Goal: Task Accomplishment & Management: Complete application form

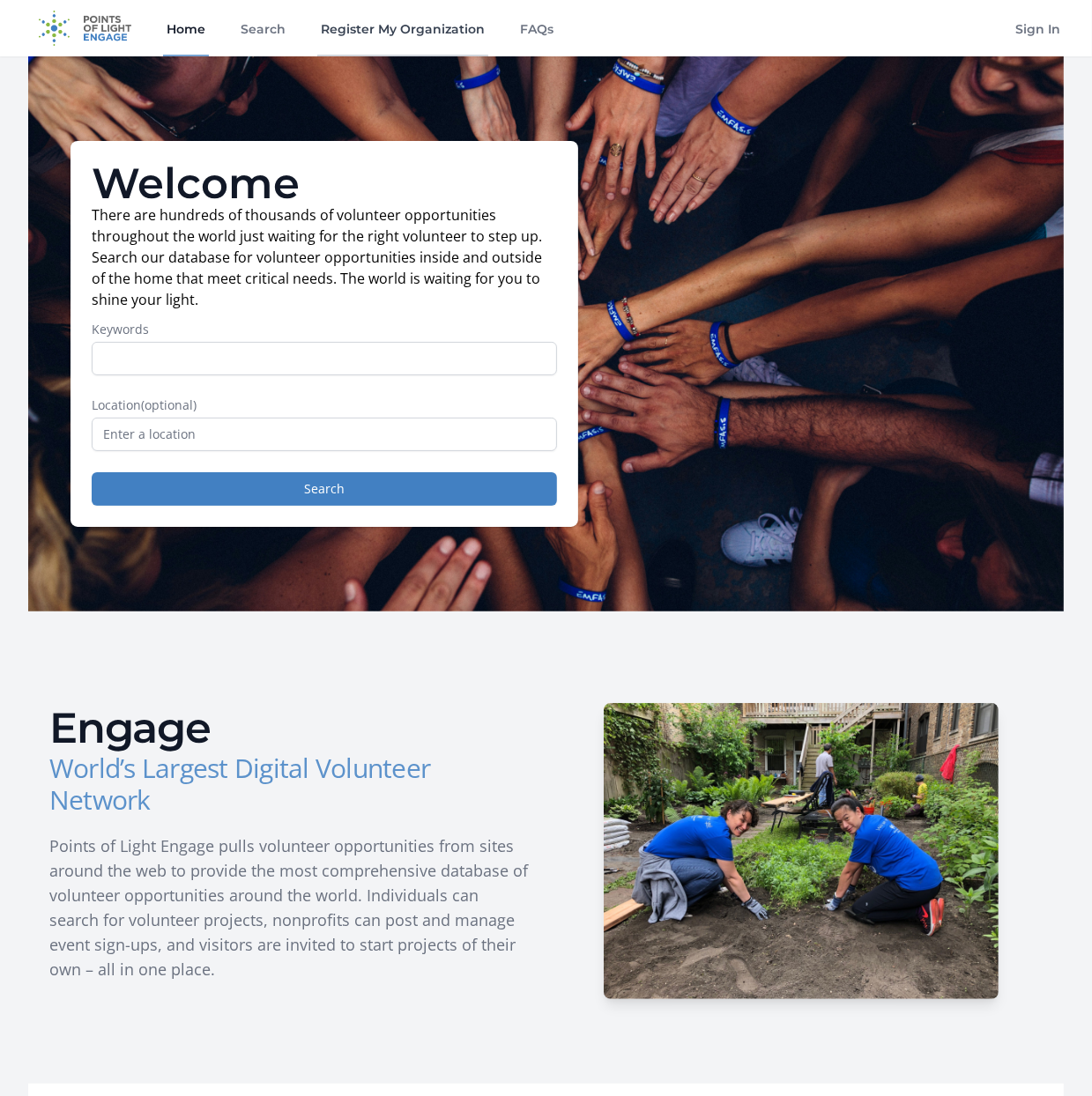
click at [413, 23] on link "Register My Organization" at bounding box center [402, 28] width 171 height 56
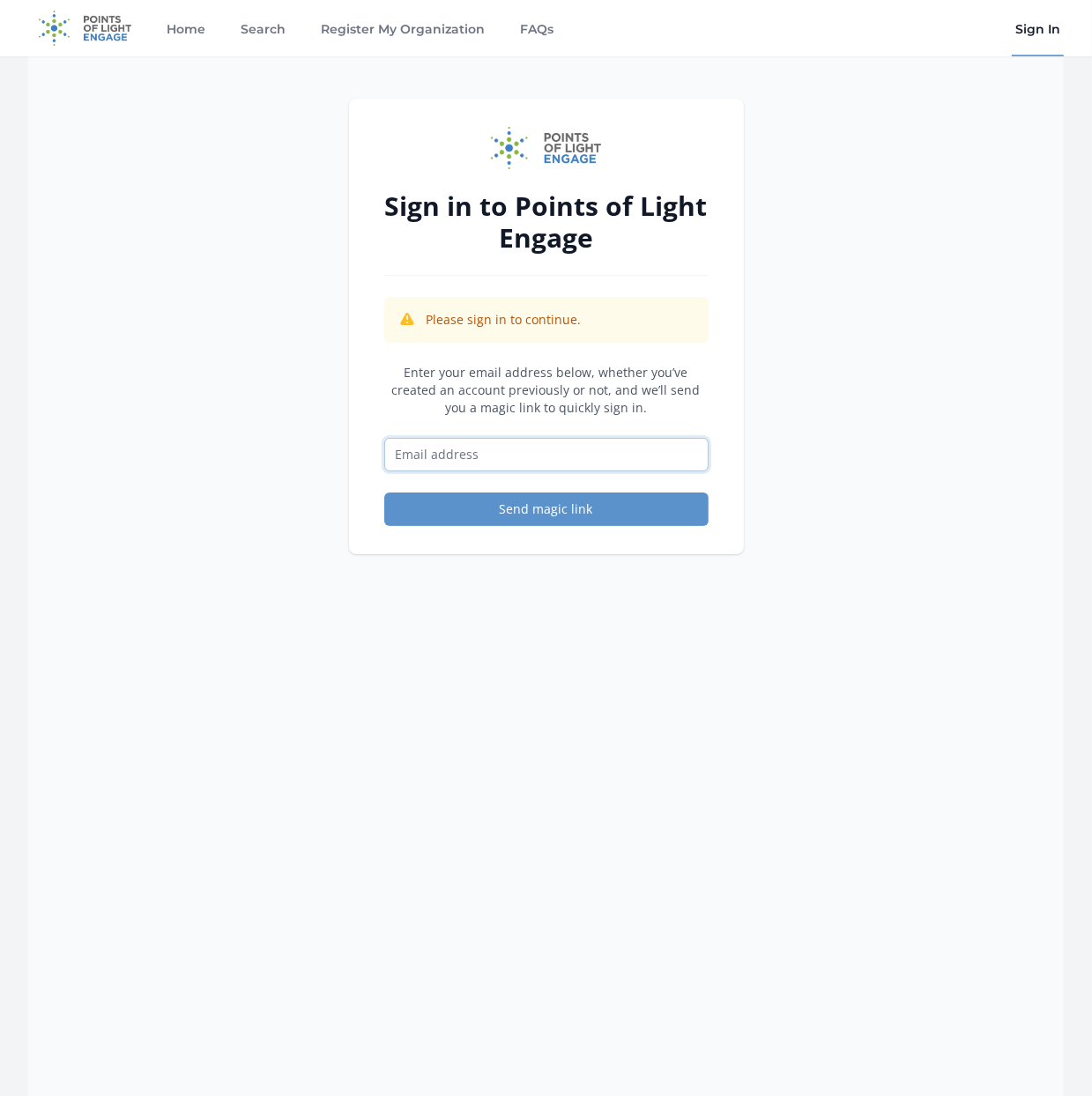
click at [462, 459] on input "Email address" at bounding box center [546, 454] width 324 height 34
type input "info@sbtf.org"
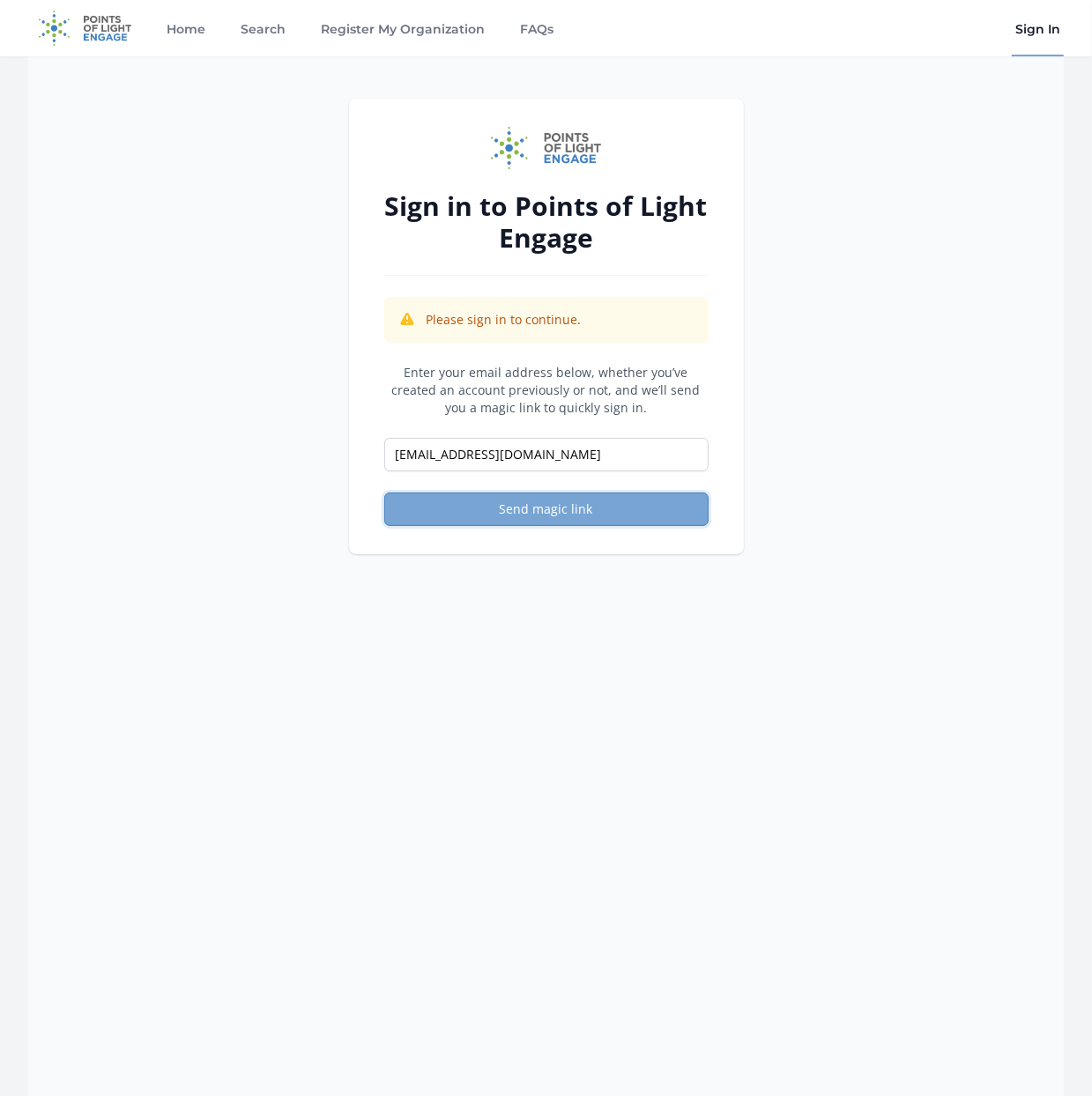
click at [518, 511] on button "Send magic link" at bounding box center [546, 509] width 324 height 34
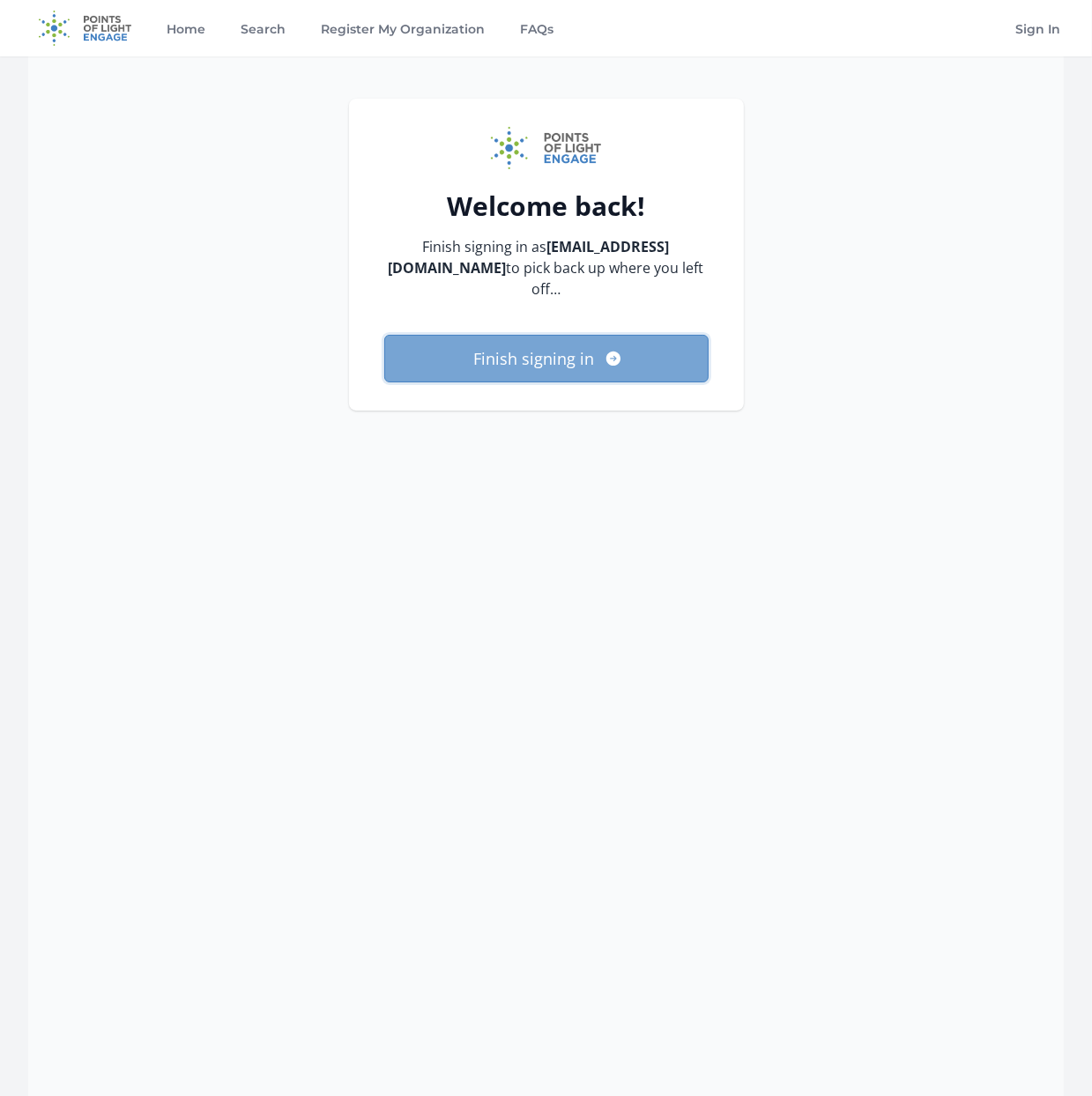
click at [471, 335] on button "Finish signing in" at bounding box center [546, 359] width 324 height 48
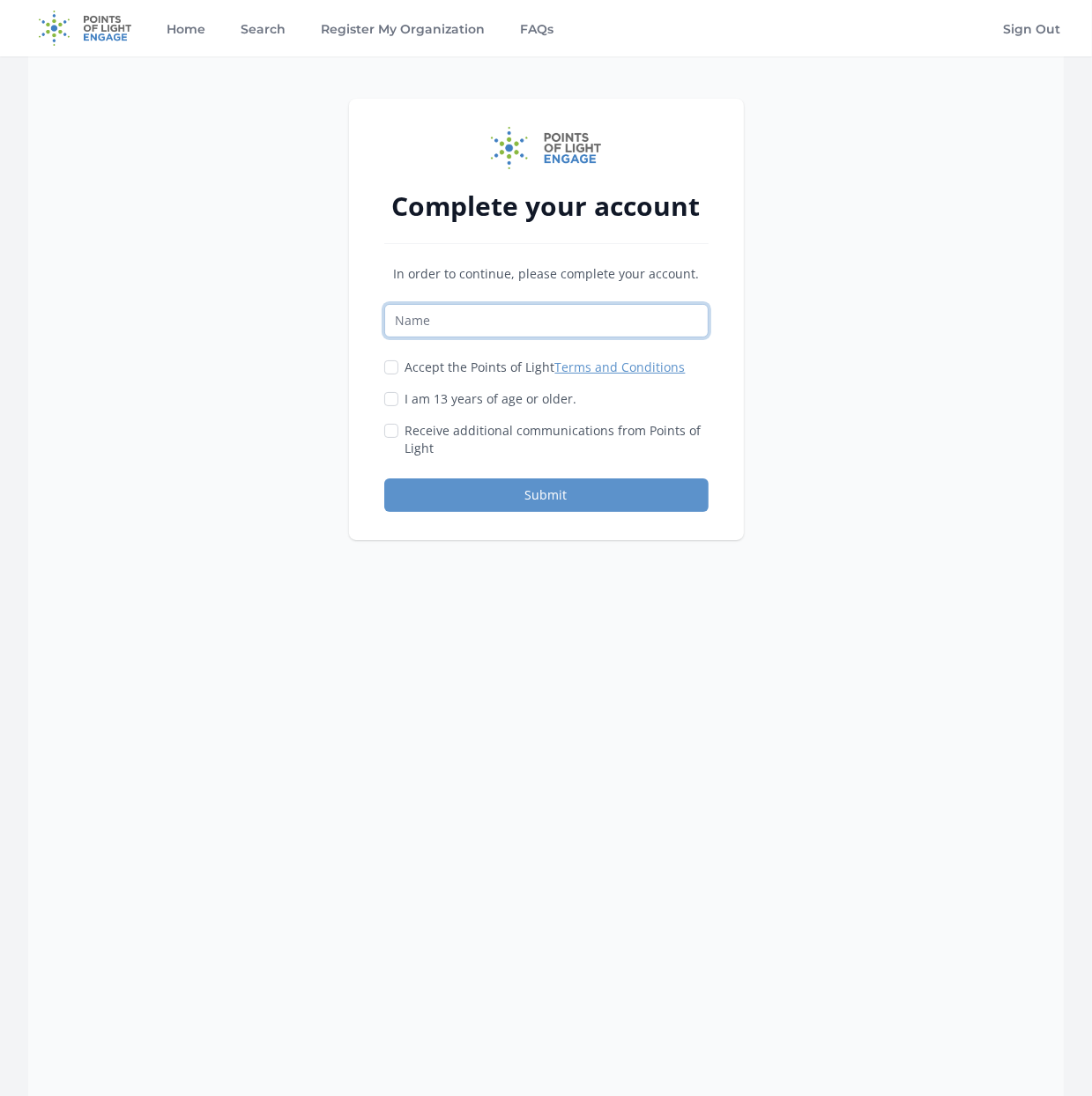
click at [414, 313] on input "Name" at bounding box center [546, 321] width 324 height 34
type input "Marisa Amick"
click at [611, 360] on link "Terms and Conditions" at bounding box center [620, 367] width 130 height 16
click at [397, 363] on div "Accept the Points of Light Terms and Conditions" at bounding box center [546, 368] width 324 height 17
click at [389, 371] on input "Accept the Points of Light Terms and Conditions" at bounding box center [390, 367] width 14 height 14
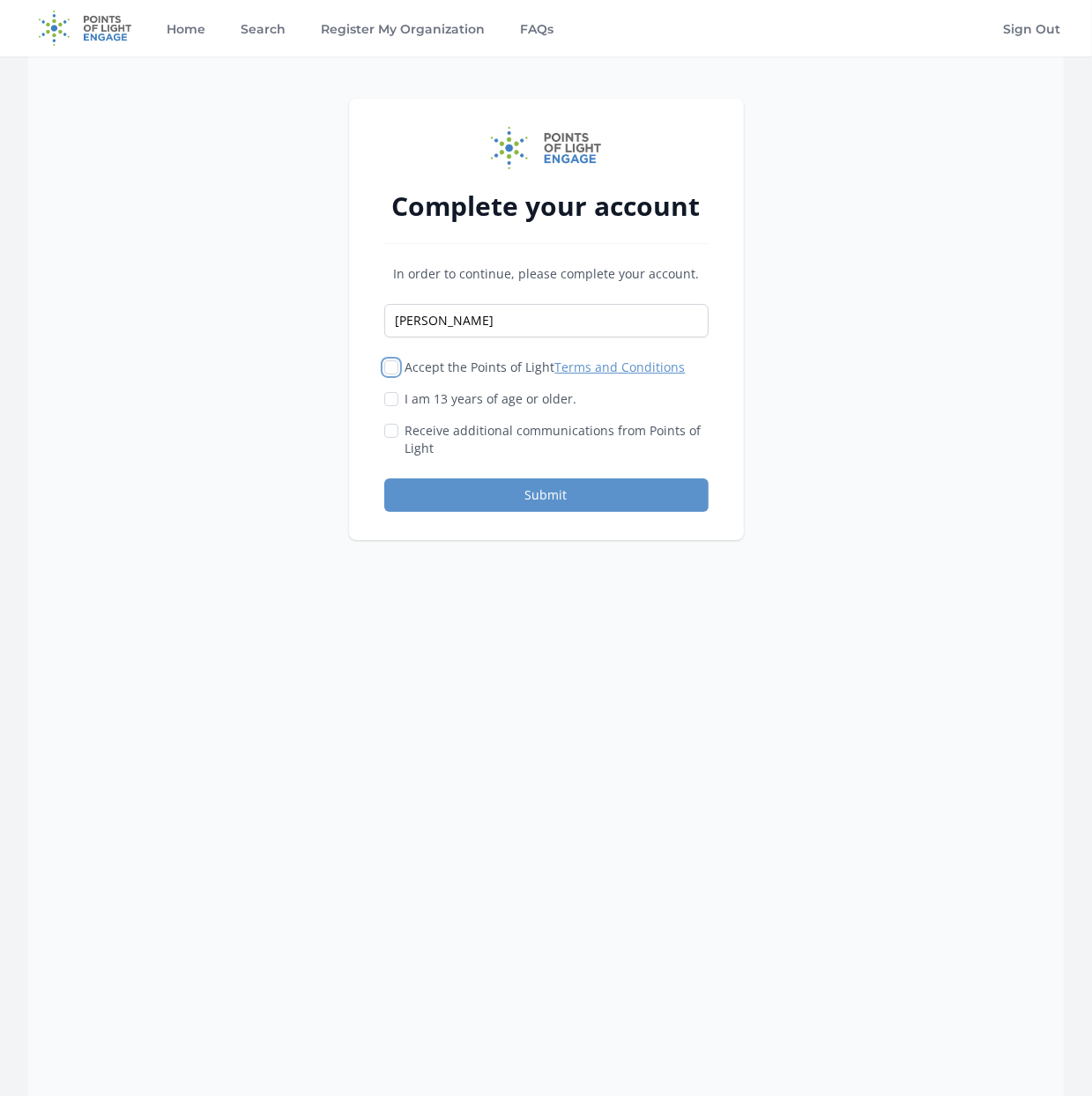
checkbox input "true"
click at [392, 393] on input "I am 13 years of age or older." at bounding box center [390, 399] width 14 height 14
checkbox input "true"
click at [389, 434] on input "Receive additional communications from Points of Light" at bounding box center [390, 431] width 14 height 14
checkbox input "true"
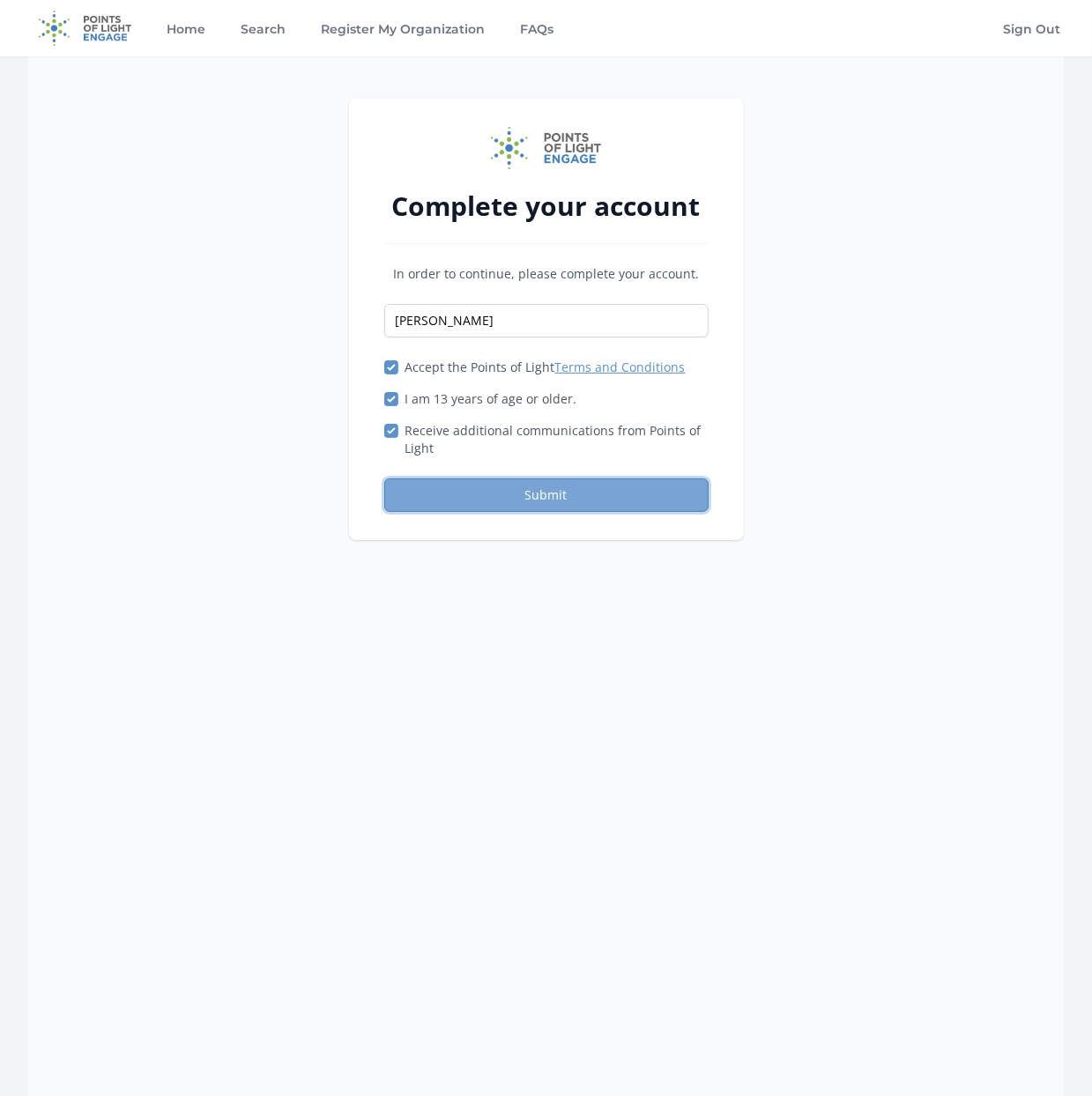
click at [500, 489] on button "Submit" at bounding box center [546, 495] width 324 height 34
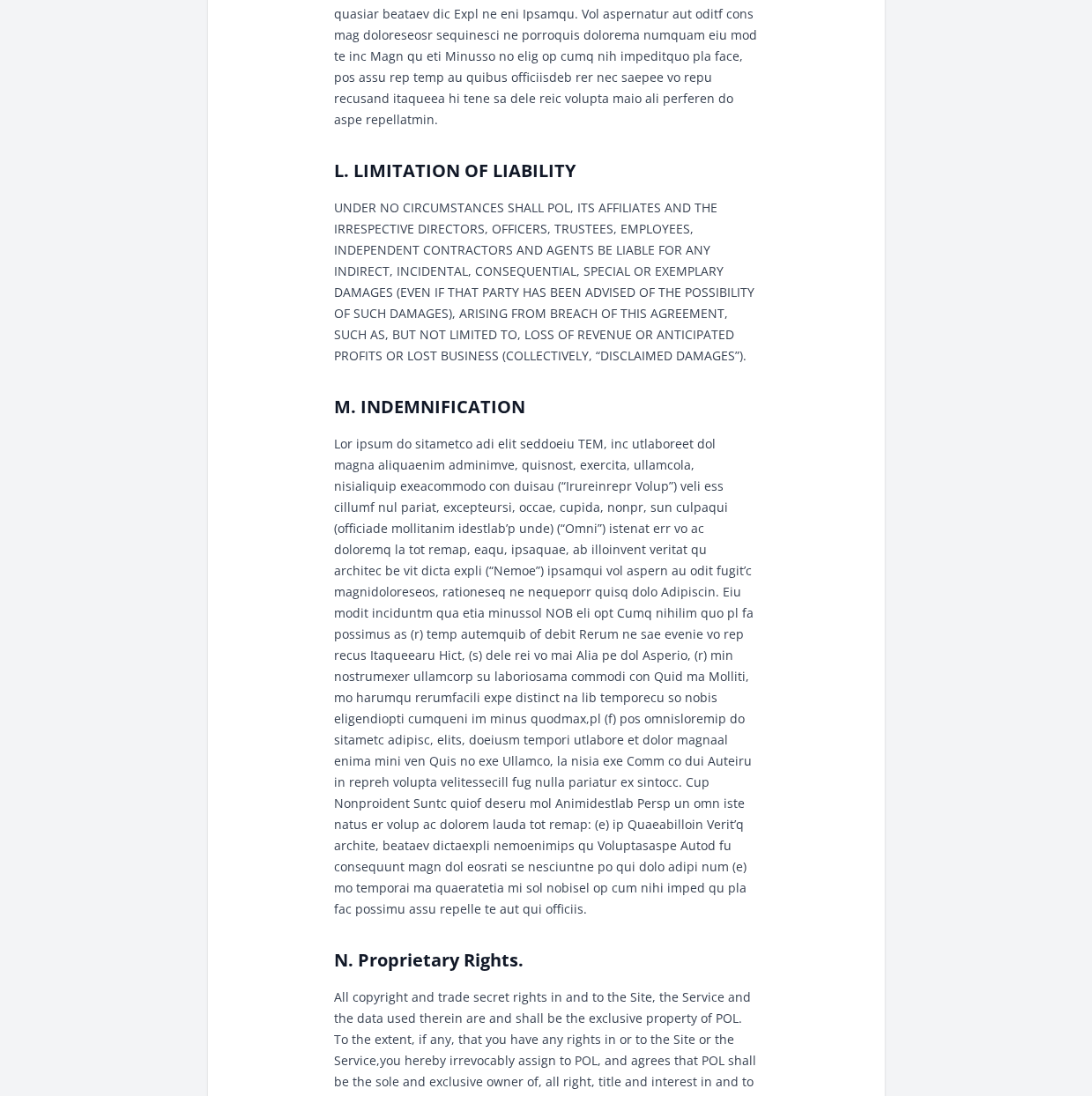
scroll to position [4229, 0]
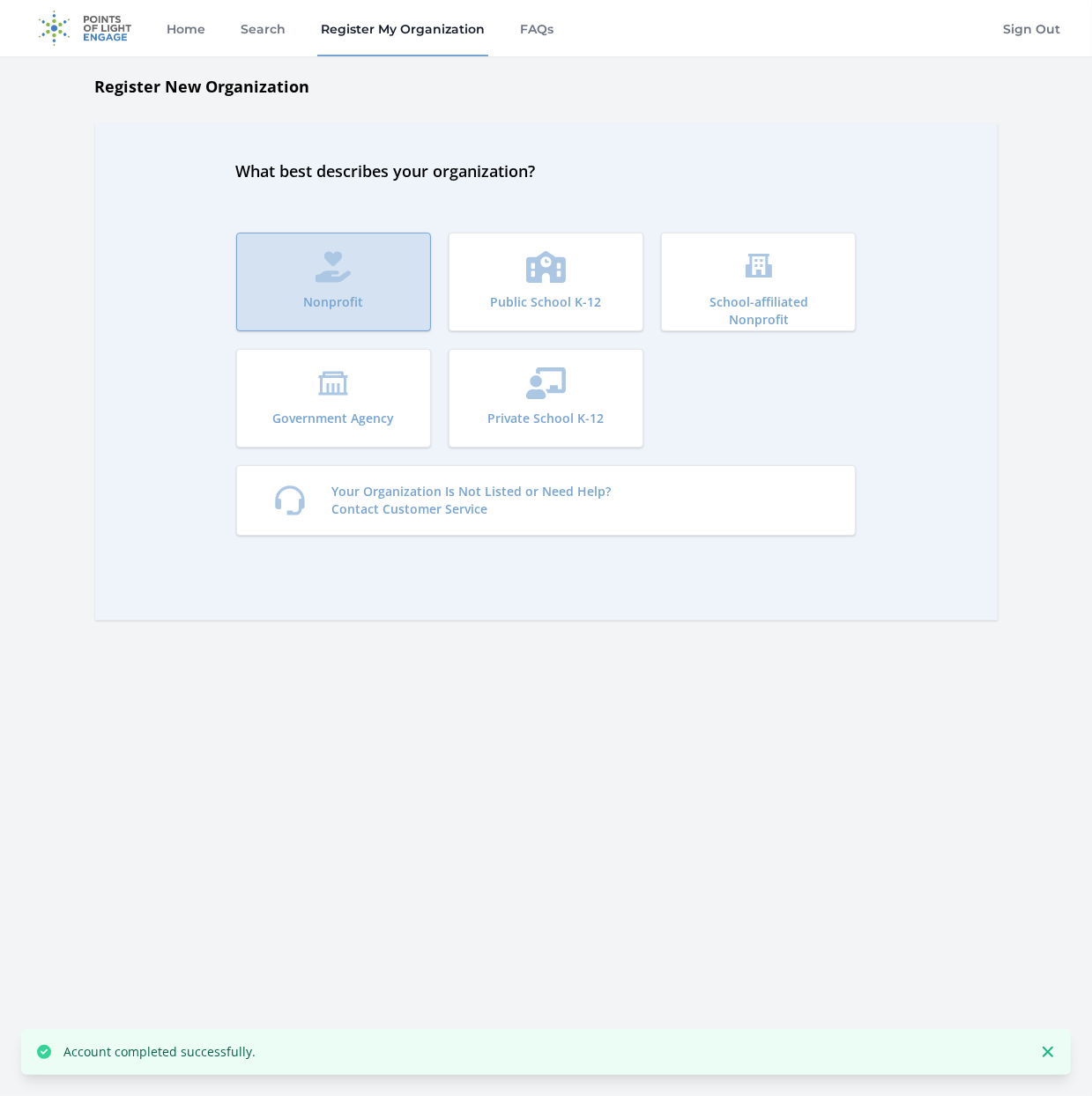
click at [384, 262] on button "Nonprofit" at bounding box center [333, 281] width 194 height 99
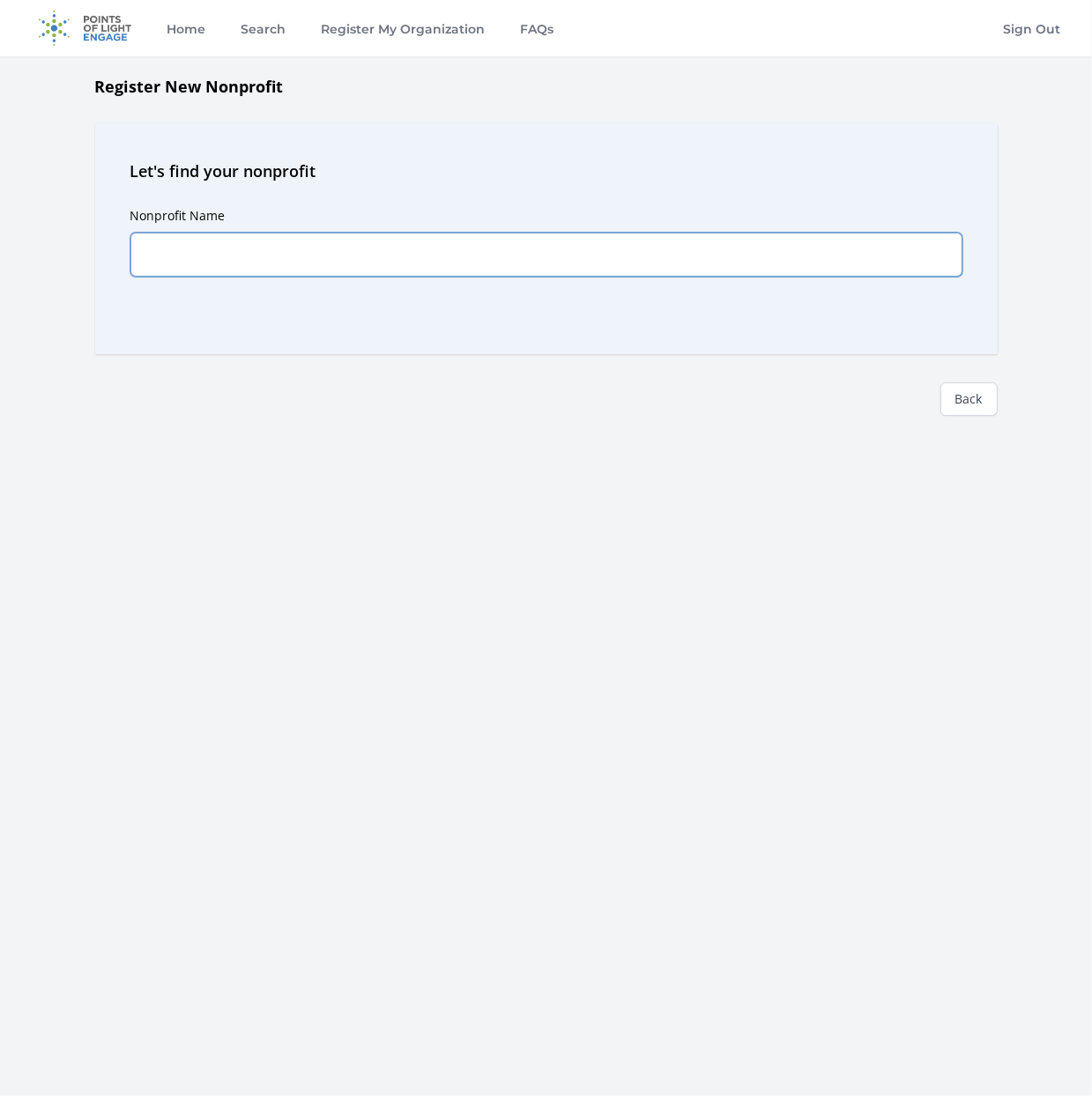
drag, startPoint x: 0, startPoint y: 0, endPoint x: 384, endPoint y: 262, distance: 464.9
click at [384, 262] on input "Nonprofit Name" at bounding box center [546, 255] width 832 height 44
type input "Southeastern [MEDICAL_DATA] Foundation"
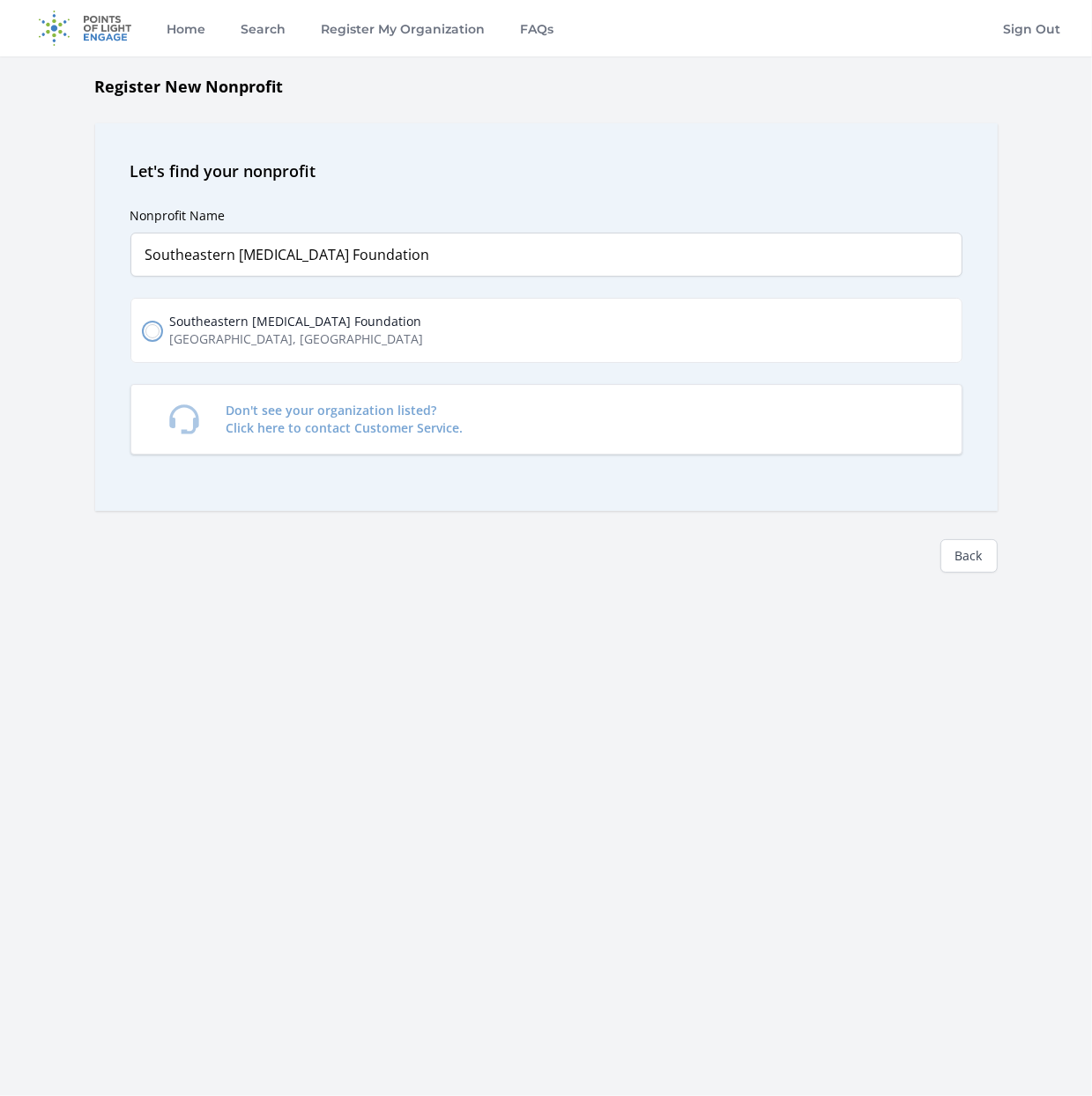
click at [145, 328] on input "Southeastern [MEDICAL_DATA] Foundation [GEOGRAPHIC_DATA], [GEOGRAPHIC_DATA], [G…" at bounding box center [152, 331] width 14 height 14
radio input "true"
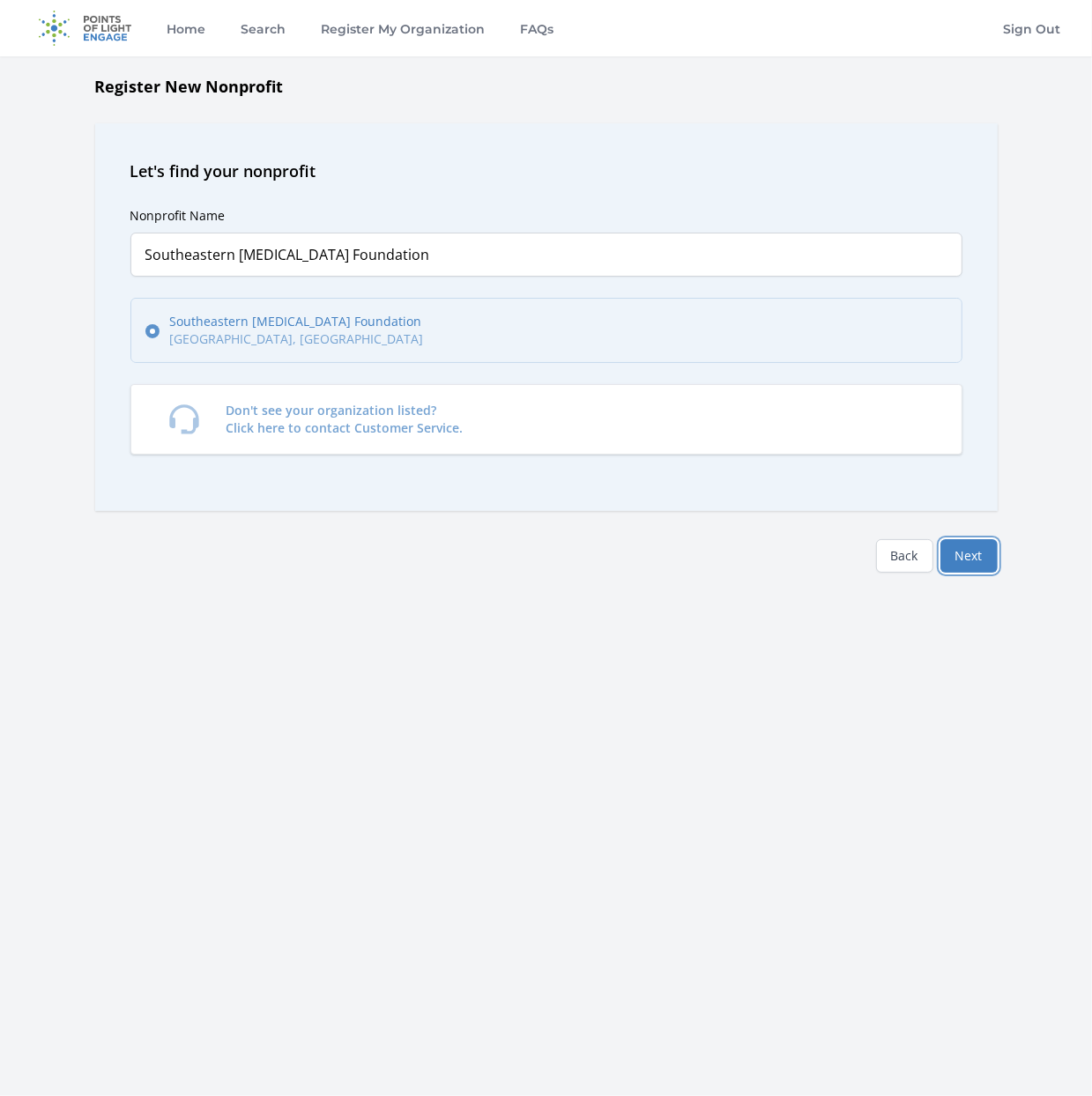
click at [968, 556] on button "Next" at bounding box center [969, 555] width 57 height 34
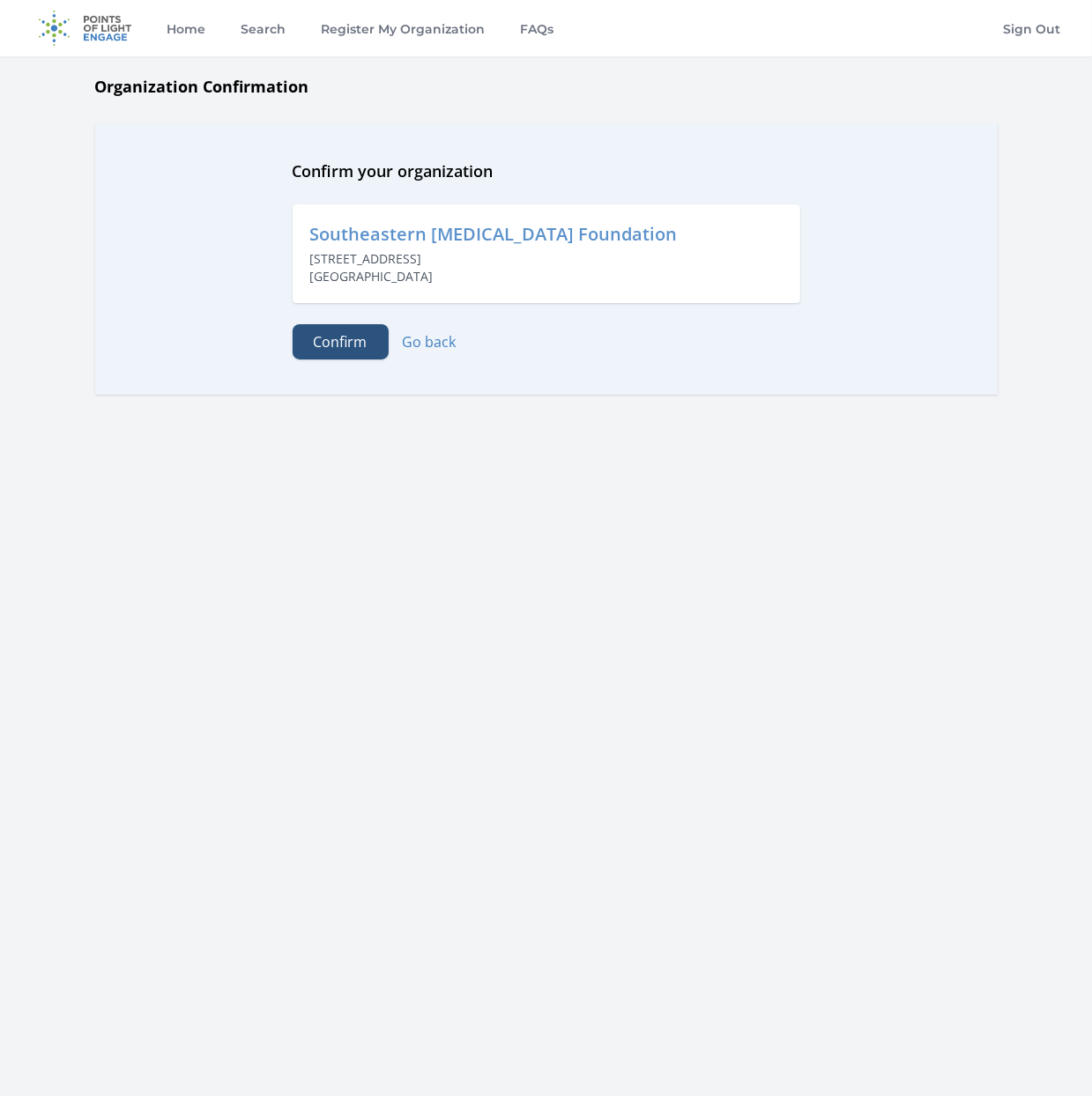
click at [335, 346] on button "Confirm" at bounding box center [341, 342] width 96 height 35
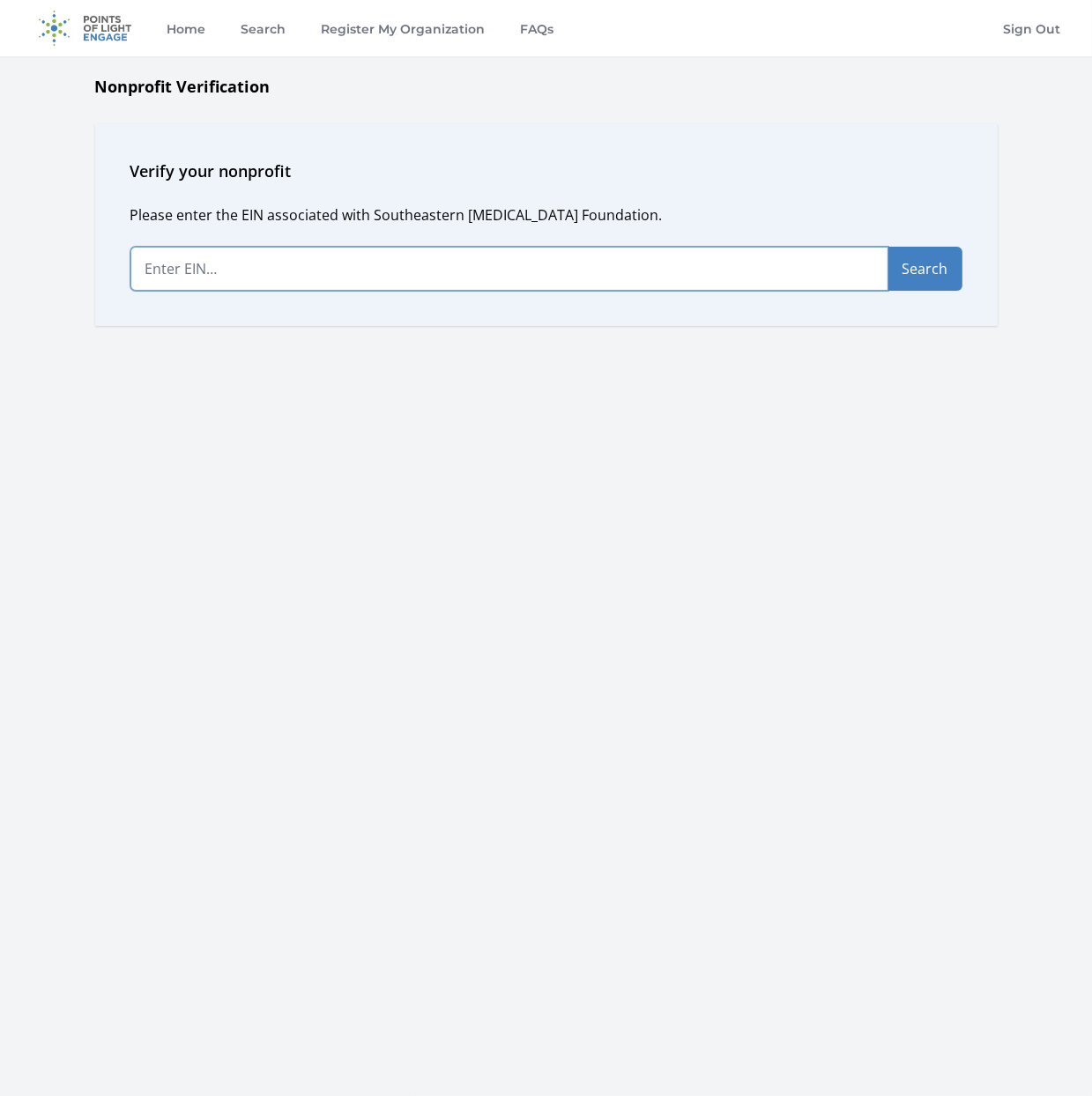
click at [192, 269] on input "text" at bounding box center [509, 269] width 758 height 44
type input "[US_EMPLOYER_IDENTIFICATION_NUMBER]"
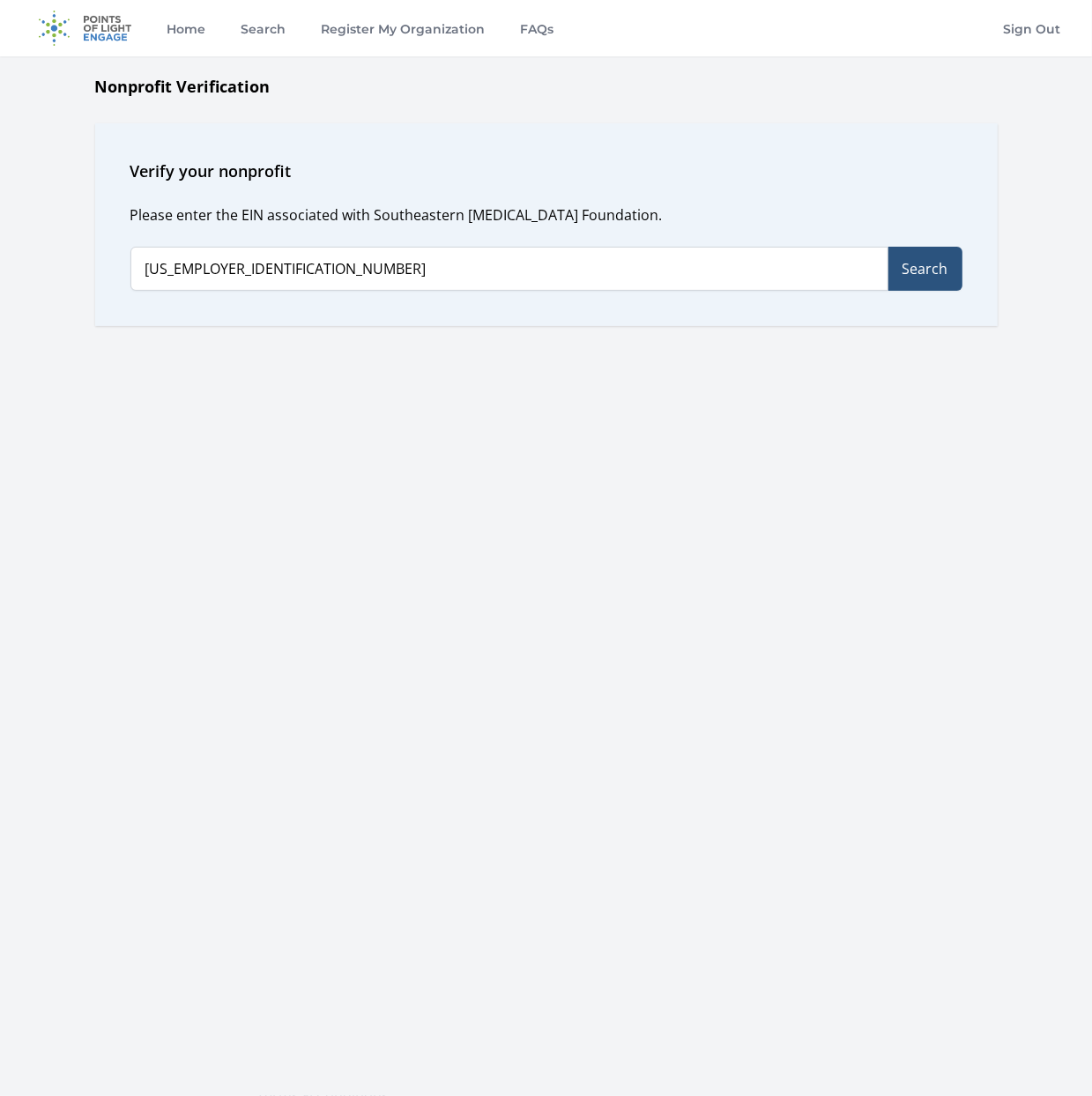
click at [937, 259] on button "Search" at bounding box center [925, 269] width 74 height 44
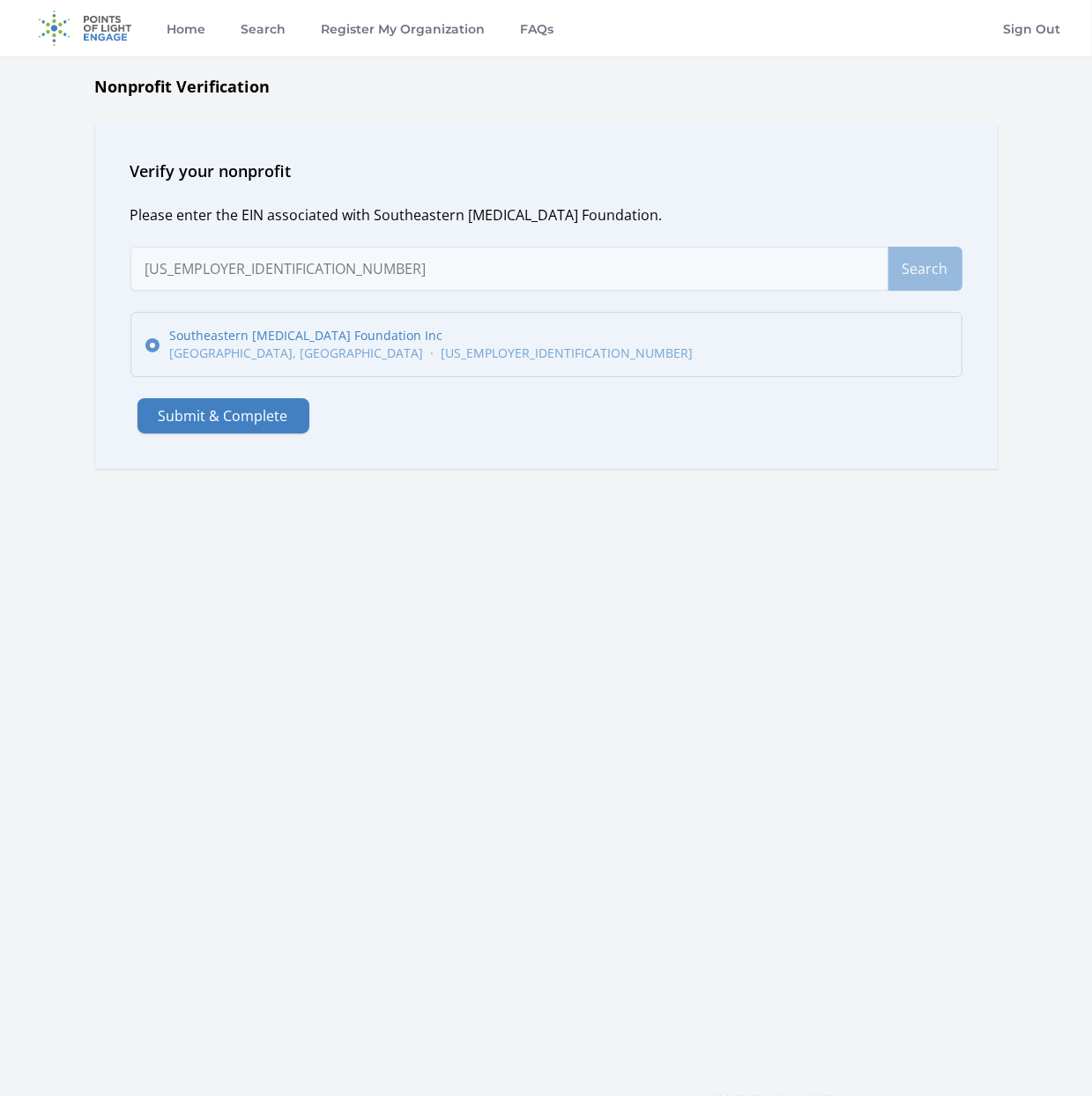
click at [360, 345] on p "[GEOGRAPHIC_DATA], [GEOGRAPHIC_DATA] · [US_EMPLOYER_IDENTIFICATION_NUMBER]" at bounding box center [432, 353] width 524 height 17
click at [160, 344] on input "Southeastern Brain Tumor Foundation Inc ATLANTA, GA · 58-2166144" at bounding box center [152, 345] width 14 height 14
click at [273, 413] on button "Submit & Complete" at bounding box center [224, 415] width 172 height 35
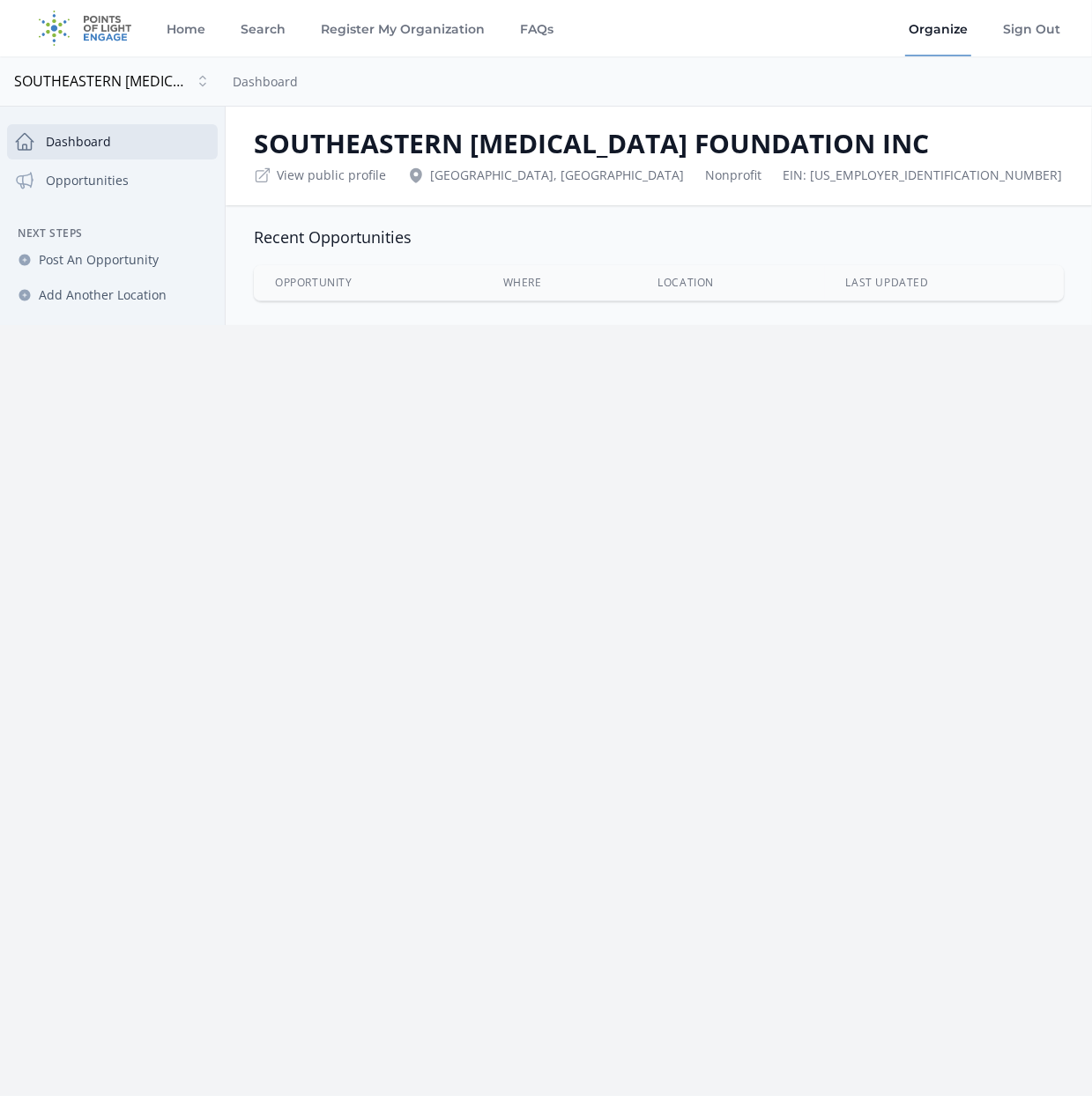
click at [331, 287] on th "Opportunity" at bounding box center [368, 282] width 228 height 35
click at [102, 261] on span "Post An Opportunity" at bounding box center [99, 259] width 120 height 17
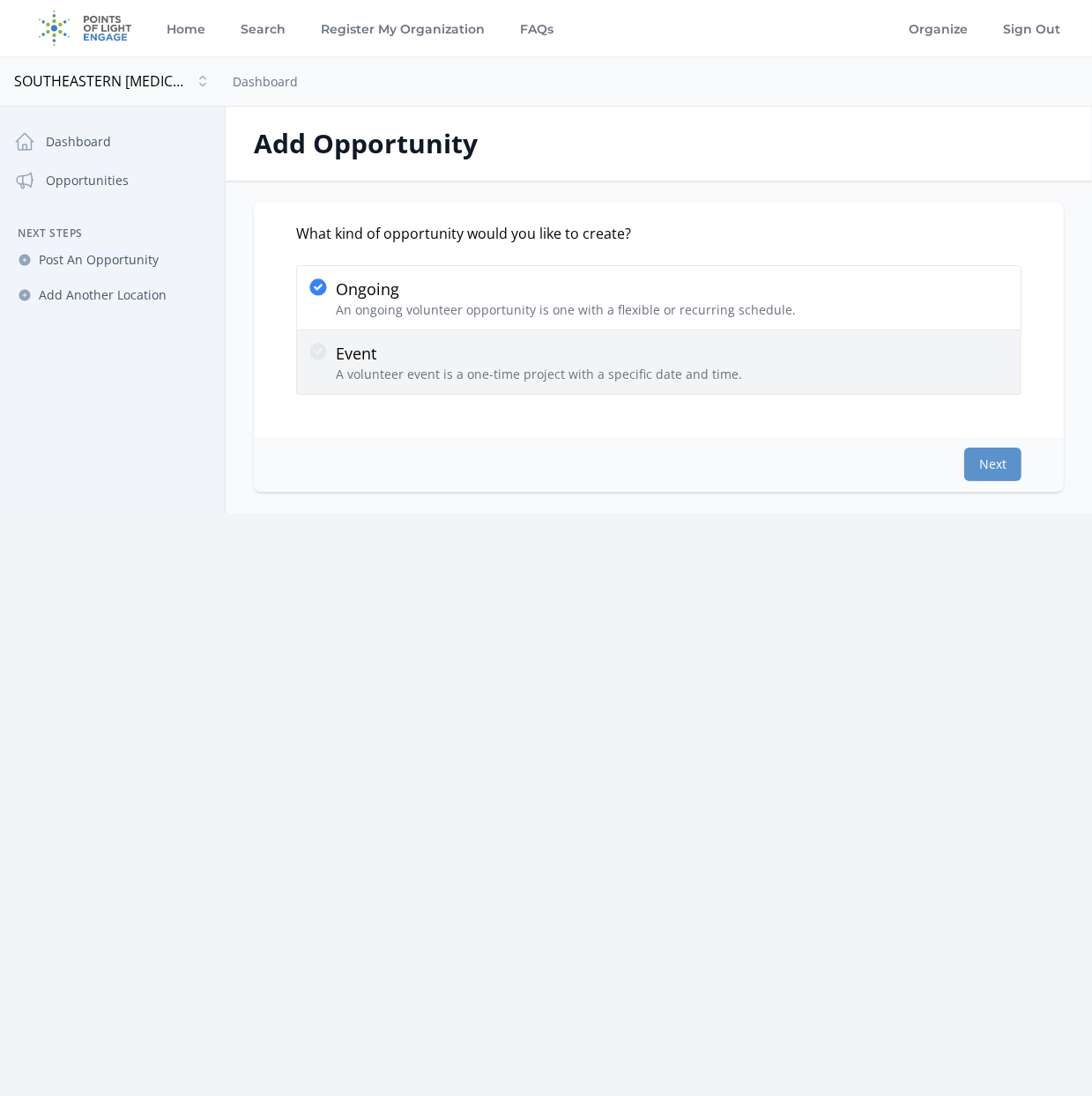
click at [317, 349] on icon at bounding box center [317, 350] width 16 height 16
click at [0, 0] on input "Event A volunteer event is a one-time project with a specific date and time." at bounding box center [0, 0] width 0 height 0
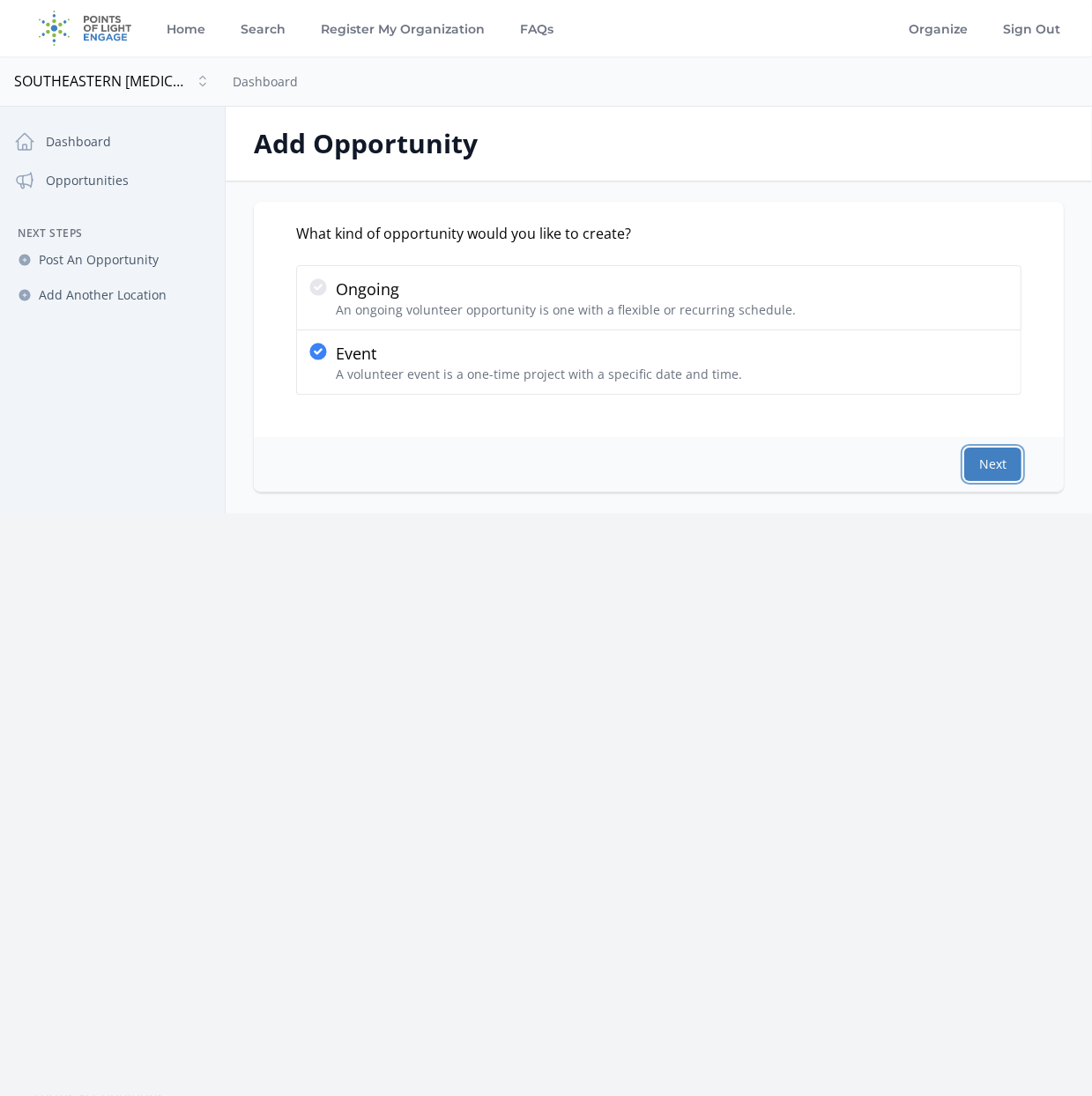
click at [982, 465] on button "Next" at bounding box center [992, 464] width 57 height 34
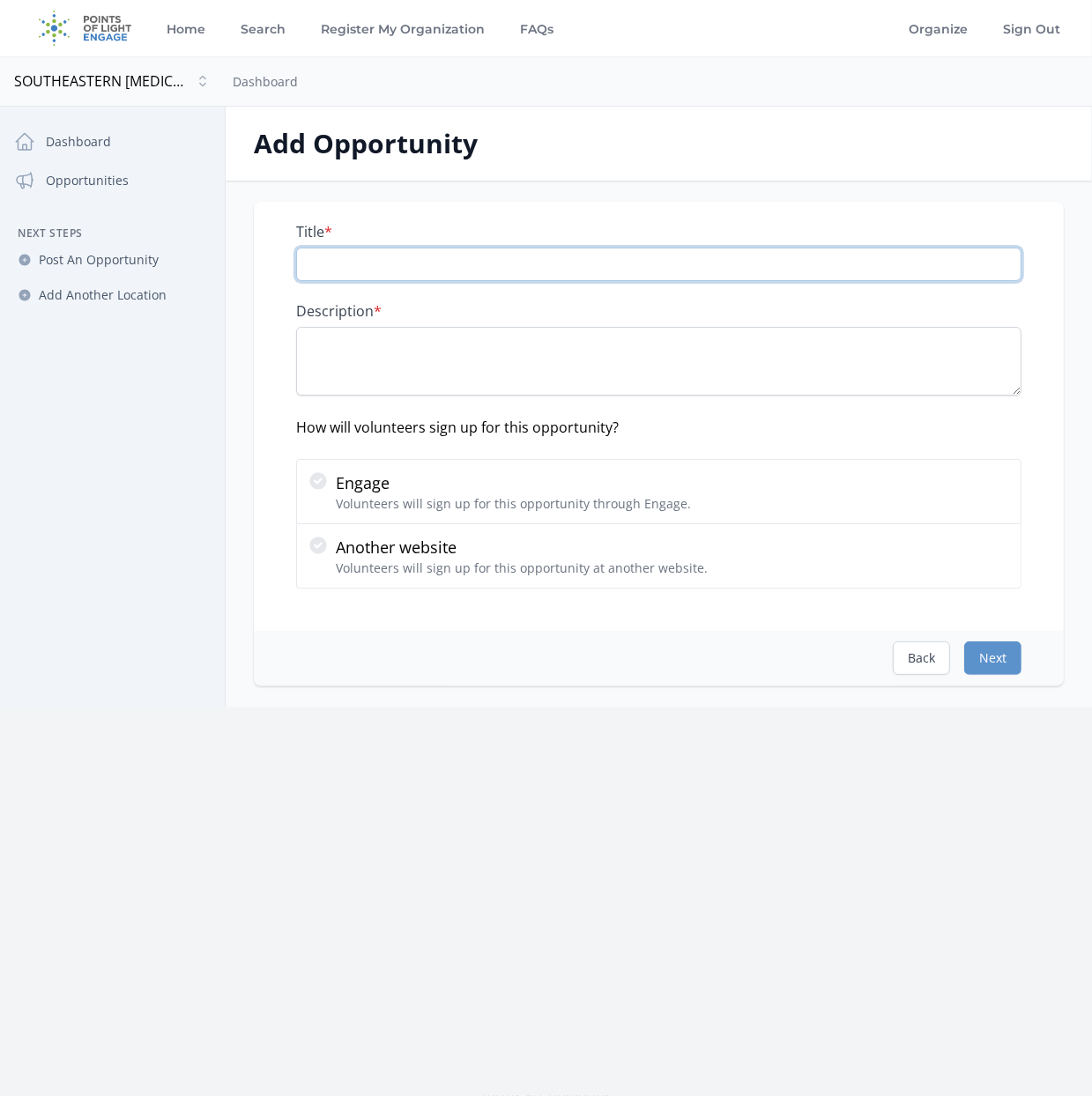
click at [379, 260] on input "Title *" at bounding box center [658, 264] width 725 height 34
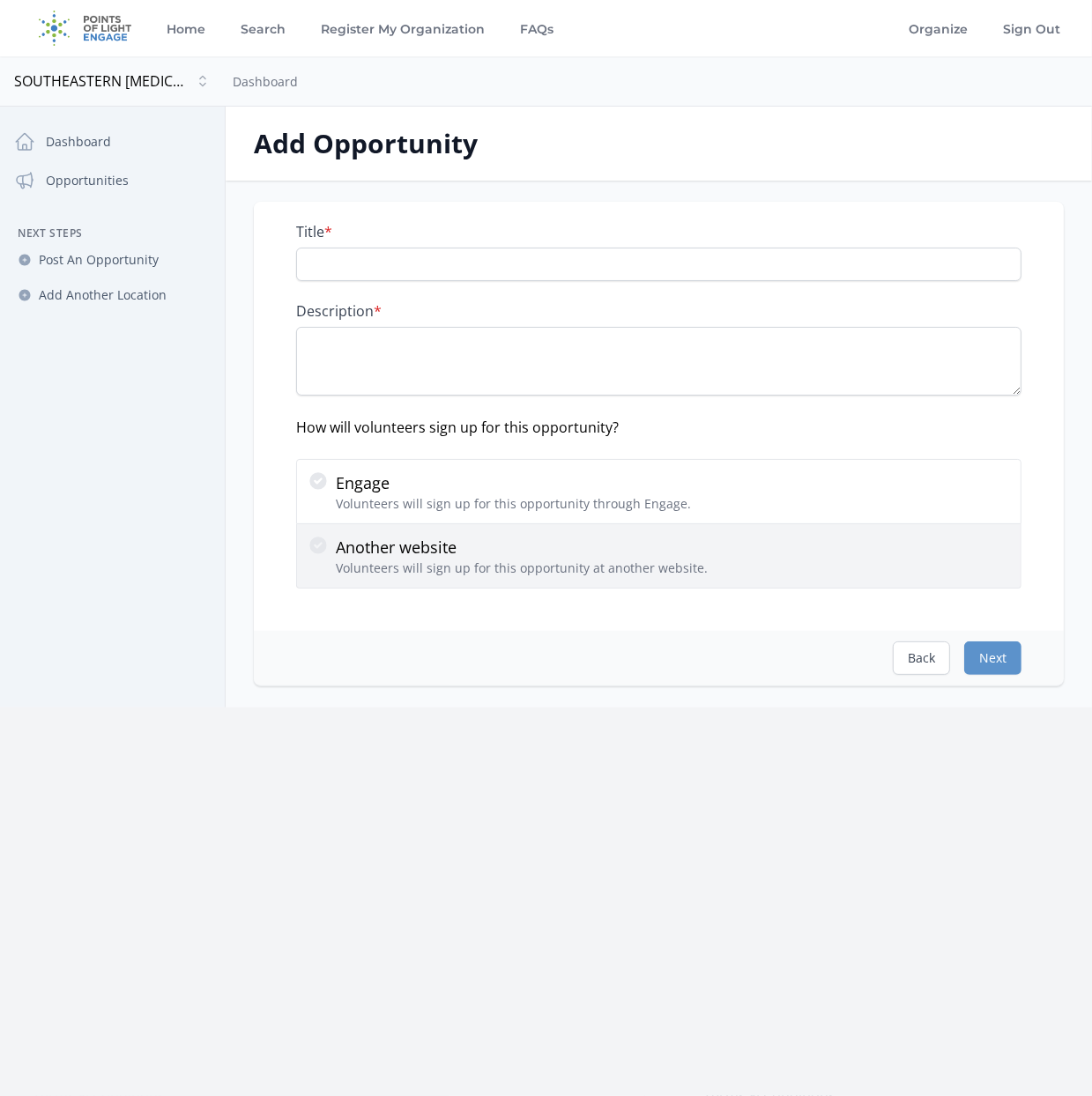
click at [448, 548] on p "Another website" at bounding box center [522, 548] width 371 height 25
click at [0, 0] on input "Another website Volunteers will sign up for this opportunity at another website." at bounding box center [0, 0] width 0 height 0
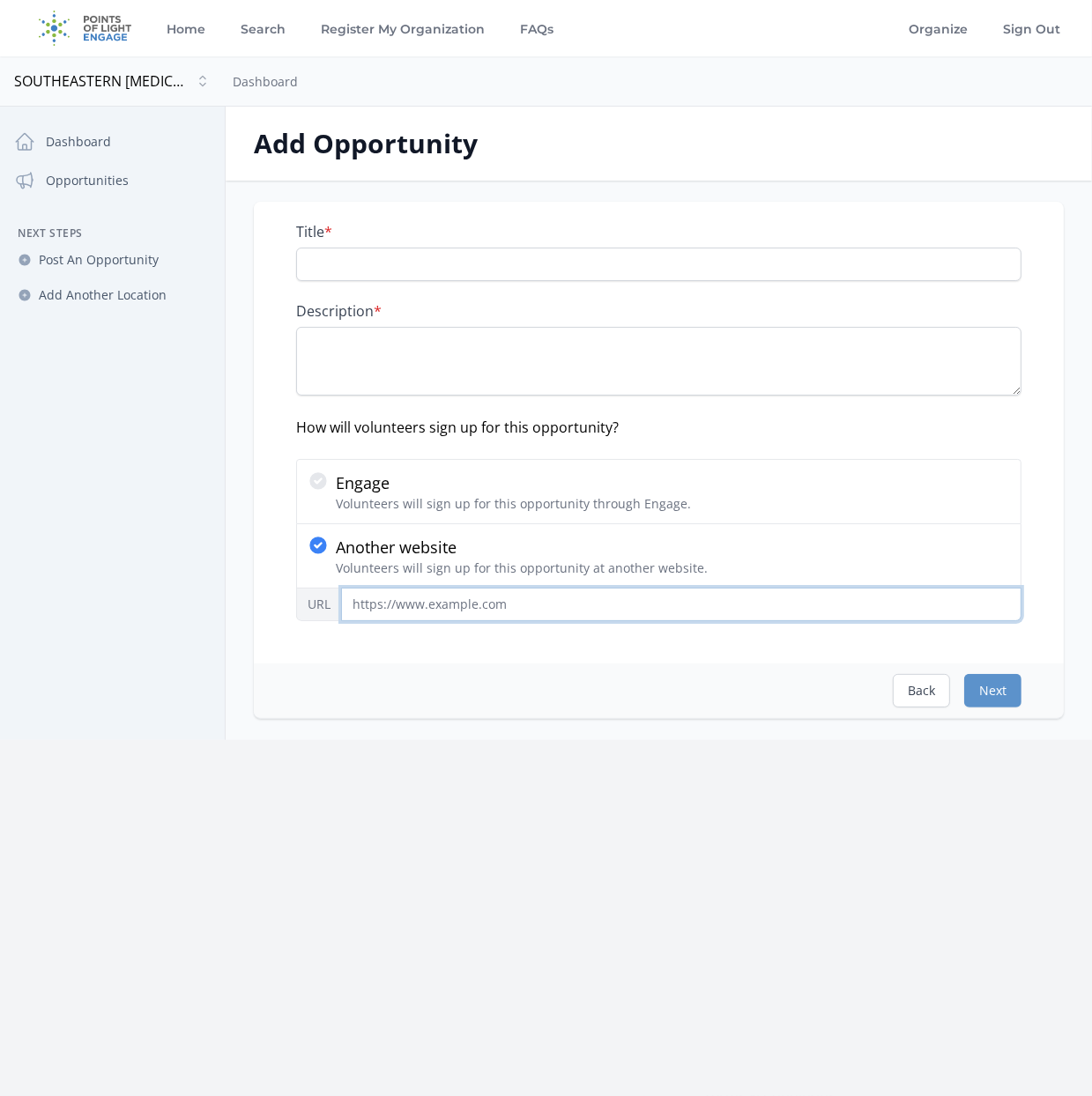
paste input "https://www.signupgenius.com/go/10C094FAAAC2BAAFEC16-55668454-2025#/"
type input "https://www.signupgenius.com/go/10C094FAAAC2BAAFEC16-55668454-2025#/"
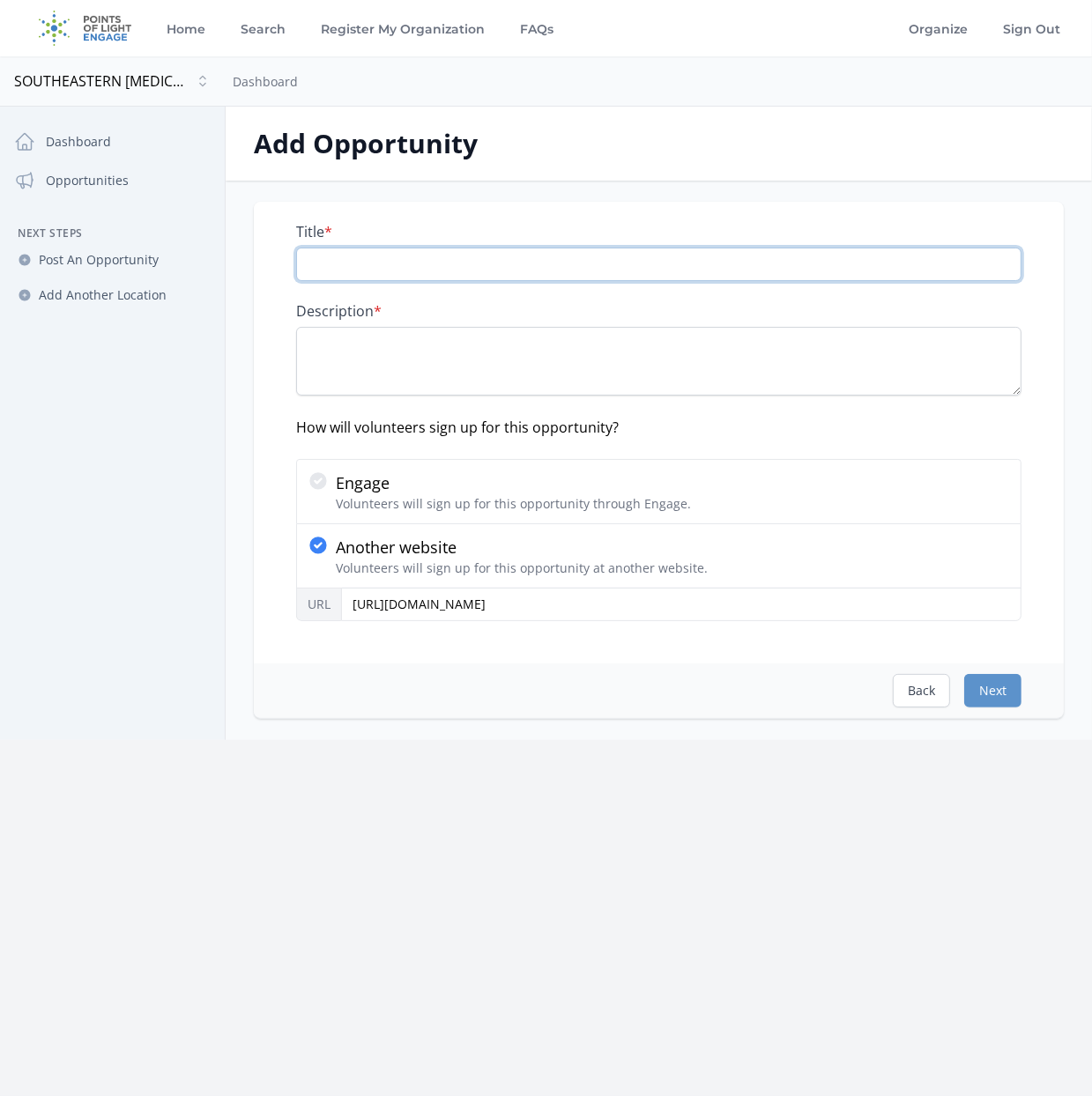
click at [338, 265] on input "Title *" at bounding box center [658, 264] width 725 height 34
click at [339, 254] on input "Title *" at bounding box center [658, 264] width 725 height 34
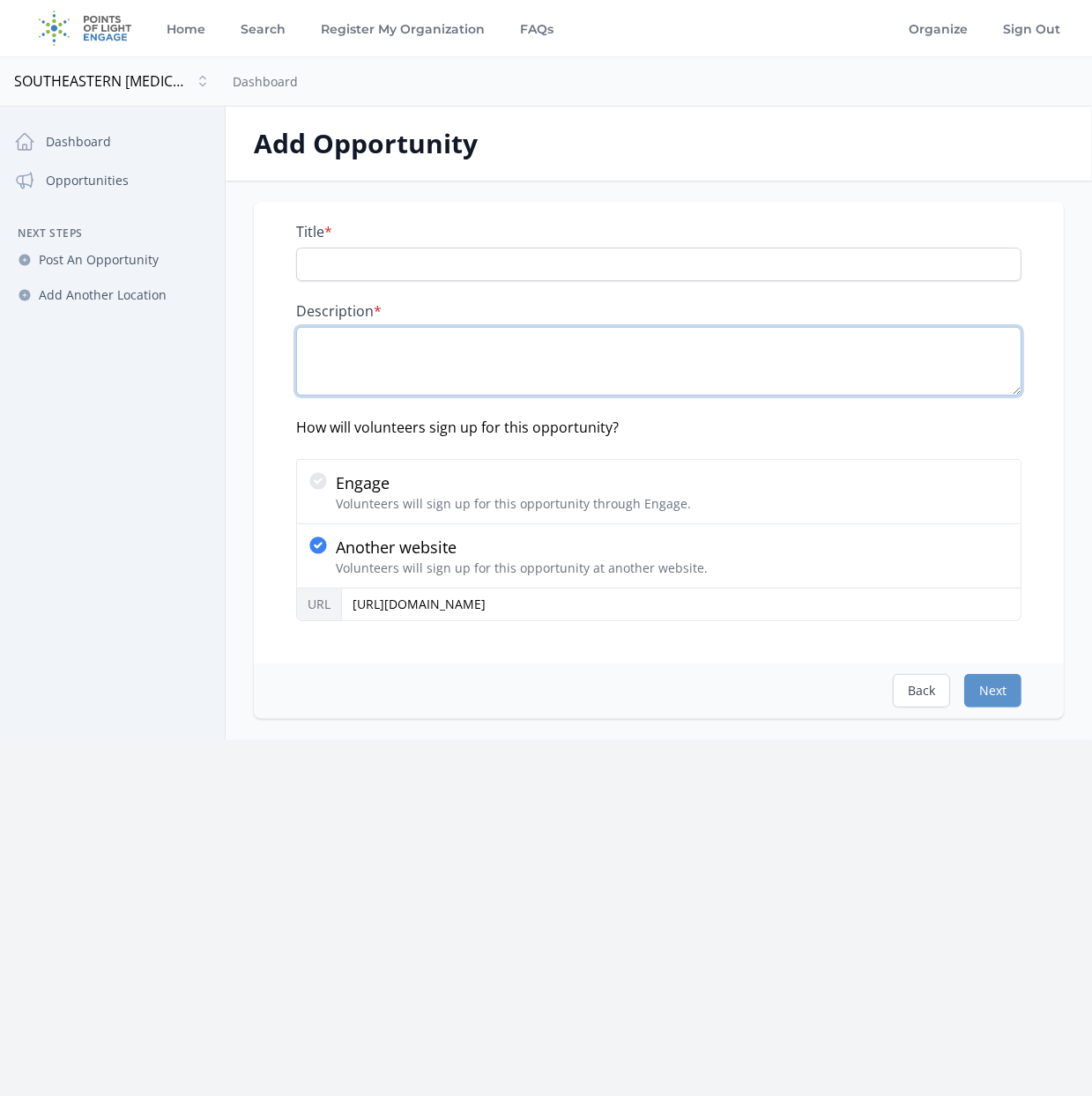
click at [339, 367] on textarea "Description *" at bounding box center [658, 362] width 725 height 69
paste textarea "Registration Table Volunteers are essential to ensuring a smooth and welcoming …"
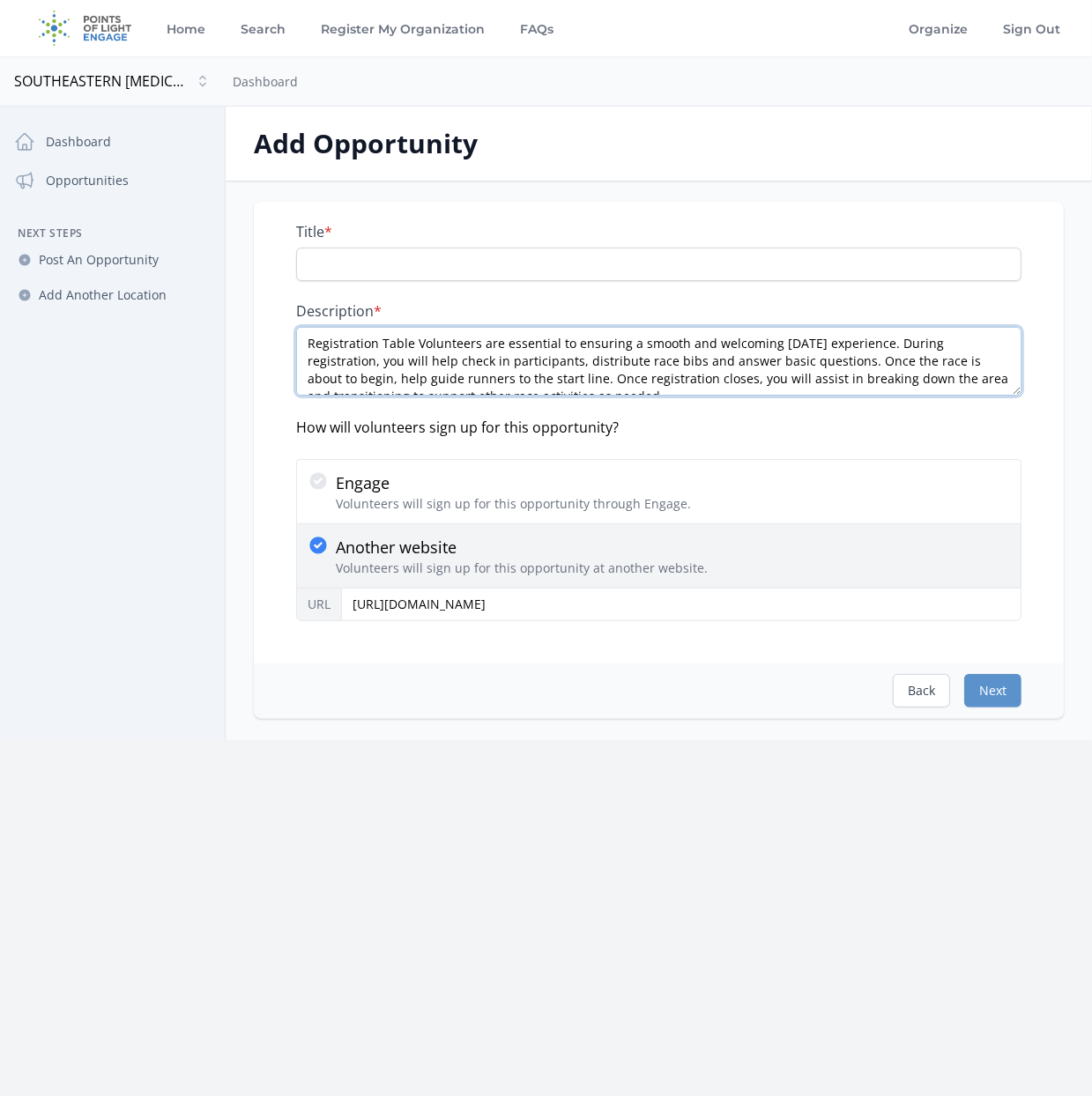
scroll to position [10, 0]
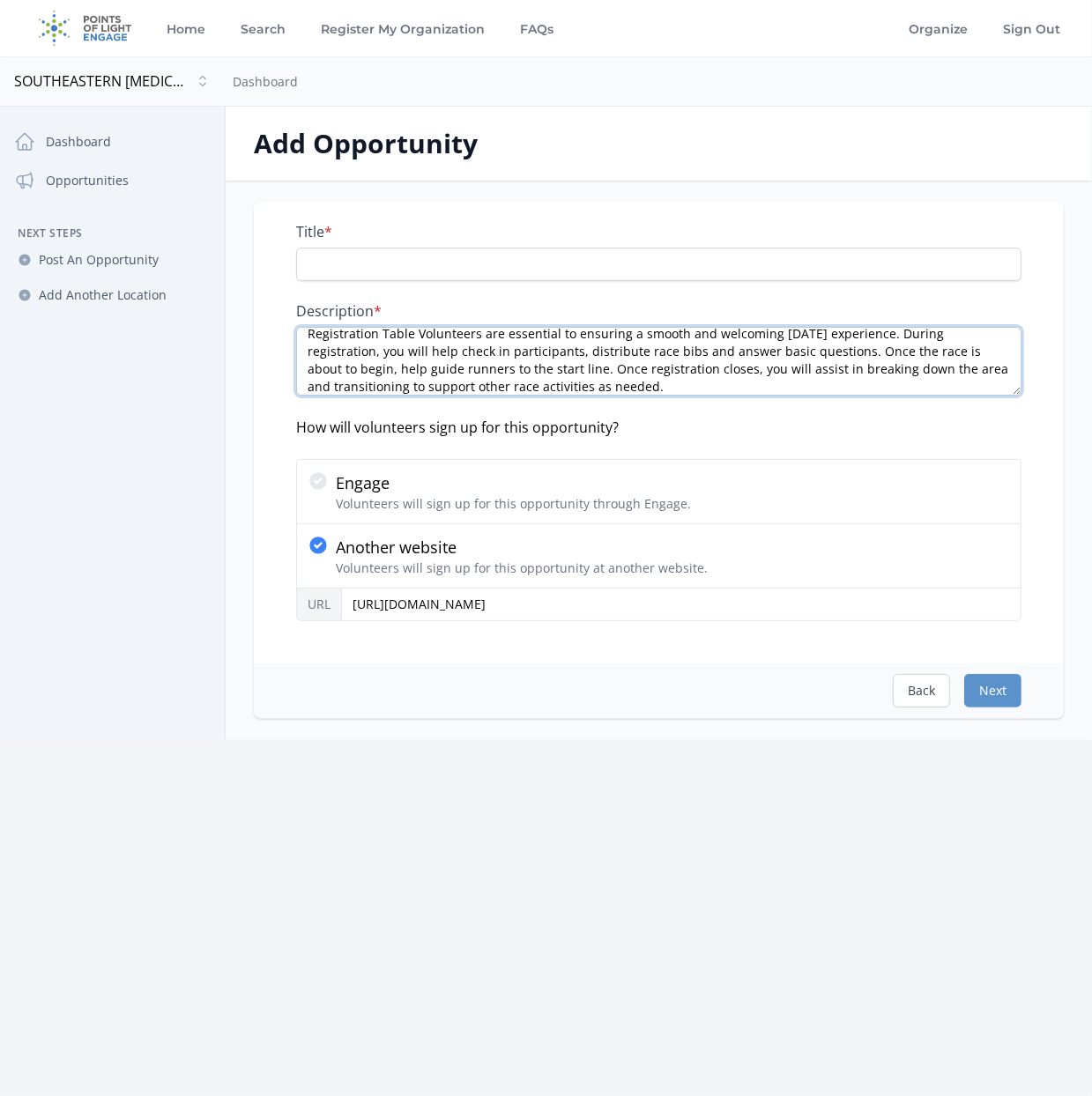
type textarea "Registration Table Volunteers are essential to ensuring a smooth and welcoming …"
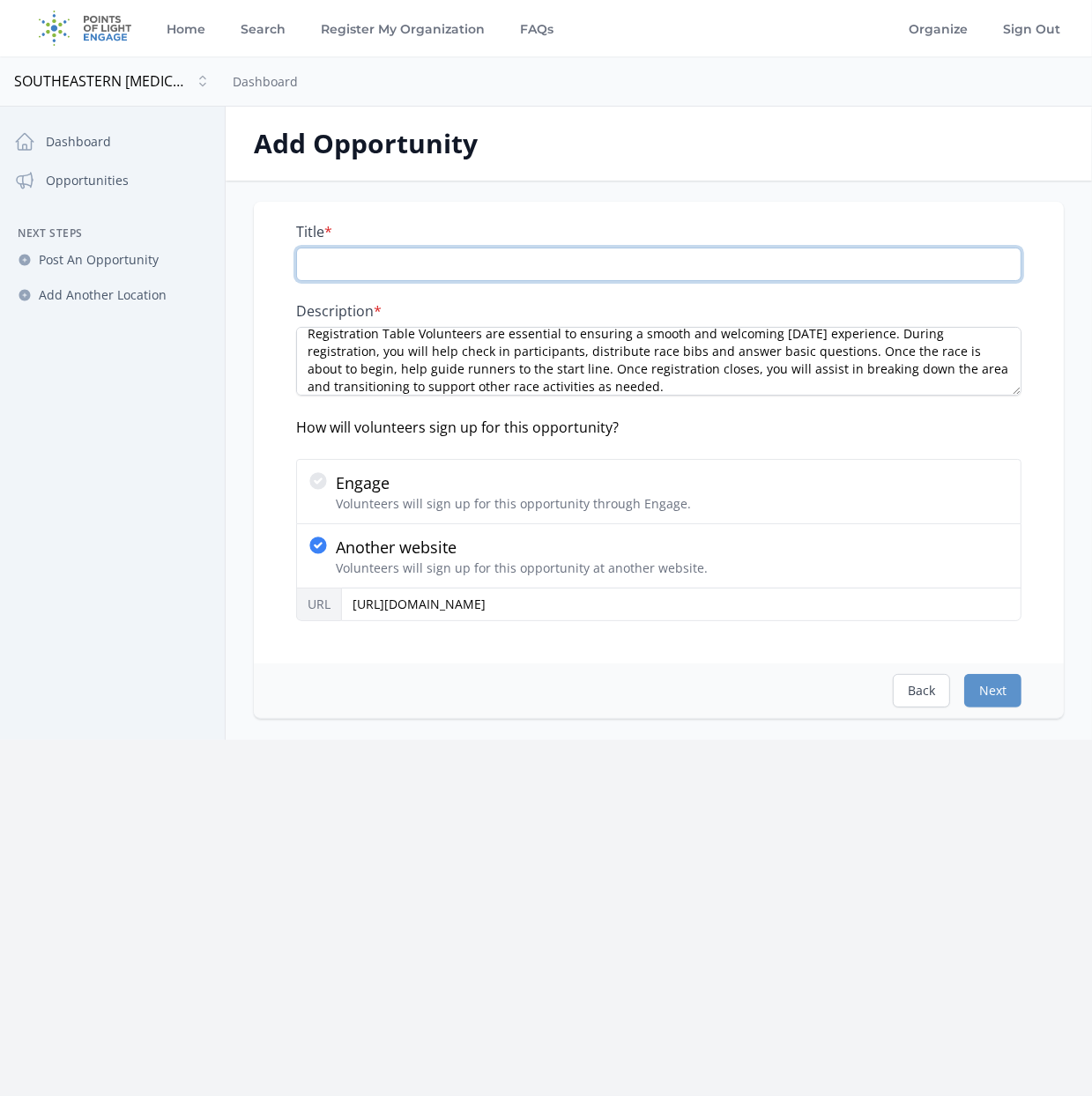
click at [358, 257] on input "Title *" at bounding box center [658, 264] width 725 height 34
click at [338, 261] on input "Title *" at bounding box center [658, 264] width 725 height 34
type input "Registration Check In Station, Help Move Race To Start Line, Assist In Breakdown"
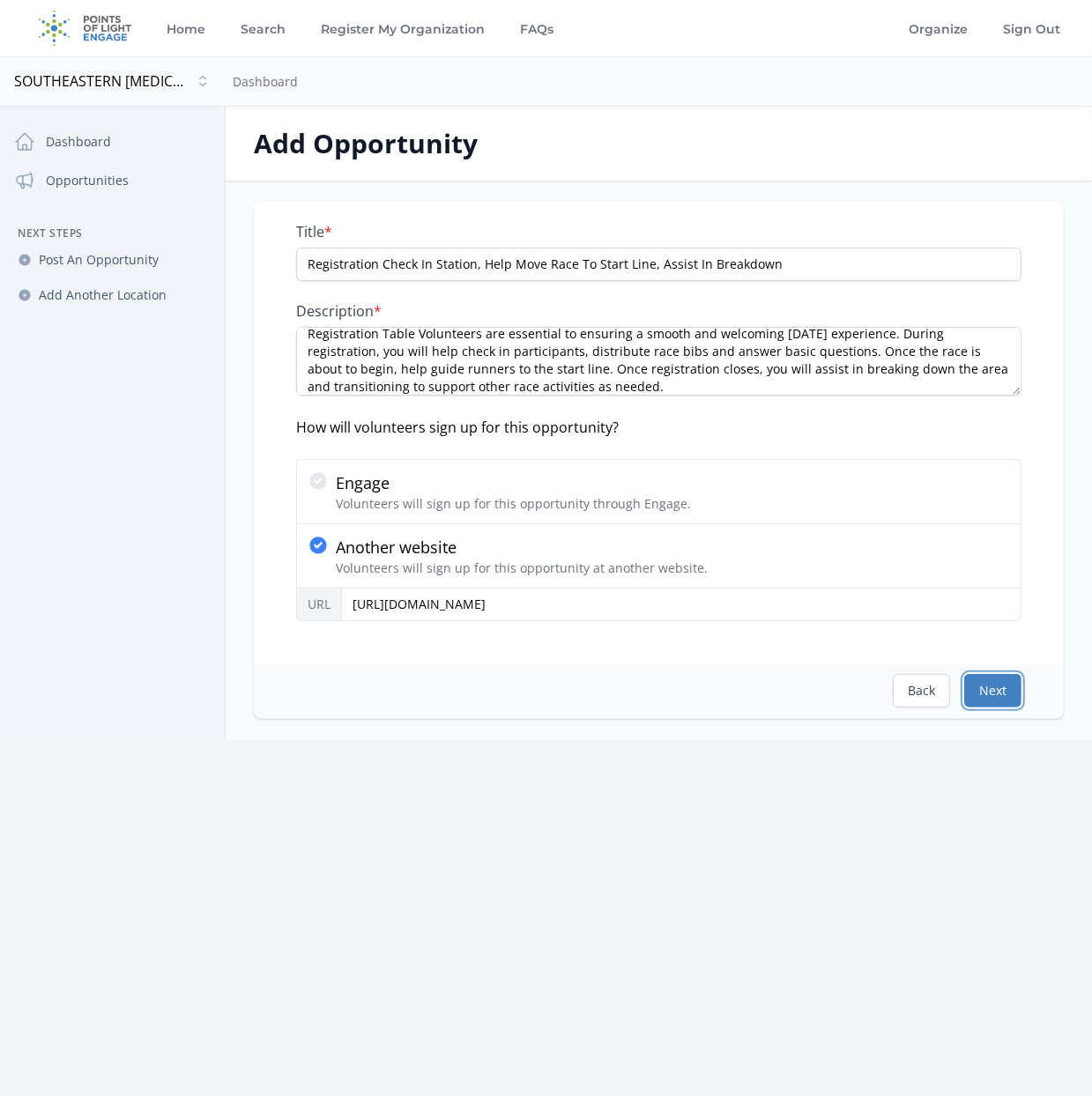
click at [992, 689] on button "Next" at bounding box center [992, 690] width 57 height 34
select select "US/Eastern"
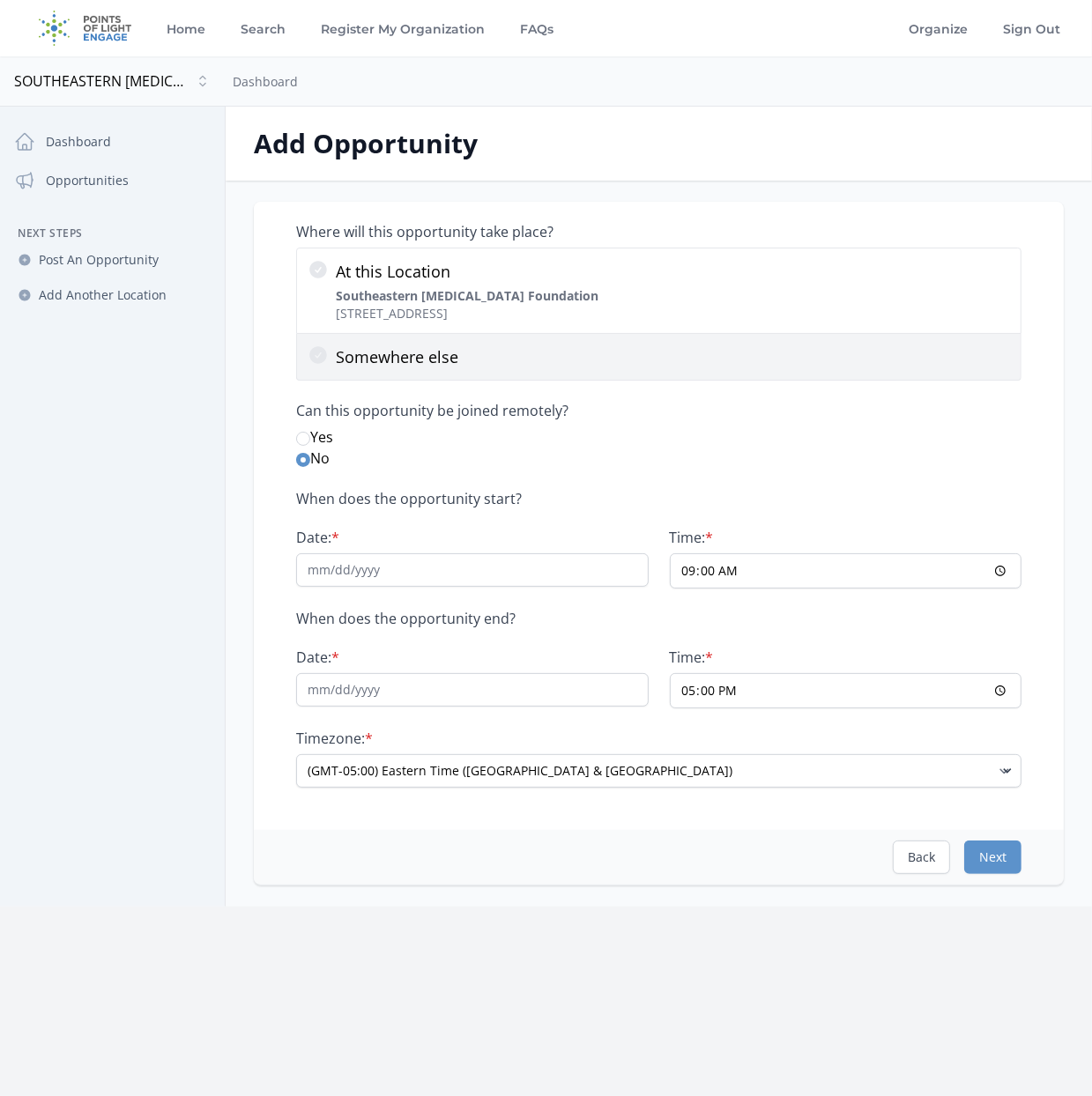
click at [316, 351] on icon at bounding box center [318, 355] width 17 height 17
click at [0, 0] on input "Somewhere else" at bounding box center [0, 0] width 0 height 0
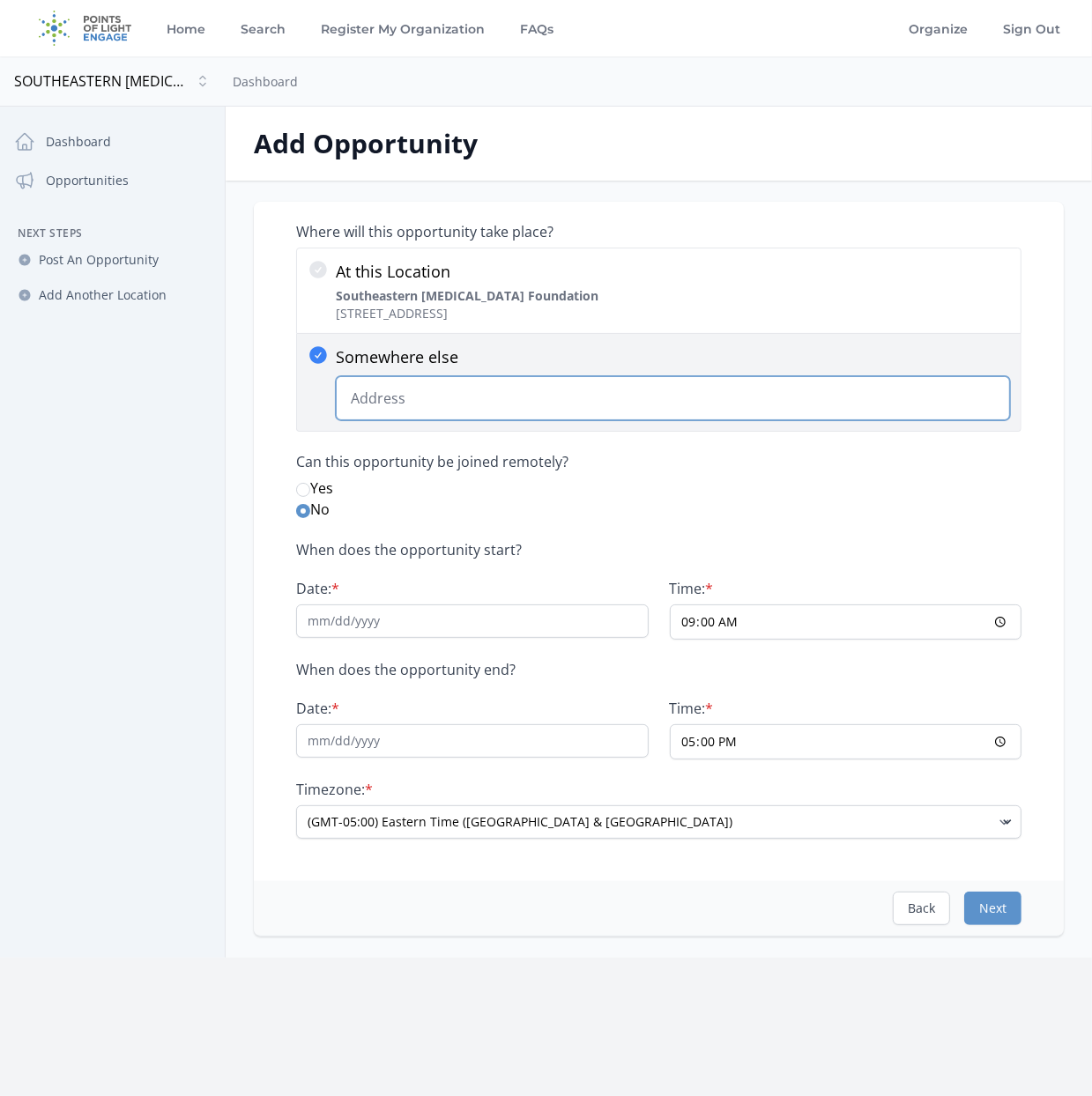
click at [405, 386] on input "Somewhere else Change Predictions" at bounding box center [673, 398] width 674 height 44
paste input "[STREET_ADDRESS]"
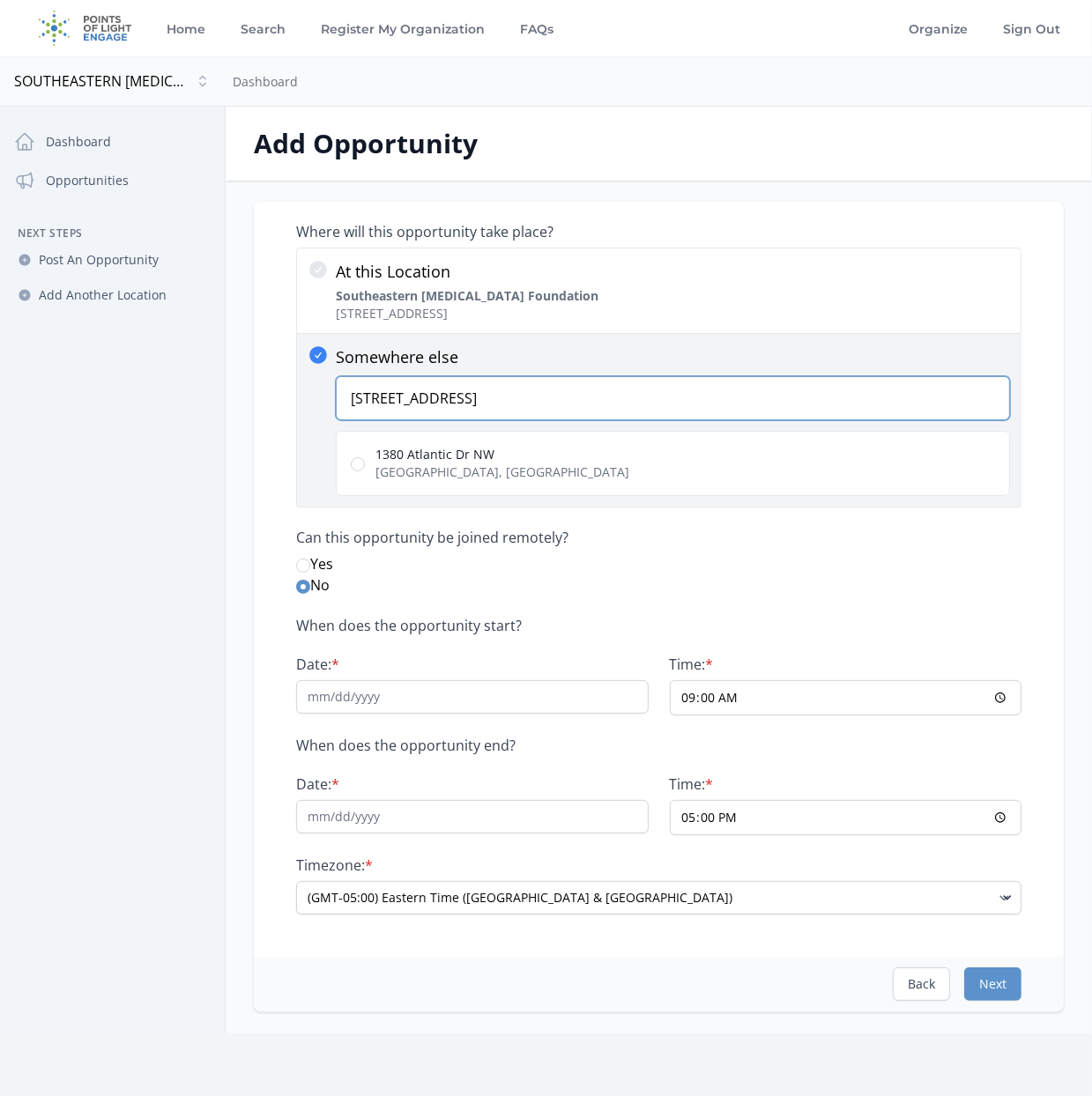
type input "[STREET_ADDRESS]"
click at [355, 465] on input "1380 Atlantic Dr NW Atlanta, GA 30363, USA" at bounding box center [357, 464] width 14 height 14
radio input "true"
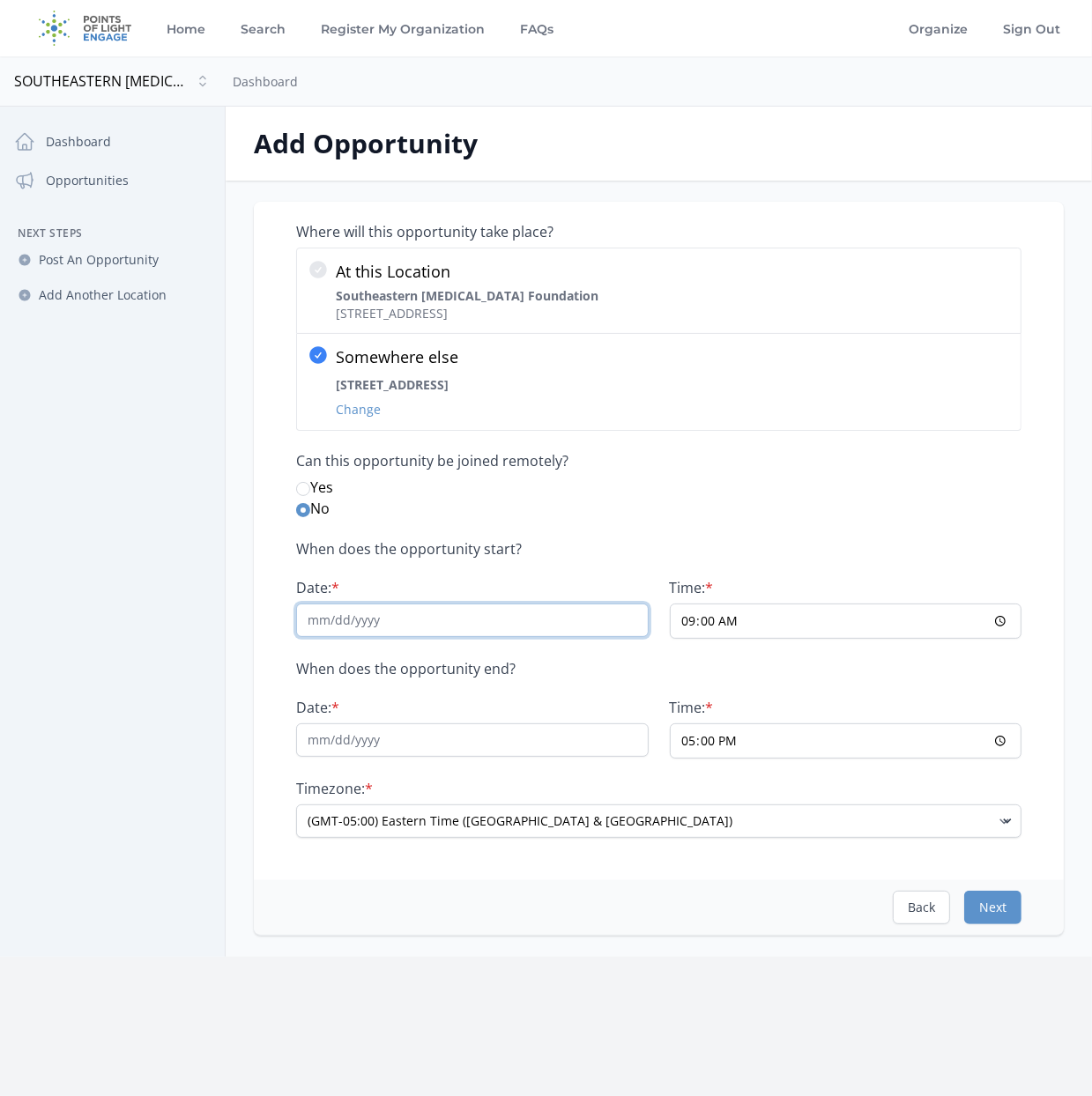
click at [323, 623] on input "Date: *" at bounding box center [472, 620] width 352 height 34
click at [403, 623] on input "Date: *" at bounding box center [472, 620] width 352 height 34
click at [323, 612] on input "Date: *" at bounding box center [472, 620] width 352 height 34
type input "[DATE]"
click at [940, 618] on input "09:00" at bounding box center [846, 621] width 352 height 35
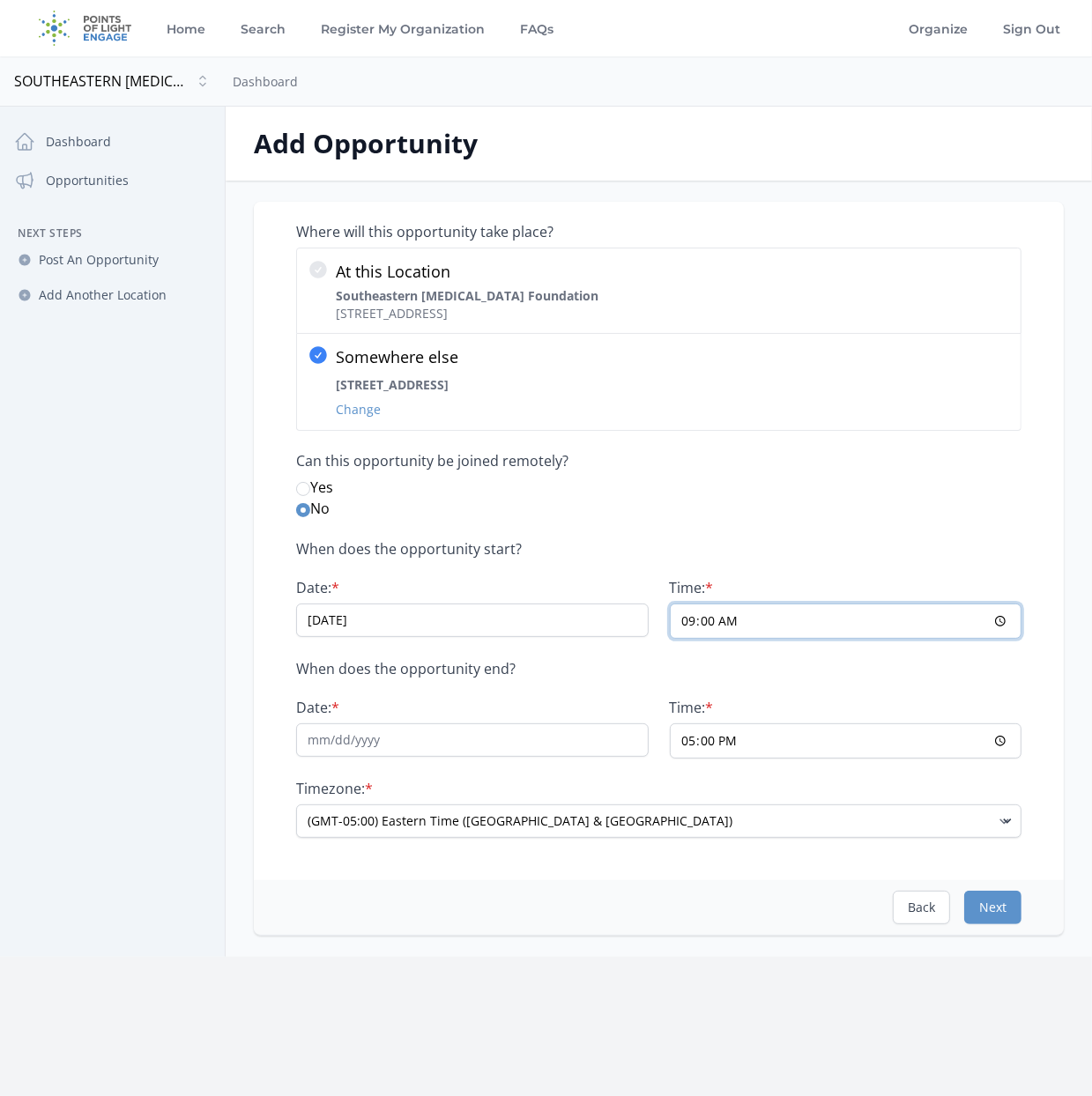
click at [1003, 622] on input "09:00" at bounding box center [846, 621] width 352 height 35
type input "05:00"
click at [928, 674] on p "When does the opportunity end?" at bounding box center [658, 668] width 725 height 17
click at [506, 737] on input "Date: *" at bounding box center [472, 740] width 352 height 34
type input "[DATE]"
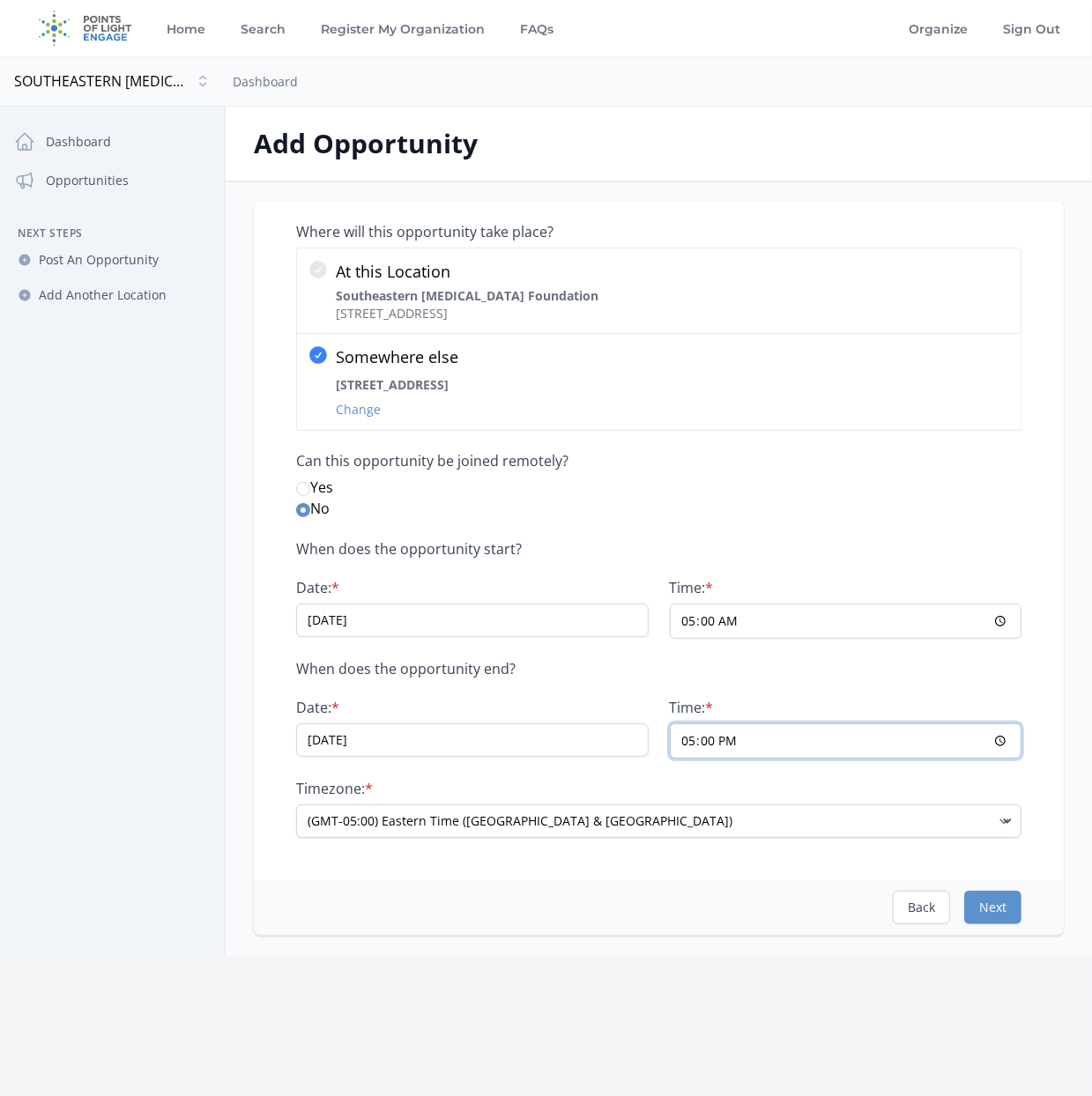
click at [759, 729] on input "17:00" at bounding box center [846, 741] width 352 height 35
click at [998, 739] on input "17:00" at bounding box center [846, 741] width 352 height 35
click at [889, 862] on div "Where will this opportunity take place? At this Location Southeastern Brain Tum…" at bounding box center [658, 541] width 810 height 679
click at [1003, 734] on input "21:00" at bounding box center [846, 741] width 352 height 35
type input "09:00"
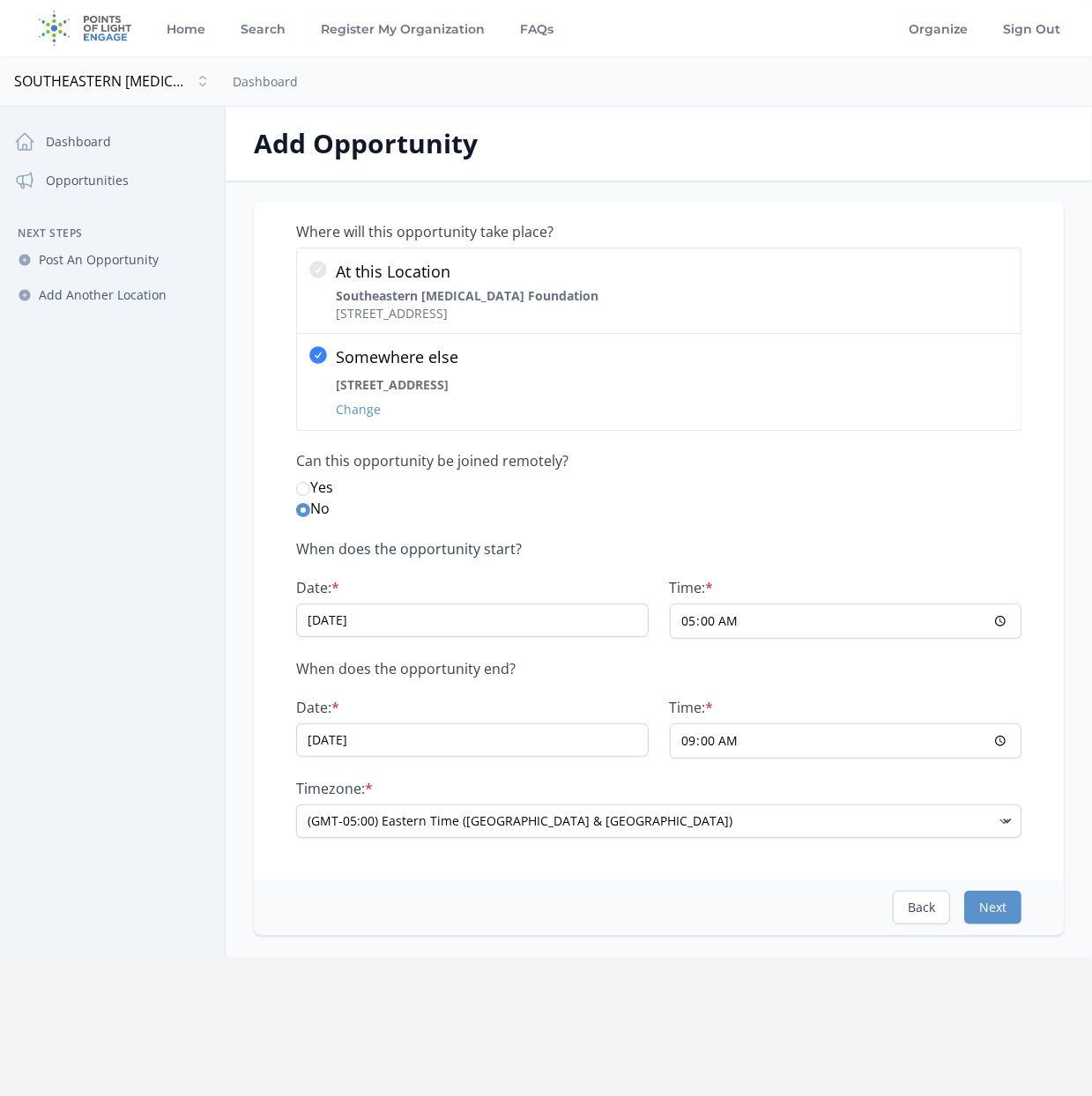
click at [882, 837] on div "Where will this opportunity take place? At this Location Southeastern Brain Tum…" at bounding box center [658, 541] width 810 height 679
click at [987, 899] on button "Next" at bounding box center [992, 907] width 57 height 34
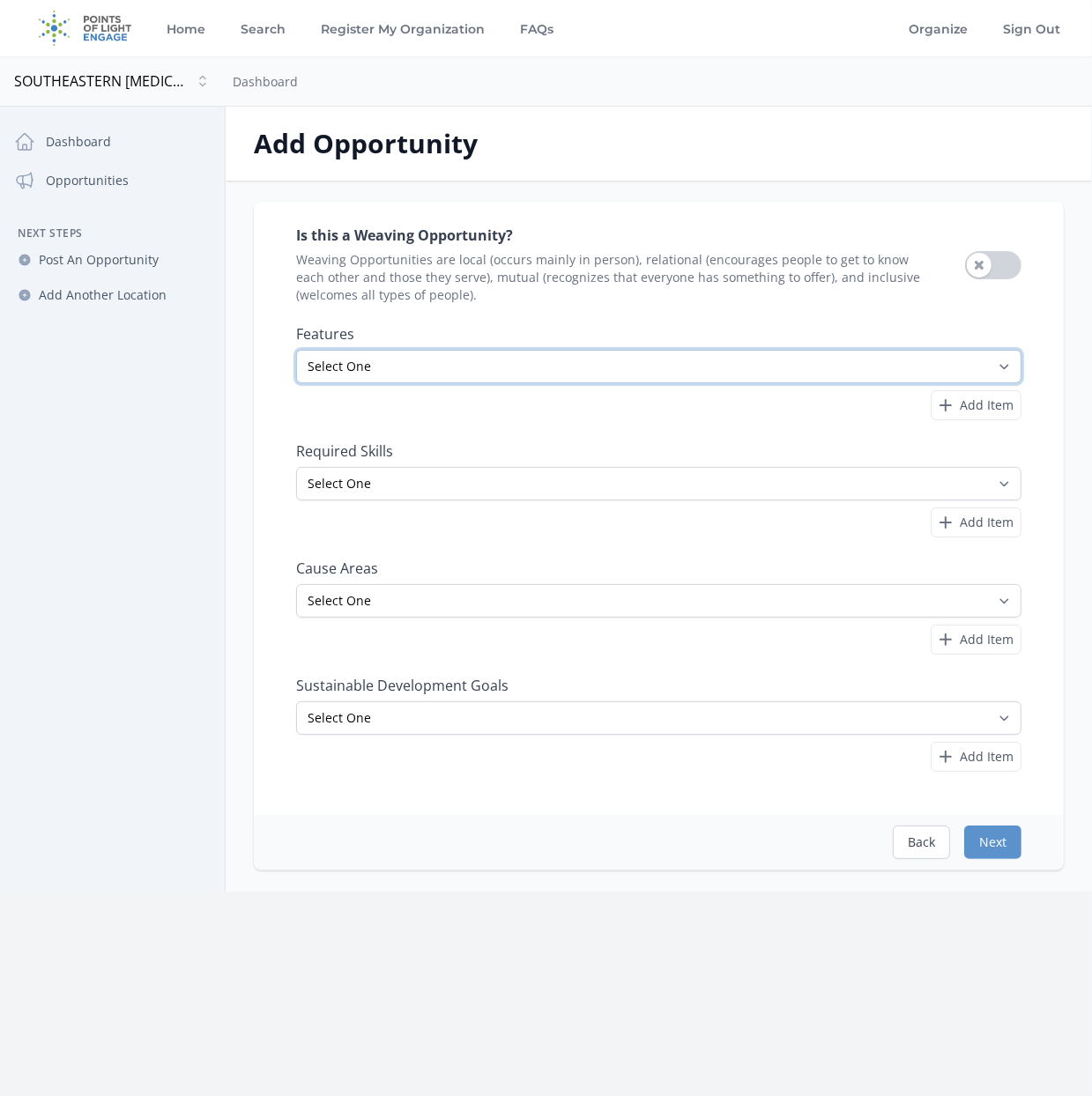
click at [546, 362] on select "Select One All Ages Court-Ordered Eligible Good for Families Good for Groups Go…" at bounding box center [658, 366] width 725 height 34
select select "Outdoor Activity"
click at [296, 349] on select "Select One All Ages Court-Ordered Eligible Good for Families Good for Groups Go…" at bounding box center [658, 366] width 725 height 34
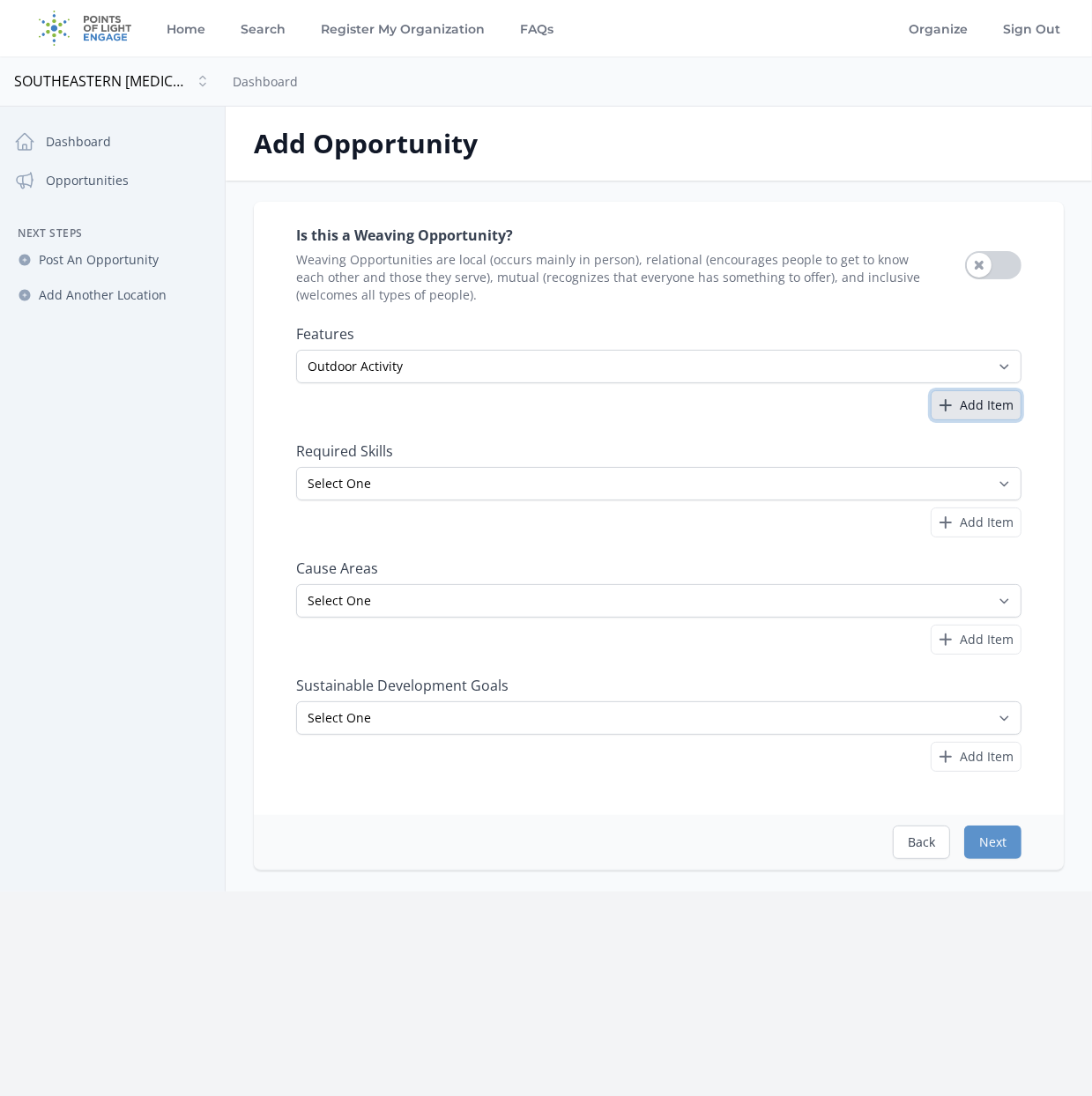
click at [986, 401] on span "Add Item" at bounding box center [986, 405] width 54 height 17
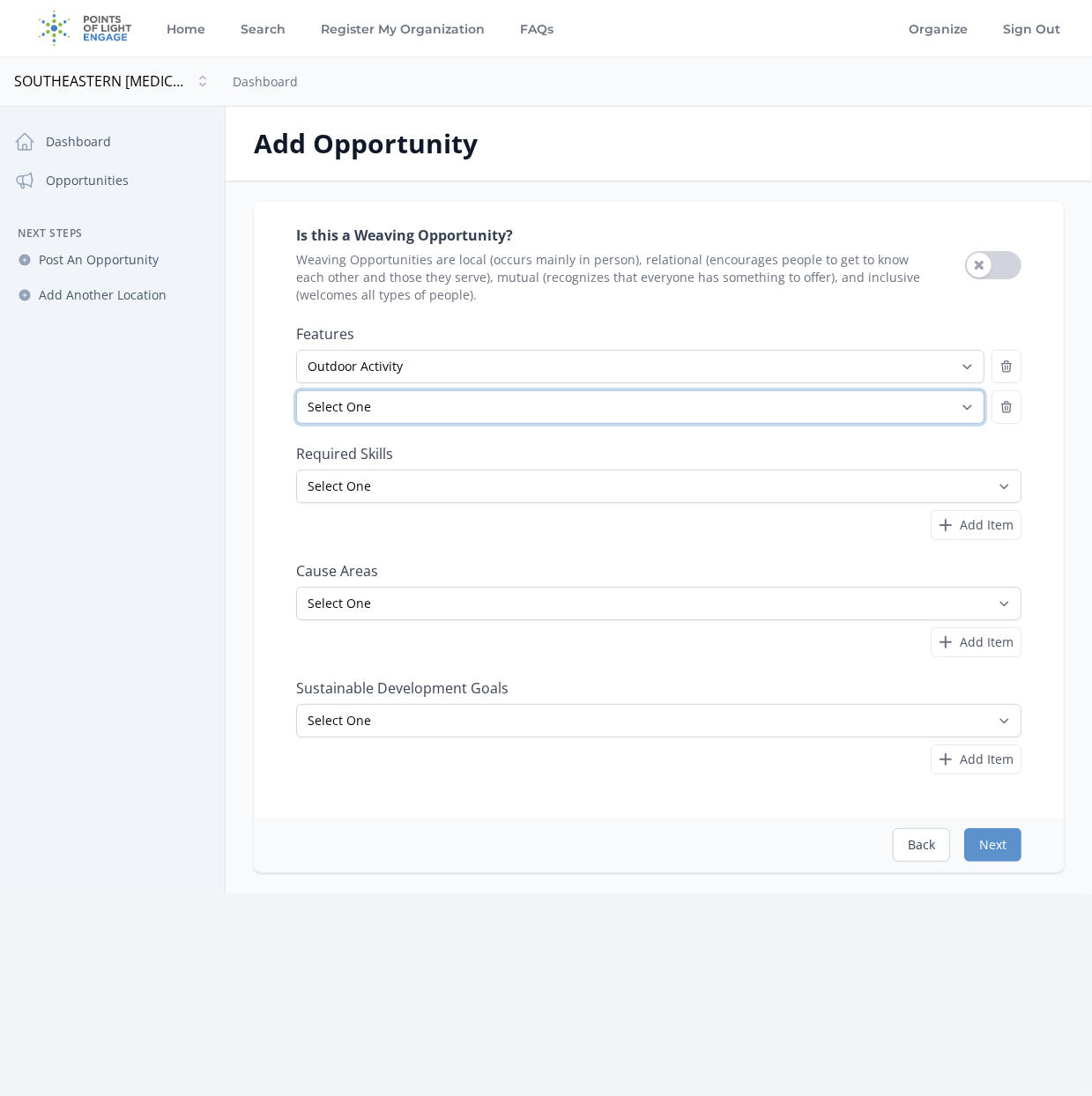
click at [612, 405] on select "Select One All Ages Court-Ordered Eligible Good for Families Good for Groups Go…" at bounding box center [639, 407] width 688 height 34
select select "Good for Teens"
click at [296, 391] on select "Select One All Ages Court-Ordered Eligible Good for Families Good for Groups Go…" at bounding box center [639, 407] width 688 height 34
click at [726, 447] on label "Required Skills" at bounding box center [658, 454] width 725 height 17
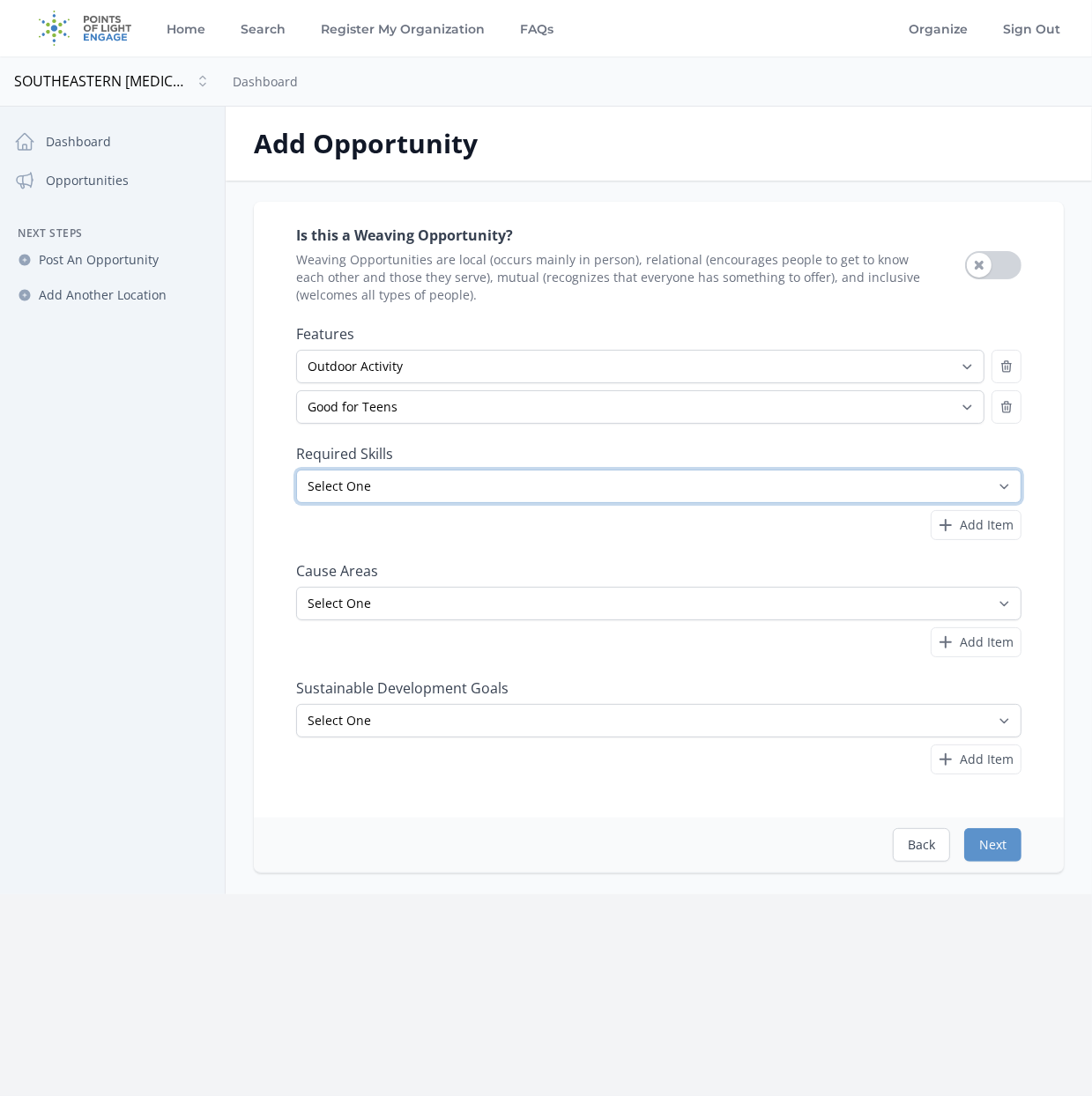
click at [549, 496] on select "Select One Accounting Advocacy Administrative Arts Board Service Business Skill…" at bounding box center [658, 486] width 725 height 34
select select "Event Support"
click at [296, 470] on select "Select One Accounting Advocacy Administrative Arts Board Service Business Skill…" at bounding box center [658, 486] width 725 height 34
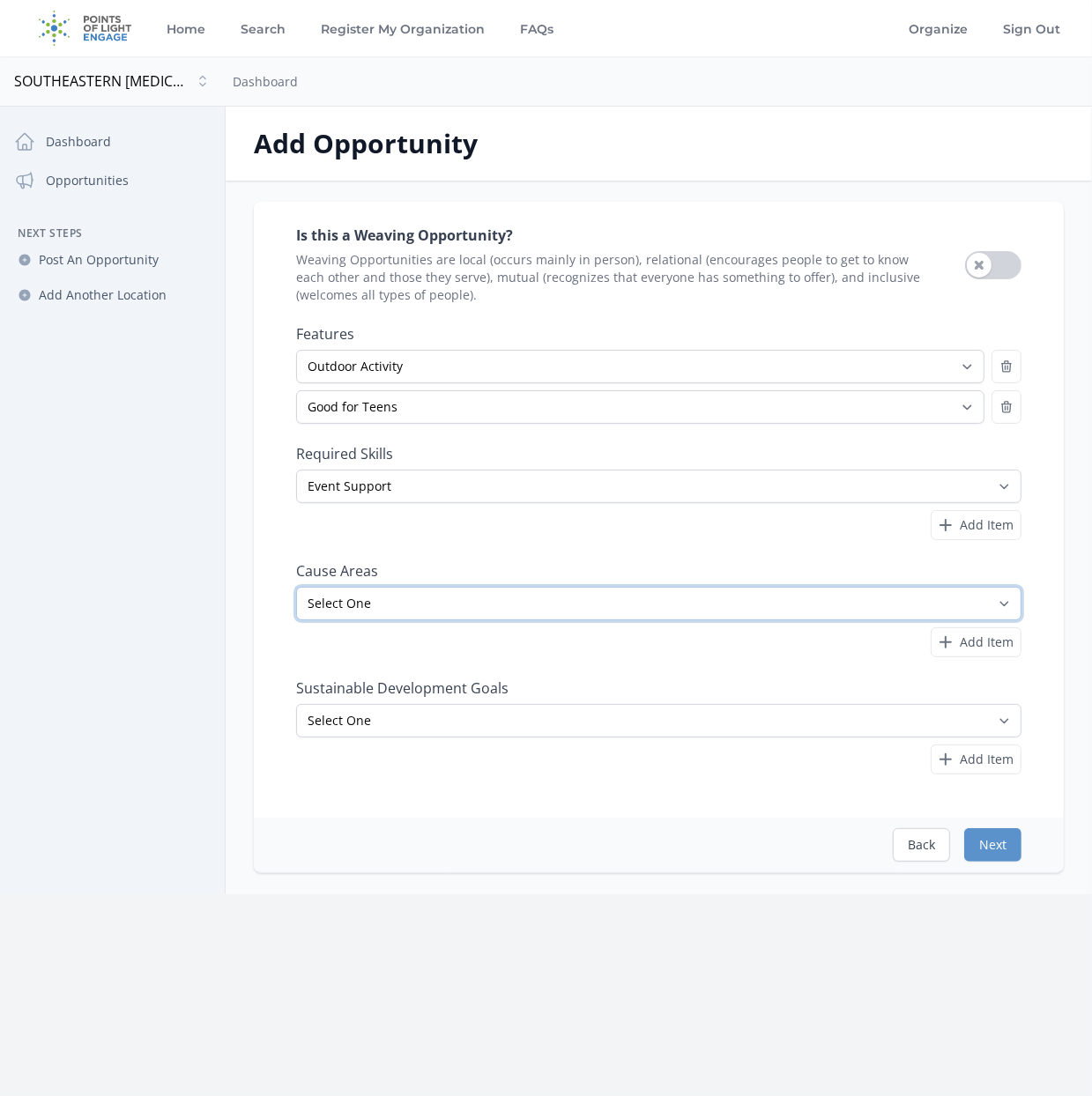
click at [896, 601] on select "Select One Adult Education Animals Arts & Culture Children & Youth Civil Rights…" at bounding box center [658, 603] width 725 height 34
select select "Health & Wellness"
click at [296, 587] on select "Select One Adult Education Animals Arts & Culture Children & Youth Civil Rights…" at bounding box center [658, 603] width 725 height 34
click at [729, 593] on select "Select One Adult Education Animals Arts & Culture Children & Youth Civil Rights…" at bounding box center [658, 603] width 725 height 34
click at [296, 587] on select "Select One Adult Education Animals Arts & Culture Children & Youth Civil Rights…" at bounding box center [658, 603] width 725 height 34
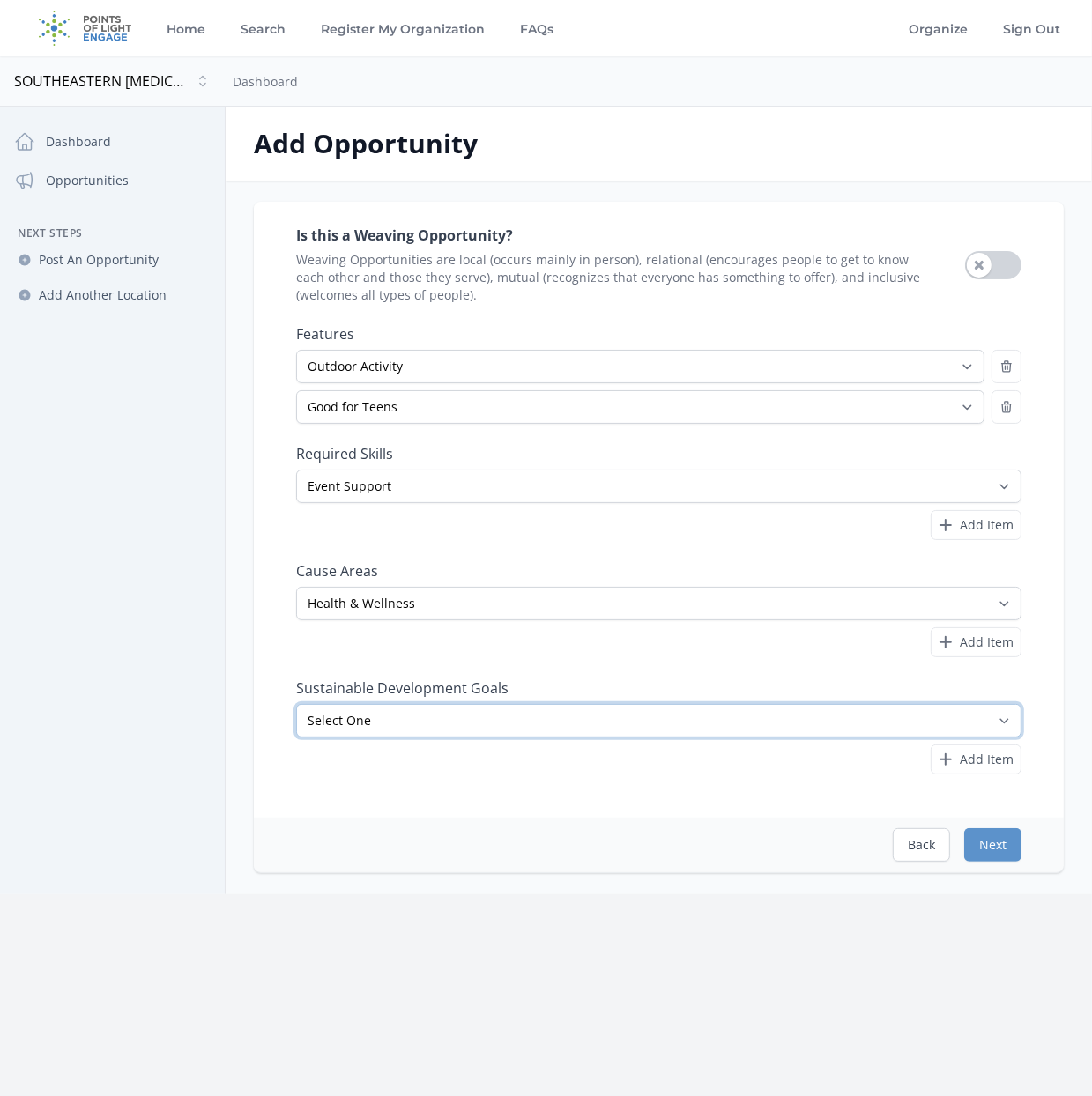
click at [548, 710] on select "Select One No Poverty Zero Hunger Good Health and Well-Being Quality Education …" at bounding box center [658, 720] width 725 height 34
click at [296, 704] on select "Select One No Poverty Zero Hunger Good Health and Well-Being Quality Education …" at bounding box center [658, 720] width 725 height 34
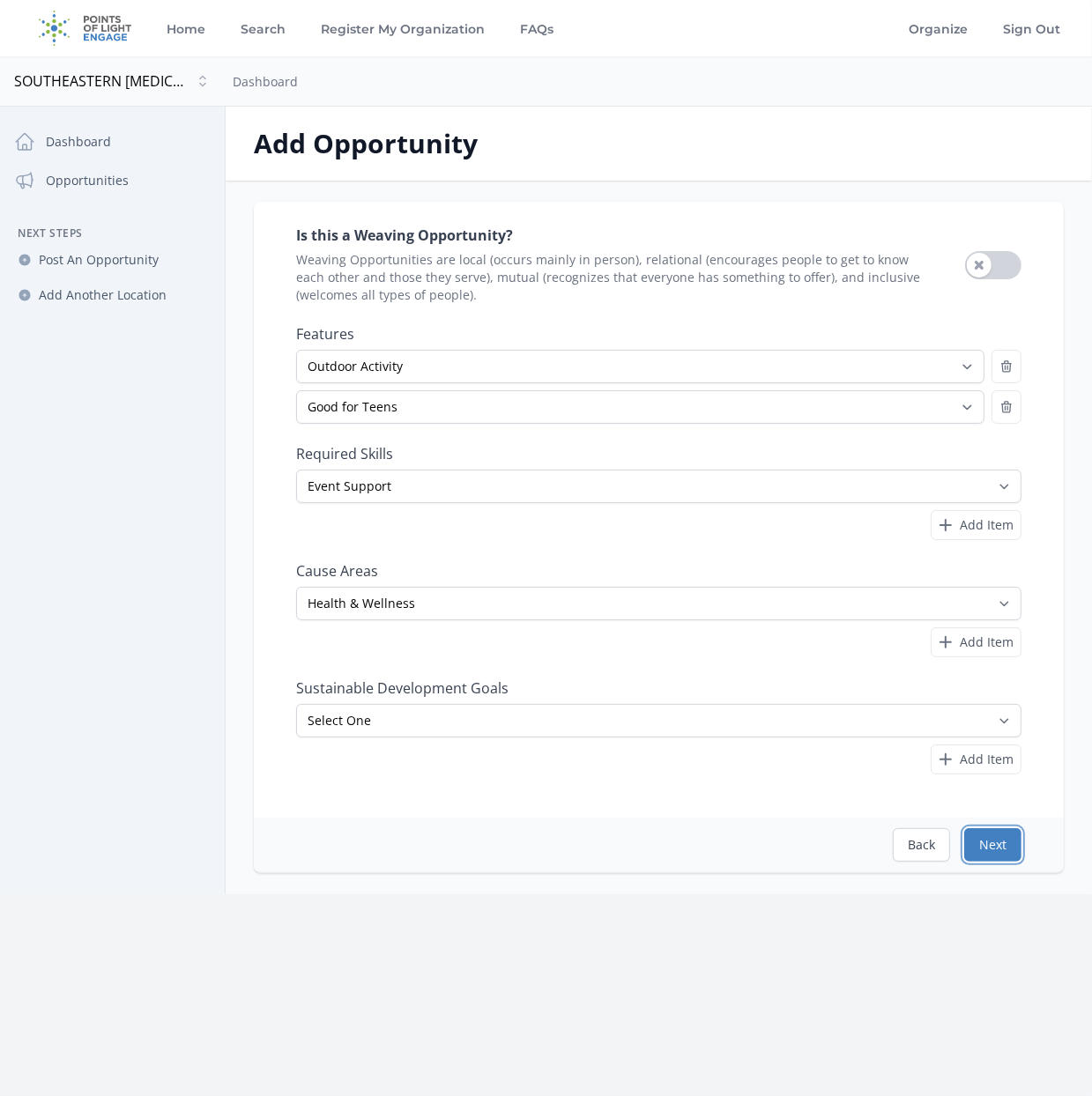
click at [992, 838] on button "Next" at bounding box center [992, 844] width 57 height 34
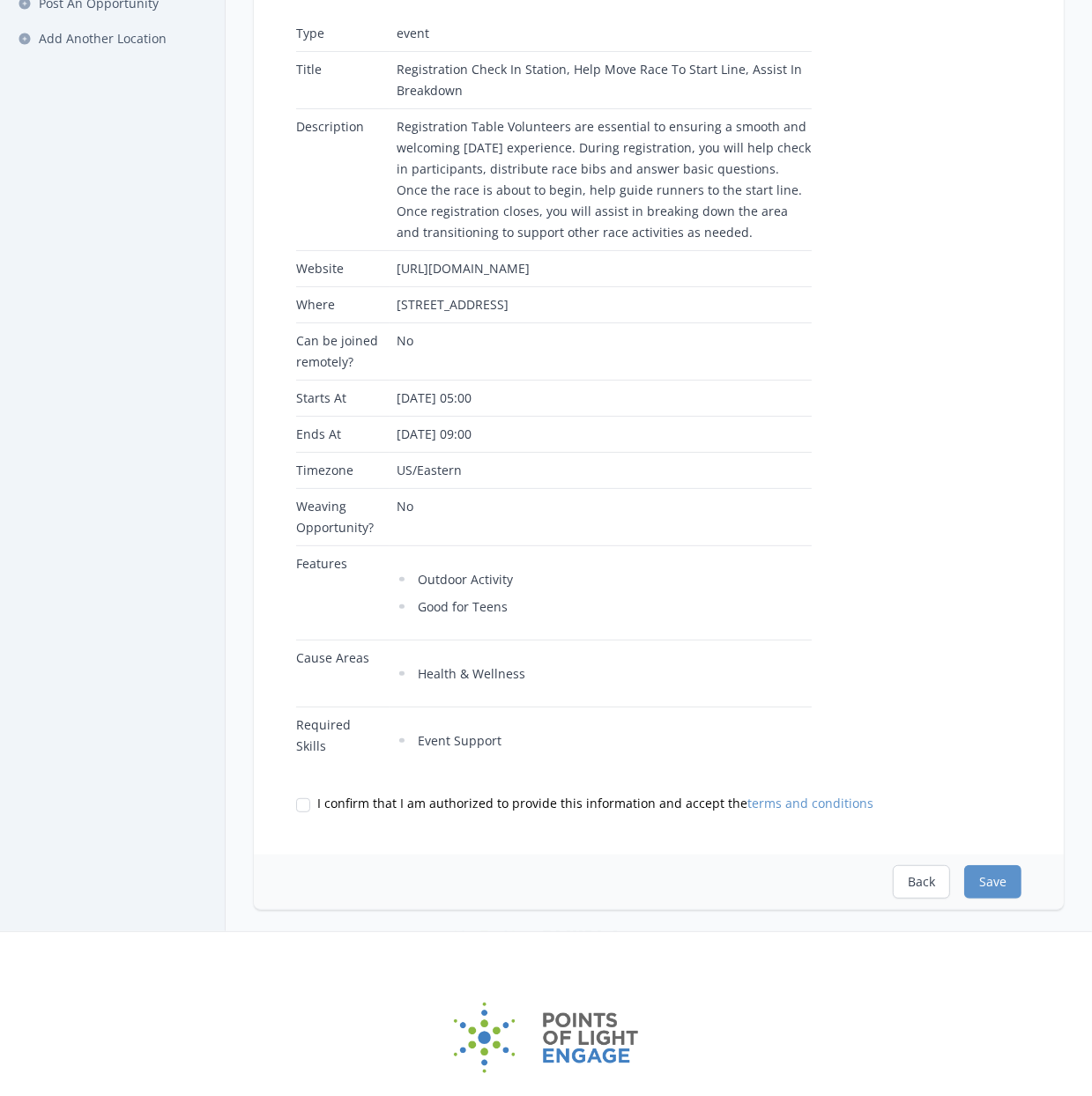
scroll to position [264, 0]
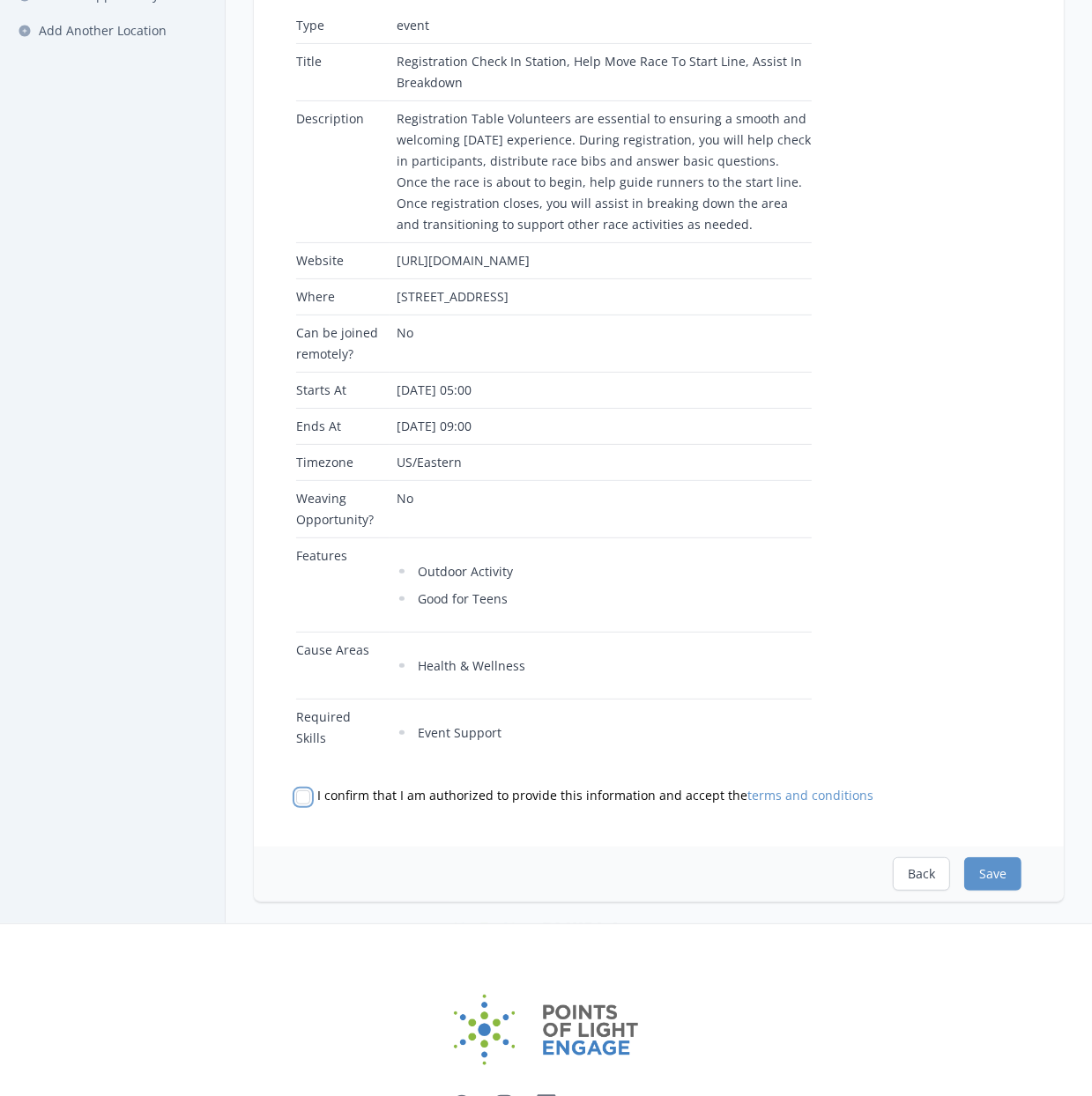
click at [302, 804] on input "I confirm that I am authorized to provide this information and accept the terms…" at bounding box center [302, 797] width 14 height 14
checkbox input "true"
click at [1002, 891] on button "Save" at bounding box center [992, 874] width 57 height 34
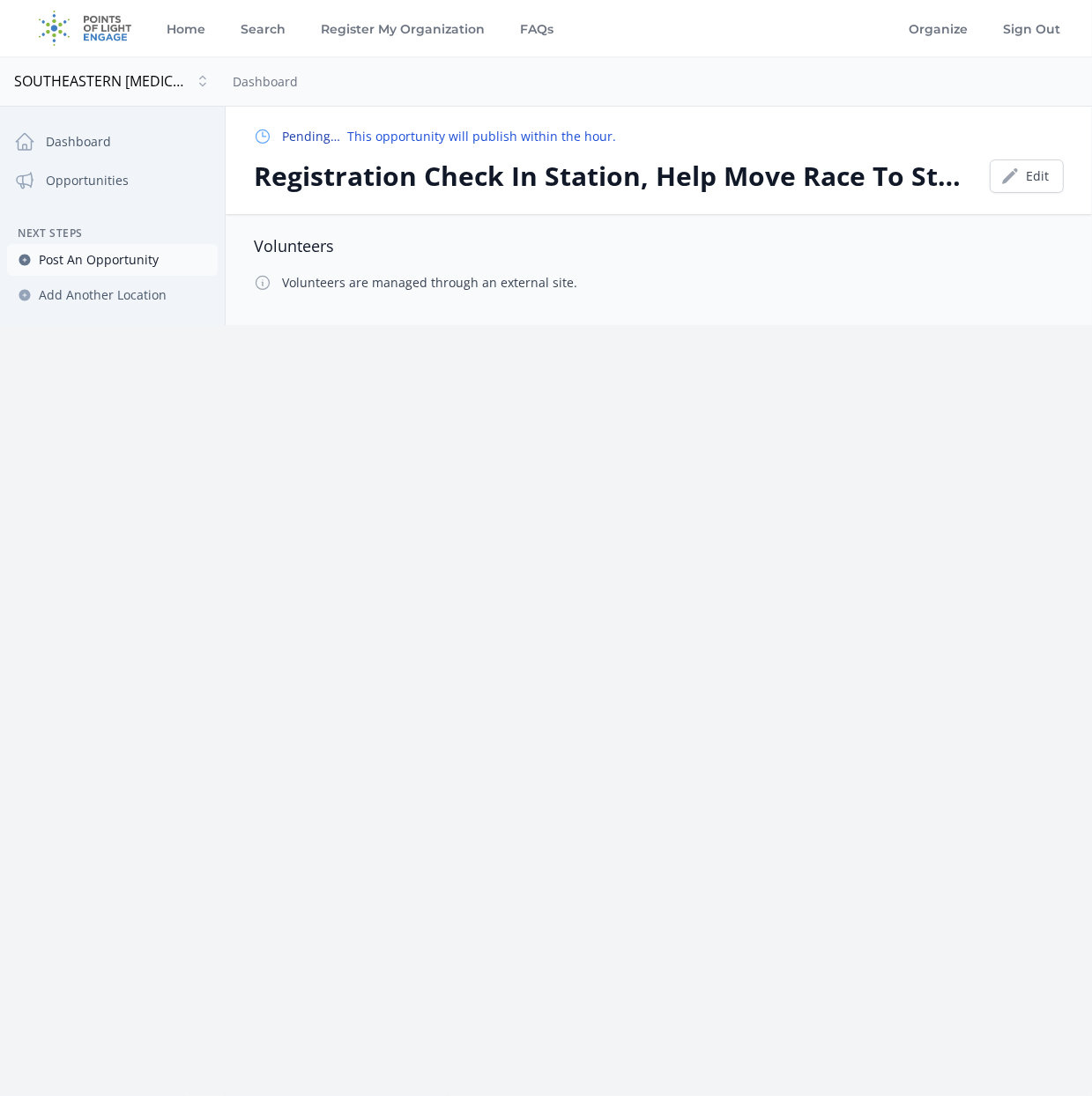
click at [93, 258] on span "Post An Opportunity" at bounding box center [99, 259] width 120 height 17
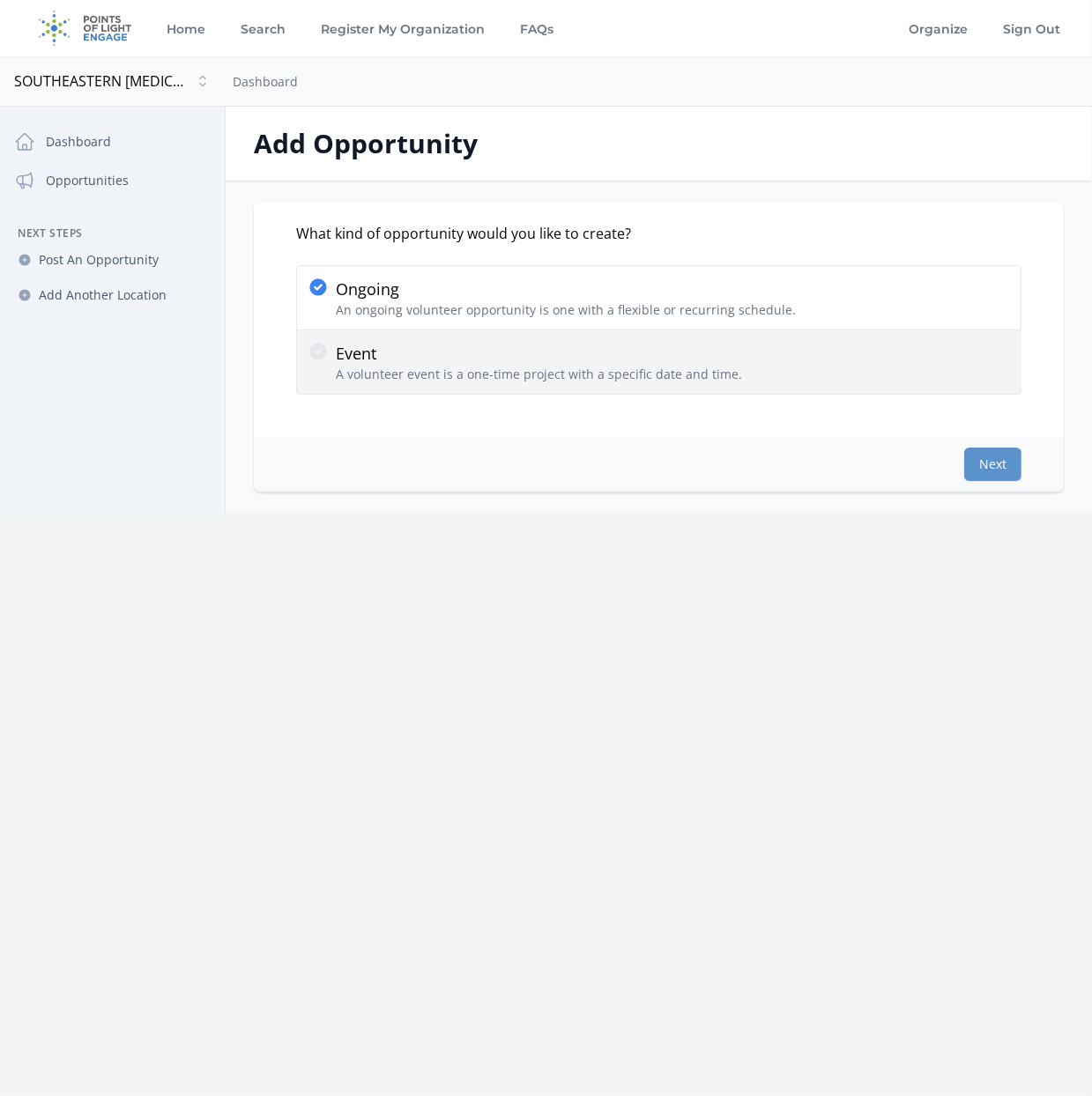
click at [319, 357] on icon at bounding box center [317, 350] width 16 height 16
click at [0, 0] on input "Event A volunteer event is a one-time project with a specific date and time." at bounding box center [0, 0] width 0 height 0
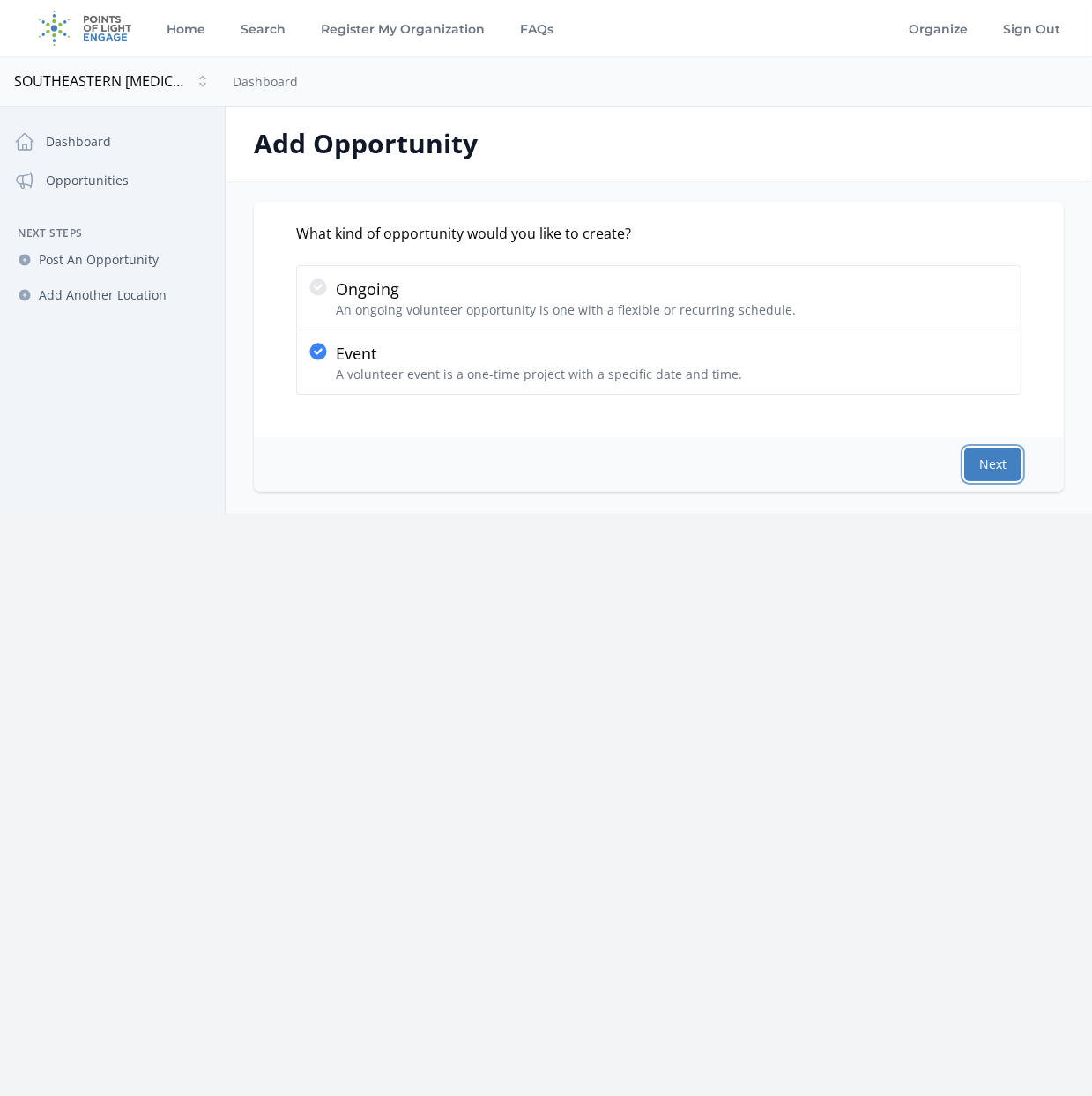
click at [999, 470] on button "Next" at bounding box center [992, 464] width 57 height 34
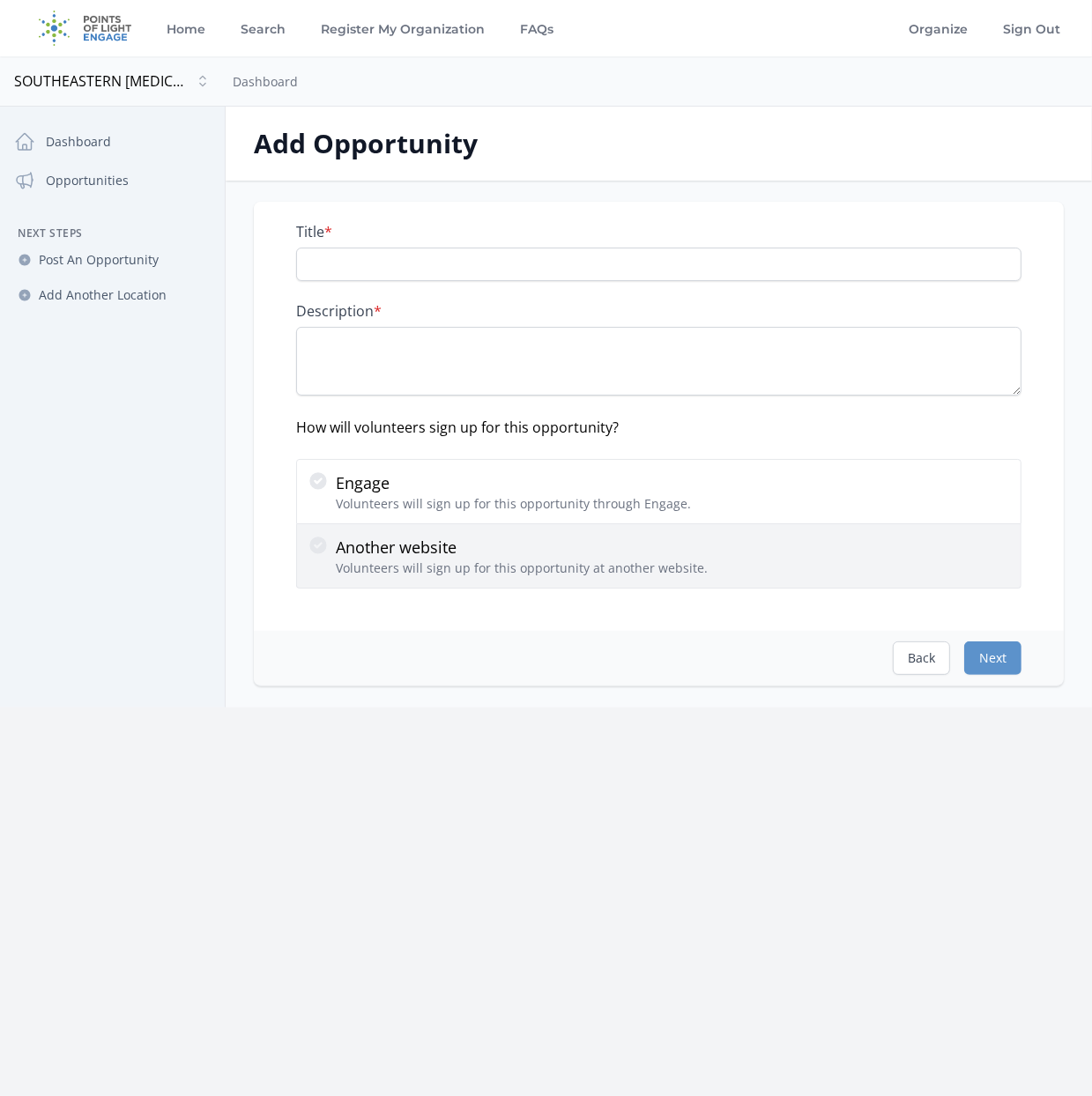
click at [469, 560] on p "Volunteers will sign up for this opportunity at another website." at bounding box center [522, 569] width 371 height 17
click at [0, 0] on input "Another website Volunteers will sign up for this opportunity at another website." at bounding box center [0, 0] width 0 height 0
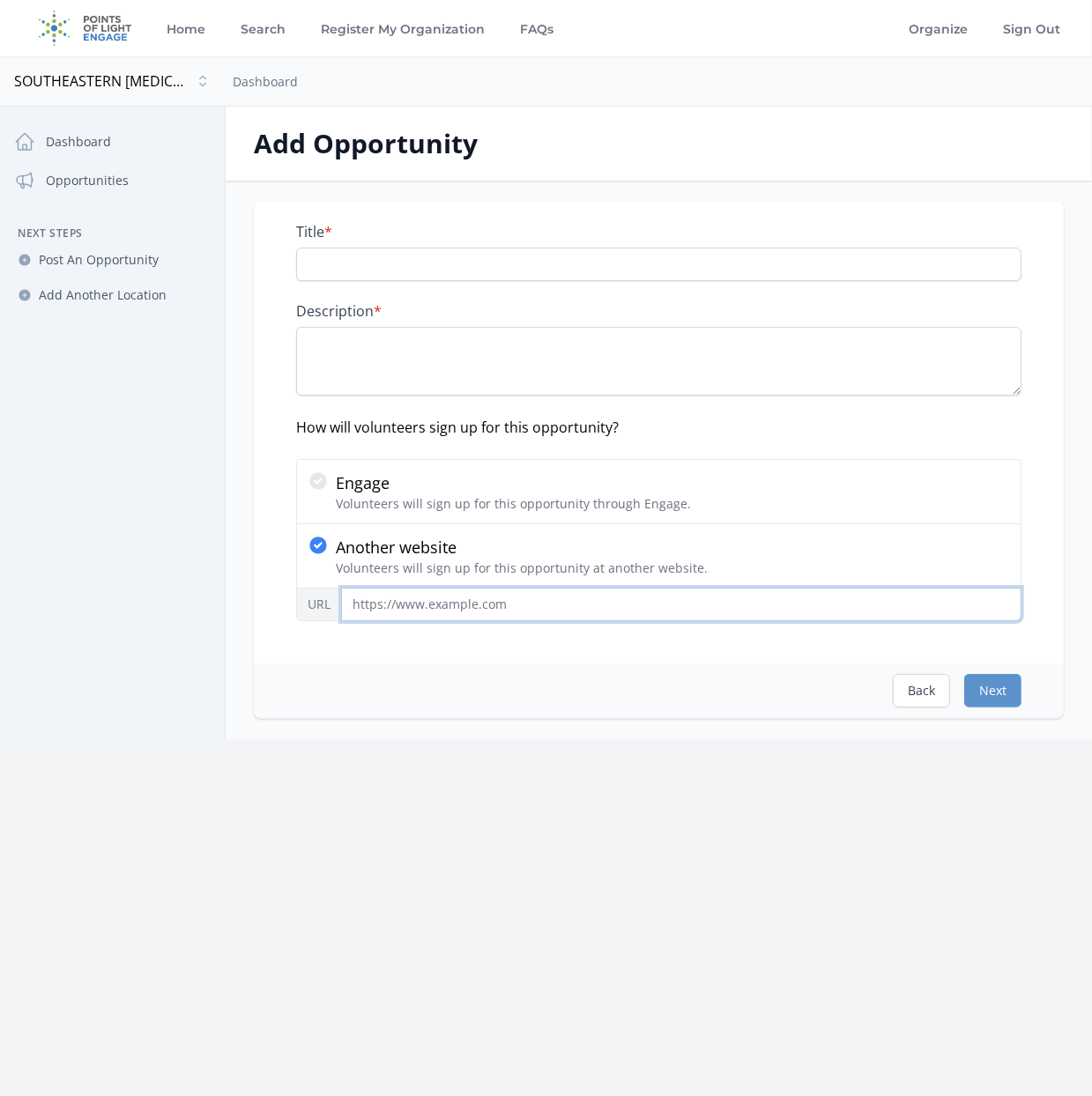
click at [405, 606] on input "URL" at bounding box center [680, 604] width 680 height 34
paste input "https://www.signupgenius.com/go/10C094FAAAC2BAAFEC16-55668454-2025#/"
type input "https://www.signupgenius.com/go/10C094FAAAC2BAAFEC16-55668454-2025#/"
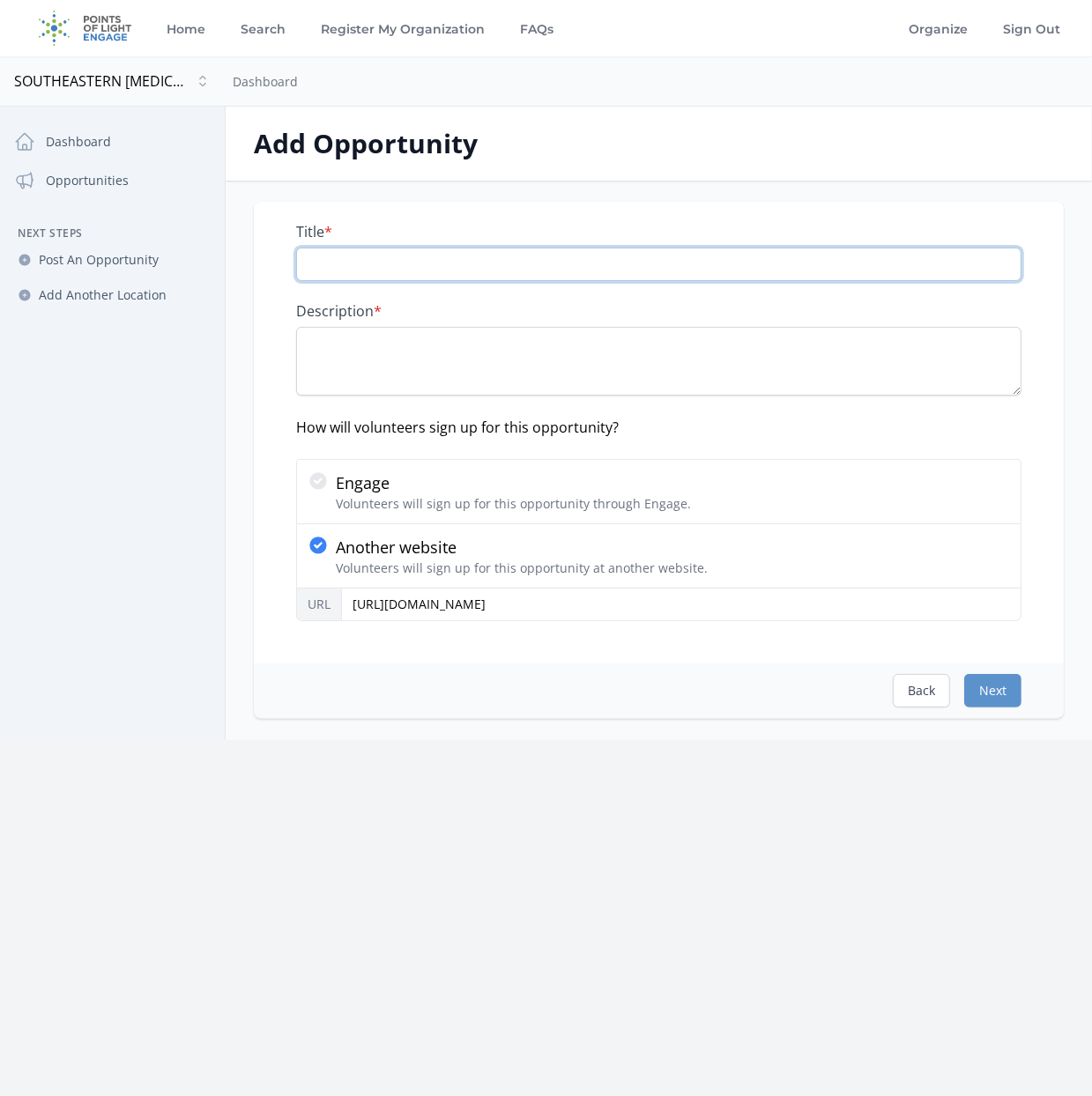
click at [382, 261] on input "Title *" at bounding box center [658, 264] width 725 height 34
type input "S"
type input "25th SBTF Race for Research - 5K, 1K and Tot Trot Start/Finish Lines, Plus Race…"
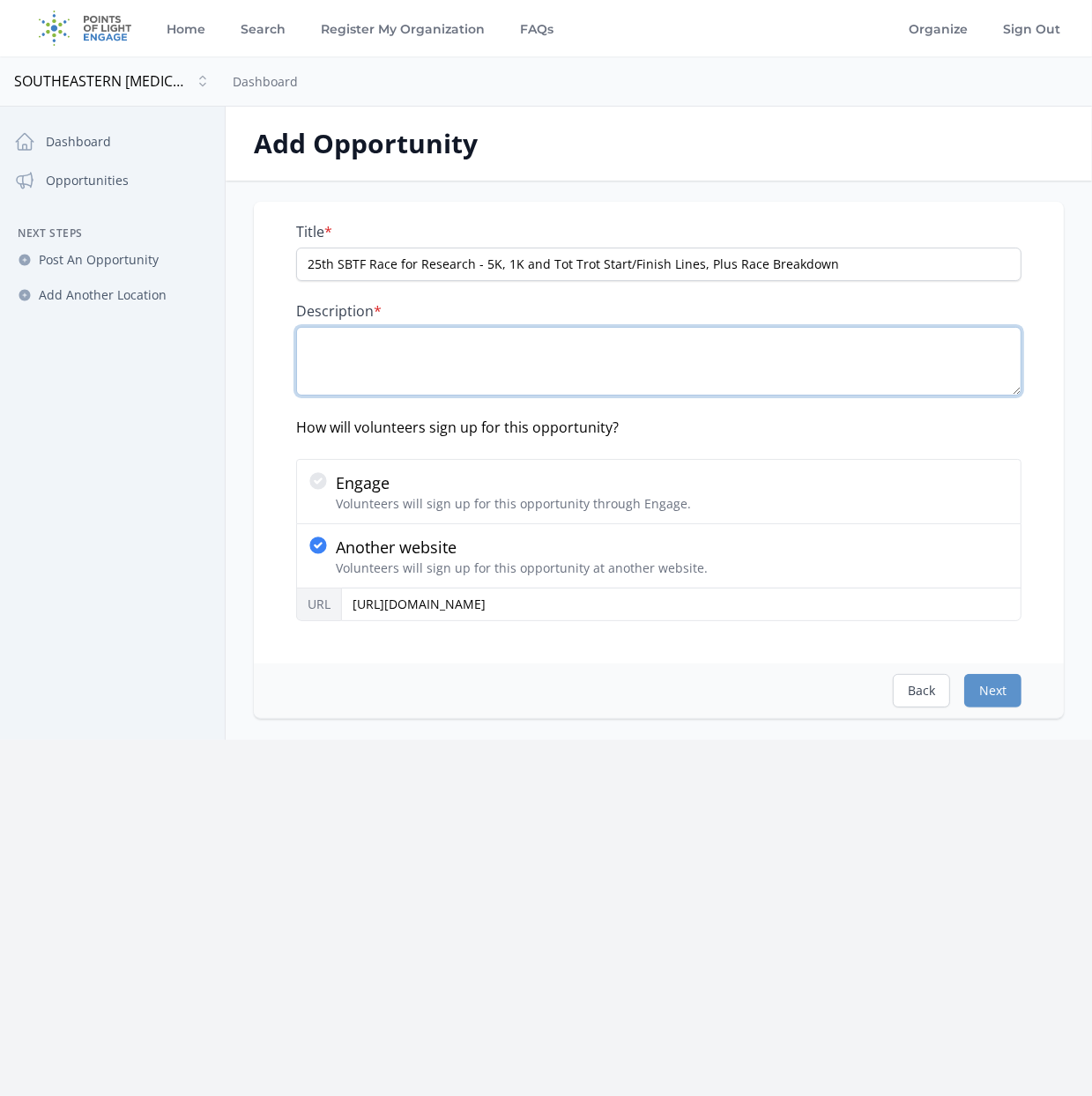
click at [366, 353] on textarea "Description *" at bounding box center [658, 362] width 725 height 69
paste textarea "Finish Line Water/Snack Station Volunteers play an important role in helping ru…"
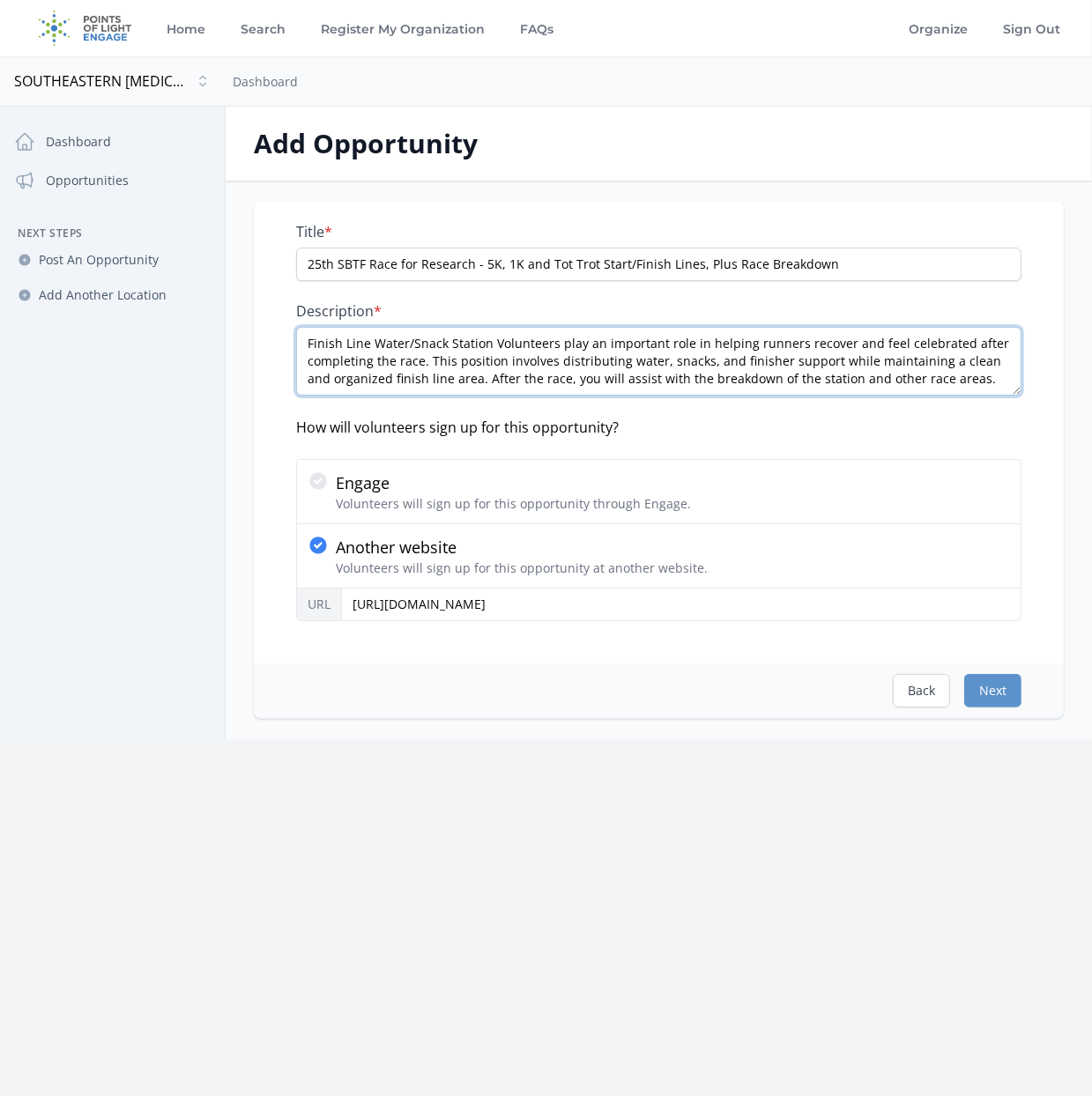
click at [306, 342] on textarea "Finish Line Water/Snack Station Volunteers play an important role in helping ru…" at bounding box center [658, 362] width 725 height 69
click at [307, 348] on textarea "Finish Line Water/Snack Station Volunteers play an important role in helping ru…" at bounding box center [658, 362] width 725 height 69
click at [309, 344] on textarea "Finish Line Water/Snack Station Volunteers play an important role in helping ru…" at bounding box center [658, 362] width 725 height 69
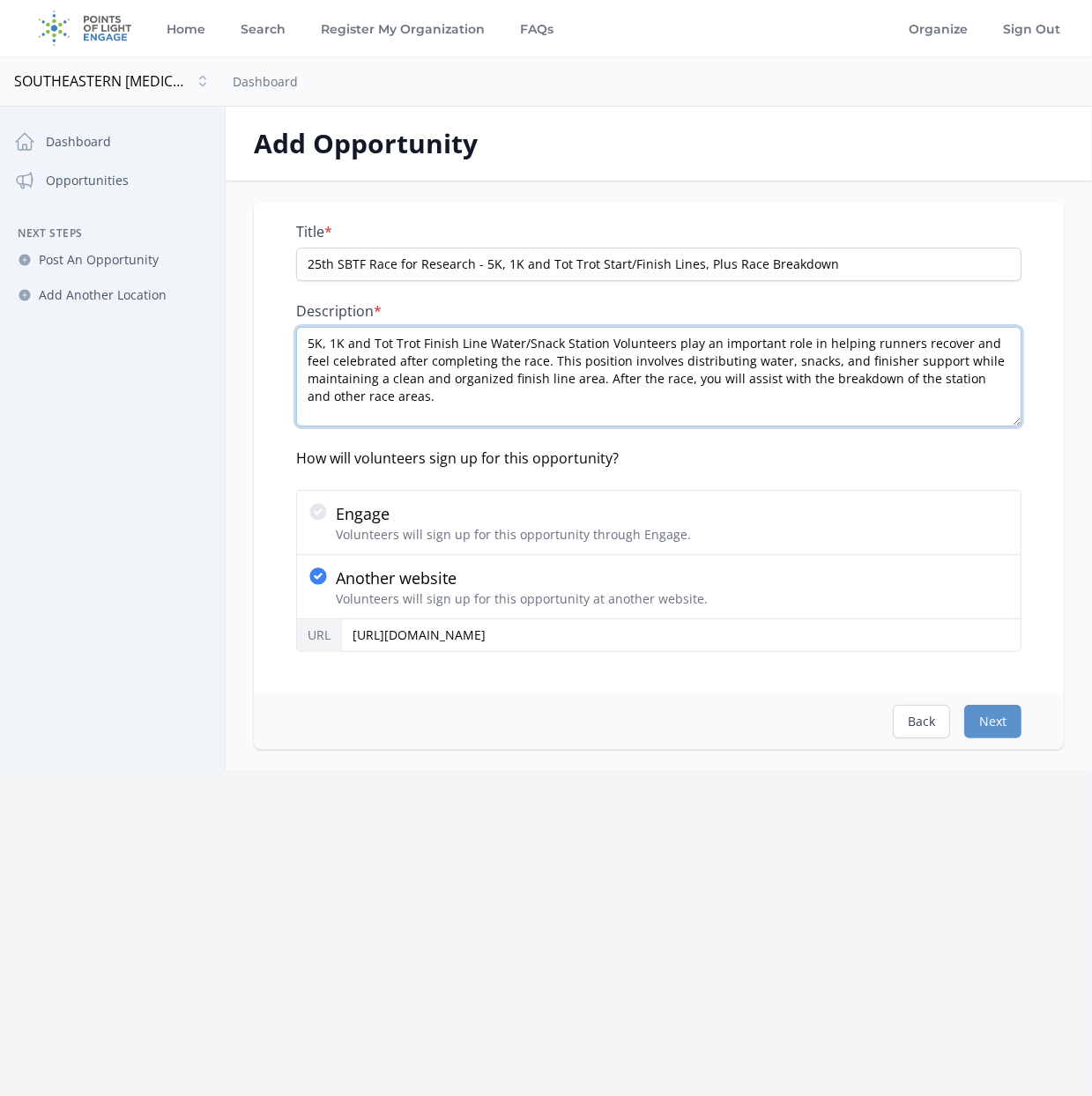
drag, startPoint x: 1014, startPoint y: 392, endPoint x: 1023, endPoint y: 424, distance: 33.2
click at [1022, 424] on div "Title * 25th SBTF Race for Research - 5K, 1K and Tot Trot Start/Finish Lines, P…" at bounding box center [658, 448] width 810 height 493
click at [611, 349] on textarea "5K, 1K and Tot Trot Finish Line Water/Snack Station Volunteers play an importan…" at bounding box center [658, 377] width 725 height 100
click at [819, 407] on textarea "5K, 1K and Tot Trot Finish Line Water/Snack Station volunteers play an importan…" at bounding box center [658, 377] width 725 height 100
click at [801, 359] on textarea "5K, 1K, and Tot Trot Finish Line Water/Snack Station volunteers play an importa…" at bounding box center [658, 377] width 725 height 100
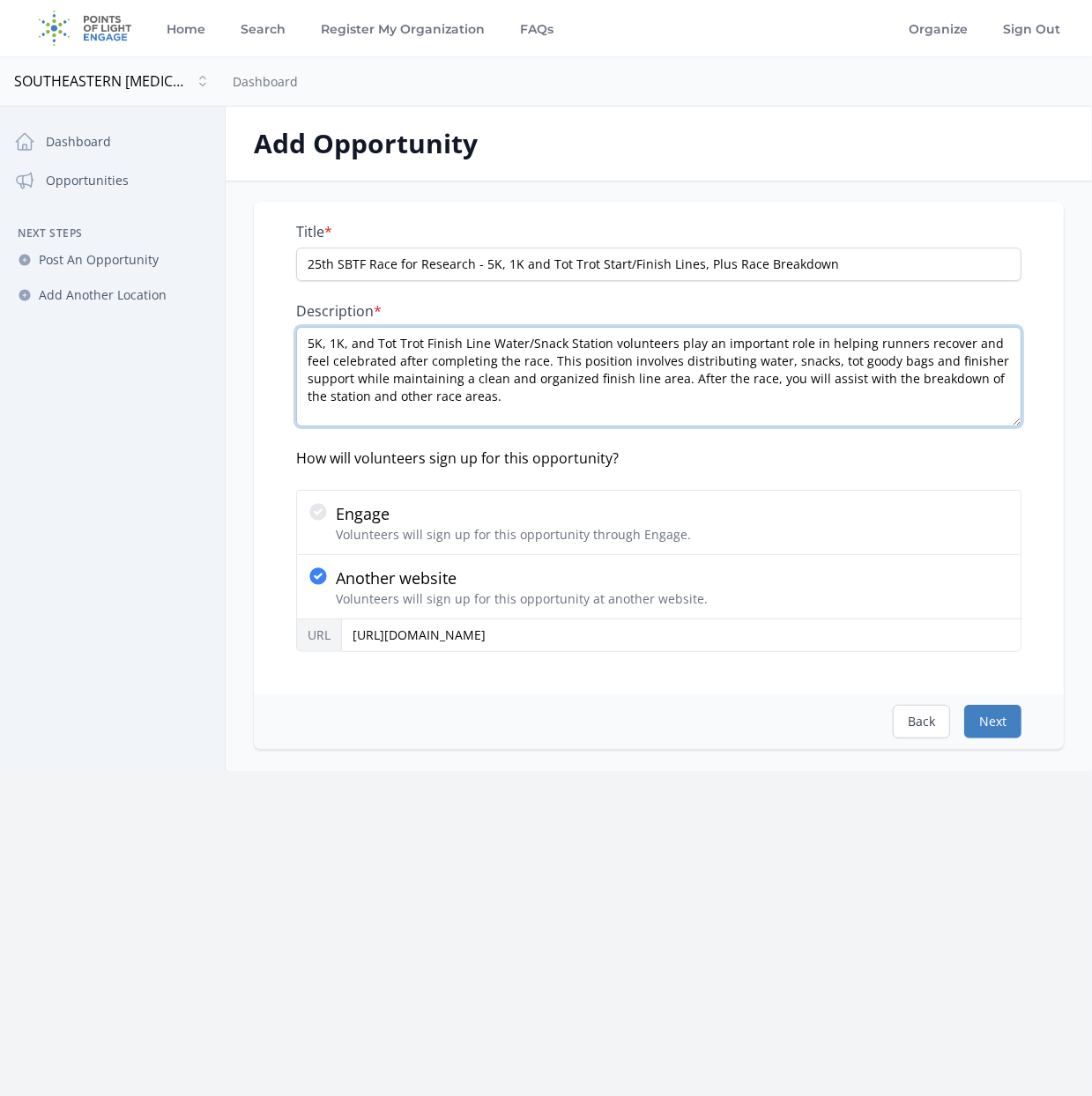
type textarea "5K, 1K, and Tot Trot Finish Line Water/Snack Station volunteers play an importa…"
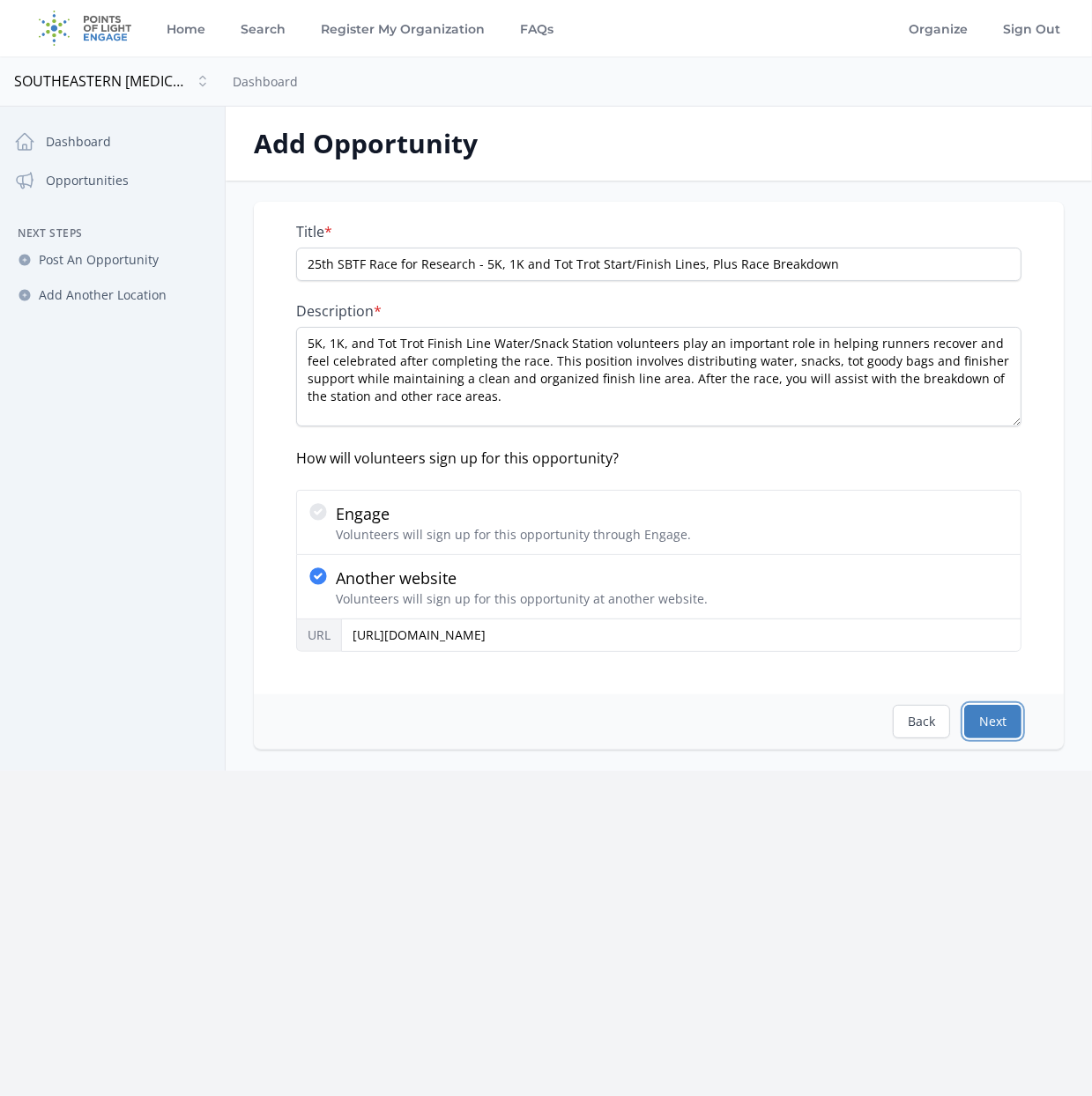
click at [1003, 726] on button "Next" at bounding box center [992, 721] width 57 height 34
select select "US/Eastern"
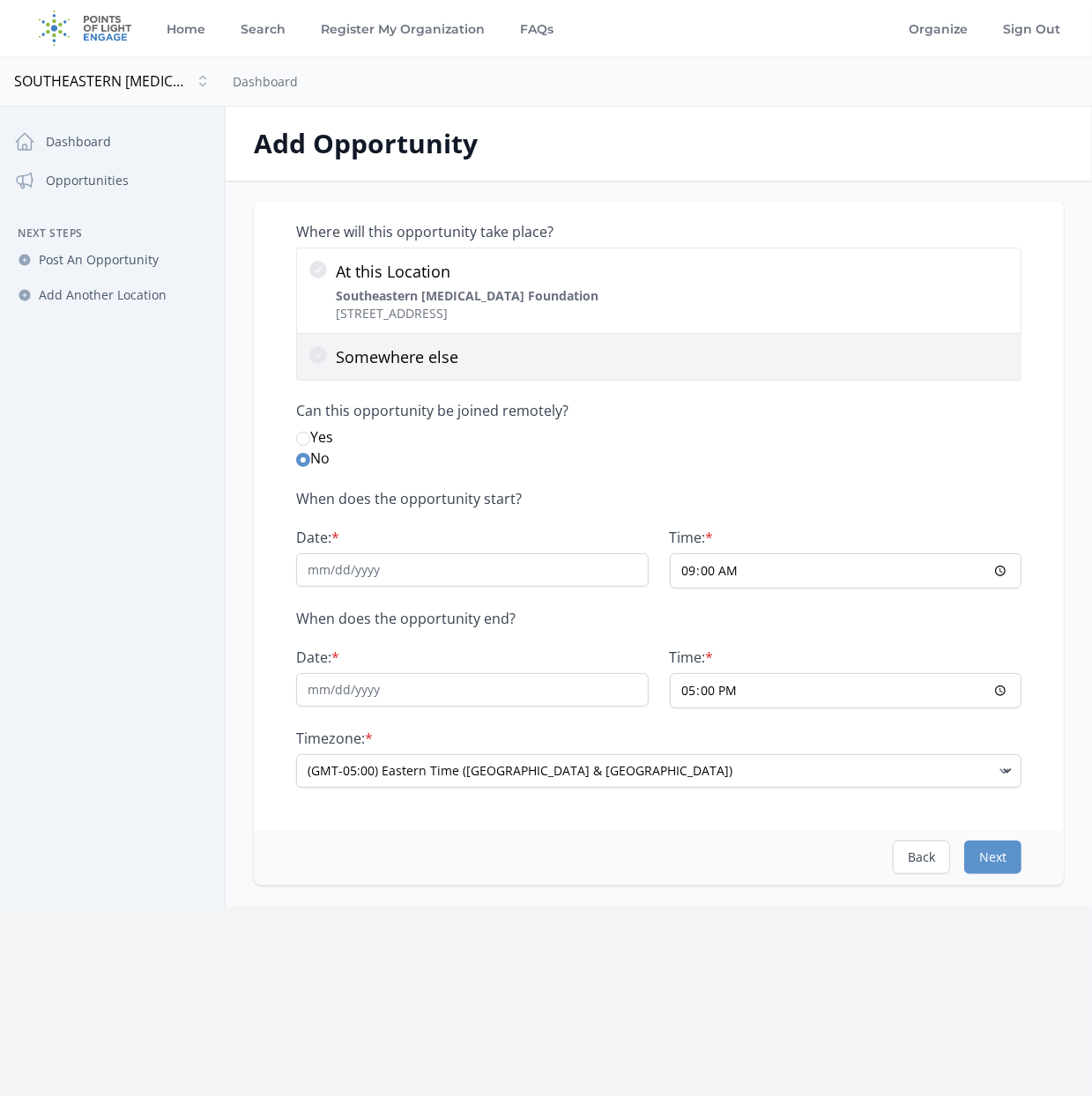
click at [352, 359] on p "Somewhere else" at bounding box center [673, 357] width 674 height 25
click at [0, 0] on input "Somewhere else" at bounding box center [0, 0] width 0 height 0
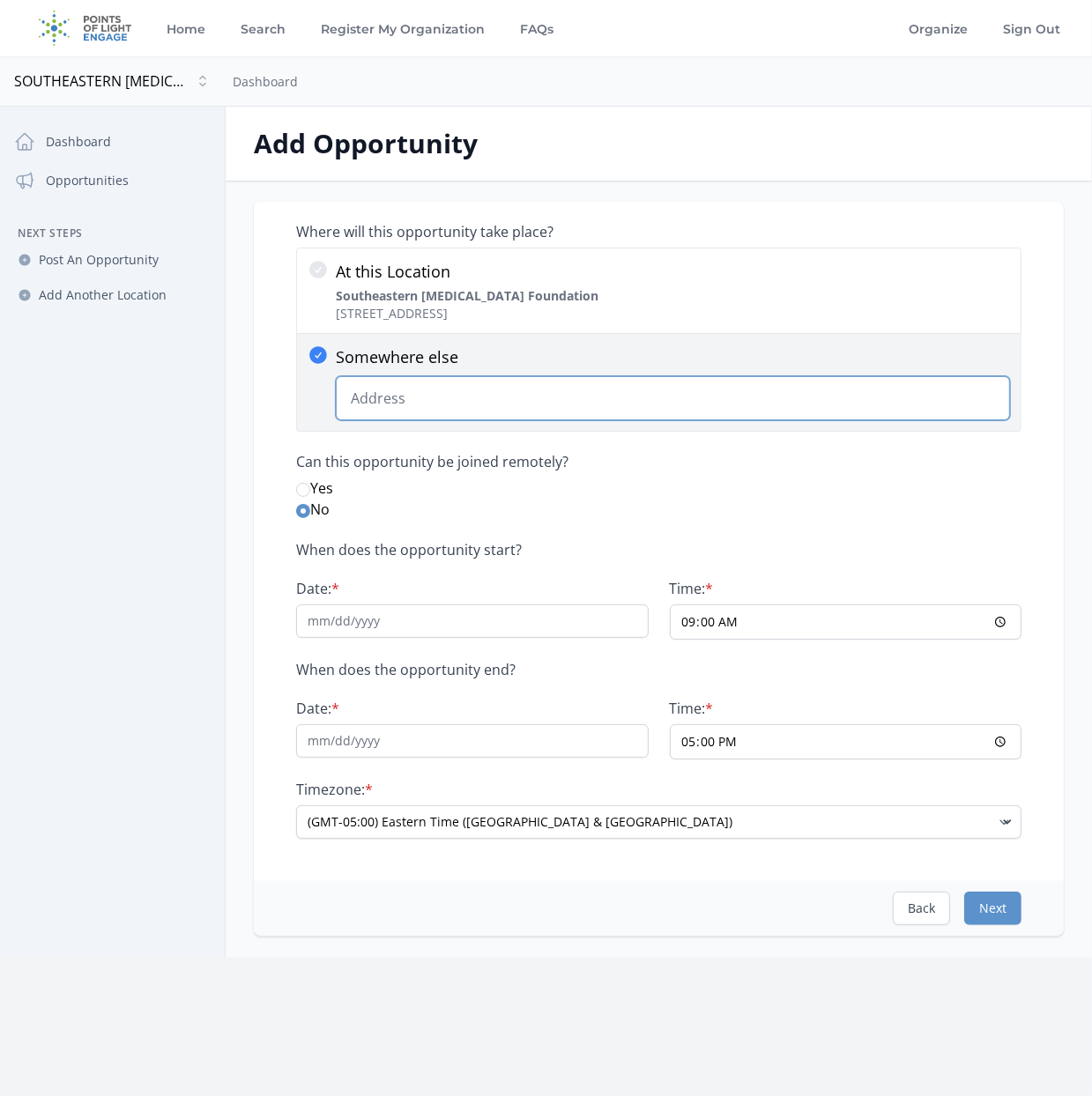
paste input "1380 Atlantic Dr NW, Atlanta, GA 30363"
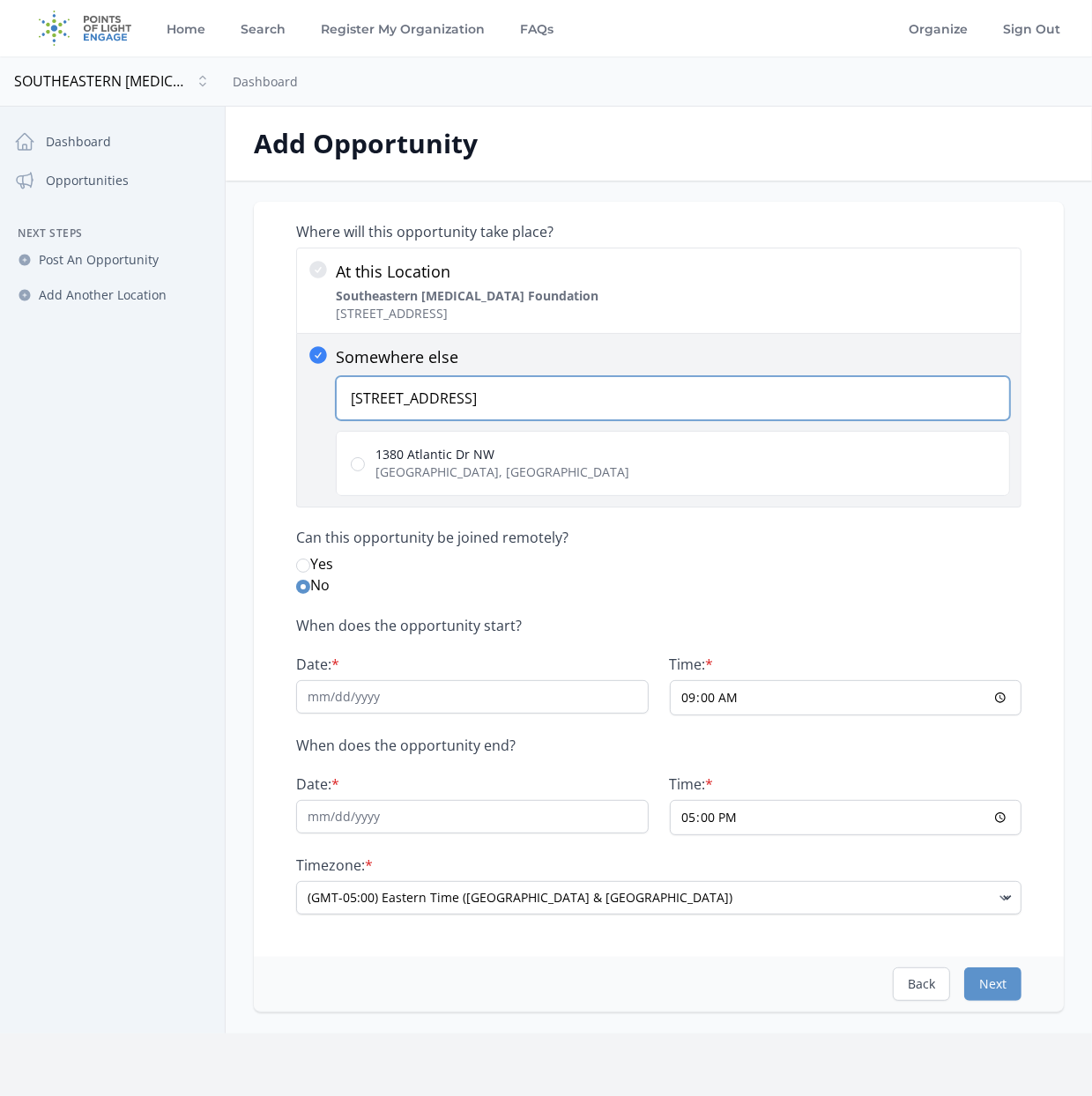
click at [356, 398] on input "1380 Atlantic Dr NW, Atlanta, GA 30363" at bounding box center [673, 398] width 674 height 44
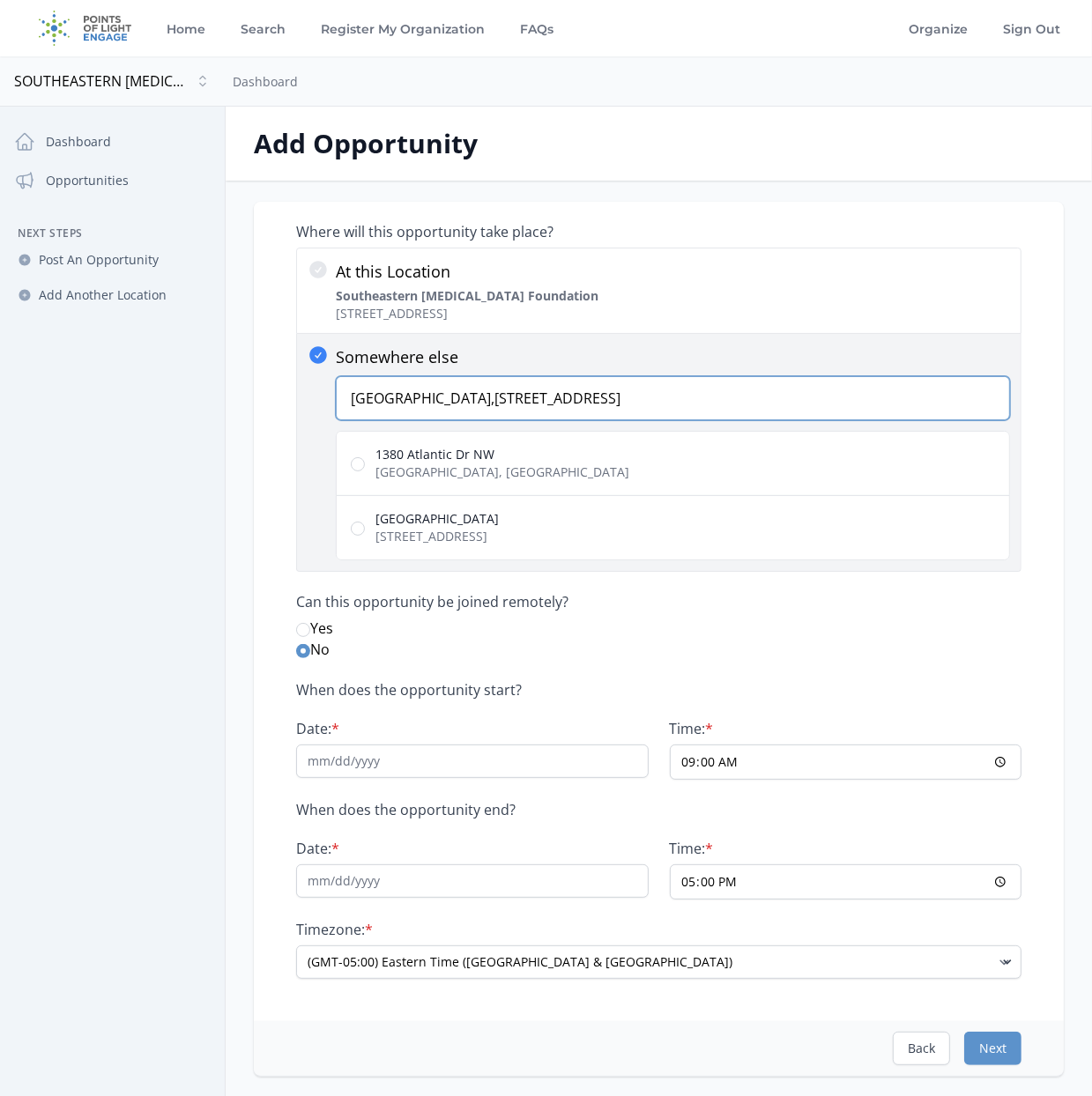
click at [794, 402] on input "Atlantic Station,1380 Atlantic Dr NW, Atlanta, GA 30363" at bounding box center [673, 398] width 674 height 44
type input "Atlantic Station,1380 Atlantic Dr NW, Atlanta, GA 30363"
click at [357, 526] on input "Atlantic Station 1380 Atlantic Dr NW, Atlanta, GA 30363, USA" at bounding box center [357, 528] width 14 height 14
radio input "true"
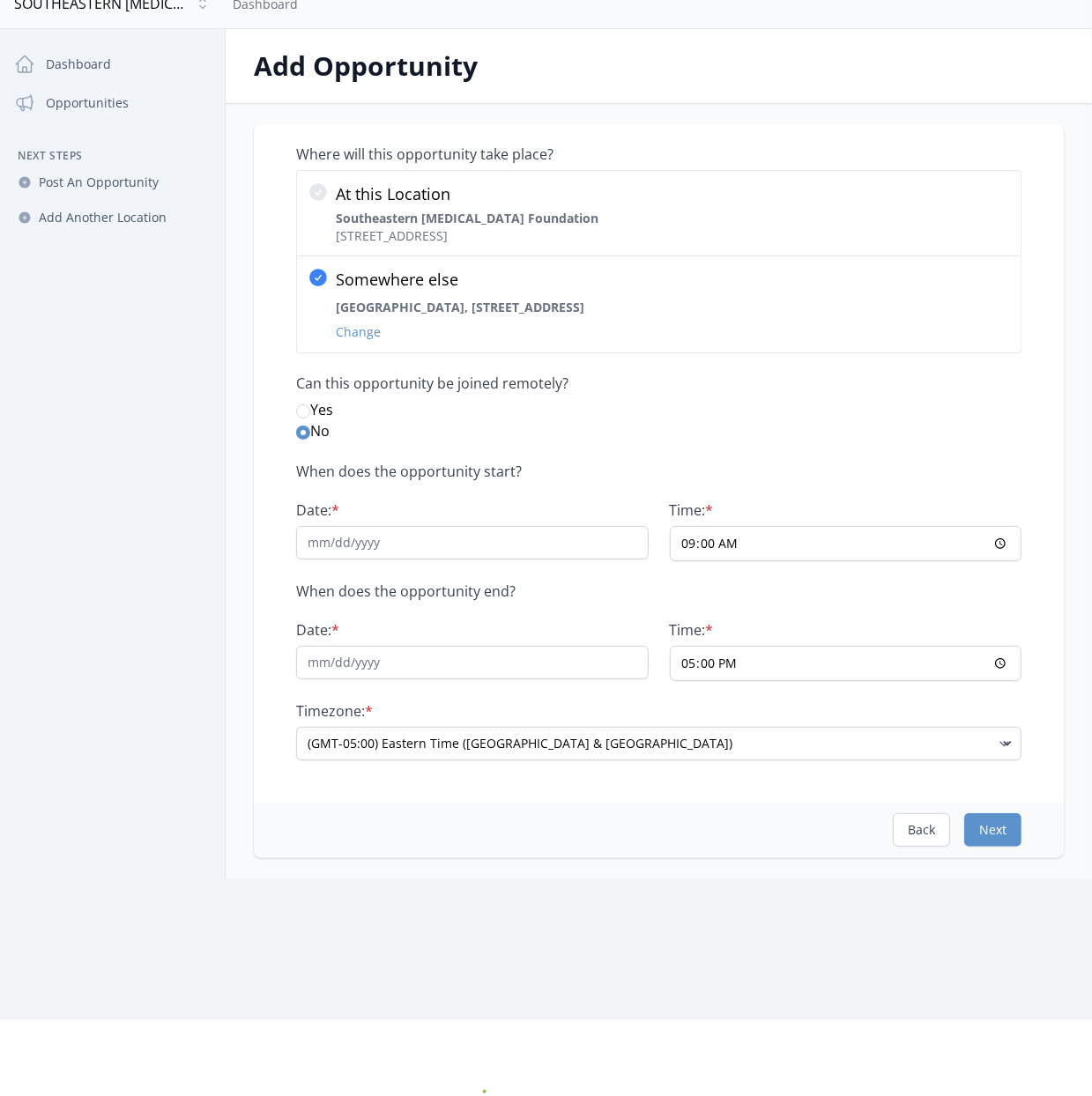
scroll to position [176, 0]
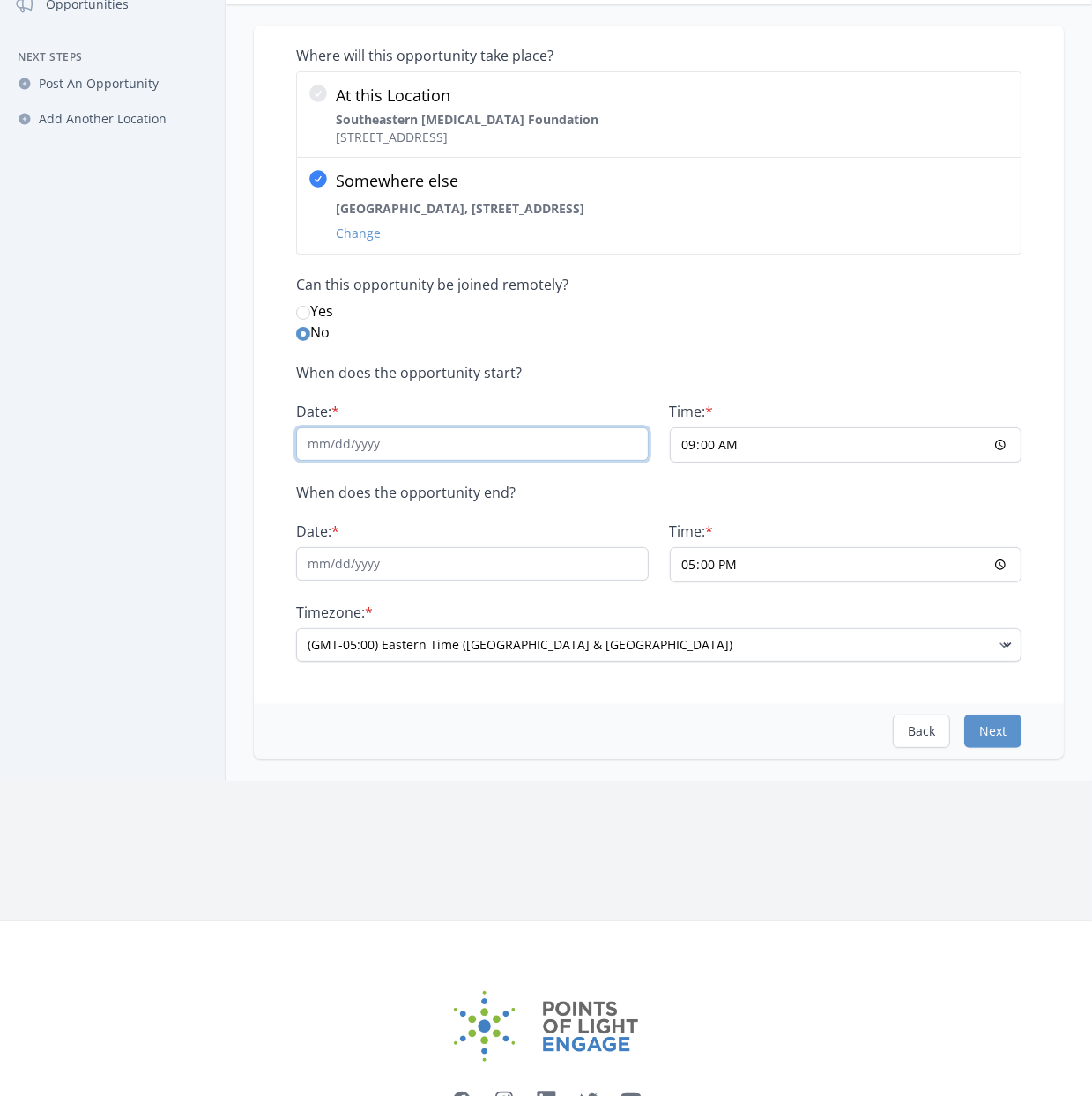
click at [428, 432] on input "Date: *" at bounding box center [472, 443] width 352 height 34
type input "09/20/2025"
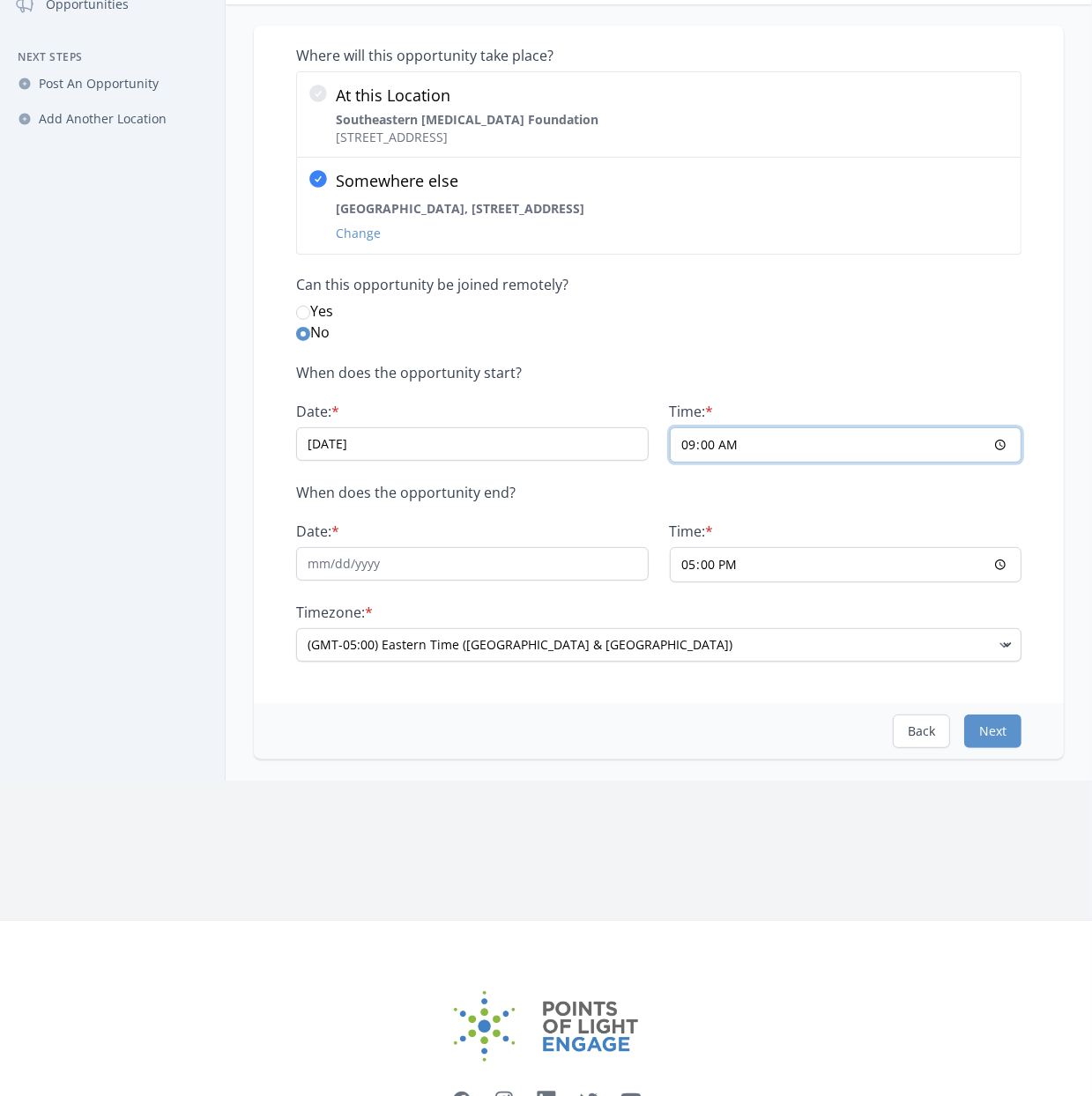
click at [754, 436] on input "09:00" at bounding box center [846, 444] width 352 height 35
type input "06:00"
click at [460, 576] on input "Date: *" at bounding box center [472, 564] width 352 height 34
type input "09/20/2025"
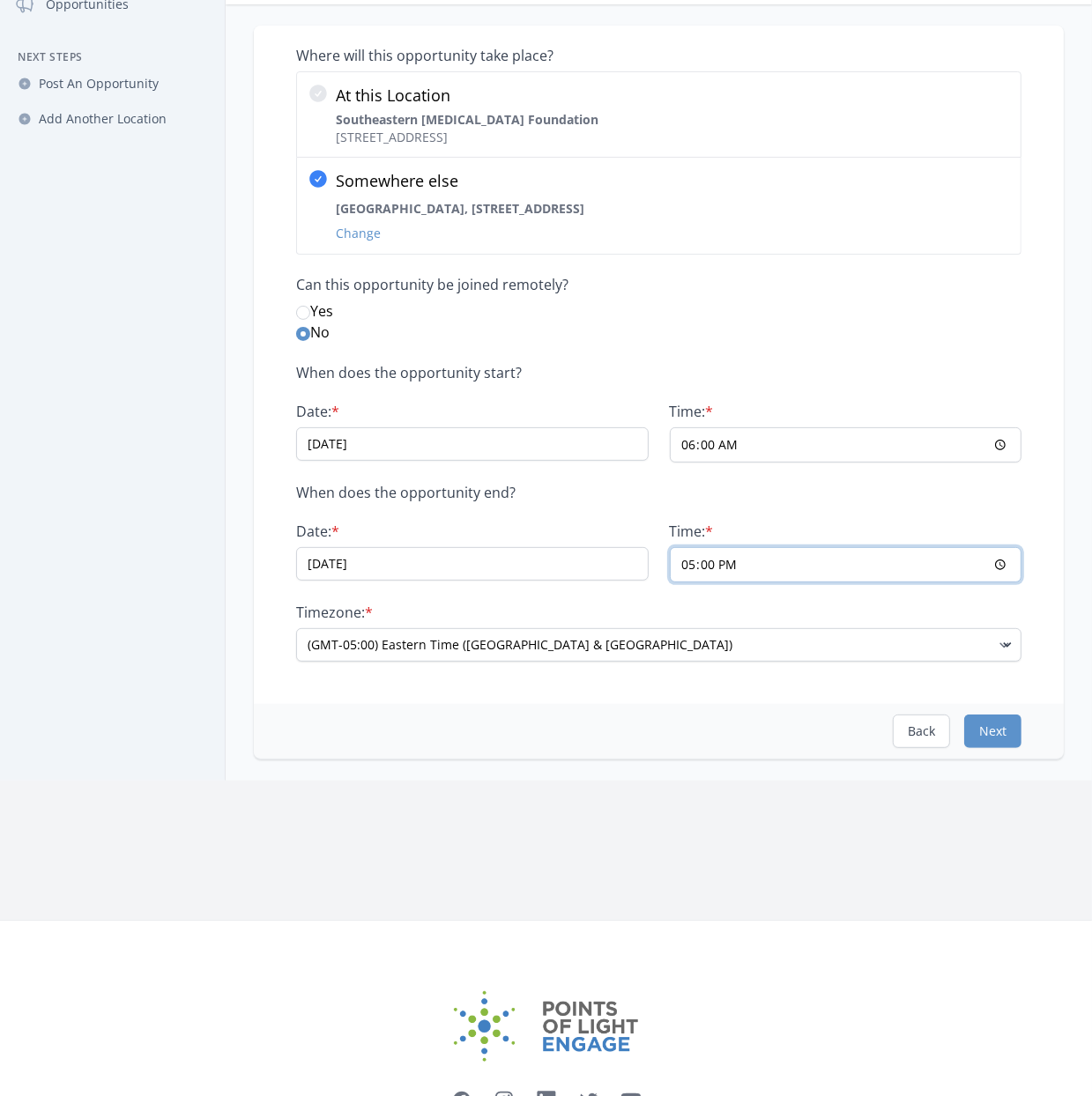
click at [693, 559] on input "17:00" at bounding box center [846, 565] width 352 height 35
type input "11:00"
click at [602, 599] on div "When does the opportunity start? Date: * 09/20/2025 Time: * 06:00 When does the…" at bounding box center [658, 512] width 725 height 298
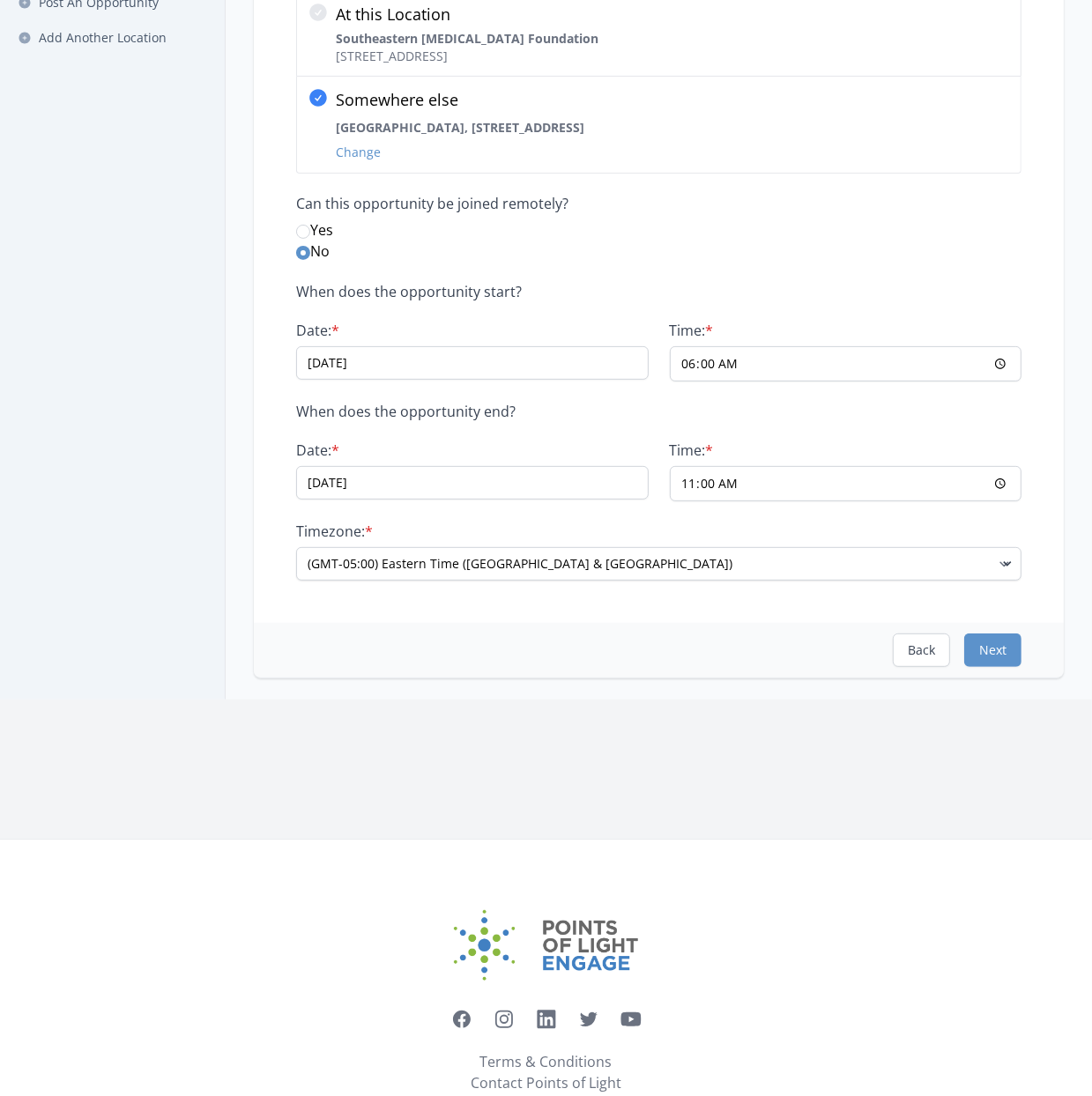
scroll to position [264, 0]
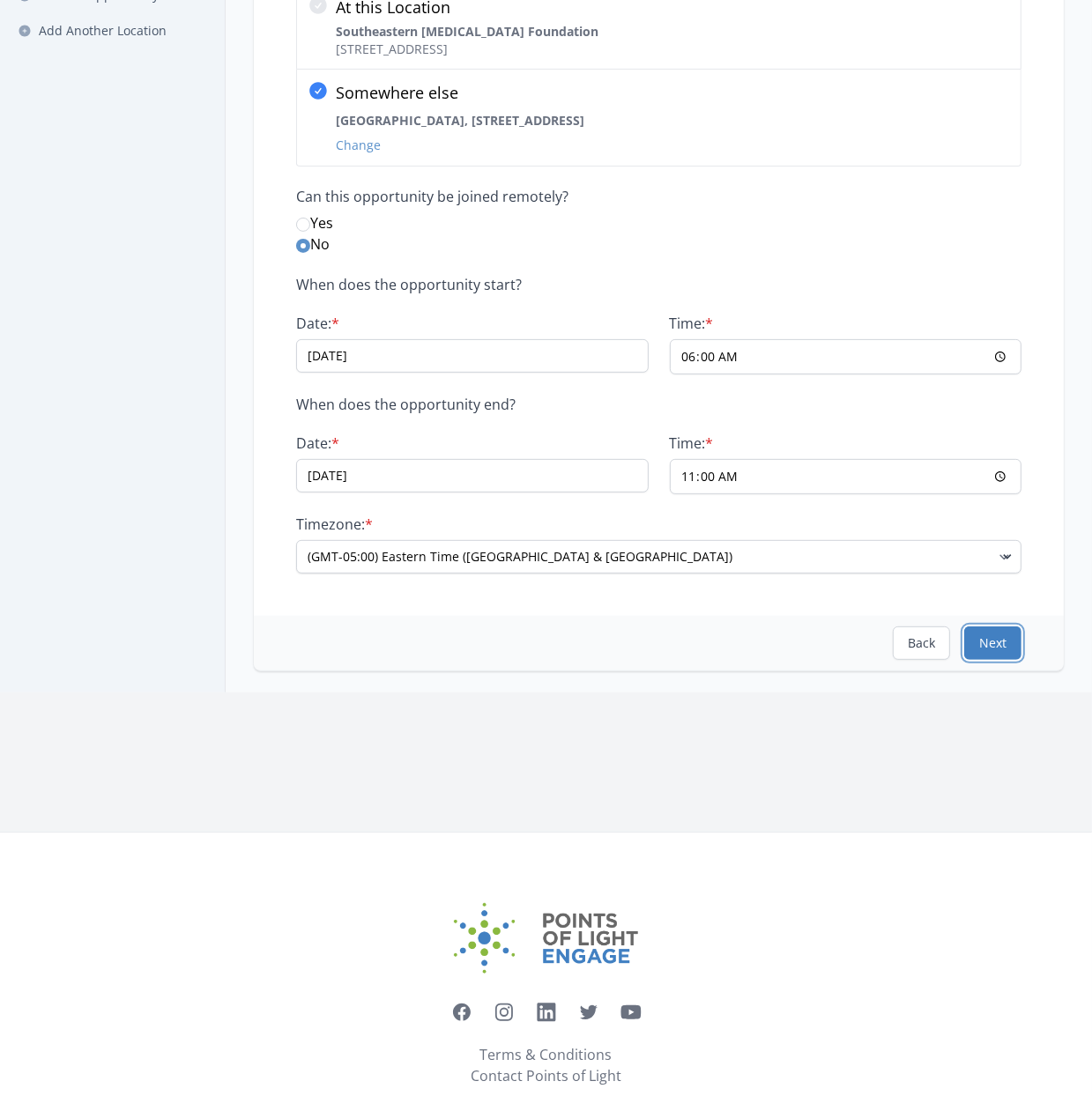
click at [1004, 641] on button "Next" at bounding box center [992, 642] width 57 height 34
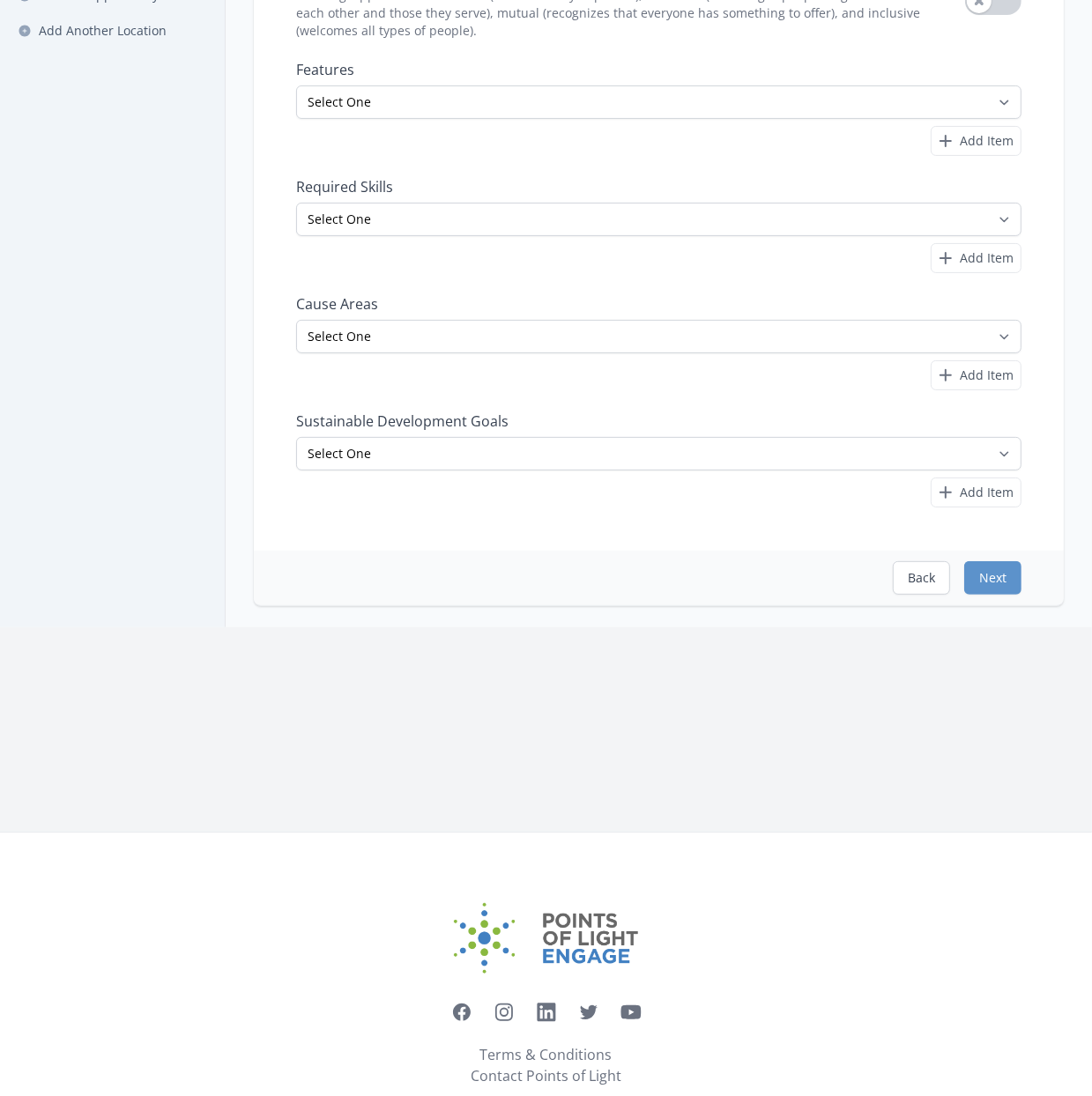
scroll to position [0, 0]
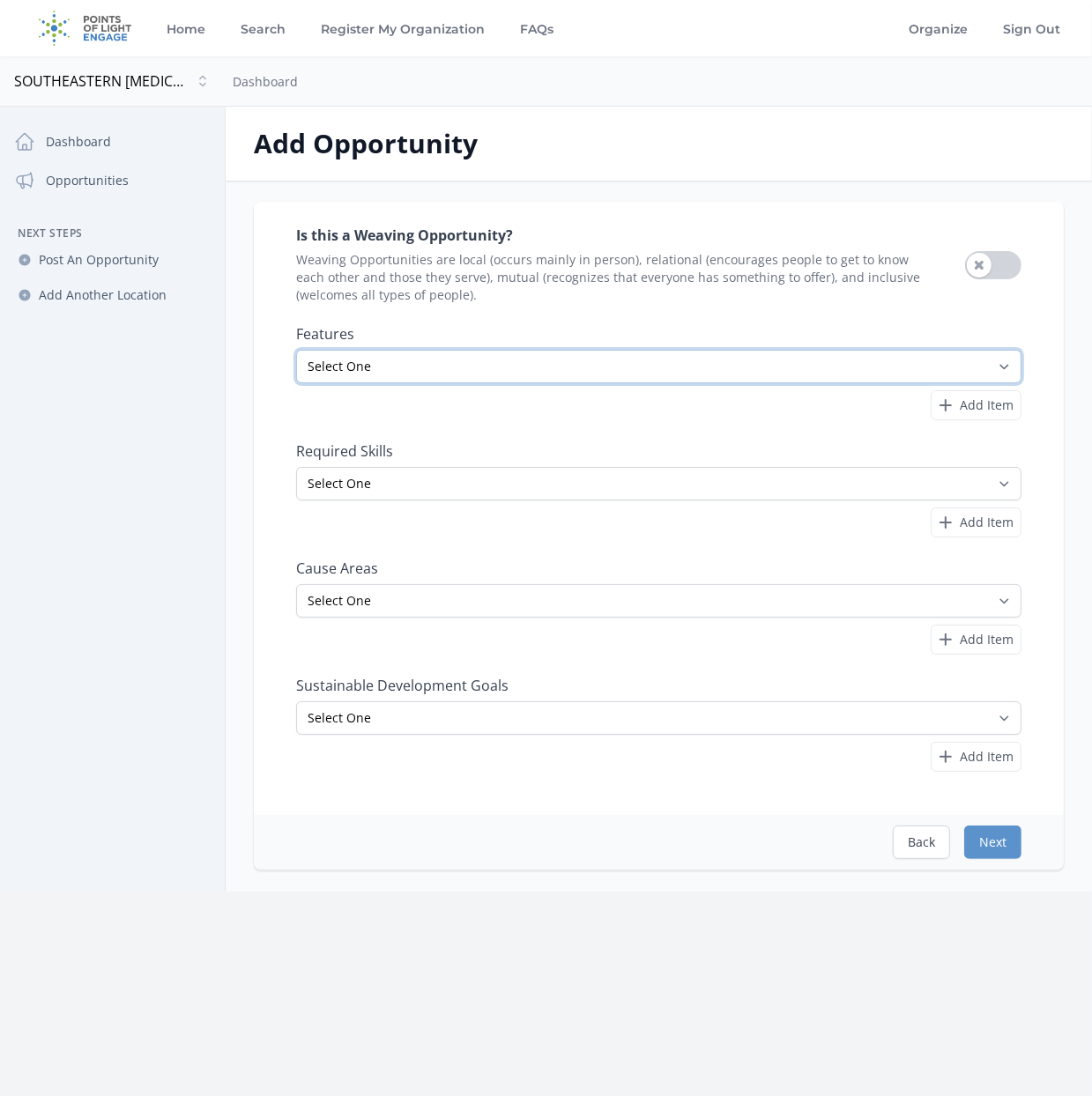
click at [381, 373] on select "Select One All Ages Court-Ordered Eligible Good for Families Good for Groups Go…" at bounding box center [658, 366] width 725 height 34
select select "Good for Teens"
click at [296, 349] on select "Select One All Ages Court-Ordered Eligible Good for Families Good for Groups Go…" at bounding box center [658, 366] width 725 height 34
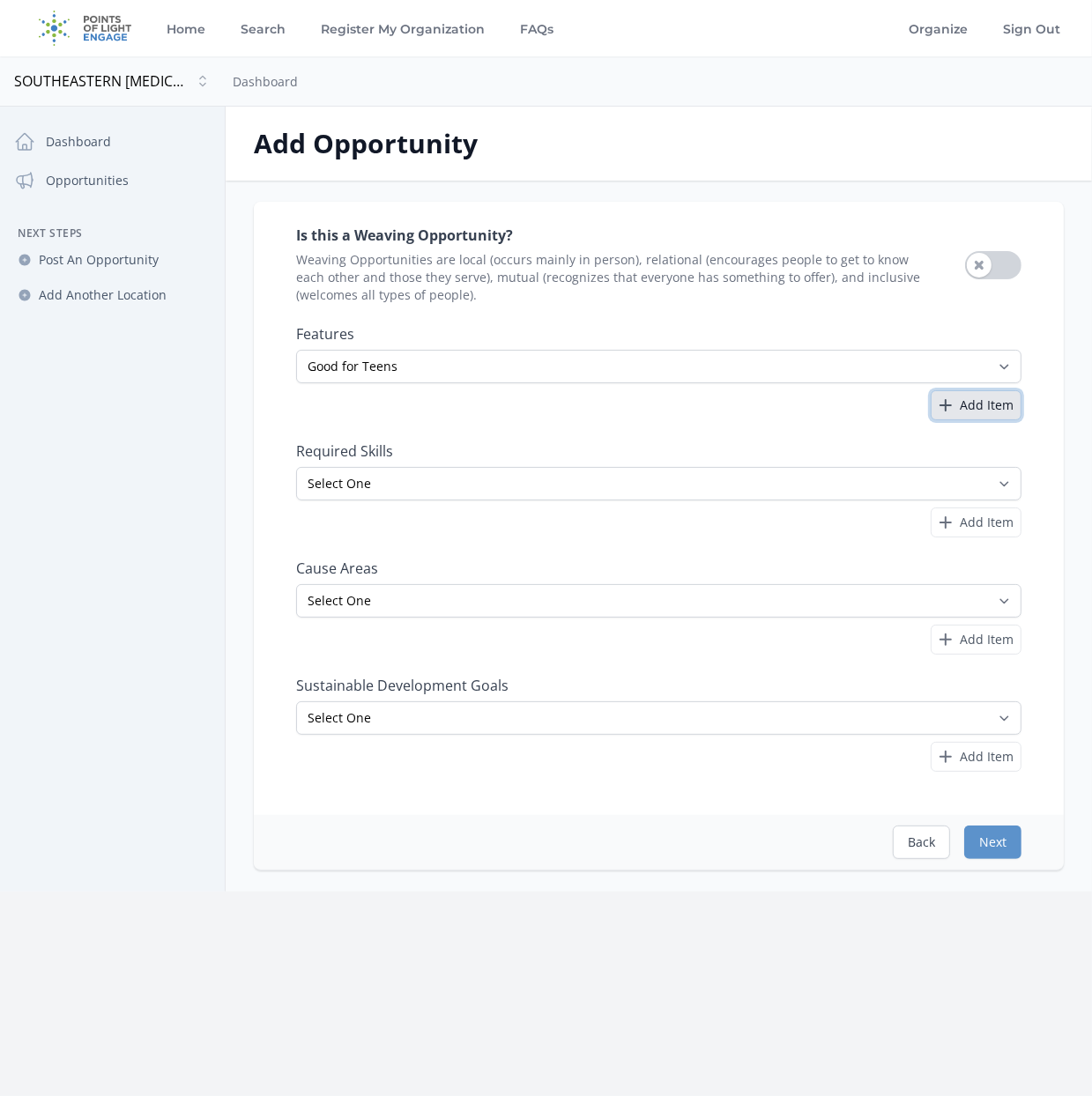
click at [969, 412] on span "Add Item" at bounding box center [986, 405] width 54 height 17
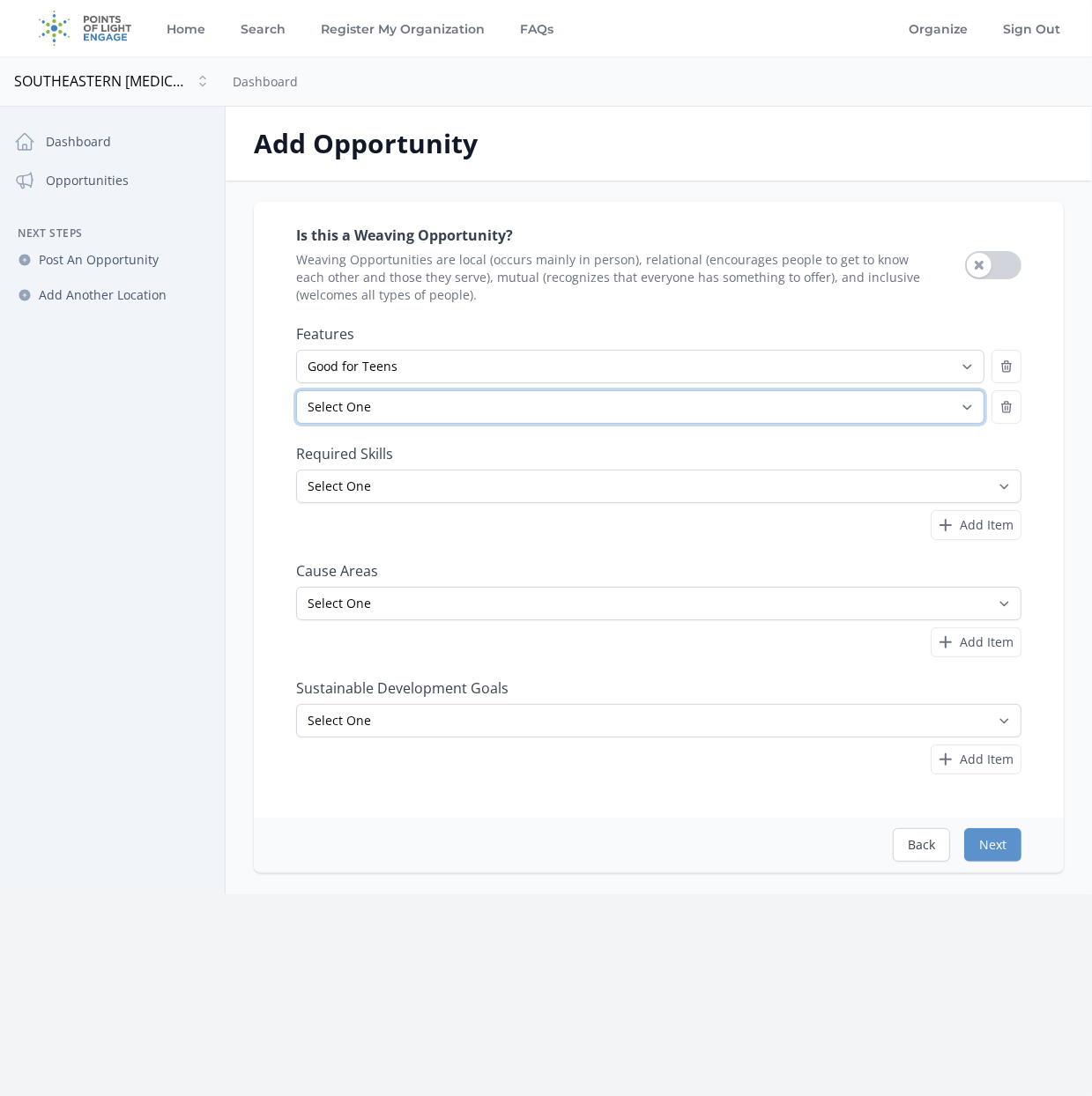
click at [596, 413] on select "Select One All Ages Court-Ordered Eligible Good for Families Good for Groups Go…" at bounding box center [639, 407] width 688 height 34
select select "Outdoor Activity"
click at [296, 391] on select "Select One All Ages Court-Ordered Eligible Good for Families Good for Groups Go…" at bounding box center [639, 407] width 688 height 34
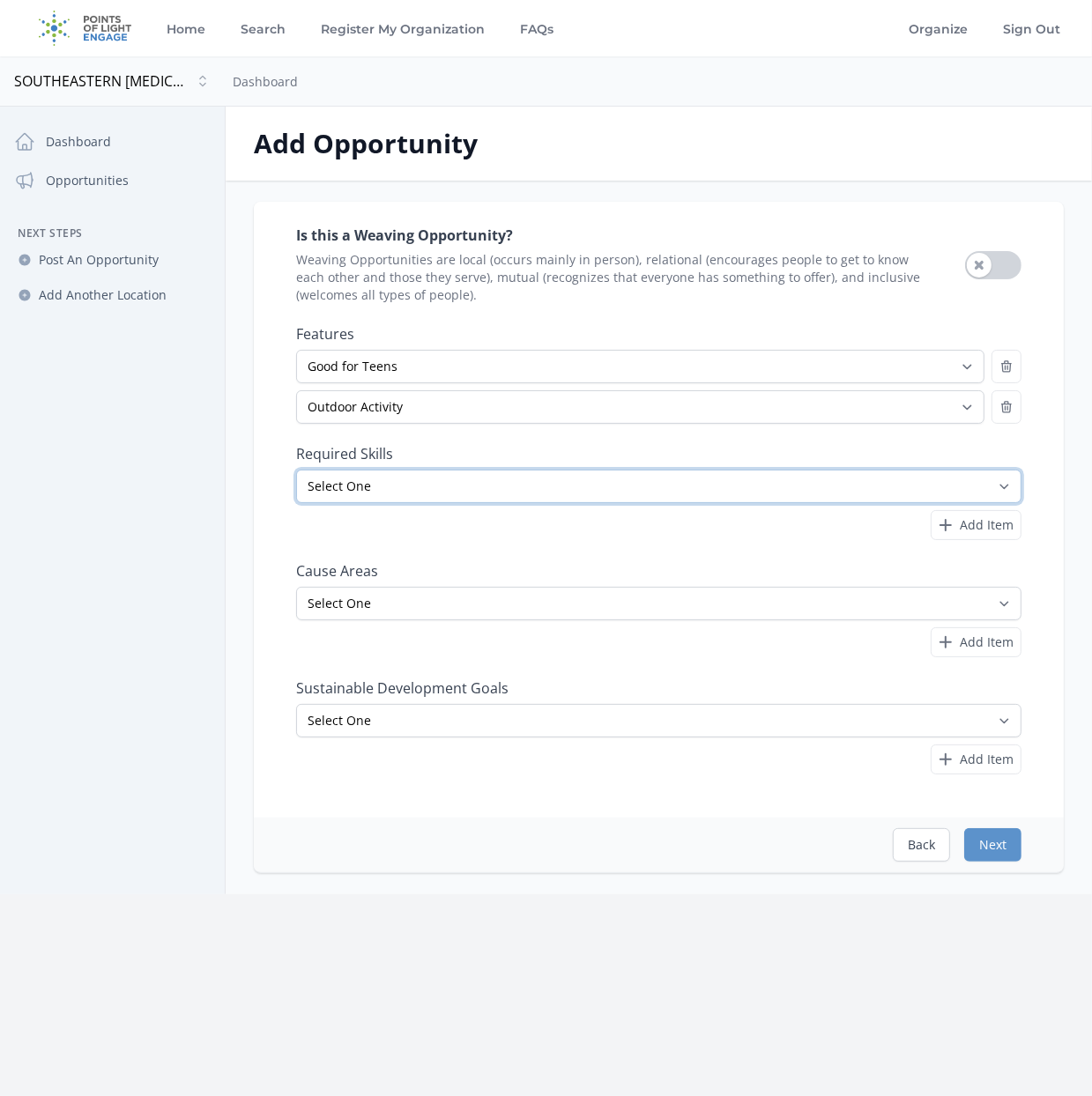
click at [415, 482] on select "Select One Accounting Advocacy Administrative Arts Board Service Business Skill…" at bounding box center [658, 486] width 725 height 34
select select "Event Support"
click at [296, 470] on select "Select One Accounting Advocacy Administrative Arts Board Service Business Skill…" at bounding box center [658, 486] width 725 height 34
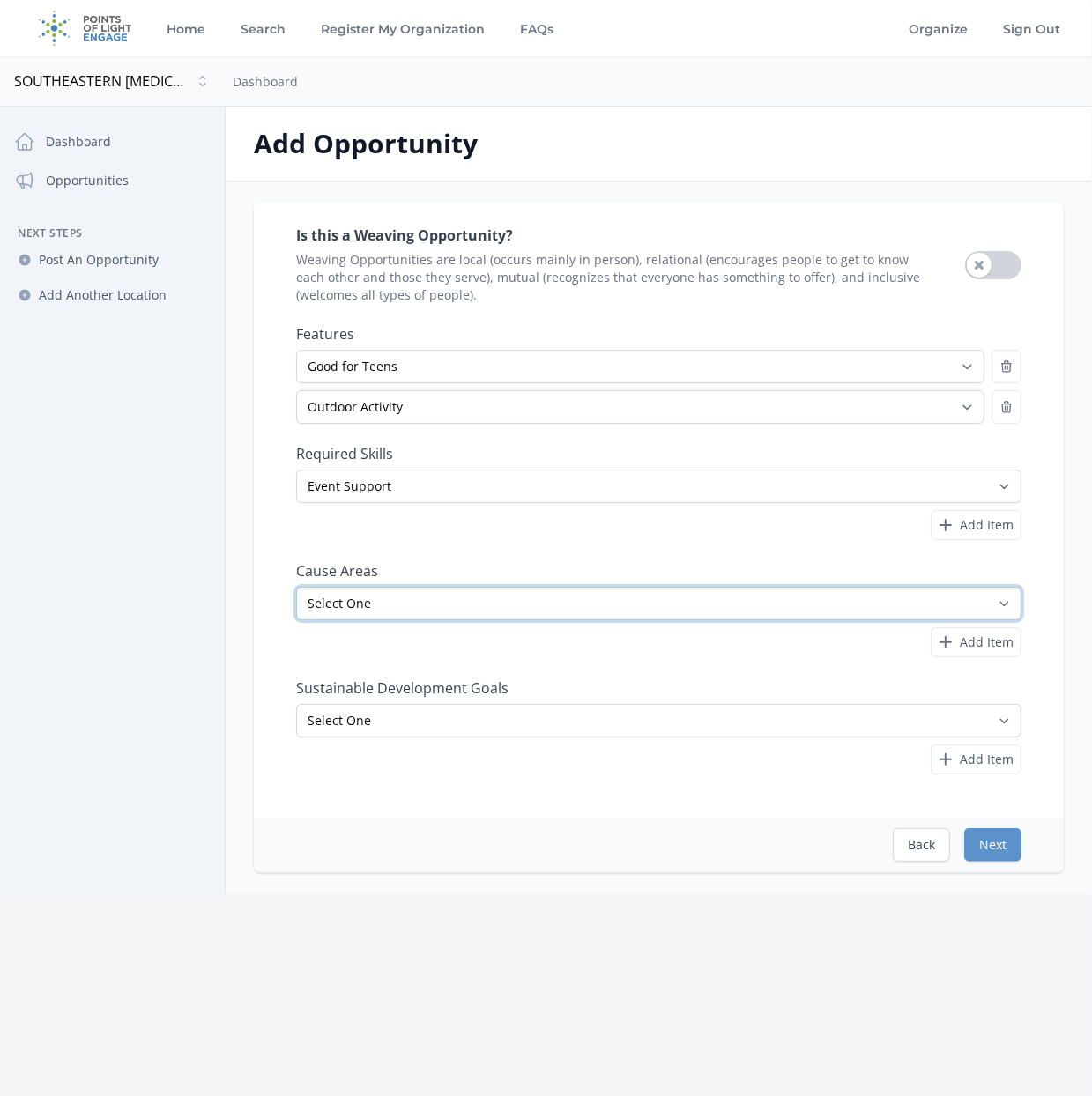
click at [694, 593] on select "Select One Adult Education Animals Arts & Culture Children & Youth Civil Rights…" at bounding box center [658, 603] width 725 height 34
select select "Health & Wellness"
click at [296, 587] on select "Select One Adult Education Animals Arts & Culture Children & Youth Civil Rights…" at bounding box center [658, 603] width 725 height 34
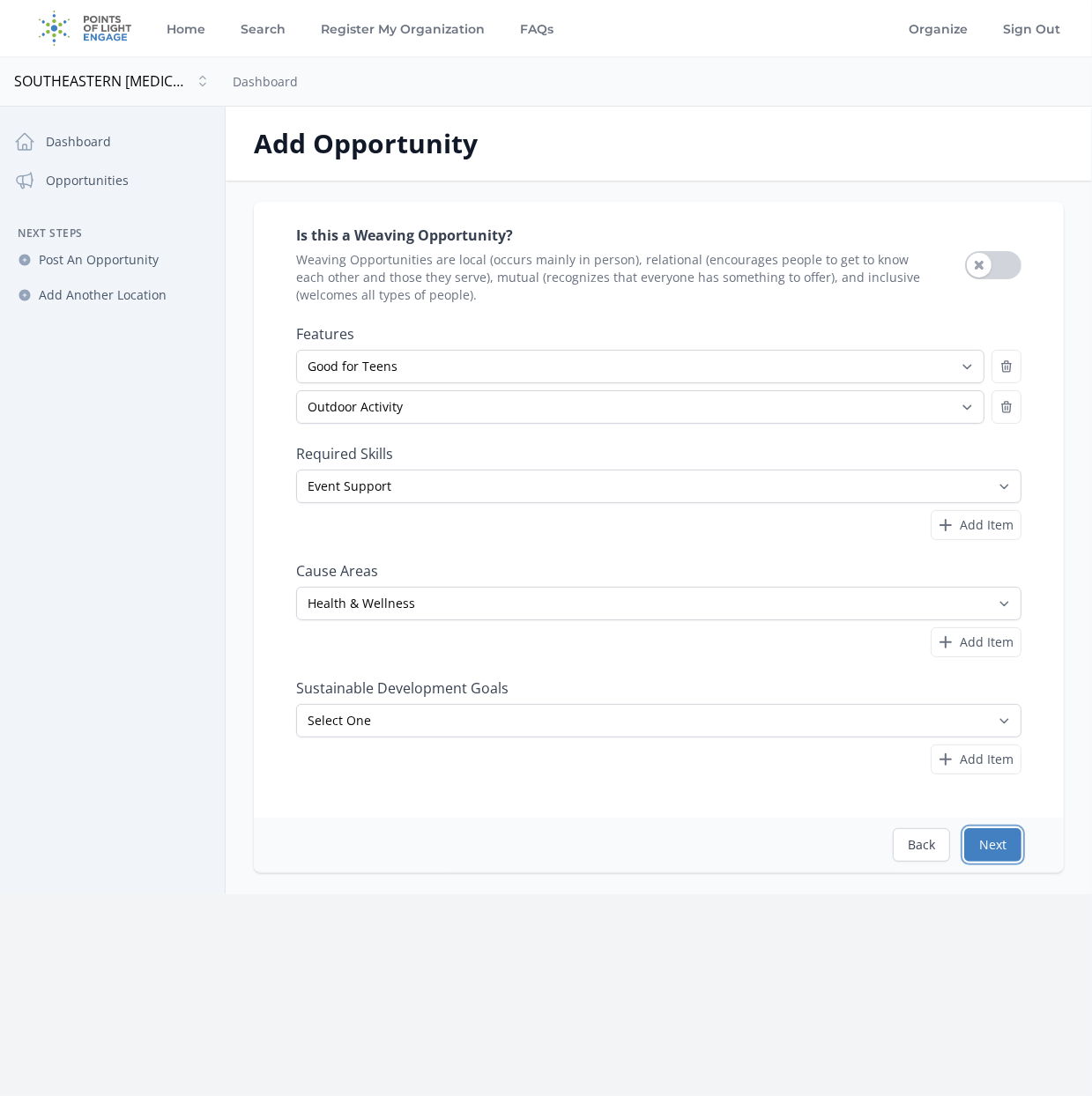
click at [983, 839] on button "Next" at bounding box center [992, 844] width 57 height 34
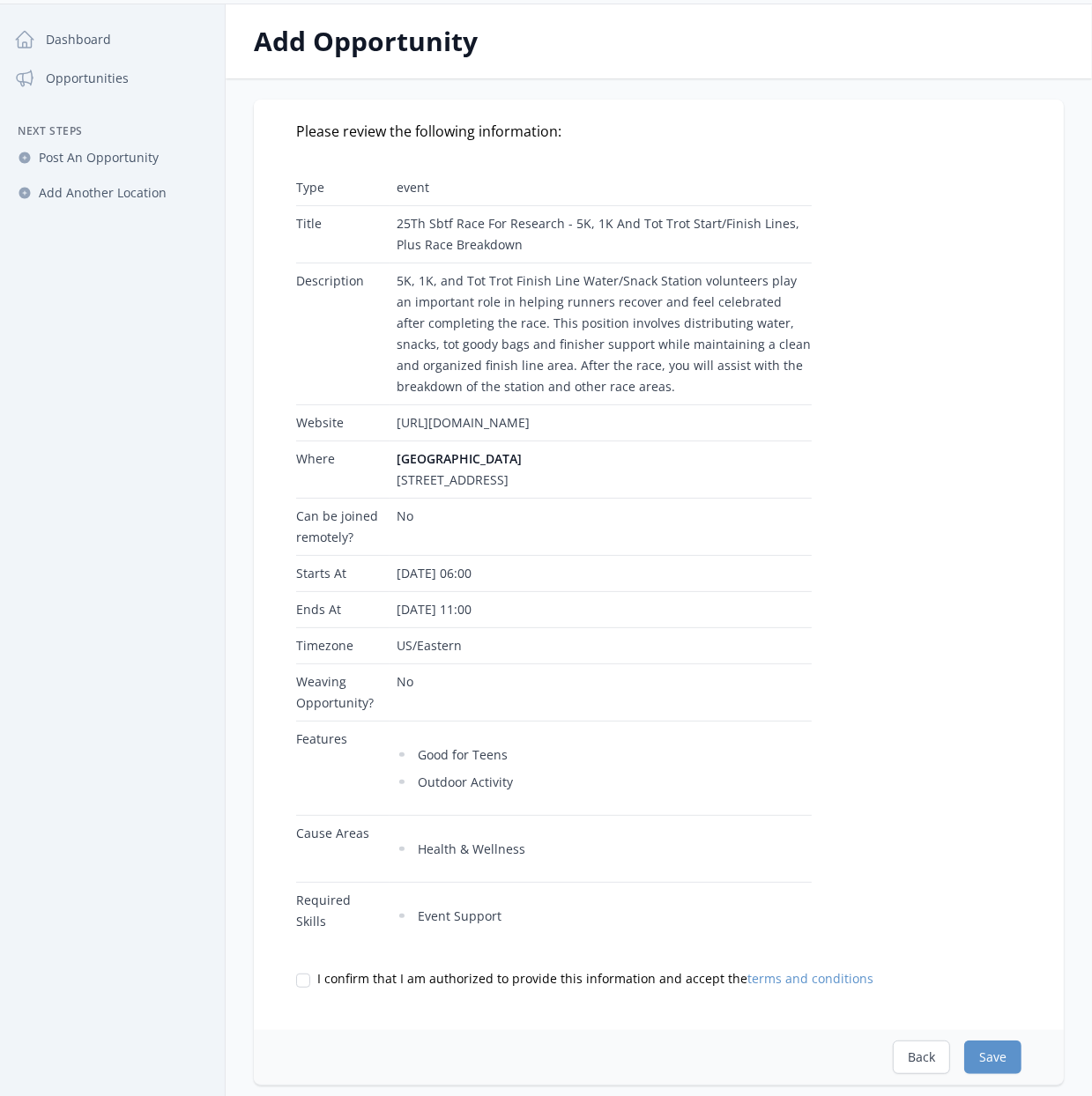
scroll to position [352, 0]
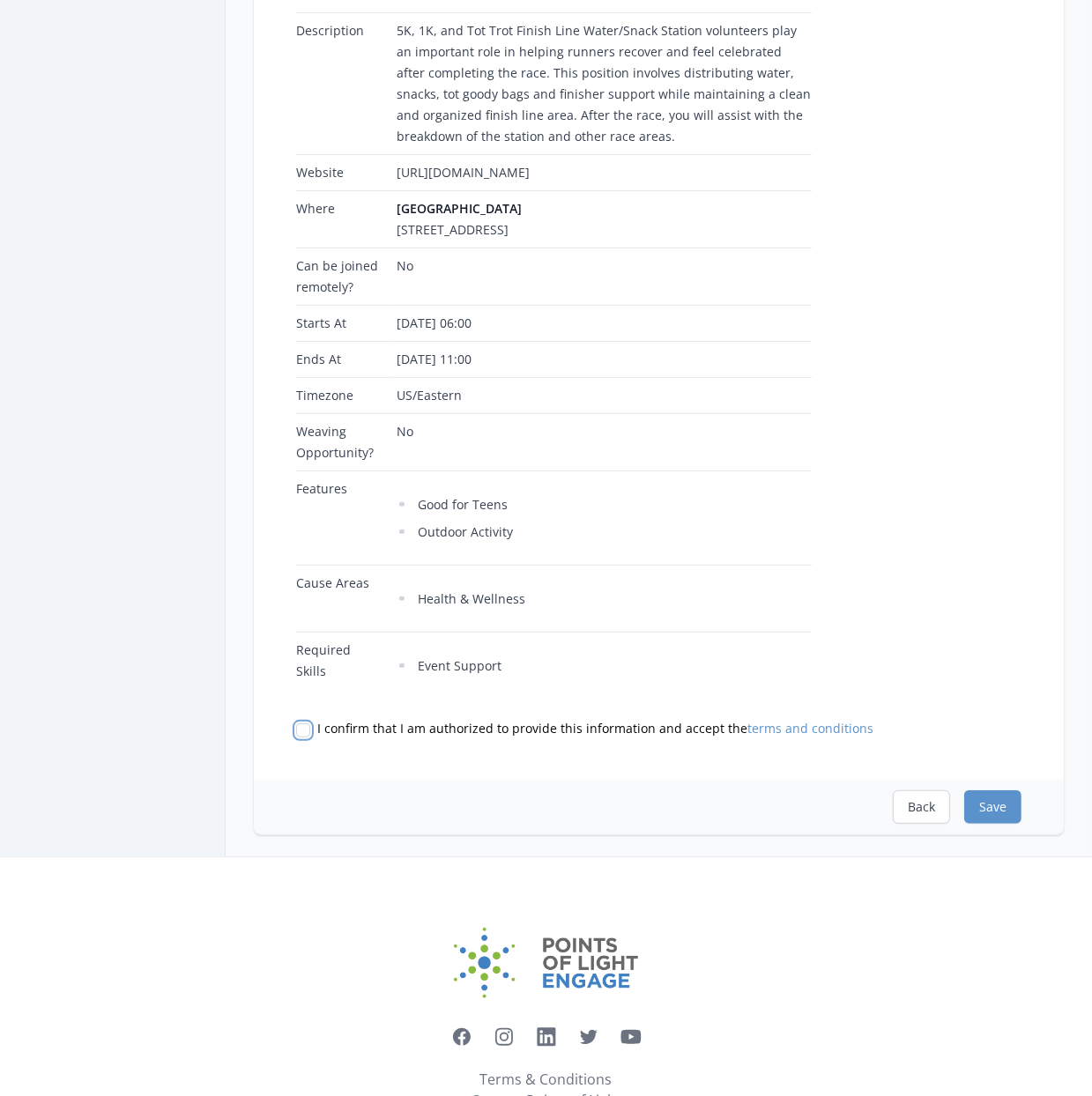
click at [300, 737] on input "I confirm that I am authorized to provide this information and accept the terms…" at bounding box center [302, 730] width 14 height 14
checkbox input "true"
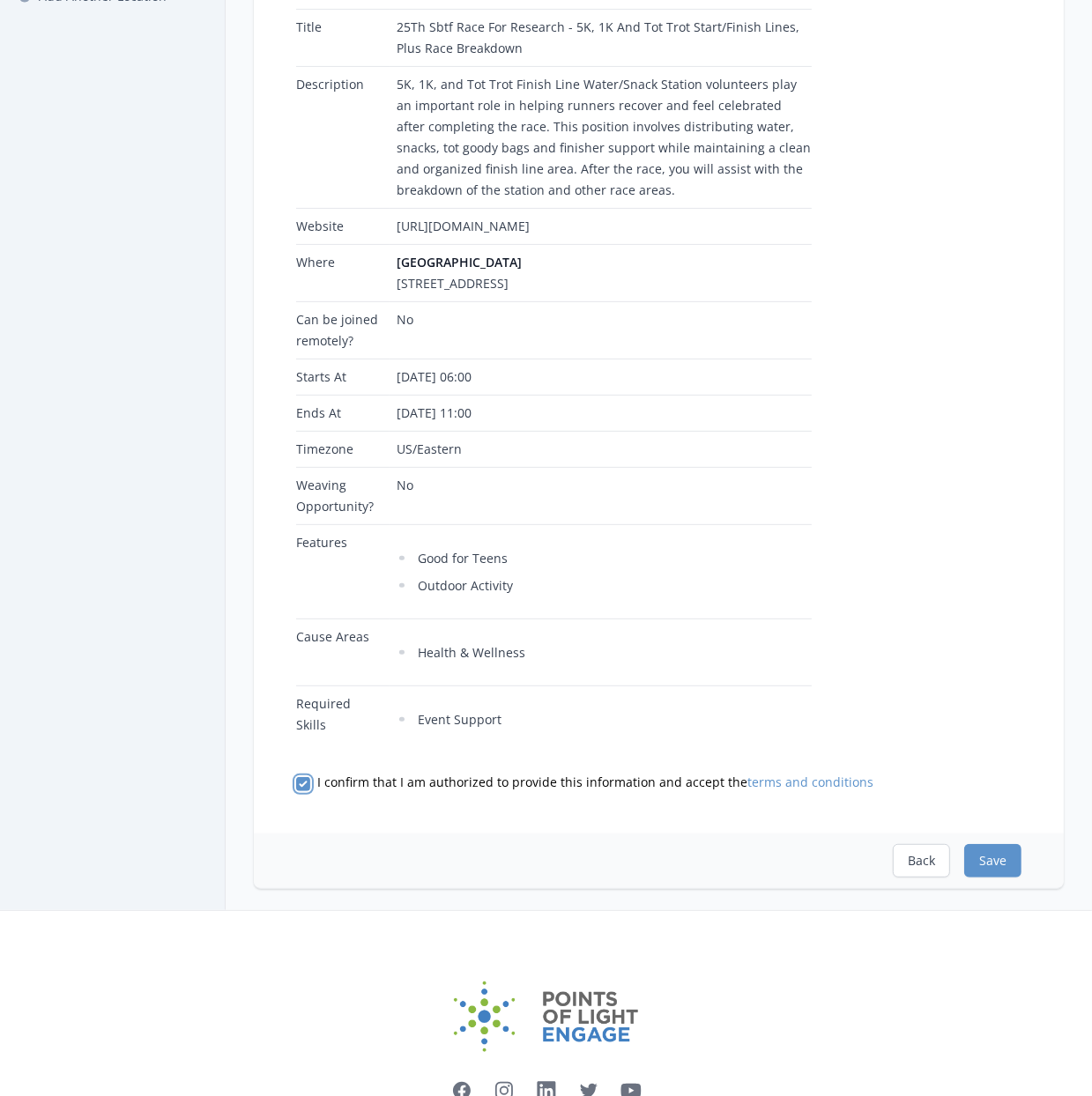
scroll to position [453, 0]
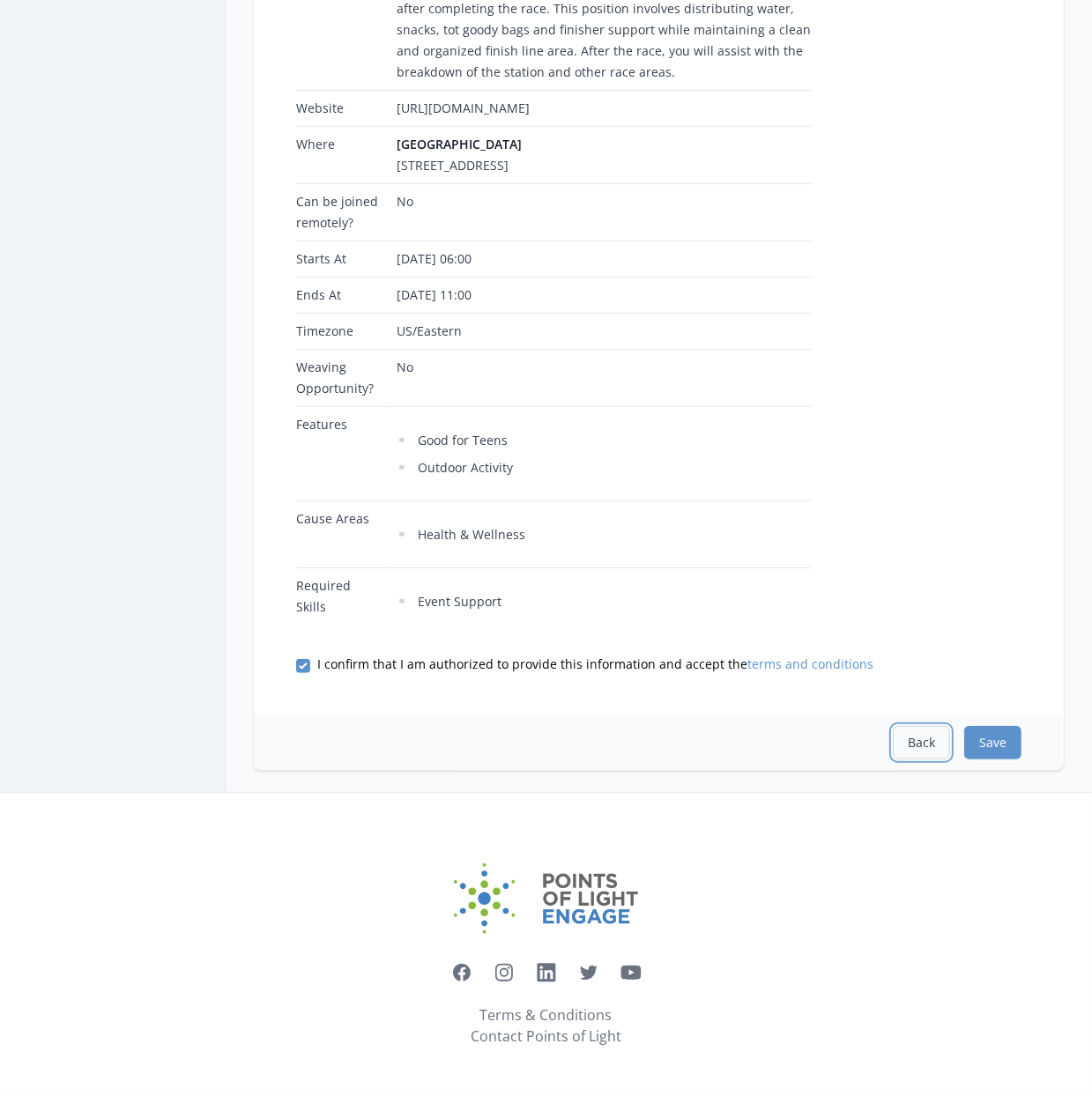
click at [920, 748] on button "Back" at bounding box center [921, 743] width 57 height 34
select select "Good for Teens"
select select "Outdoor Activity"
select select "Event Support"
select select "Health & Wellness"
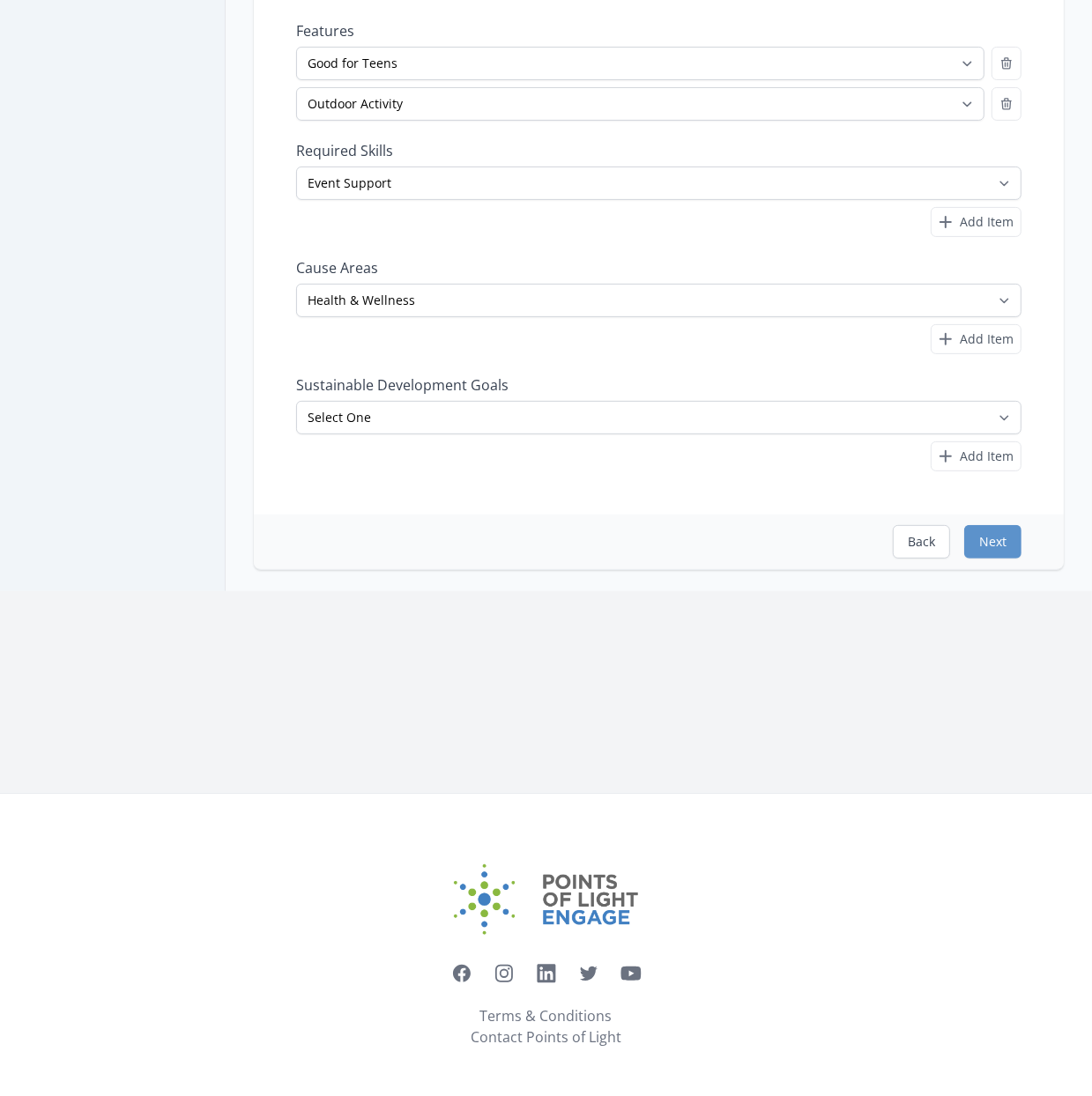
scroll to position [0, 0]
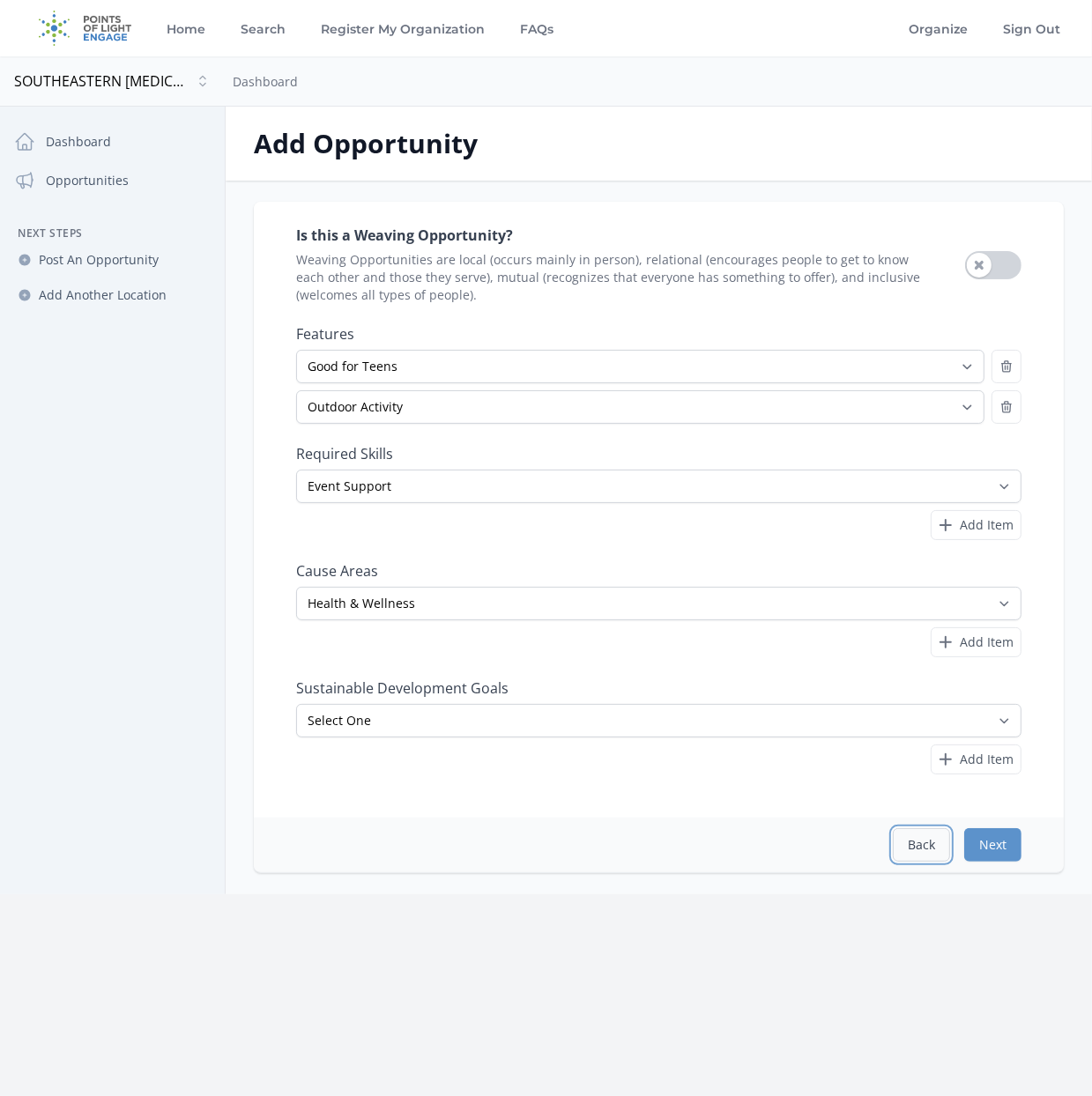
click at [910, 842] on button "Back" at bounding box center [921, 844] width 57 height 34
select select "US/Eastern"
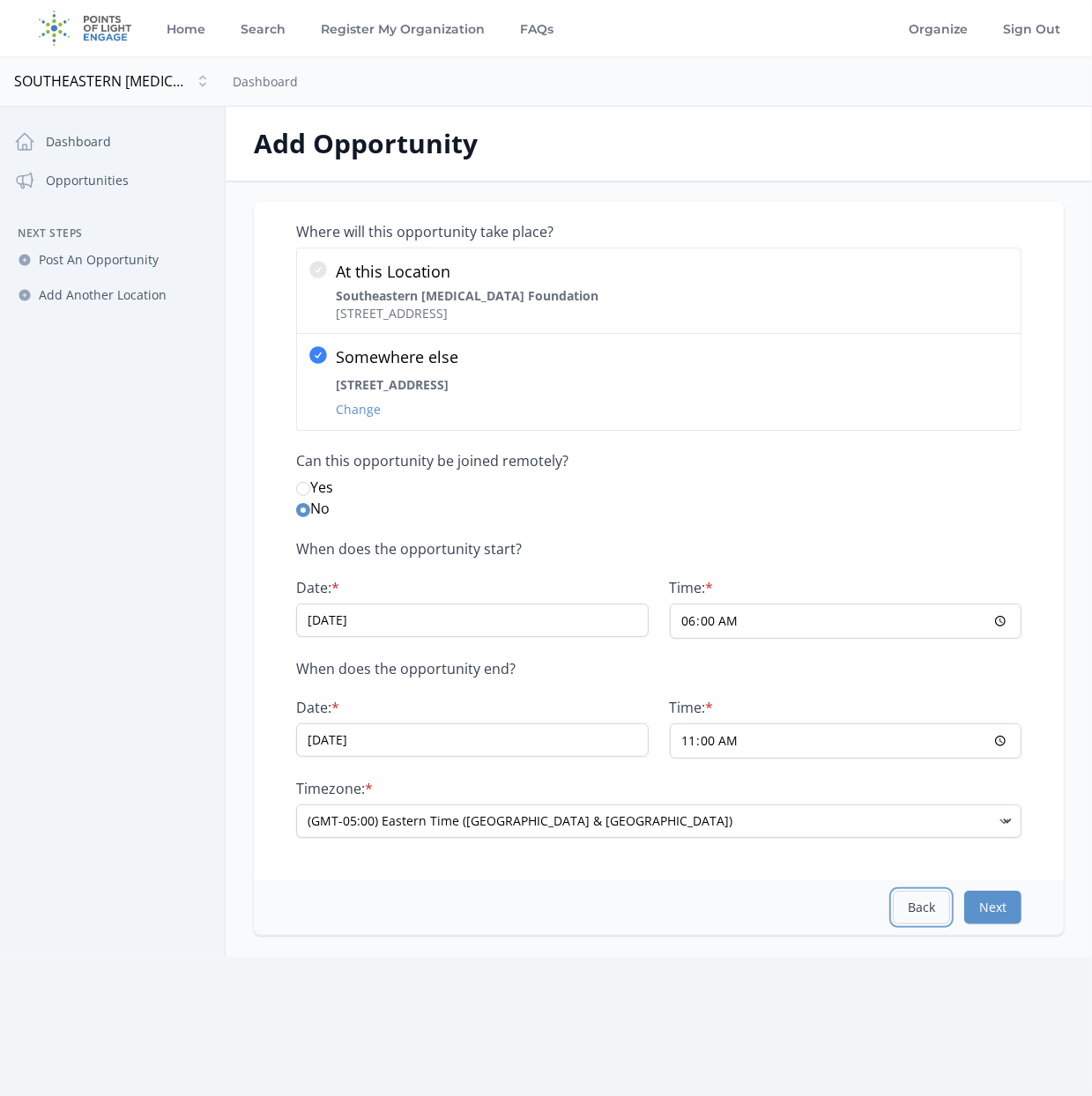
click at [915, 906] on button "Back" at bounding box center [921, 907] width 57 height 34
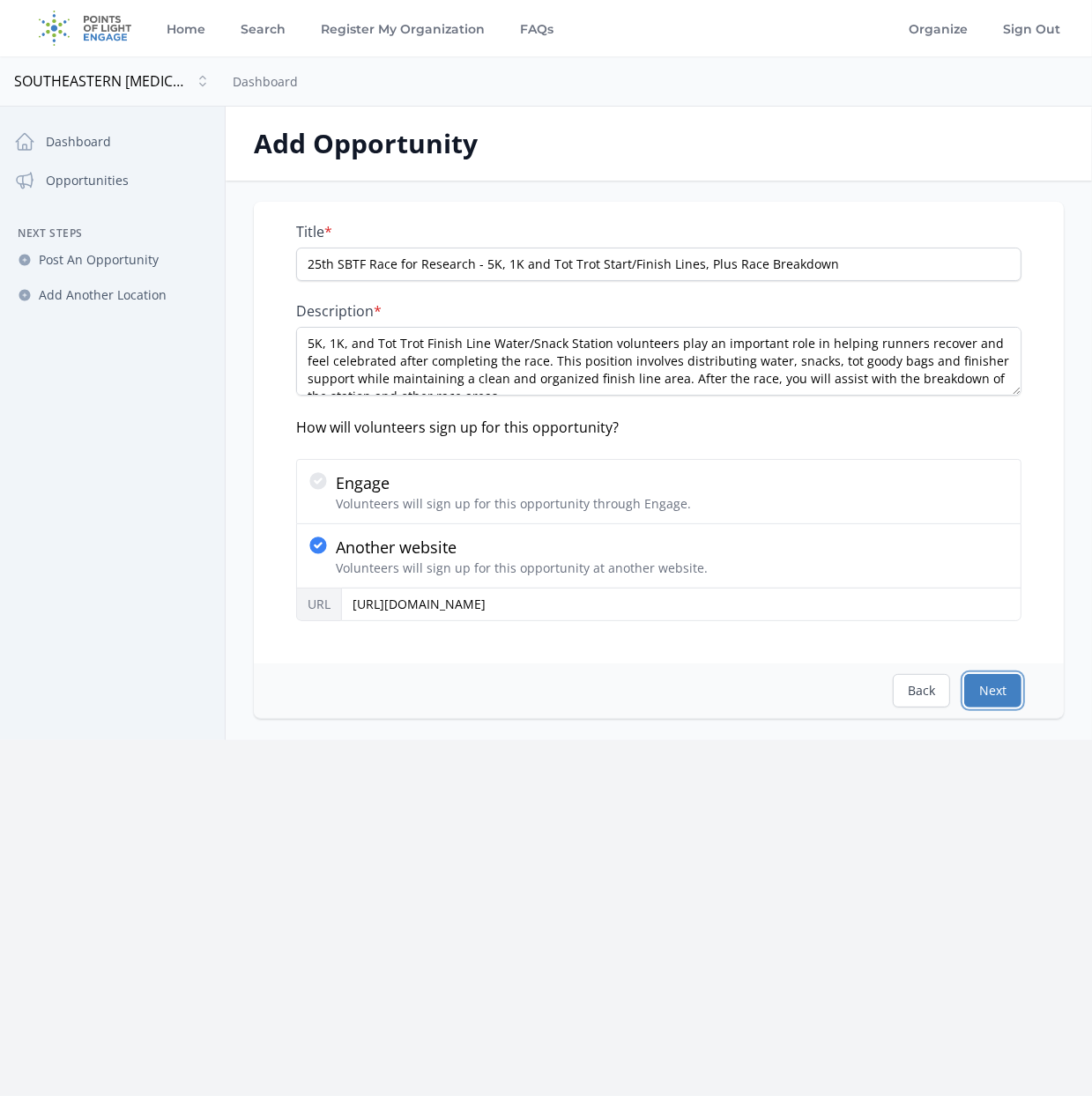
click at [977, 693] on button "Next" at bounding box center [992, 690] width 57 height 34
select select "US/Eastern"
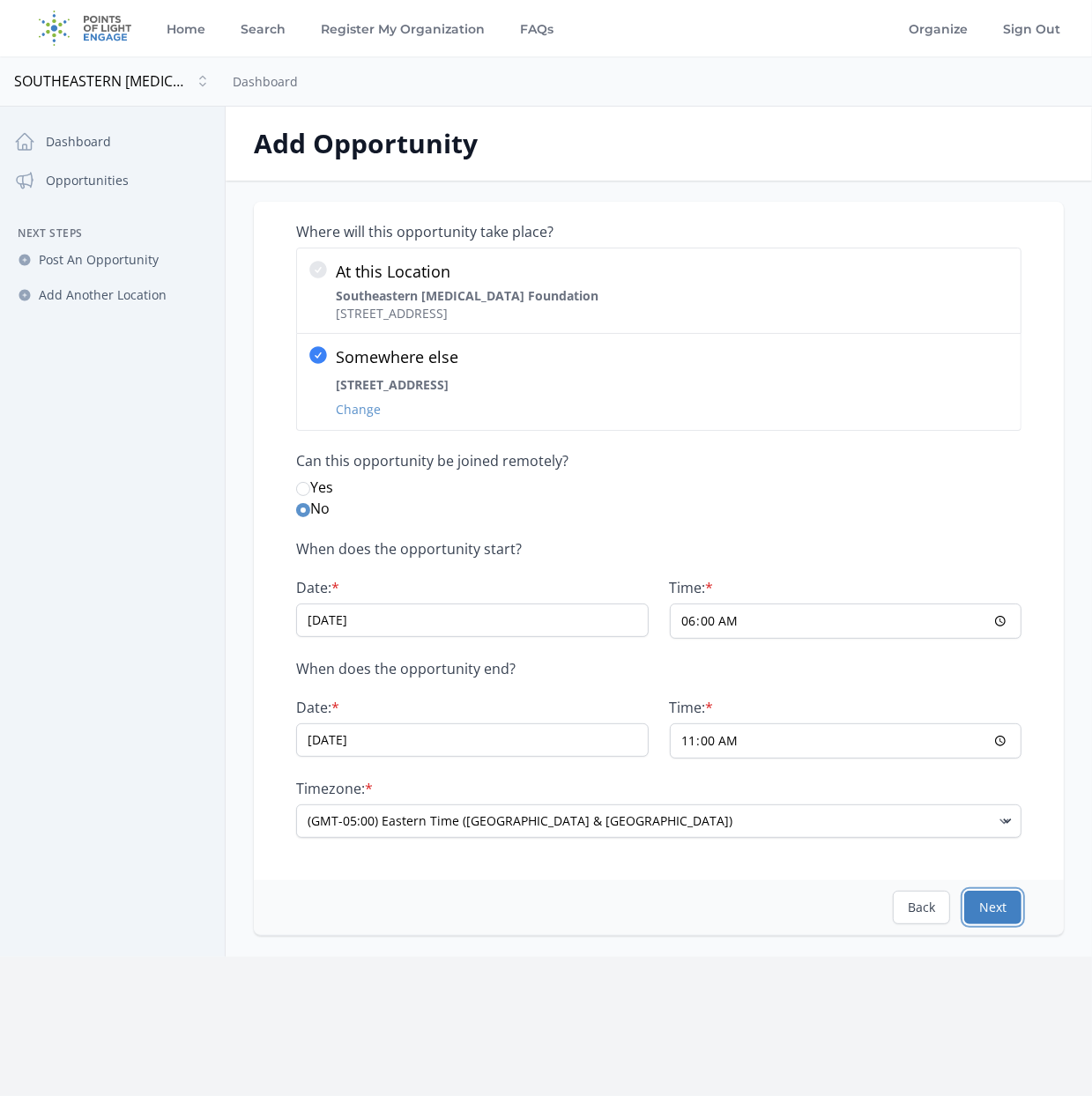
click at [995, 912] on button "Next" at bounding box center [992, 907] width 57 height 34
select select "Good for Teens"
select select "Outdoor Activity"
select select "Event Support"
select select "Health & Wellness"
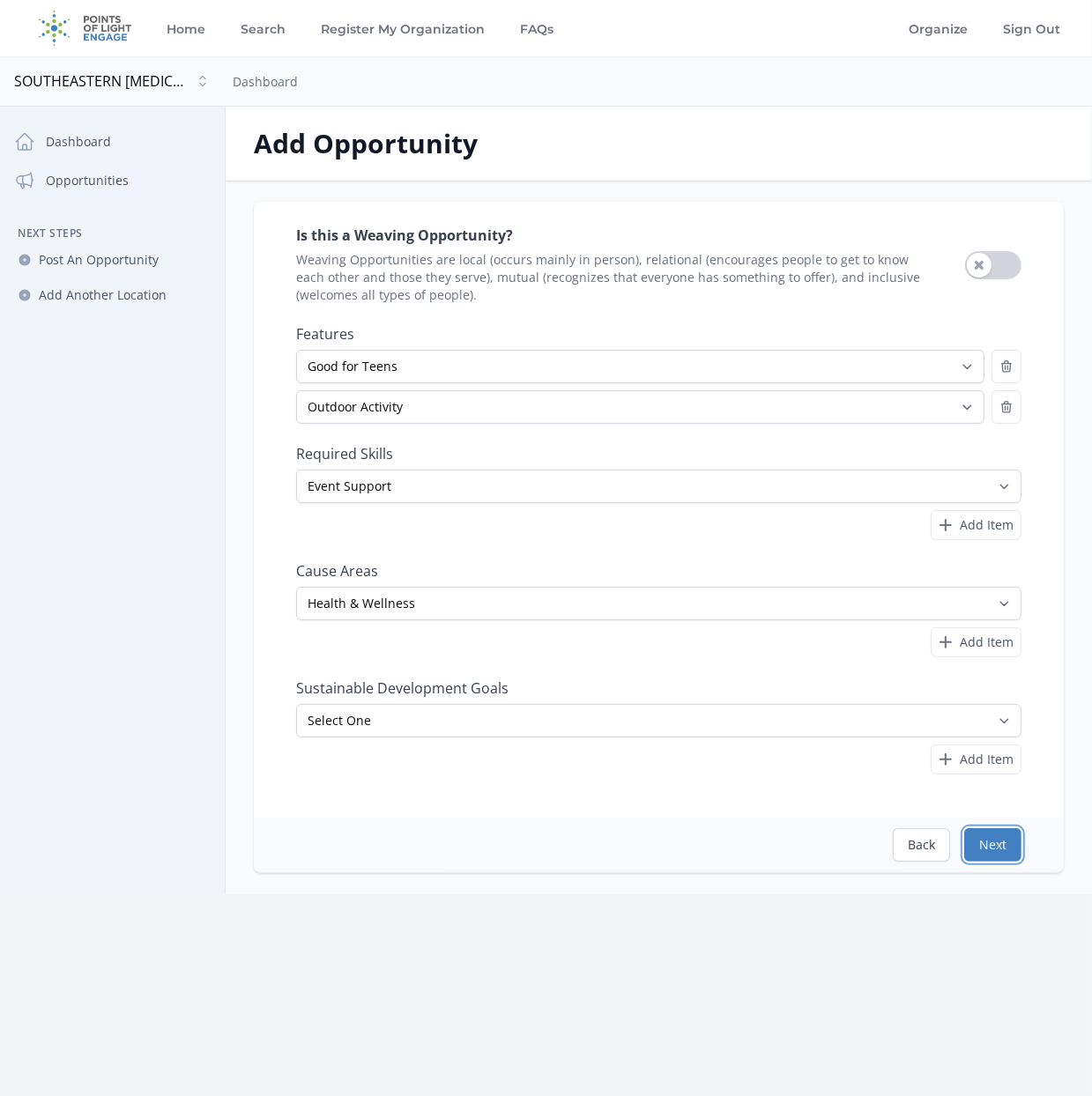
click at [1007, 852] on button "Next" at bounding box center [992, 844] width 57 height 34
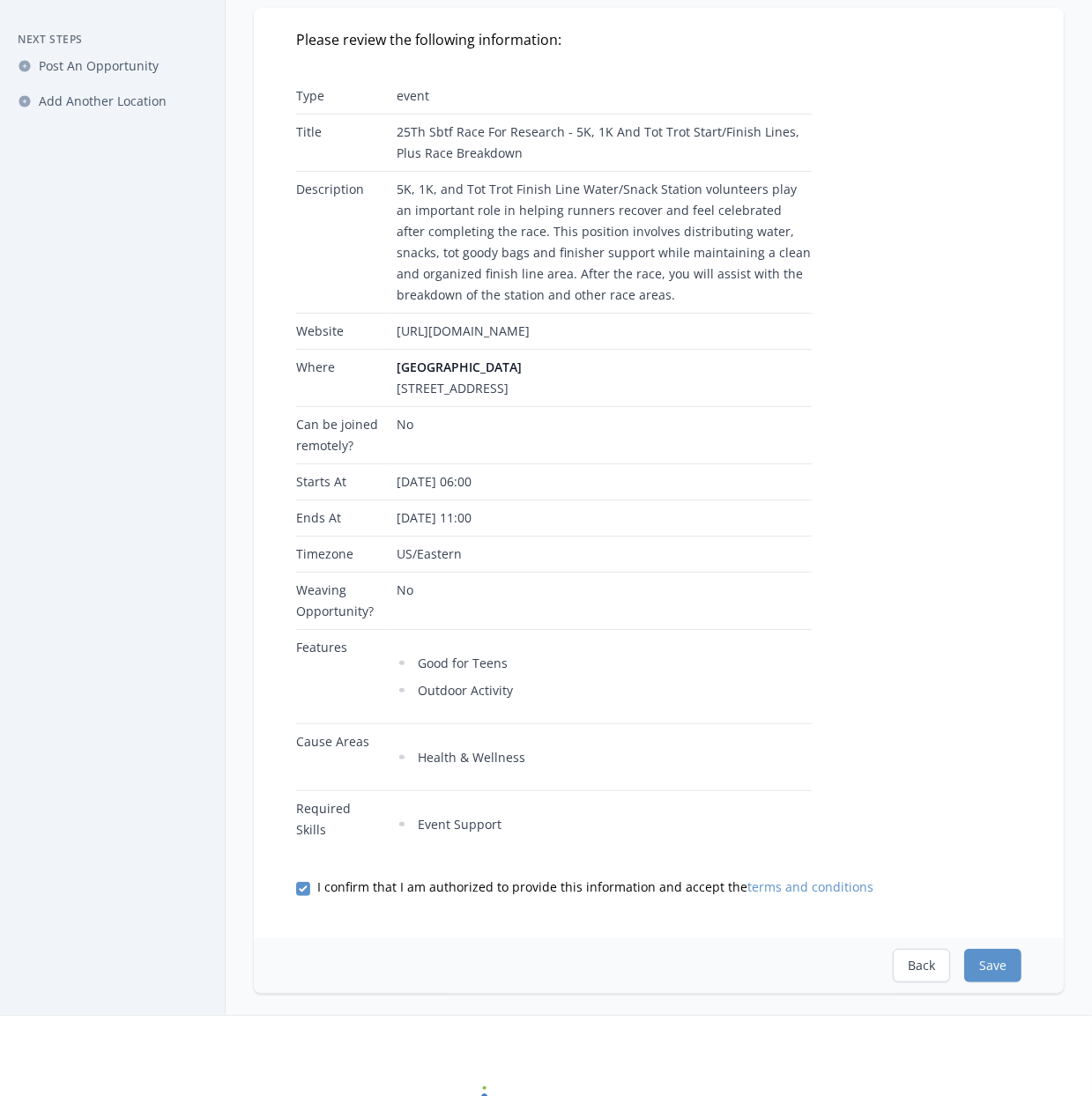
scroll to position [352, 0]
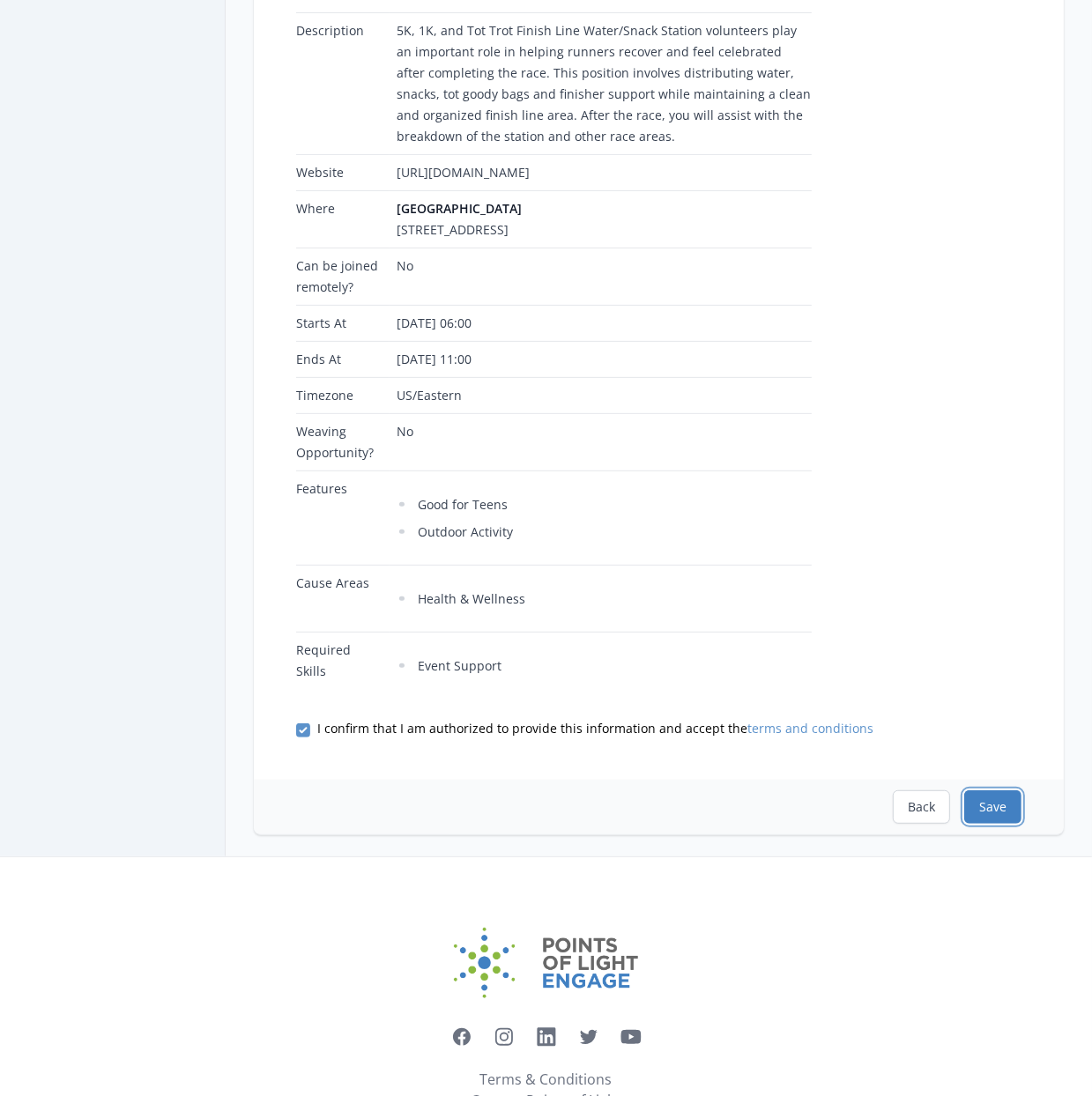
click at [1003, 824] on button "Save" at bounding box center [992, 807] width 57 height 34
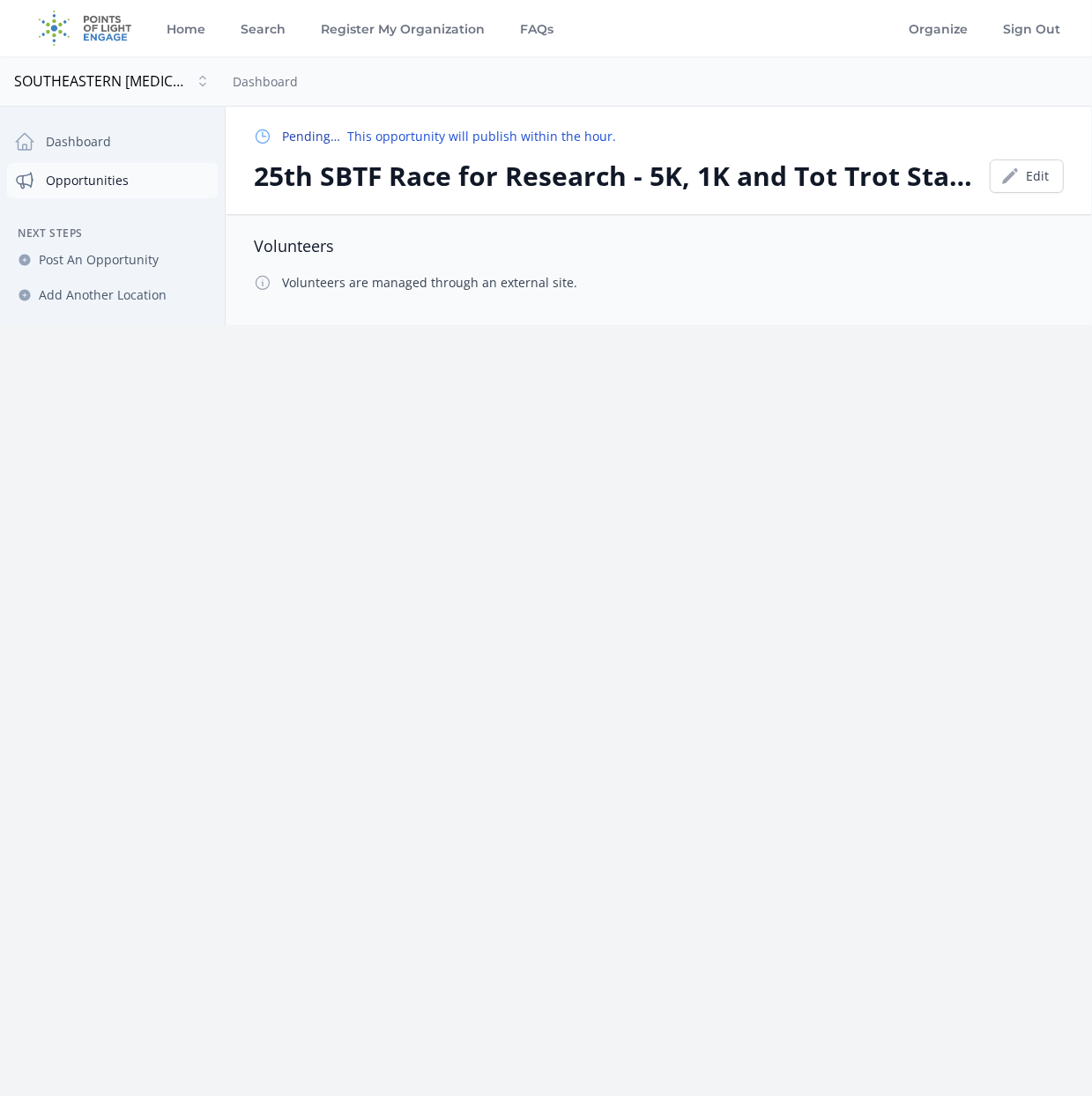
click at [72, 183] on link "Opportunities" at bounding box center [112, 180] width 211 height 35
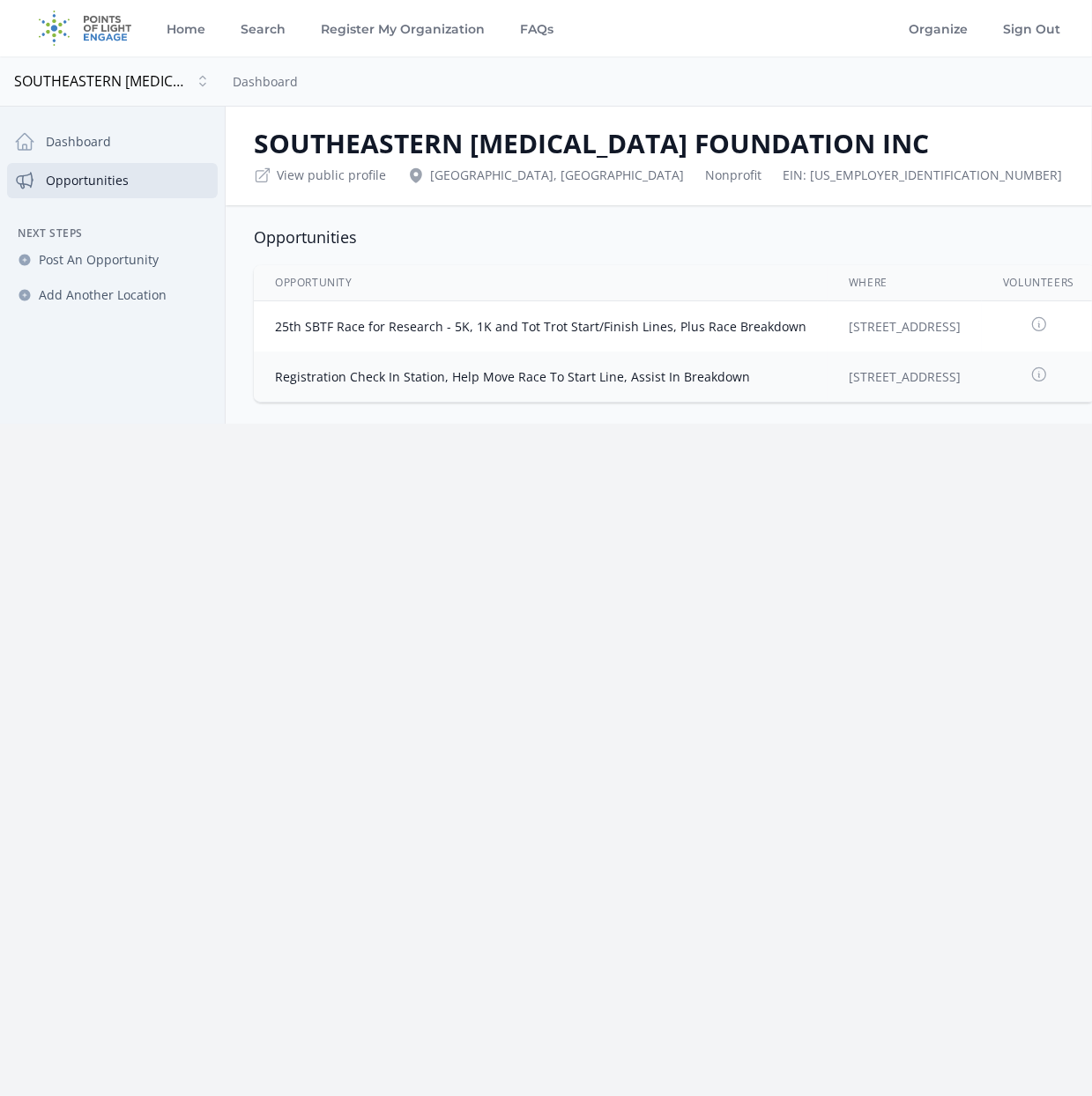
click at [1045, 377] on icon at bounding box center [1038, 375] width 13 height 13
click at [511, 378] on link "Registration Check In Station, Help Move Race To Start Line, Assist In Breakdown" at bounding box center [512, 376] width 475 height 16
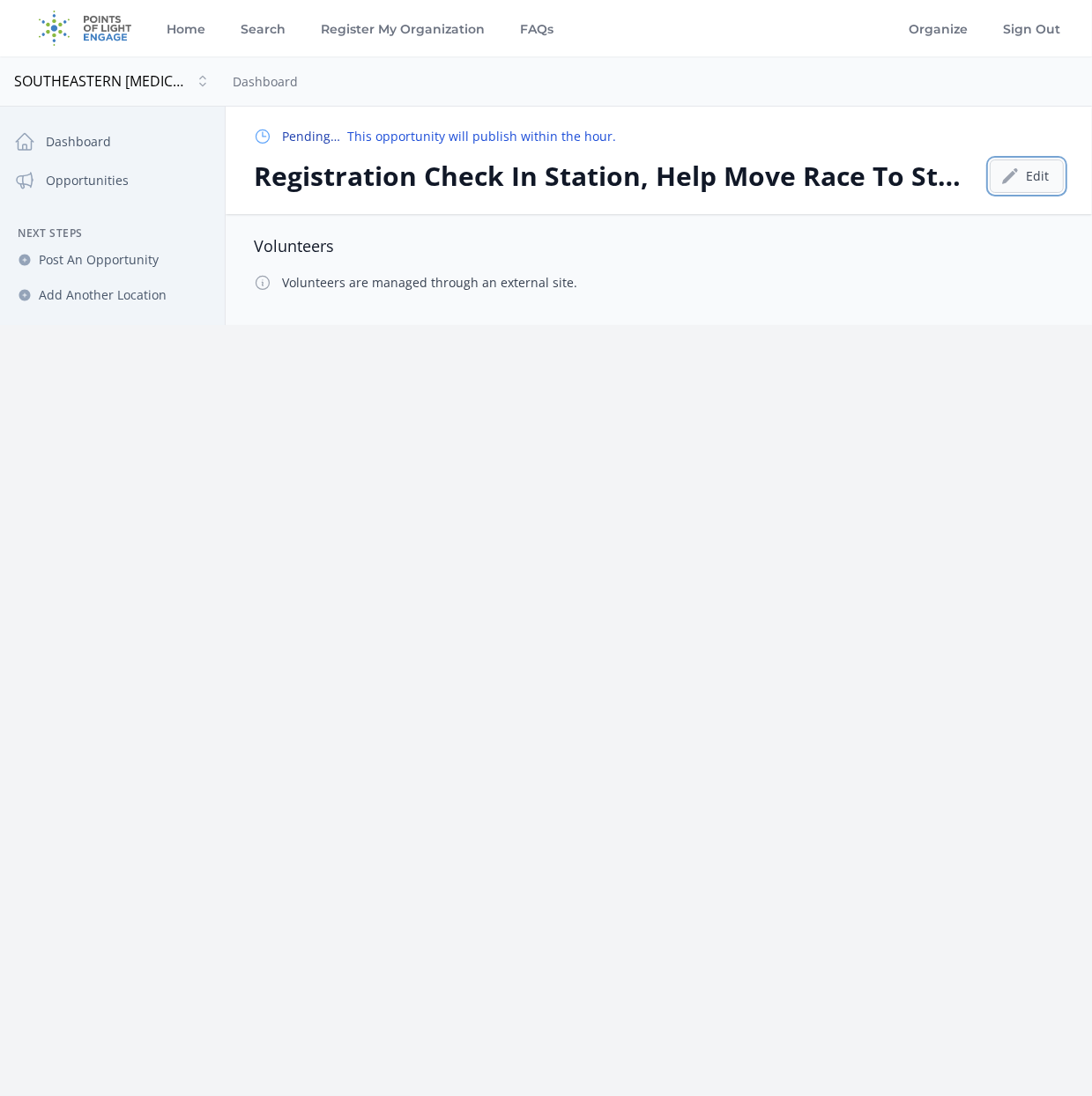
click at [1027, 180] on link "Edit" at bounding box center [1026, 176] width 74 height 34
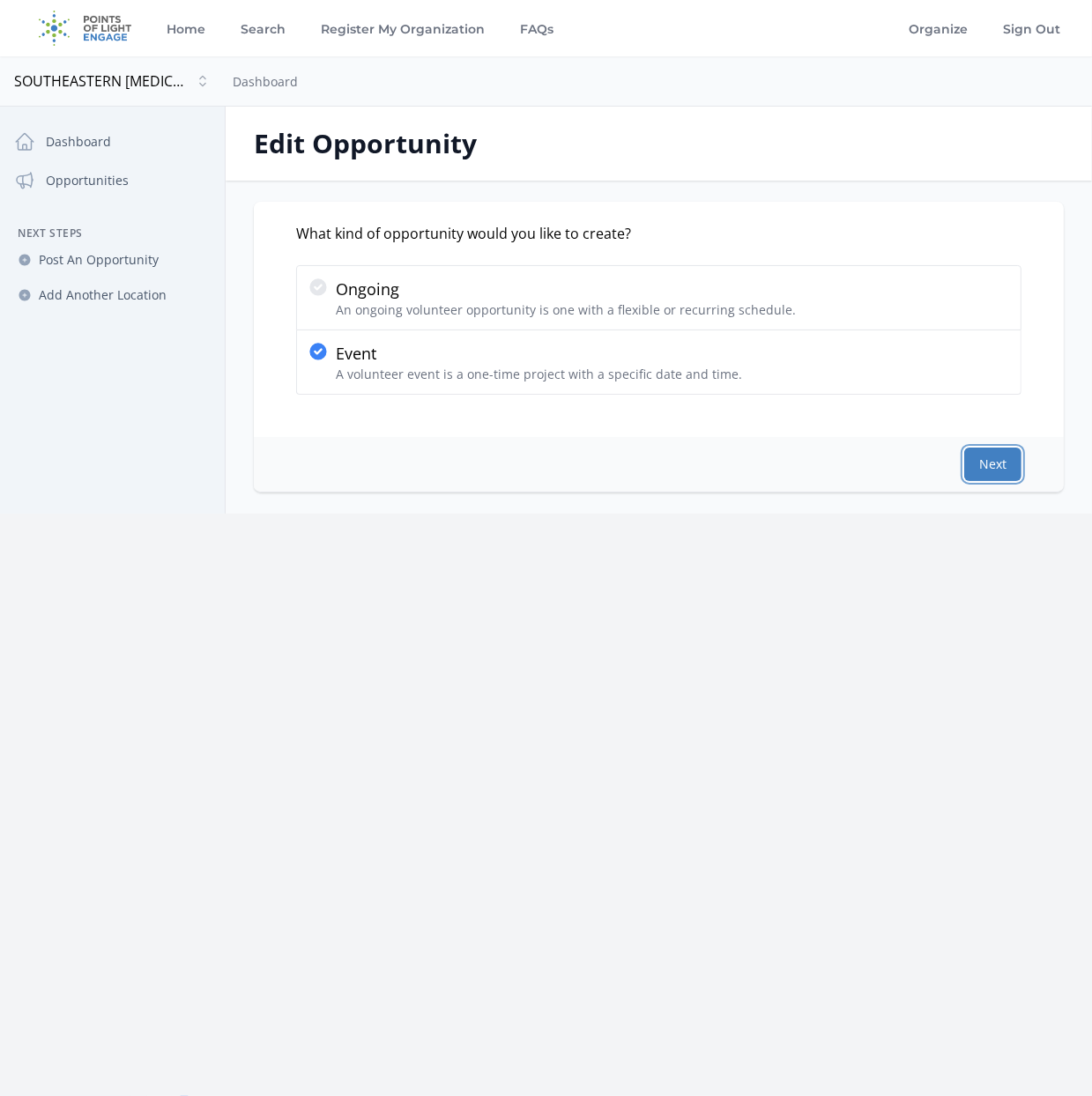
click at [985, 460] on button "Next" at bounding box center [992, 464] width 57 height 34
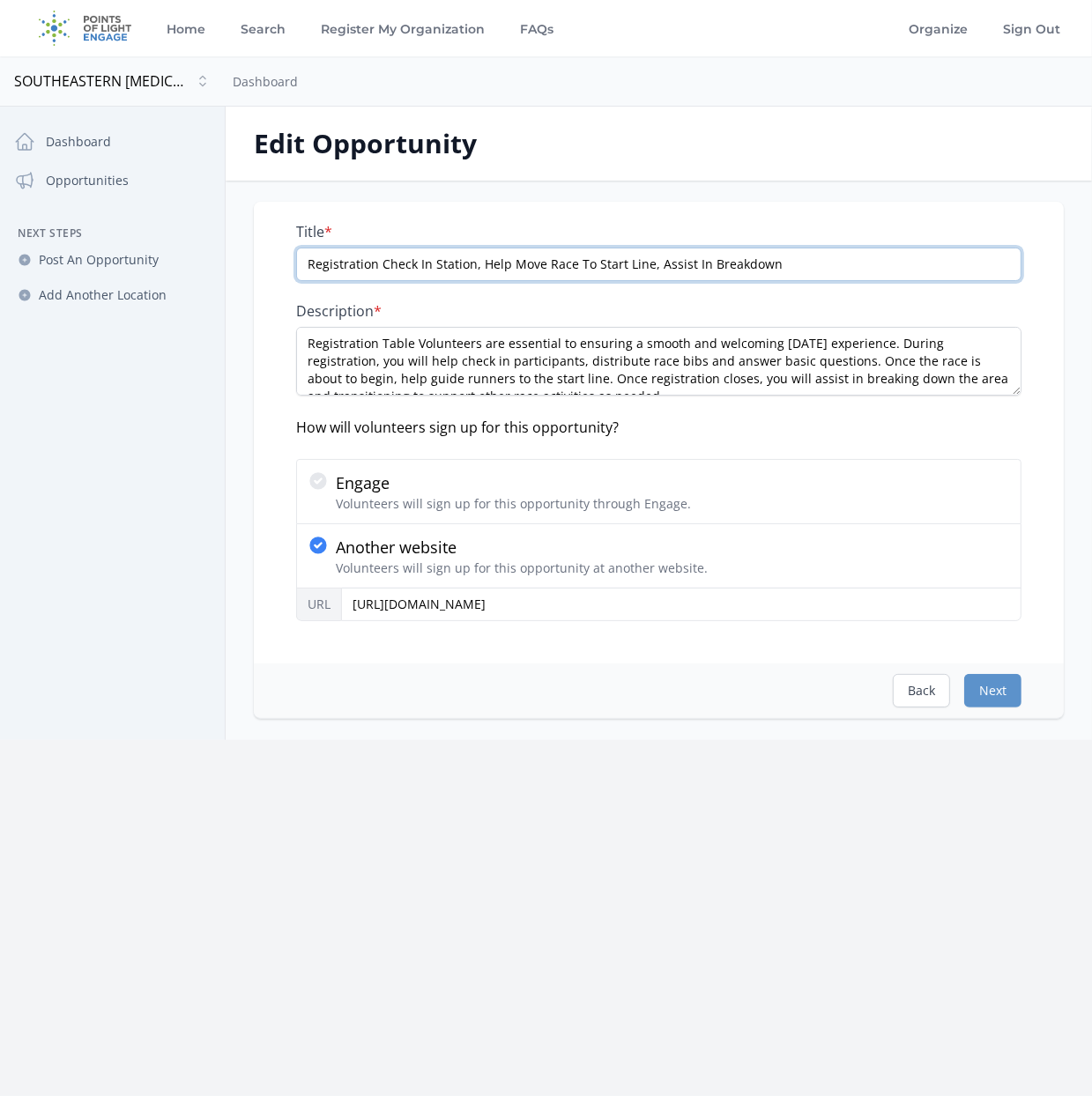
click at [305, 263] on input "Registration Check In Station, Help Move Race To Start Line, Assist In Breakdown" at bounding box center [658, 264] width 725 height 34
type input "25th SBTF Race for Research - Registration Check In Station, Help Move Race To …"
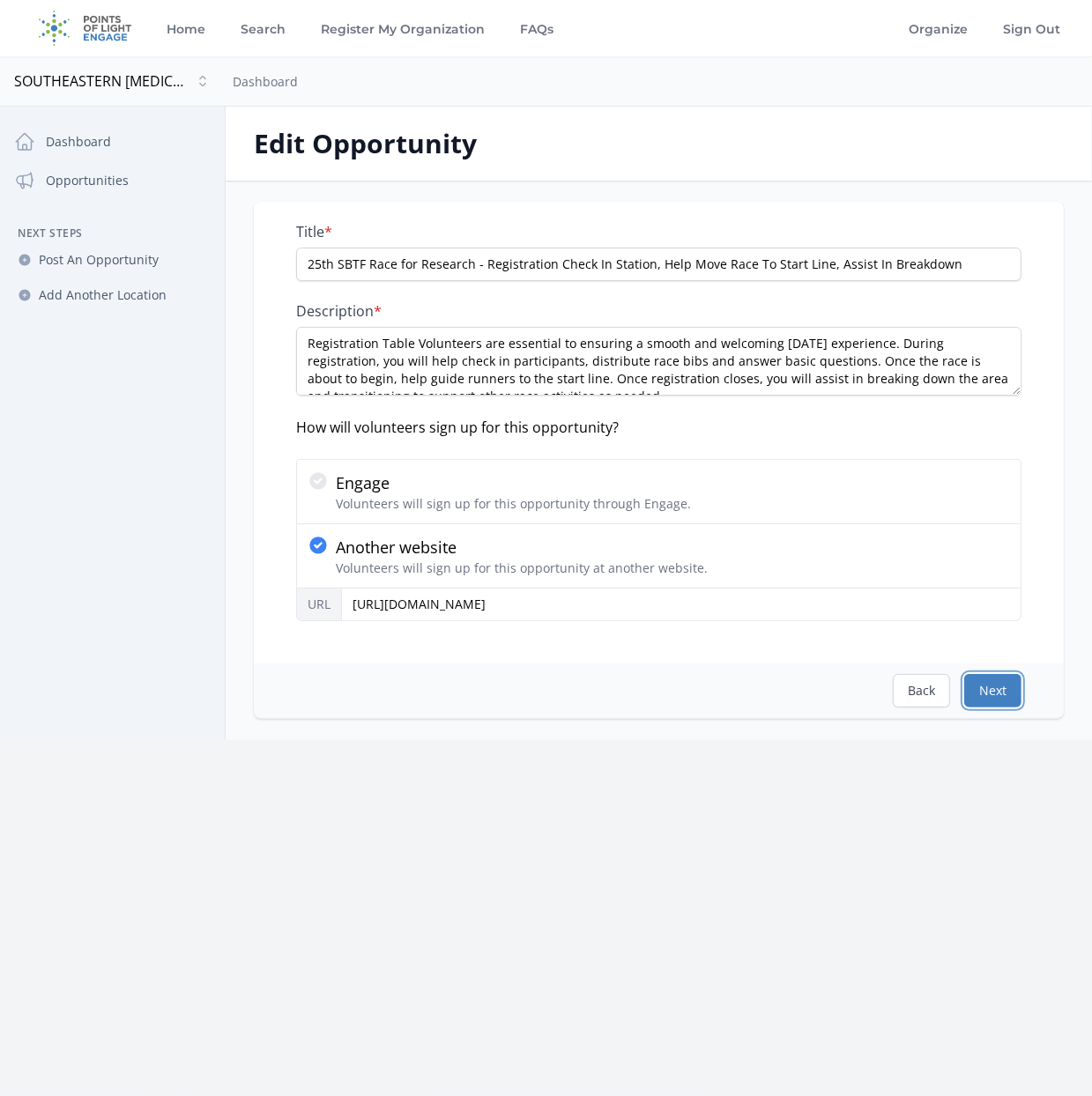
click at [1003, 683] on button "Next" at bounding box center [992, 690] width 57 height 34
select select "US/Eastern"
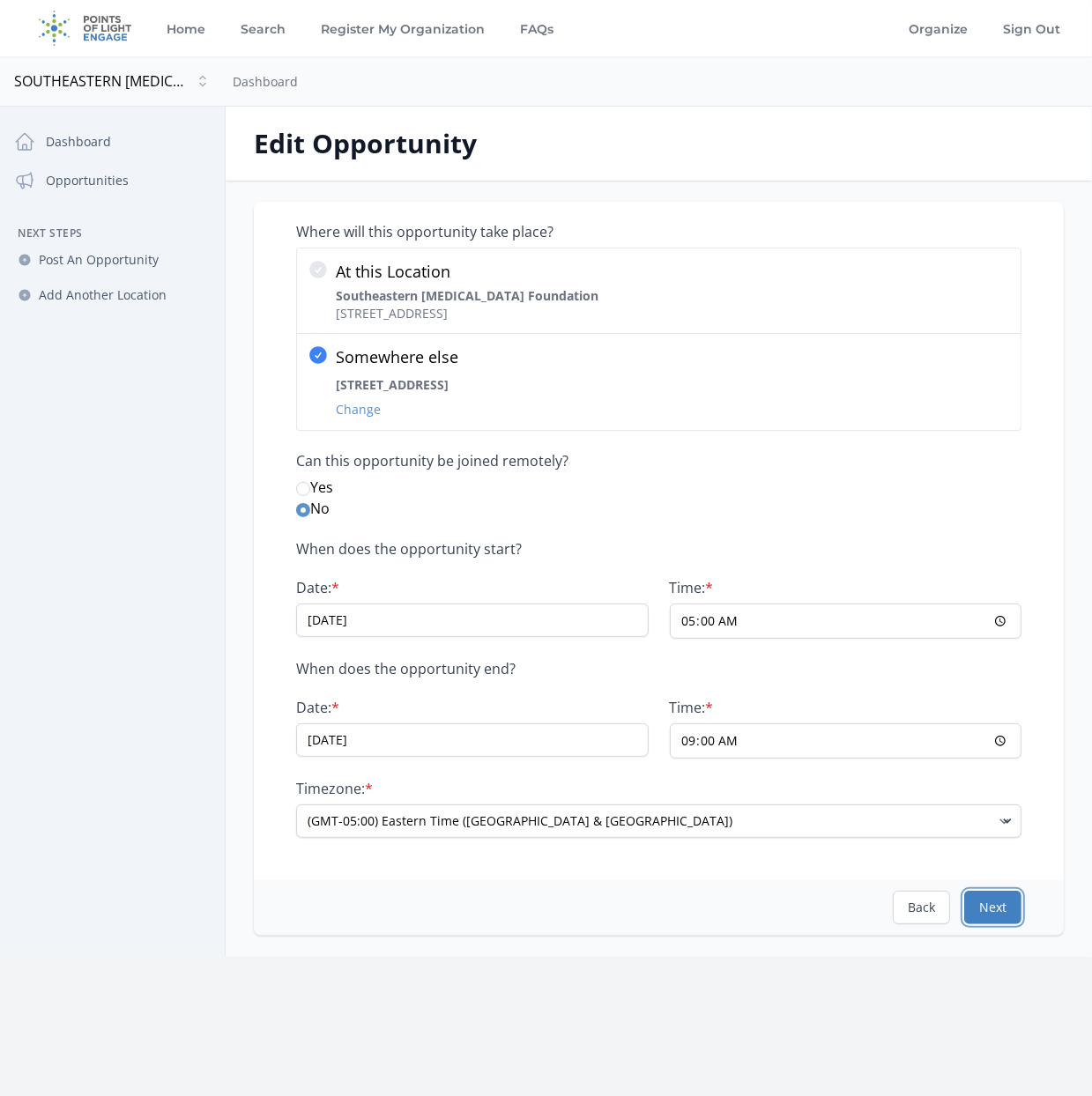
click at [994, 904] on button "Next" at bounding box center [992, 907] width 57 height 34
select select "Outdoor Activity"
select select "Good for Teens"
select select "Event Support"
select select "Health & Wellness"
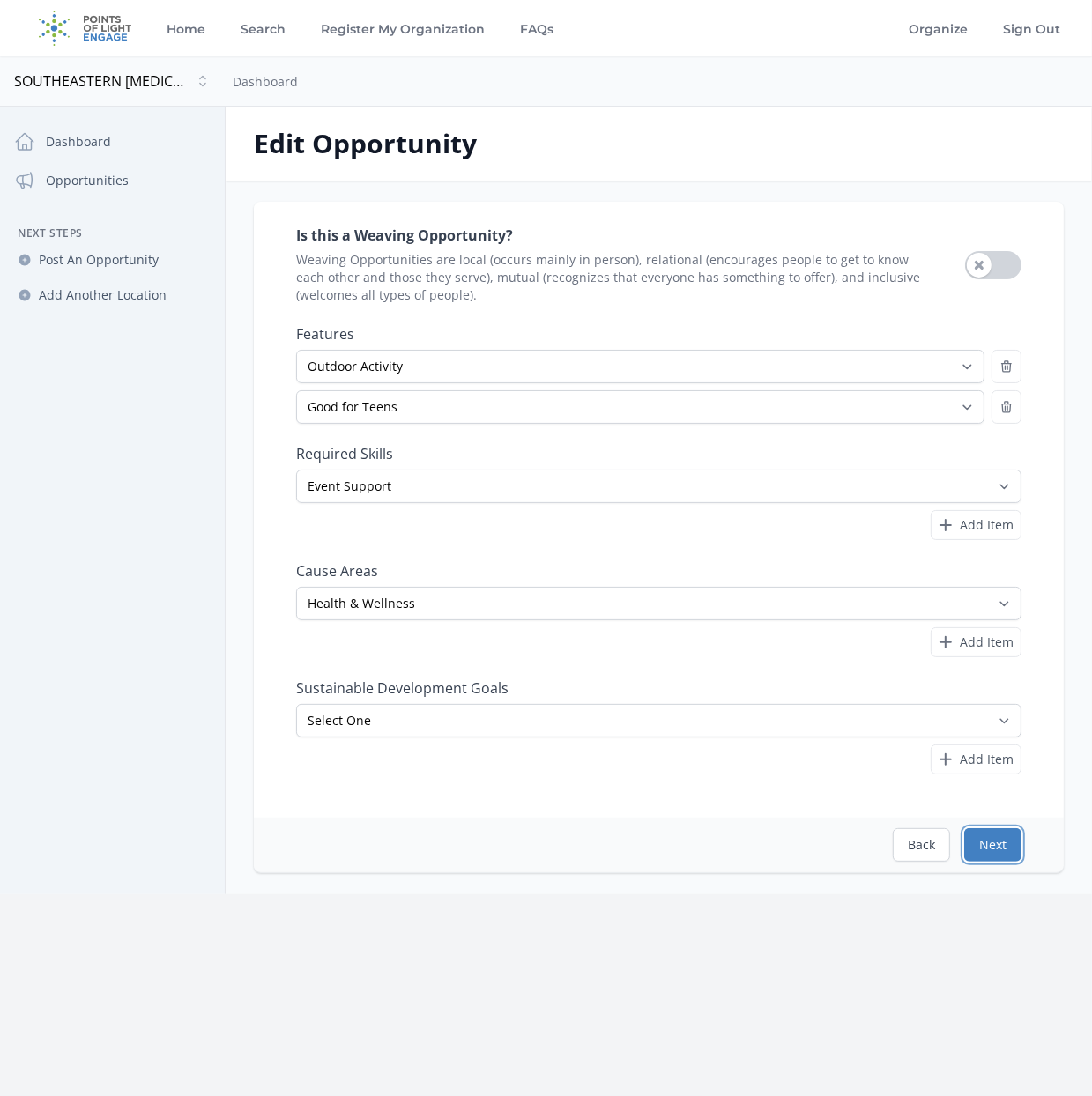
click at [993, 847] on button "Next" at bounding box center [992, 844] width 57 height 34
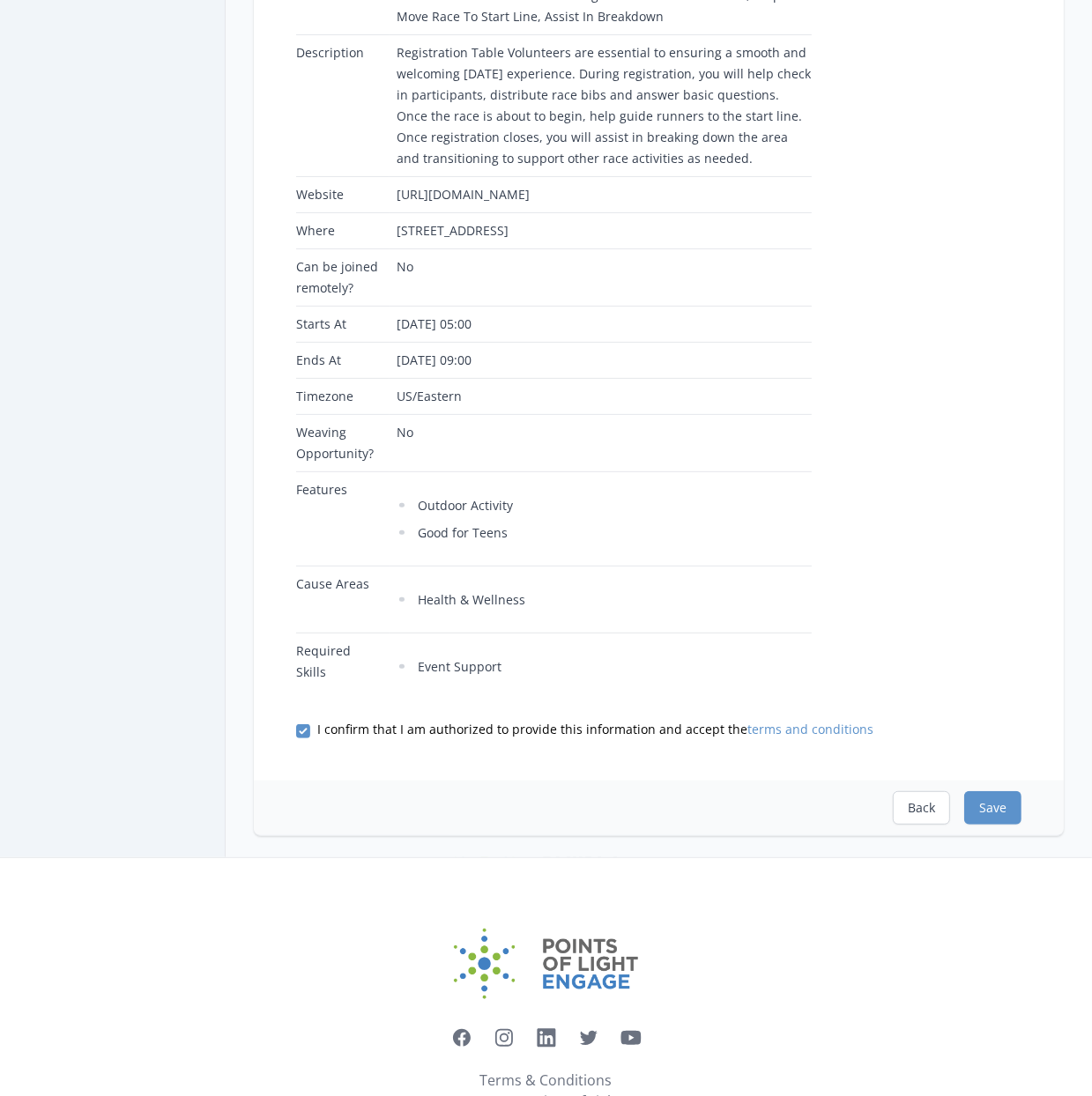
scroll to position [432, 0]
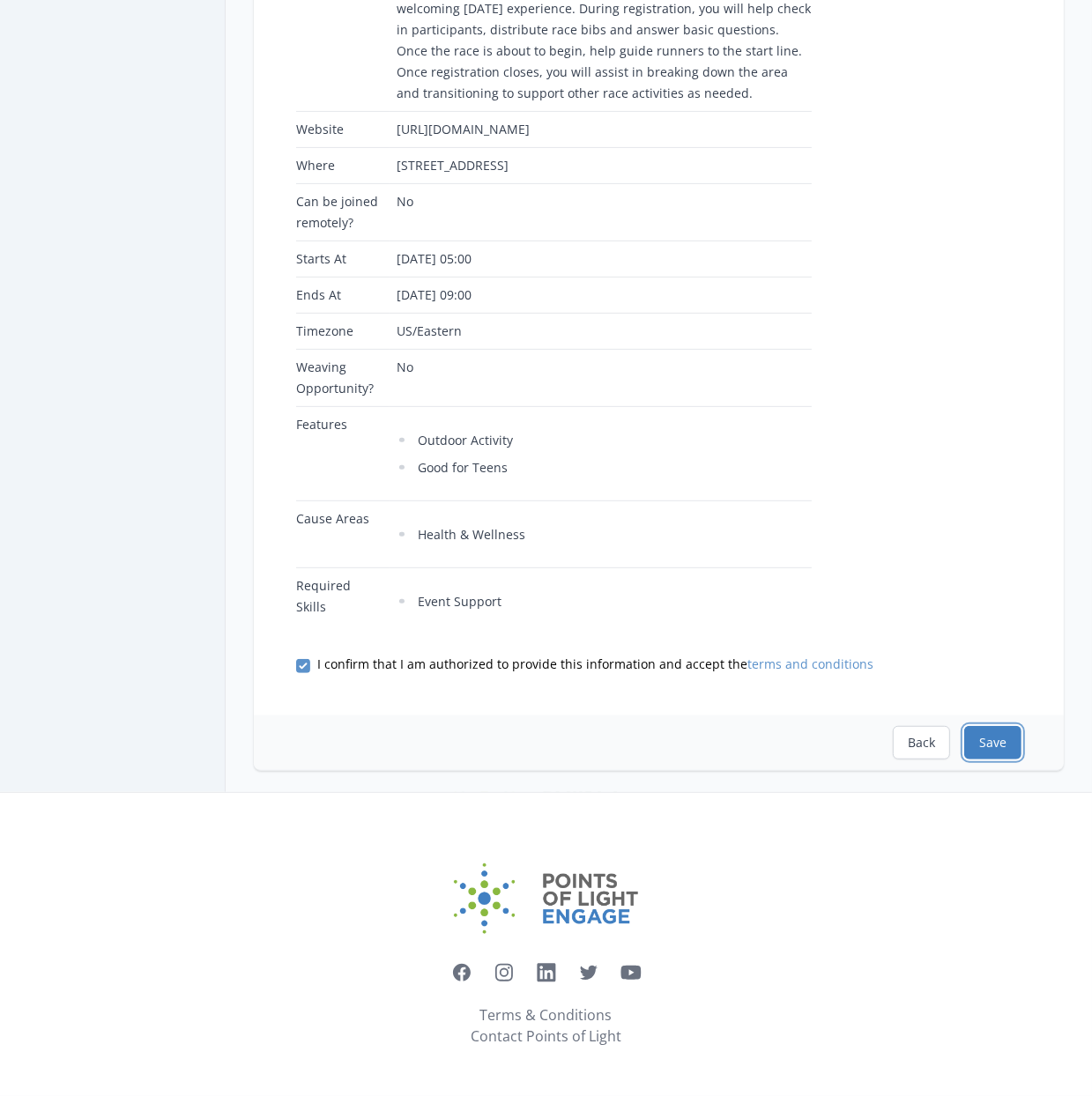
click at [998, 746] on button "Save" at bounding box center [992, 743] width 57 height 34
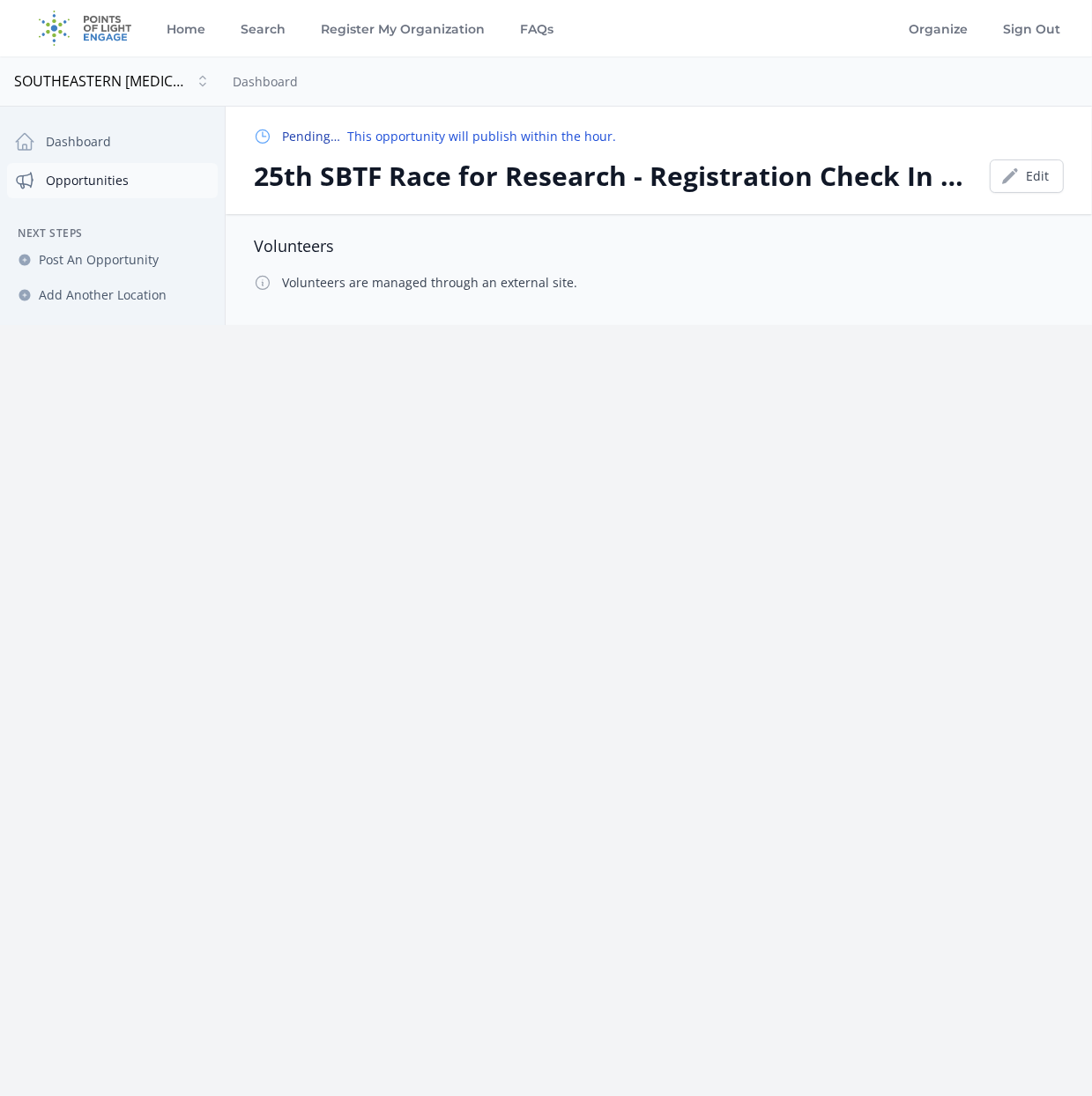
click at [85, 175] on link "Opportunities" at bounding box center [112, 180] width 211 height 35
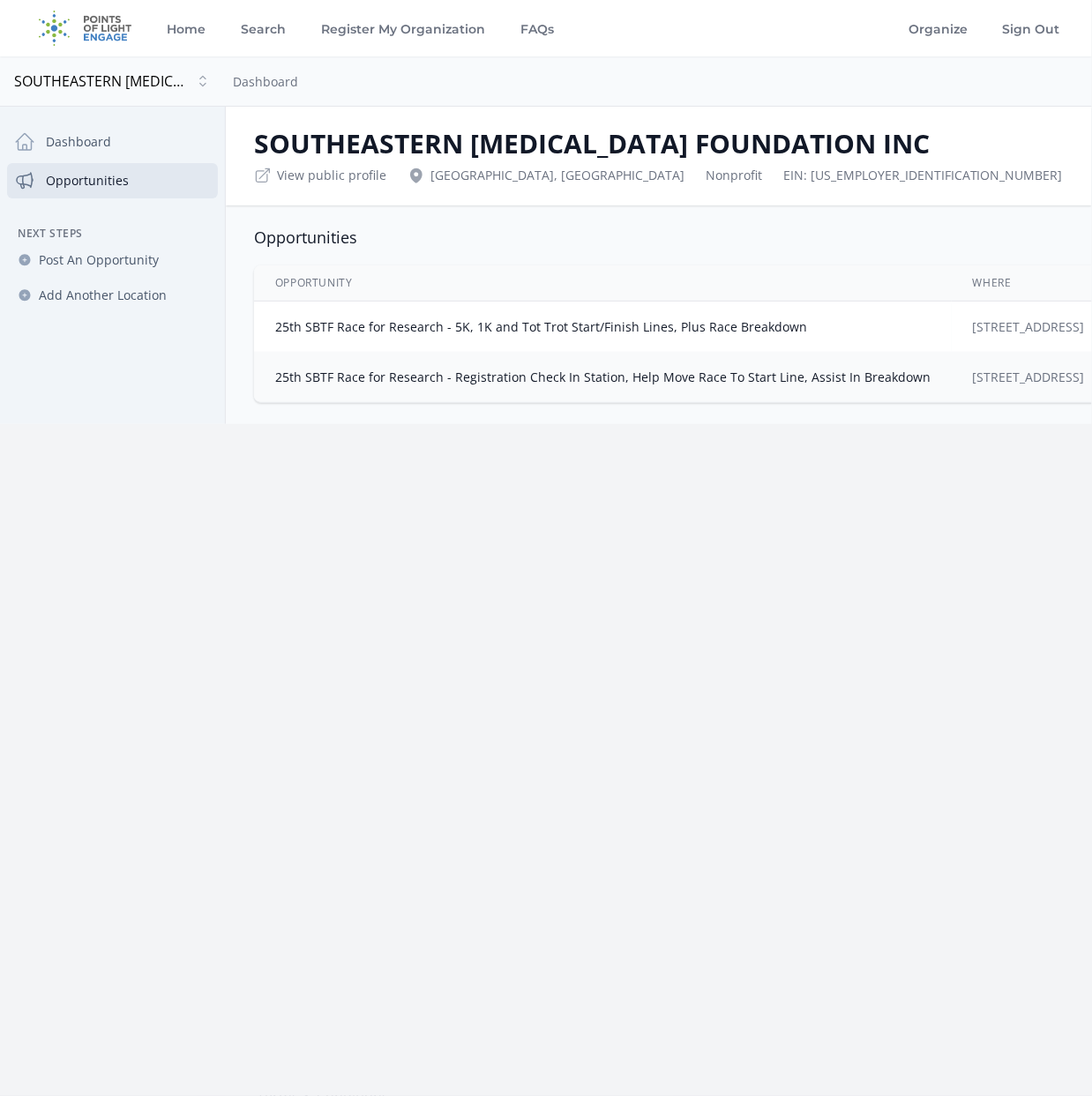
click at [536, 775] on div "Home Search Register My Organization FAQs Organize" at bounding box center [546, 548] width 1092 height 1096
click at [1006, 324] on icon at bounding box center [1007, 325] width 17 height 17
click at [115, 260] on span "Post An Opportunity" at bounding box center [99, 260] width 120 height 17
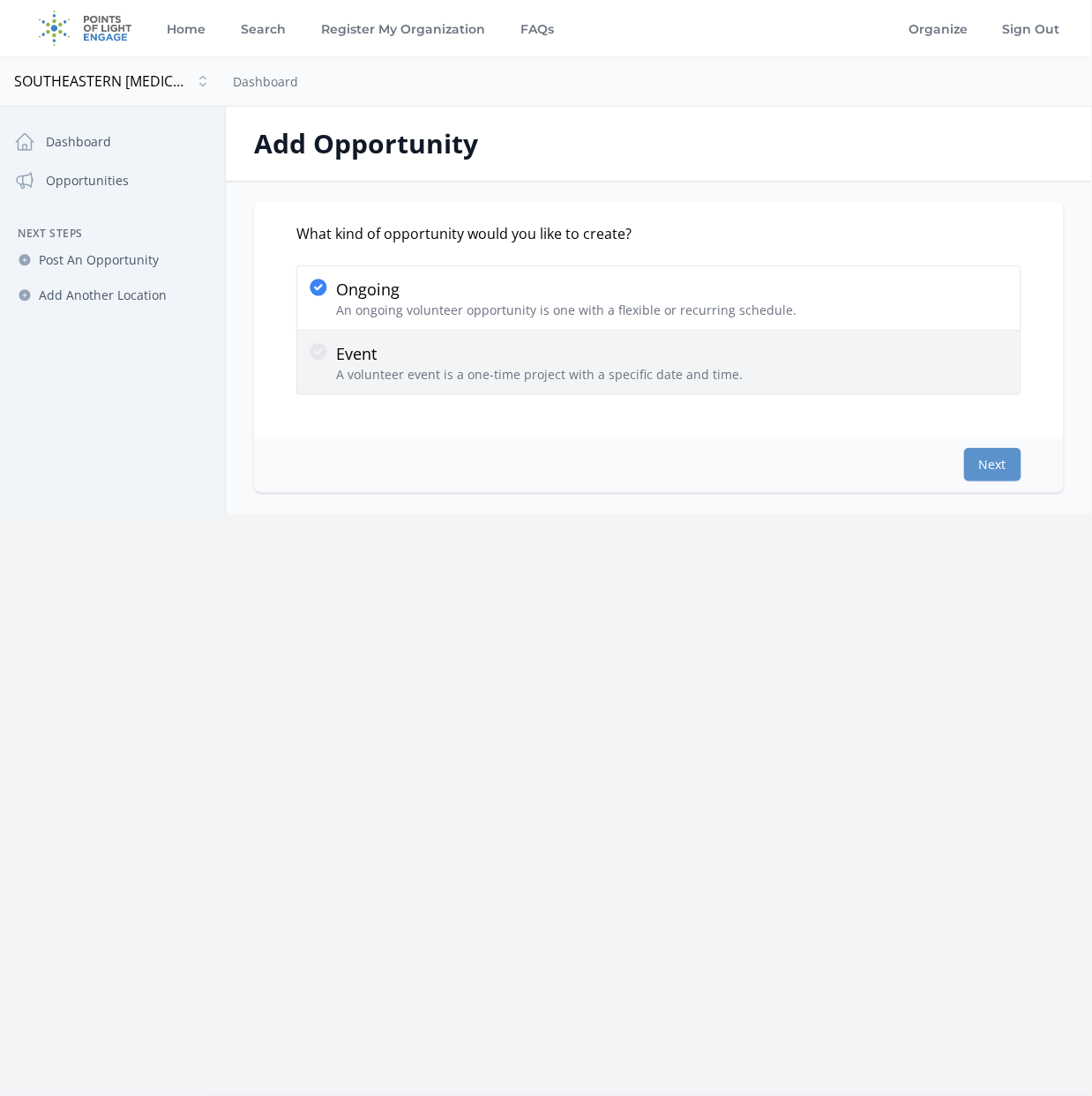
click at [338, 352] on p "Event" at bounding box center [539, 354] width 406 height 25
click at [0, 0] on input "Event A volunteer event is a one-time project with a specific date and time." at bounding box center [0, 0] width 0 height 0
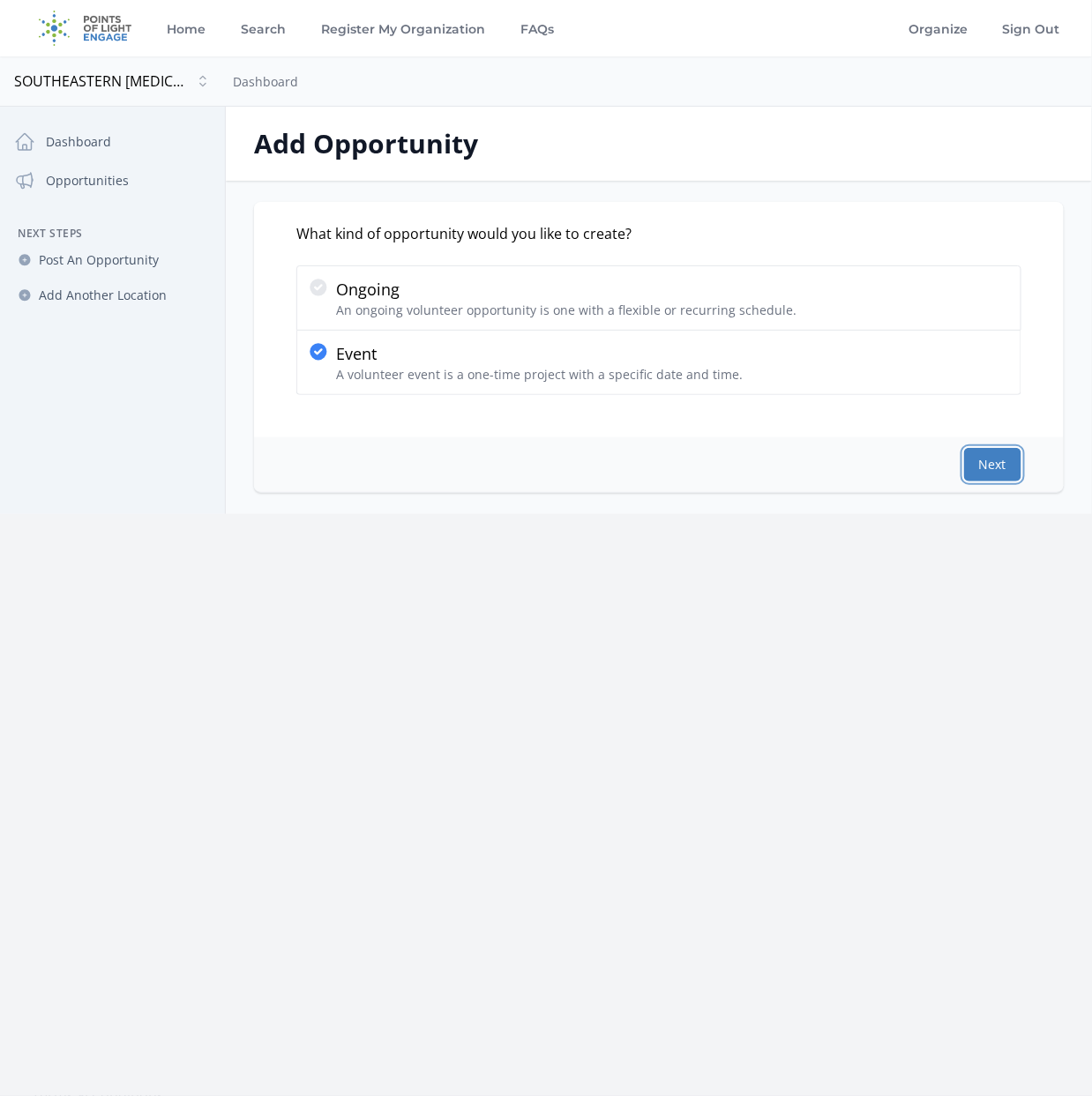
click at [996, 468] on button "Next" at bounding box center [992, 465] width 57 height 34
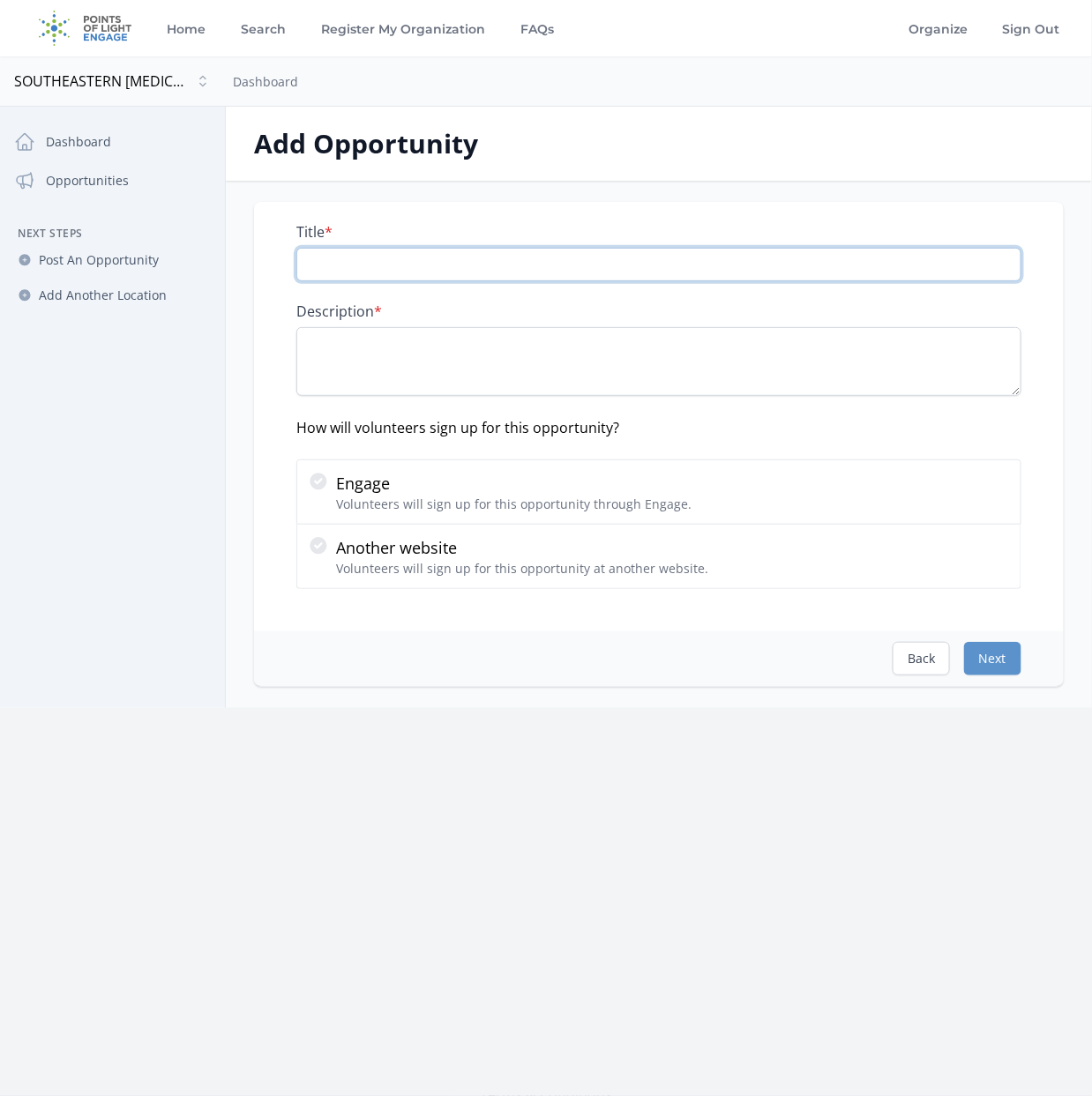
click at [407, 264] on input "Title *" at bounding box center [658, 264] width 725 height 34
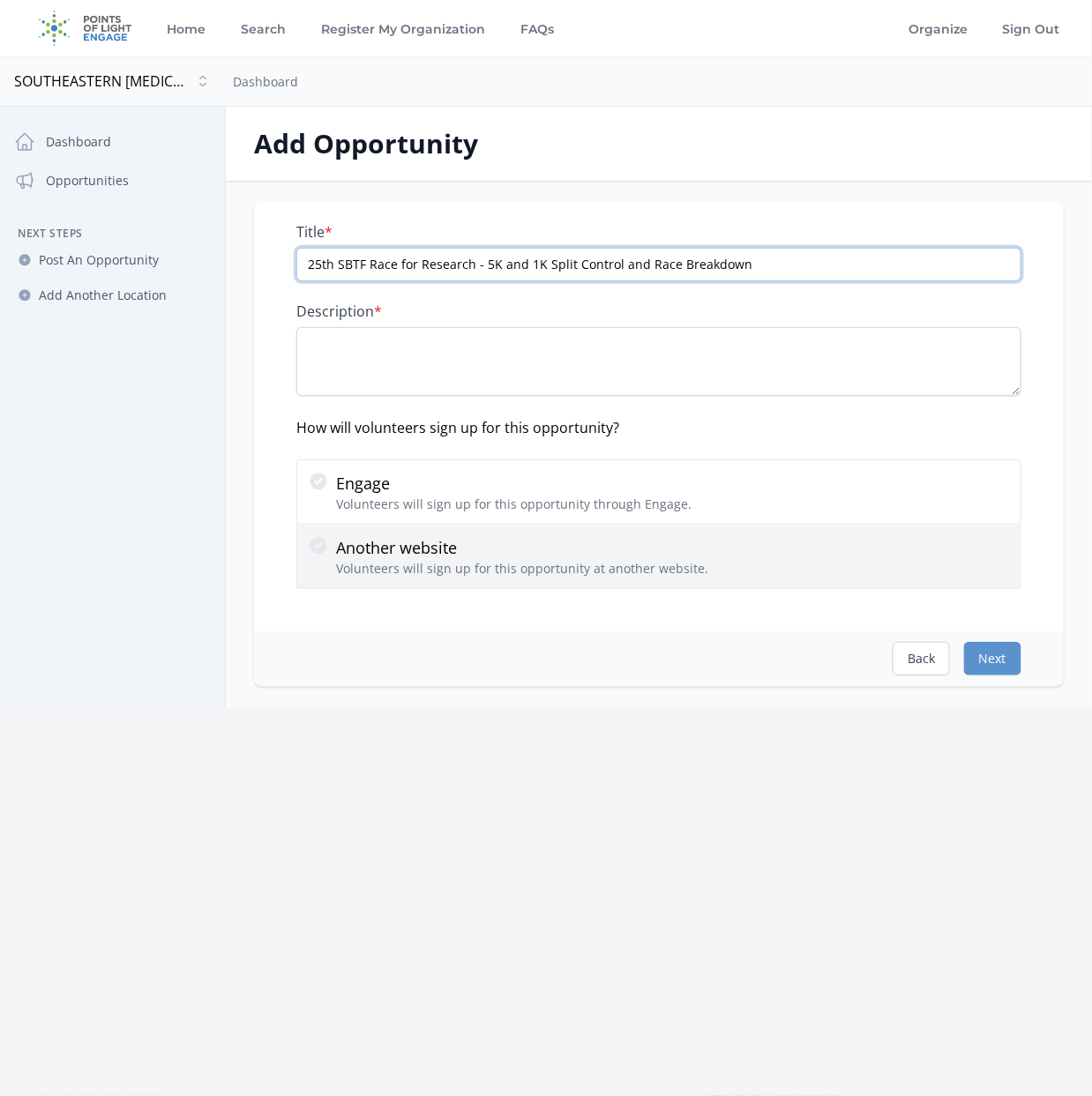
type input "25th SBTF Race for Research - 5K and 1K Split Control and Race Breakdown"
click at [319, 547] on icon at bounding box center [317, 545] width 16 height 16
click at [0, 0] on input "Another website Volunteers will sign up for this opportunity at another website." at bounding box center [0, 0] width 0 height 0
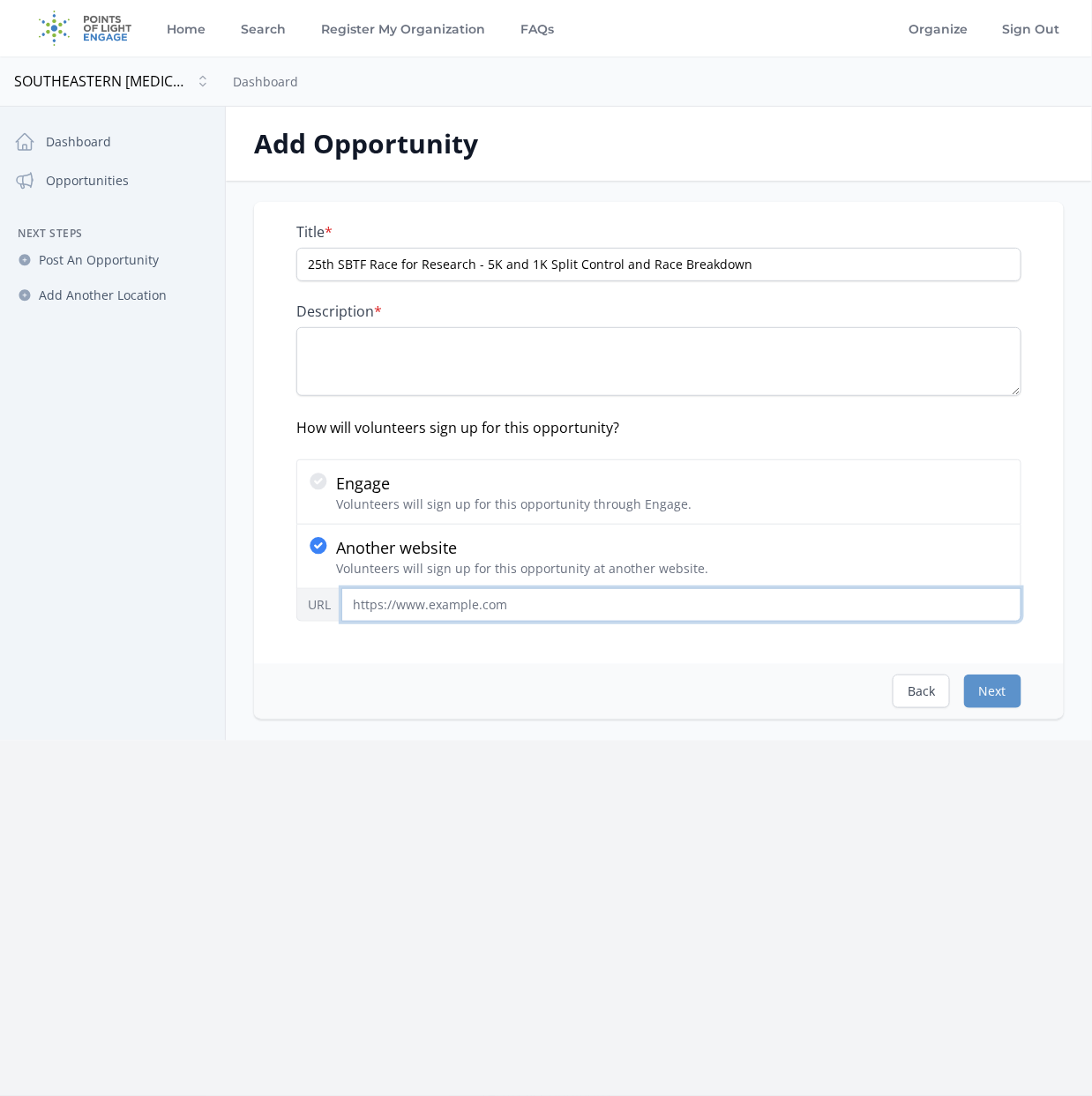
click at [438, 600] on input "URL" at bounding box center [681, 605] width 680 height 34
paste input "https://www.signupgenius.com/go/10C094FAAAC2BAAFEC16-55668454-2025#/"
type input "https://www.signupgenius.com/go/10C094FAAAC2BAAFEC16-55668454-2025#/"
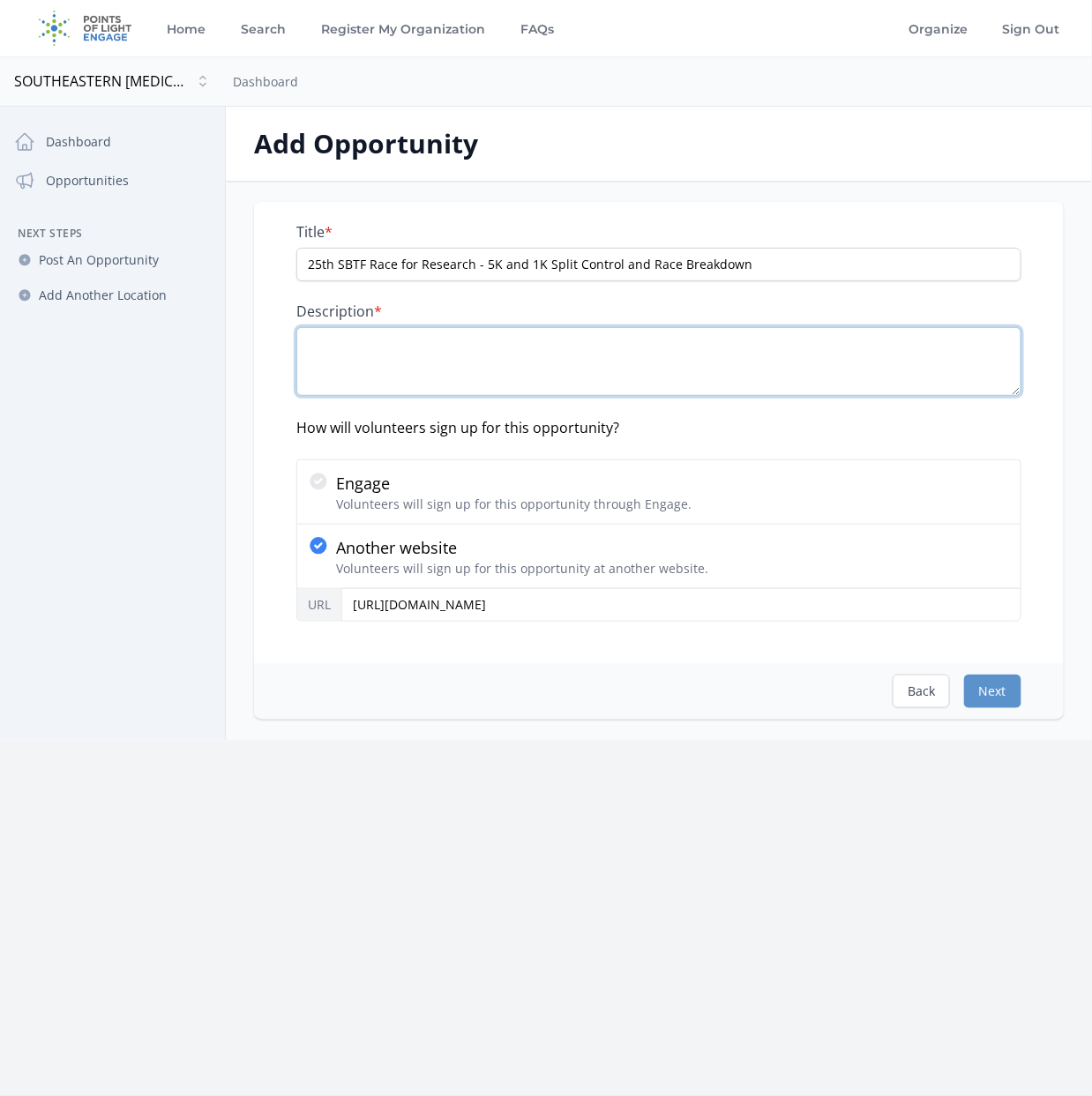
click at [372, 341] on textarea "Description *" at bounding box center [658, 362] width 725 height 69
paste textarea "As a 5K and 1K Race course split monitor and race breakdown volunteer, you play…"
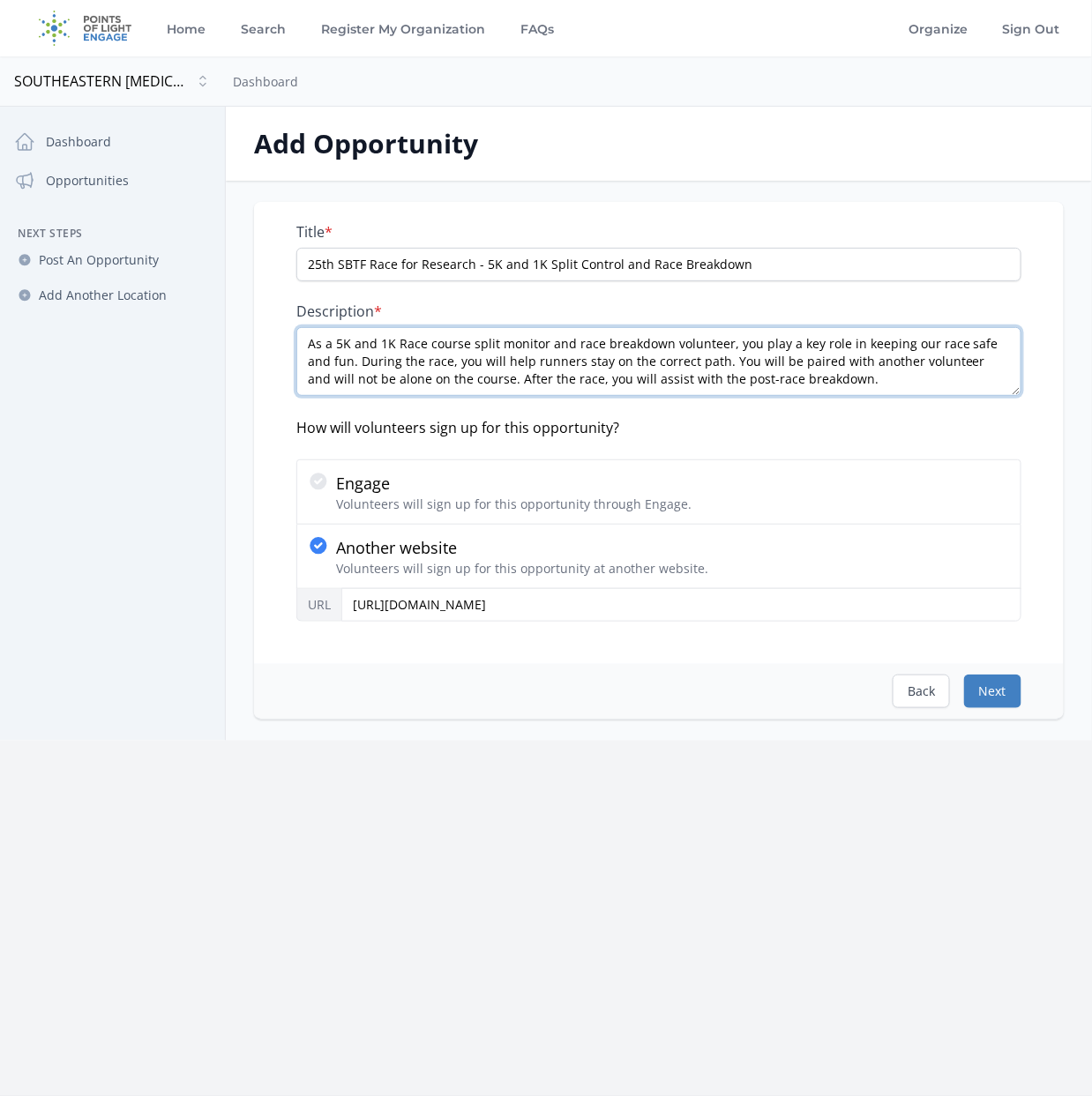
type textarea "As a 5K and 1K Race course split monitor and race breakdown volunteer, you play…"
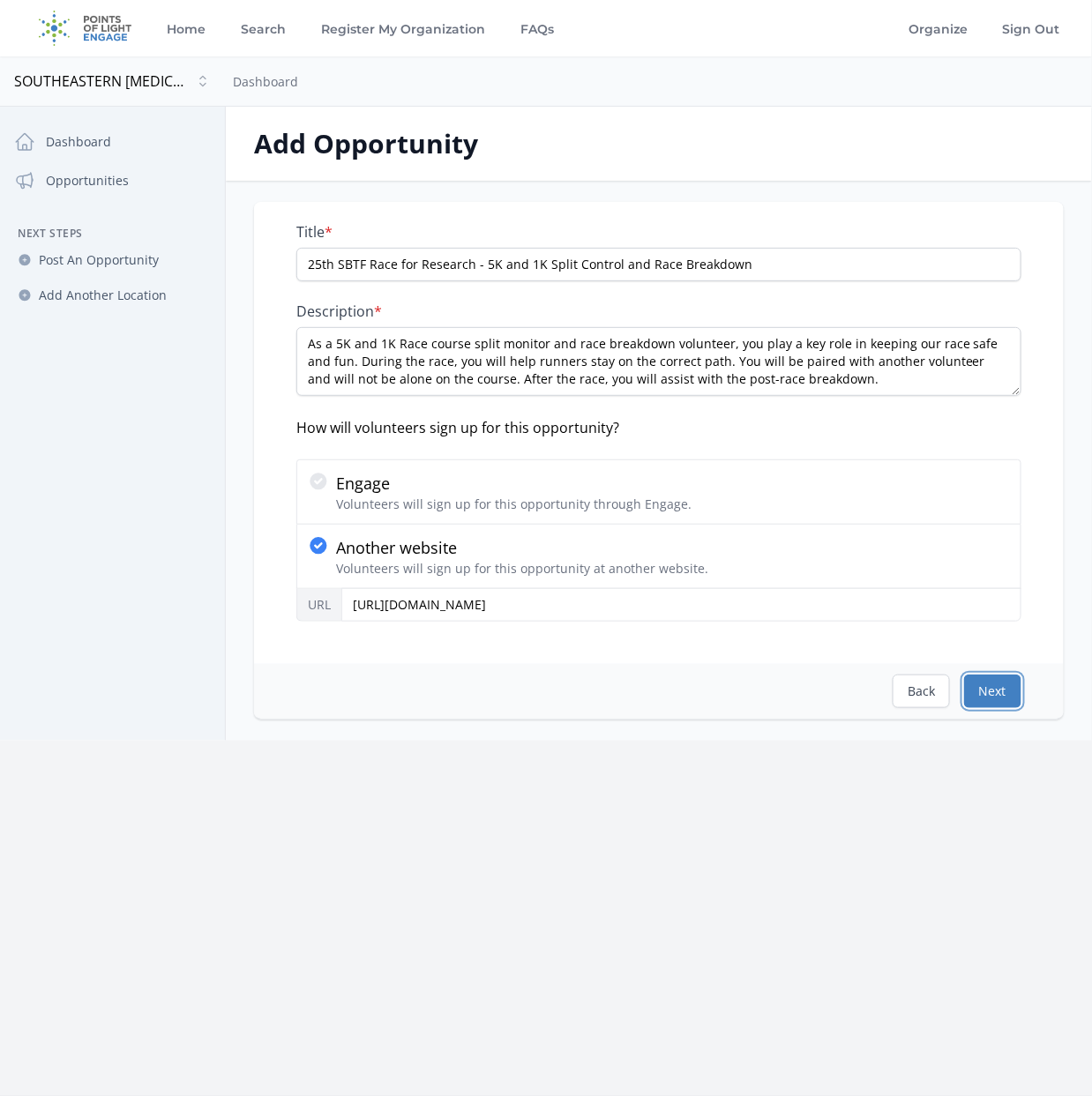
click at [995, 688] on button "Next" at bounding box center [992, 691] width 57 height 34
select select "US/Eastern"
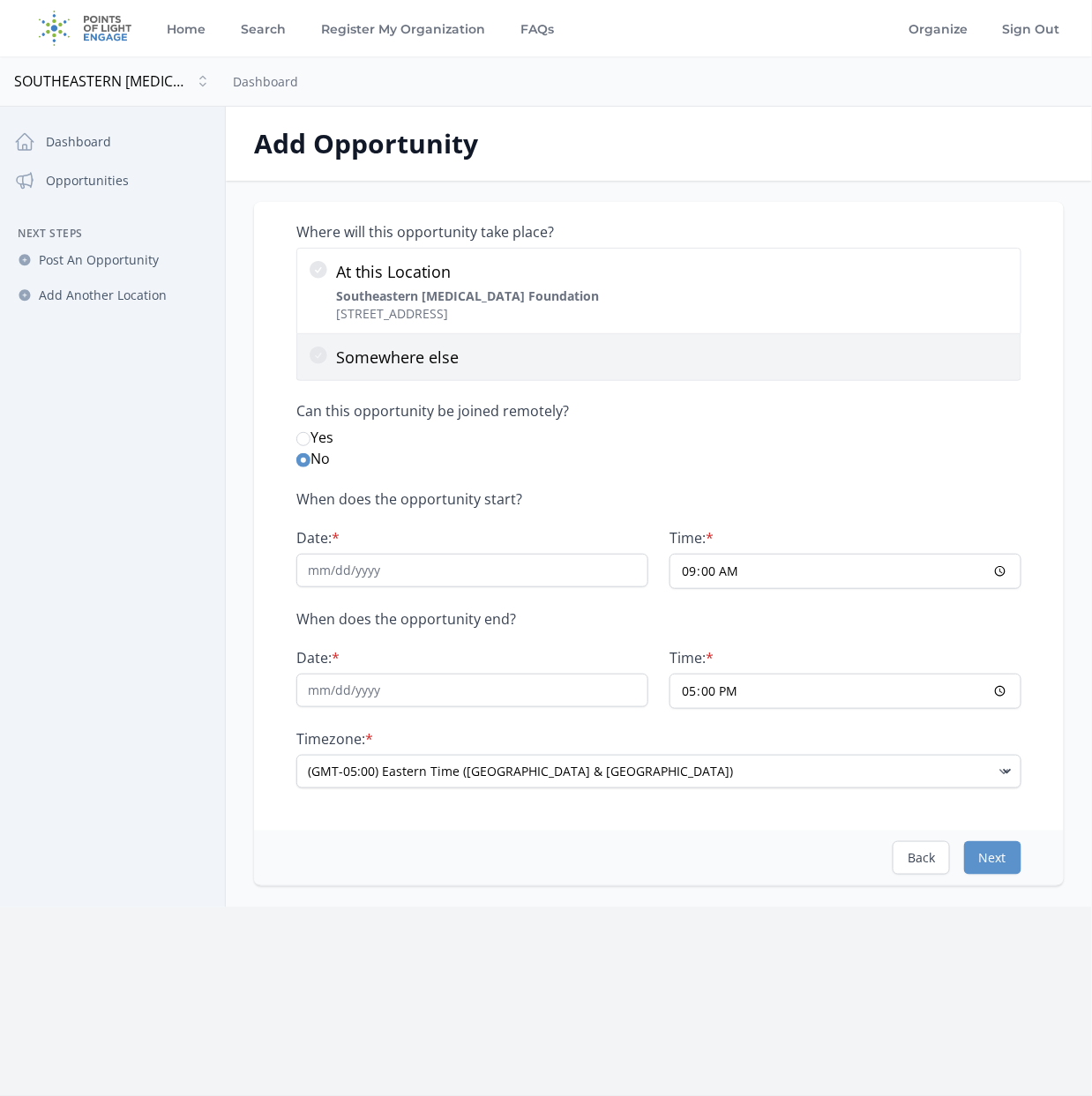
click at [326, 354] on icon at bounding box center [318, 355] width 17 height 17
click at [0, 0] on input "Somewhere else" at bounding box center [0, 0] width 0 height 0
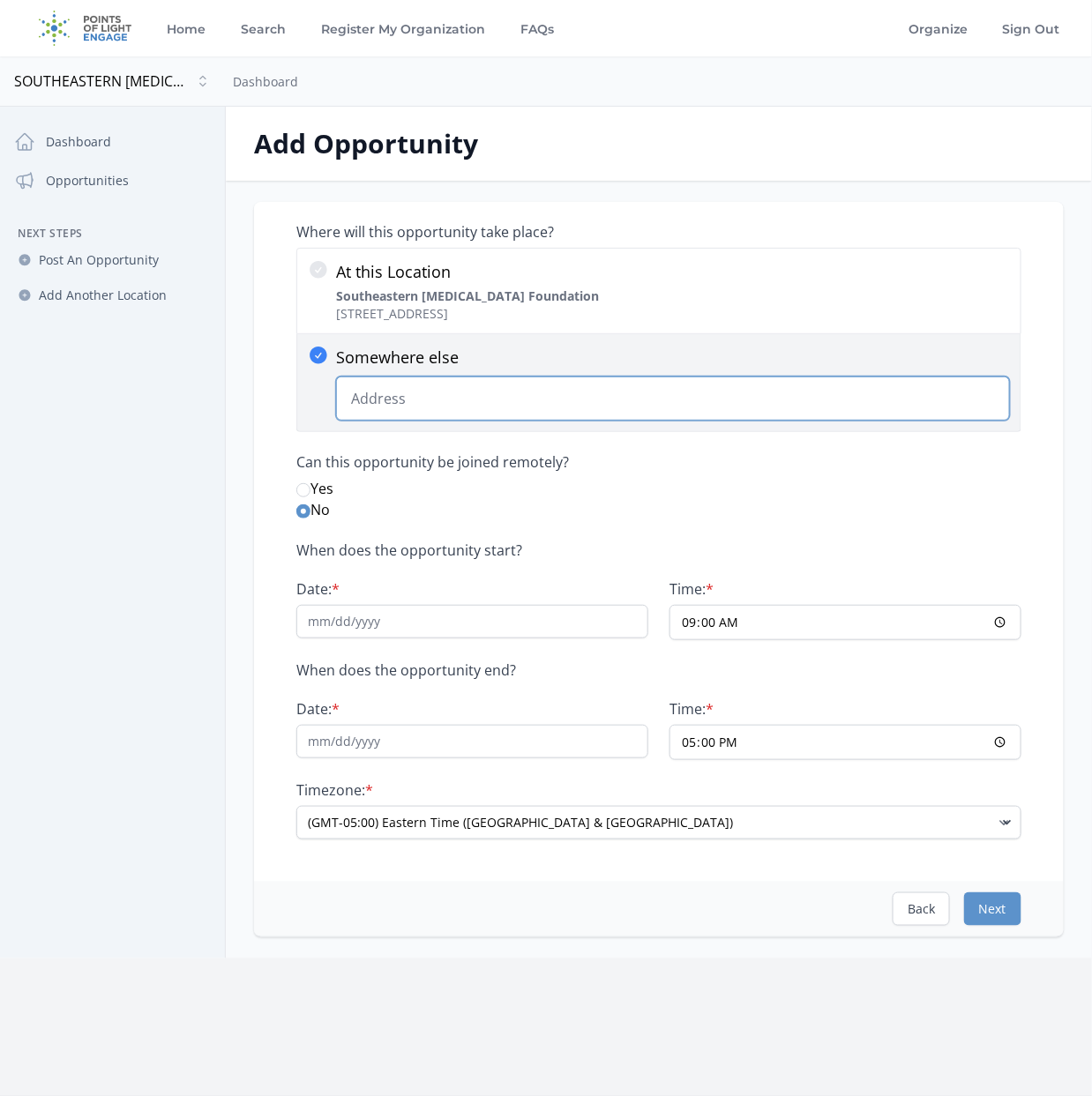
click at [426, 392] on input "Somewhere else Change Predictions" at bounding box center [672, 399] width 673 height 44
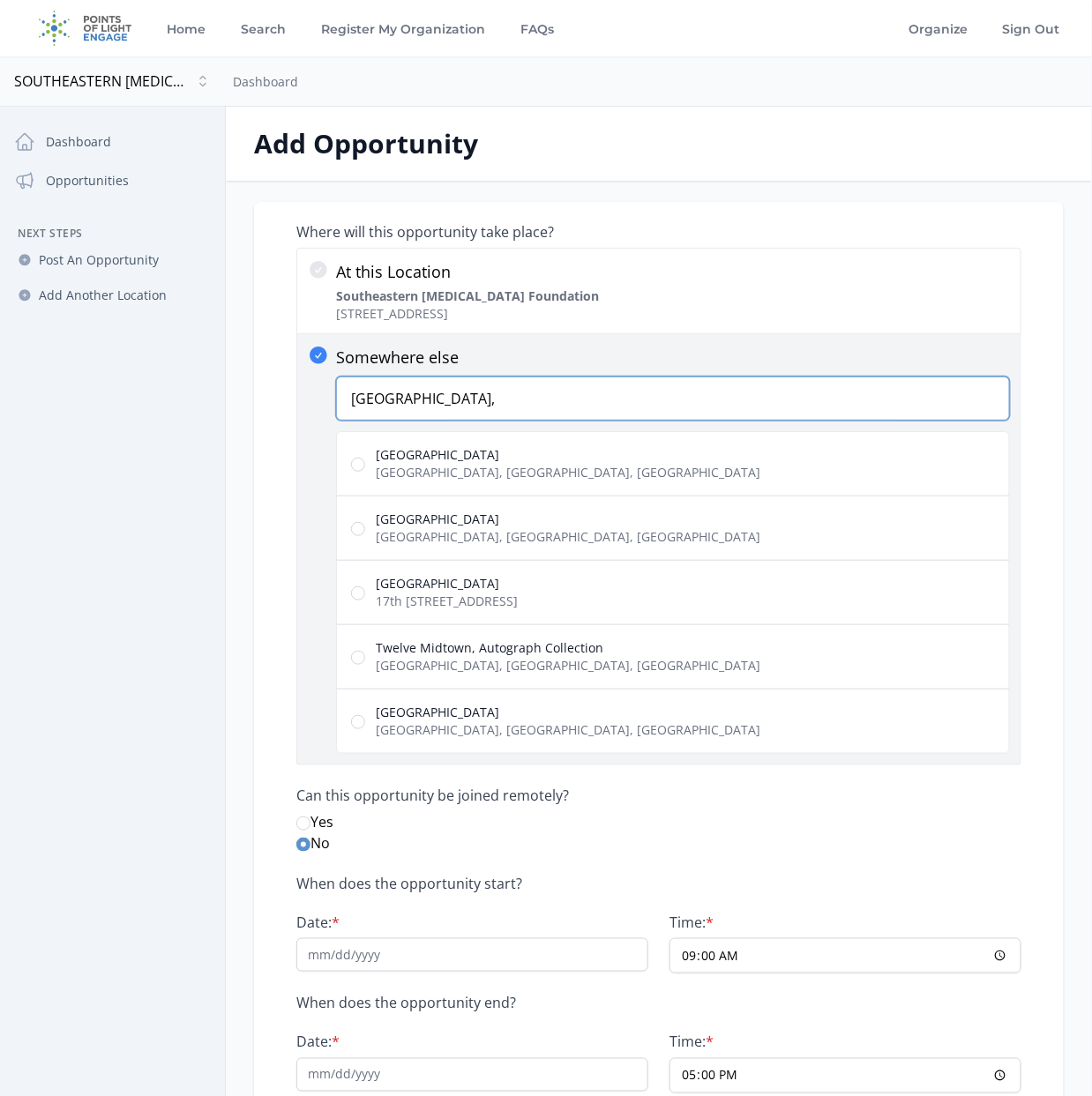
paste input "1380 Atlantic Dr NW, Atlanta, GA 30363"
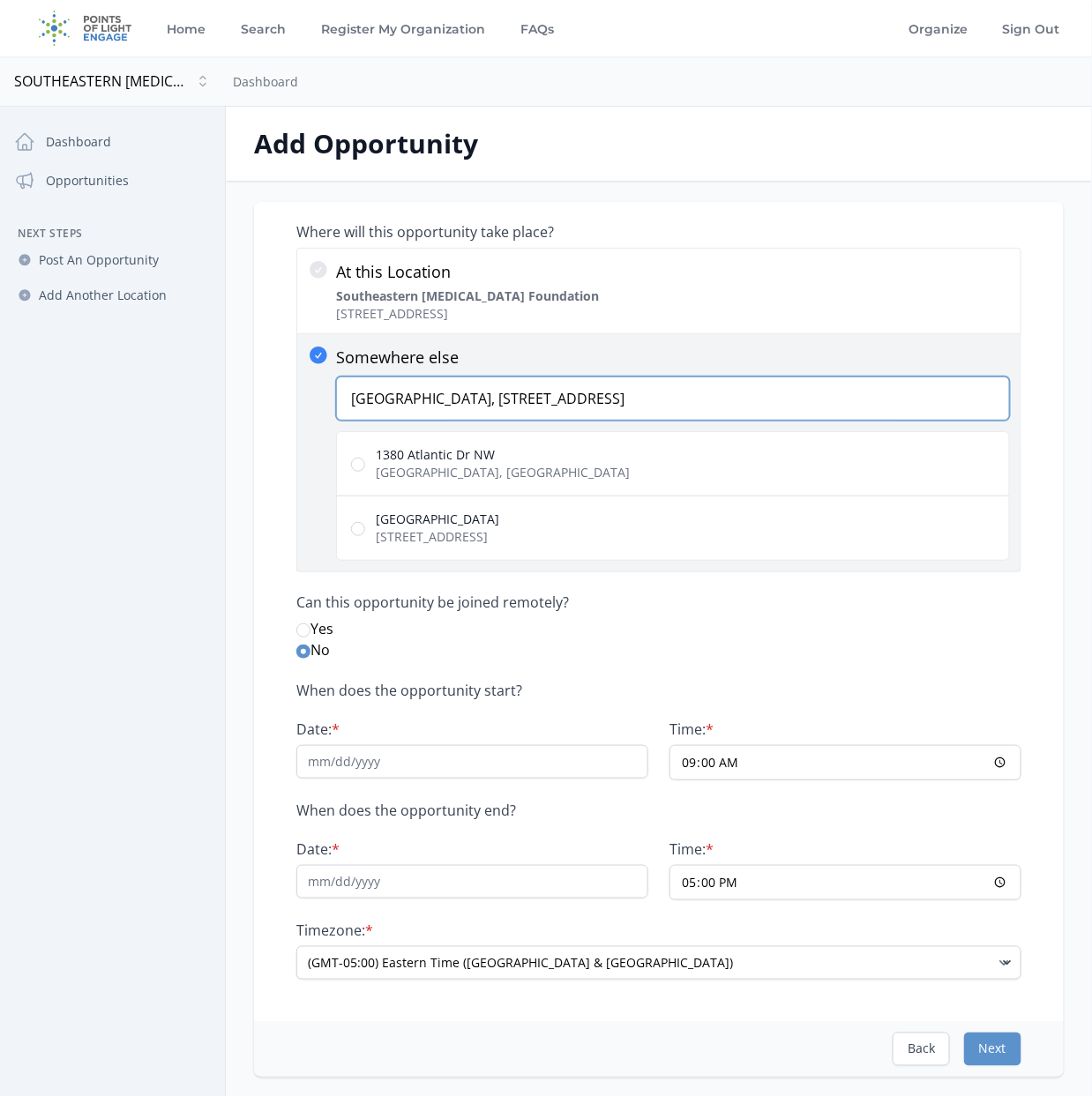
type input "Atlantic Station, 1380 Atlantic Dr NW, Atlanta, GA 30363"
click at [361, 527] on input "Atlantic Station 1380 Atlantic Dr NW, Atlanta, GA 30363, USA" at bounding box center [357, 529] width 14 height 14
radio input "true"
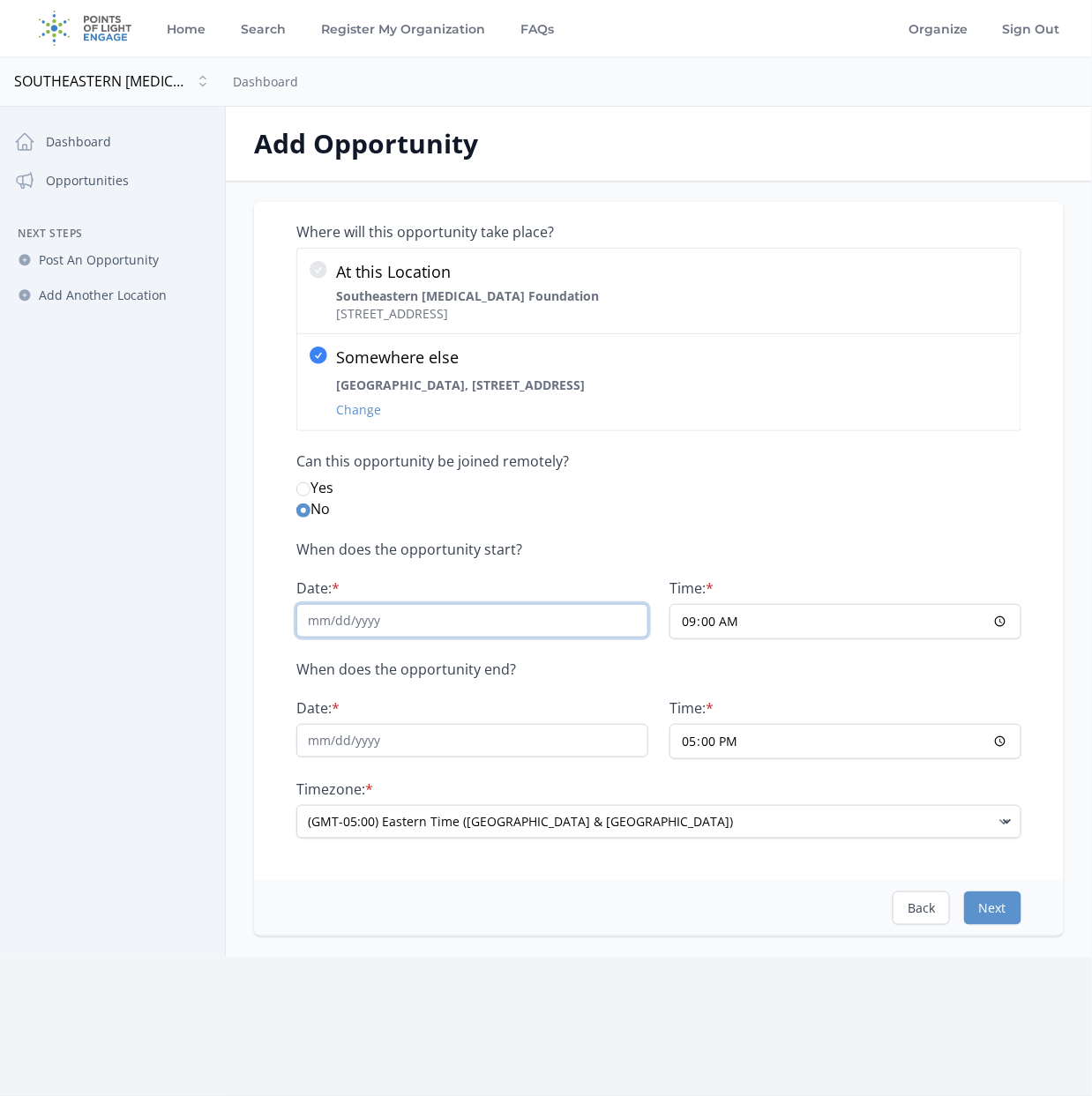
click at [383, 624] on input "Date: *" at bounding box center [471, 621] width 352 height 34
type input "09/20/2025"
click at [689, 618] on input "09:00" at bounding box center [845, 622] width 352 height 35
type input "06:00"
click at [689, 733] on input "17:00" at bounding box center [845, 742] width 352 height 35
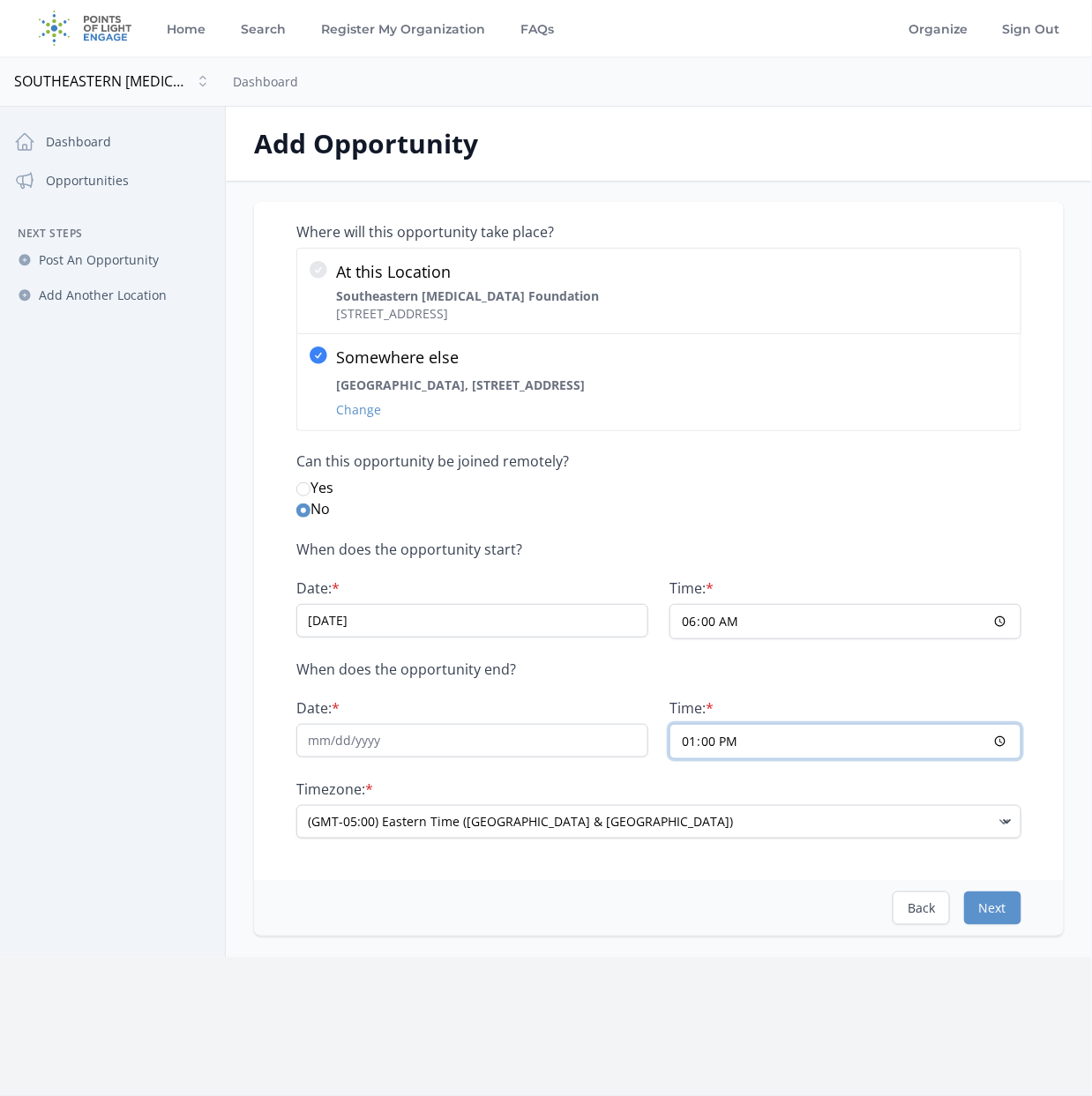
type input "23:00"
type input "11:00"
click at [336, 727] on input "Date: *" at bounding box center [471, 741] width 352 height 34
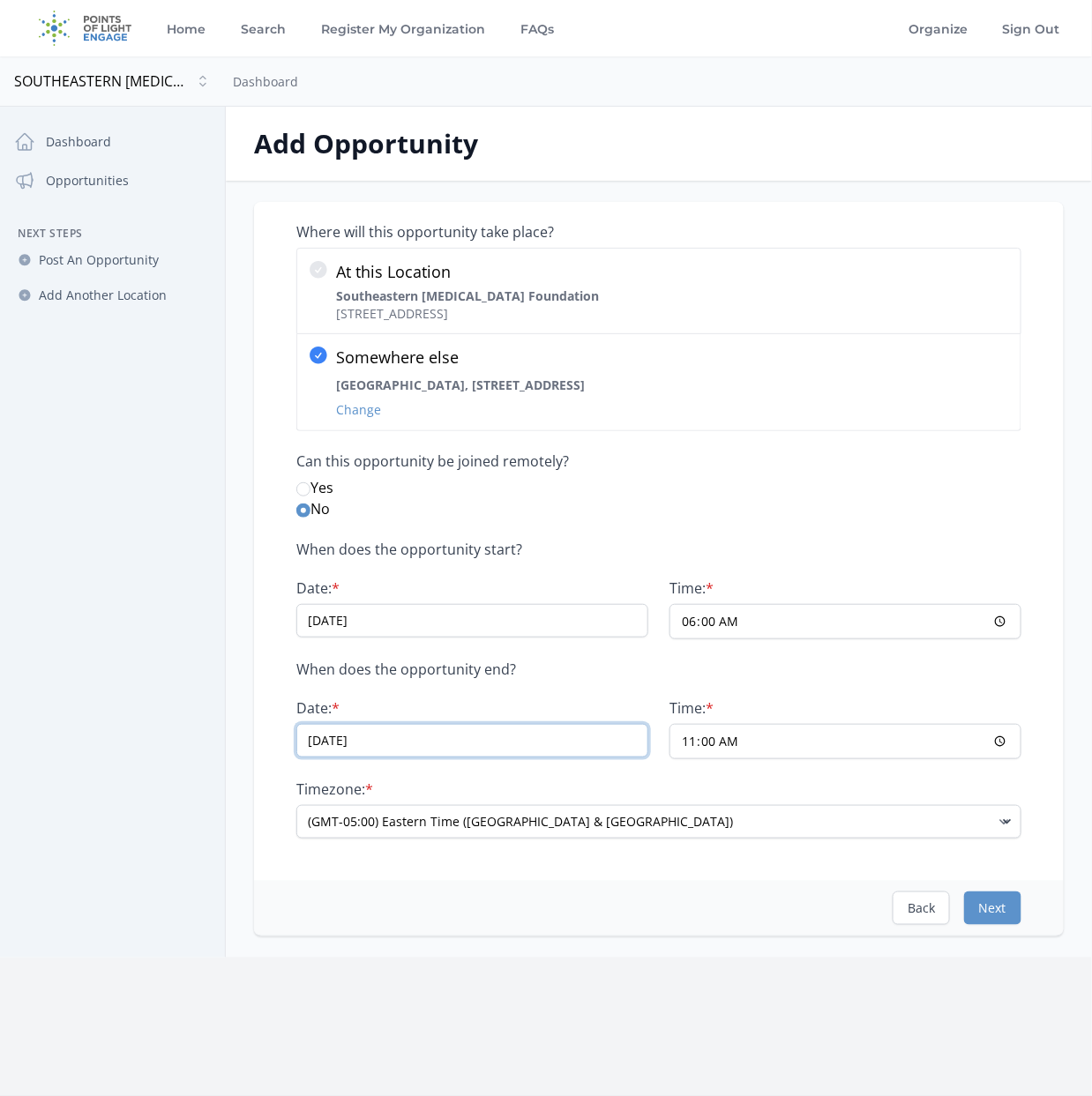
type input "09/20/2025"
click at [657, 843] on div "Where will this opportunity take place? At this Location Southeastern Brain Tum…" at bounding box center [658, 541] width 809 height 679
click at [1004, 896] on button "Next" at bounding box center [992, 908] width 57 height 34
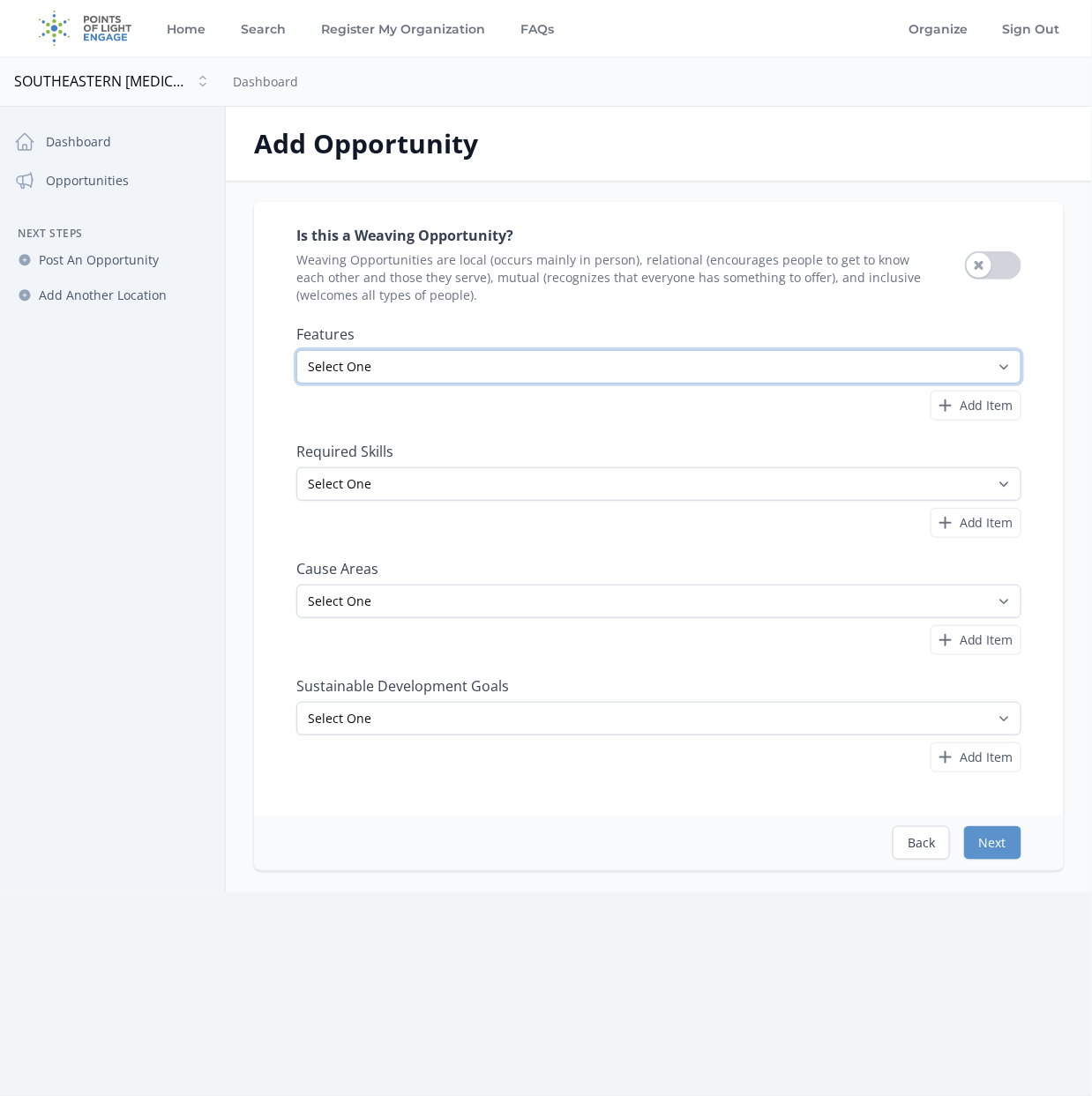
click at [414, 361] on select "Select One All Ages Court-Ordered Eligible Good for Families Good for Groups Go…" at bounding box center [658, 366] width 725 height 34
select select "Outdoor Activity"
click at [296, 350] on select "Select One All Ages Court-Ordered Eligible Good for Families Good for Groups Go…" at bounding box center [658, 366] width 725 height 34
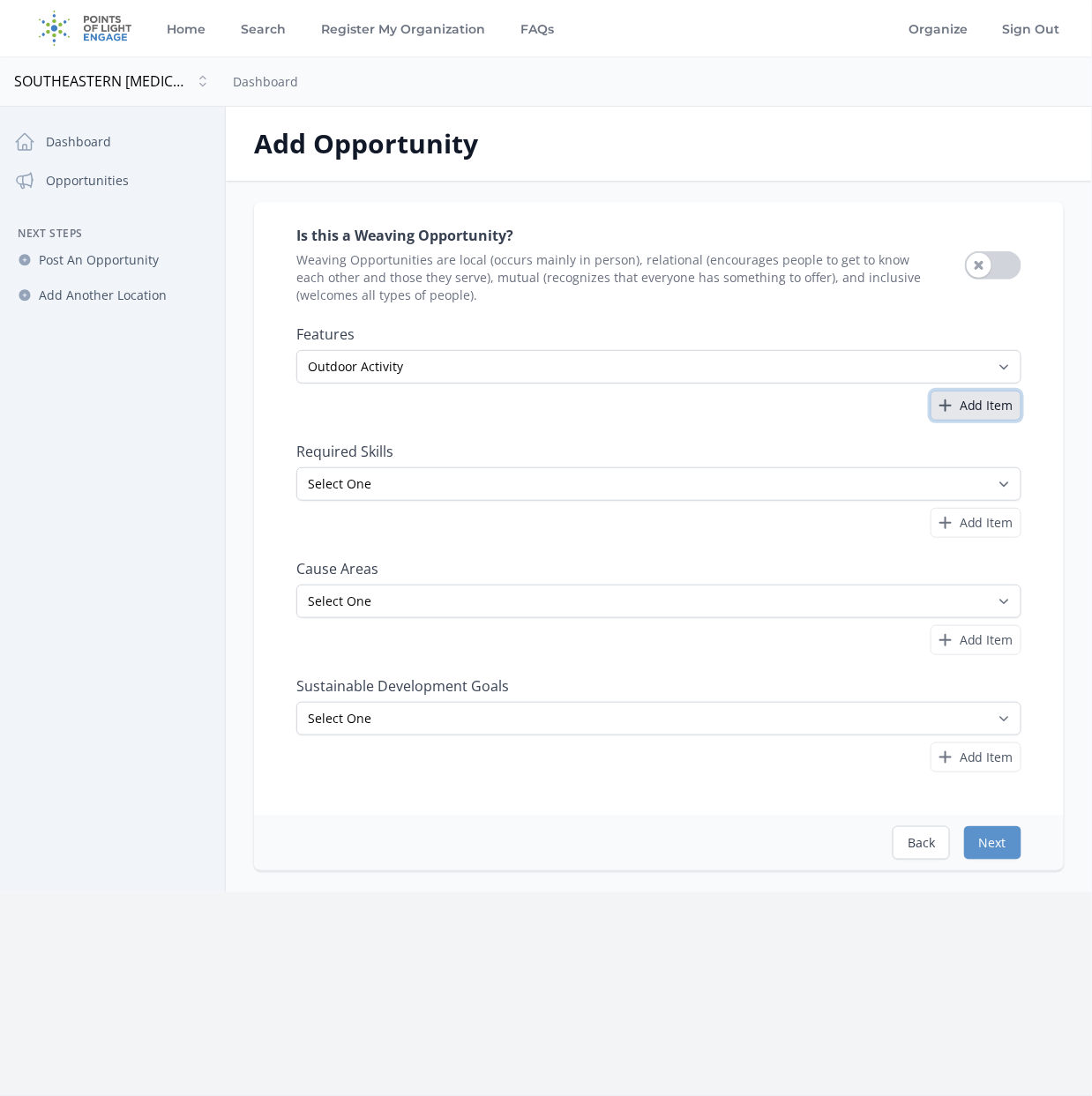
click at [995, 410] on span "Add Item" at bounding box center [987, 405] width 54 height 17
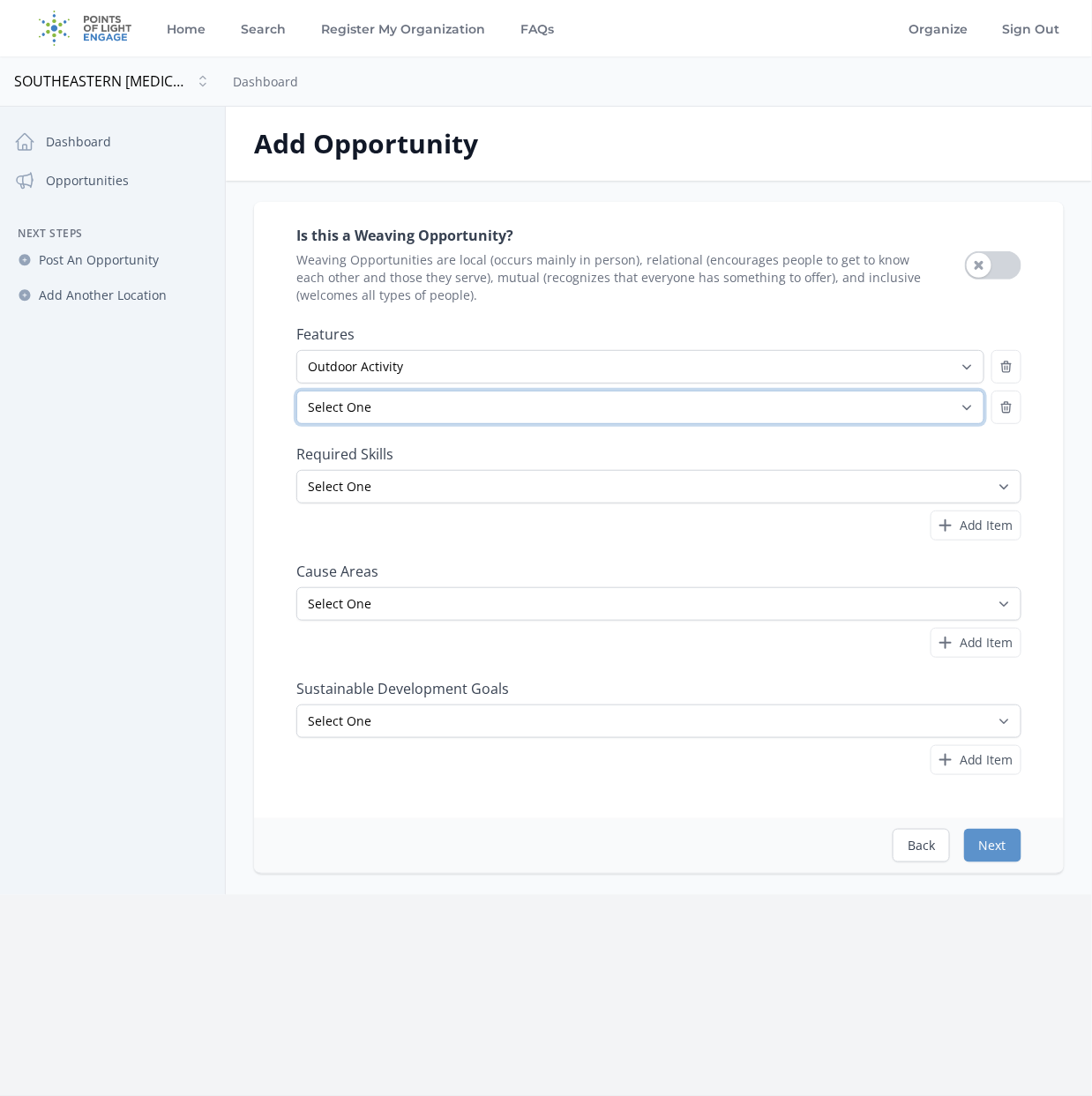
click at [578, 393] on select "Select One All Ages Court-Ordered Eligible Good for Families Good for Groups Go…" at bounding box center [640, 407] width 688 height 34
select select "Minimum Age 18"
click at [296, 391] on select "Select One All Ages Court-Ordered Eligible Good for Families Good for Groups Go…" at bounding box center [640, 407] width 688 height 34
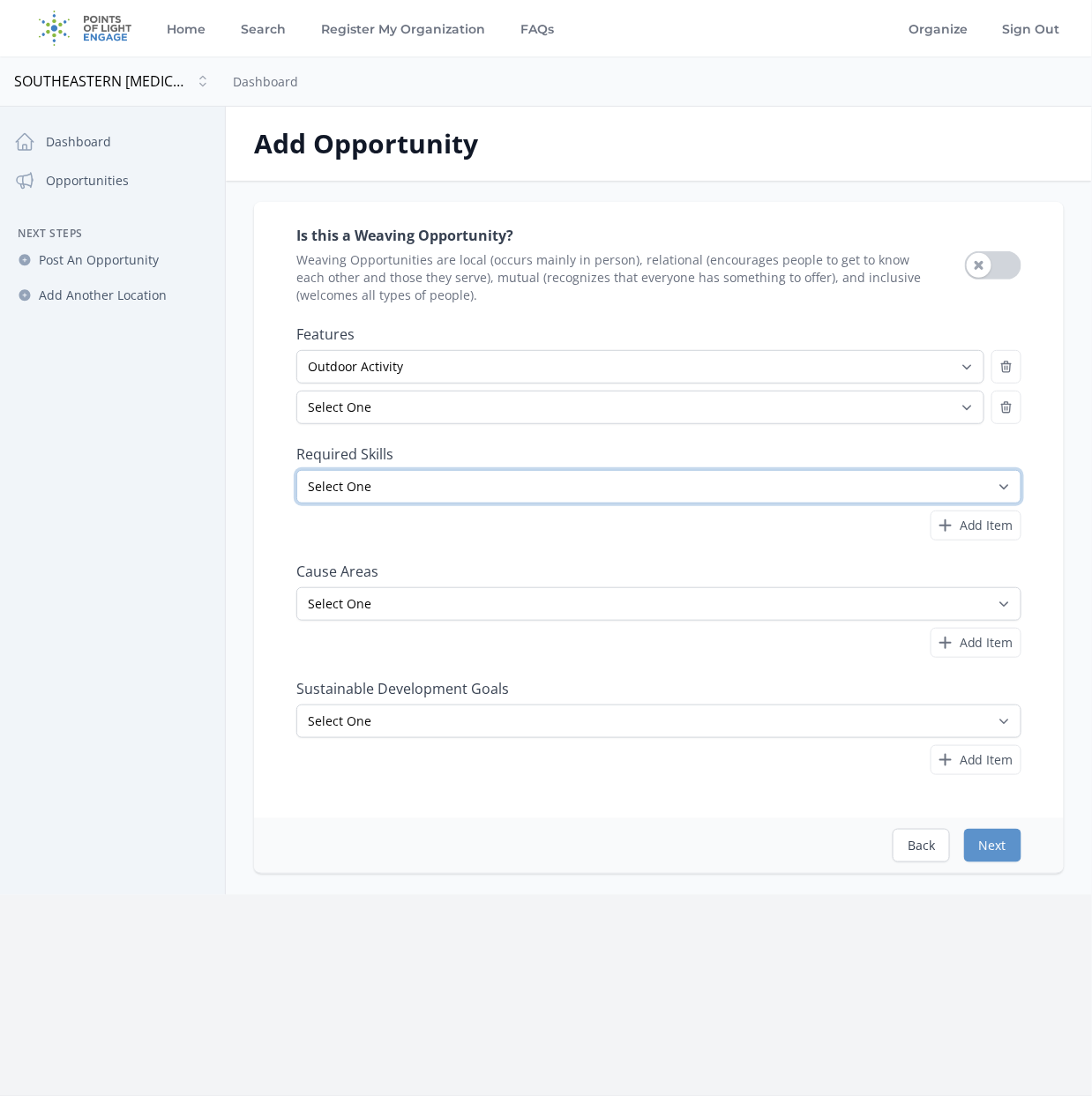
click at [604, 483] on select "Select One Accounting Advocacy Administrative Arts Board Service Business Skill…" at bounding box center [658, 487] width 725 height 34
select select "Event Support"
click at [296, 470] on select "Select One Accounting Advocacy Administrative Arts Board Service Business Skill…" at bounding box center [658, 487] width 725 height 34
click at [1004, 479] on select "Select One Accounting Advocacy Administrative Arts Board Service Business Skill…" at bounding box center [658, 487] width 725 height 34
select select
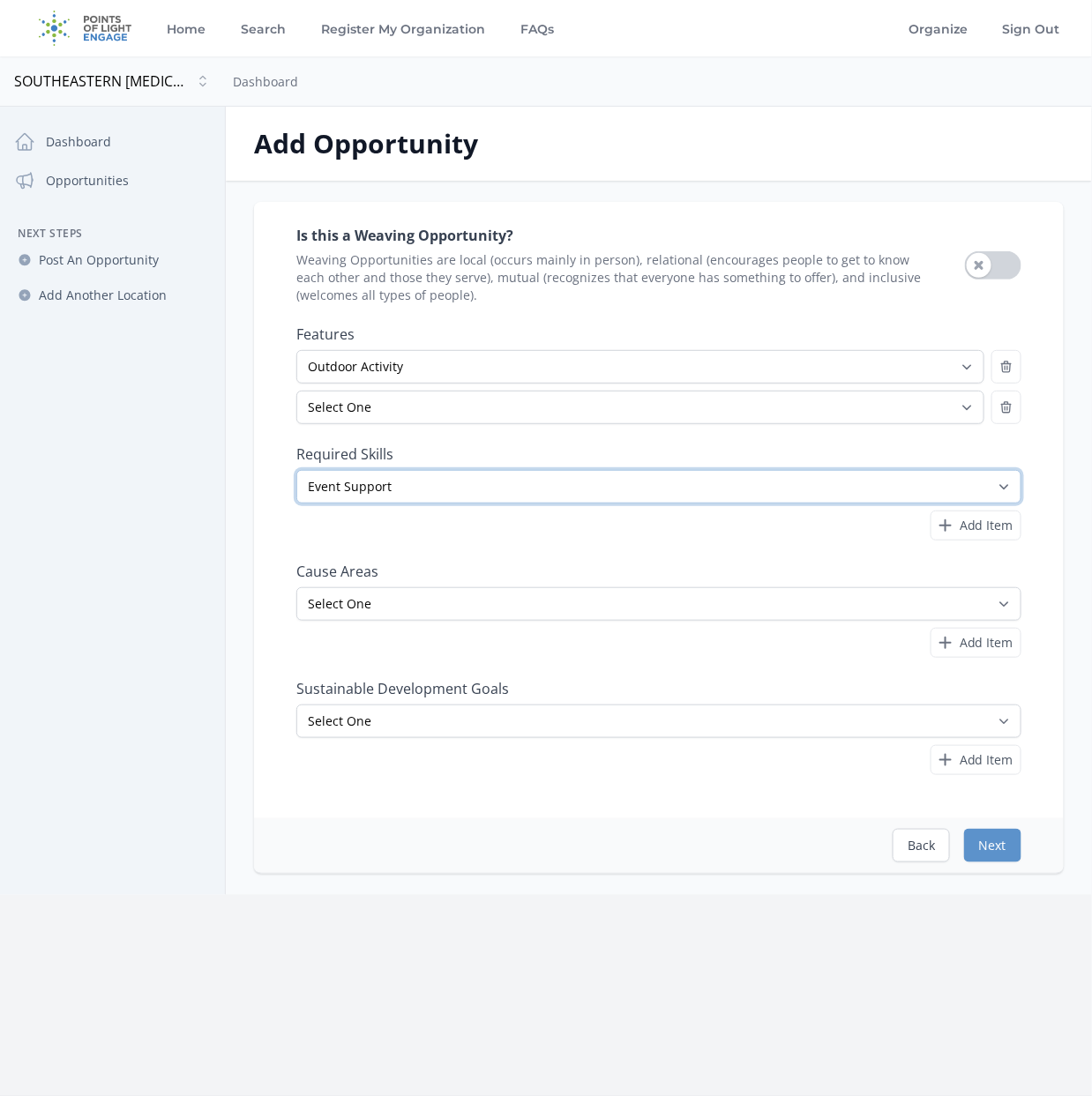
click at [296, 470] on select "Select One Accounting Advocacy Administrative Arts Board Service Business Skill…" at bounding box center [658, 487] width 725 height 34
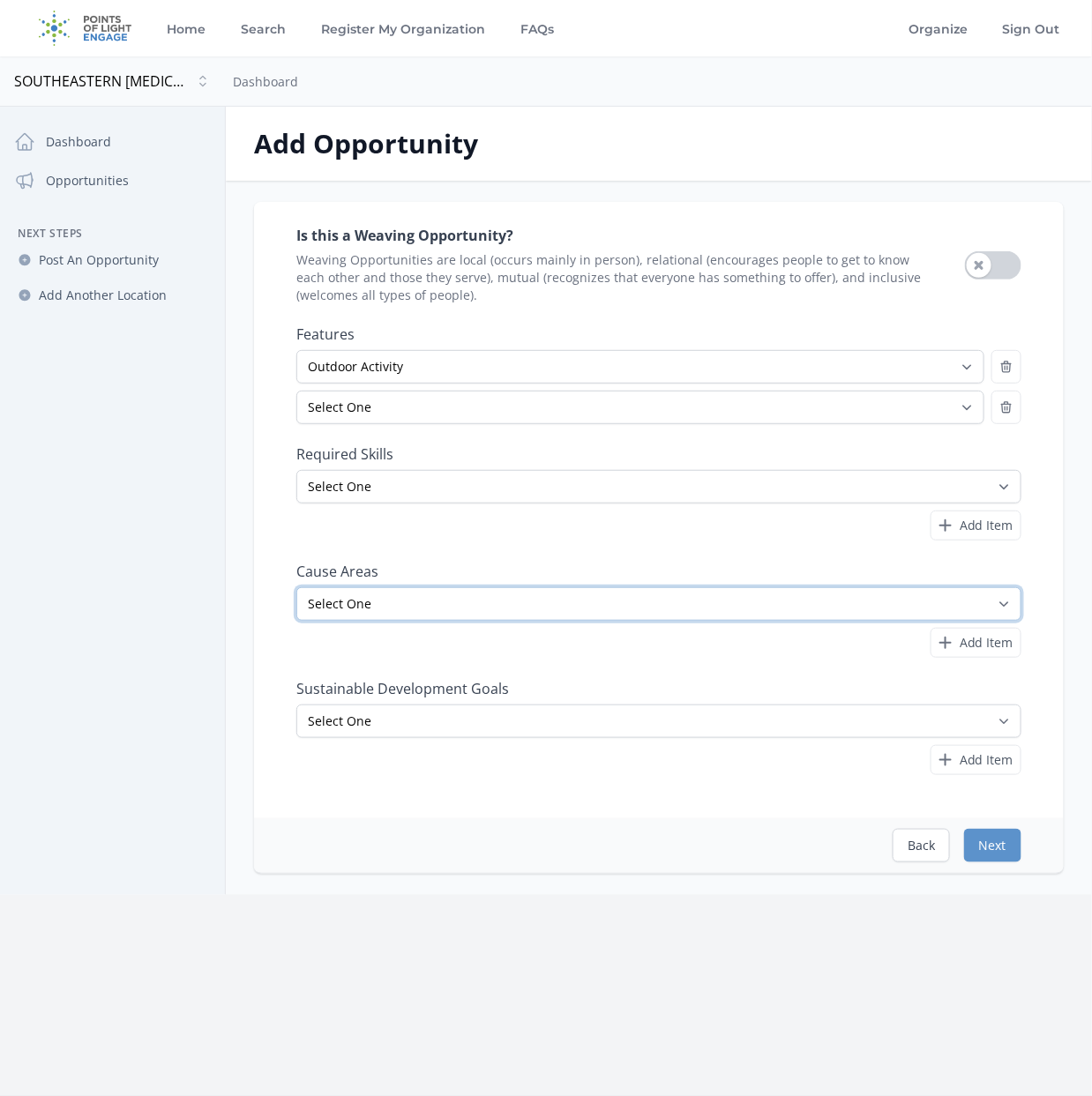
click at [675, 590] on select "Select One Adult Education Animals Arts & Culture Children & Youth Civil Rights…" at bounding box center [658, 604] width 725 height 34
select select "Health & Wellness"
click at [296, 587] on select "Select One Adult Education Animals Arts & Culture Children & Youth Civil Rights…" at bounding box center [658, 604] width 725 height 34
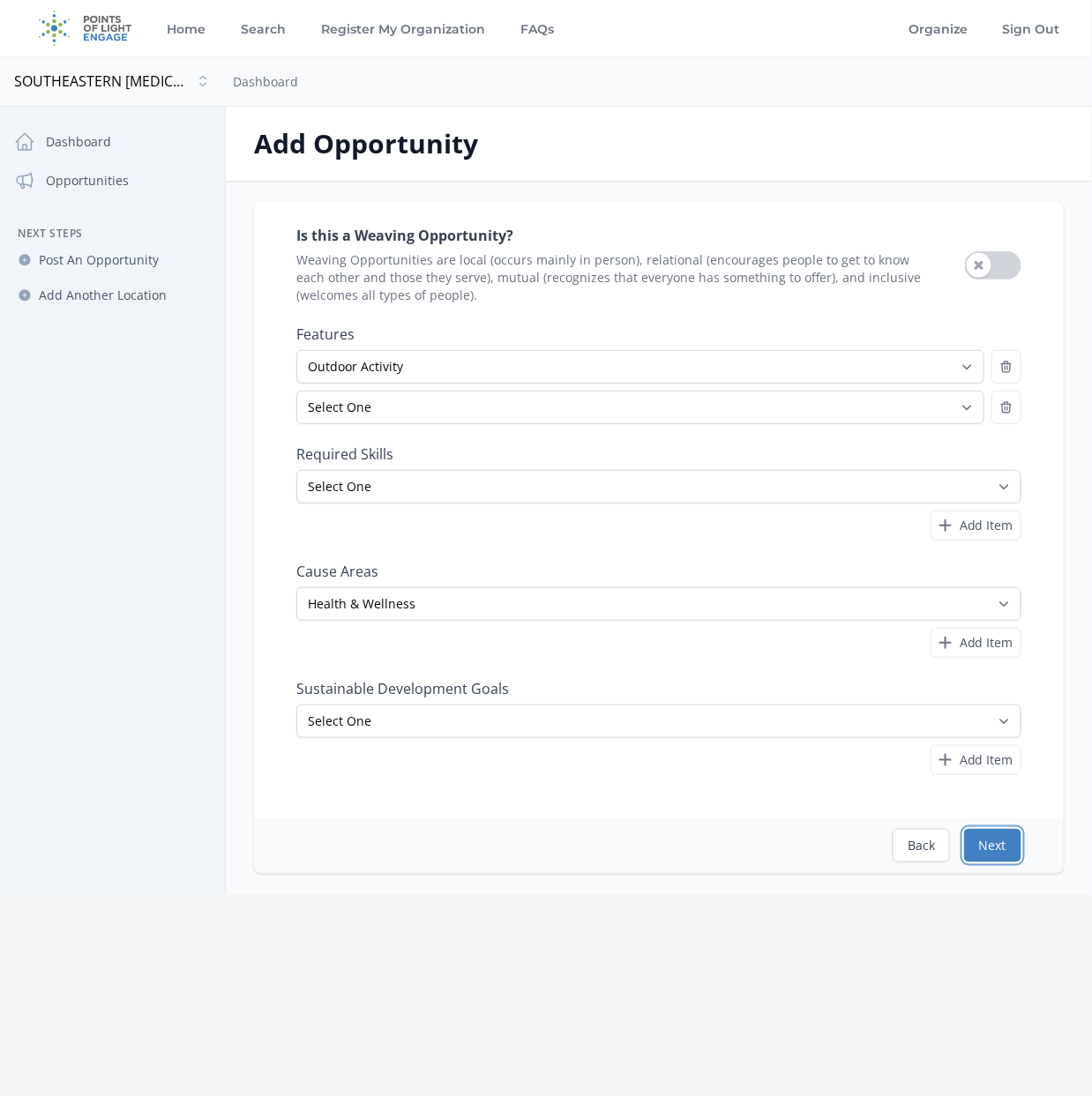
click at [995, 842] on button "Next" at bounding box center [992, 845] width 57 height 34
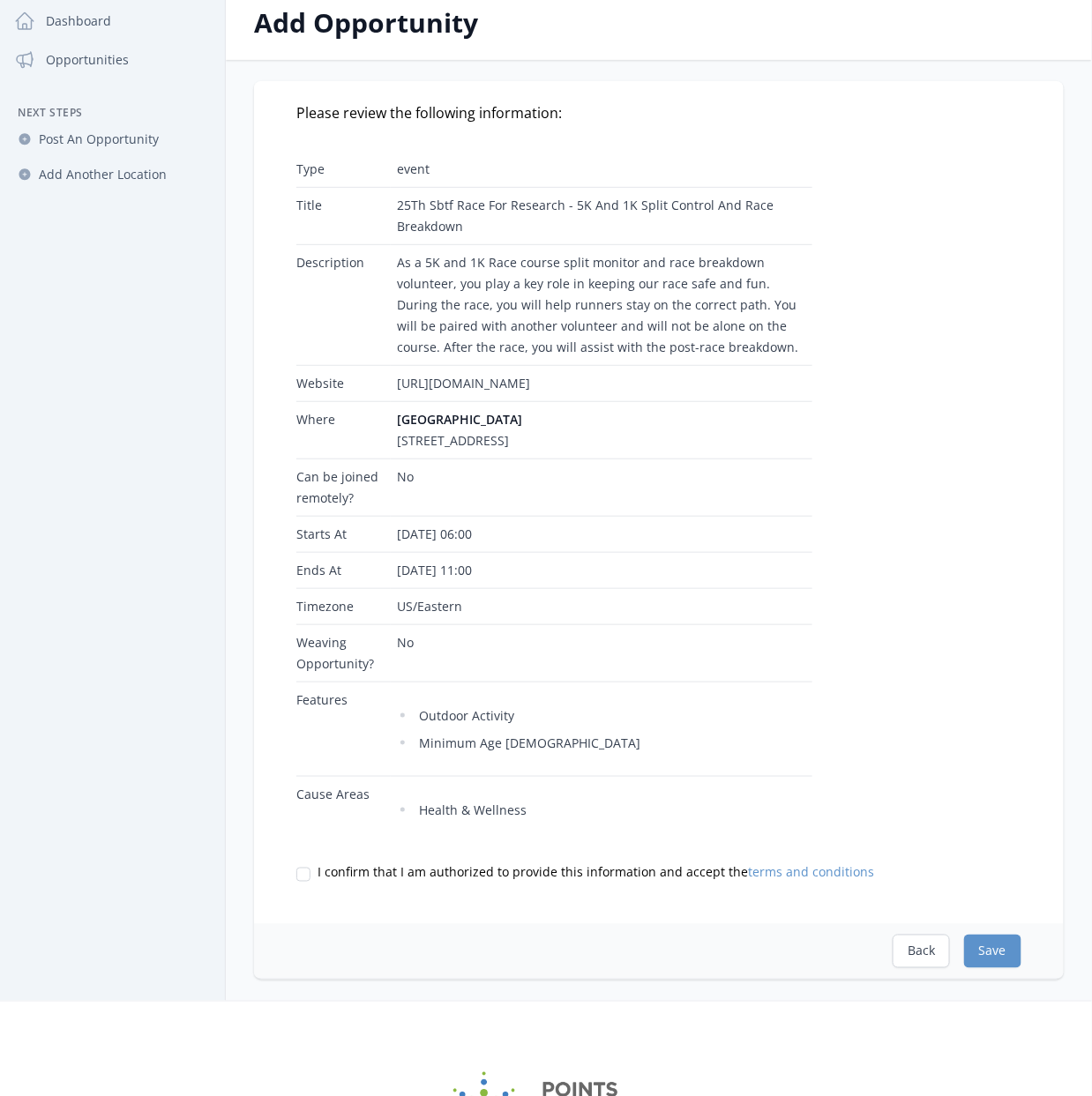
scroll to position [264, 0]
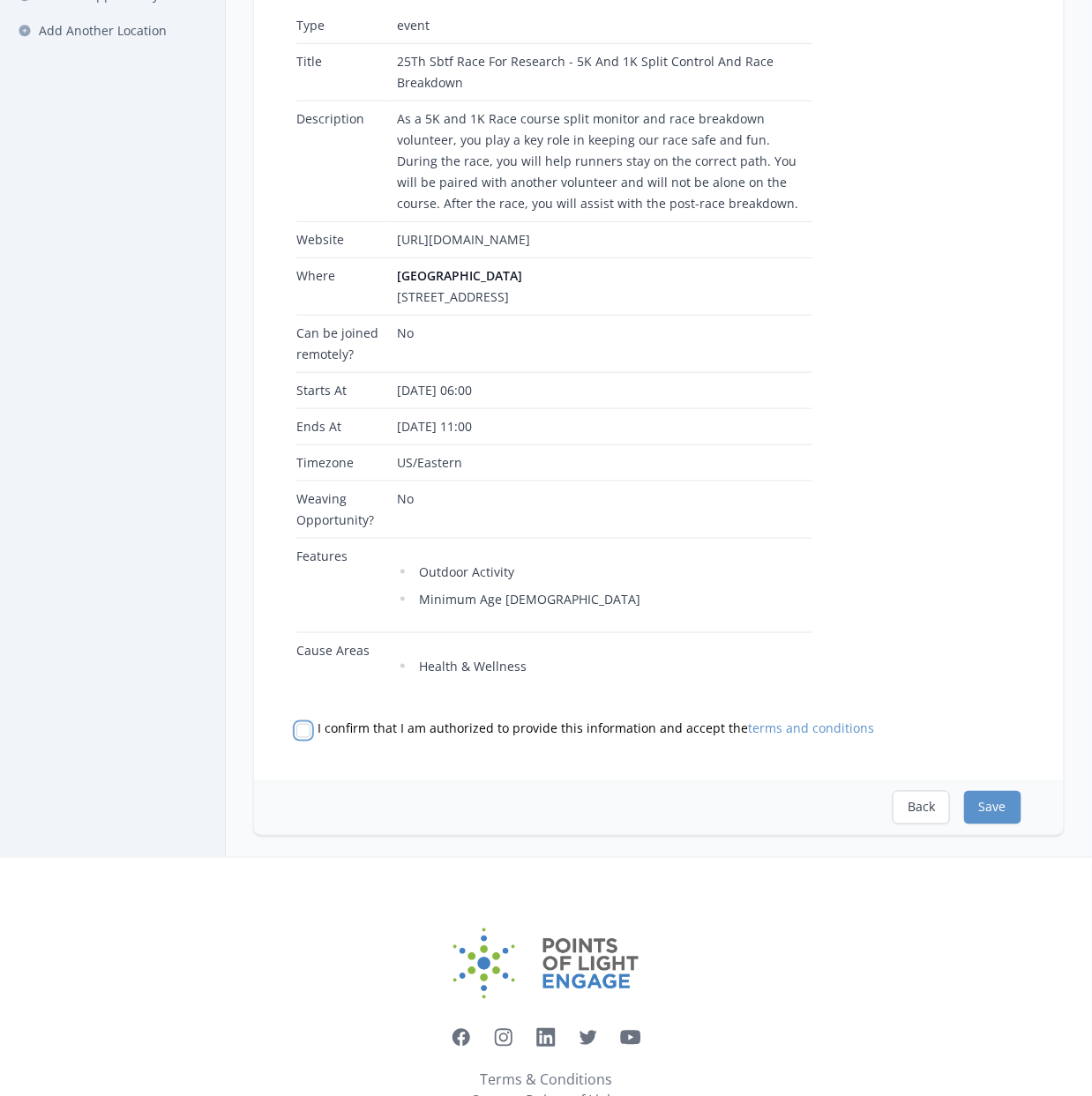
click at [305, 738] on input "I confirm that I am authorized to provide this information and accept the terms…" at bounding box center [303, 731] width 14 height 14
checkbox input "true"
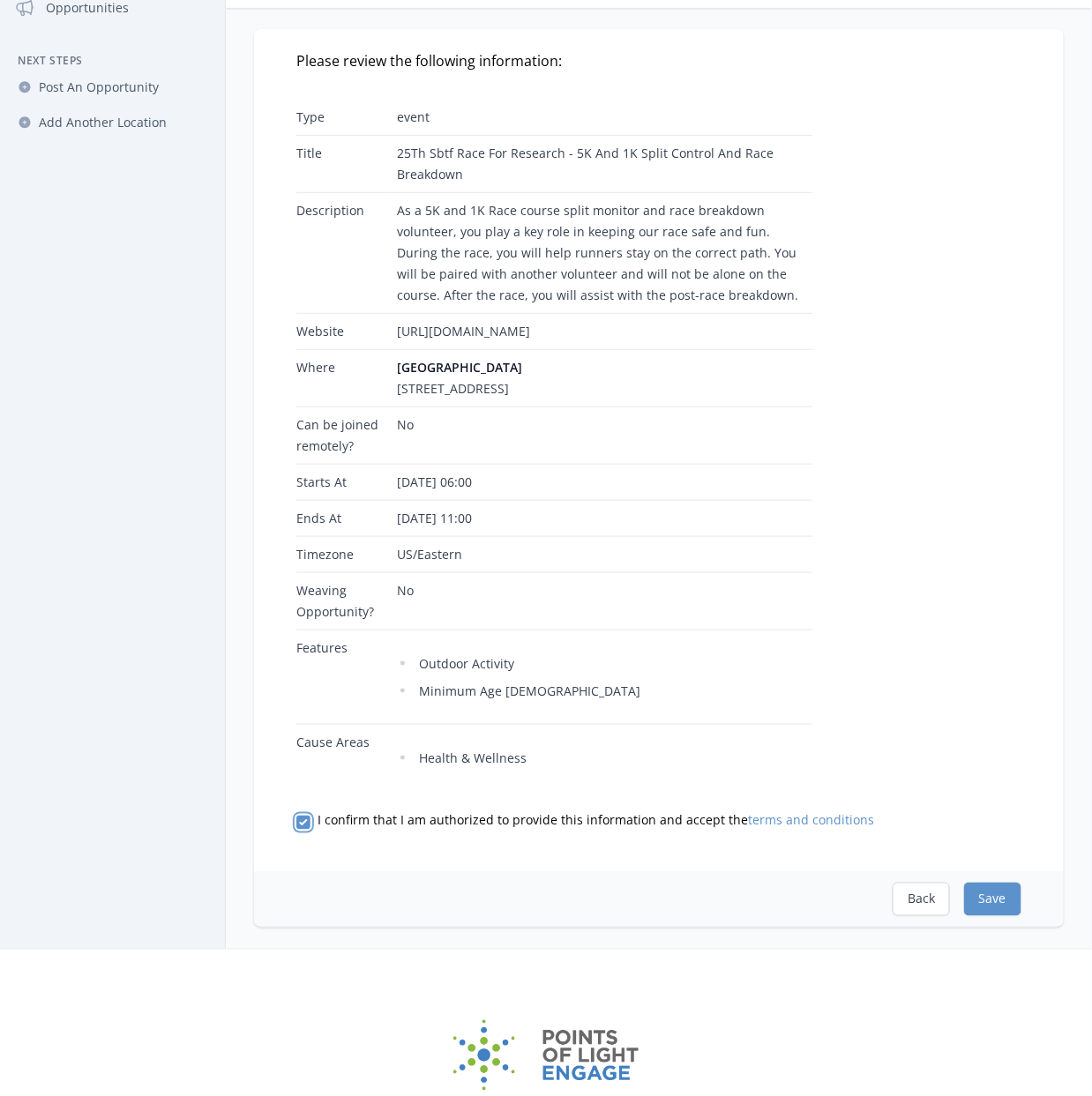
scroll to position [346, 0]
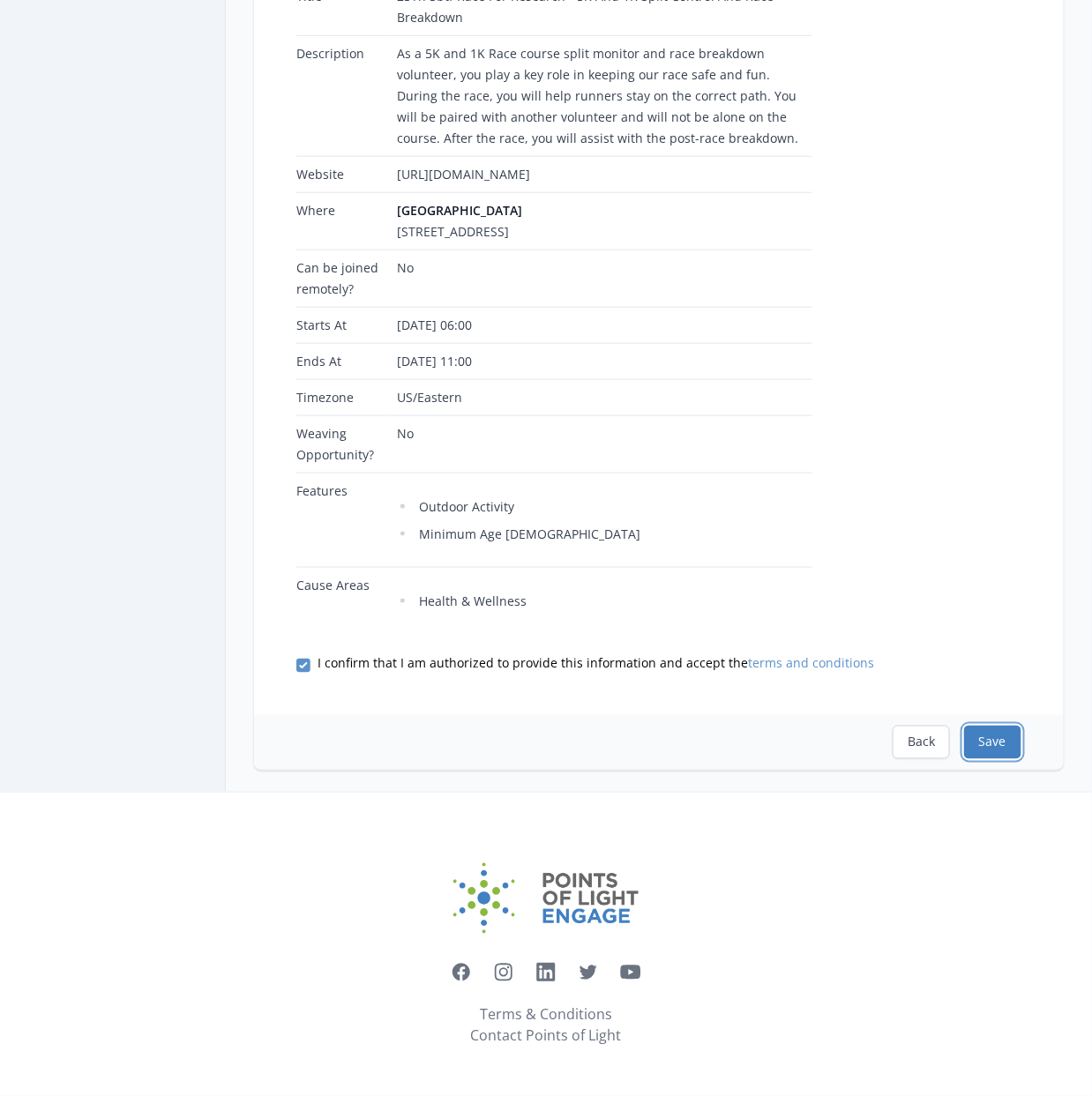
click at [1003, 745] on button "Save" at bounding box center [992, 742] width 57 height 34
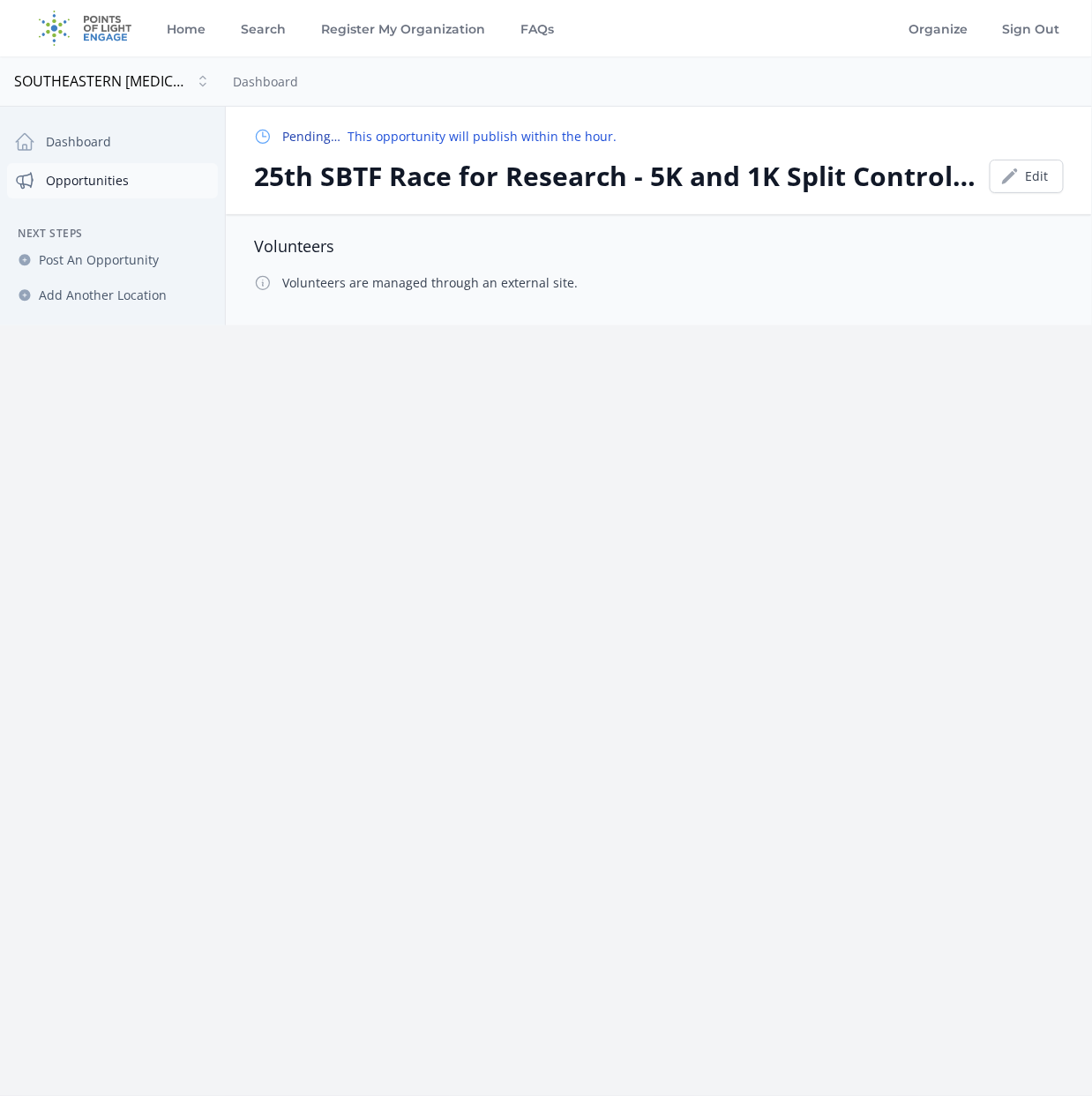
click at [104, 184] on link "Opportunities" at bounding box center [112, 180] width 211 height 35
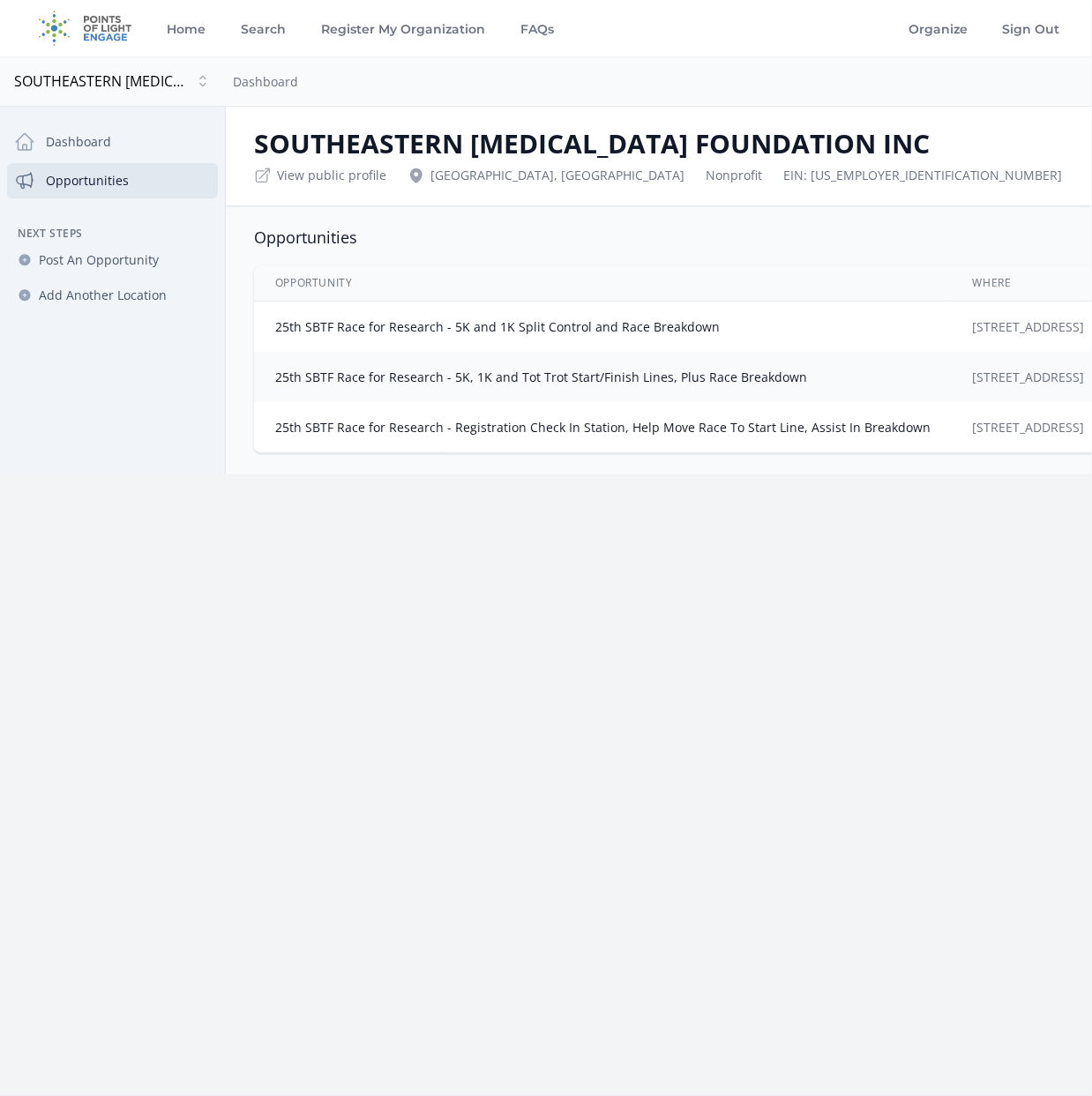
click at [442, 366] on td "25th SBTF Race for Research - 5K, 1K and Tot Trot Start/Finish Lines, Plus Race…" at bounding box center [603, 377] width 697 height 50
click at [610, 383] on link "25th SBTF Race for Research - 5K, 1K and Tot Trot Start/Finish Lines, Plus Race…" at bounding box center [540, 377] width 532 height 16
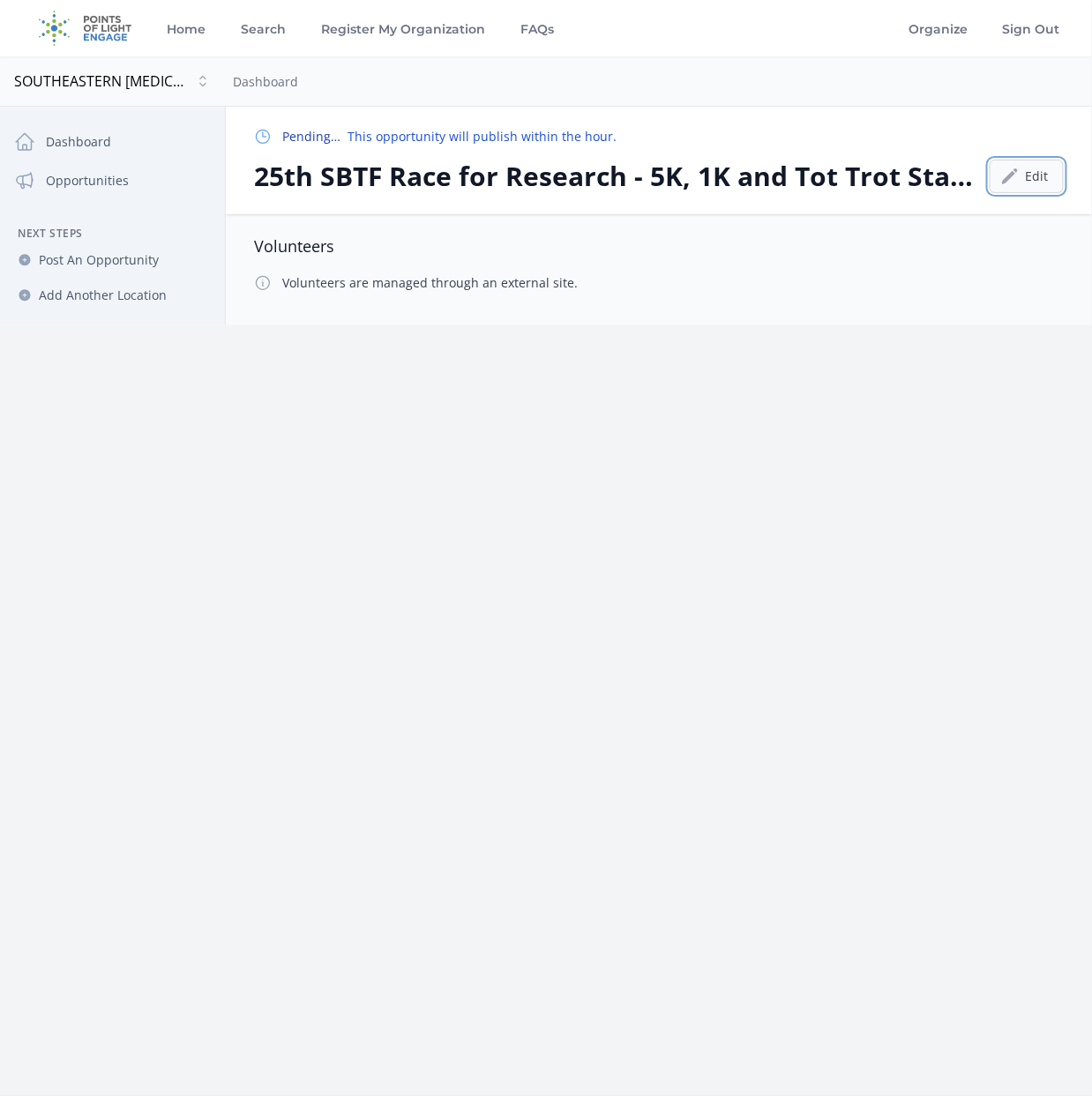
click at [1027, 173] on link "Edit" at bounding box center [1026, 176] width 74 height 34
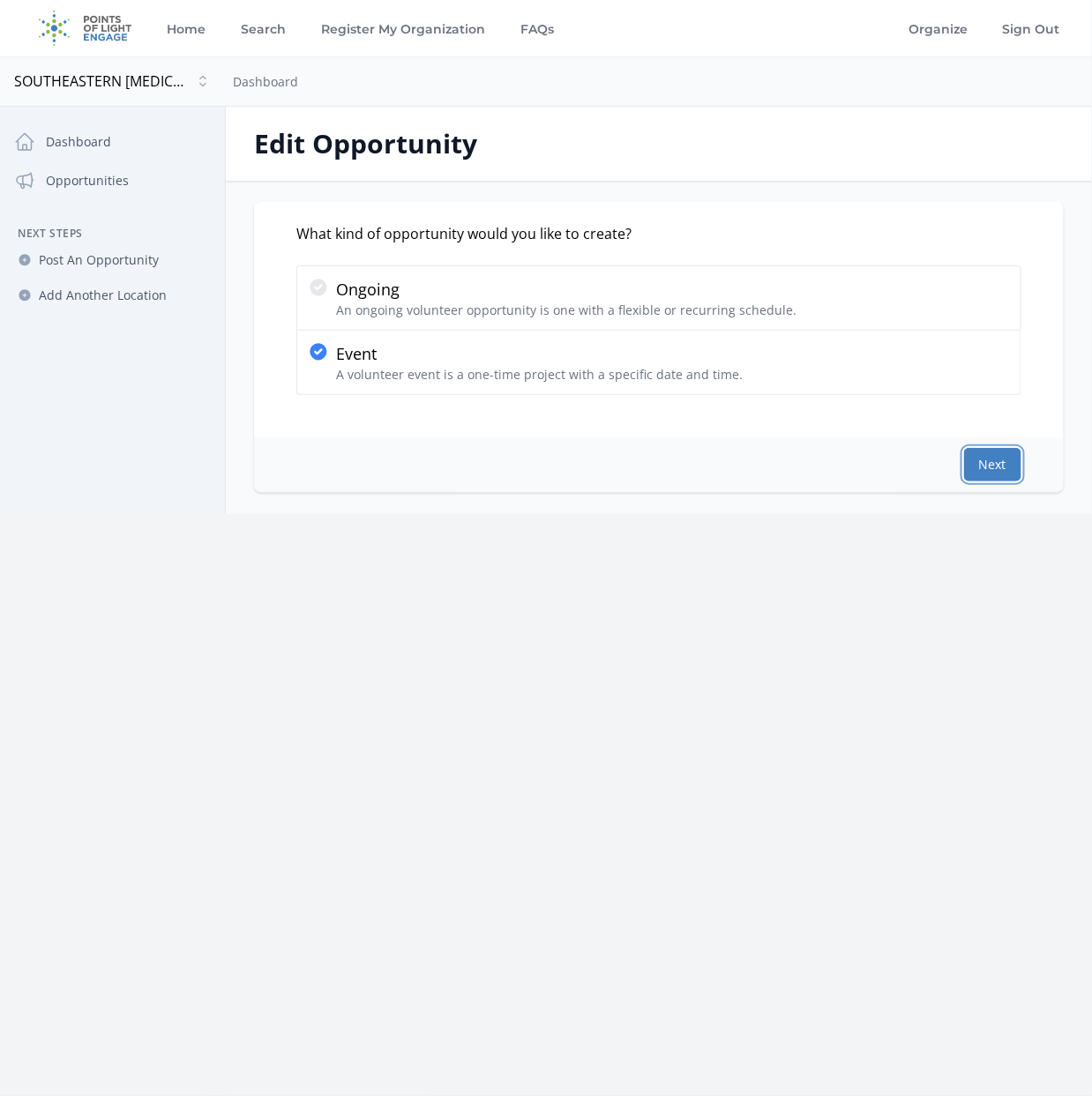
click at [983, 464] on button "Next" at bounding box center [992, 465] width 57 height 34
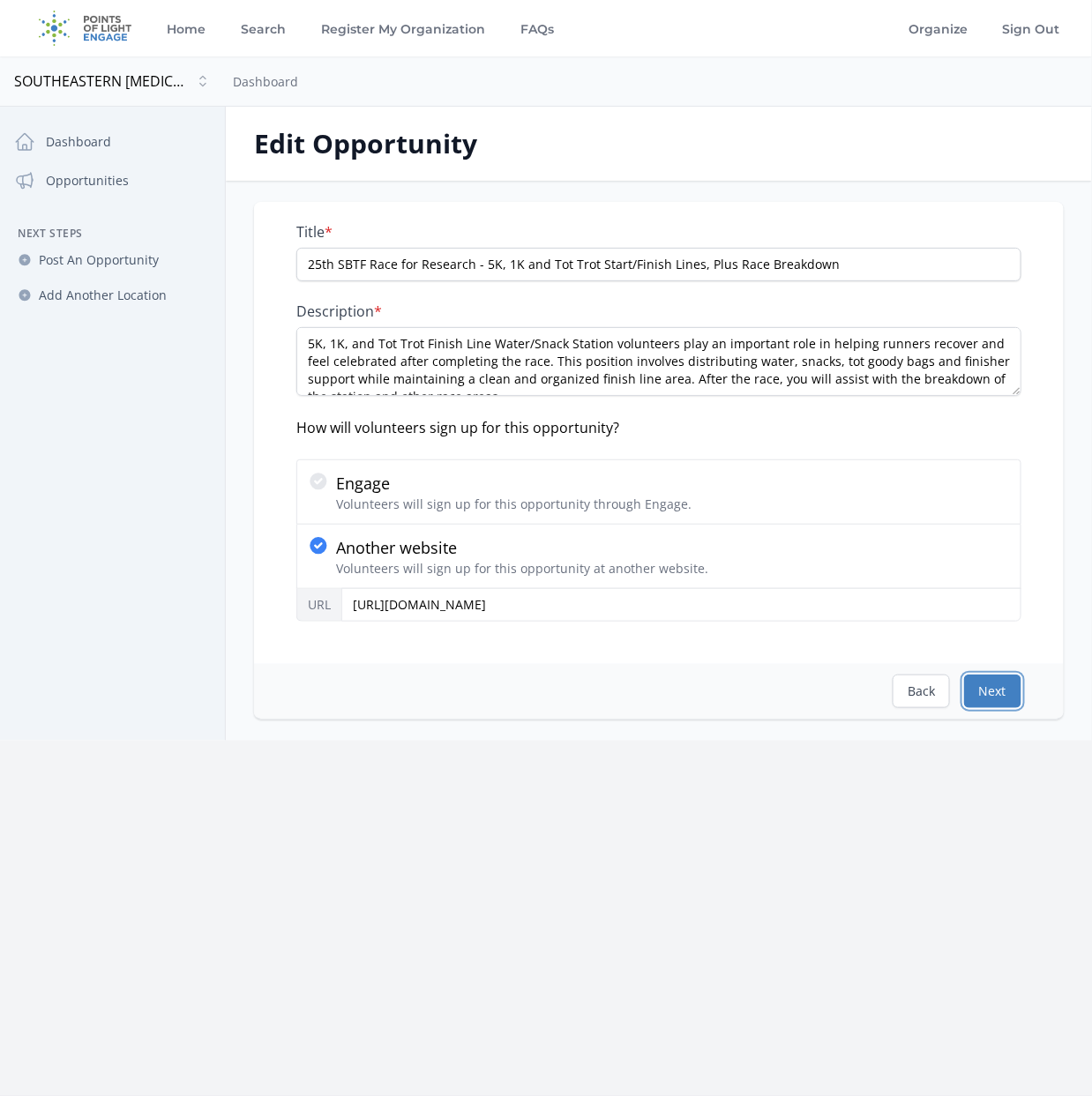
click at [994, 682] on button "Next" at bounding box center [992, 691] width 57 height 34
select select "US/Eastern"
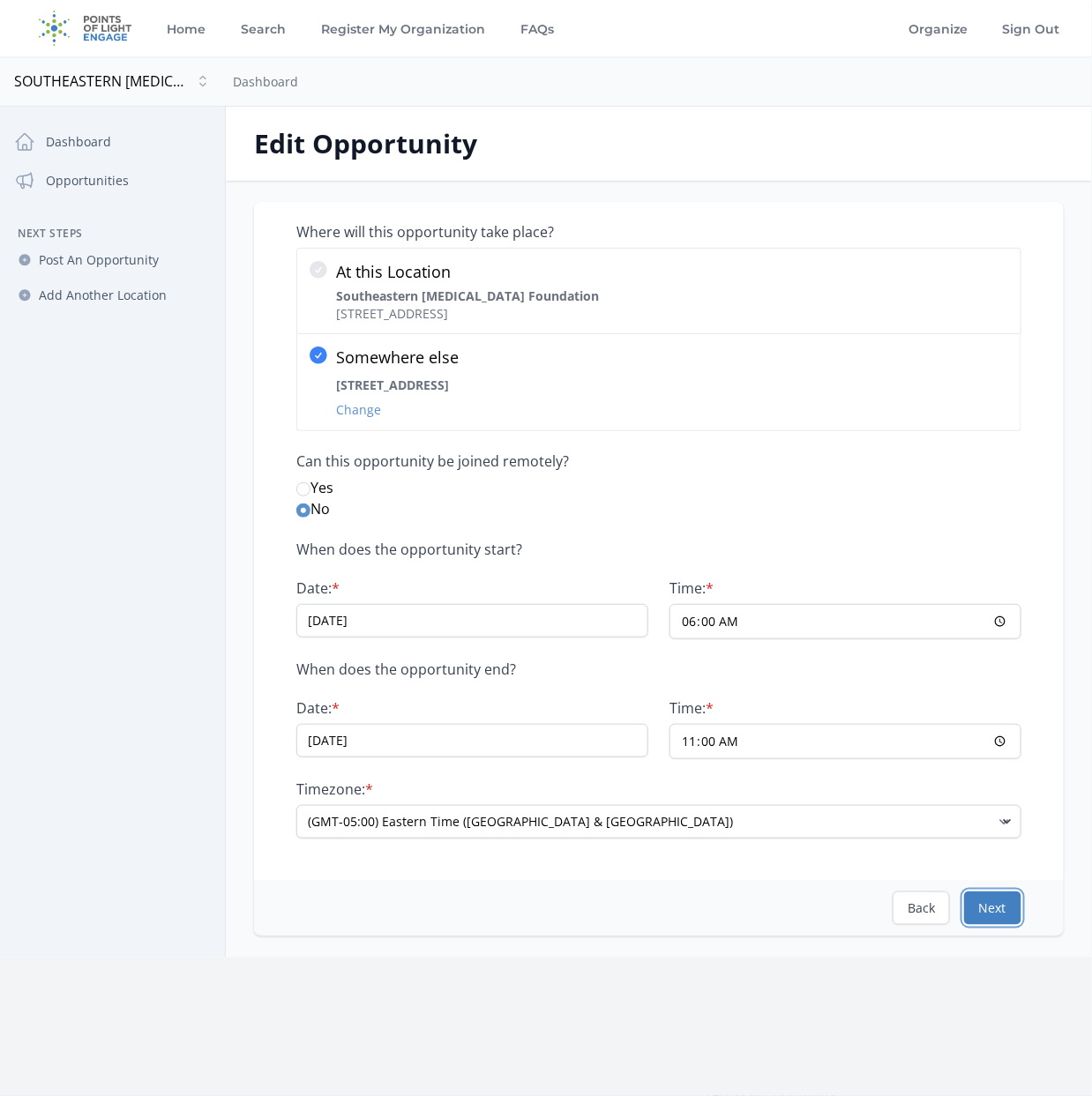
click at [999, 904] on button "Next" at bounding box center [992, 908] width 57 height 34
select select "Good for Teens"
select select "Outdoor Activity"
select select "Event Support"
select select "Health & Wellness"
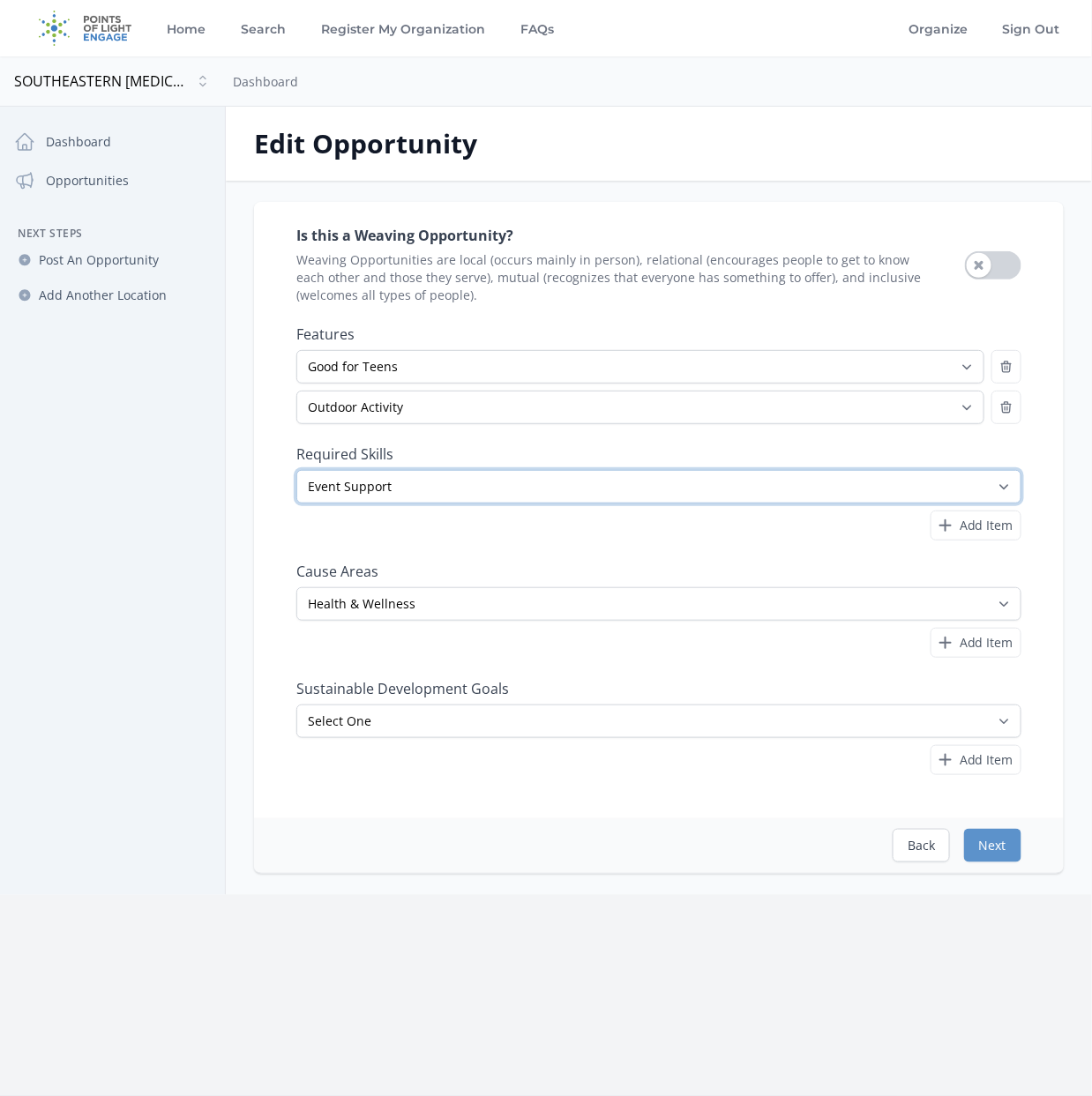
click at [1011, 483] on select "Select One Accounting Advocacy Administrative Arts Board Service Business Skill…" at bounding box center [658, 487] width 725 height 34
select select
click at [296, 470] on select "Select One Accounting Advocacy Administrative Arts Board Service Business Skill…" at bounding box center [658, 487] width 725 height 34
click at [990, 842] on button "Next" at bounding box center [992, 845] width 57 height 34
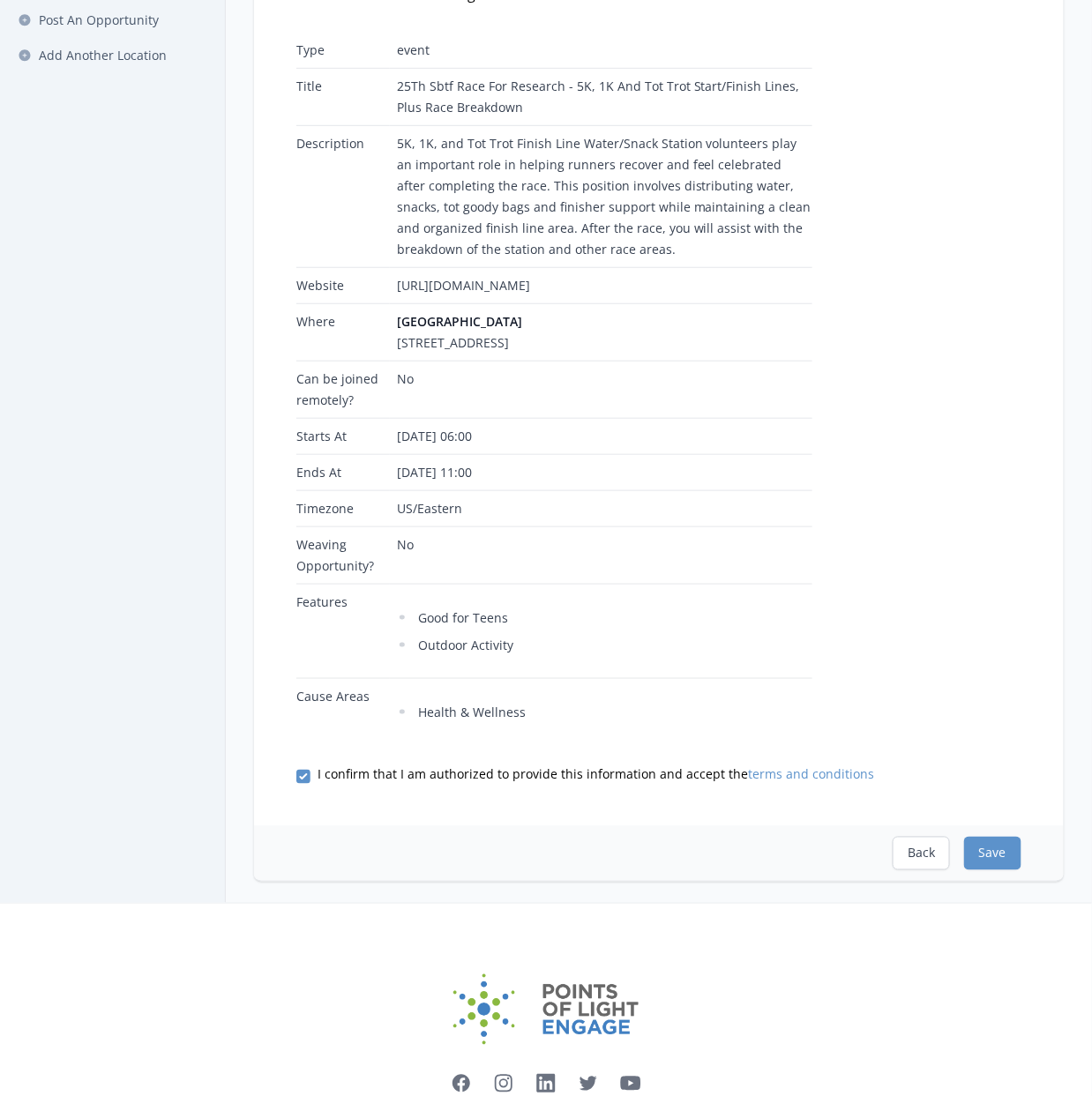
scroll to position [387, 0]
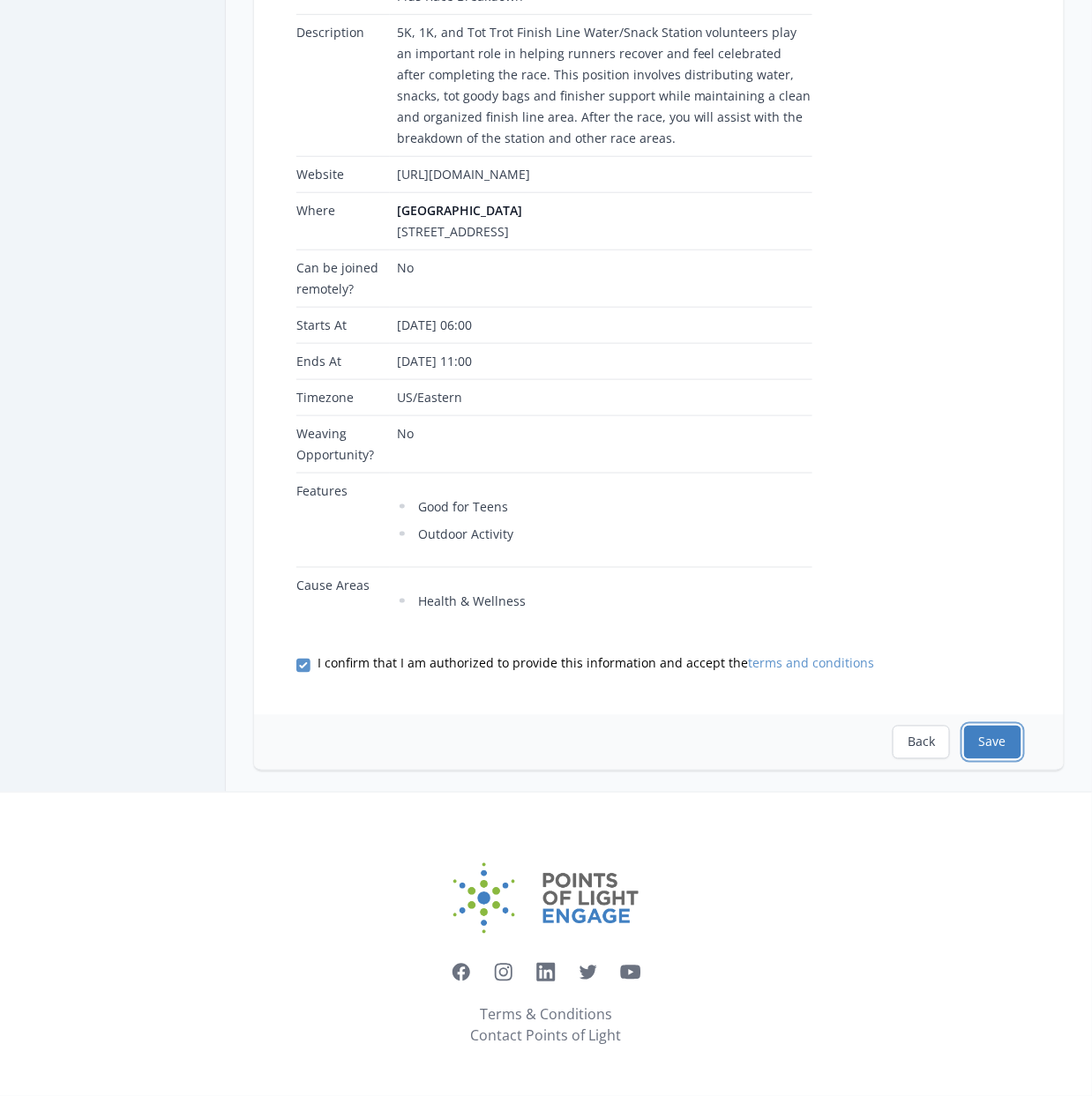
click at [988, 742] on button "Save" at bounding box center [992, 742] width 57 height 34
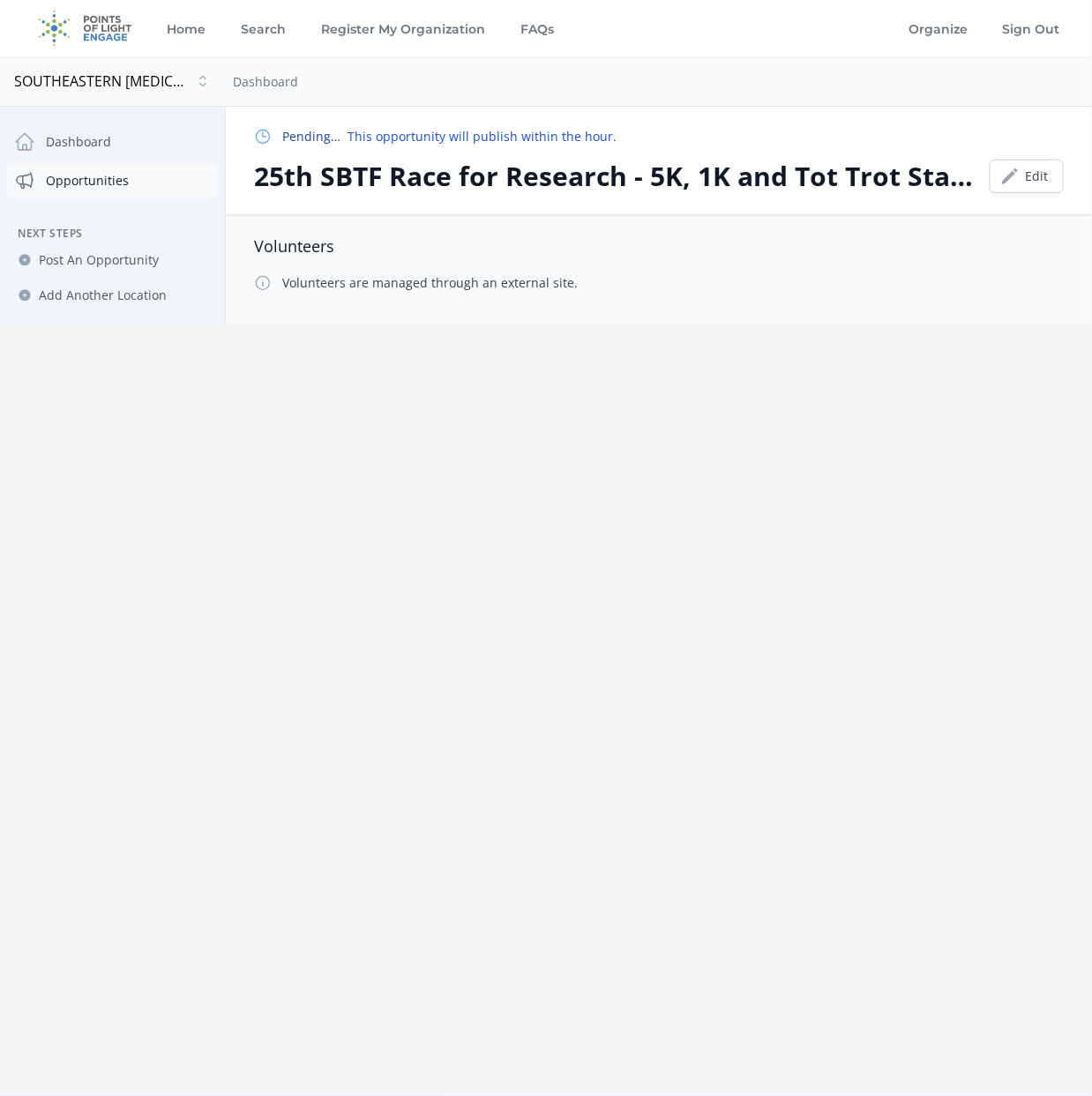
click at [90, 186] on link "Opportunities" at bounding box center [112, 180] width 211 height 35
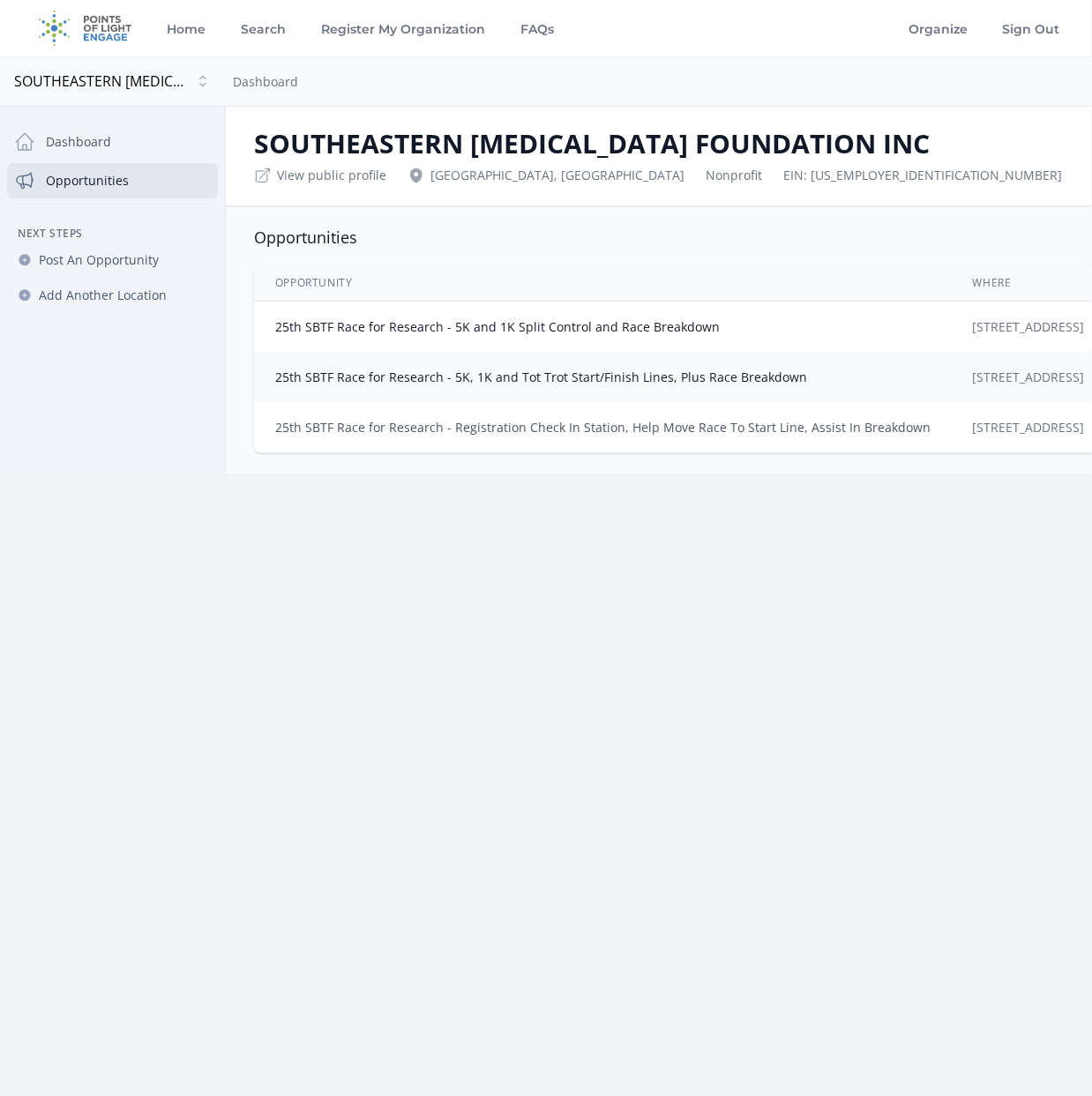
click at [468, 422] on link "25th SBTF Race for Research - Registration Check In Station, Help Move Race To …" at bounding box center [603, 426] width 655 height 16
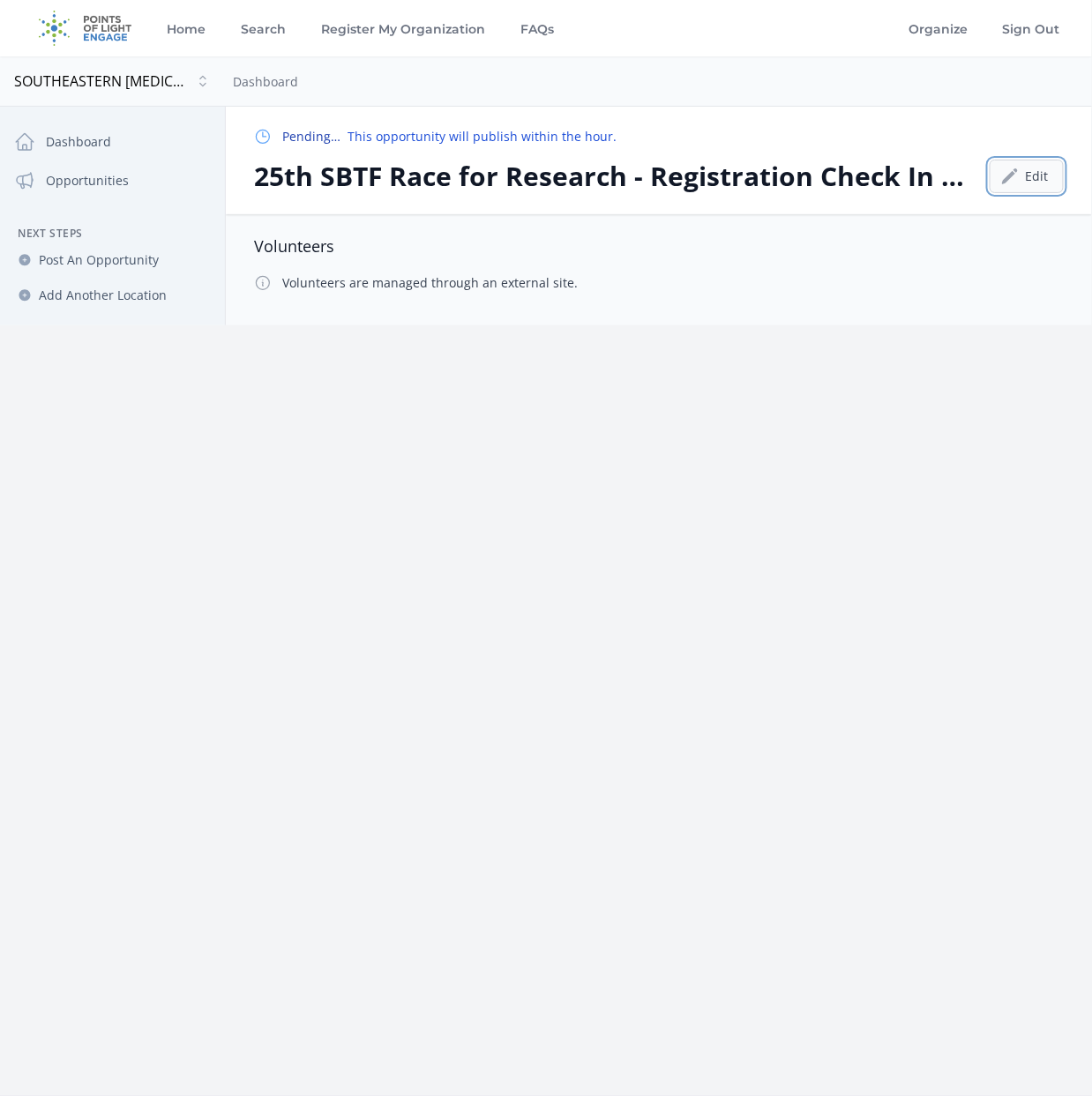
click at [1033, 169] on link "Edit" at bounding box center [1026, 176] width 74 height 34
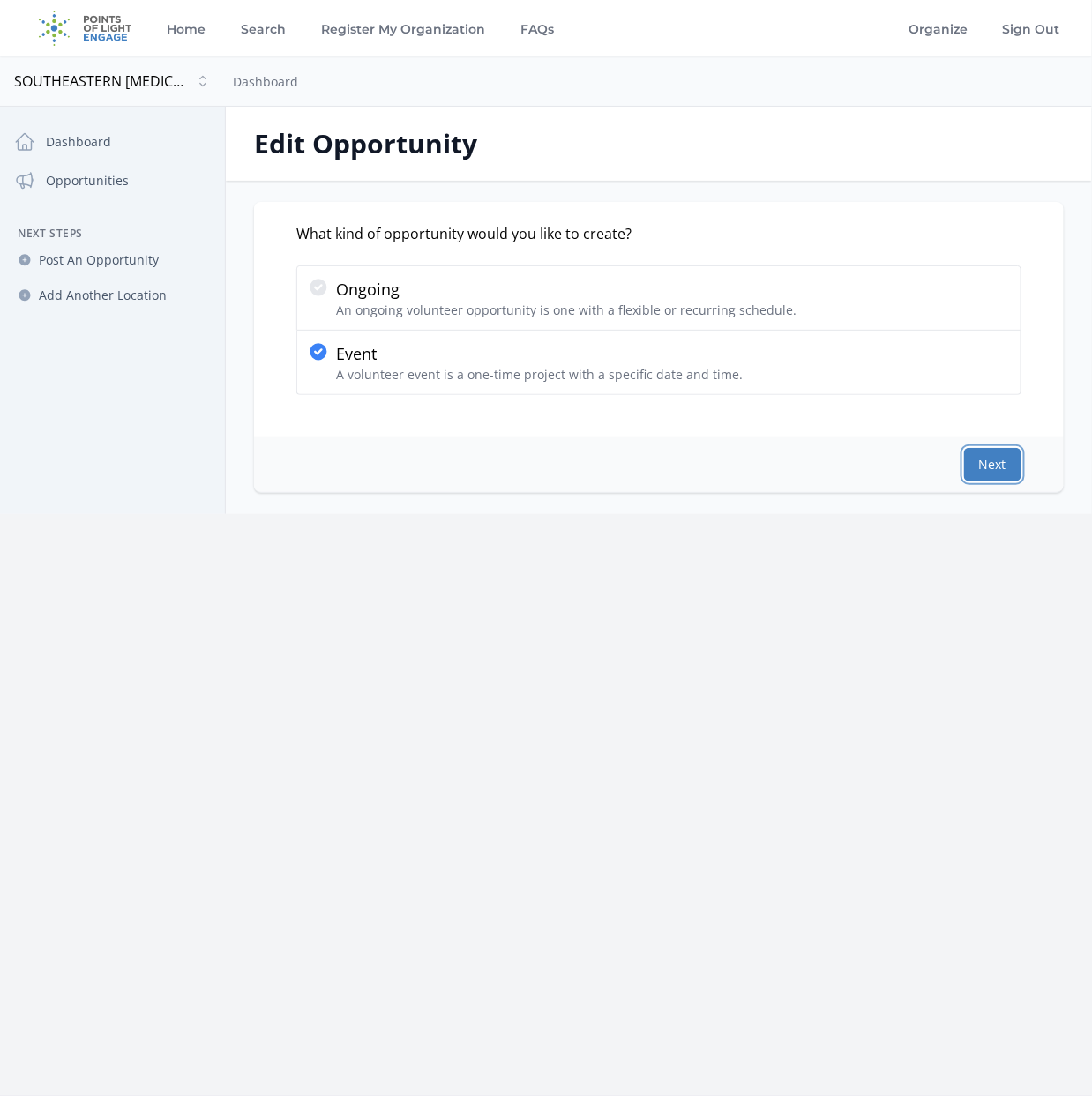
click at [996, 469] on button "Next" at bounding box center [992, 465] width 57 height 34
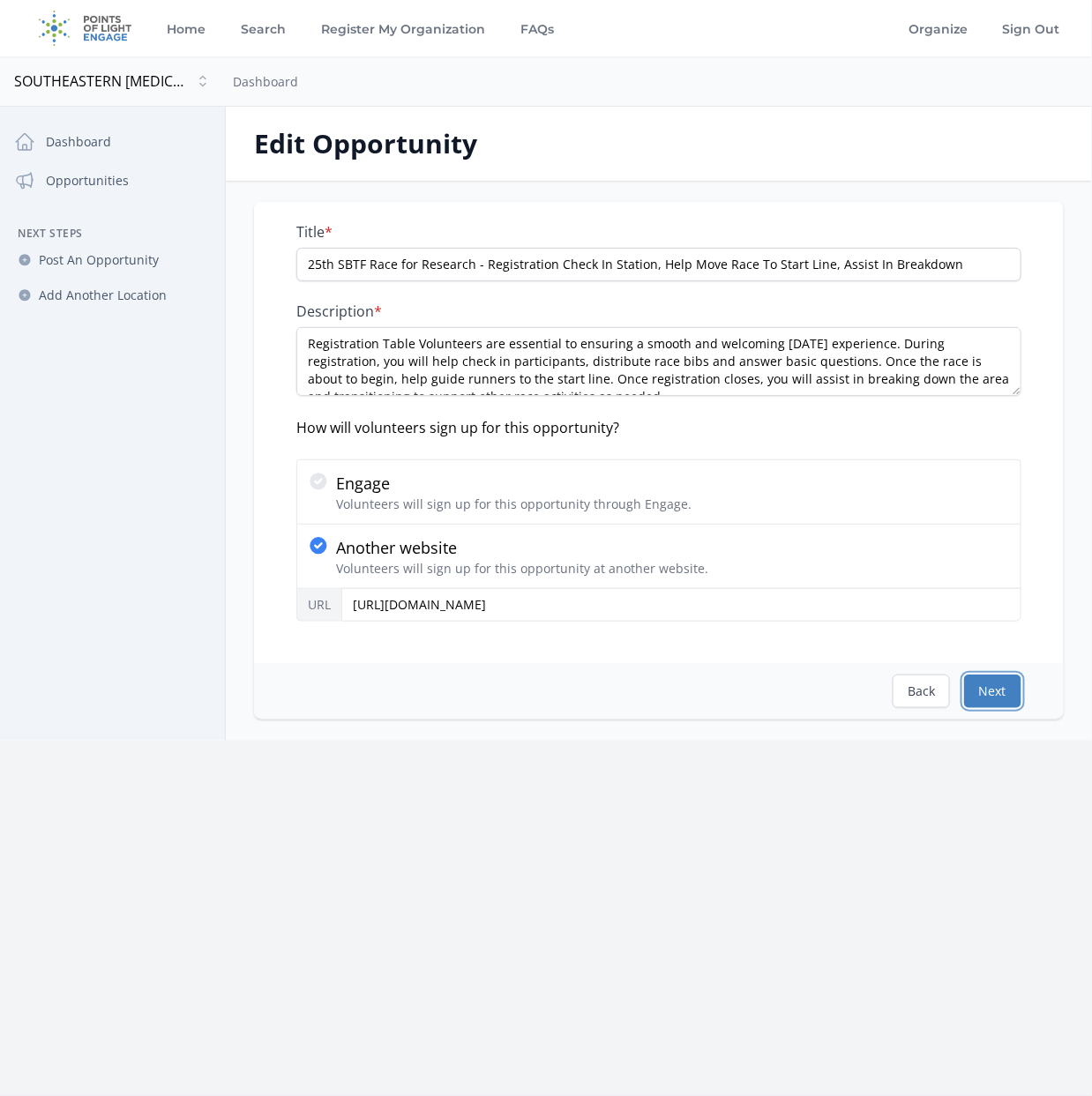
click at [1007, 691] on button "Next" at bounding box center [992, 691] width 57 height 34
select select "US/Eastern"
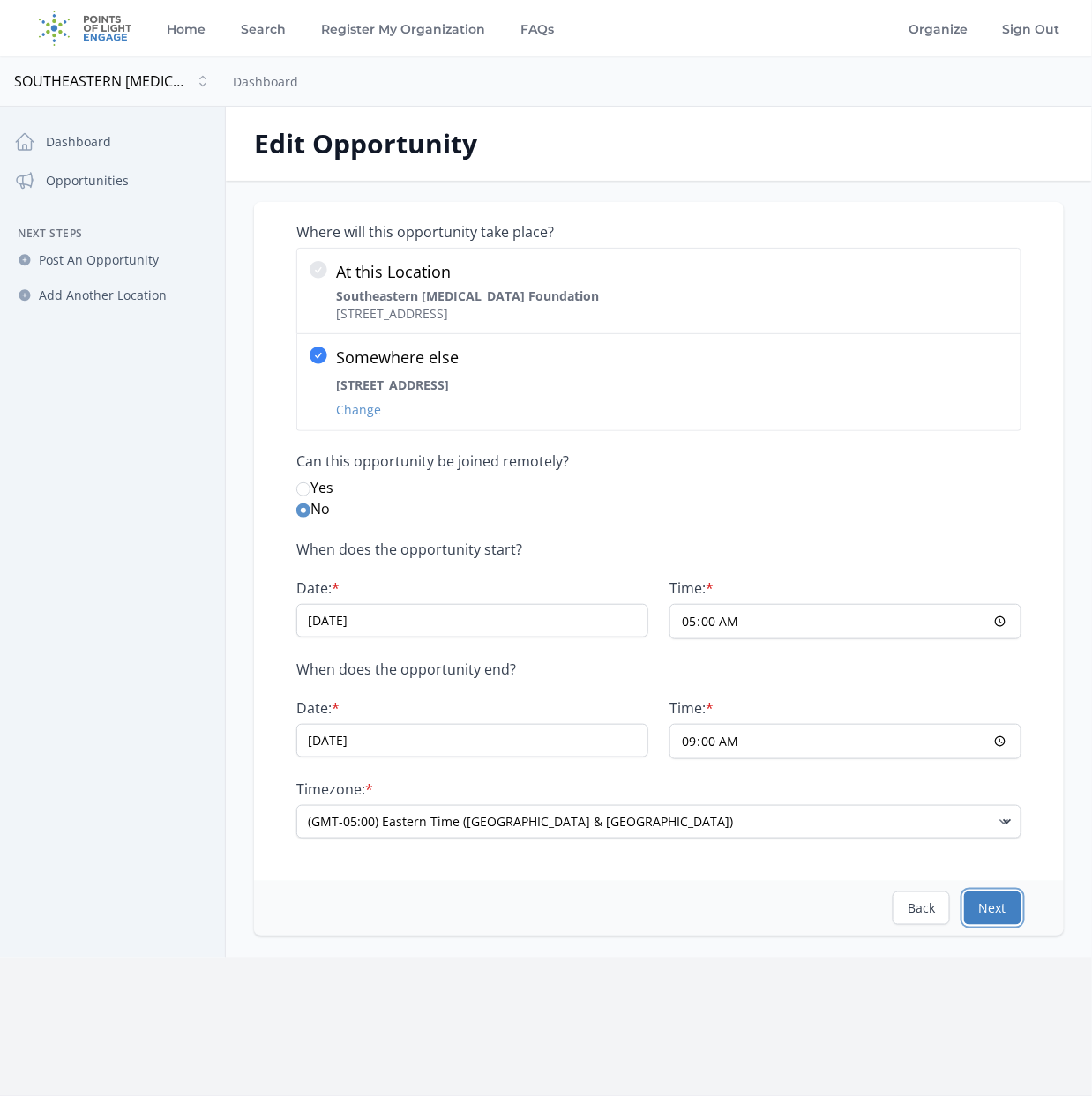
click at [993, 903] on button "Next" at bounding box center [992, 908] width 57 height 34
select select "Outdoor Activity"
select select "Good for Teens"
select select "Event Support"
select select "Health & Wellness"
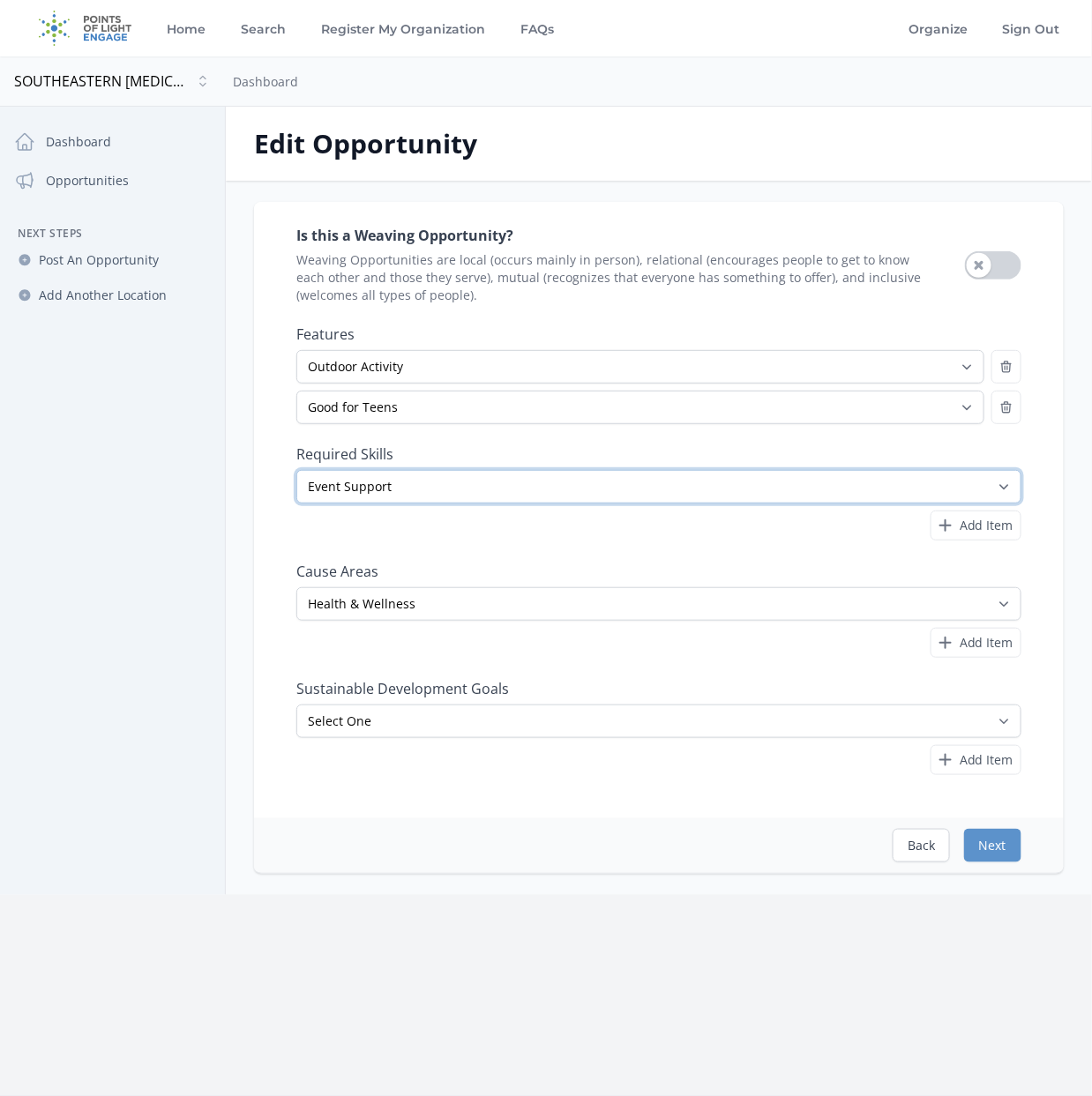
click at [1006, 483] on select "Select One Accounting Advocacy Administrative Arts Board Service Business Skill…" at bounding box center [658, 487] width 725 height 34
select select
click at [296, 470] on select "Select One Accounting Advocacy Administrative Arts Board Service Business Skill…" at bounding box center [658, 487] width 725 height 34
click at [1002, 834] on button "Next" at bounding box center [992, 845] width 57 height 34
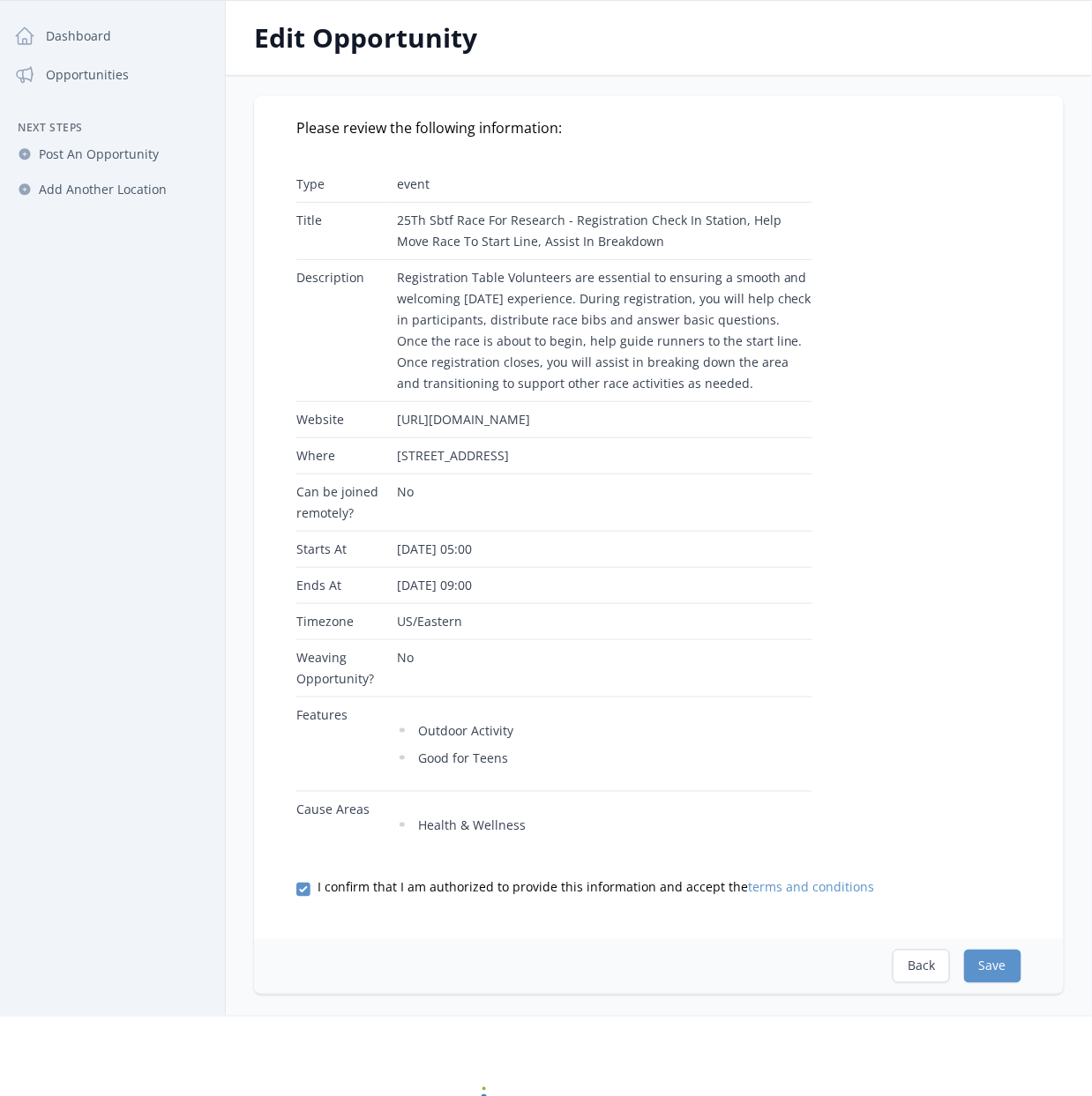
scroll to position [367, 0]
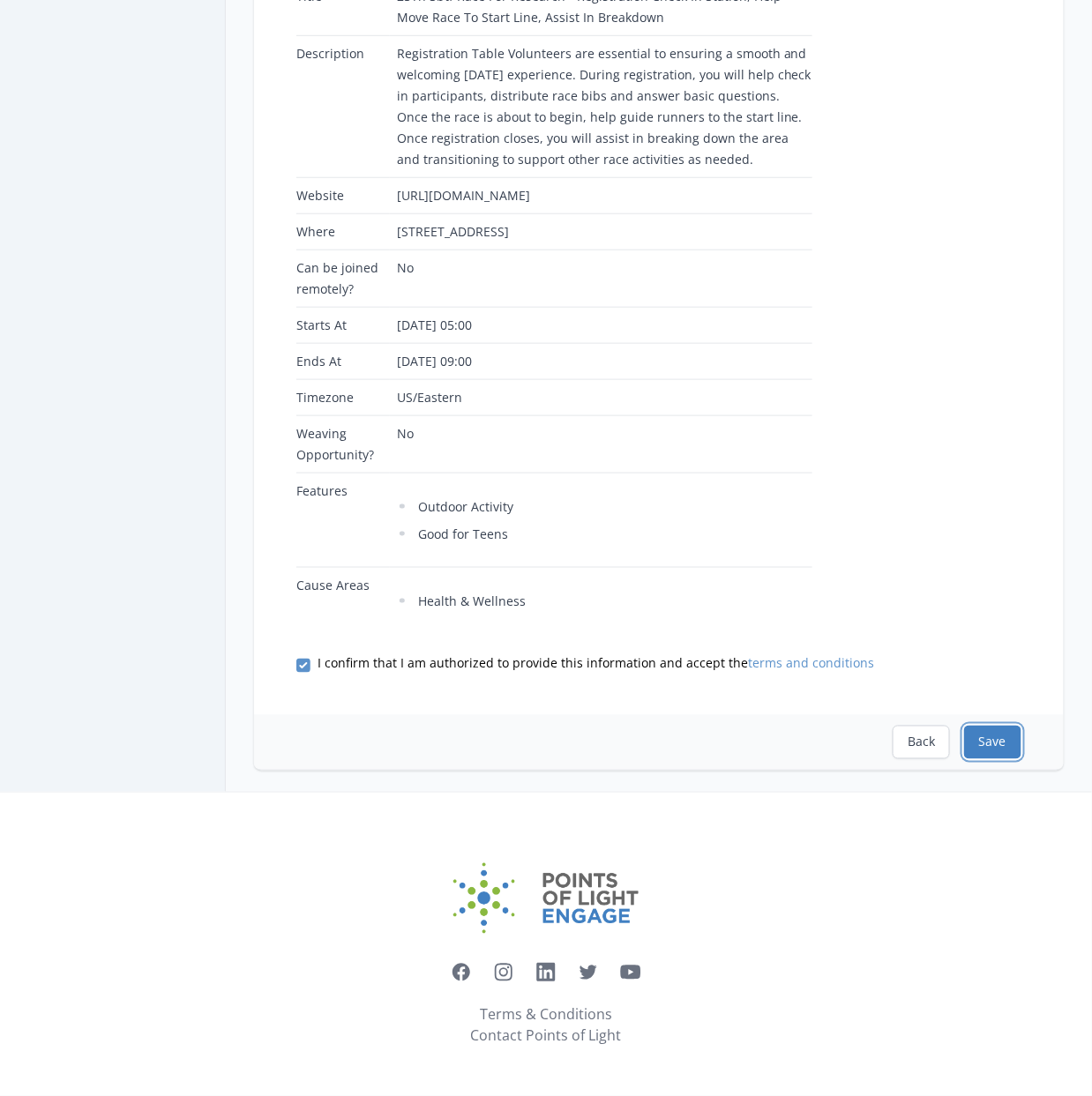
click at [1006, 748] on button "Save" at bounding box center [992, 742] width 57 height 34
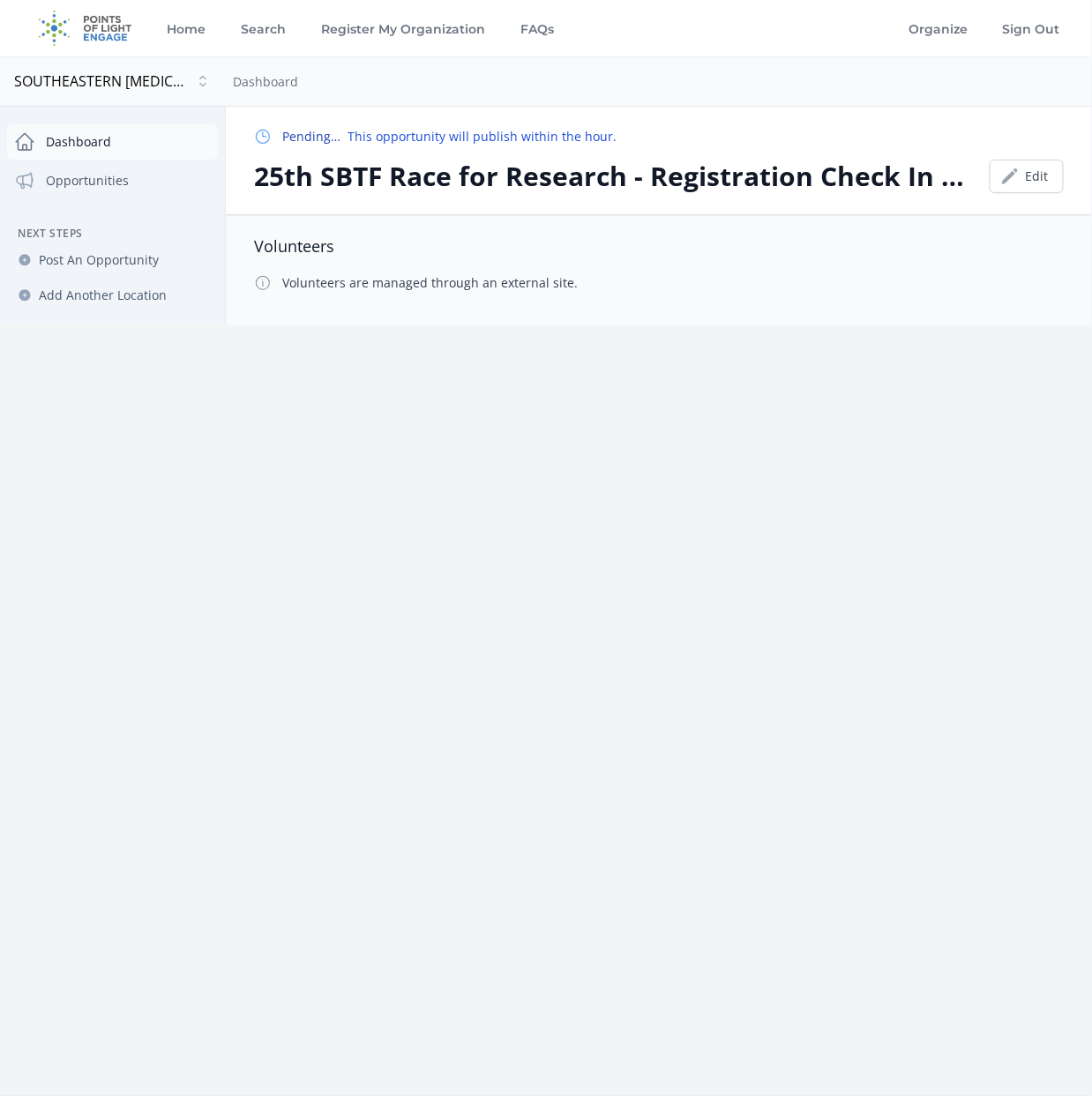
click at [95, 148] on link "Dashboard" at bounding box center [112, 142] width 211 height 35
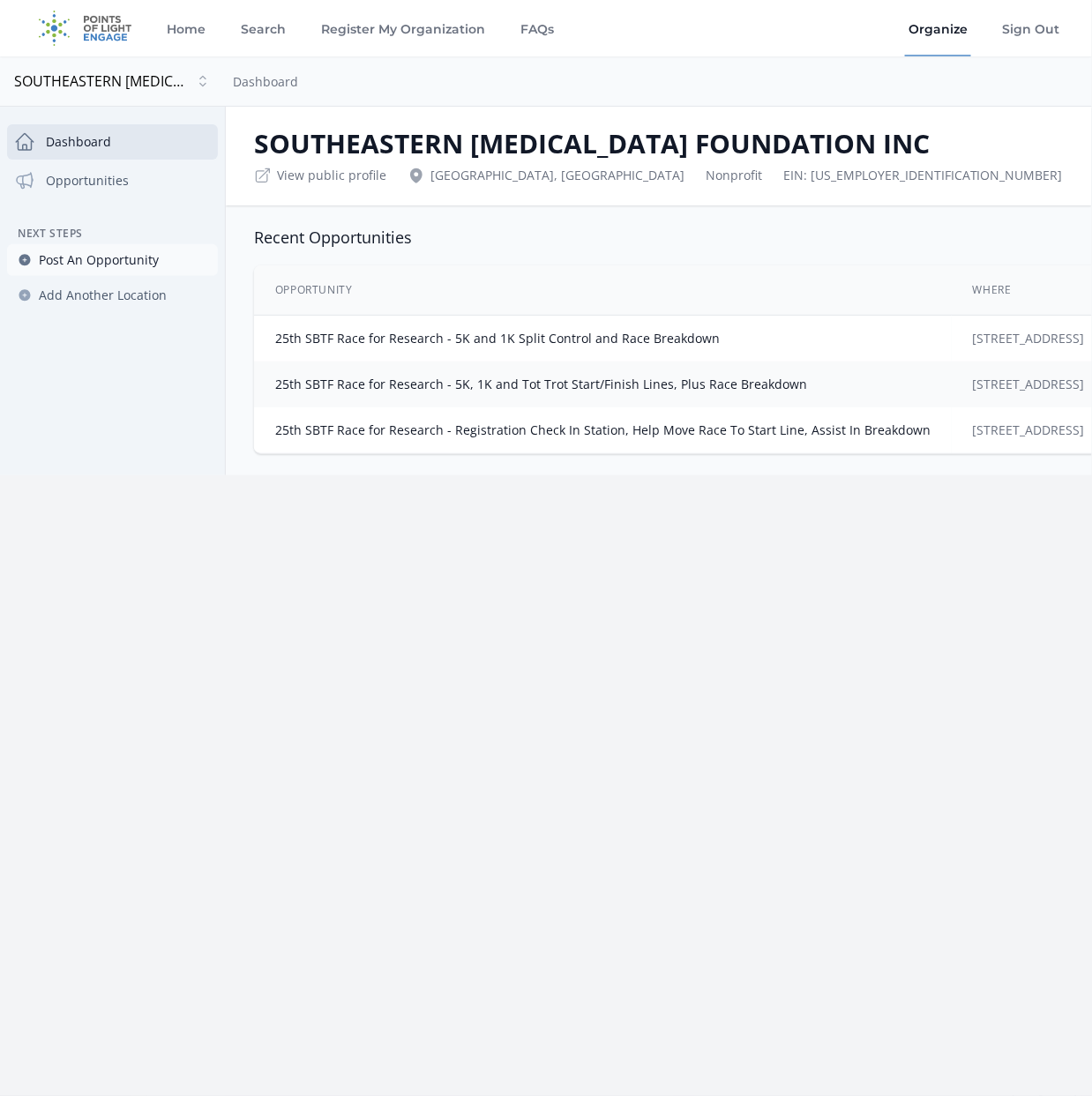
click at [111, 254] on span "Post An Opportunity" at bounding box center [99, 260] width 120 height 17
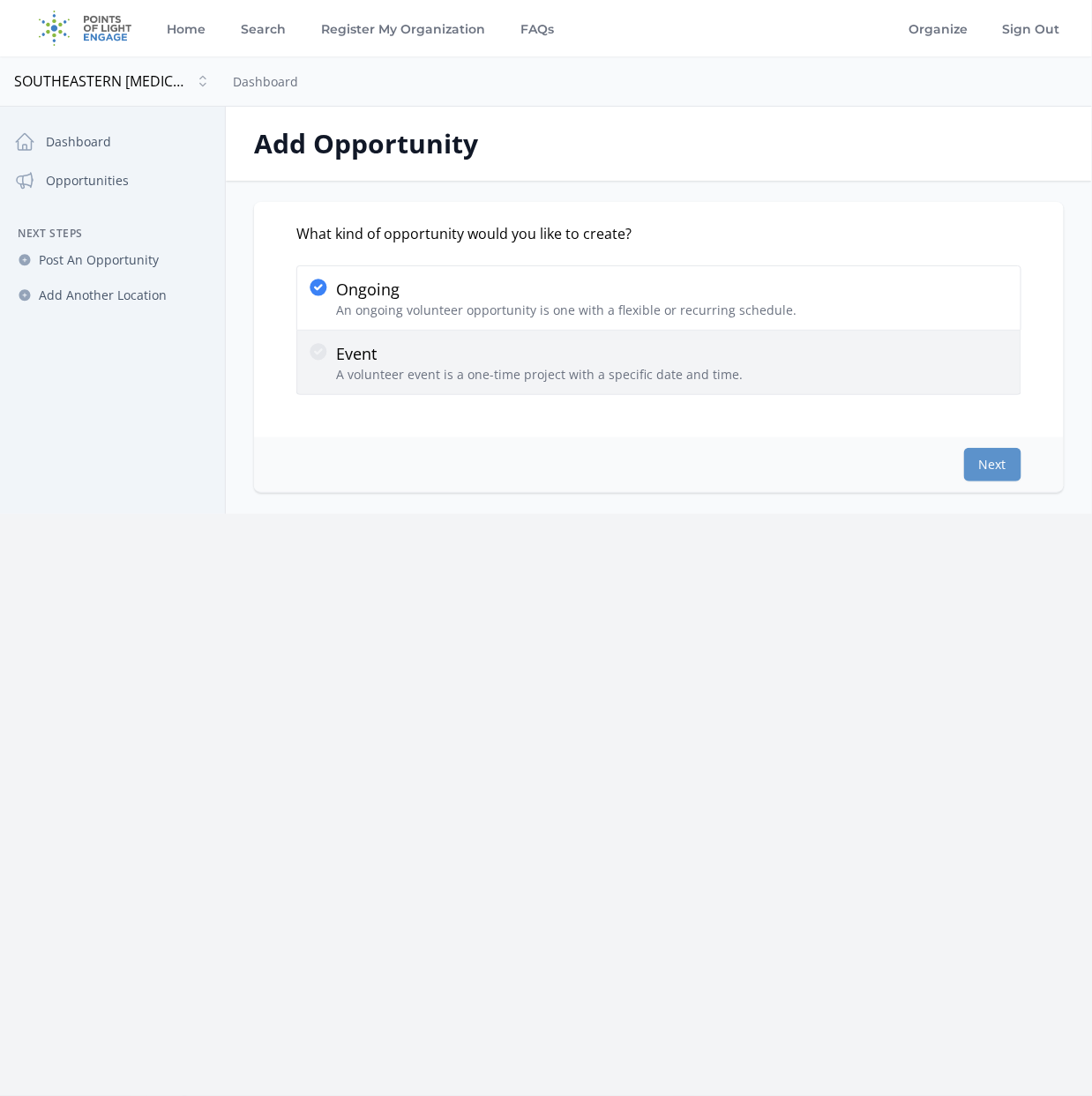
click at [353, 362] on p "Event" at bounding box center [539, 354] width 406 height 25
click at [0, 0] on input "Event A volunteer event is a one-time project with a specific date and time." at bounding box center [0, 0] width 0 height 0
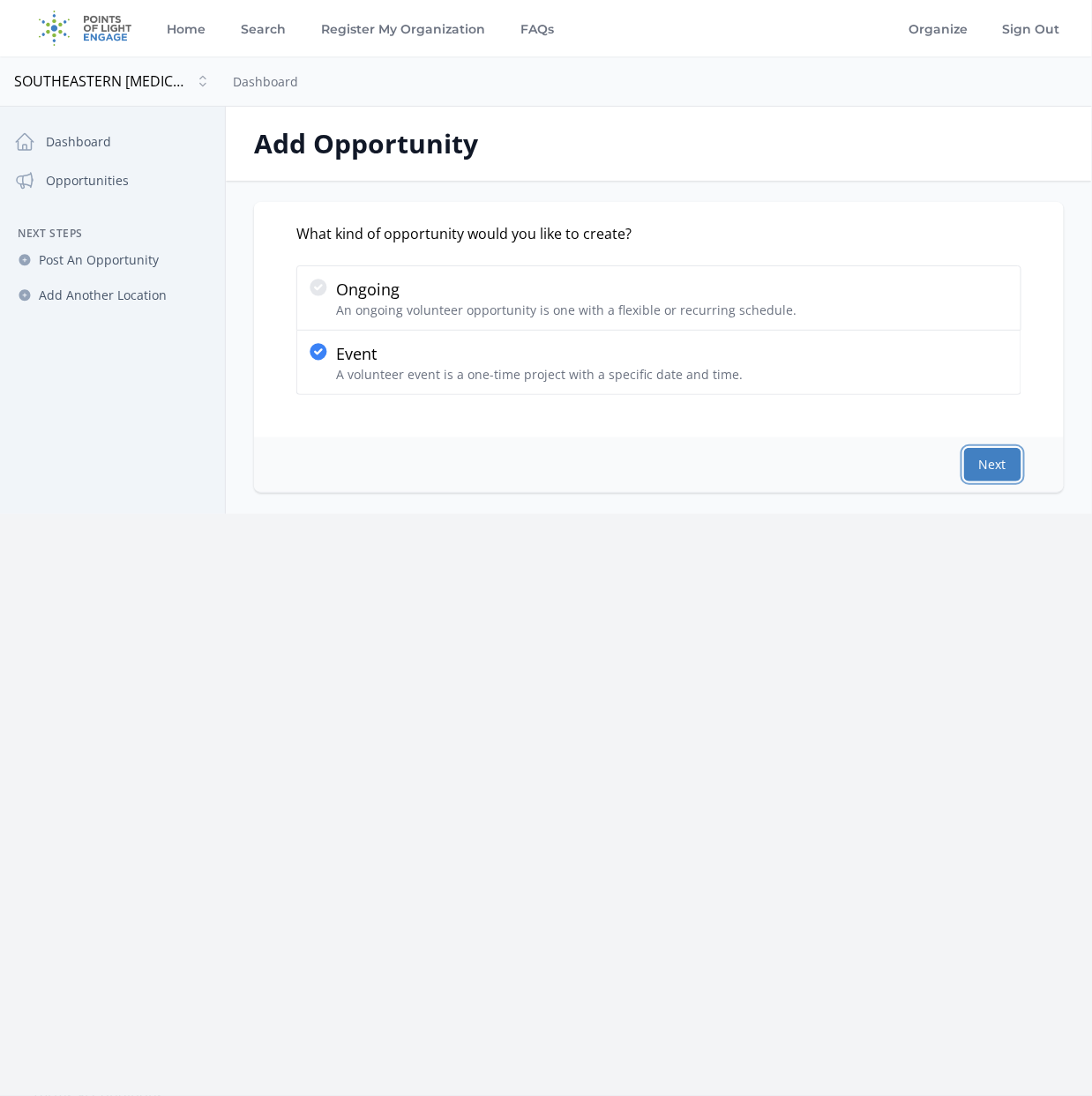
click at [994, 467] on button "Next" at bounding box center [992, 465] width 57 height 34
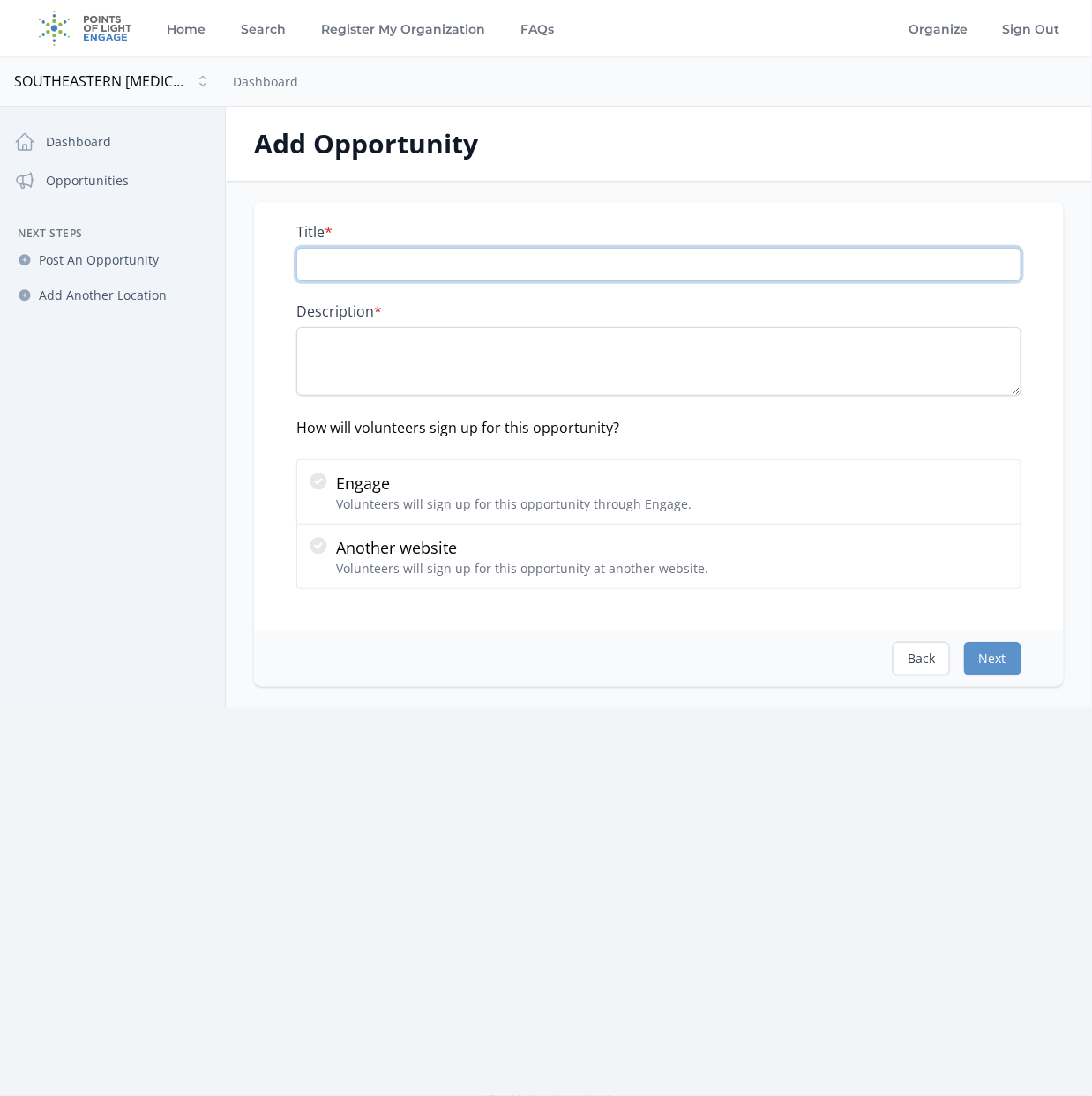
click at [366, 261] on input "Title *" at bounding box center [658, 264] width 725 height 34
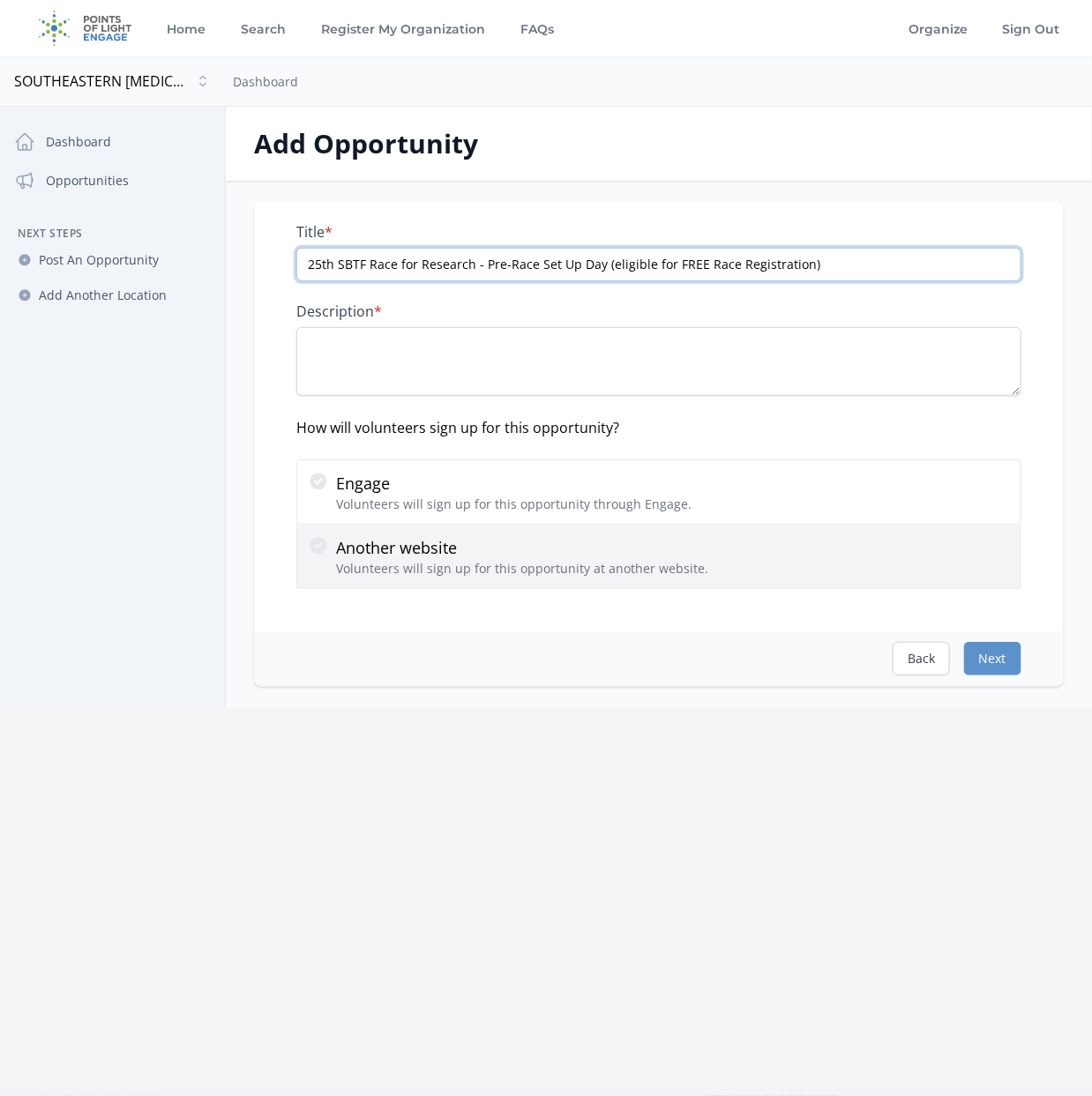
type input "25th SBTF Race for Research - Pre-Race Set Up Day (eligible for FREE Race Regis…"
click at [394, 539] on p "Another website" at bounding box center [522, 548] width 372 height 25
click at [0, 0] on input "Another website Volunteers will sign up for this opportunity at another website." at bounding box center [0, 0] width 0 height 0
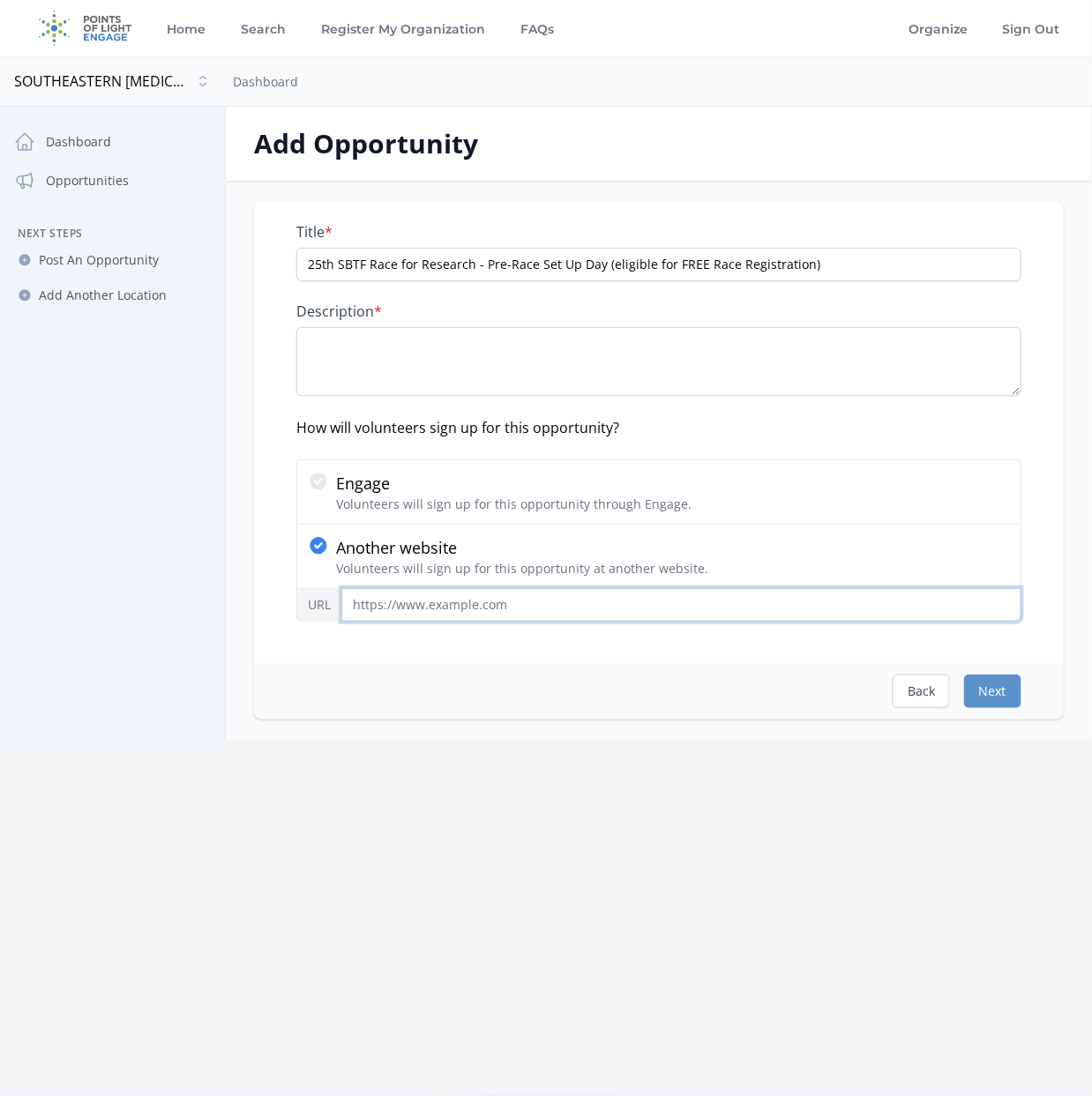
click at [400, 604] on input "URL" at bounding box center [681, 605] width 680 height 34
paste input "[URL][DOMAIN_NAME]"
type input "[URL][DOMAIN_NAME]"
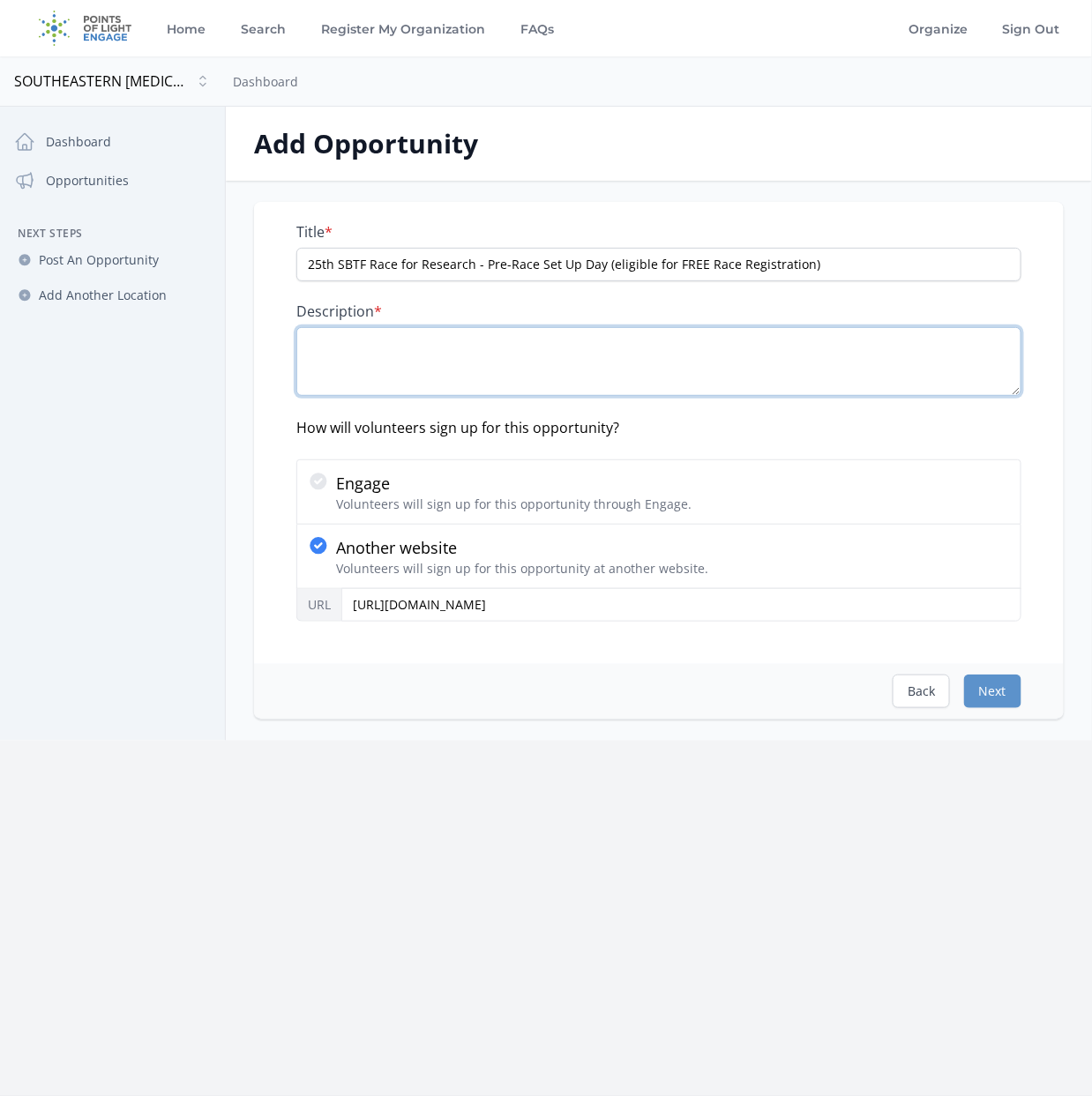
click at [362, 347] on textarea "Description *" at bounding box center [658, 362] width 725 height 69
paste textarea "Post-Race Breakdown Volunteers are the behind-the-scenes heroes who help wrap u…"
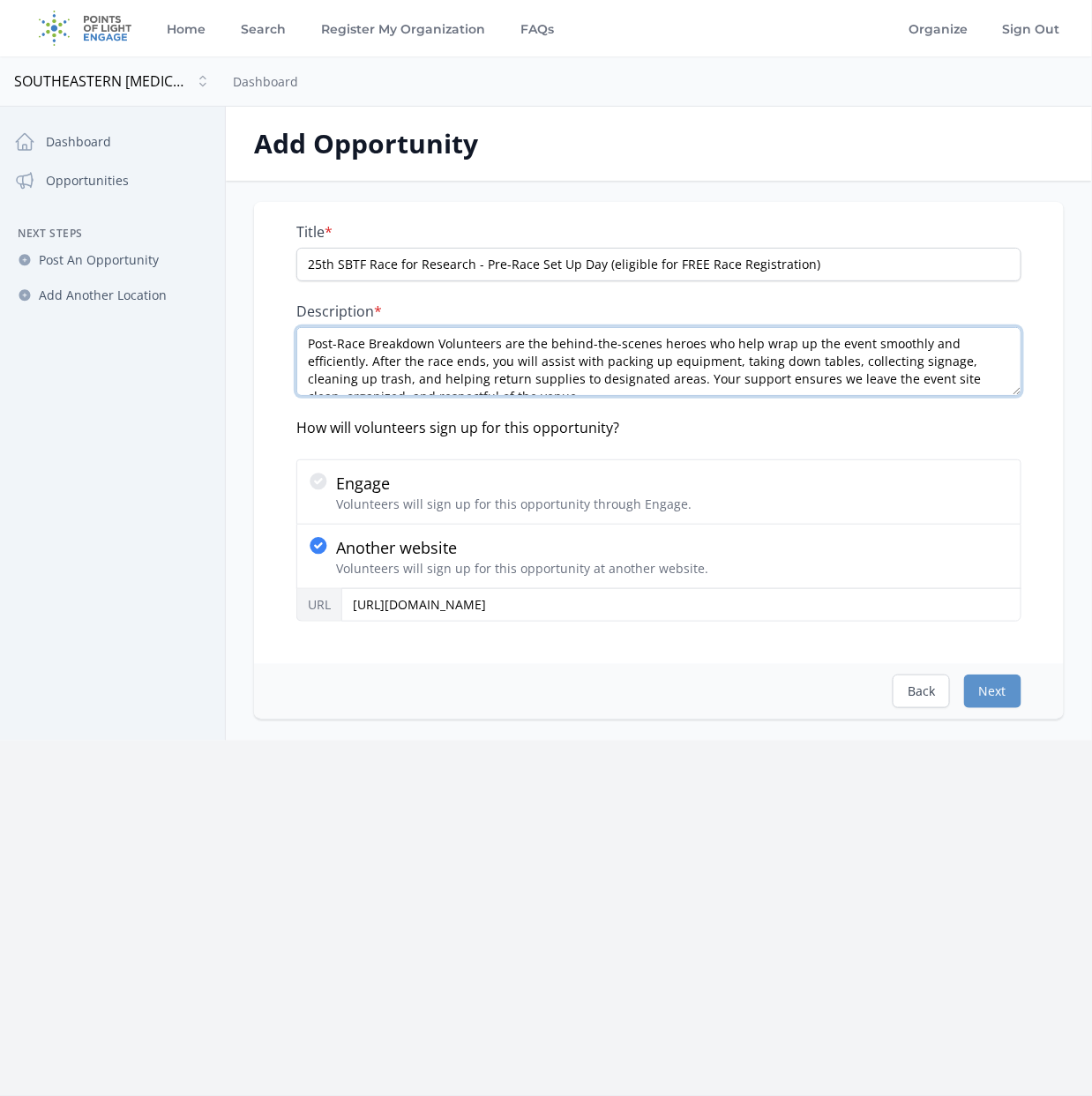
drag, startPoint x: 334, startPoint y: 331, endPoint x: 316, endPoint y: 337, distance: 19.0
click at [316, 337] on textarea "Post-Race Breakdown Volunteers are the behind-the-scenes heroes who help wrap u…" at bounding box center [658, 362] width 725 height 69
drag, startPoint x: 775, startPoint y: 340, endPoint x: 749, endPoint y: 340, distance: 26.0
click at [749, 340] on textarea "Pre-Race Breakdown Volunteers are the behind-the-scenes heroes who help wrap up…" at bounding box center [658, 362] width 725 height 69
click at [882, 354] on textarea "Pre-Race Breakdown Volunteers are the behind-the-scenes heroes who help set up …" at bounding box center [658, 362] width 725 height 69
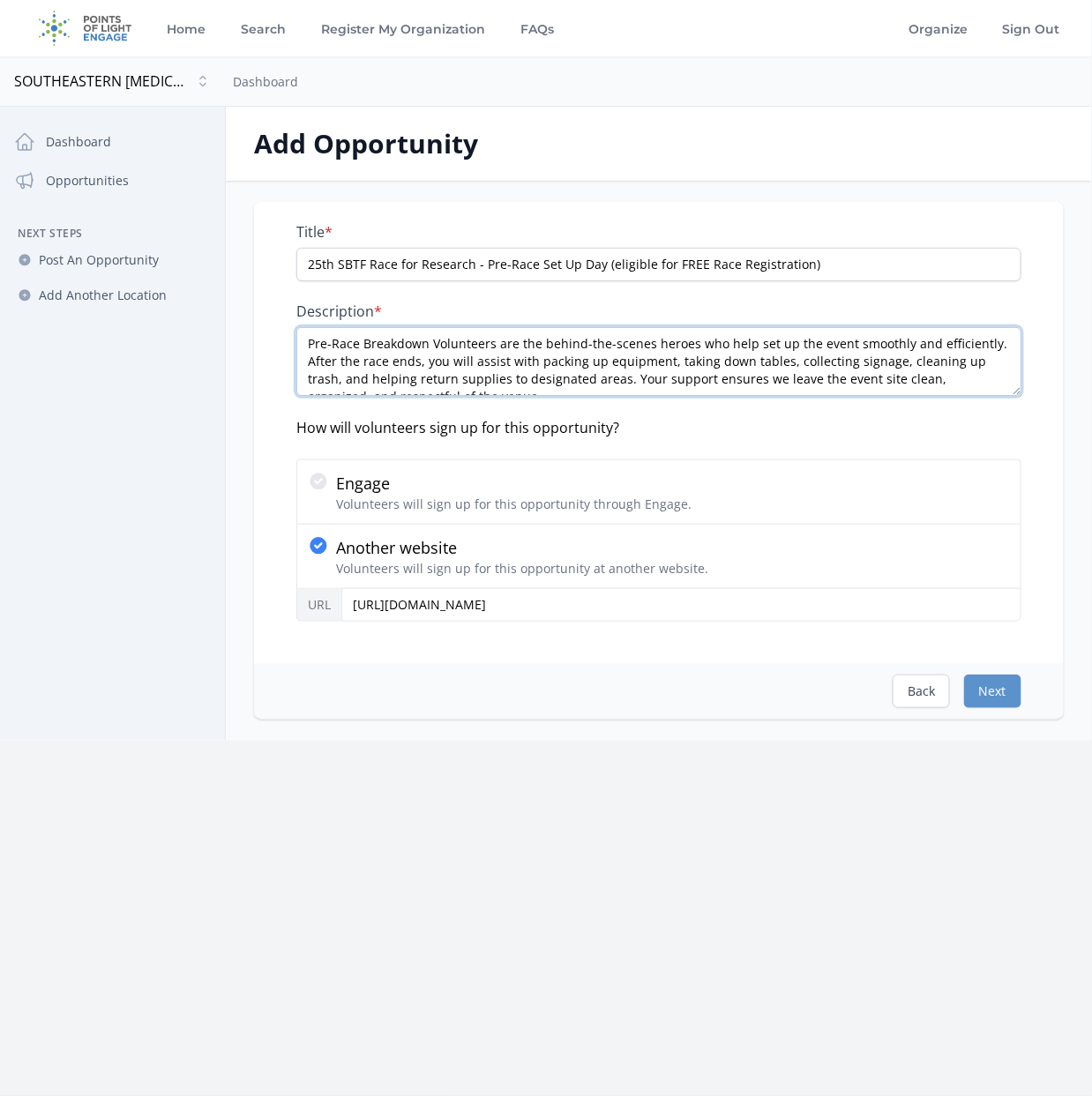
click at [843, 343] on textarea "Pre-Race Breakdown Volunteers are the behind-the-scenes heroes who help set up …" at bounding box center [658, 362] width 725 height 69
drag, startPoint x: 492, startPoint y: 360, endPoint x: 371, endPoint y: 361, distance: 121.0
click at [371, 361] on textarea "Pre-Race Breakdown Volunteers are the behind-the-scenes heroes who help set up …" at bounding box center [658, 362] width 725 height 69
drag, startPoint x: 526, startPoint y: 363, endPoint x: 482, endPoint y: 358, distance: 44.3
click at [482, 358] on textarea "Pre-Race Breakdown Volunteers are the behind-the-scenes heroes who help set up …" at bounding box center [658, 362] width 725 height 69
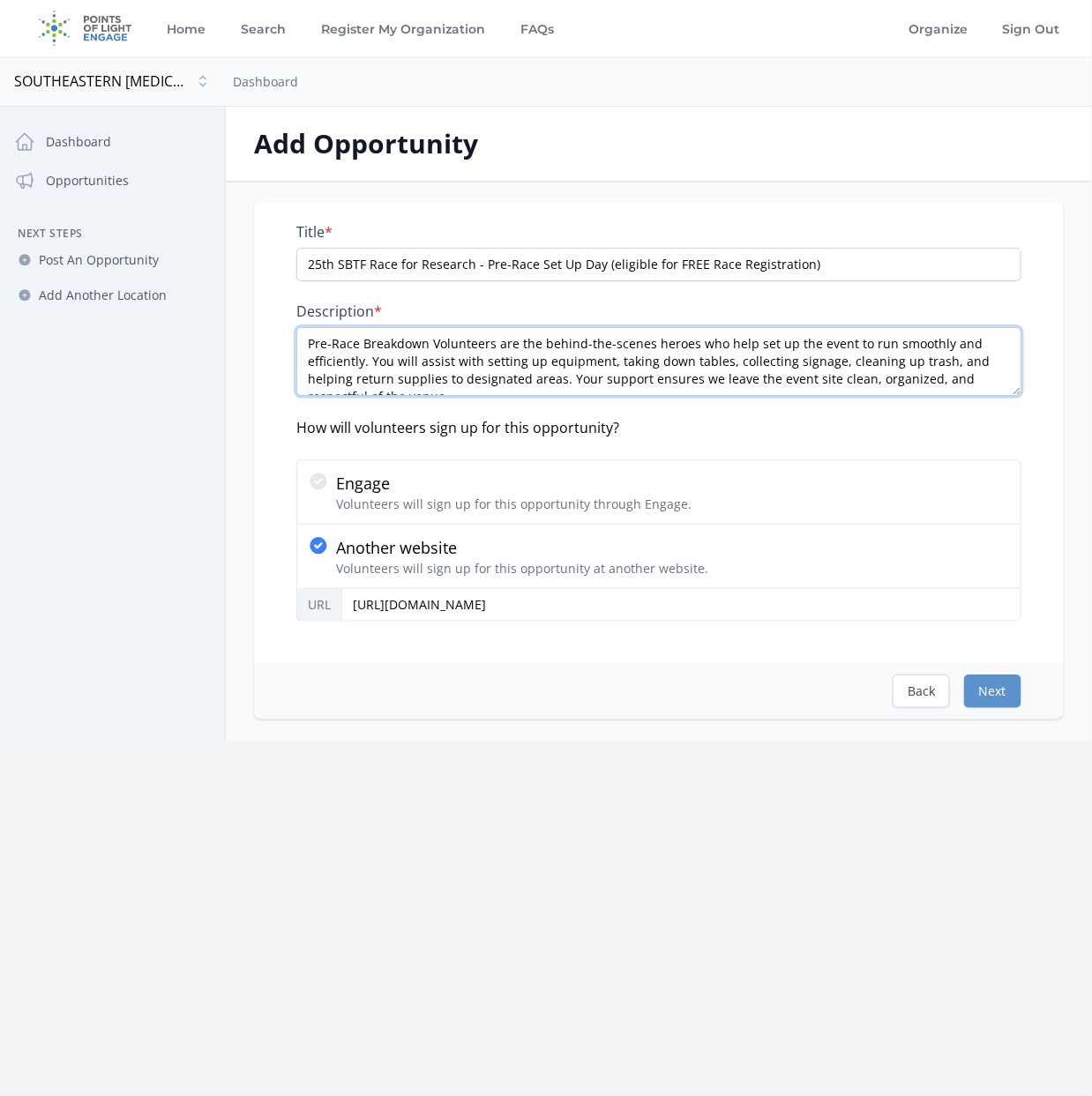
drag, startPoint x: 718, startPoint y: 358, endPoint x: 604, endPoint y: 362, distance: 114.1
click at [604, 362] on textarea "Pre-Race Breakdown Volunteers are the behind-the-scenes heroes who help set up …" at bounding box center [658, 362] width 725 height 69
drag, startPoint x: 665, startPoint y: 360, endPoint x: 606, endPoint y: 361, distance: 59.0
click at [606, 361] on textarea "Pre-Race Breakdown Volunteers are the behind-the-scenes heroes who help set up …" at bounding box center [658, 362] width 725 height 69
click at [942, 372] on textarea "Pre-Race Breakdown Volunteers are the behind-the-scenes heroes who help set up …" at bounding box center [658, 362] width 725 height 69
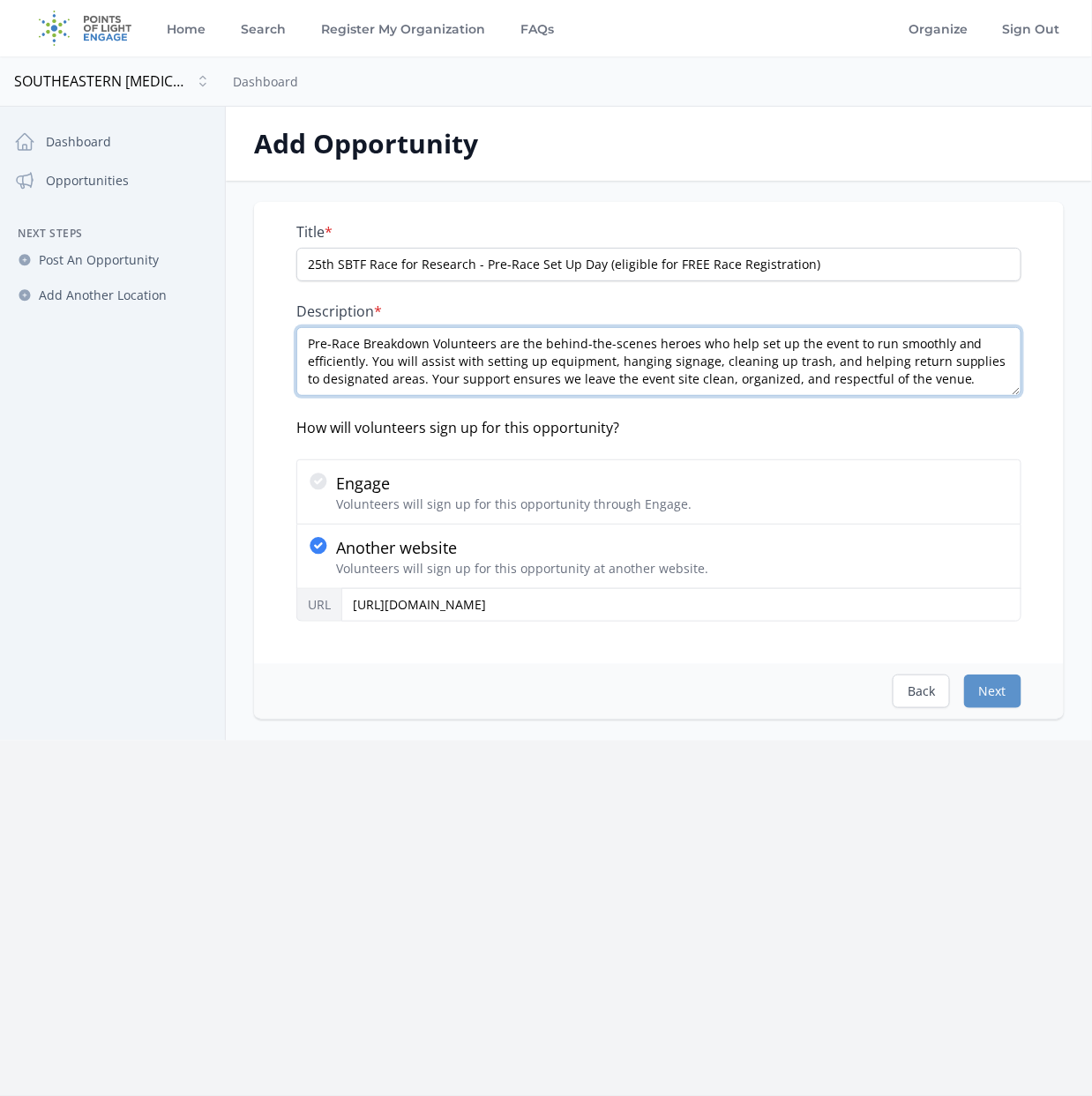
drag, startPoint x: 923, startPoint y: 359, endPoint x: 710, endPoint y: 365, distance: 213.1
click at [710, 365] on textarea "Pre-Race Breakdown Volunteers are the behind-the-scenes heroes who help set up …" at bounding box center [658, 362] width 725 height 69
click at [571, 378] on textarea "Pre-Race Breakdown Volunteers are the behind-the-scenes heroes who help set up …" at bounding box center [658, 362] width 725 height 69
drag, startPoint x: 455, startPoint y: 376, endPoint x: 432, endPoint y: 377, distance: 23.0
click at [426, 374] on textarea "Pre-Race Breakdown Volunteers are the behind-the-scenes heroes who help set up …" at bounding box center [658, 362] width 725 height 69
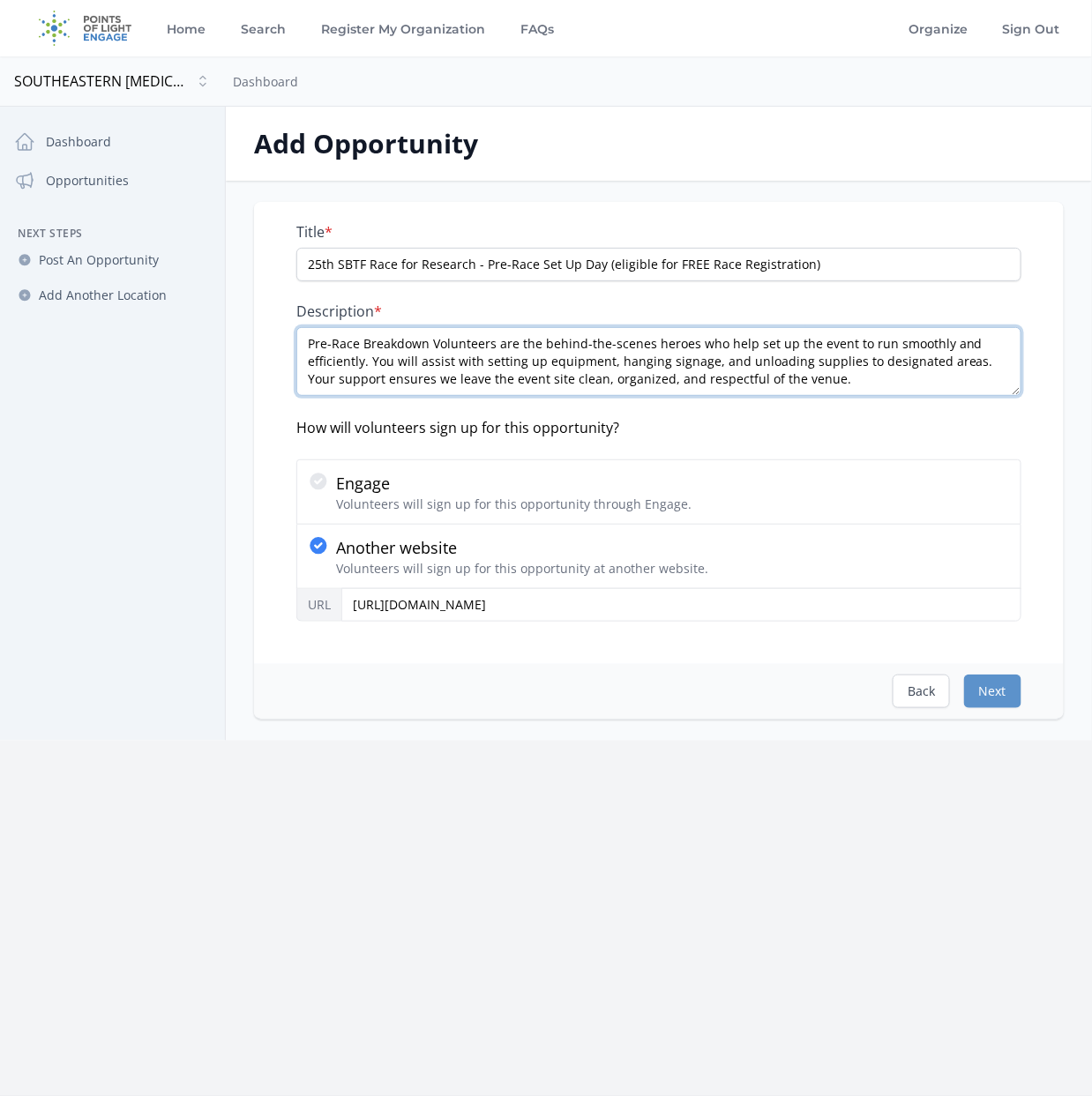
drag, startPoint x: 854, startPoint y: 379, endPoint x: 961, endPoint y: 362, distance: 108.3
click at [961, 362] on textarea "Pre-Race Breakdown Volunteers are the behind-the-scenes heroes who help set up …" at bounding box center [658, 362] width 725 height 69
click at [704, 363] on textarea "Pre-Race Breakdown Volunteers are the behind-the-scenes heroes who help set up …" at bounding box center [658, 362] width 725 height 69
drag, startPoint x: 730, startPoint y: 360, endPoint x: 712, endPoint y: 357, distance: 18.2
click at [712, 357] on textarea "Pre-Race Breakdown Volunteers are the behind-the-scenes heroes who help set up …" at bounding box center [658, 362] width 725 height 69
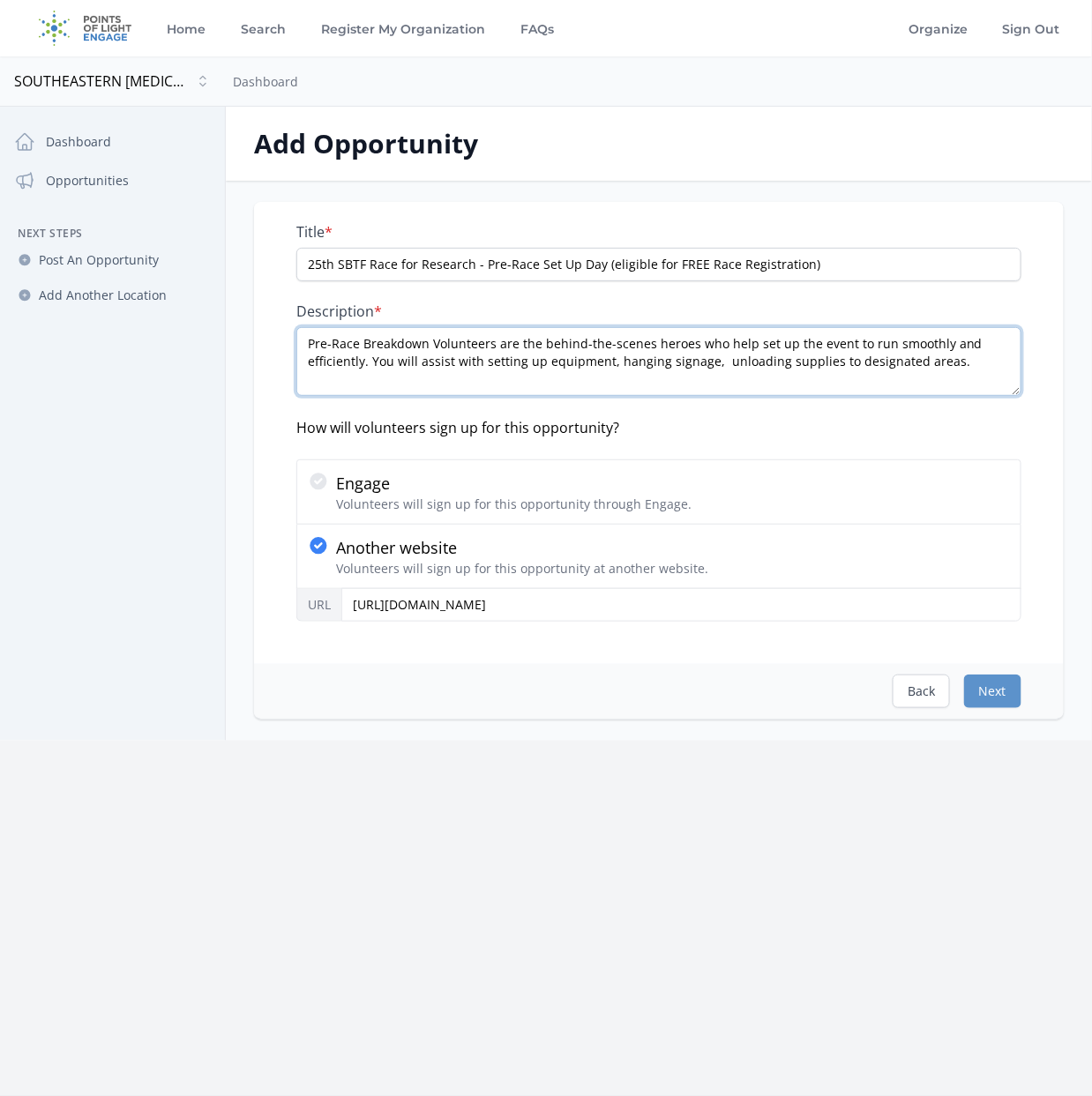
click at [951, 360] on textarea "Pre-Race Breakdown Volunteers are the behind-the-scenes heroes who help set up …" at bounding box center [658, 362] width 725 height 69
click at [457, 374] on textarea "Pre-Race Breakdown Volunteers are the behind-the-scenes heroes who help set up …" at bounding box center [658, 362] width 725 height 69
drag, startPoint x: 838, startPoint y: 382, endPoint x: 823, endPoint y: 381, distance: 15.0
click at [823, 381] on textarea "Pre-Race Breakdown Volunteers are the behind-the-scenes heroes who help set up …" at bounding box center [658, 362] width 725 height 69
click at [938, 369] on textarea "Pre-Race Breakdown Volunteers are the behind-the-scenes heroes who help set up …" at bounding box center [658, 362] width 725 height 69
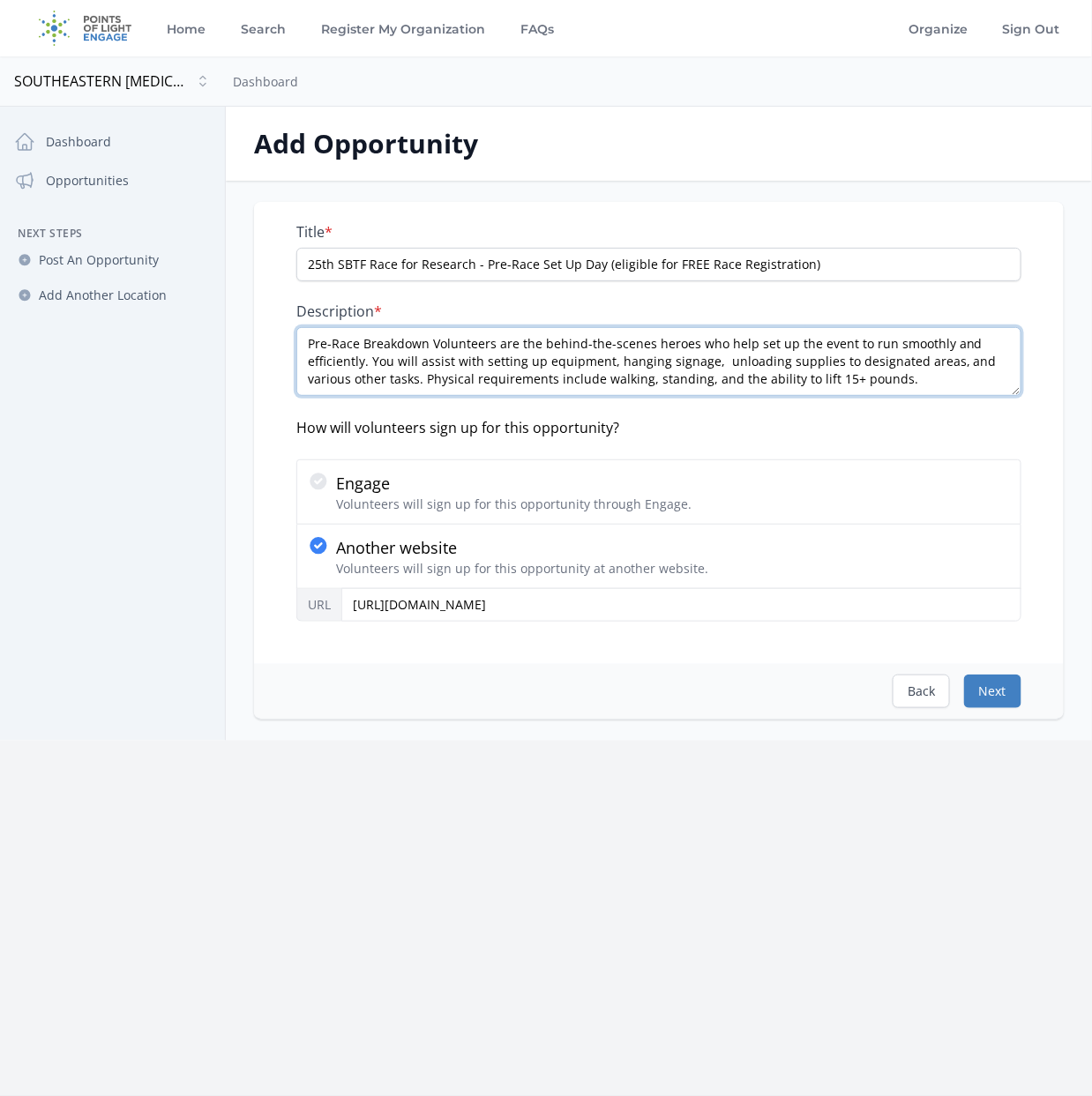
type textarea "Pre-Race Breakdown Volunteers are the behind-the-scenes heroes who help set up …"
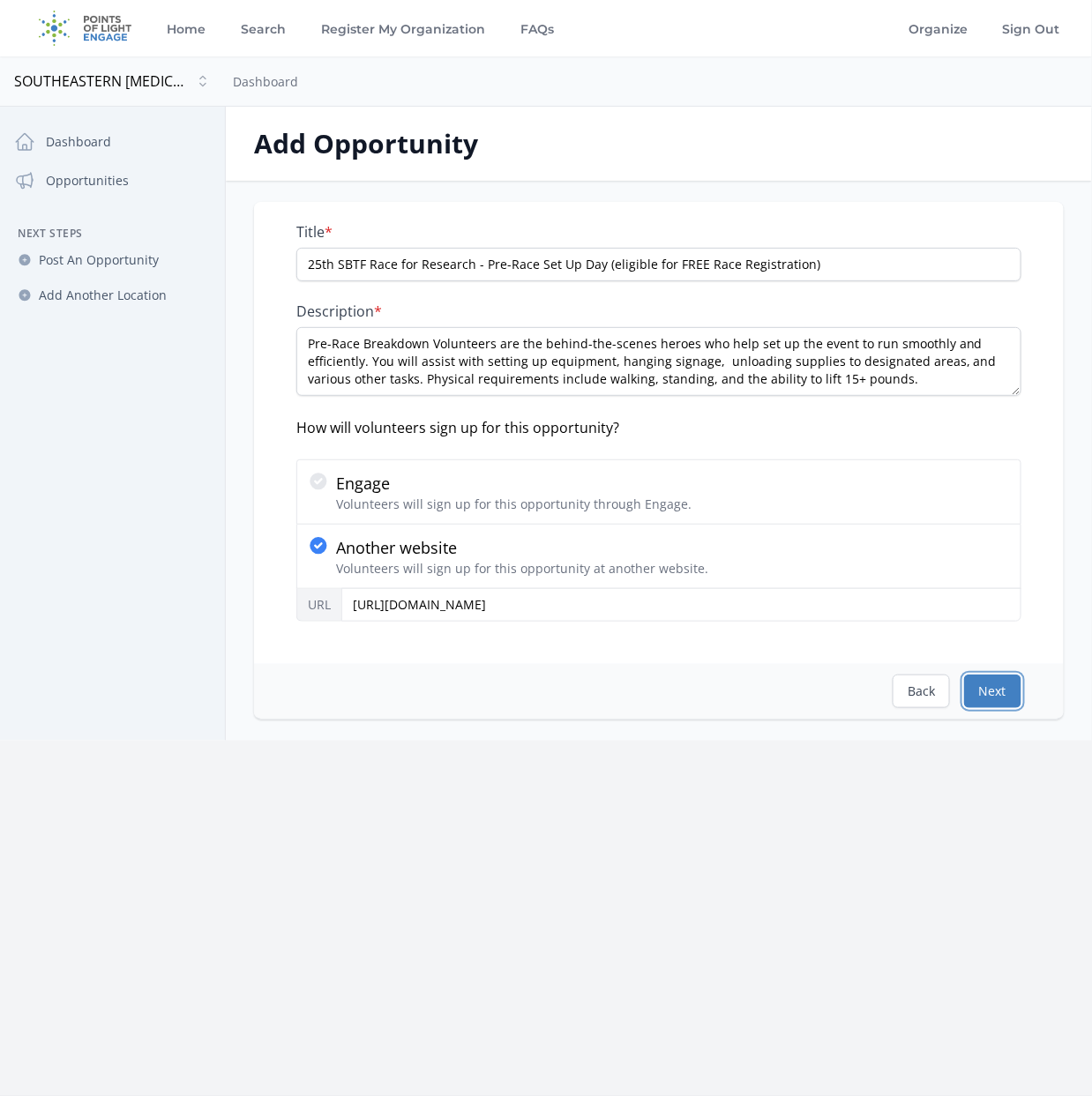
click at [998, 692] on button "Next" at bounding box center [992, 691] width 57 height 34
select select "US/Eastern"
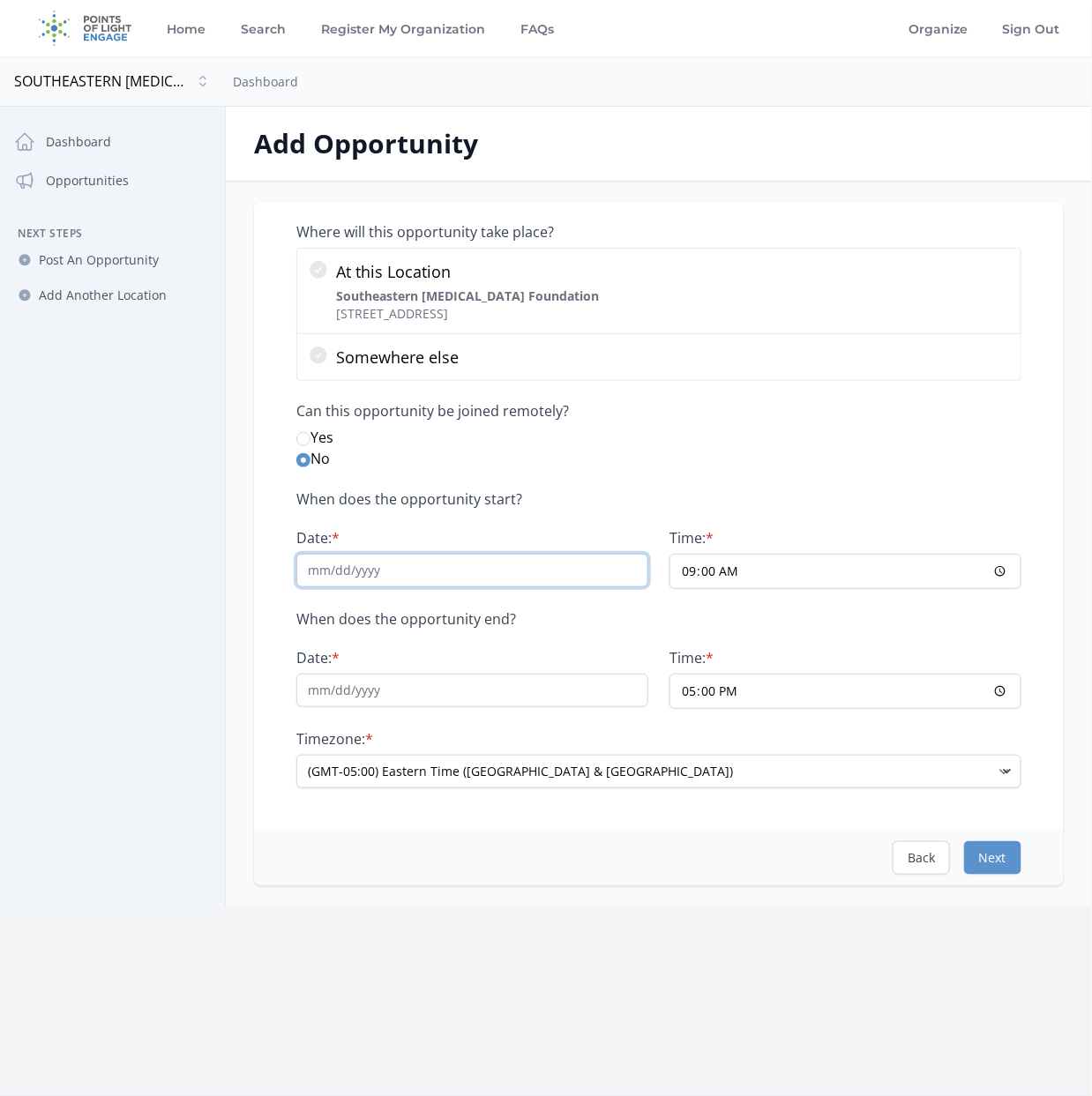
click at [363, 571] on input "Date: *" at bounding box center [471, 570] width 352 height 34
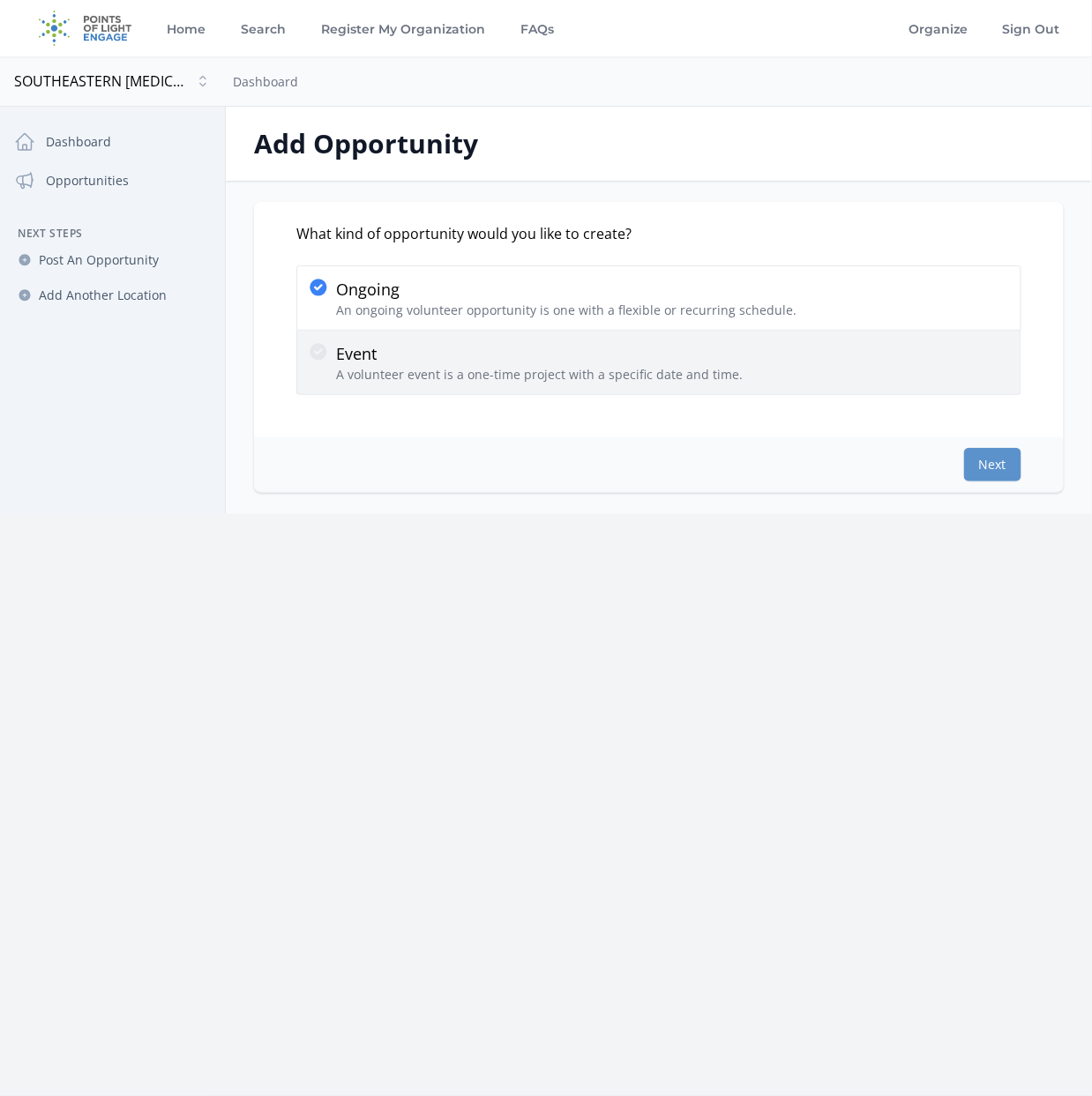
click at [471, 345] on p "Event" at bounding box center [539, 354] width 406 height 25
click at [0, 0] on input "Event A volunteer event is a one-time project with a specific date and time." at bounding box center [0, 0] width 0 height 0
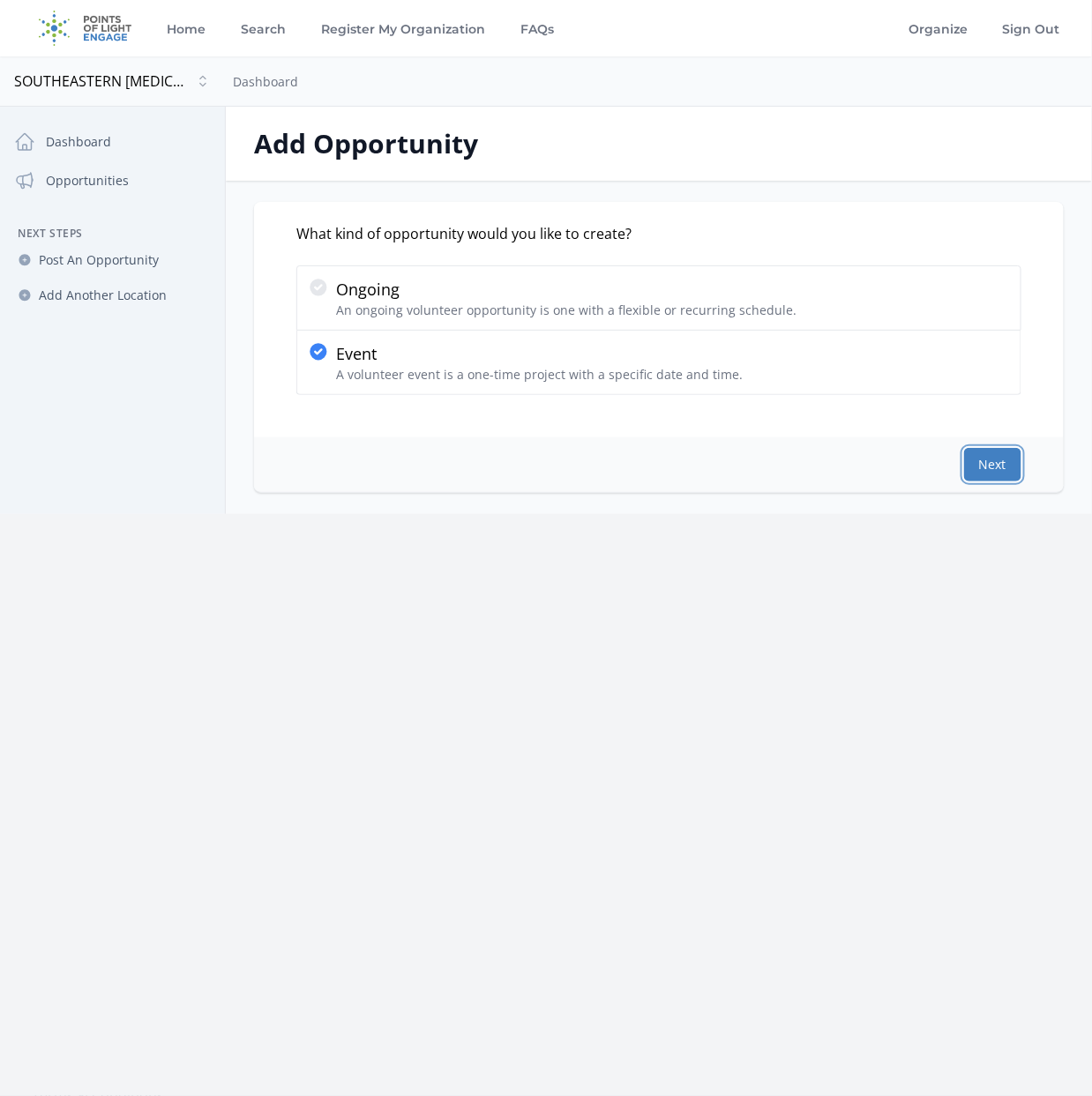
click at [972, 469] on button "Next" at bounding box center [992, 465] width 57 height 34
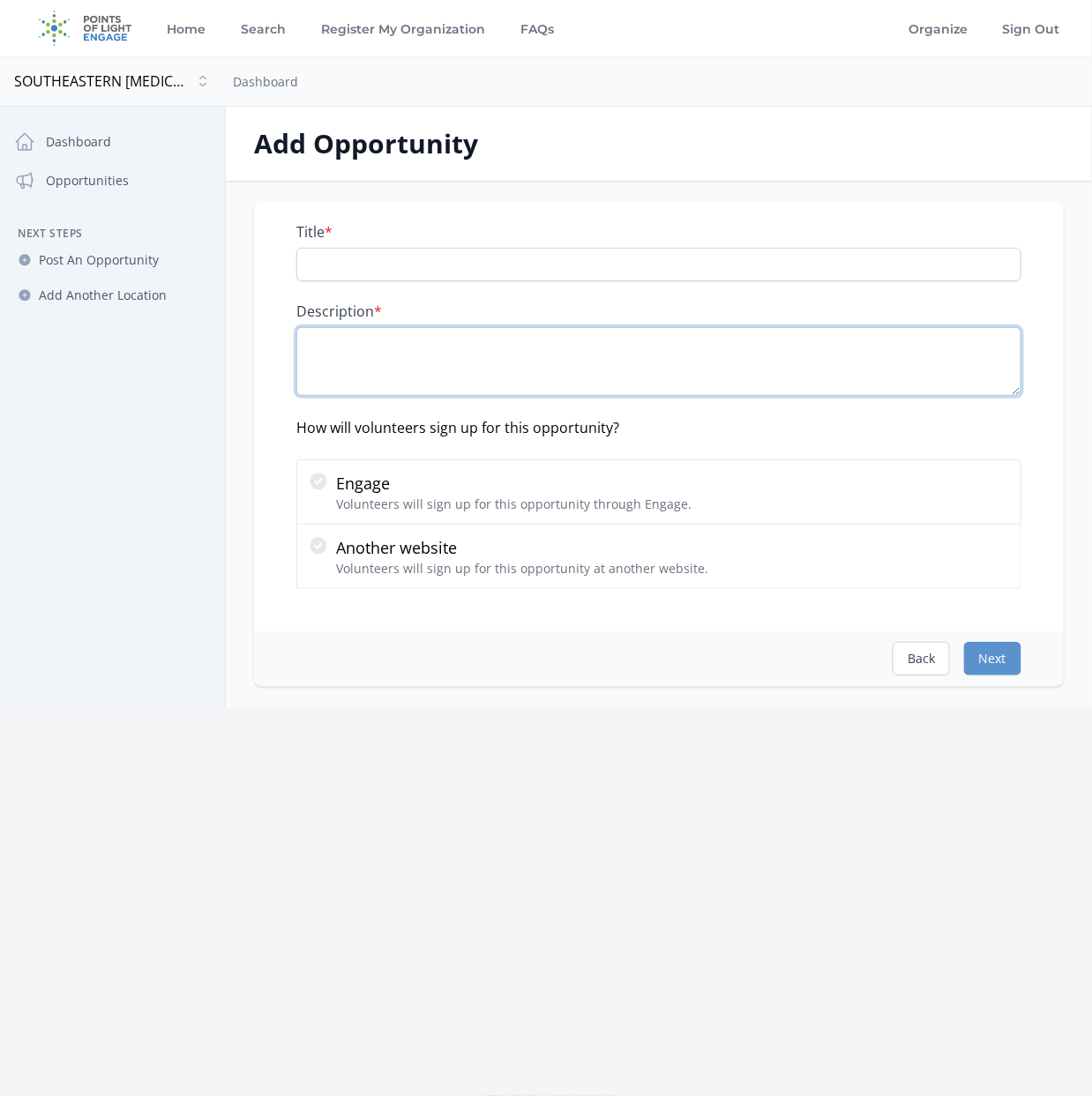
click at [359, 392] on textarea "Description *" at bounding box center [658, 362] width 725 height 69
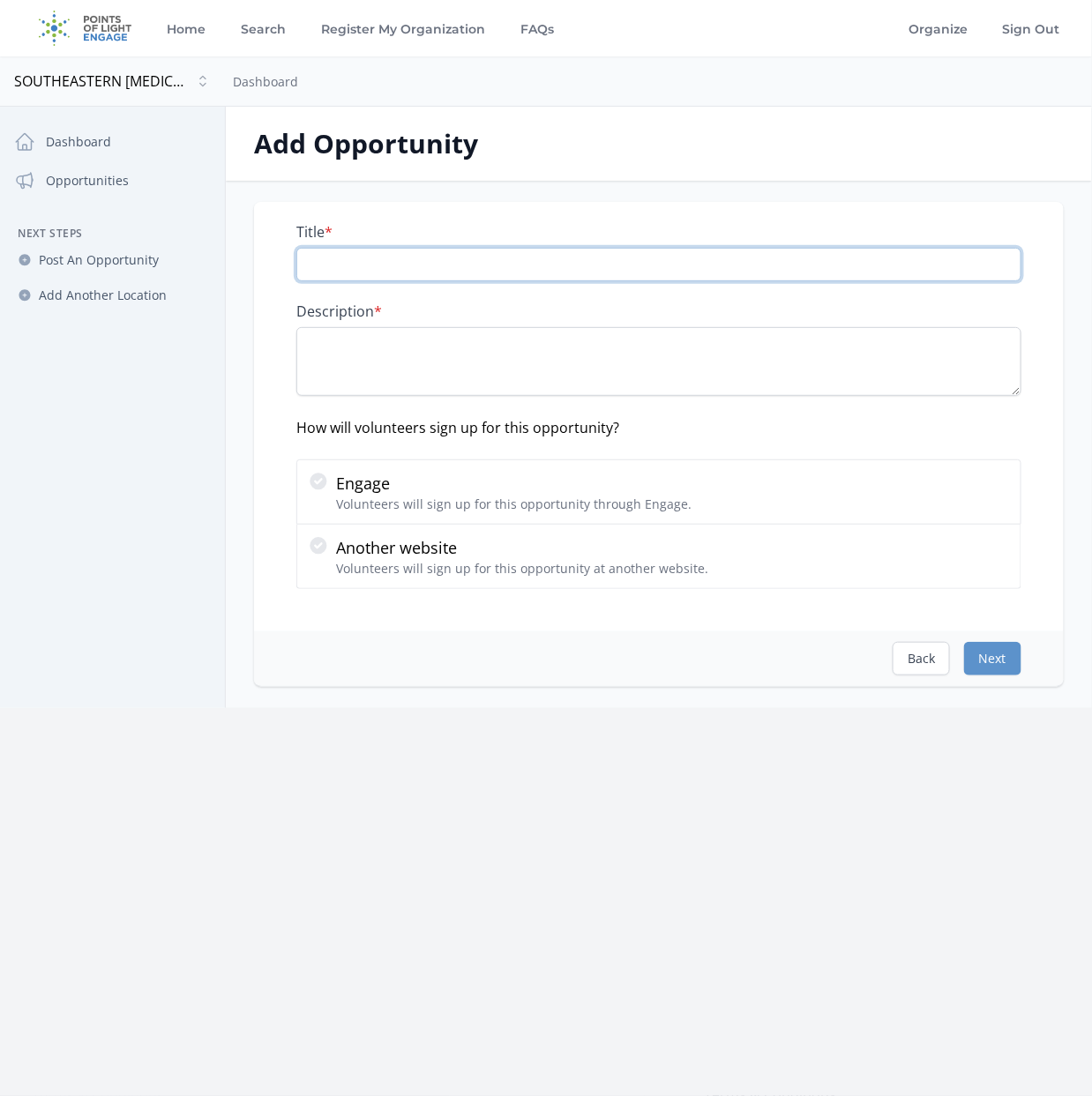
click at [321, 261] on input "Title *" at bounding box center [658, 264] width 725 height 34
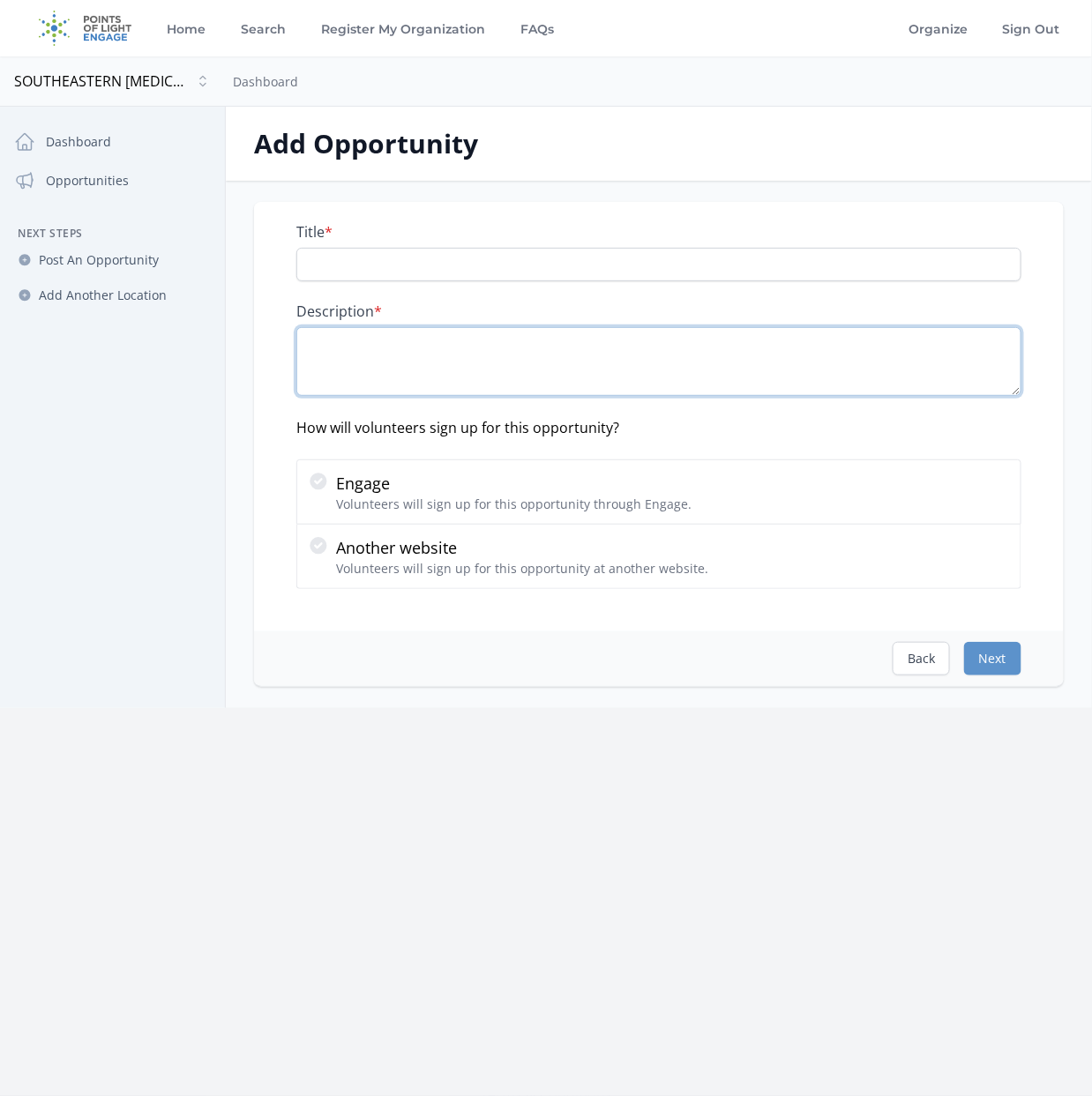
click at [338, 349] on textarea "Description *" at bounding box center [658, 362] width 725 height 69
paste textarea "Post-Race Breakdown Volunteers are the behind-the-scenes heroes who help wrap u…"
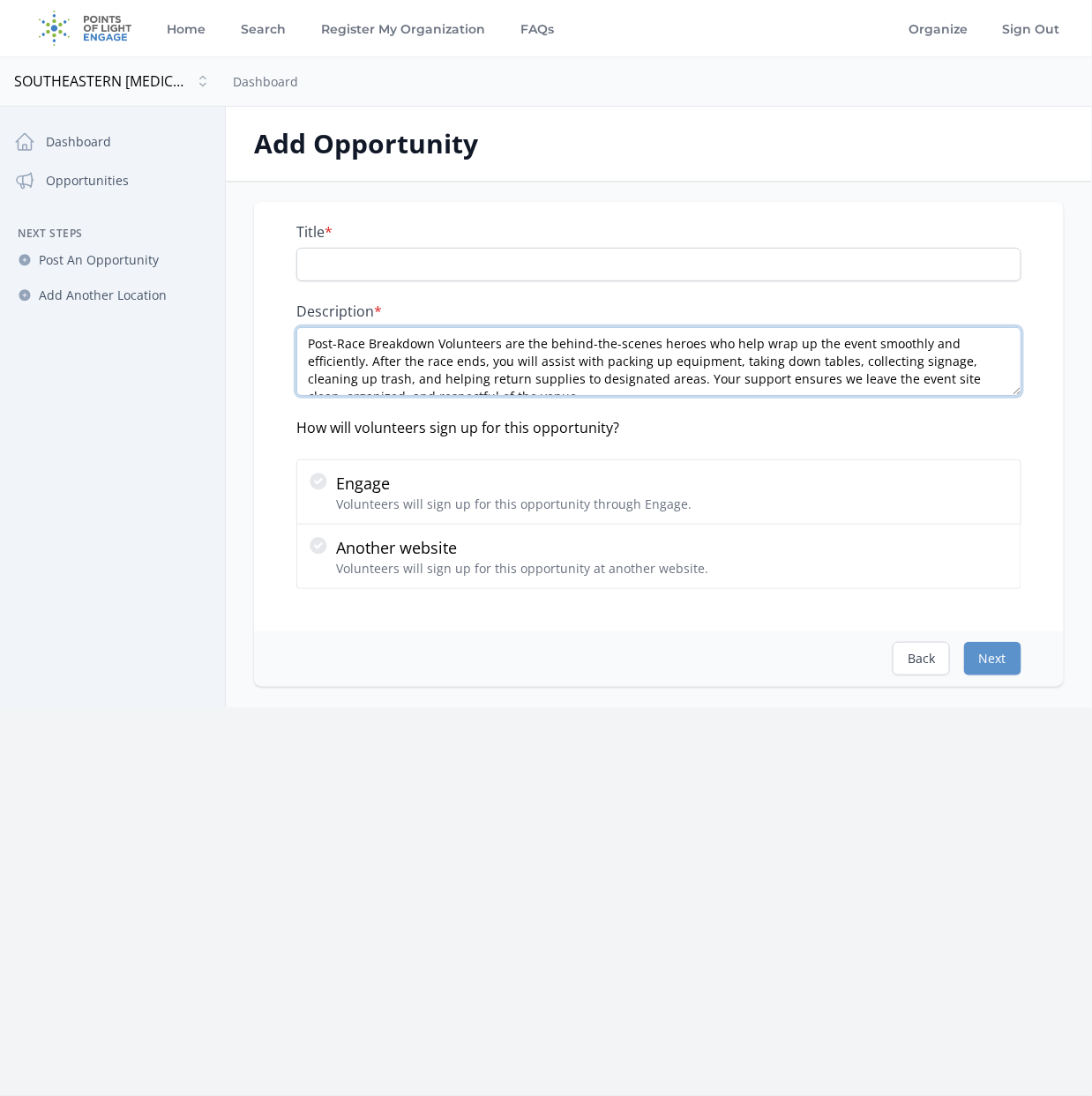
drag, startPoint x: 555, startPoint y: 387, endPoint x: 353, endPoint y: 337, distance: 208.1
click at [244, 322] on div "Title * Description * Post-Race Breakdown Volunteers are the behind-the-scenes …" at bounding box center [659, 445] width 866 height 485
click at [1079, 294] on div "Title * Description * Post-Race Breakdown Volunteers are the behind-the-scenes …" at bounding box center [659, 445] width 866 height 485
drag, startPoint x: 510, startPoint y: 387, endPoint x: 254, endPoint y: 288, distance: 274.5
click at [254, 288] on div "Title * Description * Post-Race Breakdown Volunteers are the behind-the-scenes …" at bounding box center [658, 417] width 809 height 429
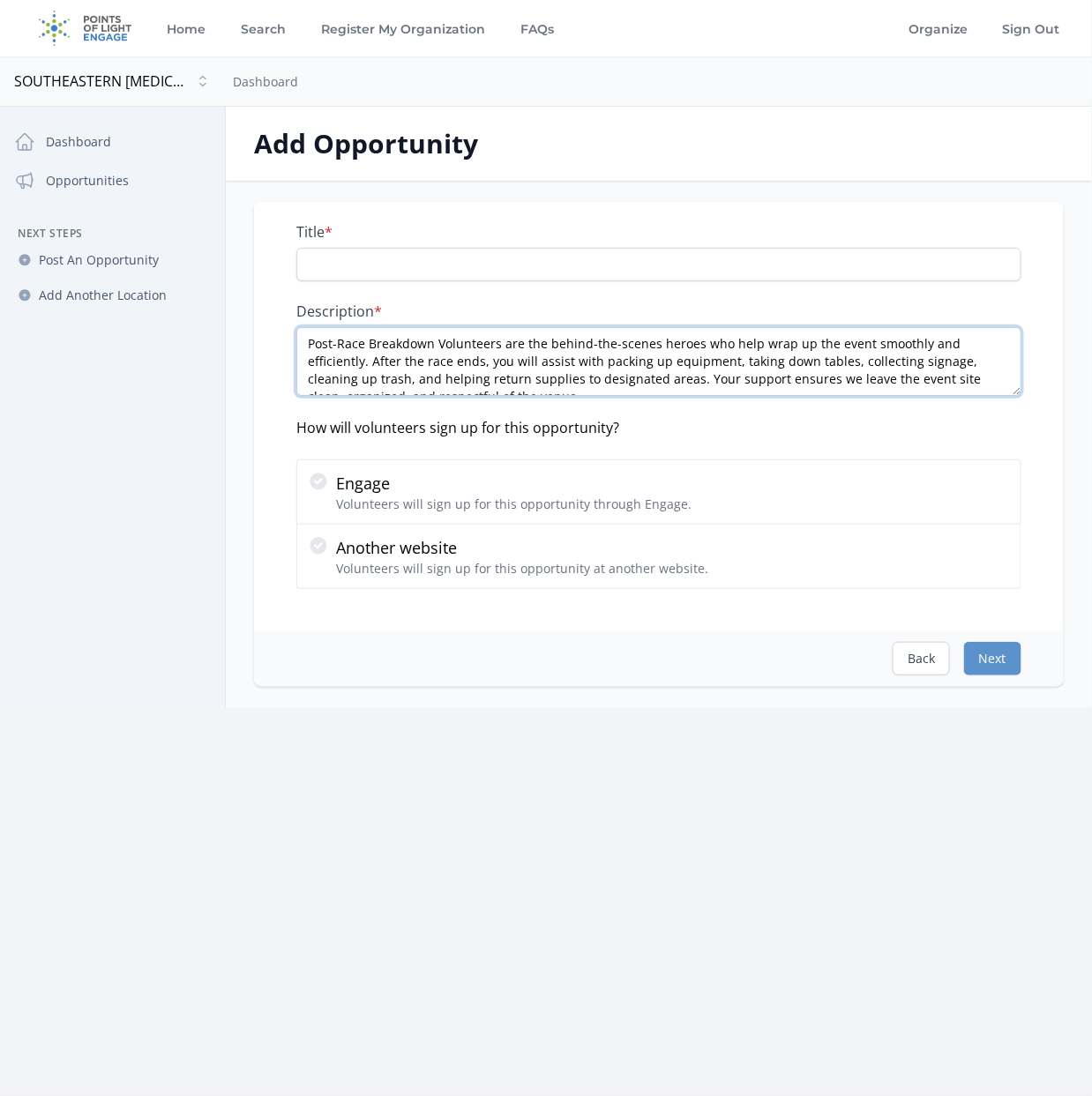
paste textarea "re-Race Breakdown Volunteers are the behind-the-scenes heroes who help the even…"
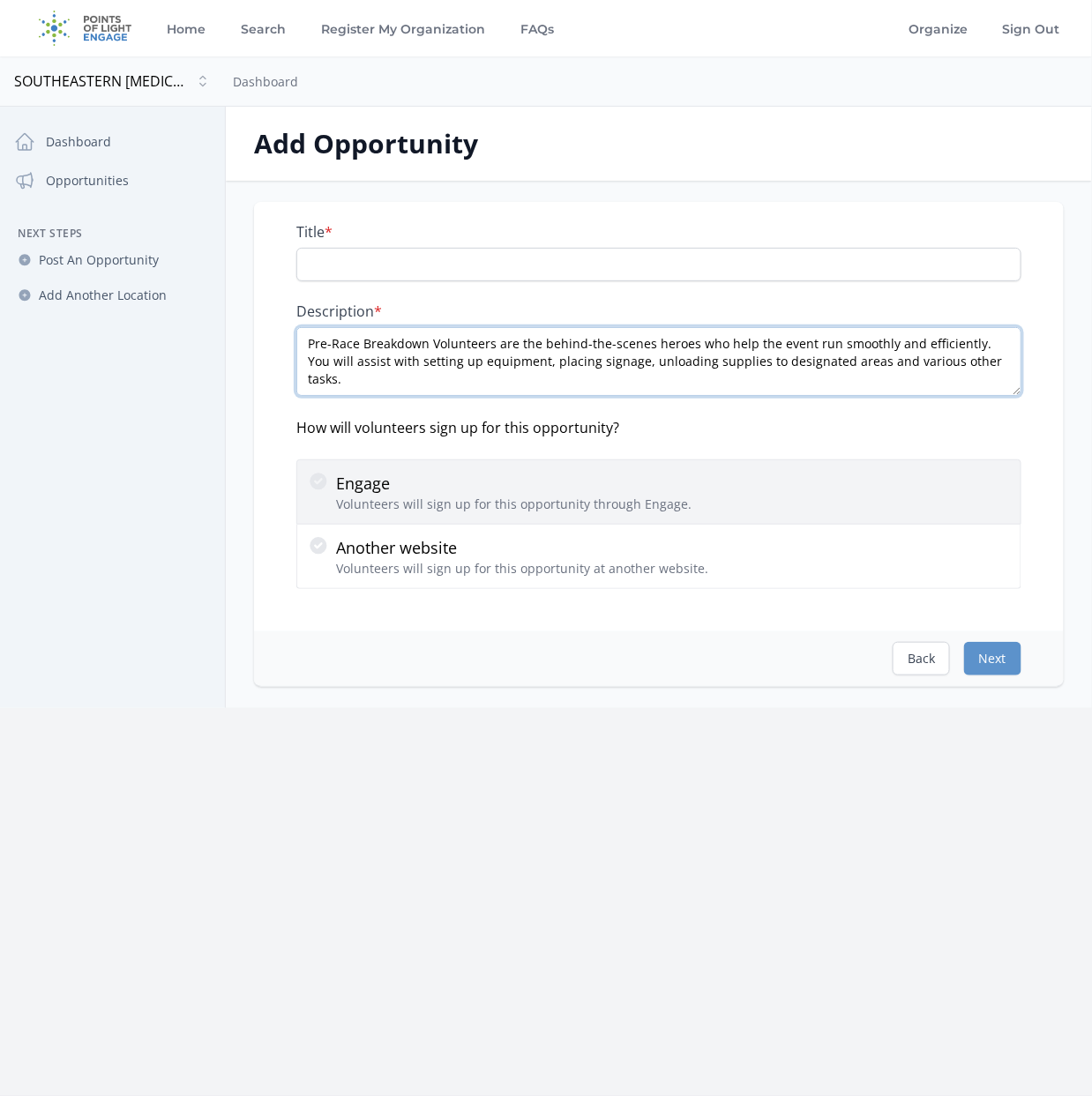
scroll to position [28, 0]
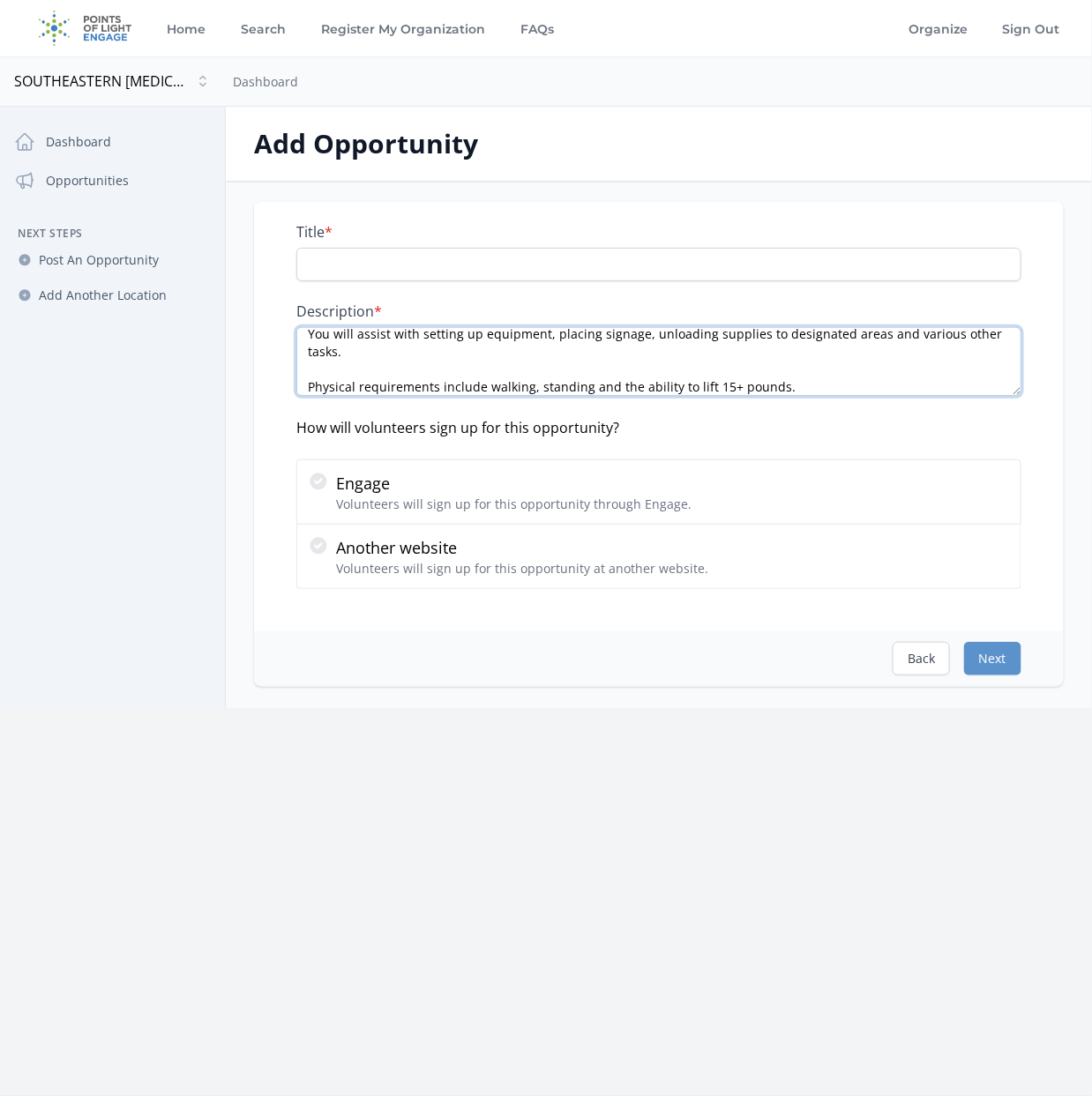
type textarea "Pre-Race Breakdown Volunteers are the behind-the-scenes heroes who help the eve…"
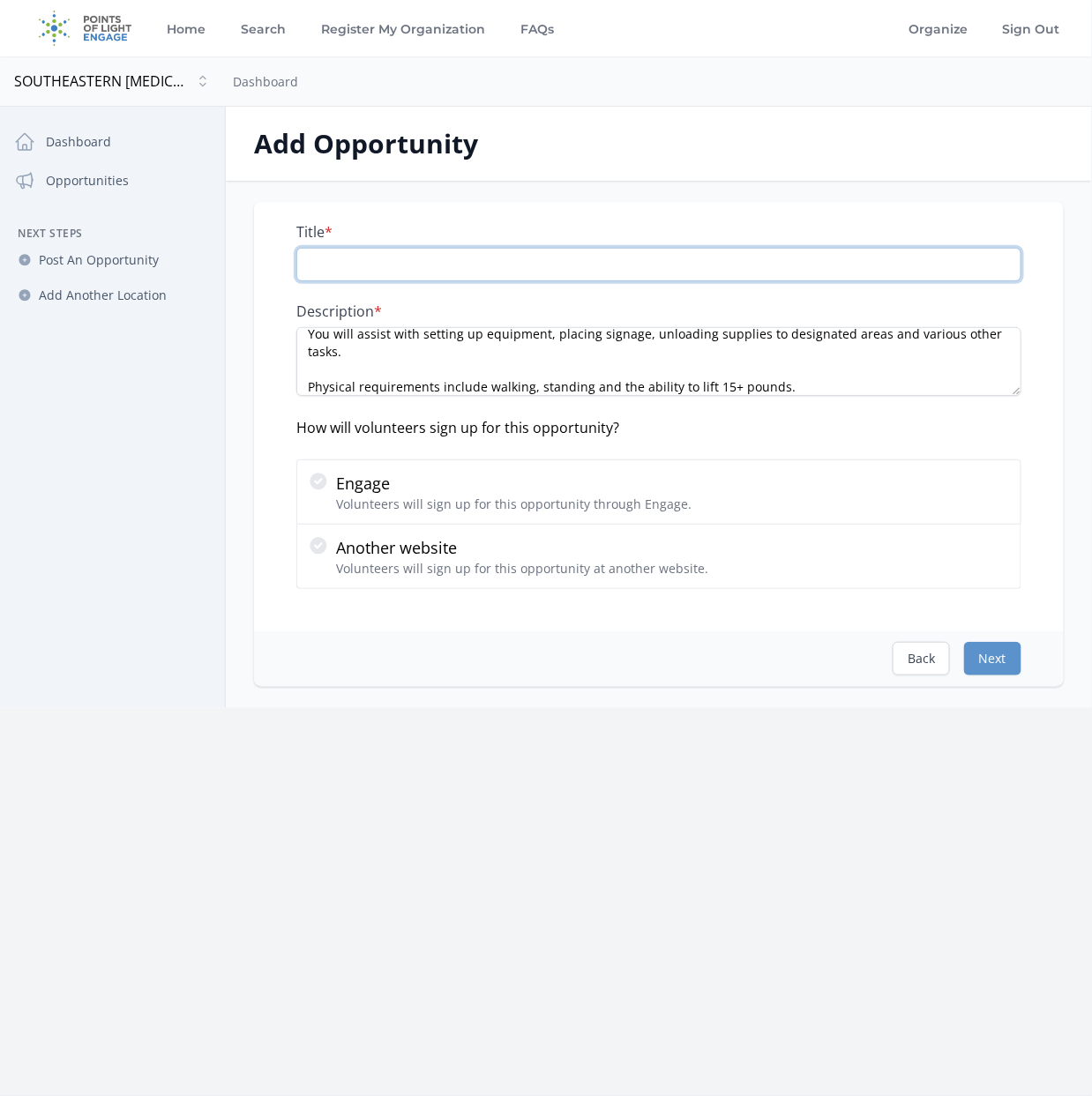
click at [364, 258] on input "Title *" at bounding box center [658, 264] width 725 height 34
type input "P"
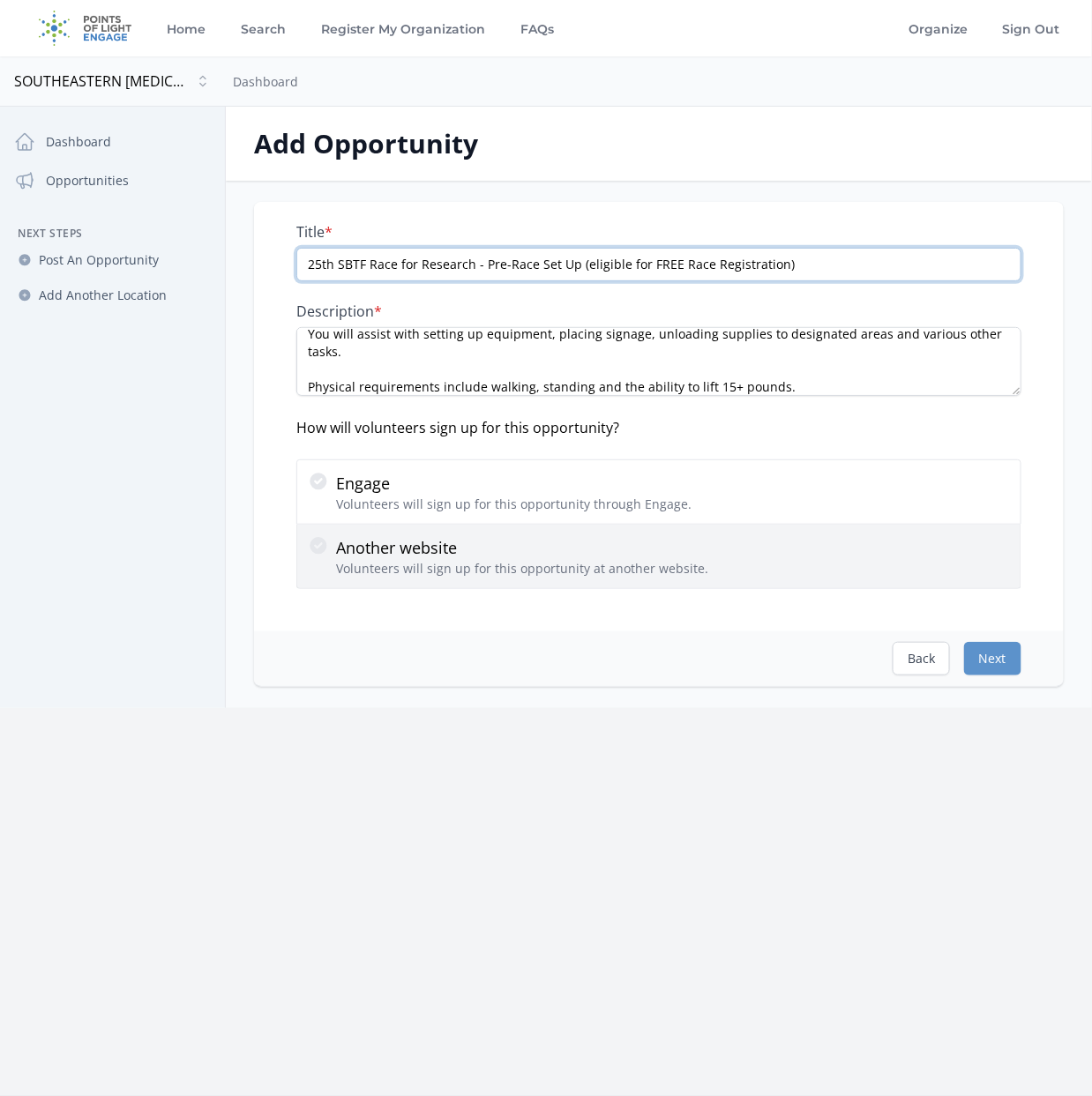
type input "25th SBTF Race for Research - Pre-Race Set Up (eligible for FREE Race Registrat…"
click at [361, 548] on p "Another website" at bounding box center [522, 548] width 372 height 25
click at [0, 0] on input "Another website Volunteers will sign up for this opportunity at another website." at bounding box center [0, 0] width 0 height 0
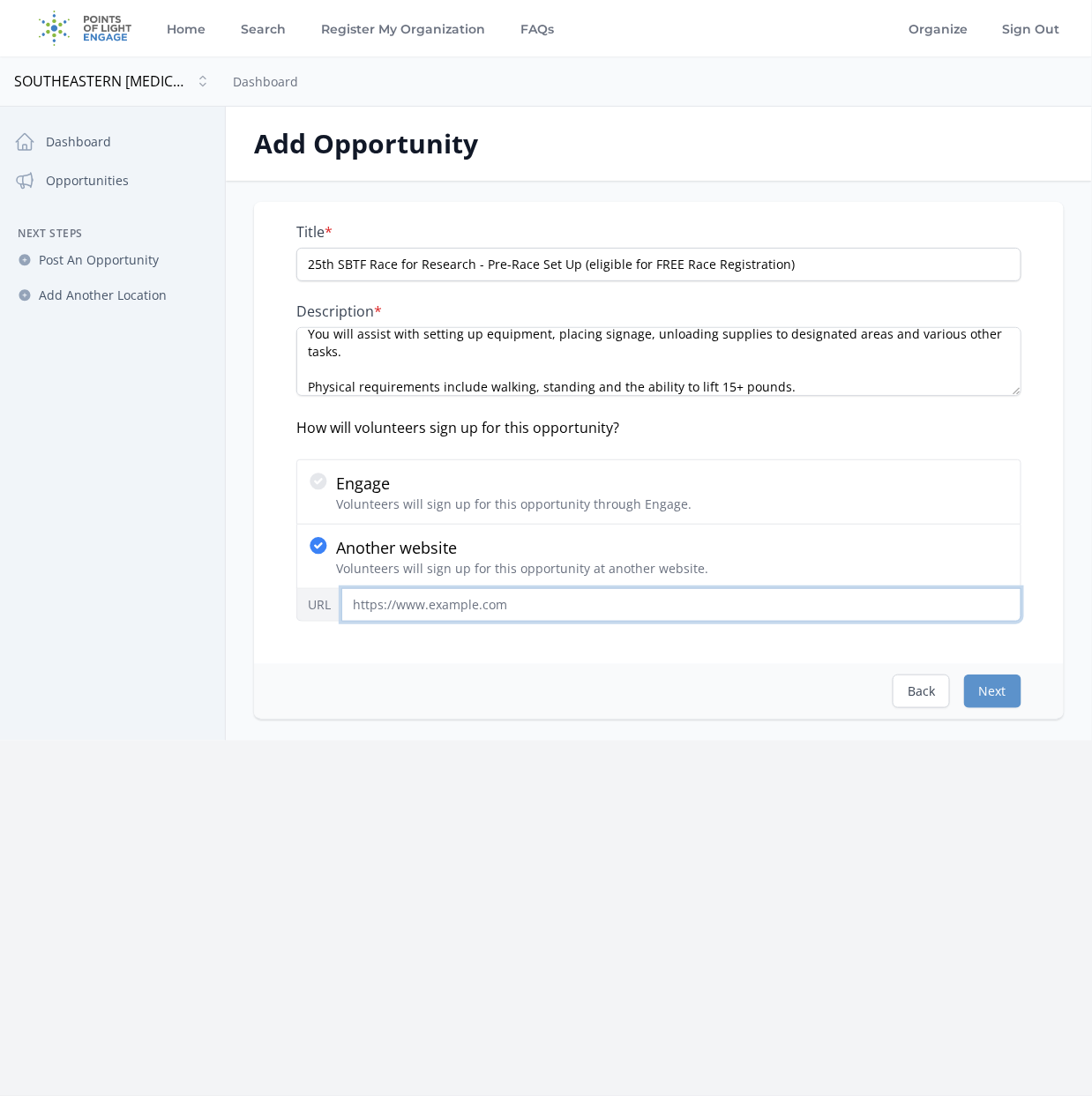
click at [484, 606] on input "URL" at bounding box center [681, 605] width 680 height 34
paste input "https://www.signupgenius.com/go/10C094FAAAC2BAAFEC16-55668454-2025#/"
type input "https://www.signupgenius.com/go/10C094FAAAC2BAAFEC16-55668454-2025#/"
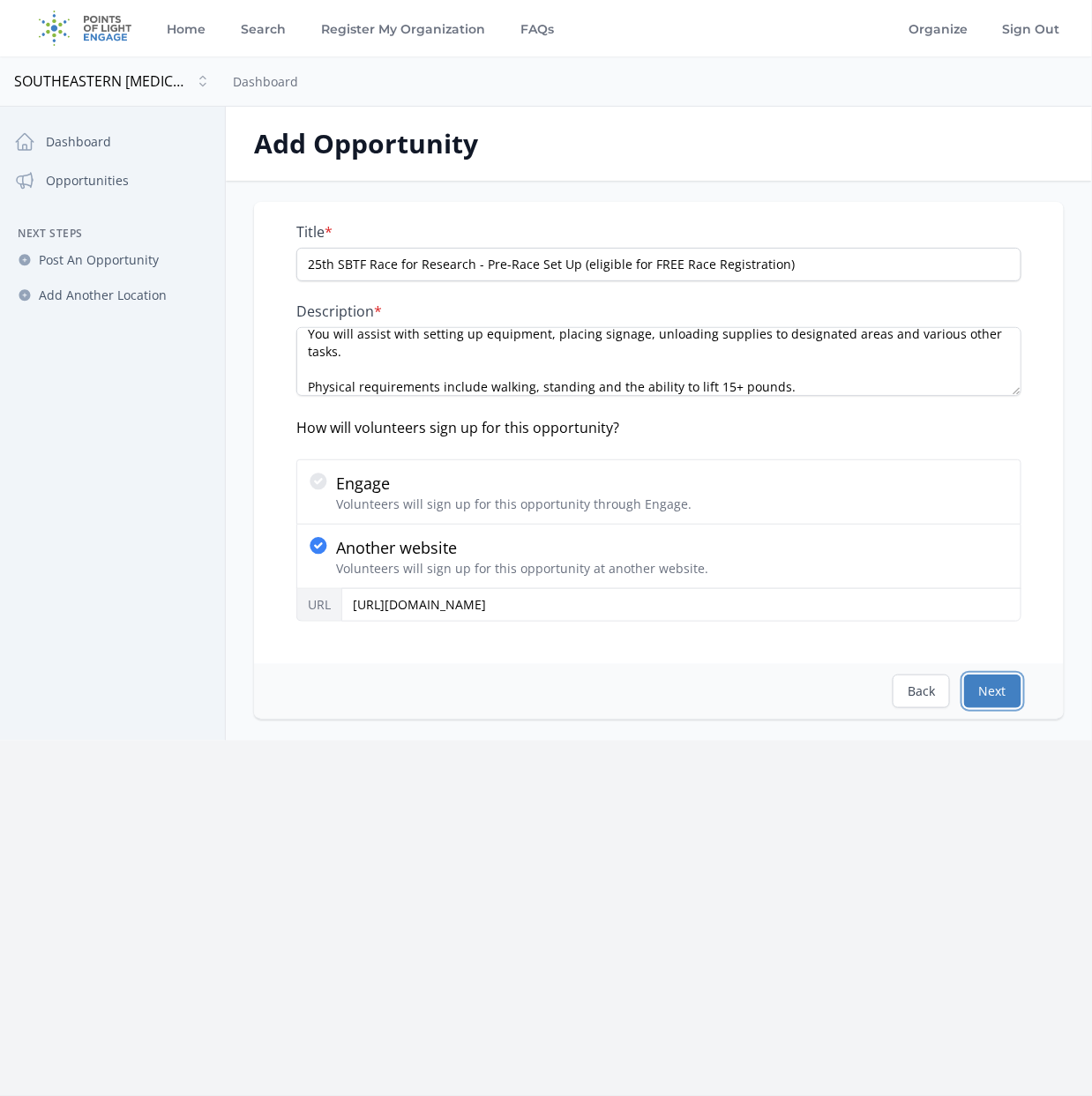
click at [994, 680] on button "Next" at bounding box center [992, 691] width 57 height 34
select select "US/Eastern"
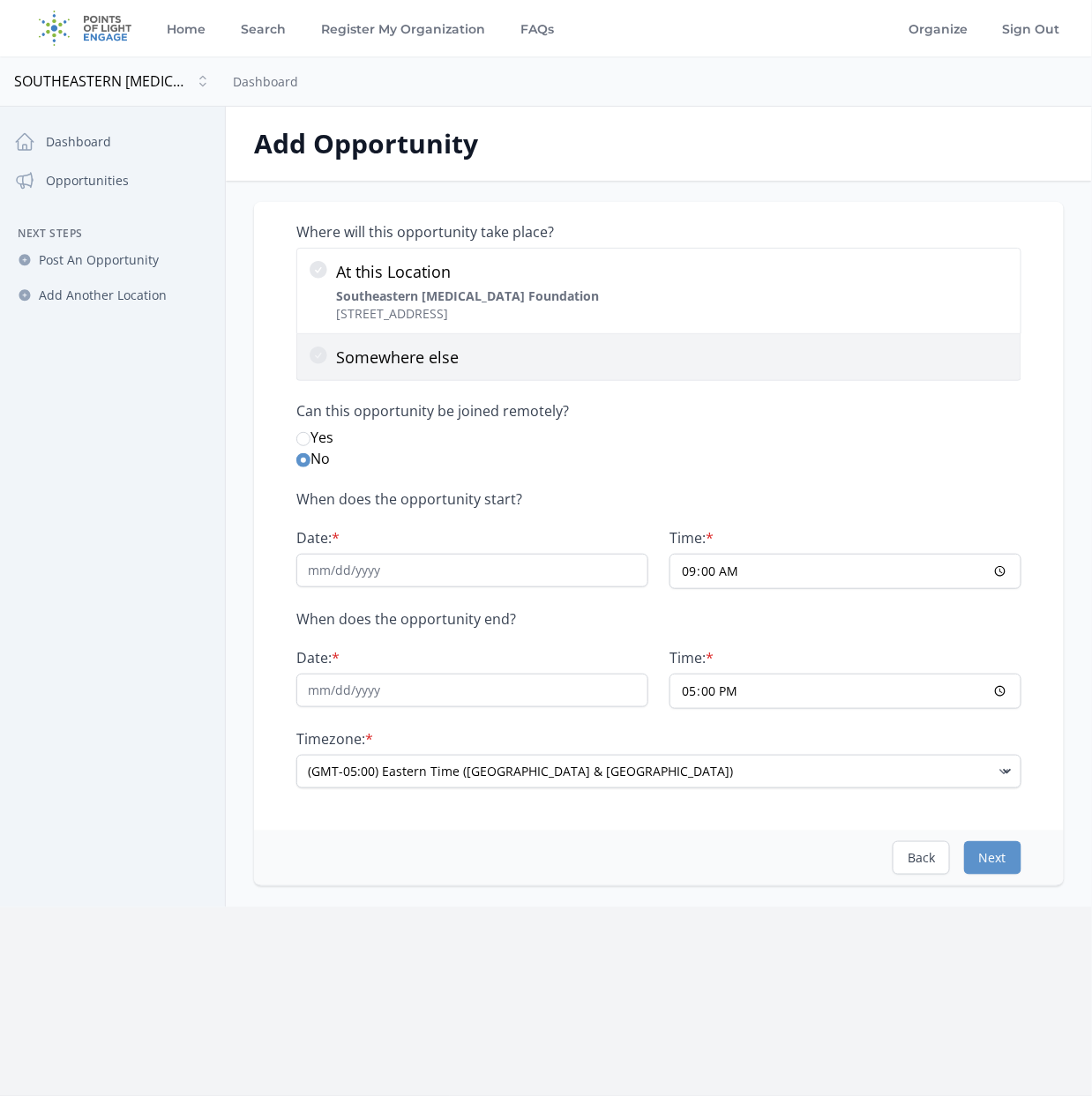
click at [367, 366] on p "Somewhere else" at bounding box center [672, 357] width 673 height 25
click at [0, 0] on input "Somewhere else" at bounding box center [0, 0] width 0 height 0
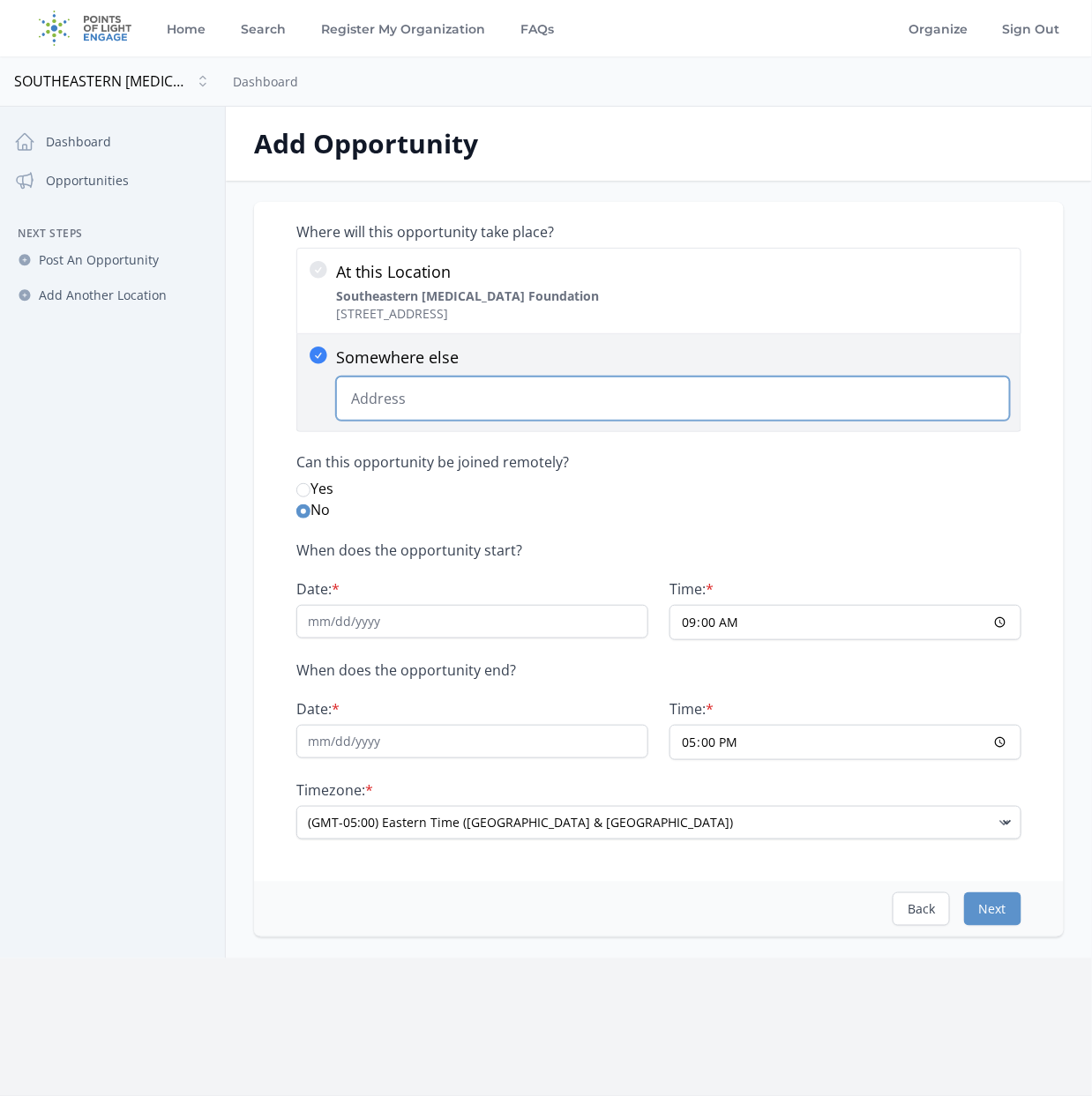
click at [377, 400] on input "Somewhere else Change Predictions" at bounding box center [672, 399] width 673 height 44
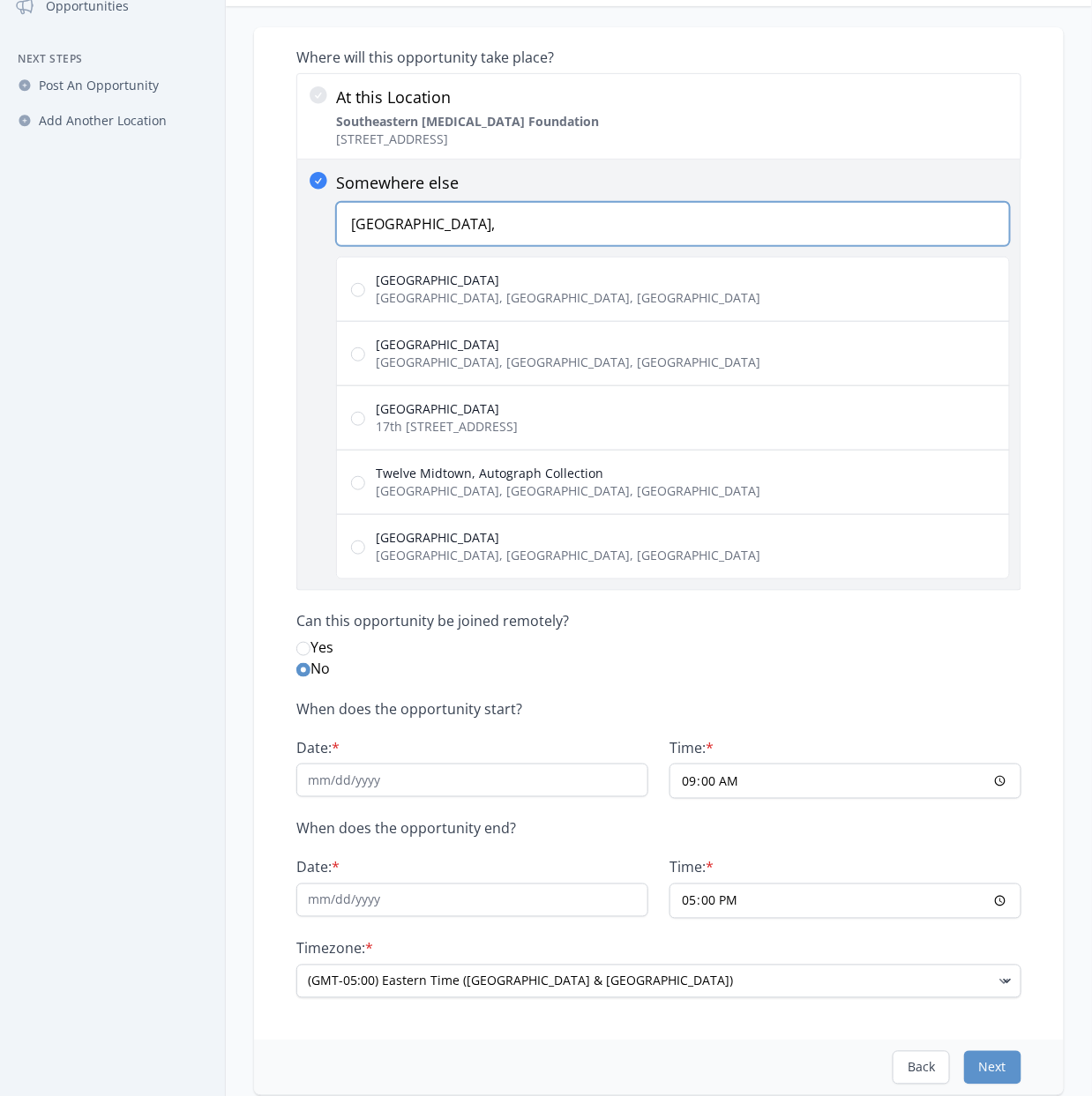
scroll to position [176, 0]
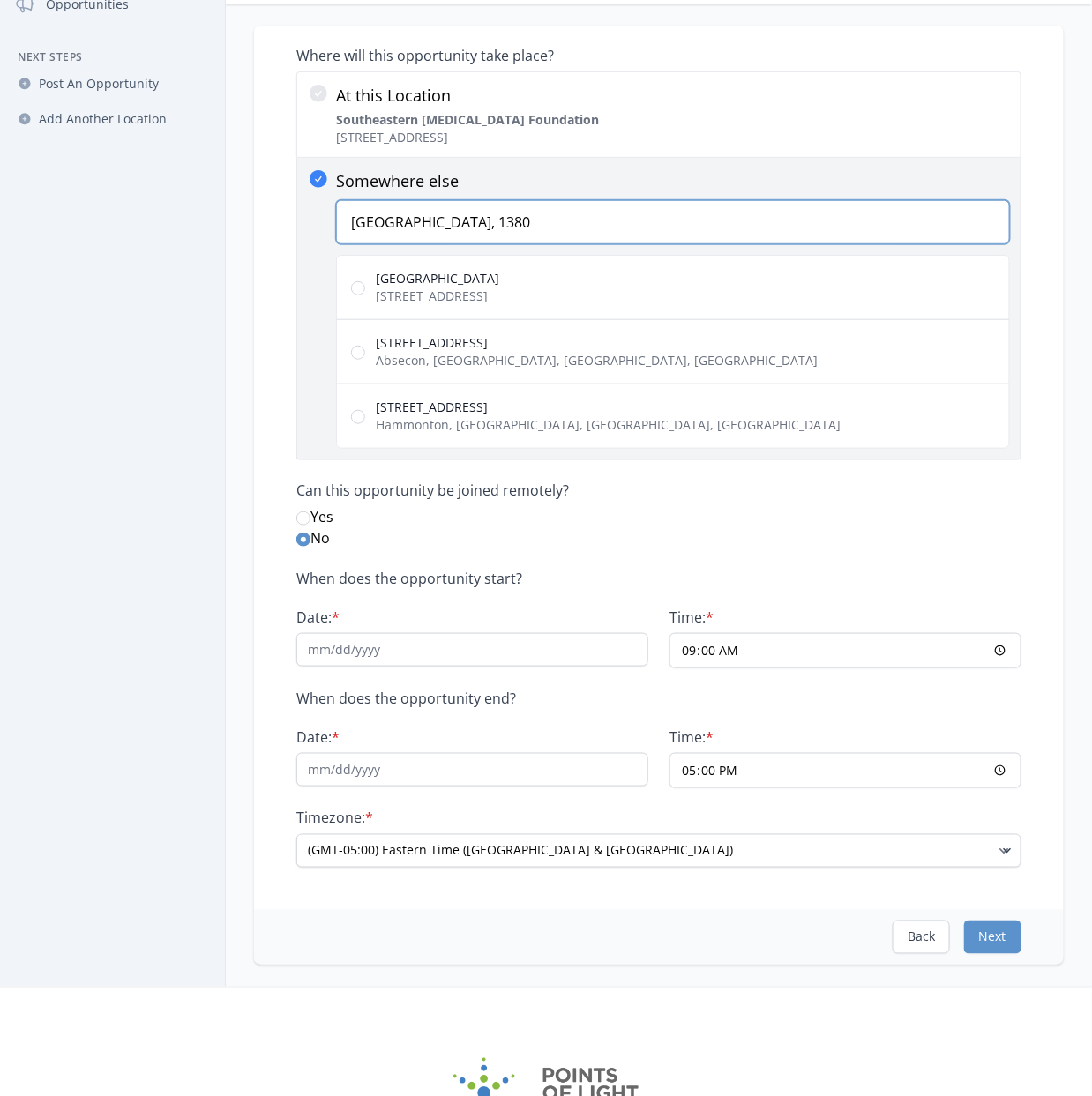
type input "Atlantic Station, 1380"
click at [499, 287] on span "1380 Atlantic Drive Northwest, Atlanta, GA, USA" at bounding box center [437, 296] width 124 height 17
click at [365, 285] on input "Atlantic Station 1380 Atlantic Drive Northwest, Atlanta, GA, USA" at bounding box center [357, 288] width 14 height 14
radio input "true"
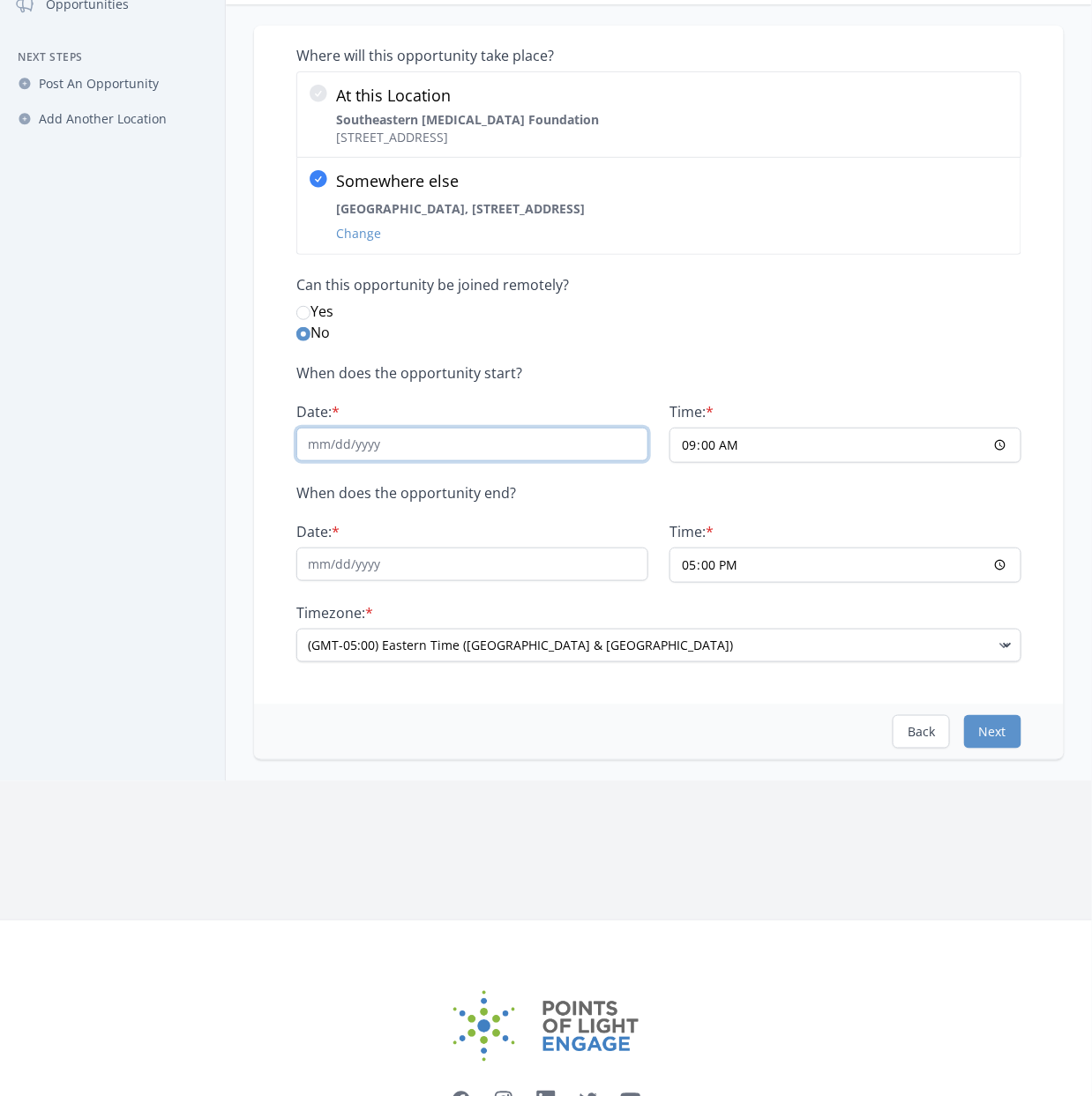
click at [457, 452] on input "Date: *" at bounding box center [471, 444] width 352 height 34
type input "09/20/2025"
click at [340, 440] on input "09/20/2025" at bounding box center [471, 444] width 352 height 34
type input "09/19/2025"
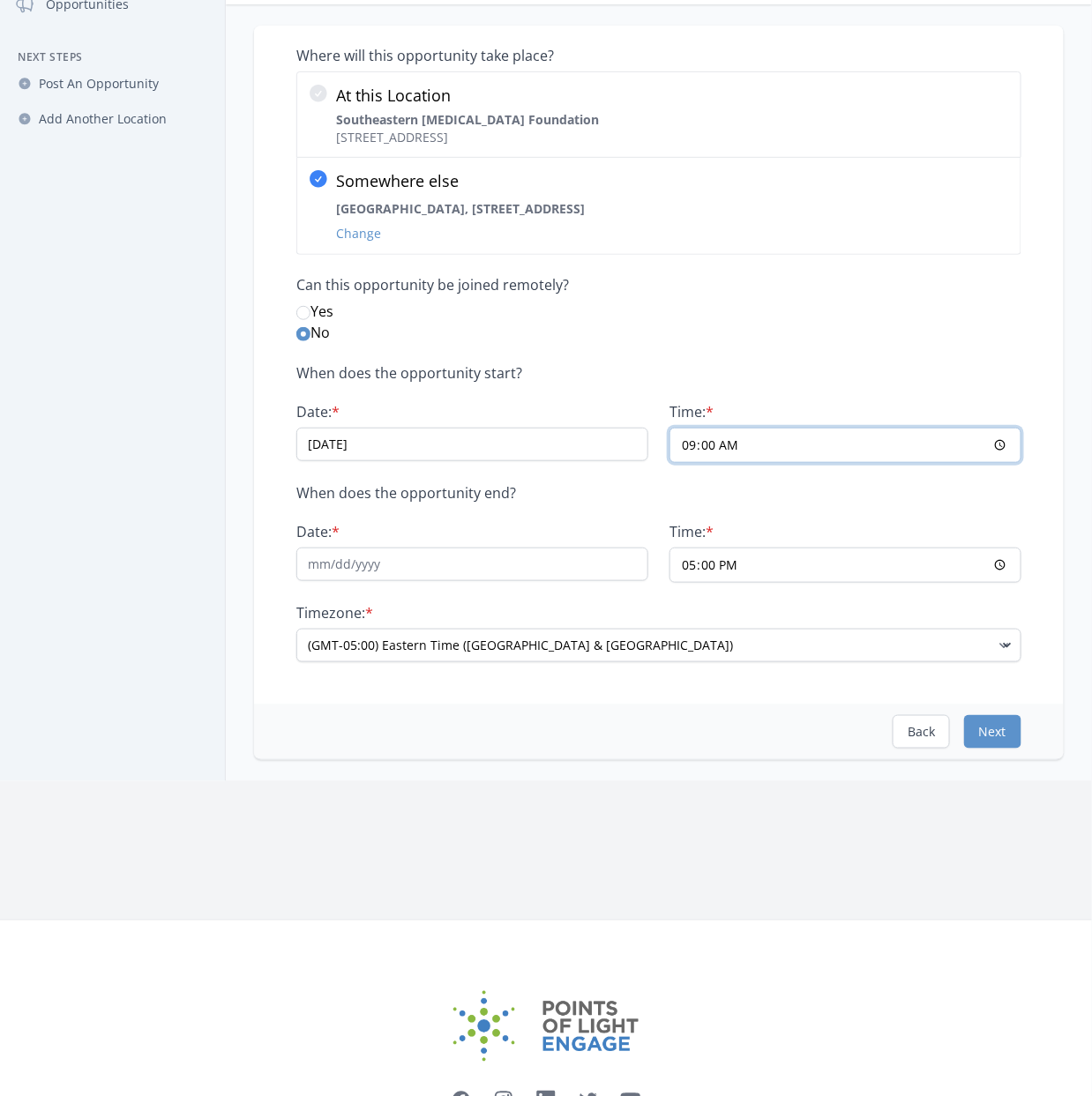
click at [780, 427] on input "09:00" at bounding box center [845, 445] width 352 height 35
click at [770, 445] on input "00:00" at bounding box center [845, 445] width 352 height 35
drag, startPoint x: 749, startPoint y: 434, endPoint x: 728, endPoint y: 463, distance: 35.8
click at [749, 434] on input "00:00" at bounding box center [845, 445] width 352 height 35
type input "12:00"
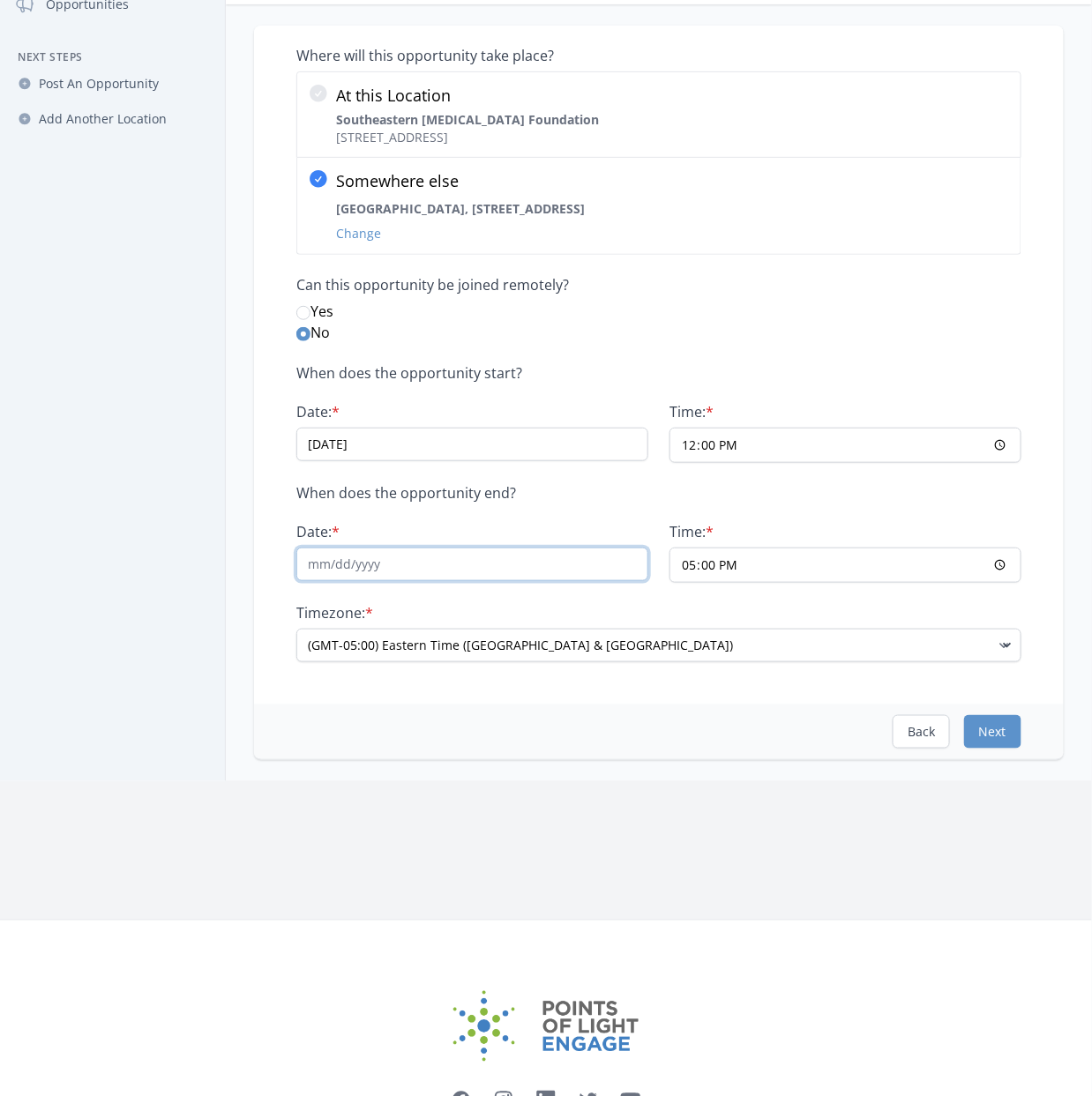
click at [484, 577] on input "Date: *" at bounding box center [471, 564] width 352 height 34
type input "09/19/2025"
type input "16:00"
type input "09:00"
type input "12:00"
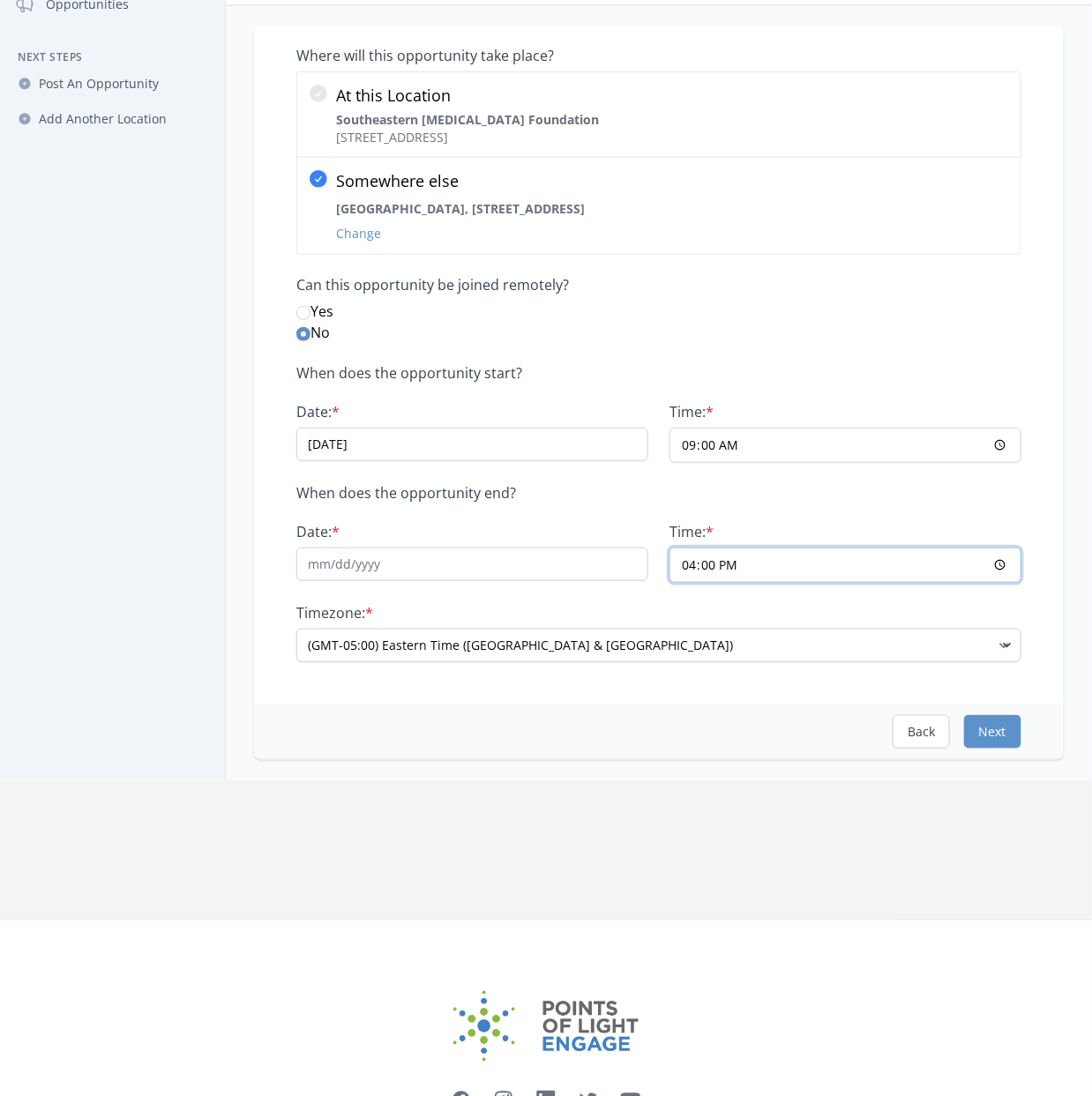
type input "09/19/2025"
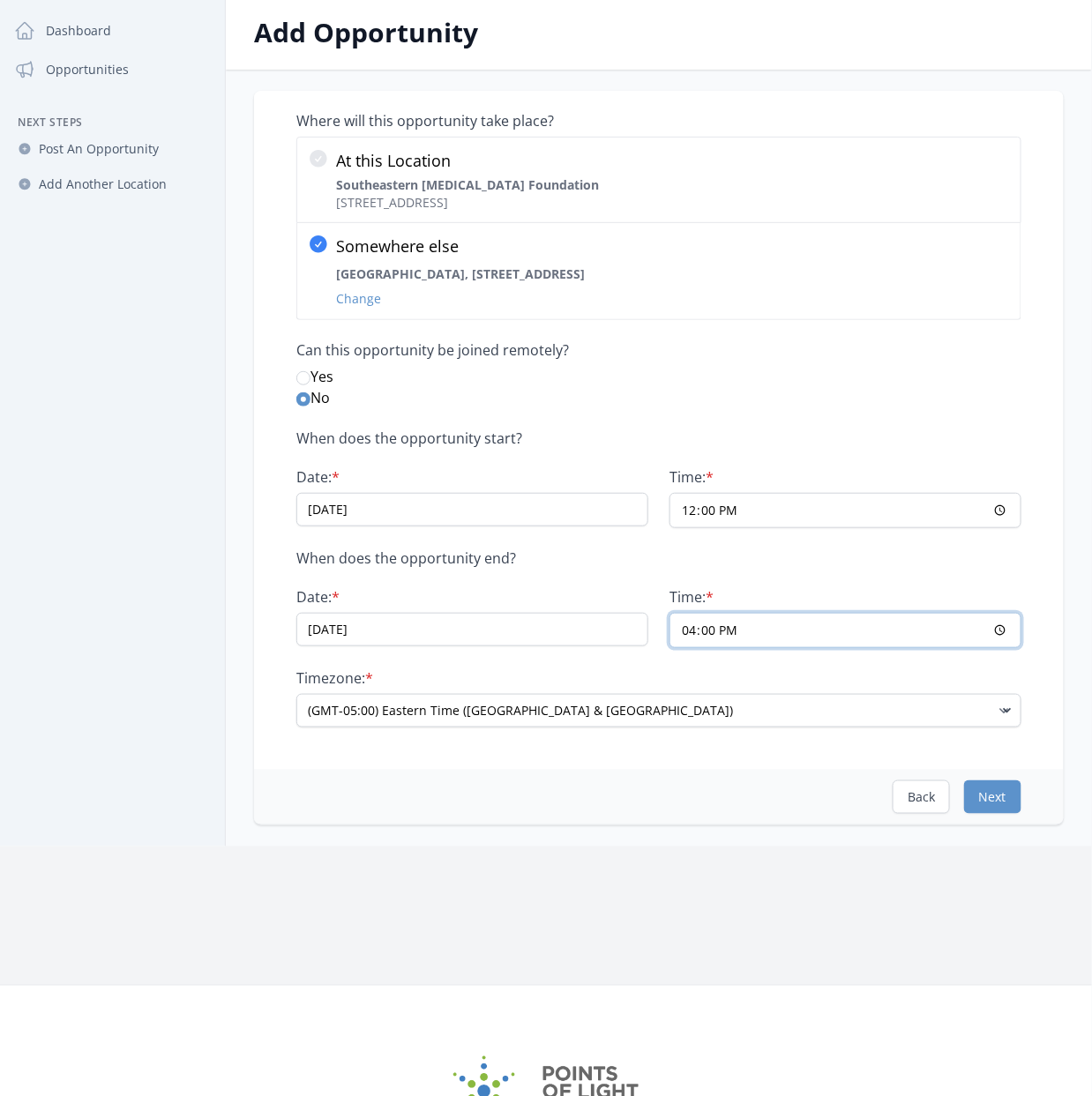
scroll to position [88, 0]
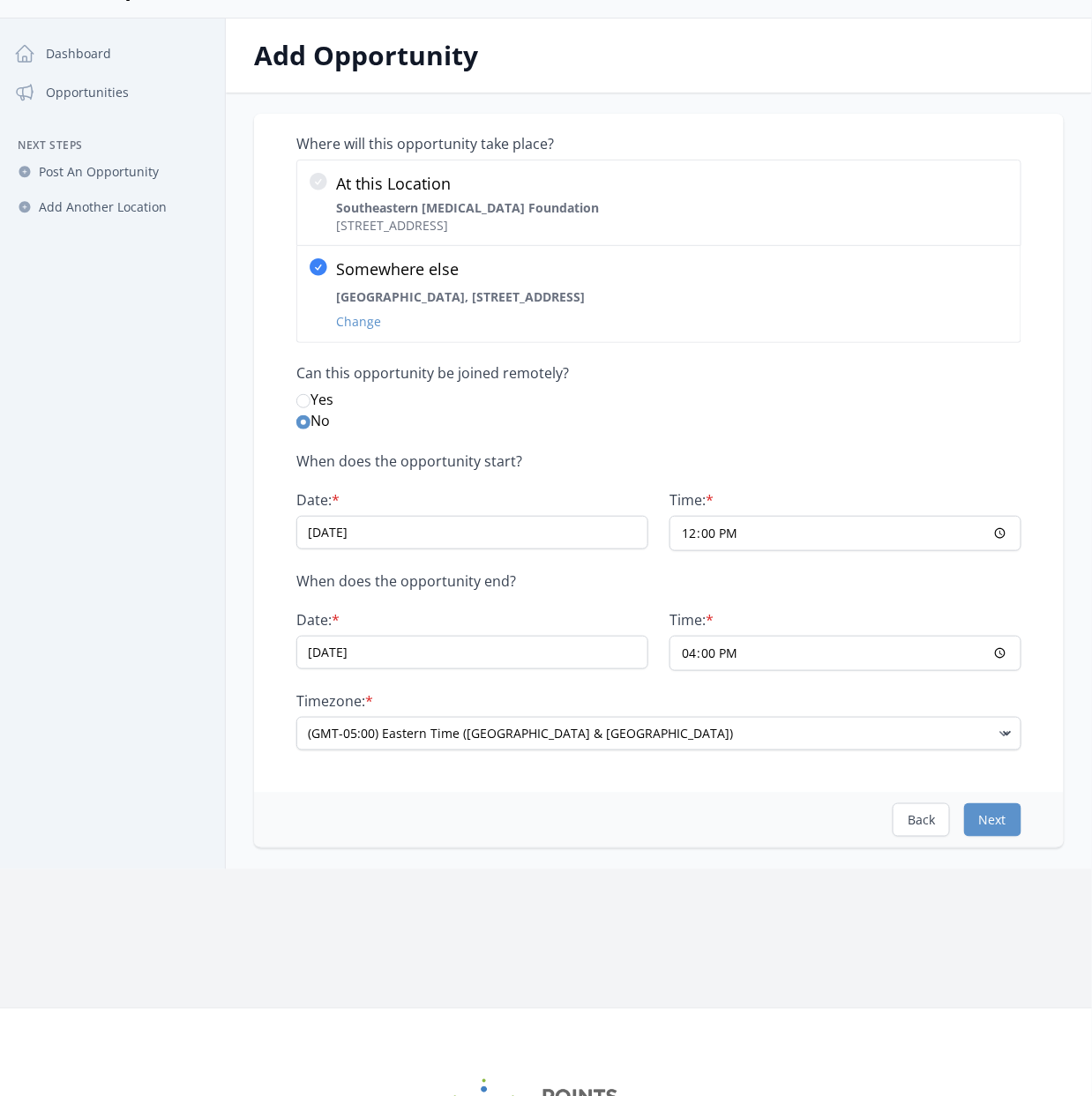
click at [780, 567] on div "When does the opportunity start? Date: * 09/19/2025 Time: * 12:00 When does the…" at bounding box center [658, 601] width 725 height 298
click at [1004, 827] on button "Next" at bounding box center [992, 820] width 57 height 34
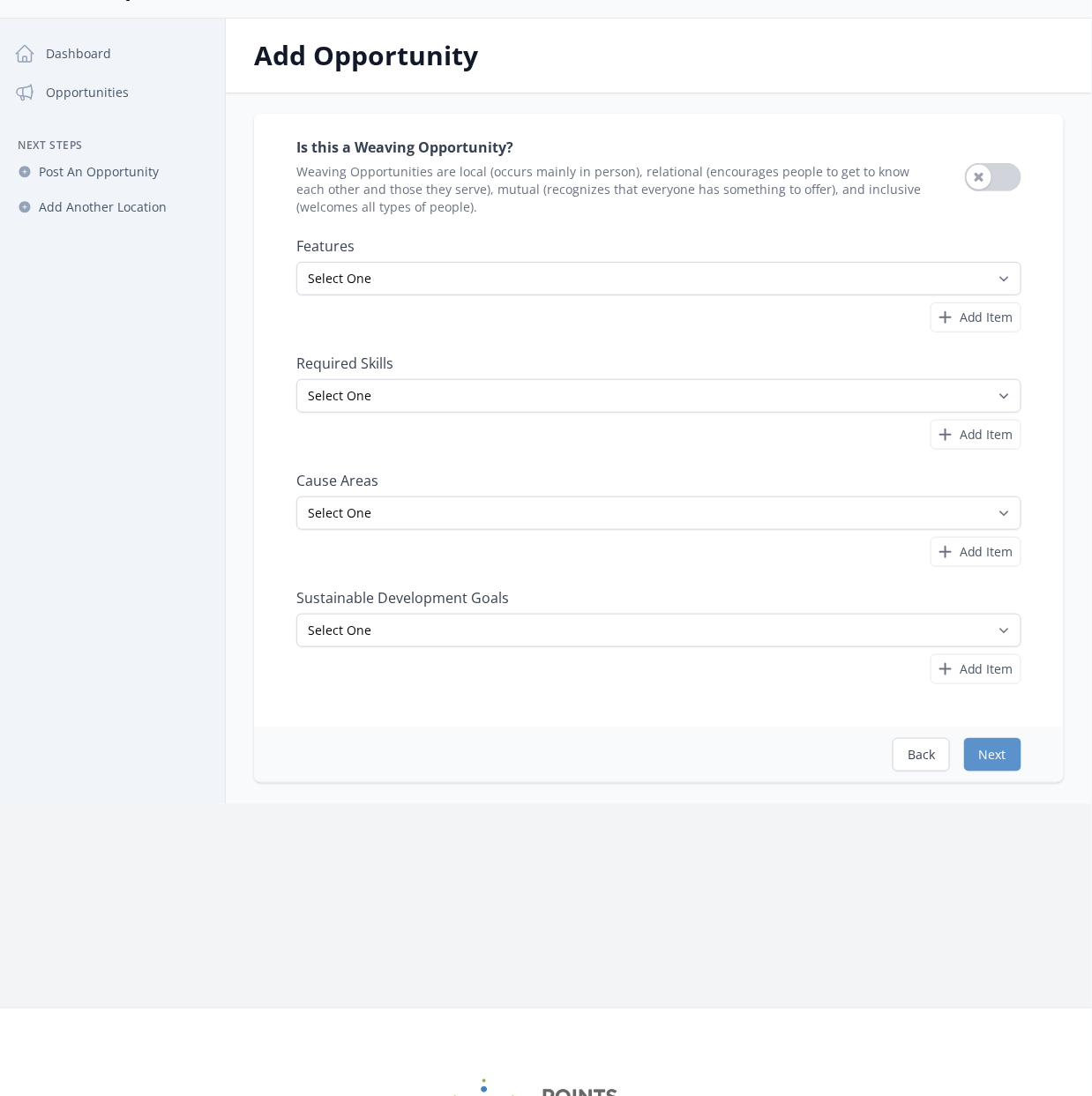
scroll to position [0, 0]
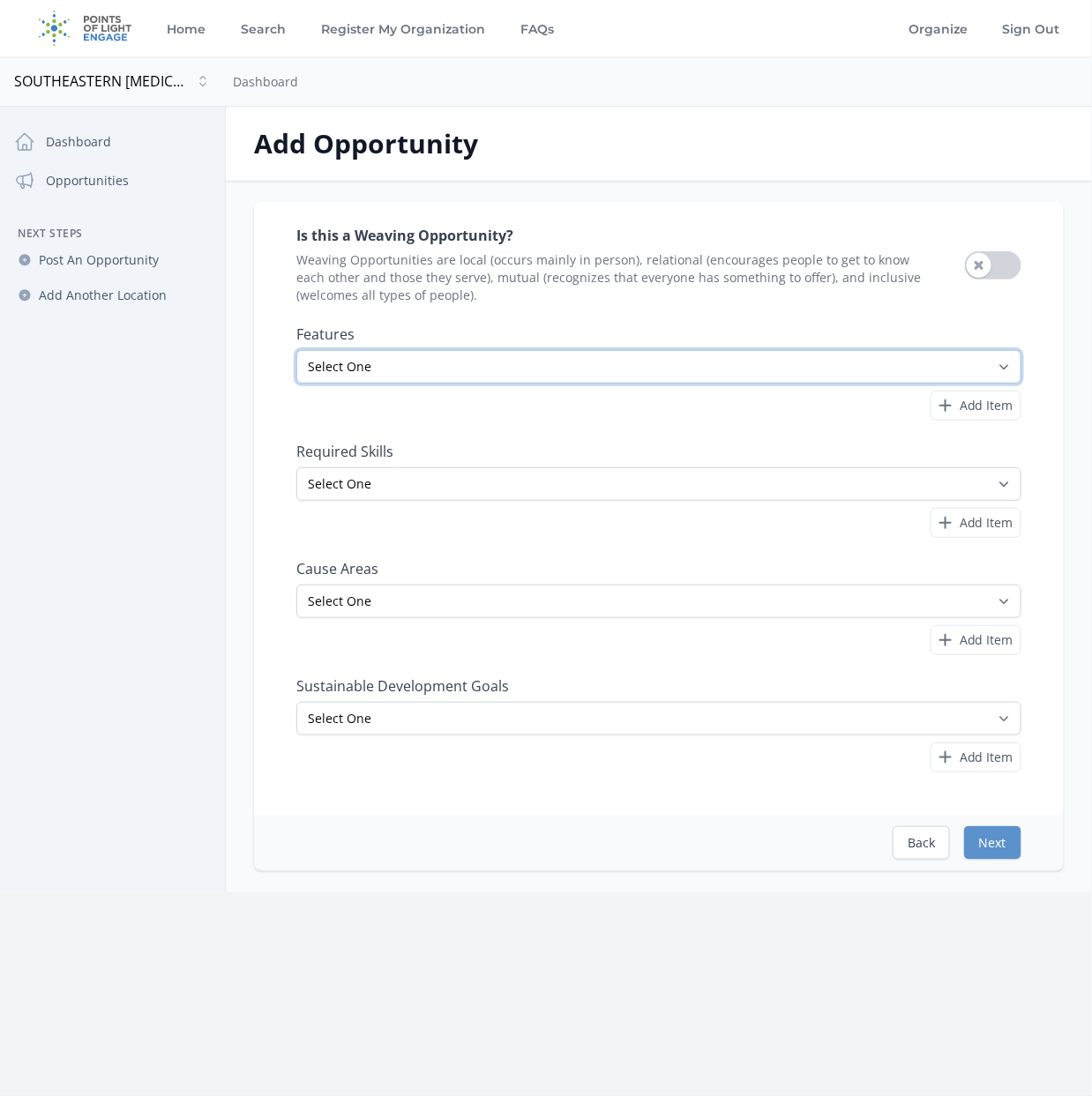
click at [502, 367] on select "Select One All Ages Court-Ordered Eligible Good for Families Good for Groups Go…" at bounding box center [658, 366] width 725 height 34
select select "Outdoor Activity"
click at [296, 350] on select "Select One All Ages Court-Ordered Eligible Good for Families Good for Groups Go…" at bounding box center [658, 366] width 725 height 34
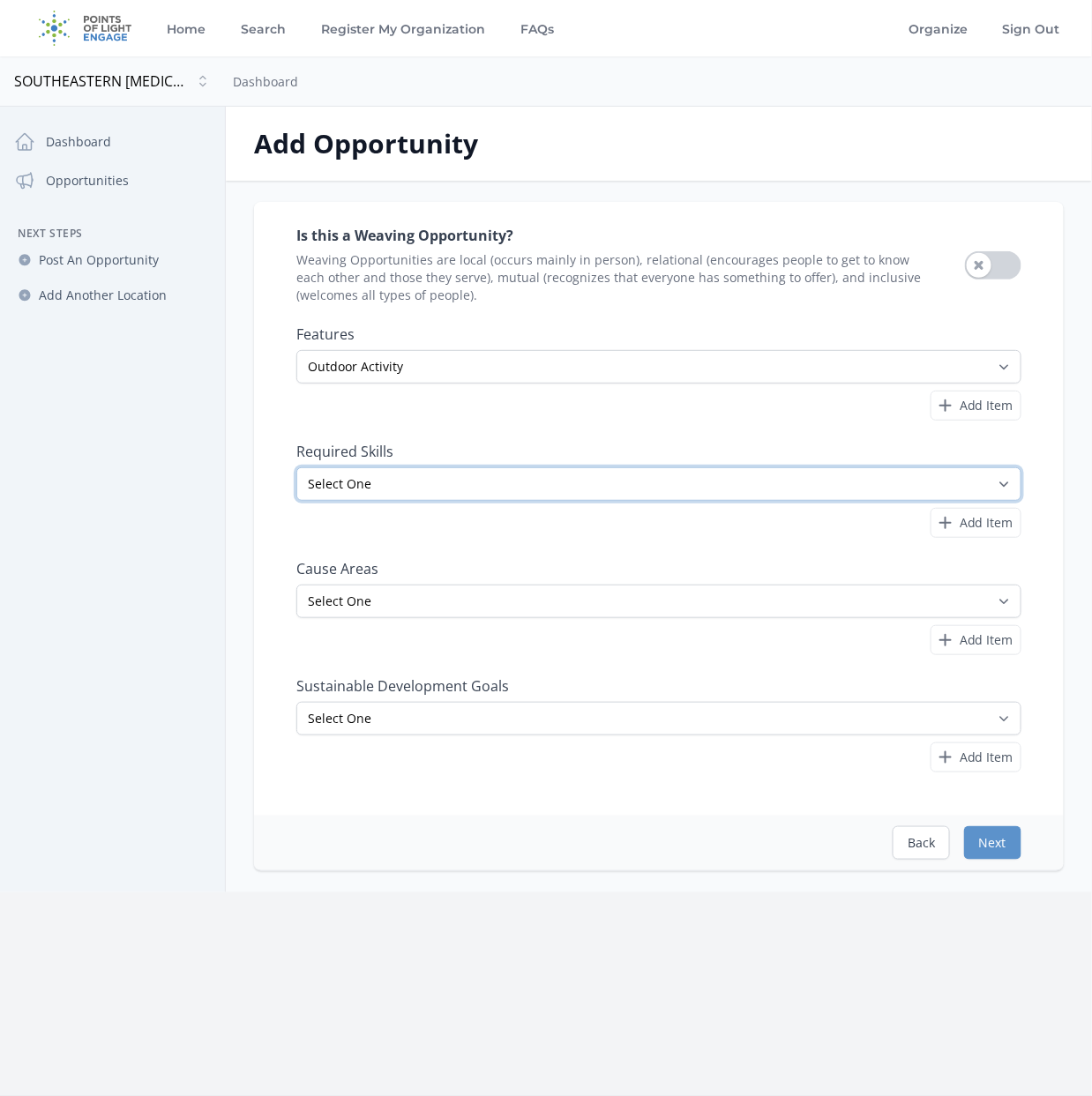
click at [632, 485] on select "Select One Accounting Advocacy Administrative Arts Board Service Business Skill…" at bounding box center [658, 484] width 725 height 34
drag, startPoint x: 756, startPoint y: 423, endPoint x: 763, endPoint y: 416, distance: 9.9
click at [760, 420] on div "Is this a Weaving Opportunity? Weaving Opportunities are local (occurs mainly i…" at bounding box center [658, 498] width 725 height 550
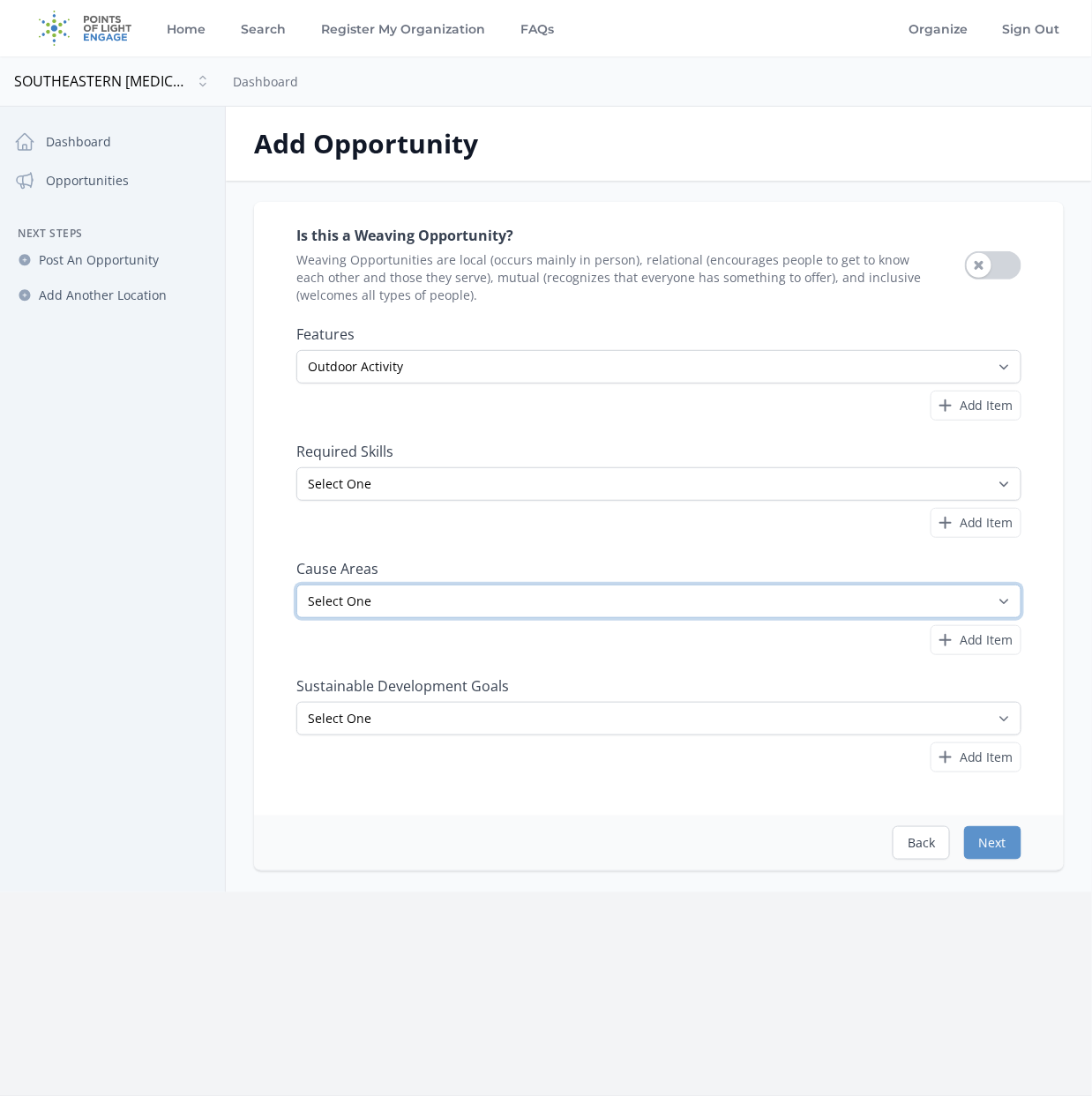
click at [755, 606] on select "Select One Adult Education Animals Arts & Culture Children & Youth Civil Rights…" at bounding box center [658, 601] width 725 height 34
select select "Health & Wellness"
click at [296, 584] on select "Select One Adult Education Animals Arts & Culture Children & Youth Civil Rights…" at bounding box center [658, 601] width 725 height 34
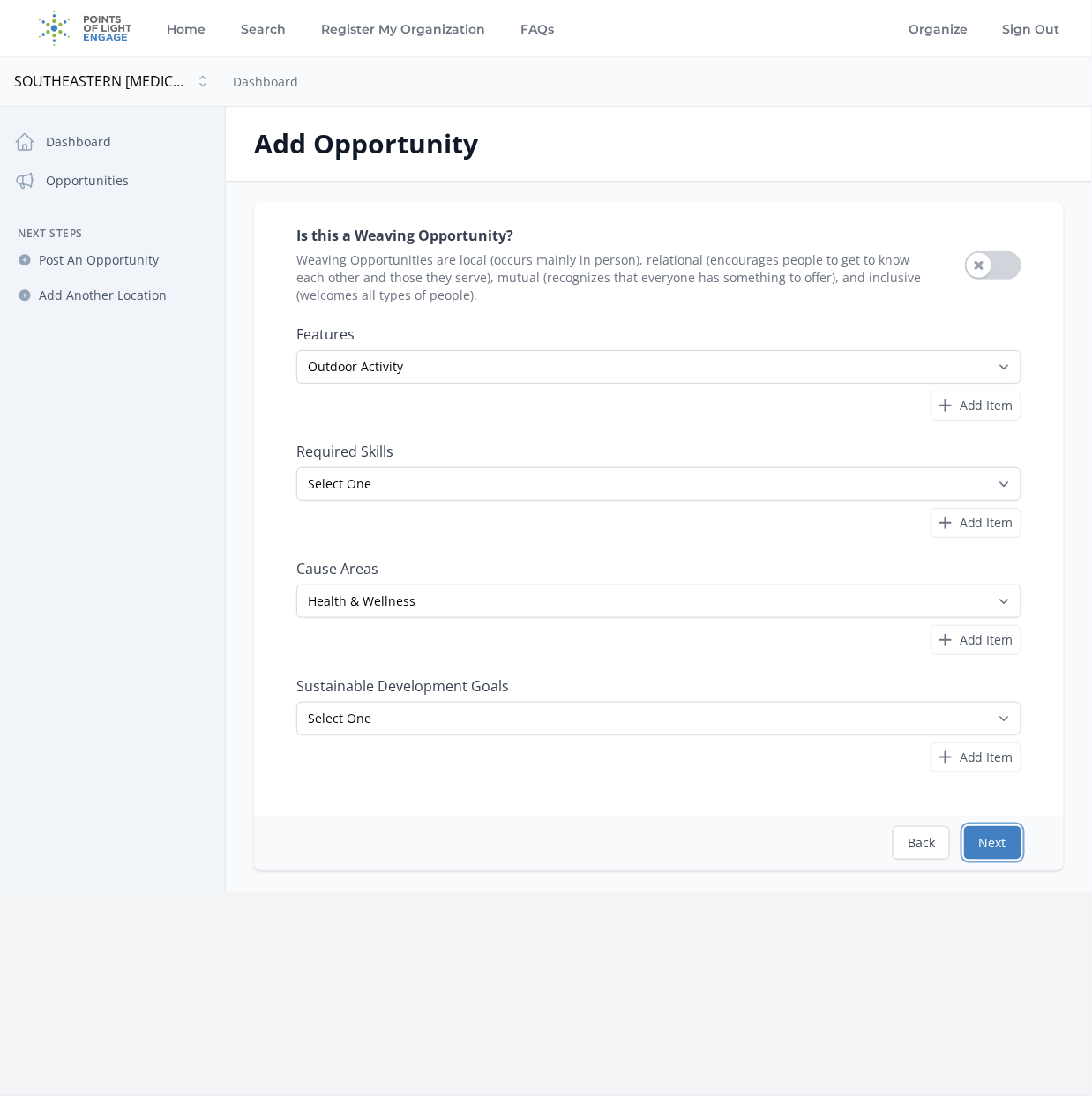
click at [1000, 833] on button "Next" at bounding box center [992, 843] width 57 height 34
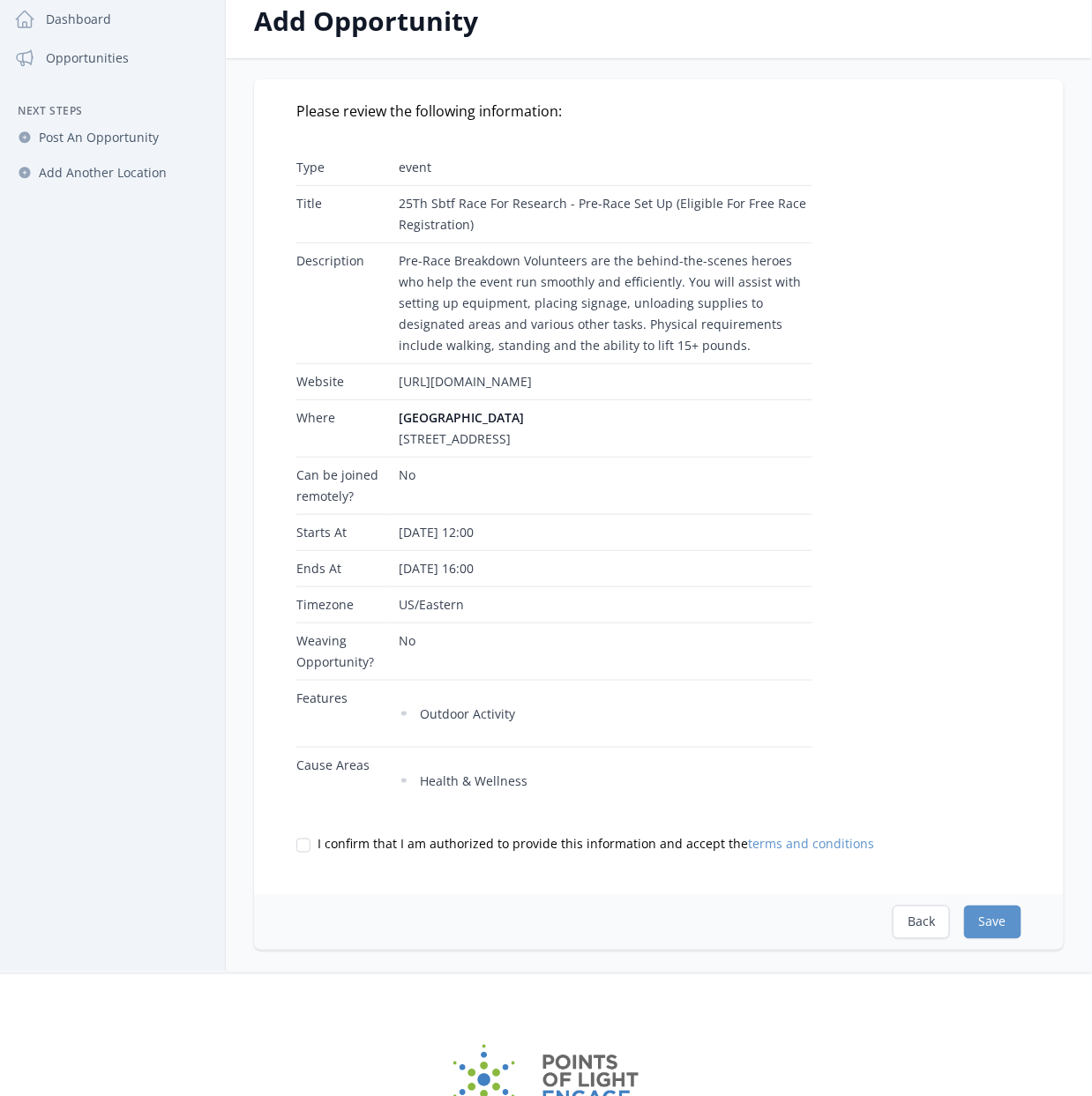
scroll to position [264, 0]
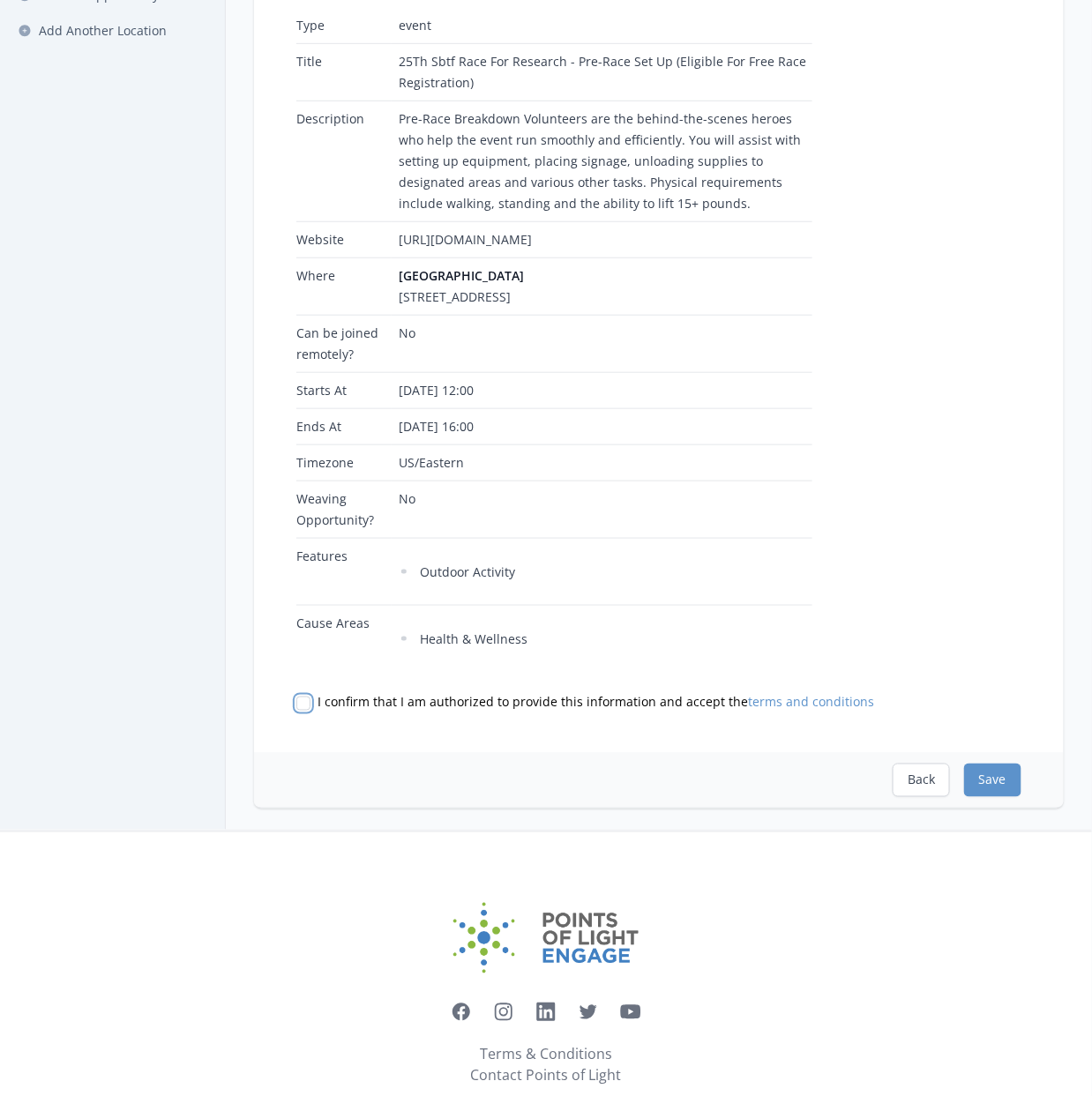
click at [305, 711] on input "I confirm that I am authorized to provide this information and accept the terms…" at bounding box center [303, 703] width 14 height 14
checkbox input "true"
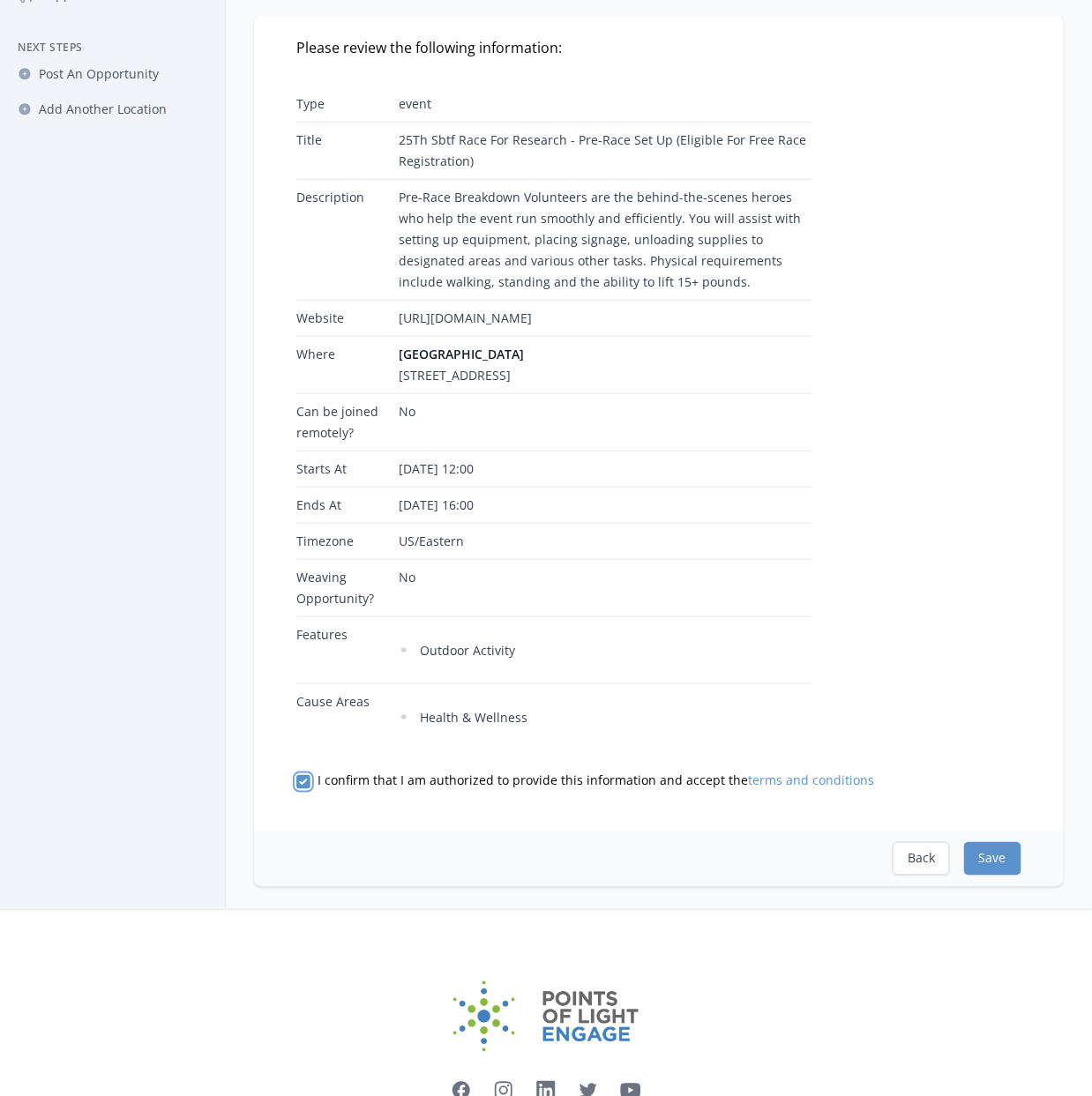
scroll to position [88, 0]
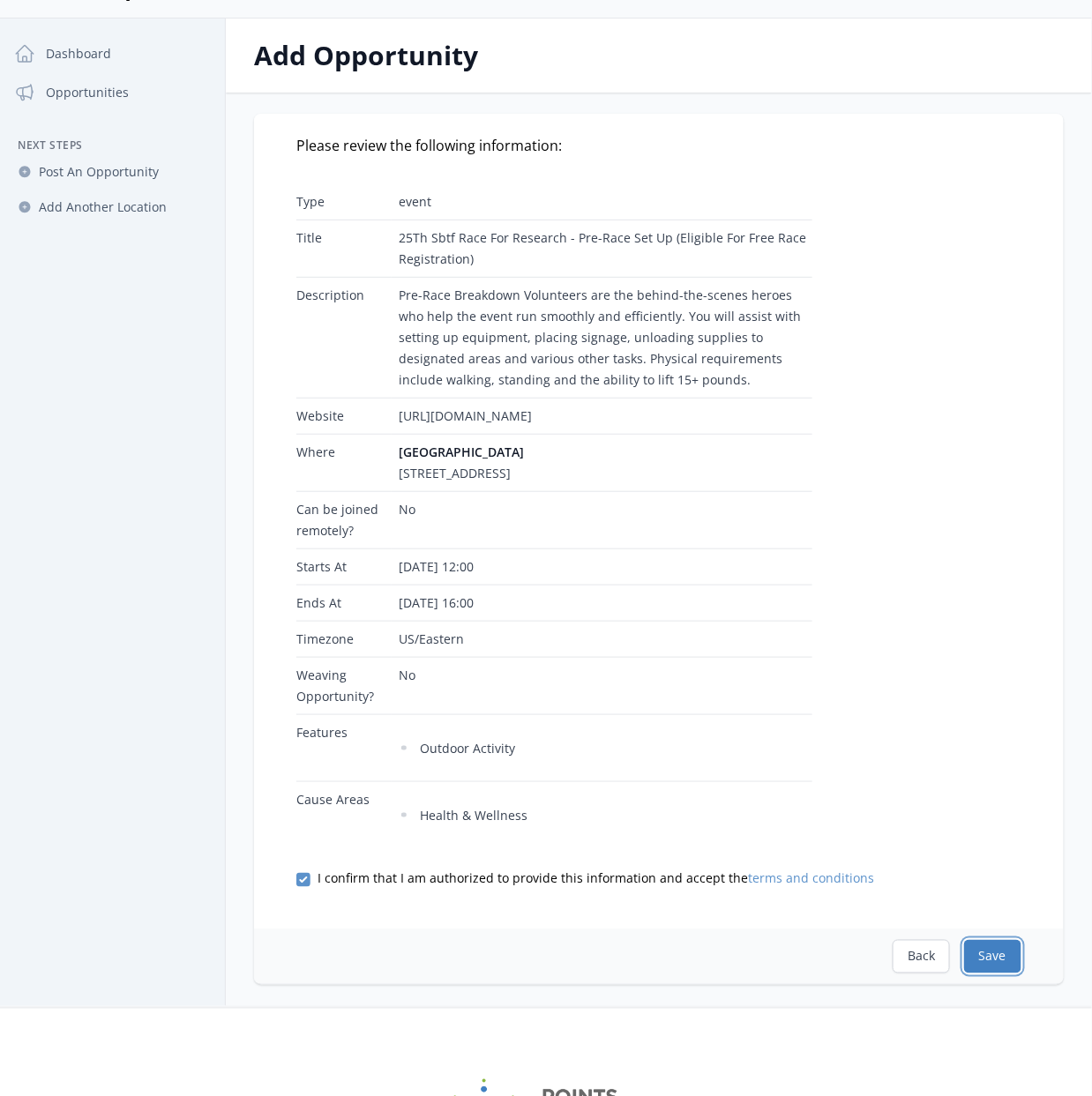
click at [999, 970] on button "Save" at bounding box center [992, 956] width 57 height 34
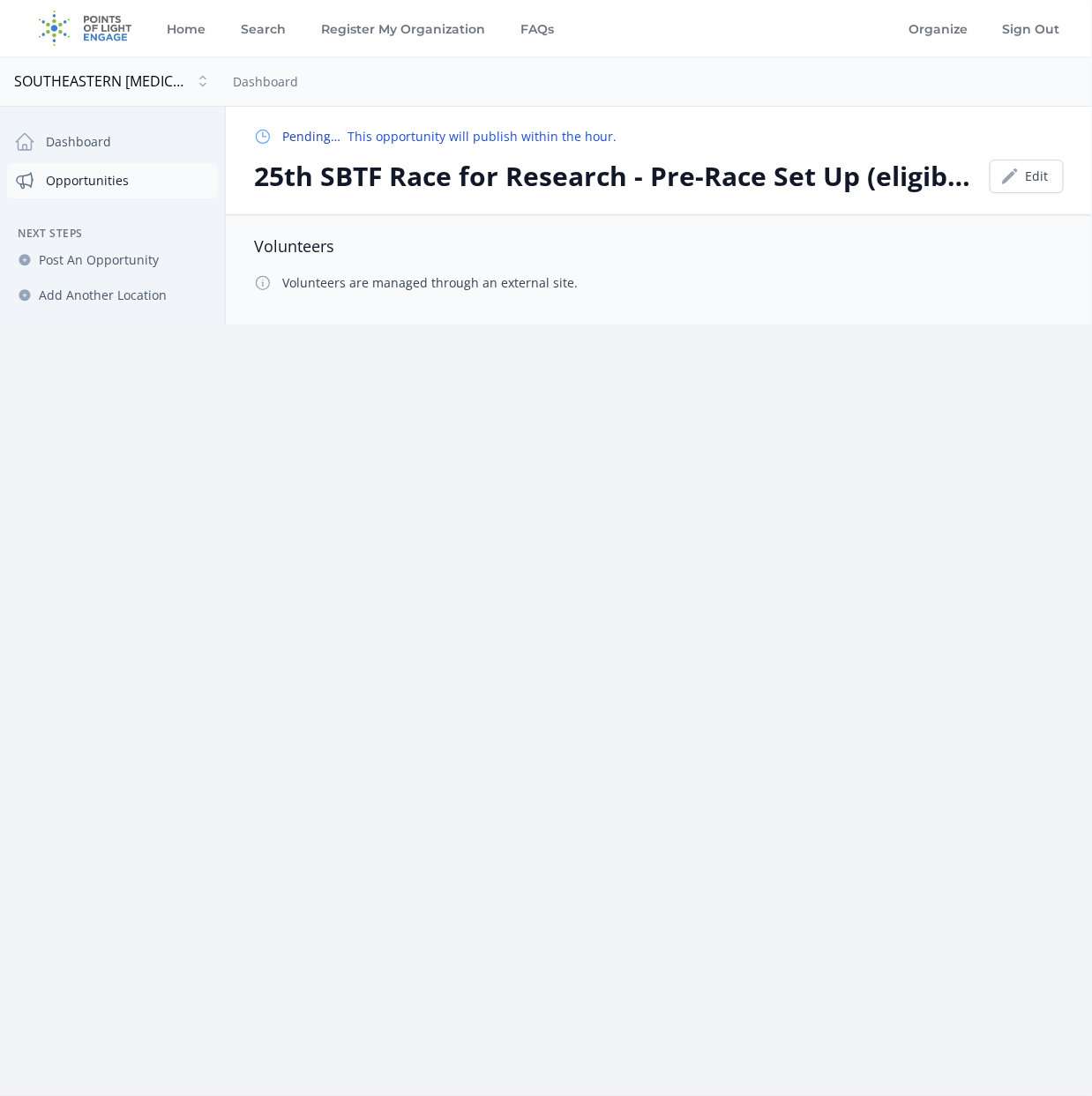
click at [89, 176] on link "Opportunities" at bounding box center [112, 180] width 211 height 35
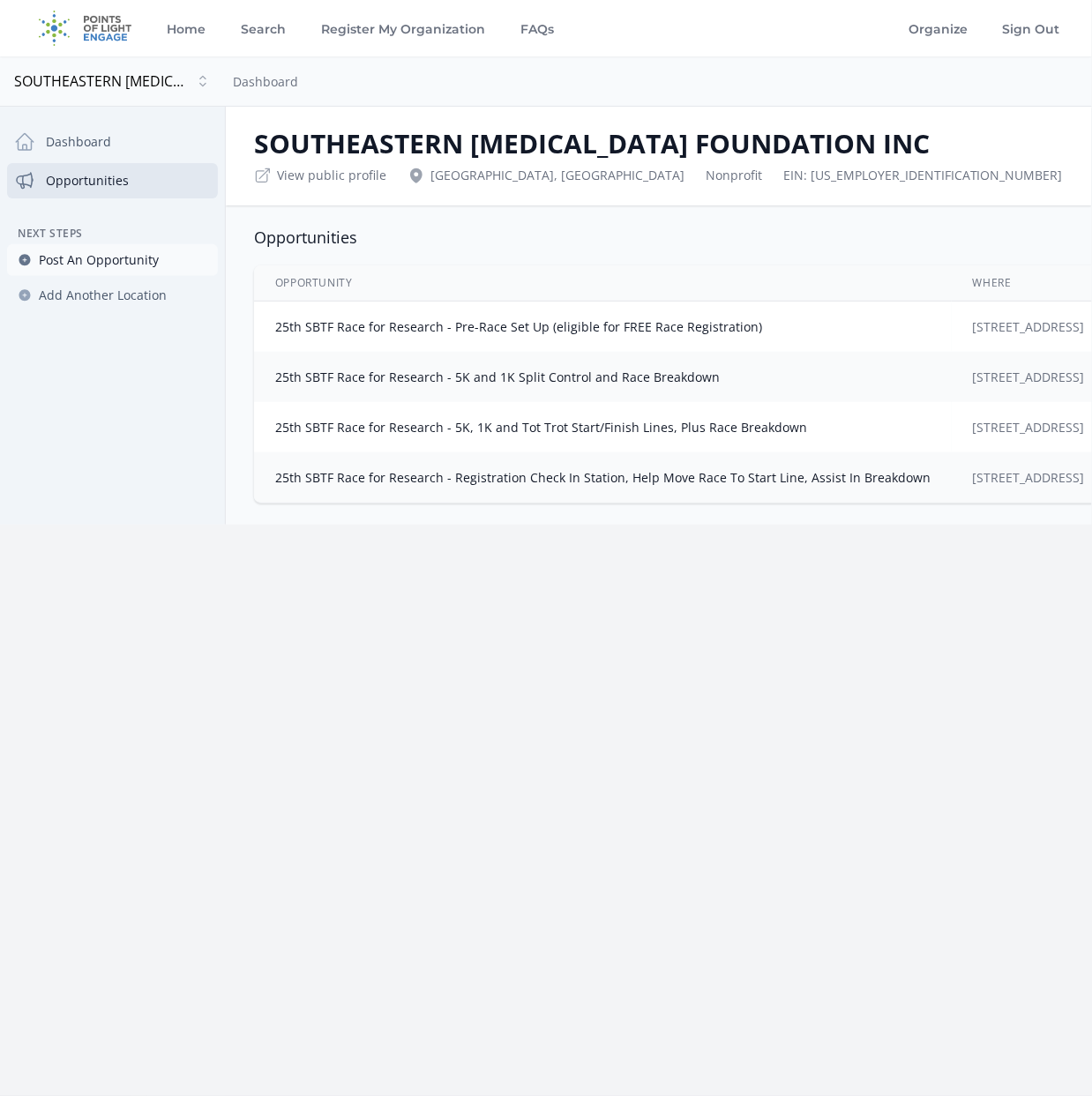
click at [115, 251] on span "Post An Opportunity" at bounding box center [99, 260] width 120 height 17
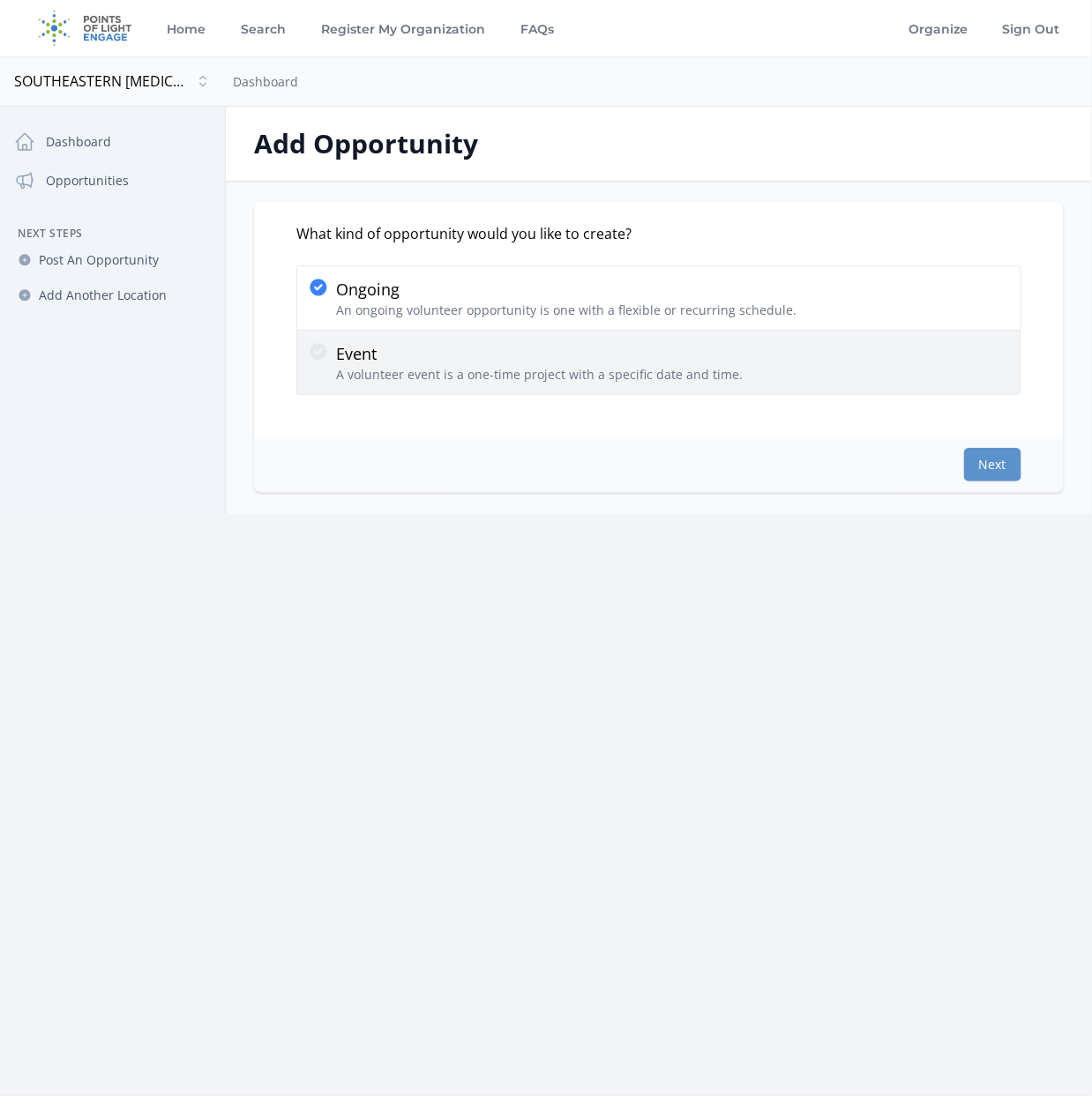
click at [527, 363] on p "Event" at bounding box center [539, 354] width 406 height 25
click at [0, 0] on input "Event A volunteer event is a one-time project with a specific date and time." at bounding box center [0, 0] width 0 height 0
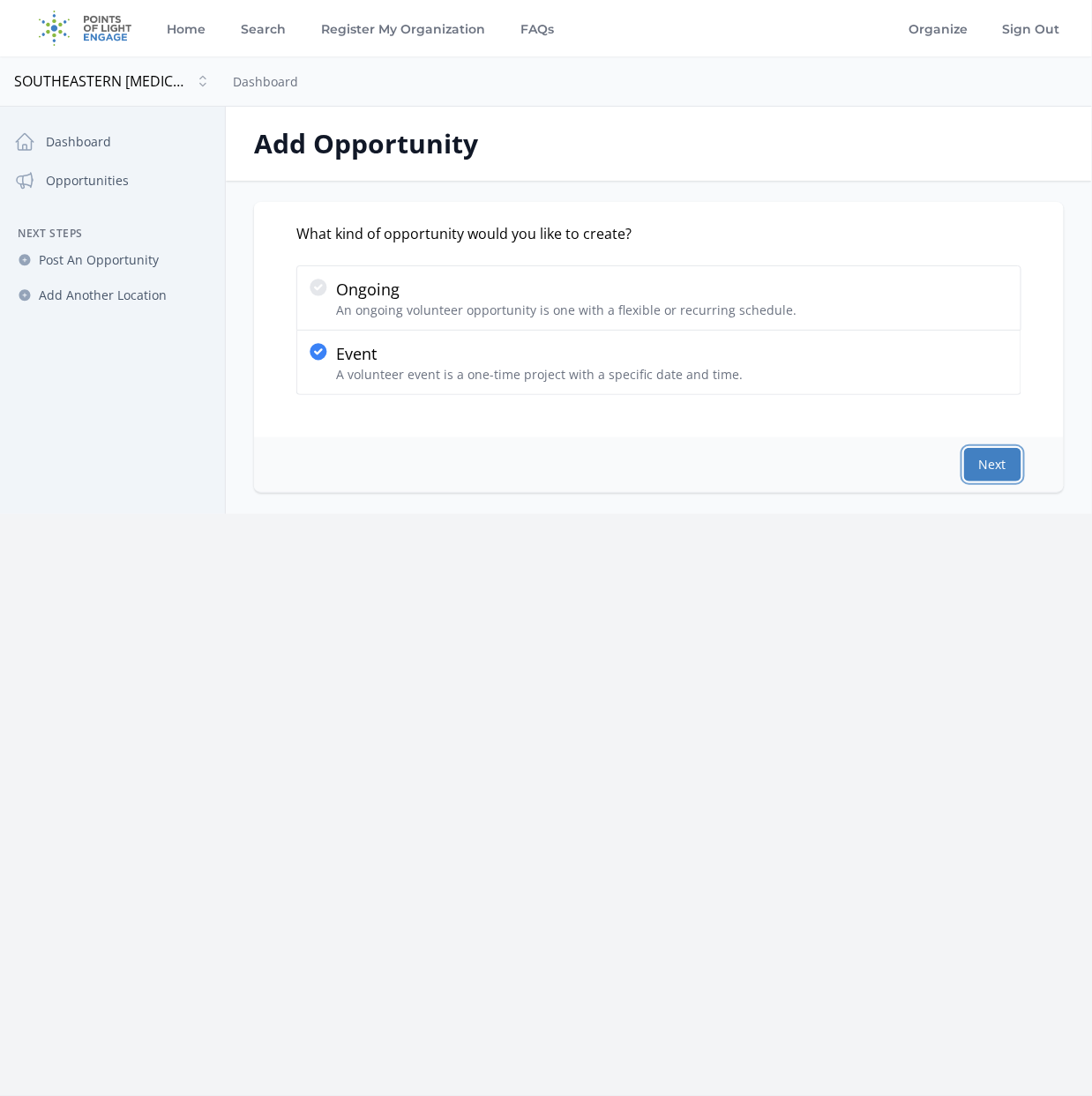
click at [986, 460] on button "Next" at bounding box center [992, 465] width 57 height 34
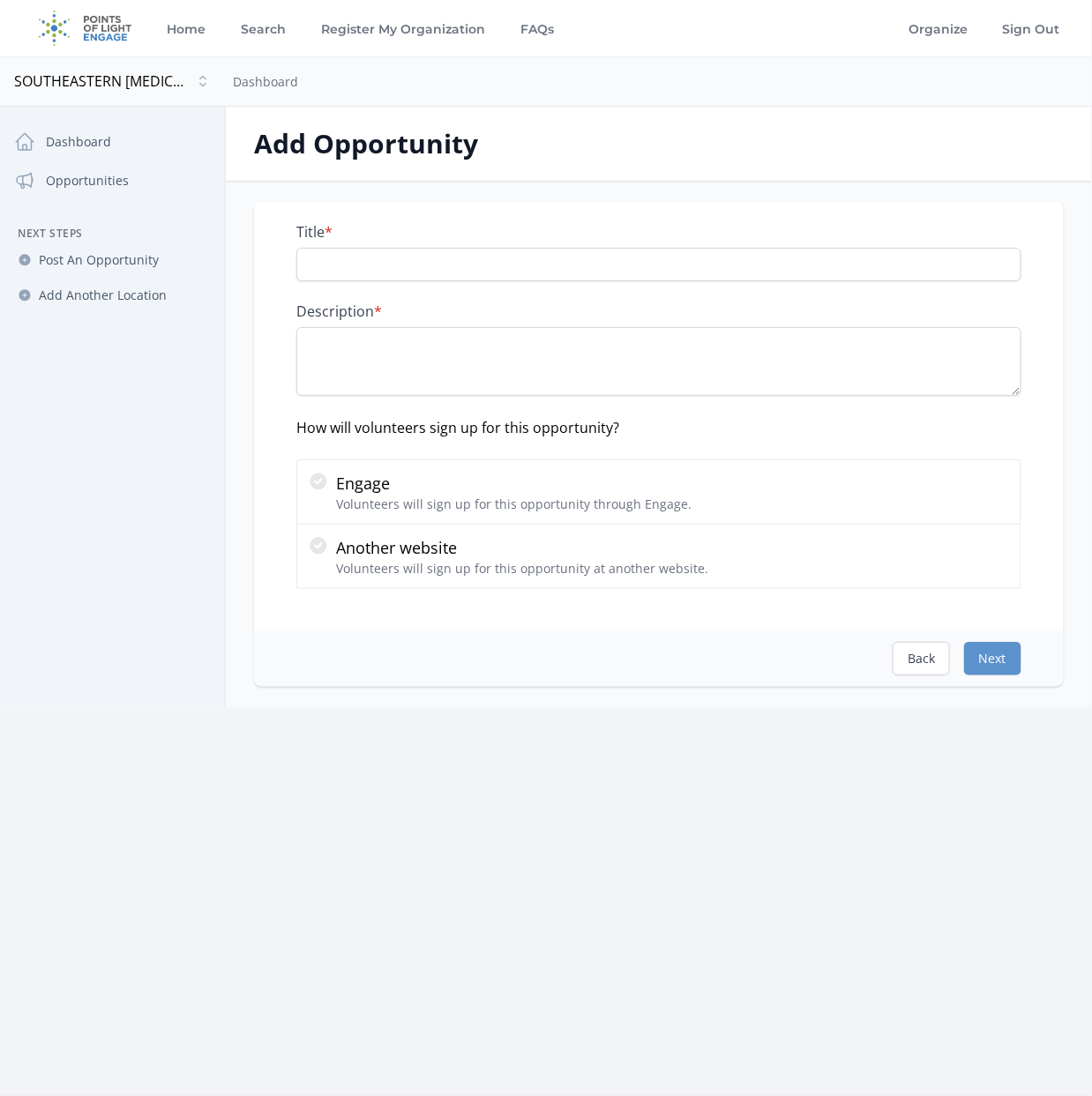
click at [325, 244] on div "Title *" at bounding box center [658, 252] width 725 height 58
click at [326, 267] on input "Title *" at bounding box center [658, 264] width 725 height 34
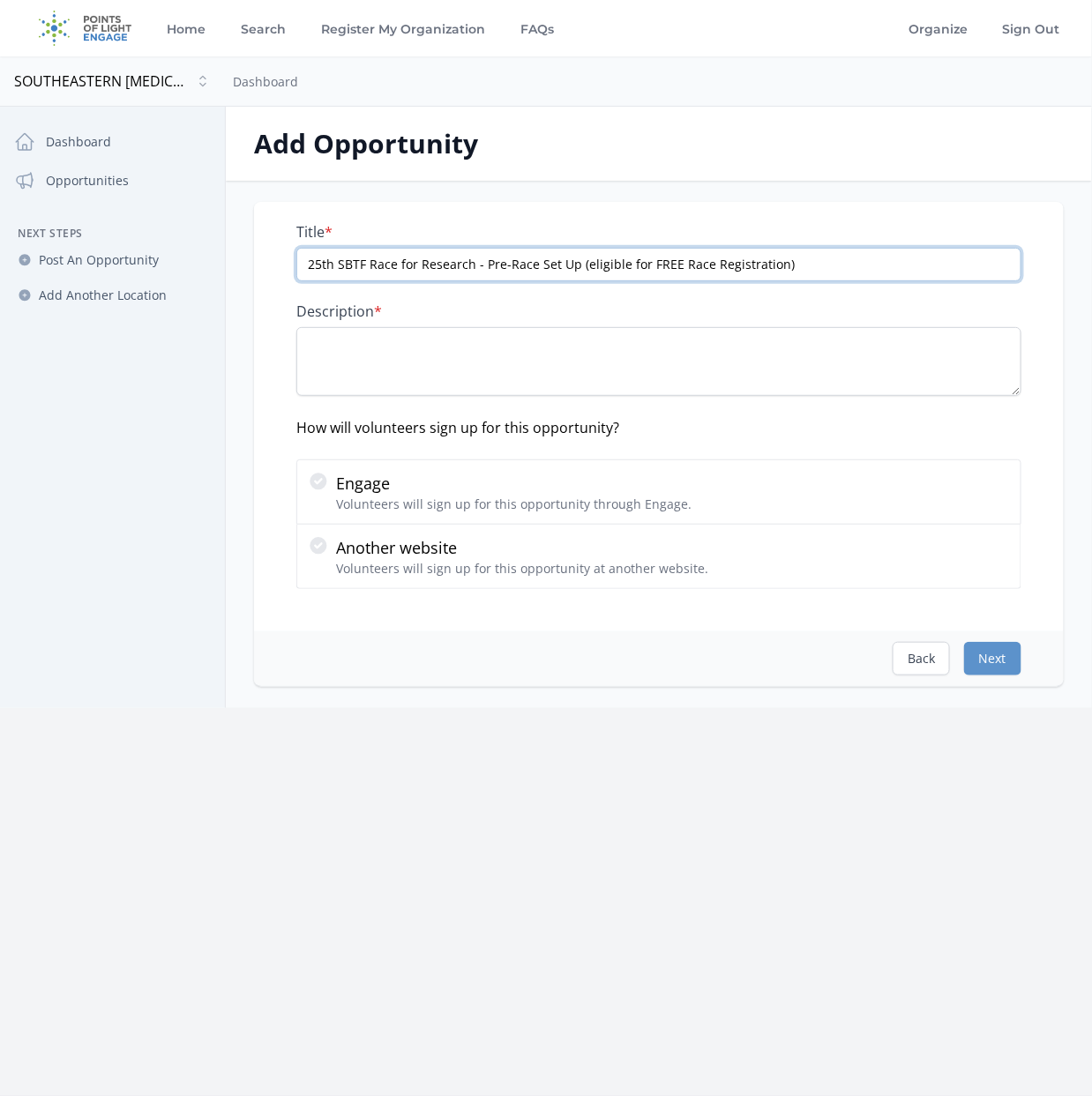
type input "25th SBTF Race for Research - Pre-Race Set Up (eligible for FREE Race Registrat…"
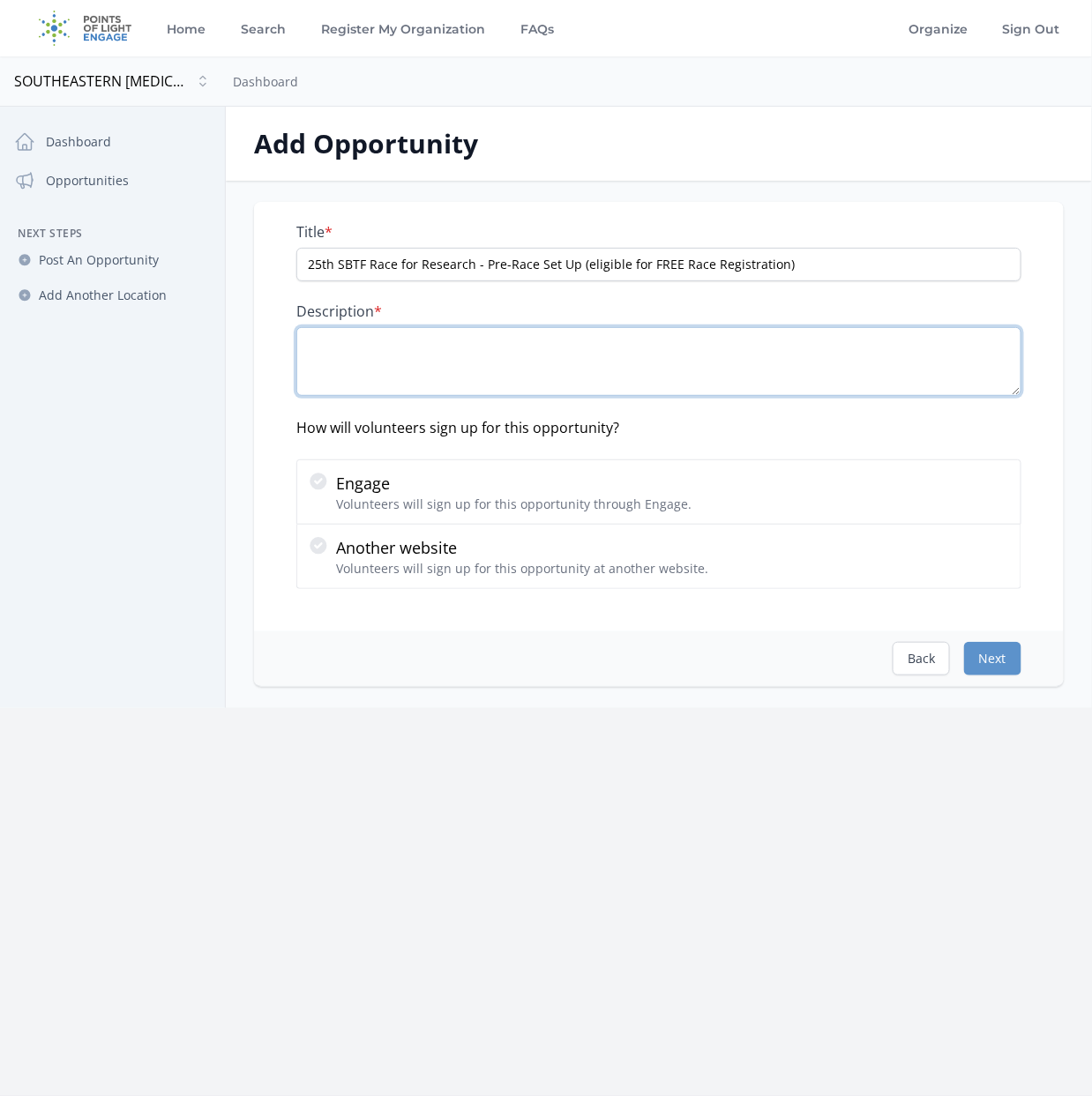
click at [364, 351] on textarea "Description *" at bounding box center [658, 362] width 725 height 69
click at [361, 350] on textarea "Description *" at bounding box center [658, 362] width 725 height 69
paste textarea "Pre-Race Breakdown Volunteers are the behind-the-scenes heroes who help the eve…"
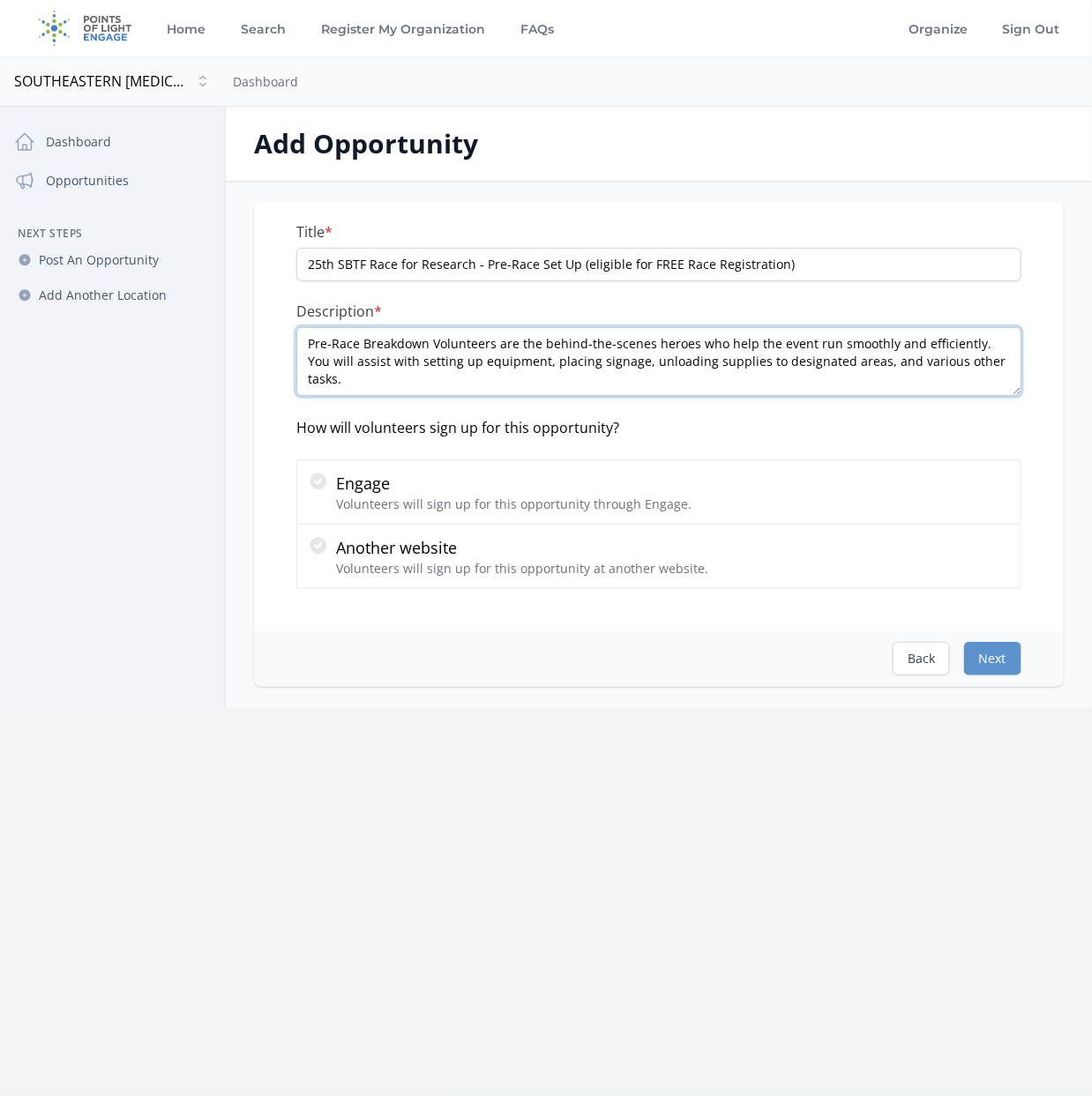
scroll to position [34, 0]
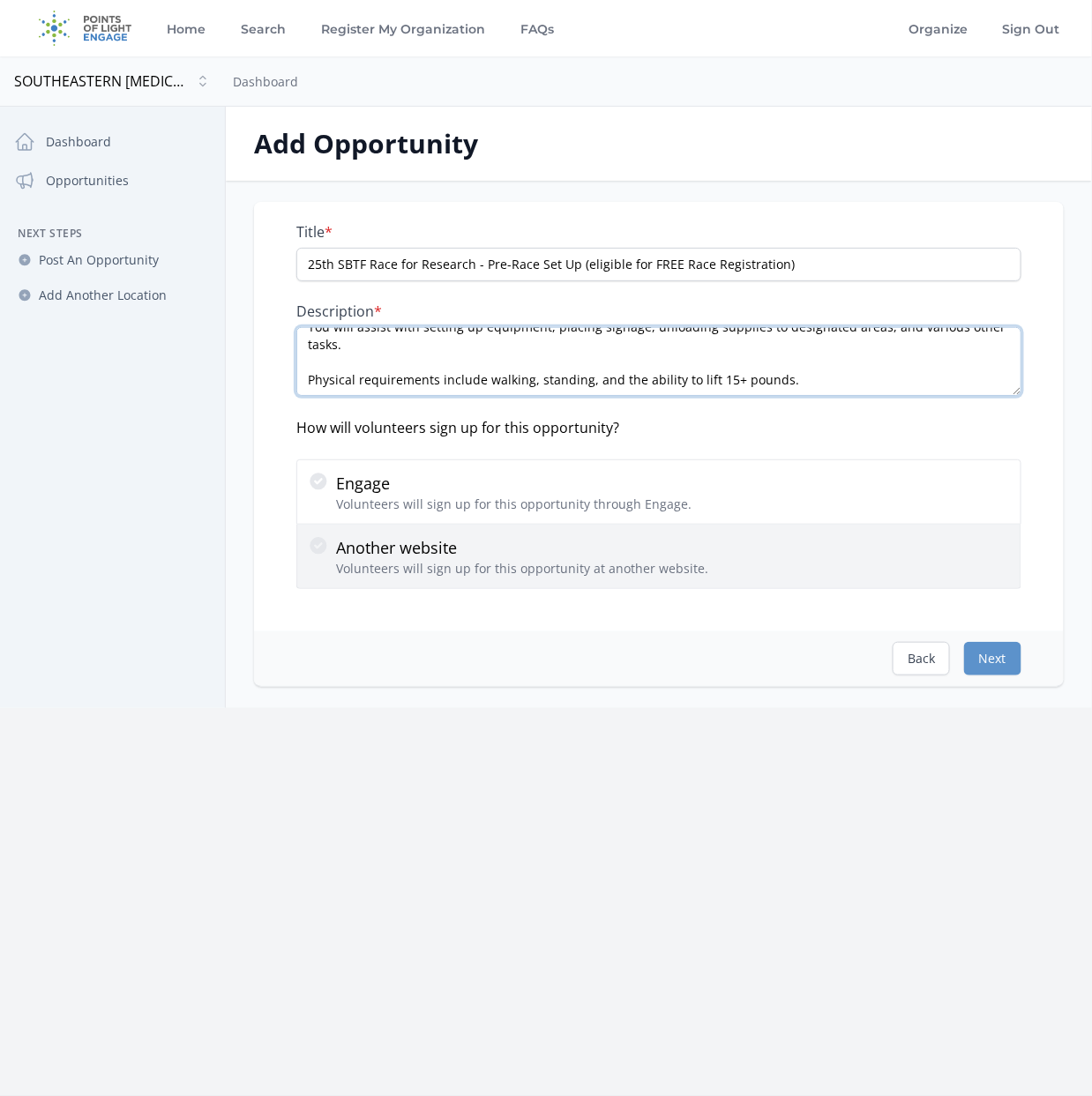
type textarea "Pre-Race Breakdown Volunteers are the behind-the-scenes heroes who help the eve…"
click at [319, 549] on icon at bounding box center [317, 545] width 16 height 16
click at [0, 0] on input "Another website Volunteers will sign up for this opportunity at another website." at bounding box center [0, 0] width 0 height 0
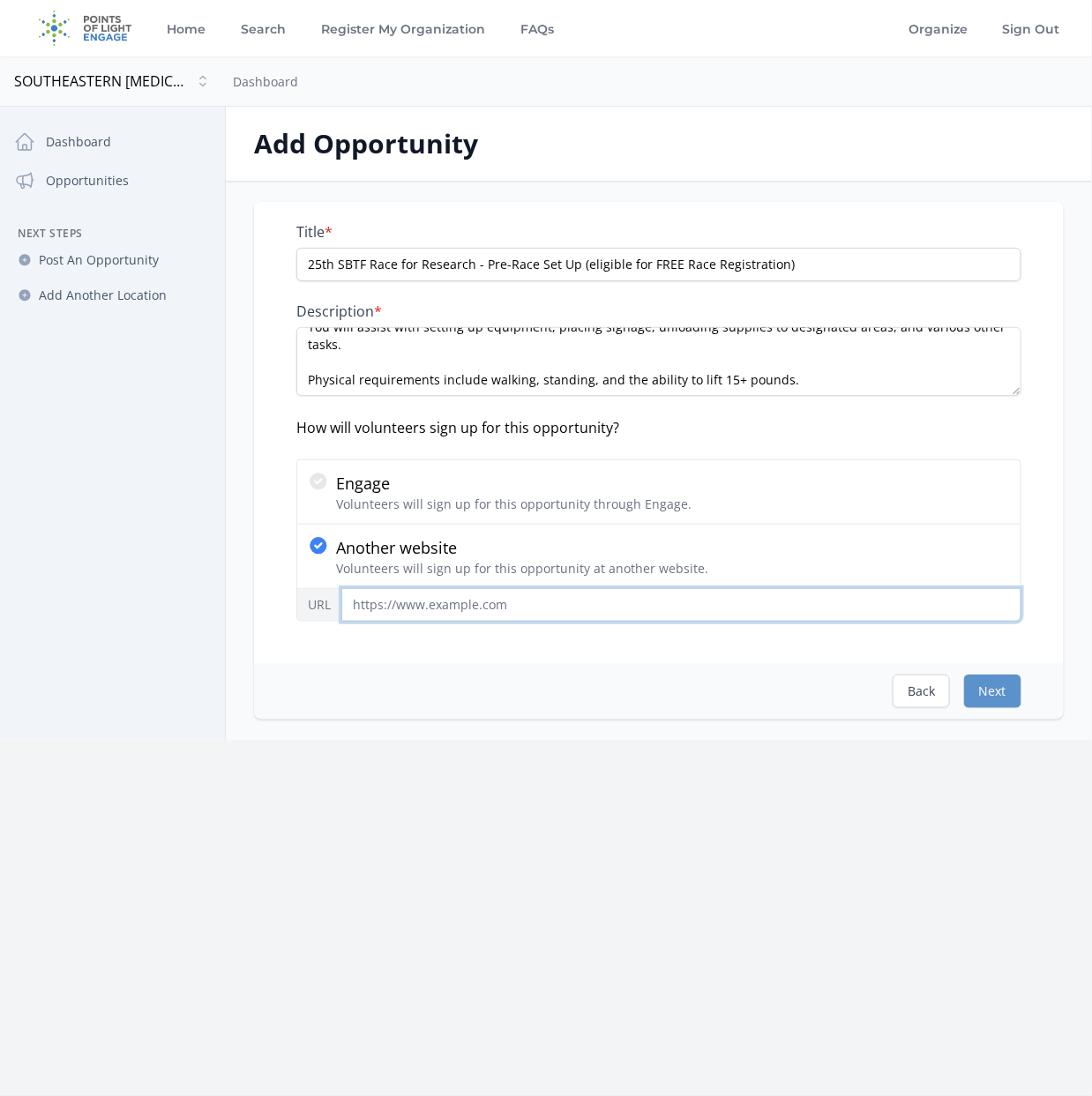
click at [409, 601] on input "URL" at bounding box center [681, 605] width 680 height 34
paste input "https://www.signupgenius.com/go/10C094FAAAC2BAAFEC16-55668454-2025#/"
type input "https://www.signupgenius.com/go/10C094FAAAC2BAAFEC16-55668454-2025#/"
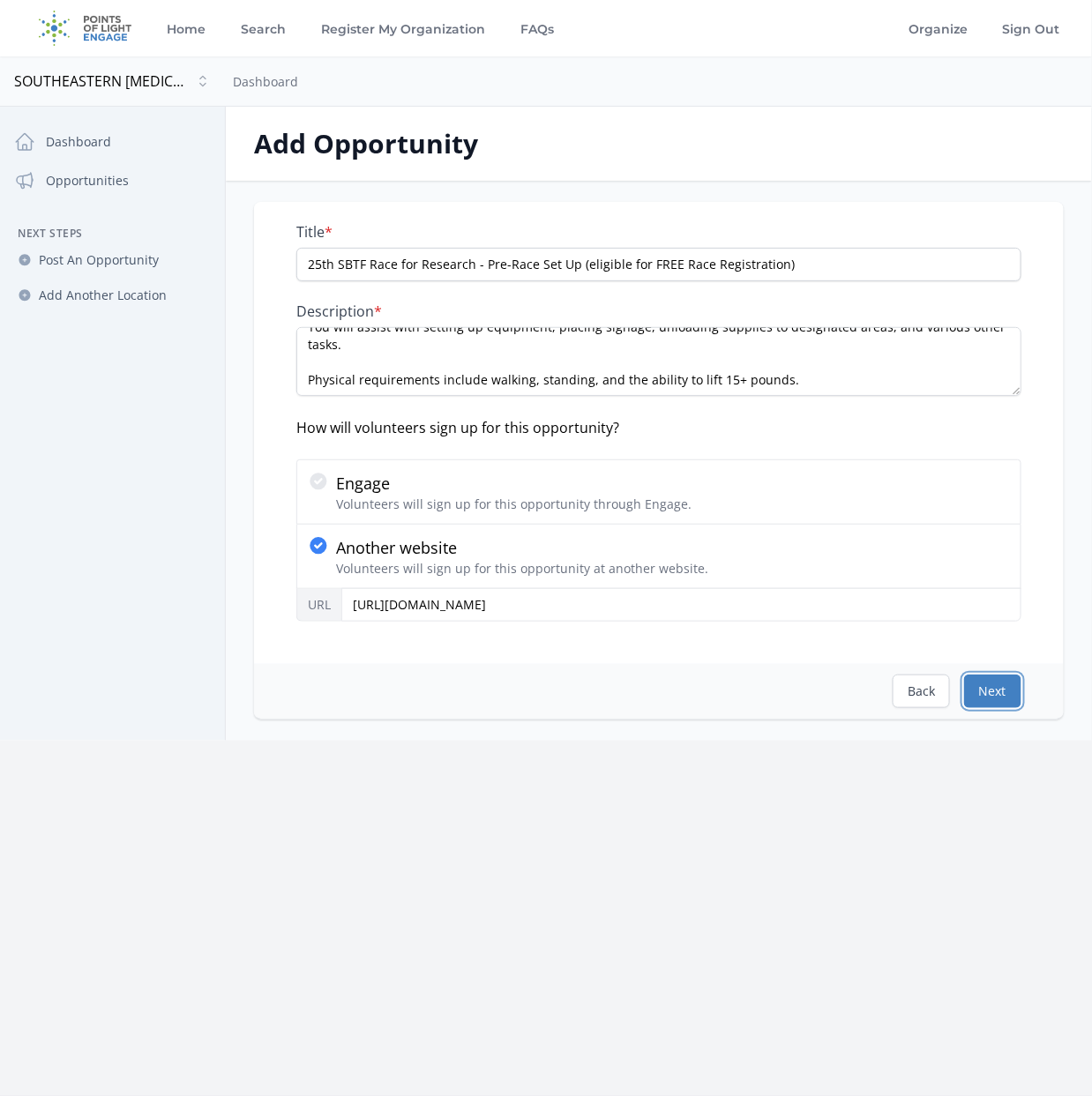
click at [1009, 694] on button "Next" at bounding box center [992, 691] width 57 height 34
select select "US/Eastern"
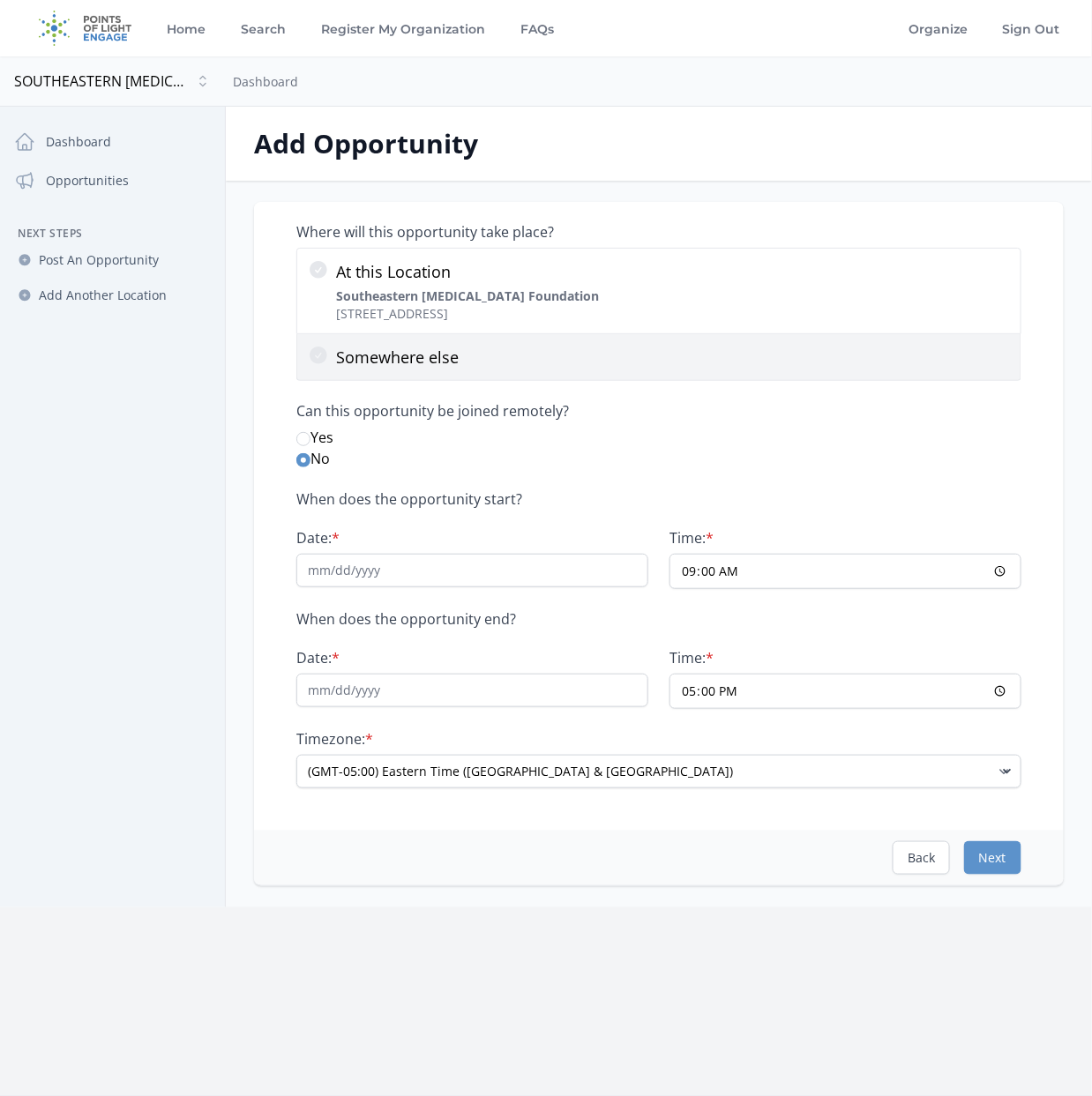
click at [352, 357] on p "Somewhere else" at bounding box center [672, 357] width 673 height 25
click at [0, 0] on input "Somewhere else" at bounding box center [0, 0] width 0 height 0
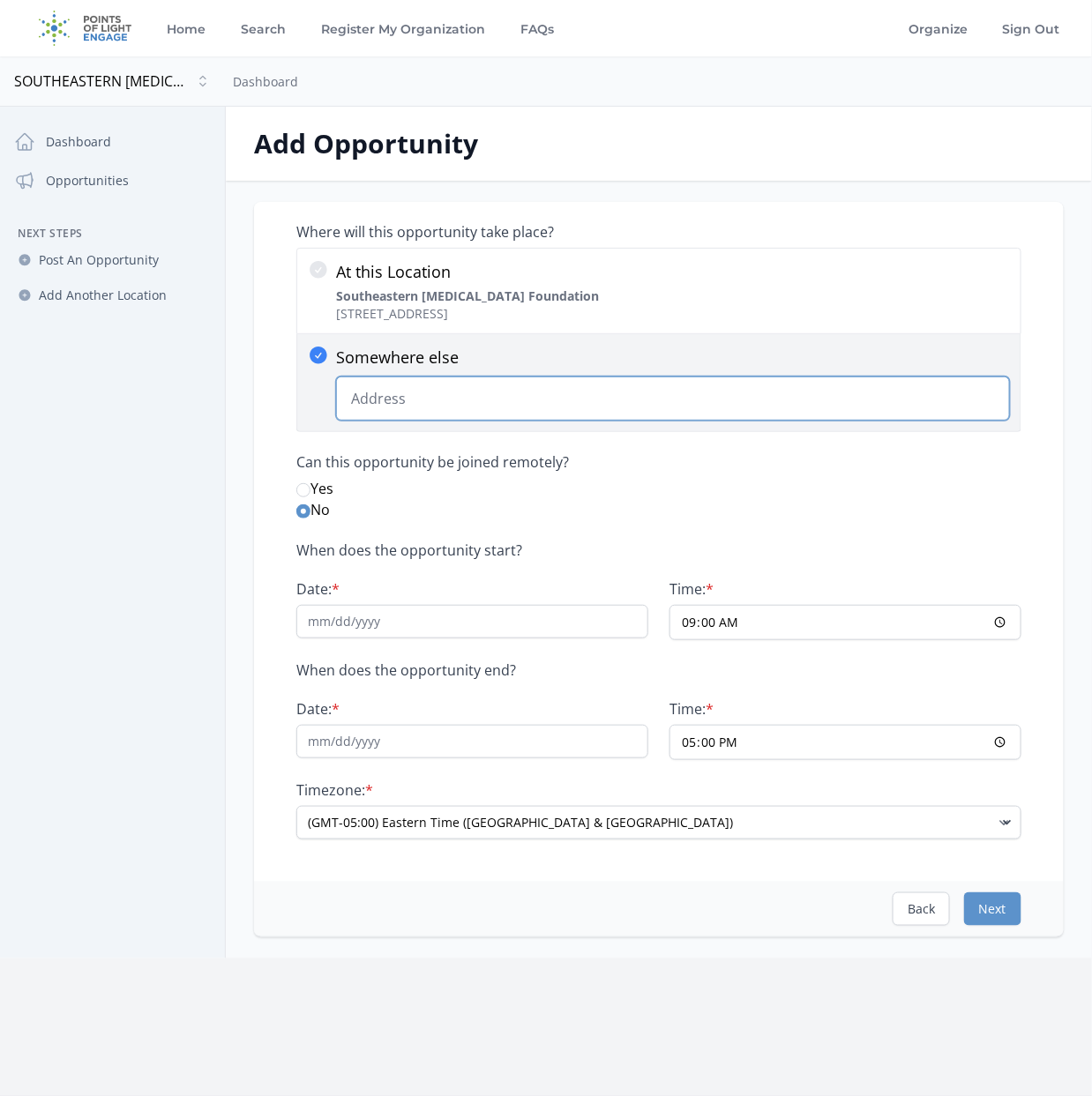
click at [391, 405] on input "Somewhere else Change Predictions" at bounding box center [672, 399] width 673 height 44
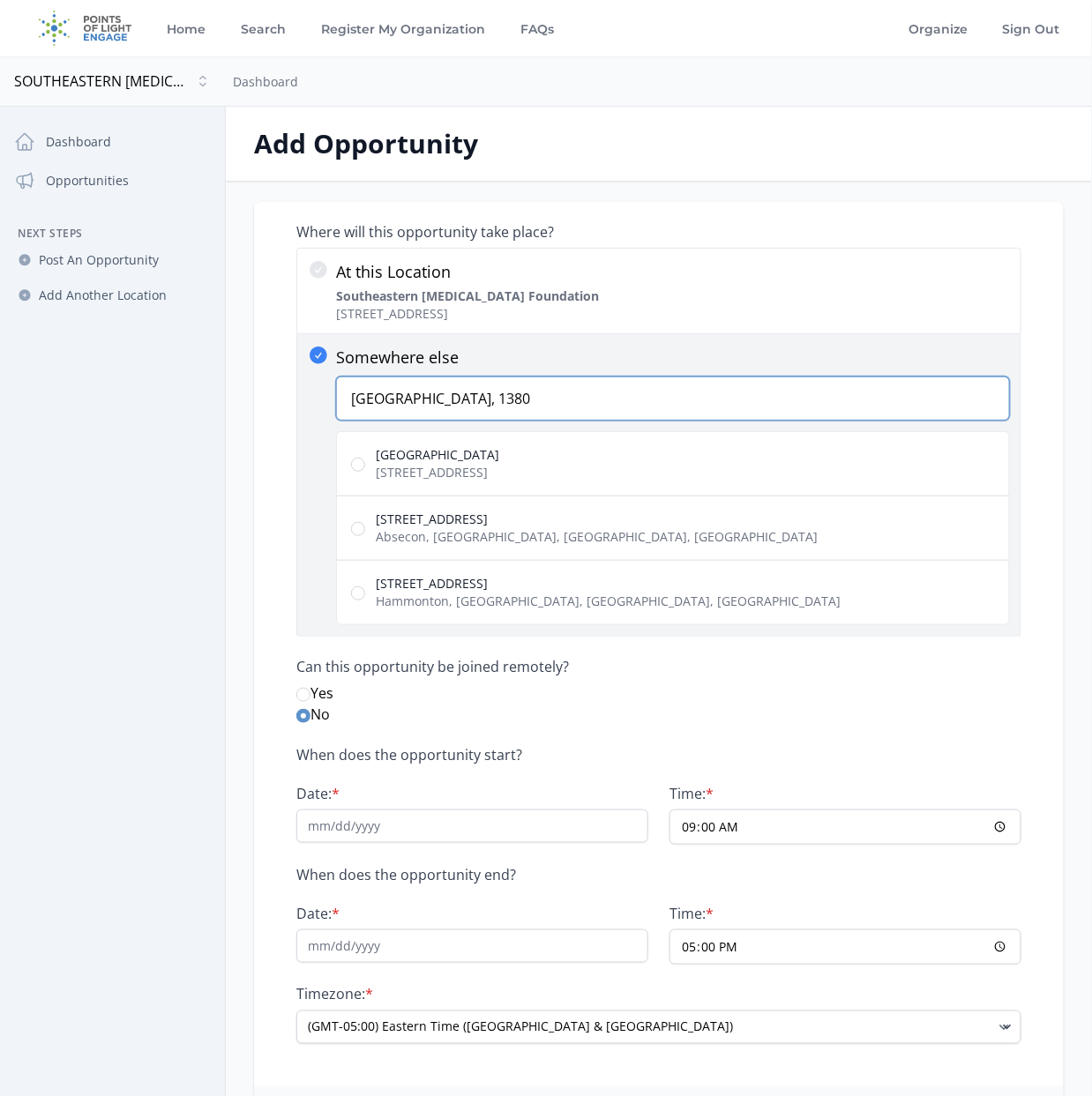
type input "Atlantic Station, 1380"
click at [426, 453] on span "Atlantic Station" at bounding box center [437, 455] width 124 height 17
click at [365, 458] on input "Atlantic Station 1380 Atlantic Drive Northwest, Atlanta, GA, USA" at bounding box center [357, 465] width 14 height 14
radio input "true"
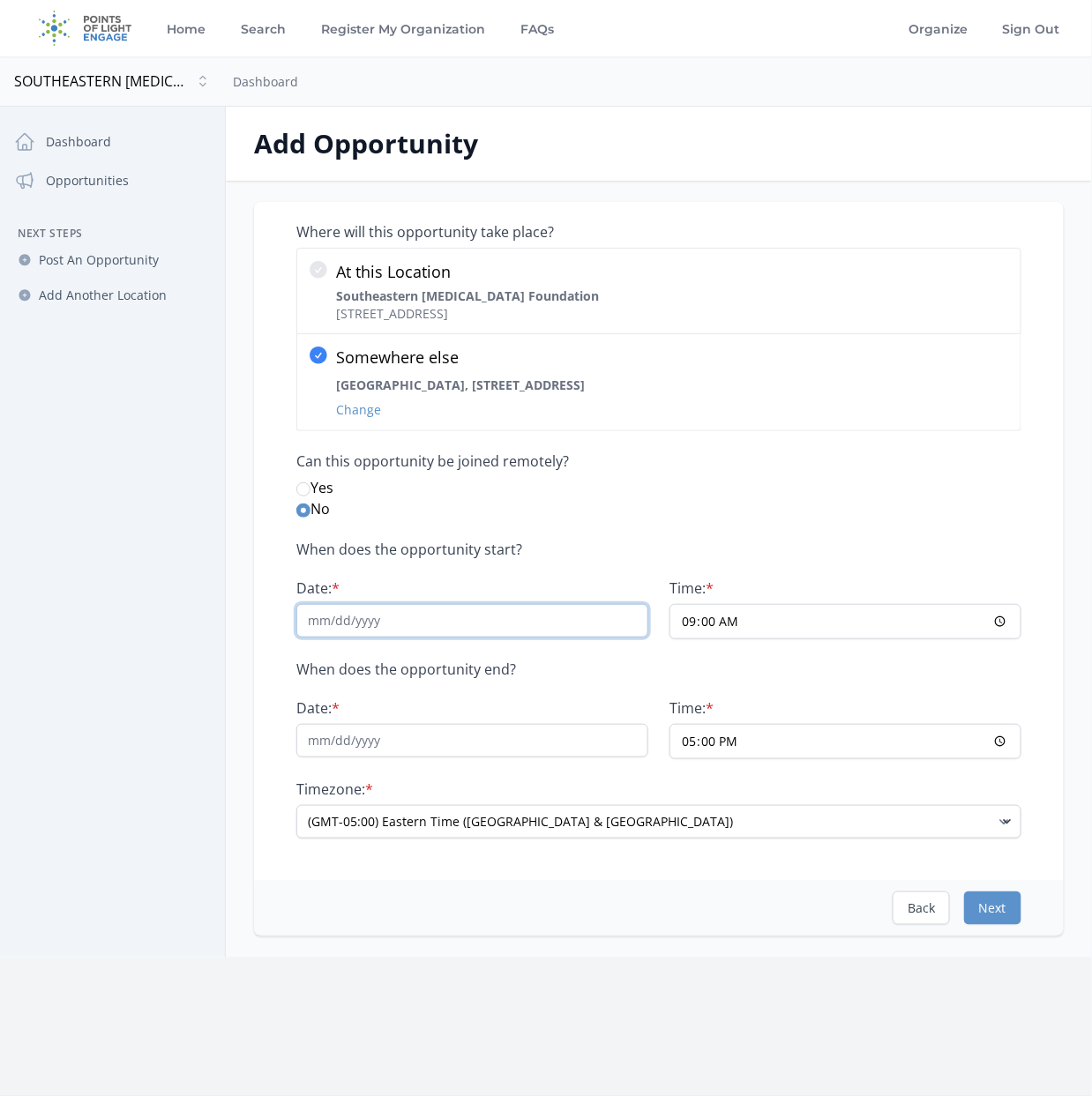
click at [348, 621] on input "Date: *" at bounding box center [471, 621] width 352 height 34
type input "09/19/2025"
type input "14:00"
click at [393, 742] on input "Date: *" at bounding box center [471, 741] width 352 height 34
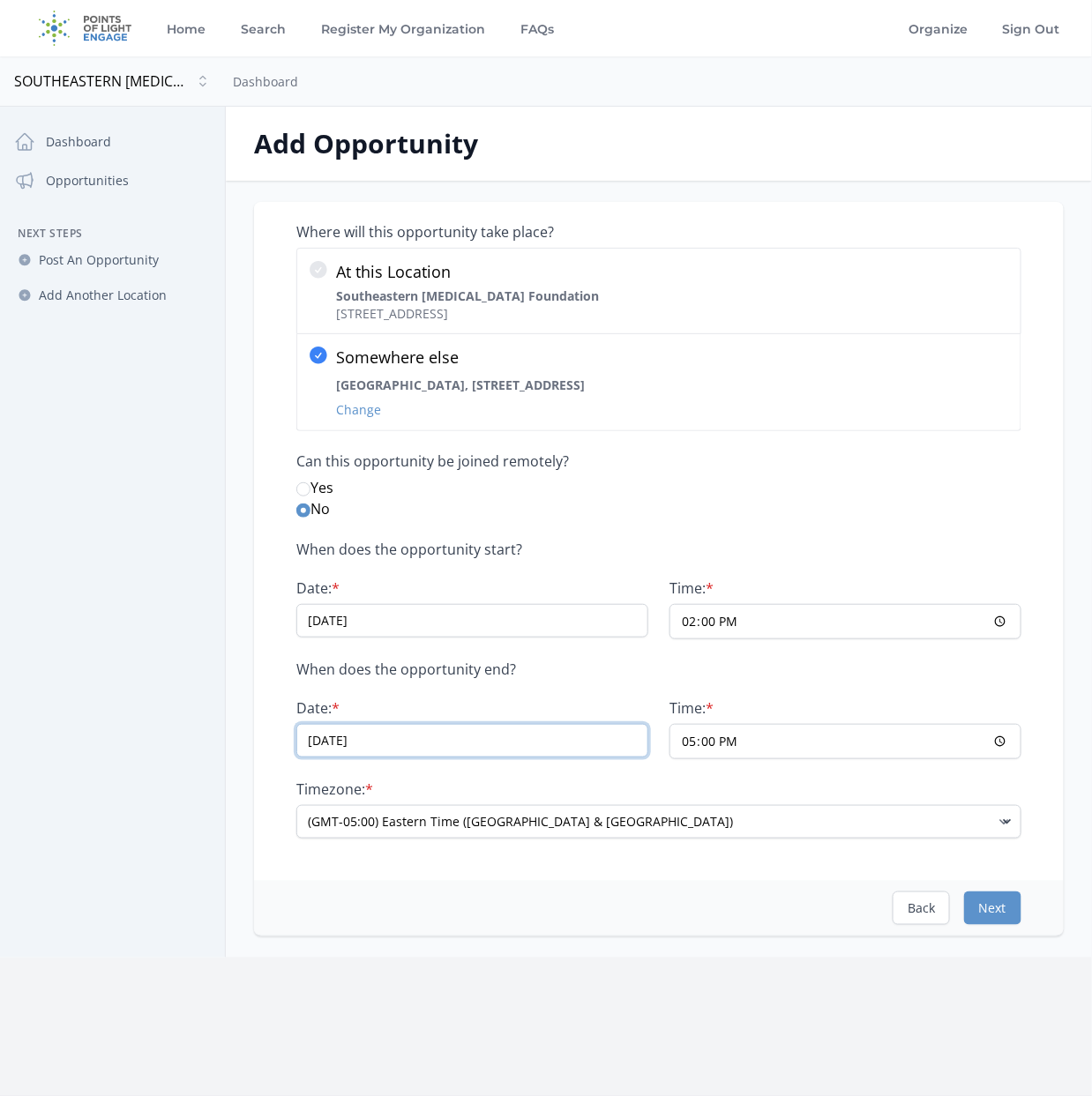
type input "09/19/2025"
type input "18:00"
click at [1010, 900] on button "Next" at bounding box center [992, 908] width 57 height 34
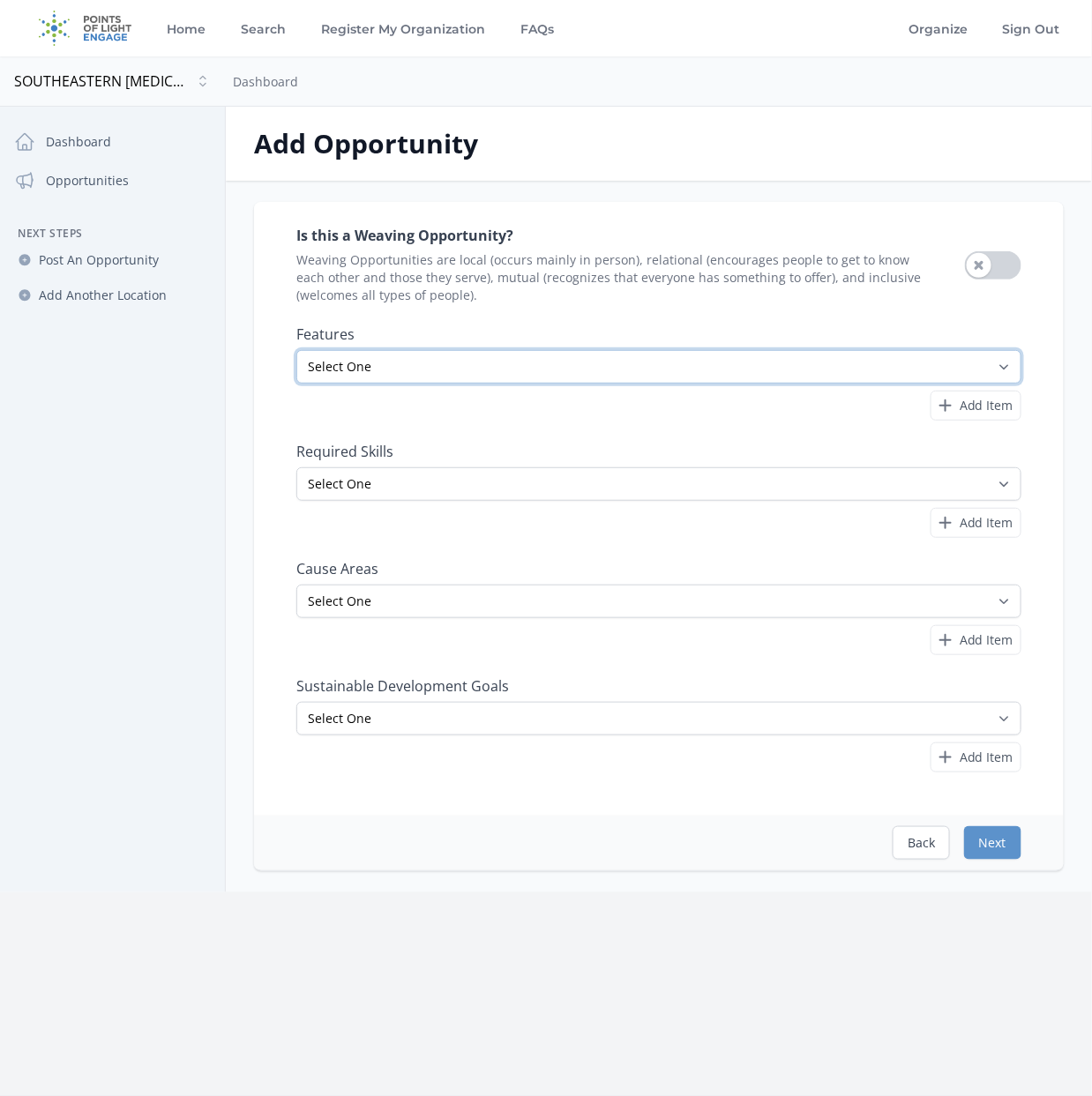
click at [398, 363] on select "Select One All Ages Court-Ordered Eligible Good for Families Good for Groups Go…" at bounding box center [658, 366] width 725 height 34
select select "Outdoor Activity"
click at [296, 350] on select "Select One All Ages Court-Ordered Eligible Good for Families Good for Groups Go…" at bounding box center [658, 366] width 725 height 34
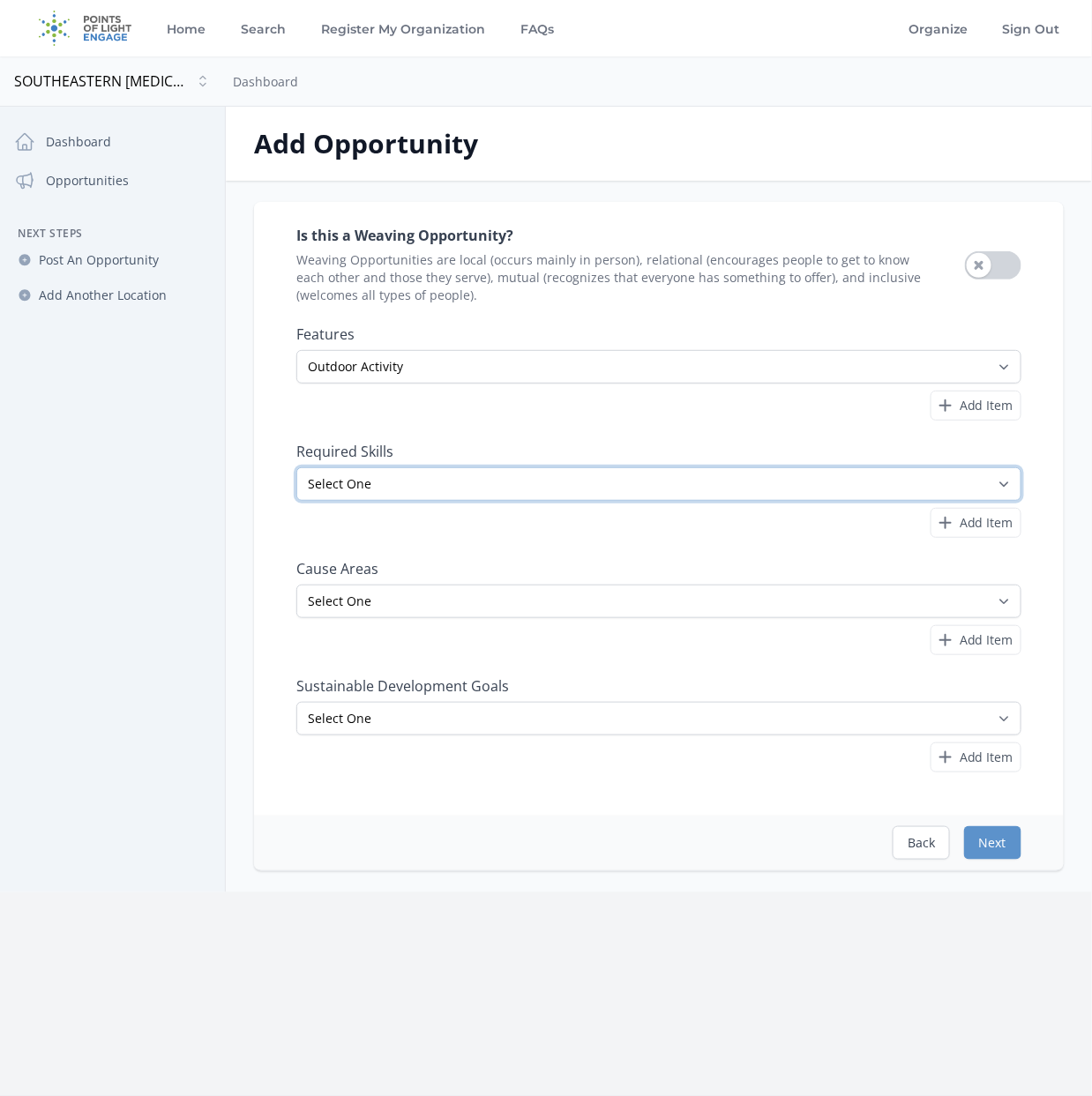
click at [451, 477] on select "Select One Accounting Advocacy Administrative Arts Board Service Business Skill…" at bounding box center [658, 484] width 725 height 34
click at [735, 400] on div "Add Item" at bounding box center [658, 406] width 725 height 31
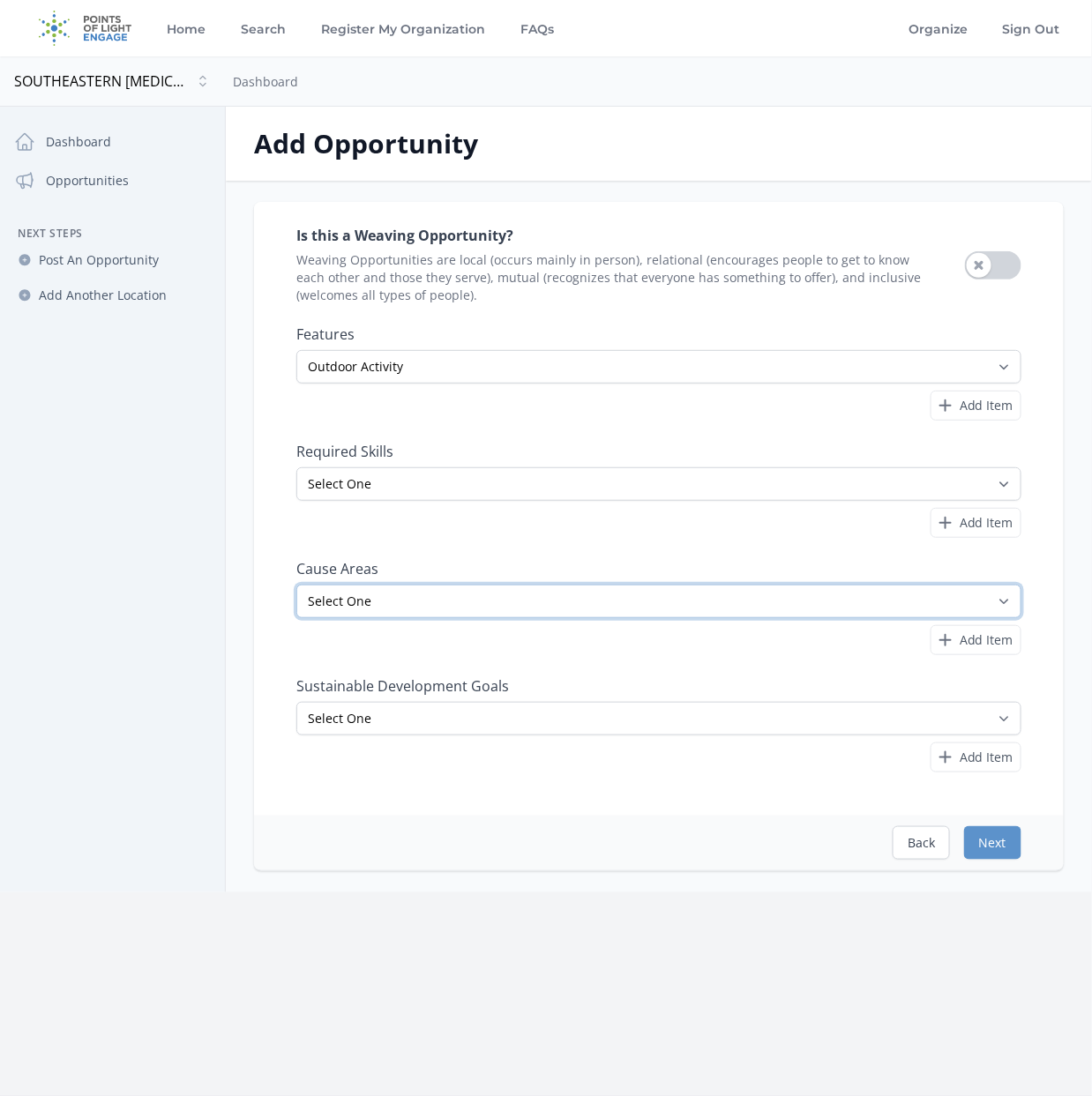
click at [620, 604] on select "Select One Adult Education Animals Arts & Culture Children & Youth Civil Rights…" at bounding box center [658, 601] width 725 height 34
select select "Health & Wellness"
click at [296, 584] on select "Select One Adult Education Animals Arts & Culture Children & Youth Civil Rights…" at bounding box center [658, 601] width 725 height 34
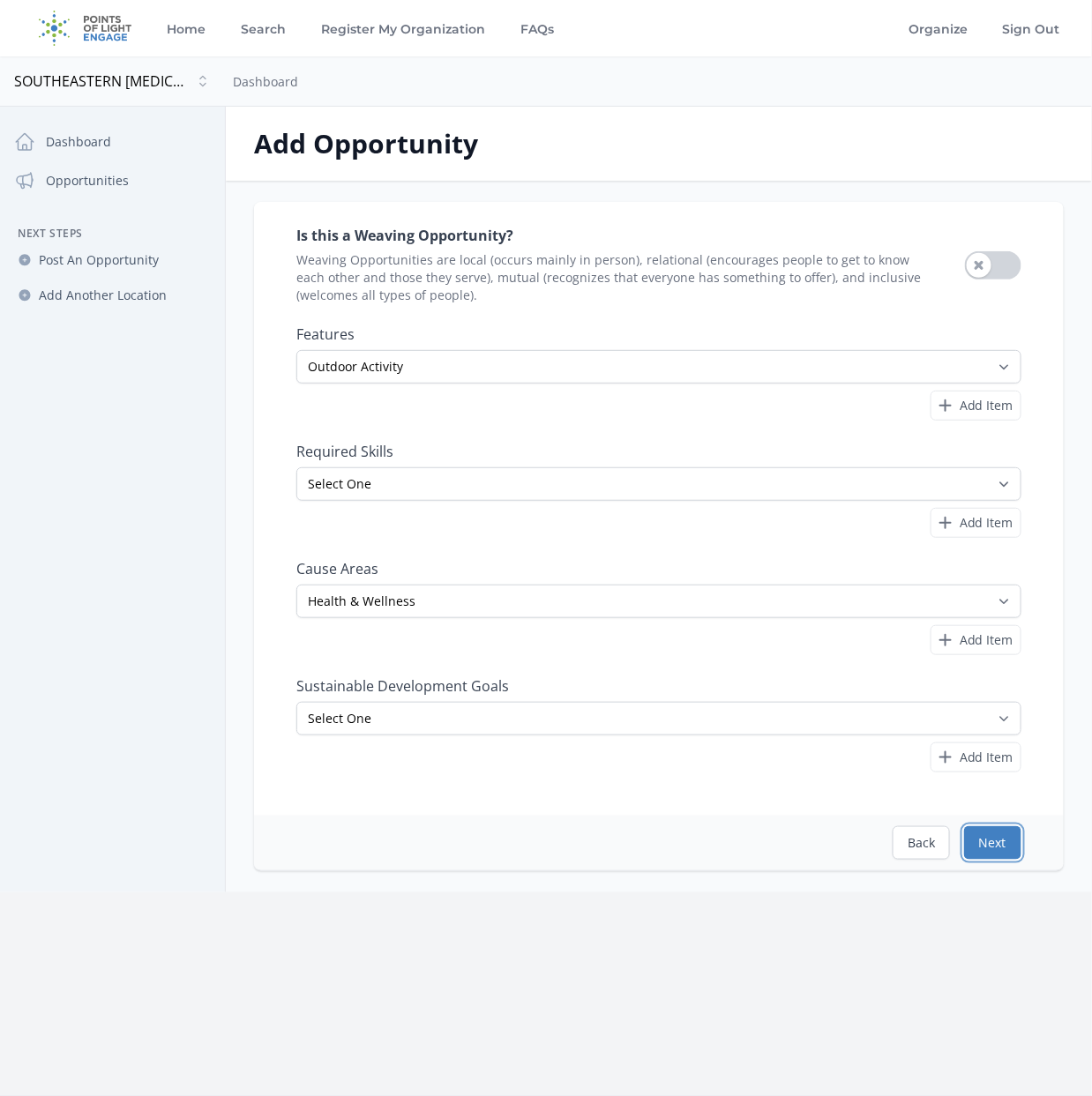
click at [1002, 839] on button "Next" at bounding box center [992, 843] width 57 height 34
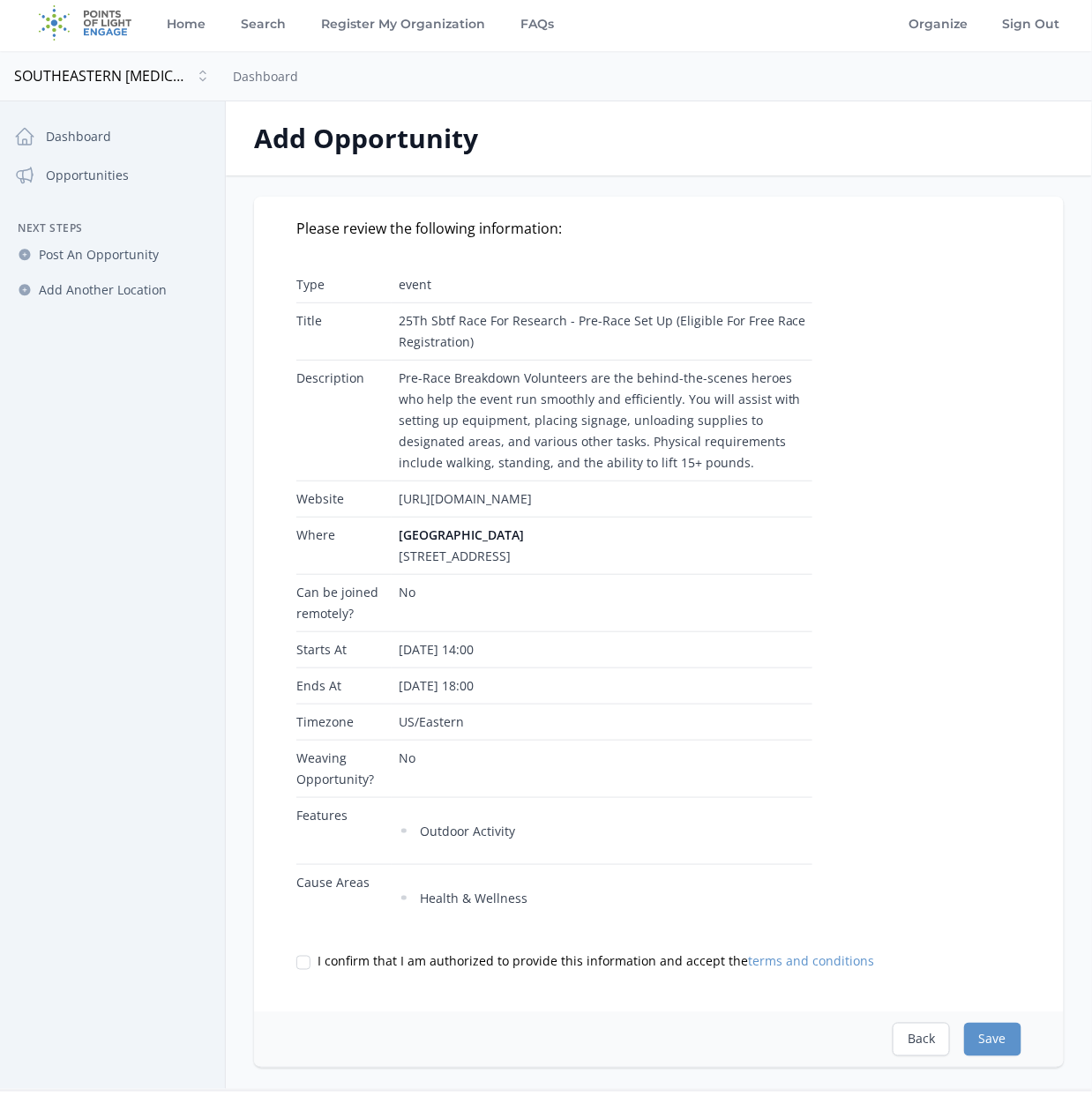
scroll to position [0, 0]
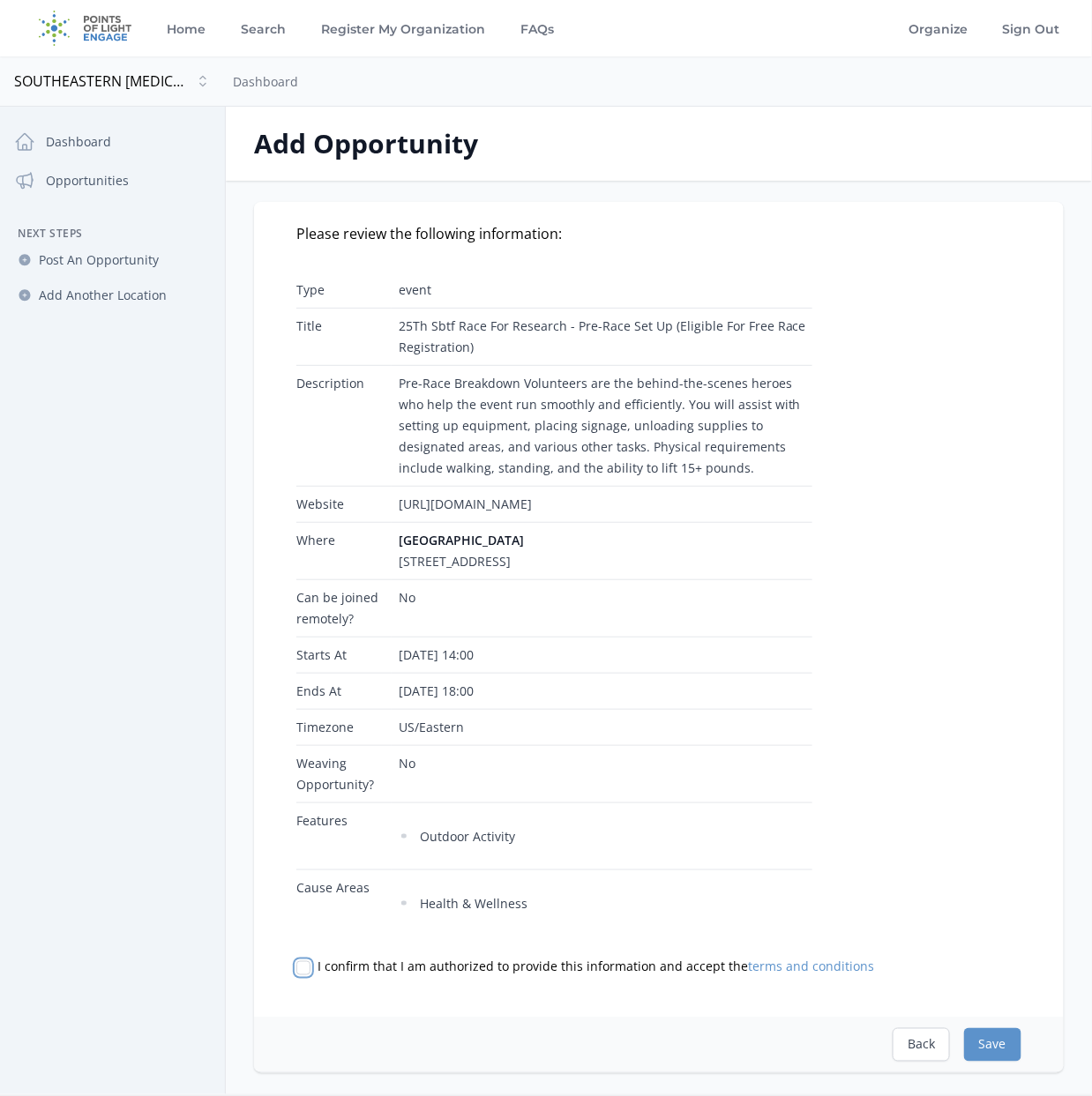
click at [307, 975] on input "I confirm that I am authorized to provide this information and accept the terms…" at bounding box center [303, 968] width 14 height 14
checkbox input "true"
click at [1004, 1062] on button "Save" at bounding box center [992, 1044] width 57 height 34
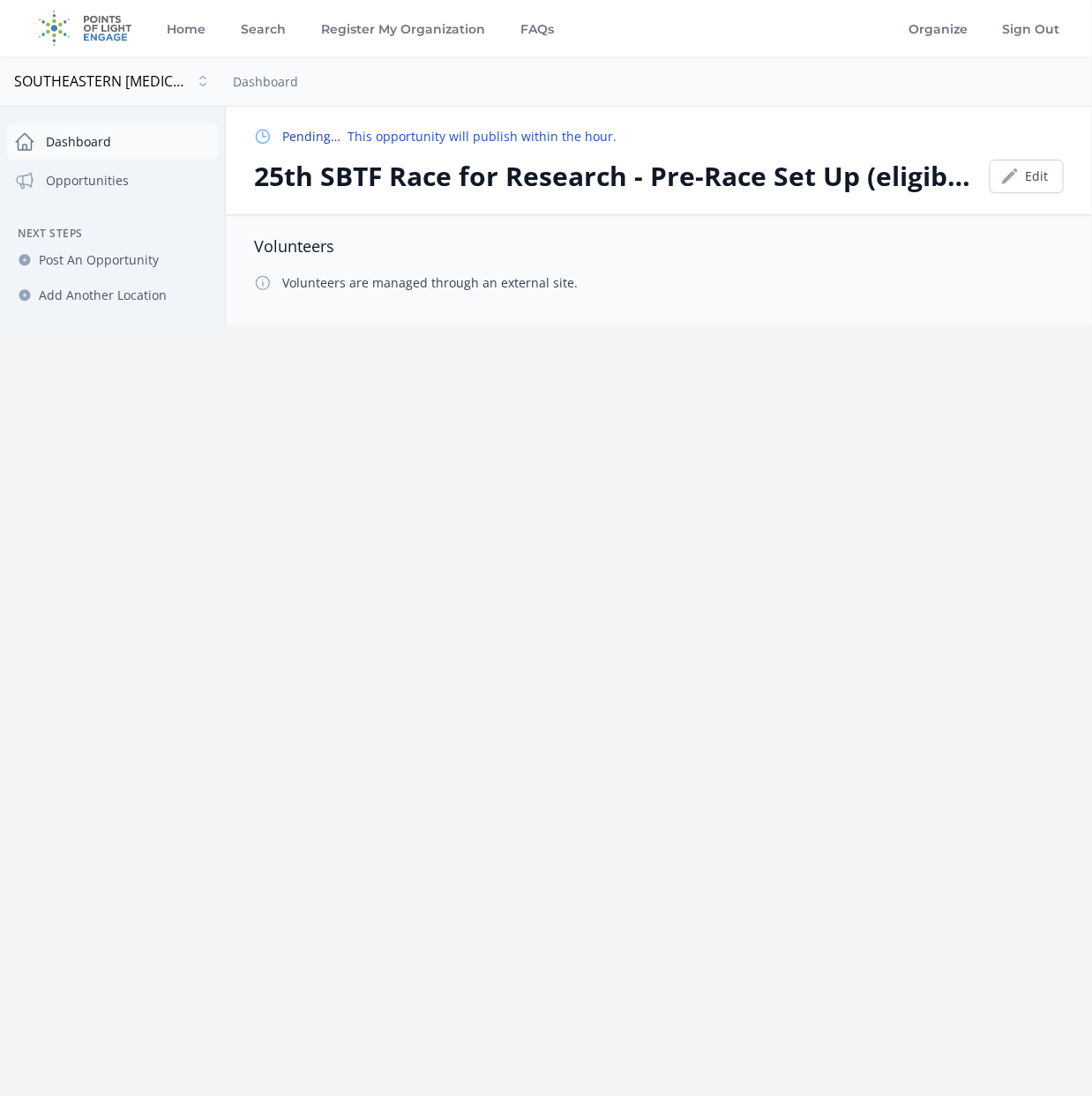
click at [88, 134] on link "Dashboard" at bounding box center [112, 142] width 211 height 35
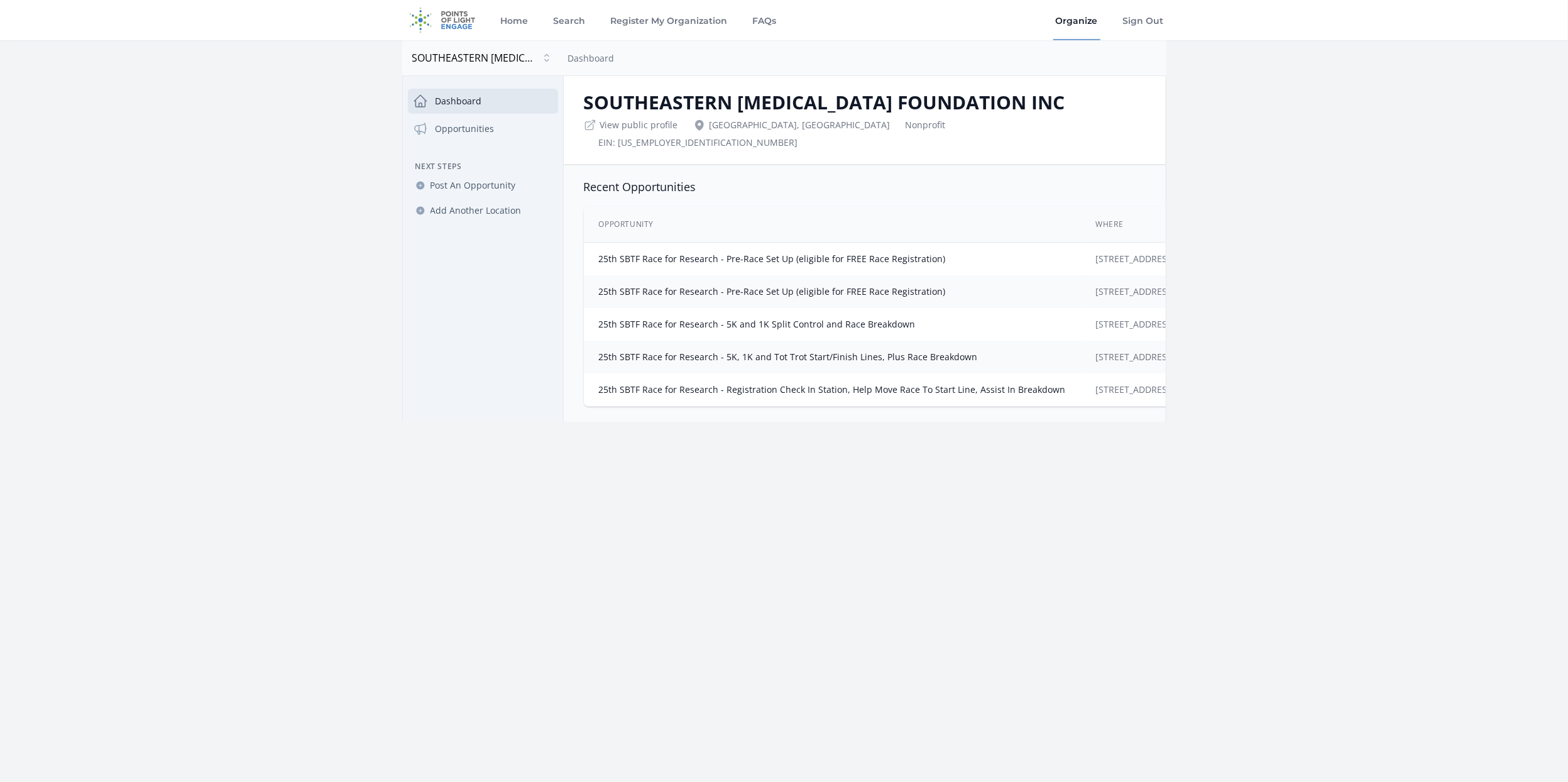
click at [778, 556] on div "Home Search Register My Organization FAQs Organize" at bounding box center [784, 391] width 1568 height 782
click at [513, 21] on link "Home" at bounding box center [514, 20] width 33 height 40
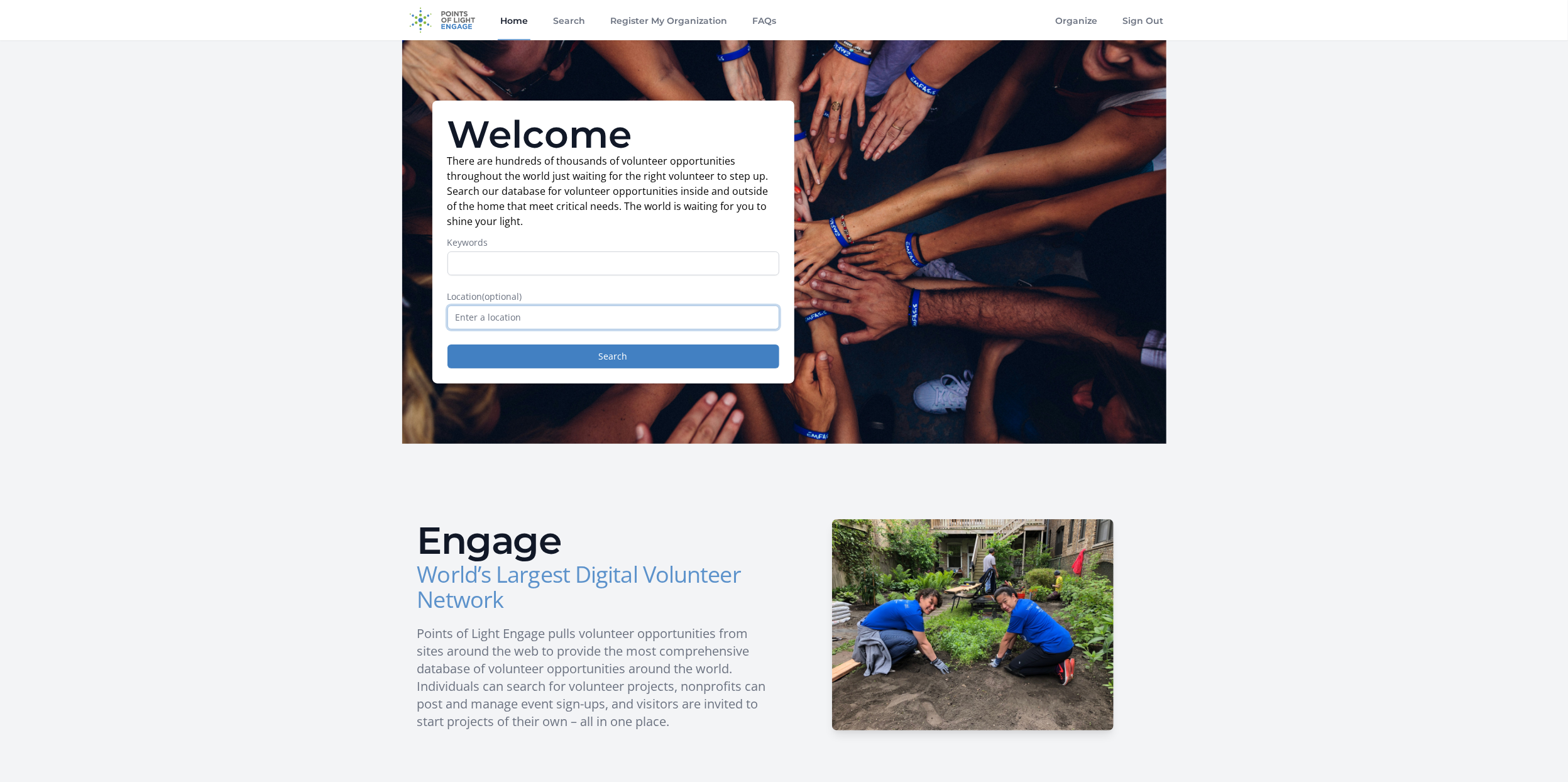
click at [507, 316] on input "text" at bounding box center [613, 317] width 332 height 24
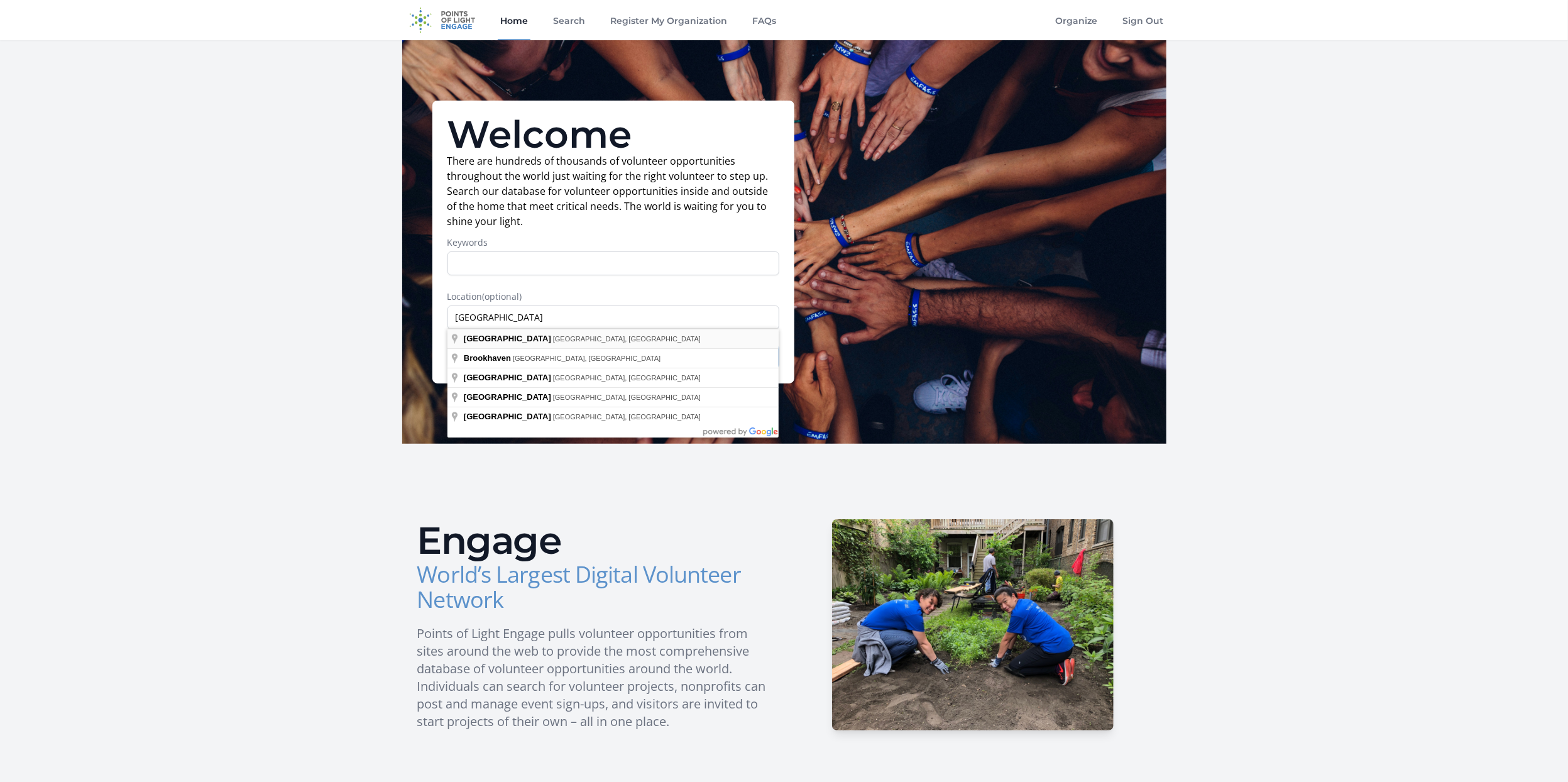
type input "[GEOGRAPHIC_DATA], [GEOGRAPHIC_DATA], [GEOGRAPHIC_DATA]"
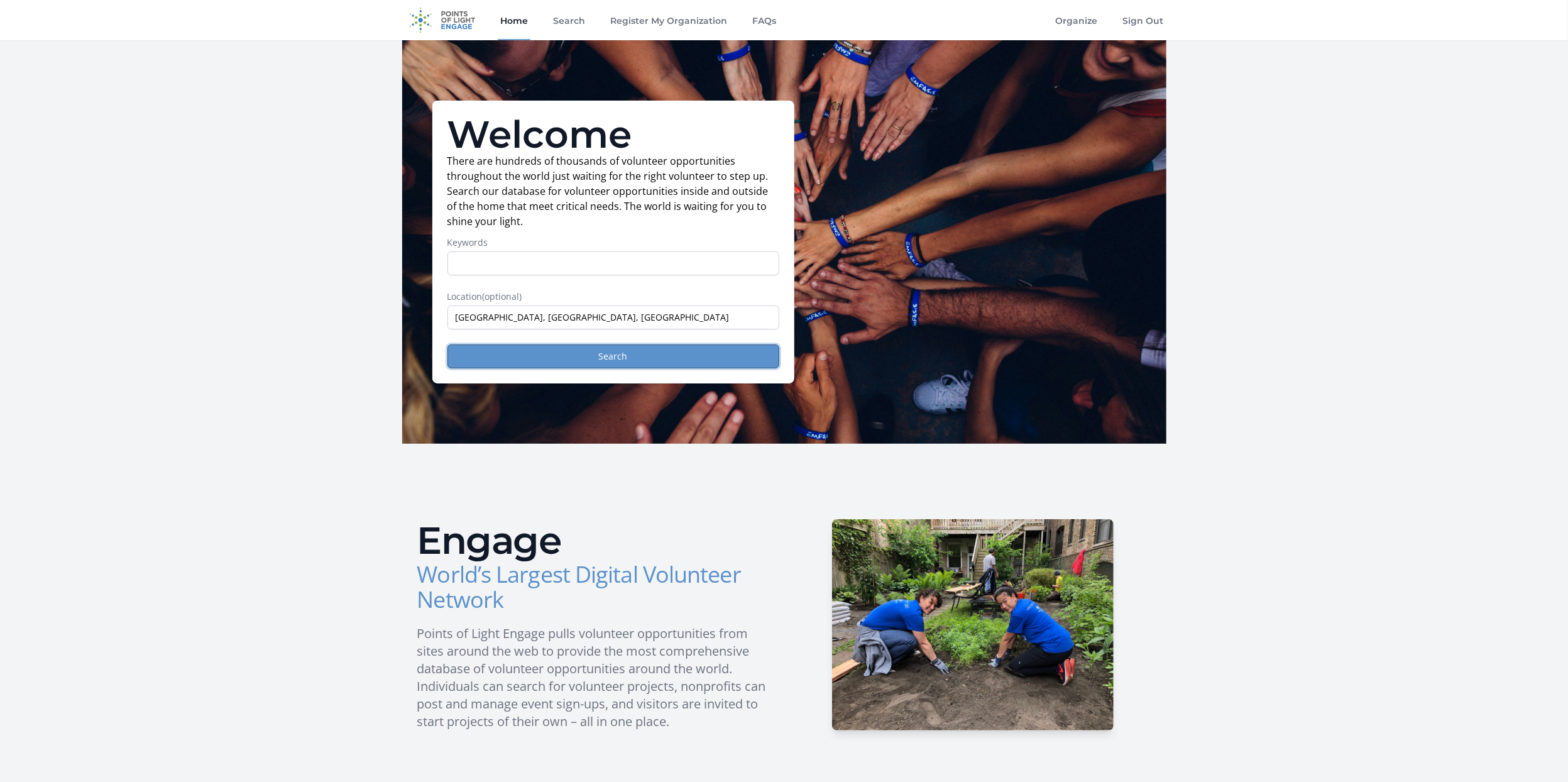
click at [548, 364] on button "Search" at bounding box center [613, 356] width 332 height 24
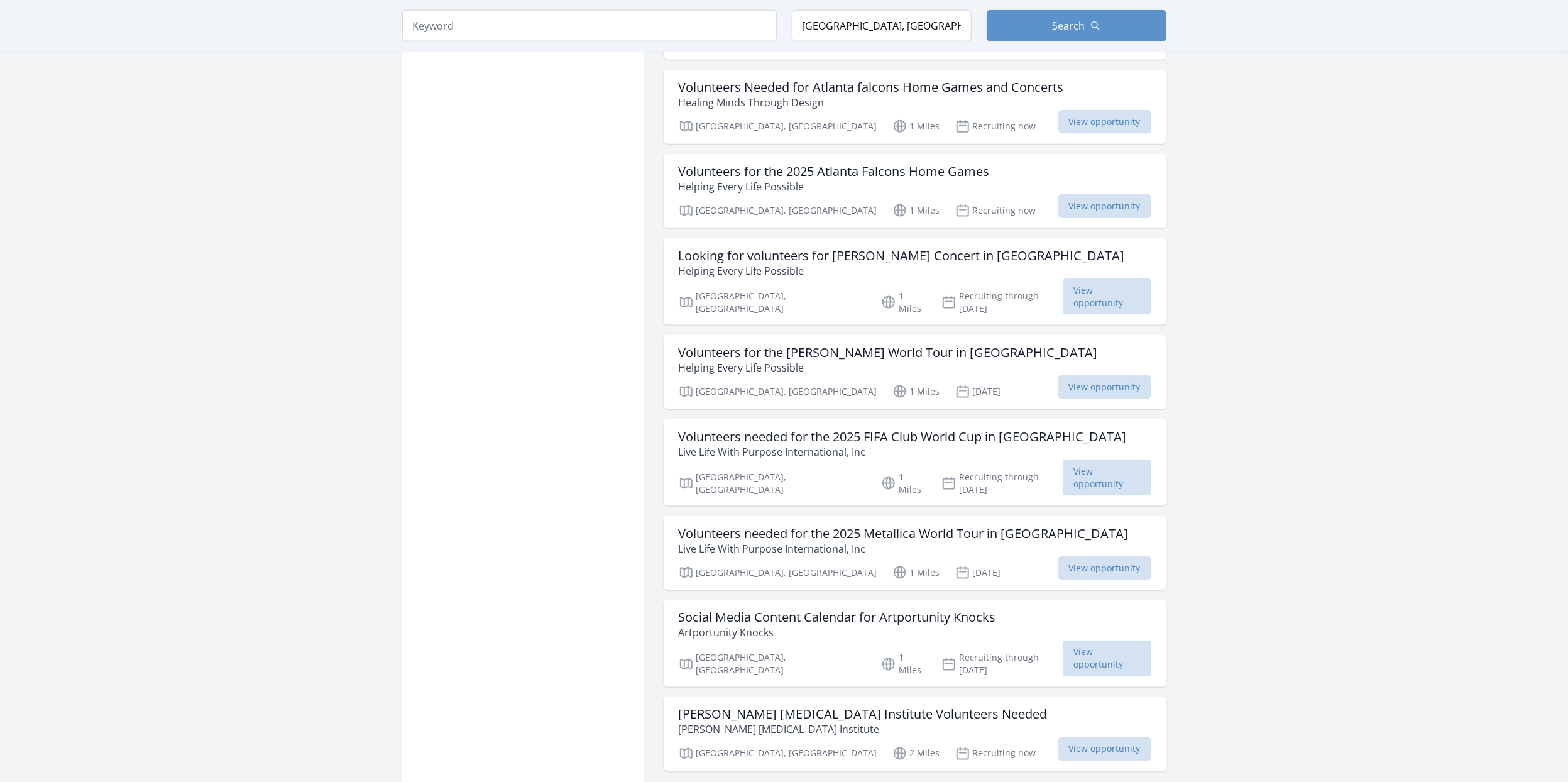
scroll to position [1384, 0]
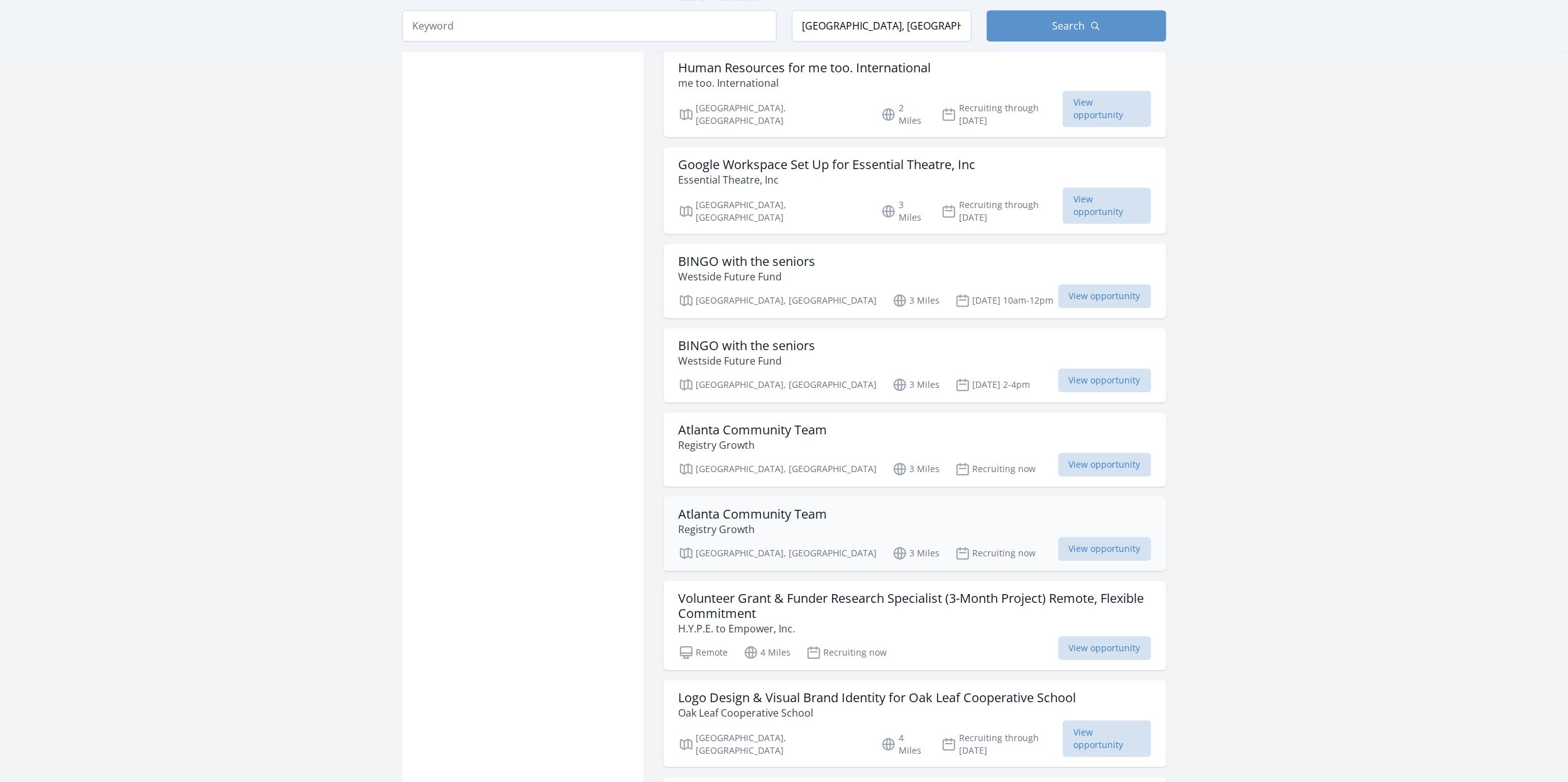
scroll to position [3018, 0]
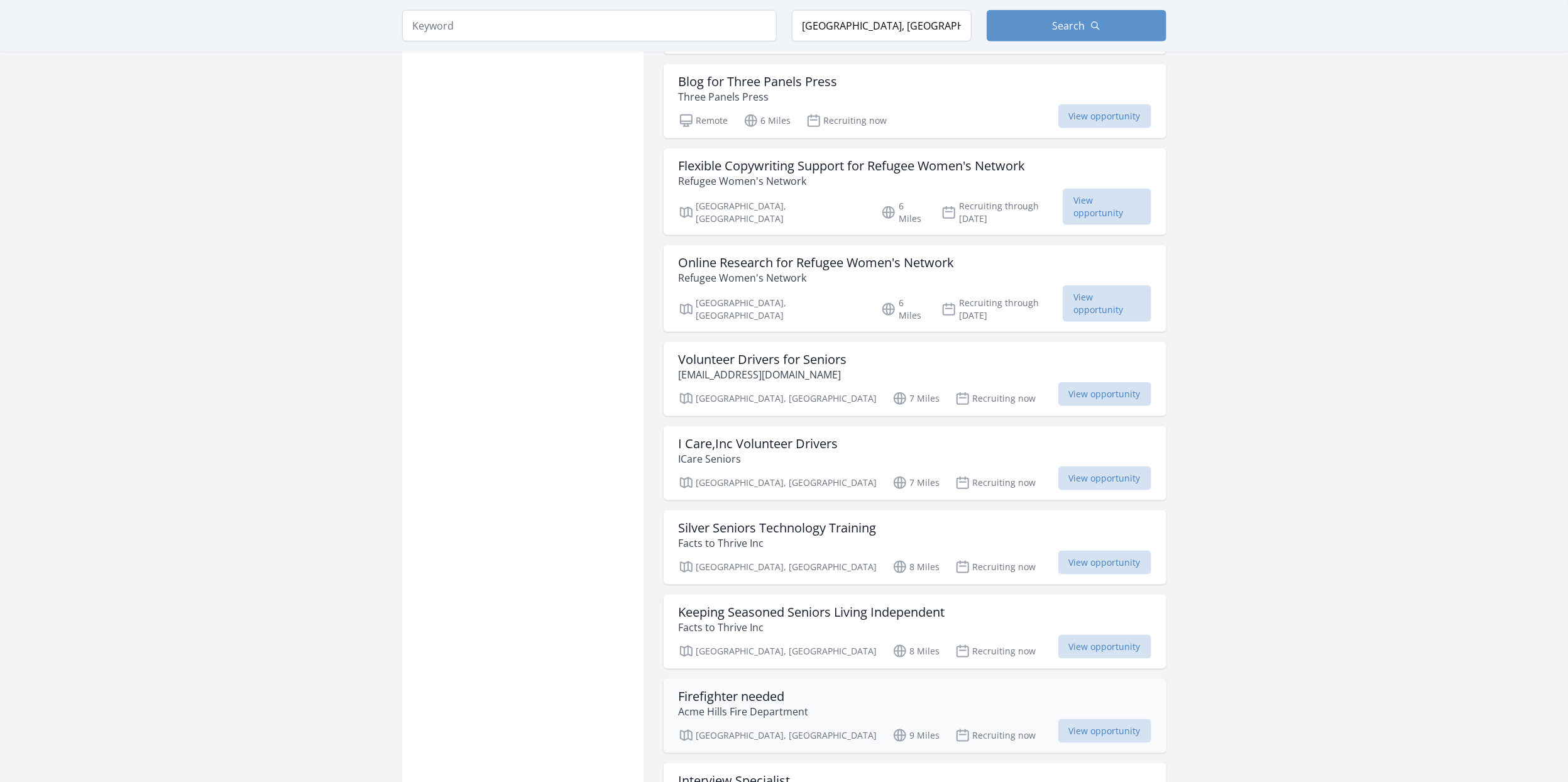
scroll to position [4590, 0]
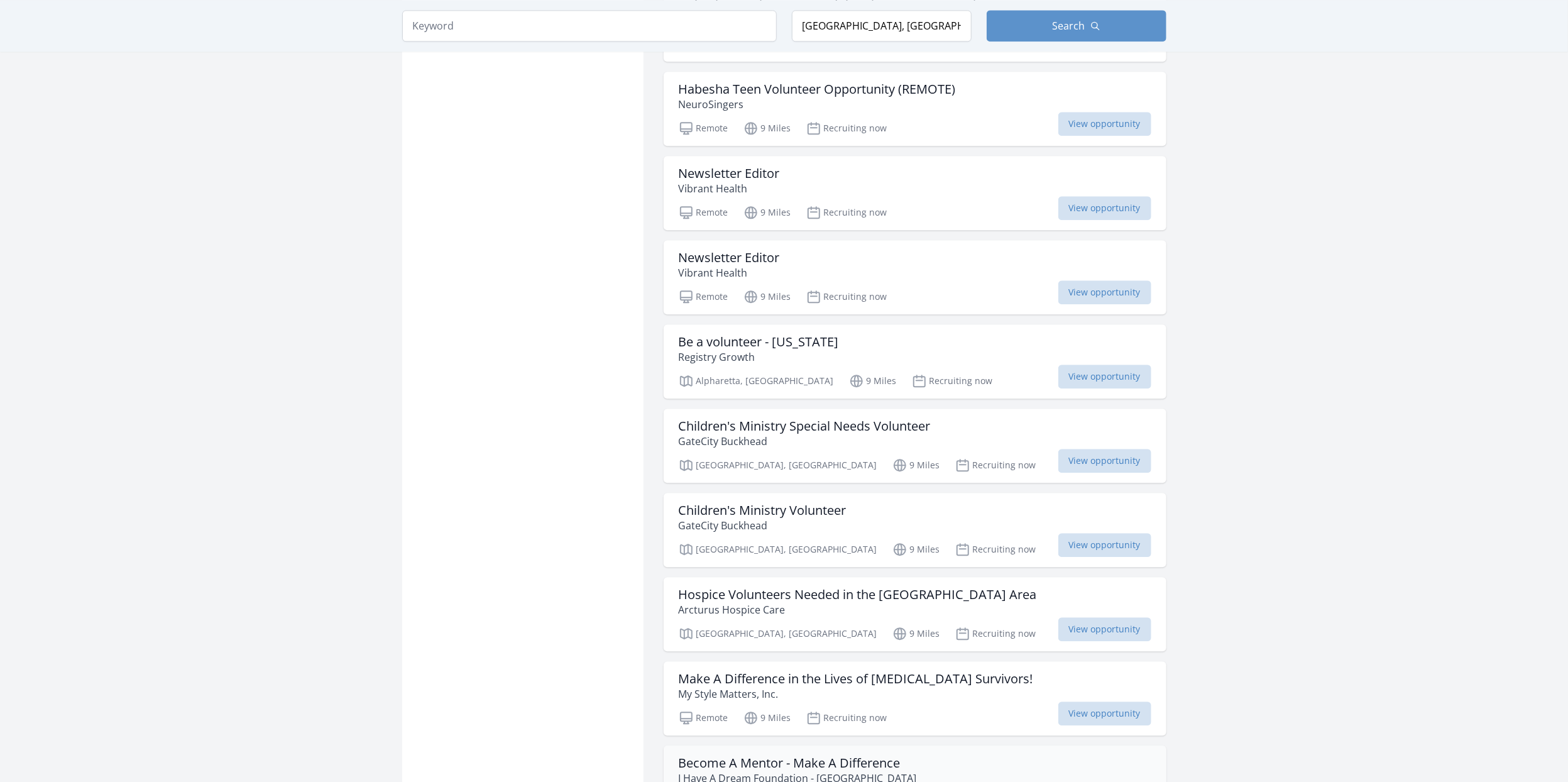
scroll to position [6350, 0]
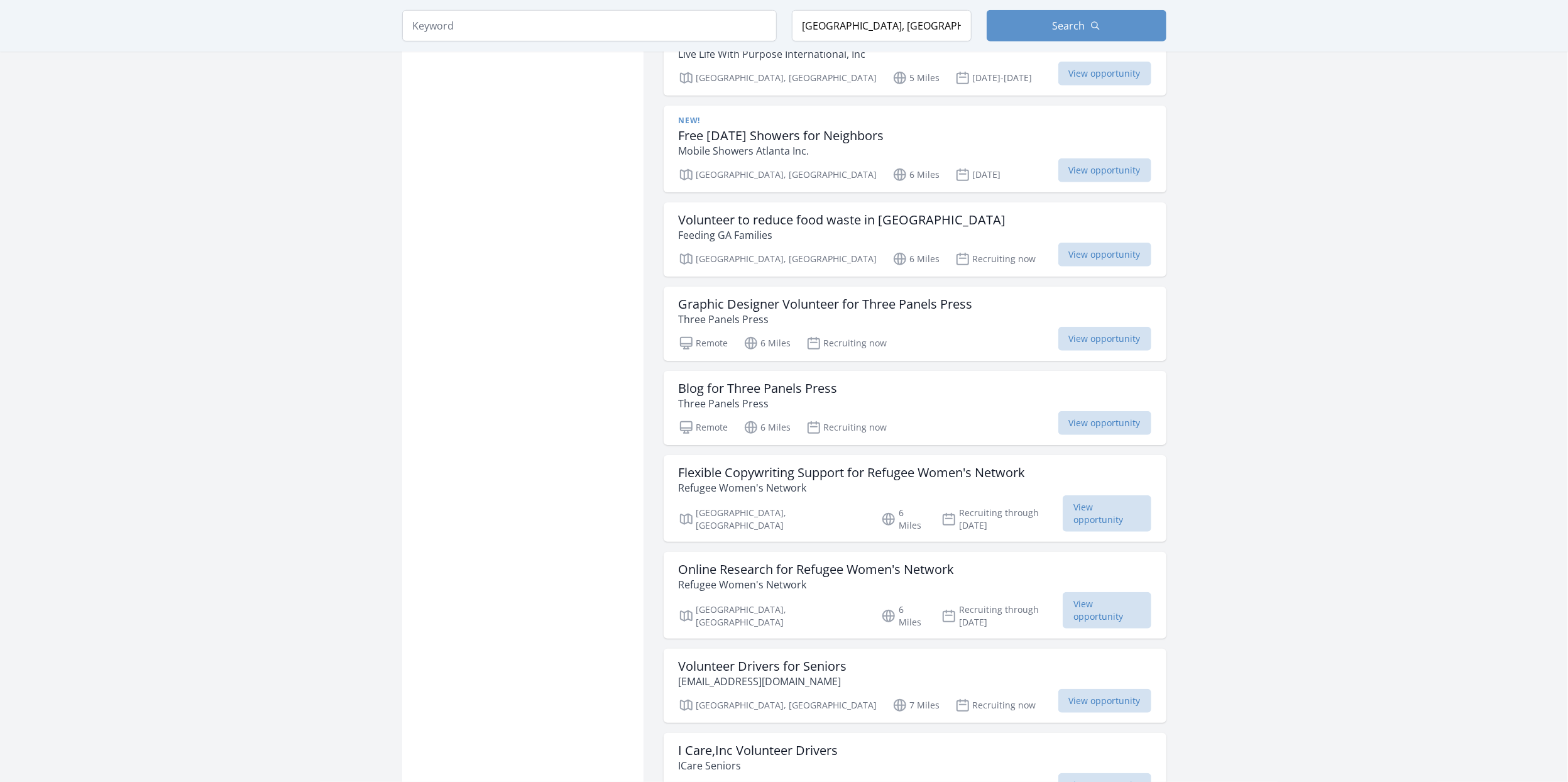
scroll to position [4275, 0]
click at [515, 22] on input "search" at bounding box center [589, 26] width 375 height 31
type input "race"
click button "submit" at bounding box center [0, 0] width 0 height 0
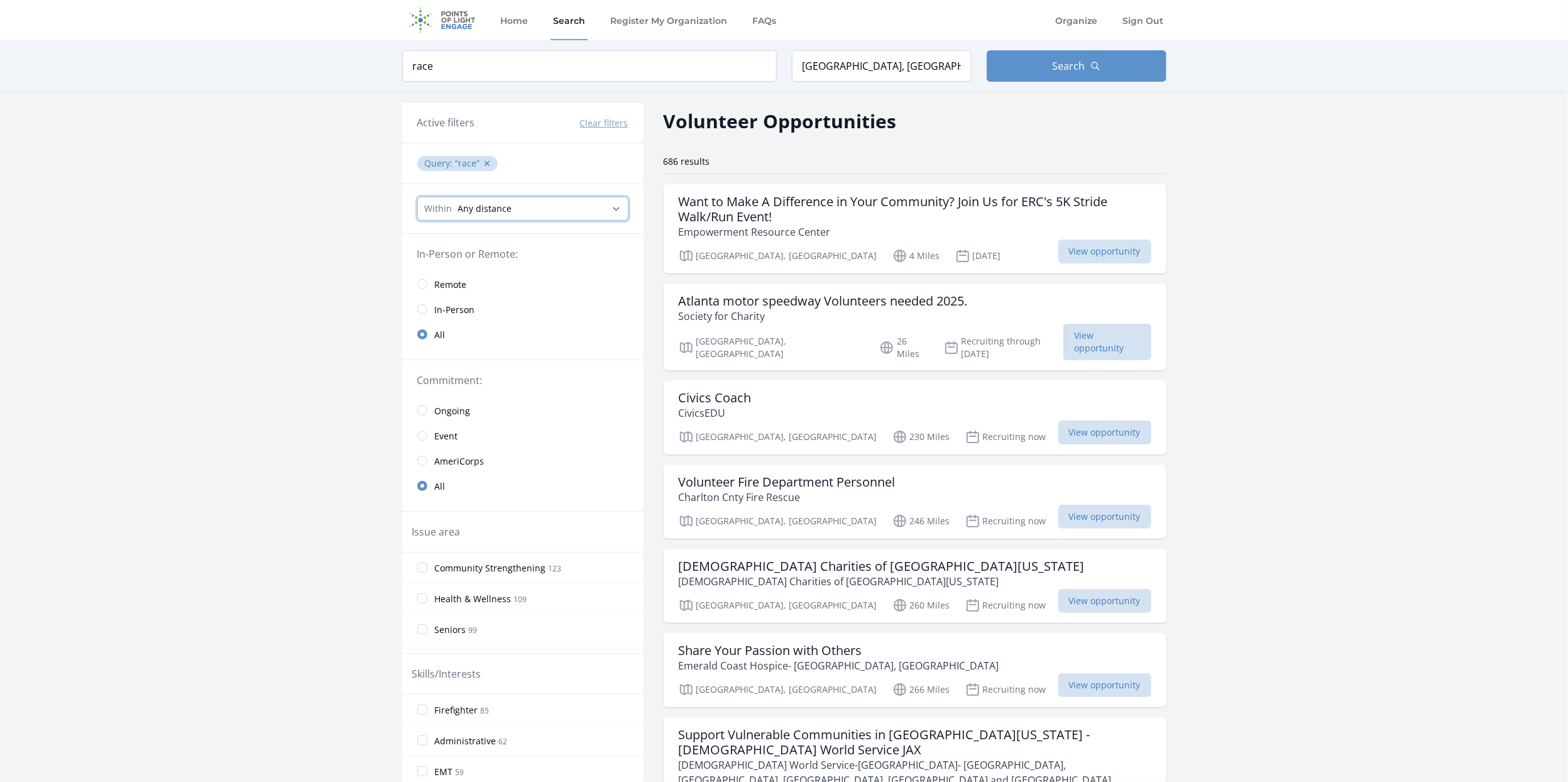
click at [614, 206] on select "Any distance , 5 Miles , 20 Miles , 50 Miles , 100 Miles" at bounding box center [522, 208] width 211 height 24
click at [573, 377] on legend "Commitment:" at bounding box center [522, 380] width 211 height 15
click at [599, 120] on button "Clear filters" at bounding box center [604, 123] width 48 height 12
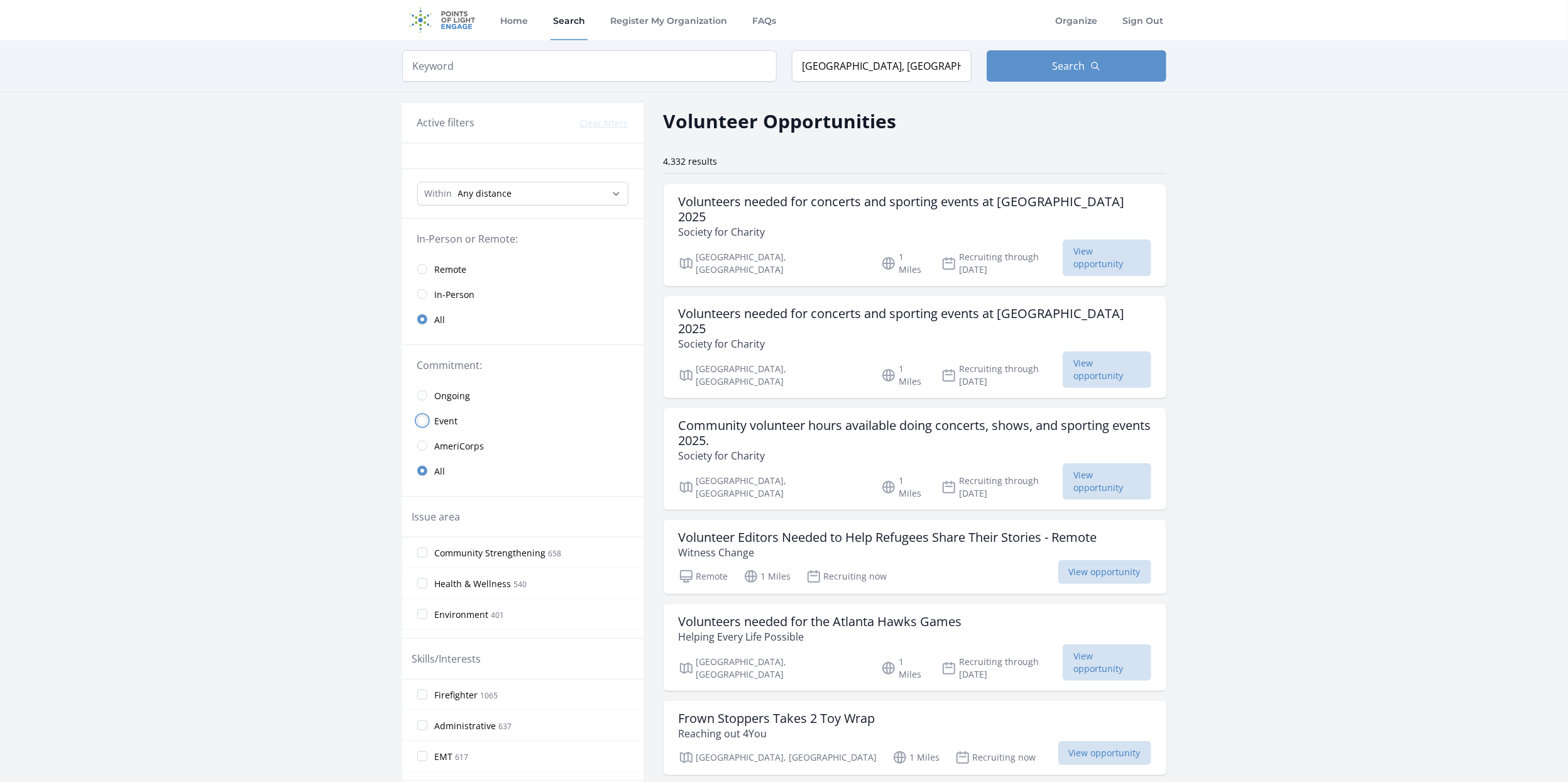
click at [425, 417] on input "radio" at bounding box center [422, 420] width 10 height 10
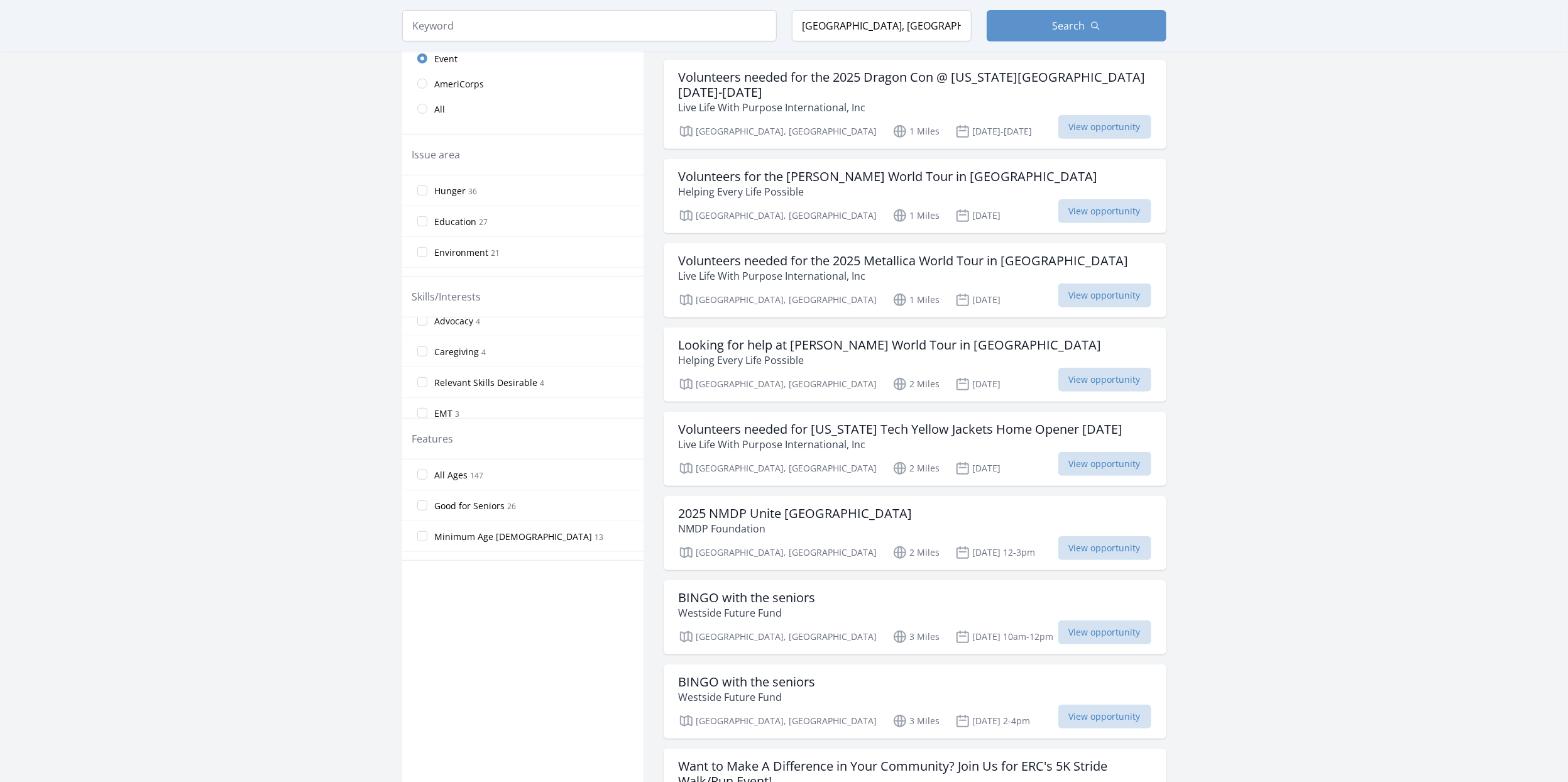
scroll to position [449, 0]
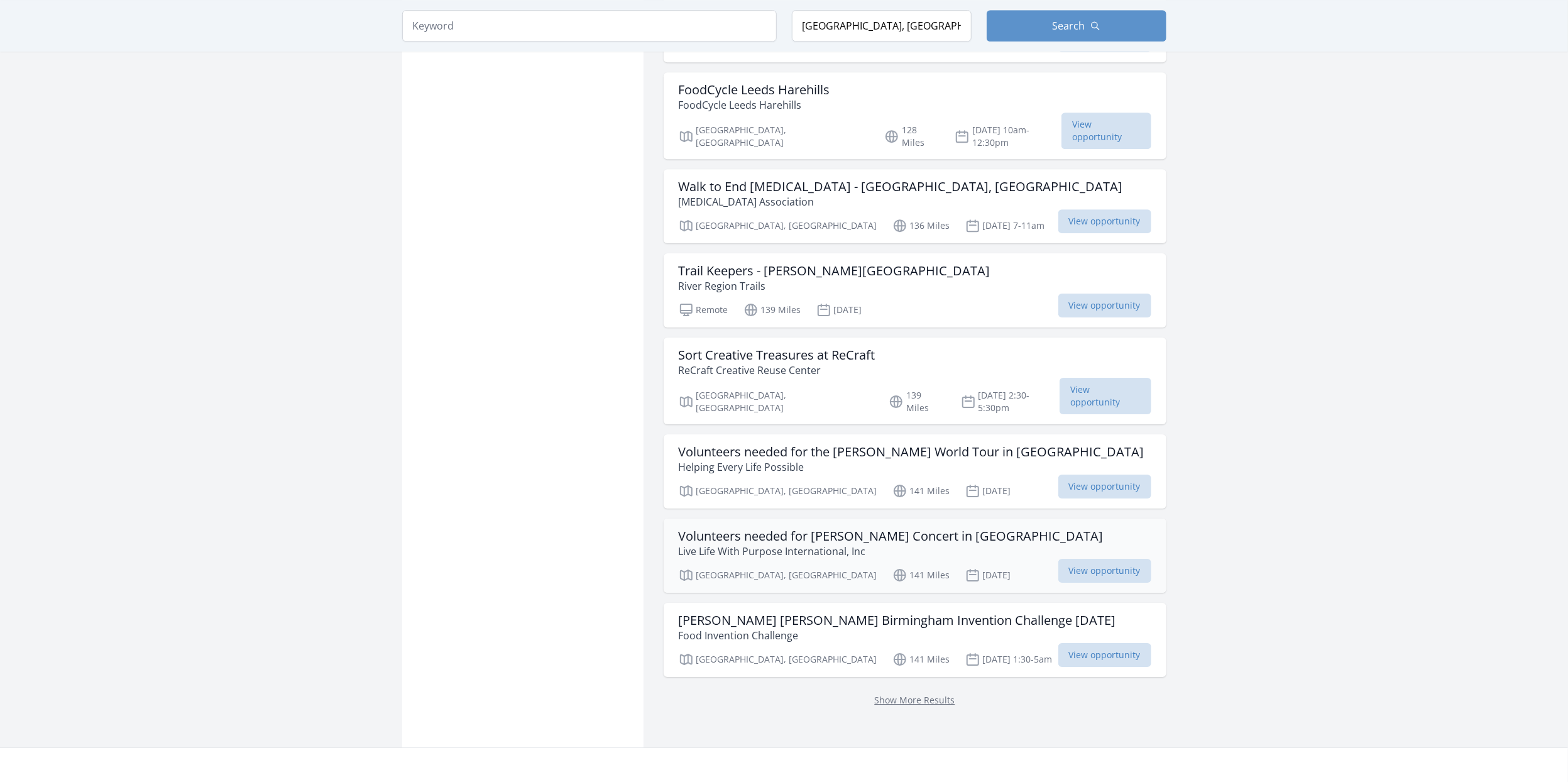
scroll to position [3031, 0]
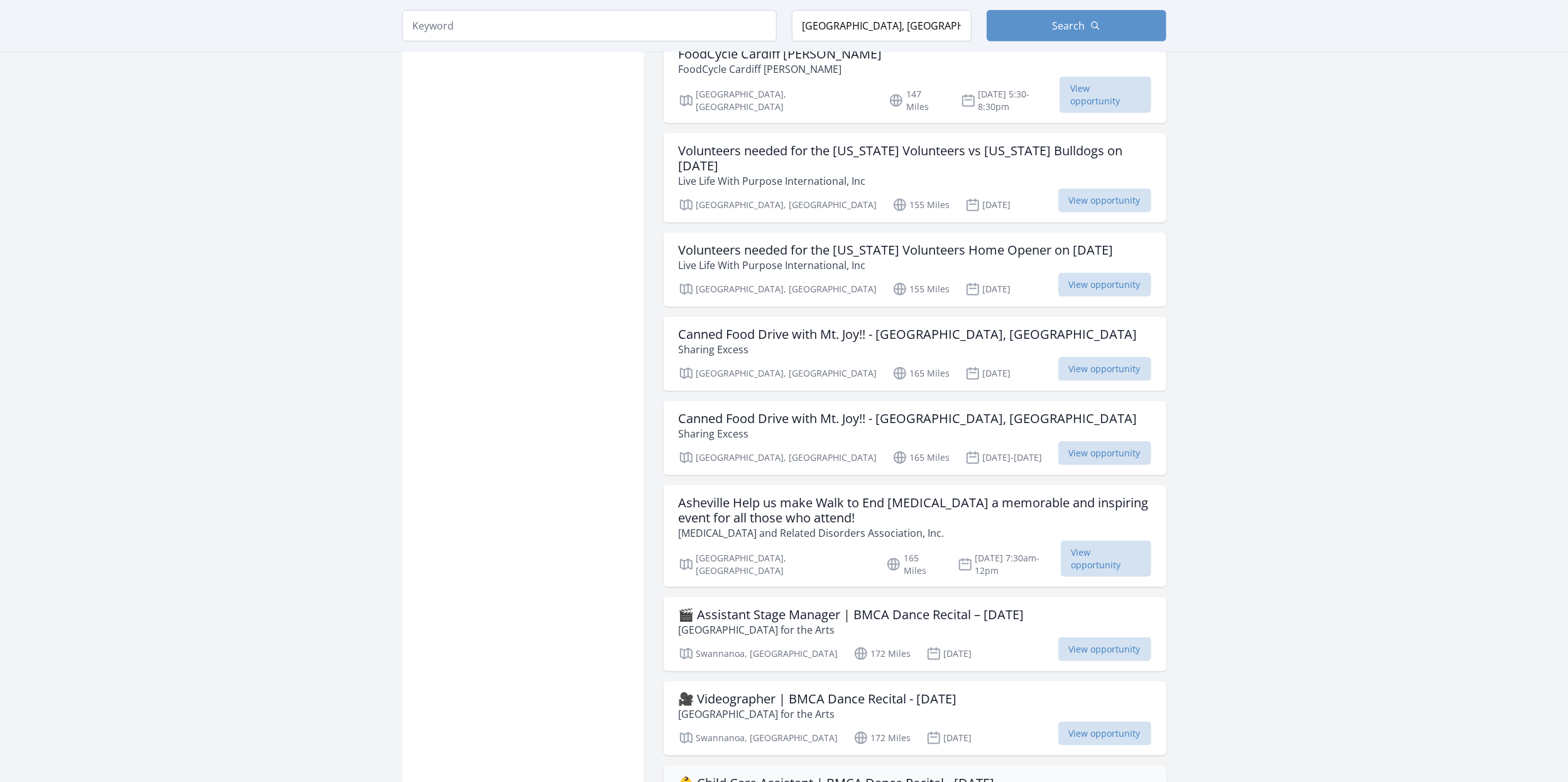
scroll to position [4728, 0]
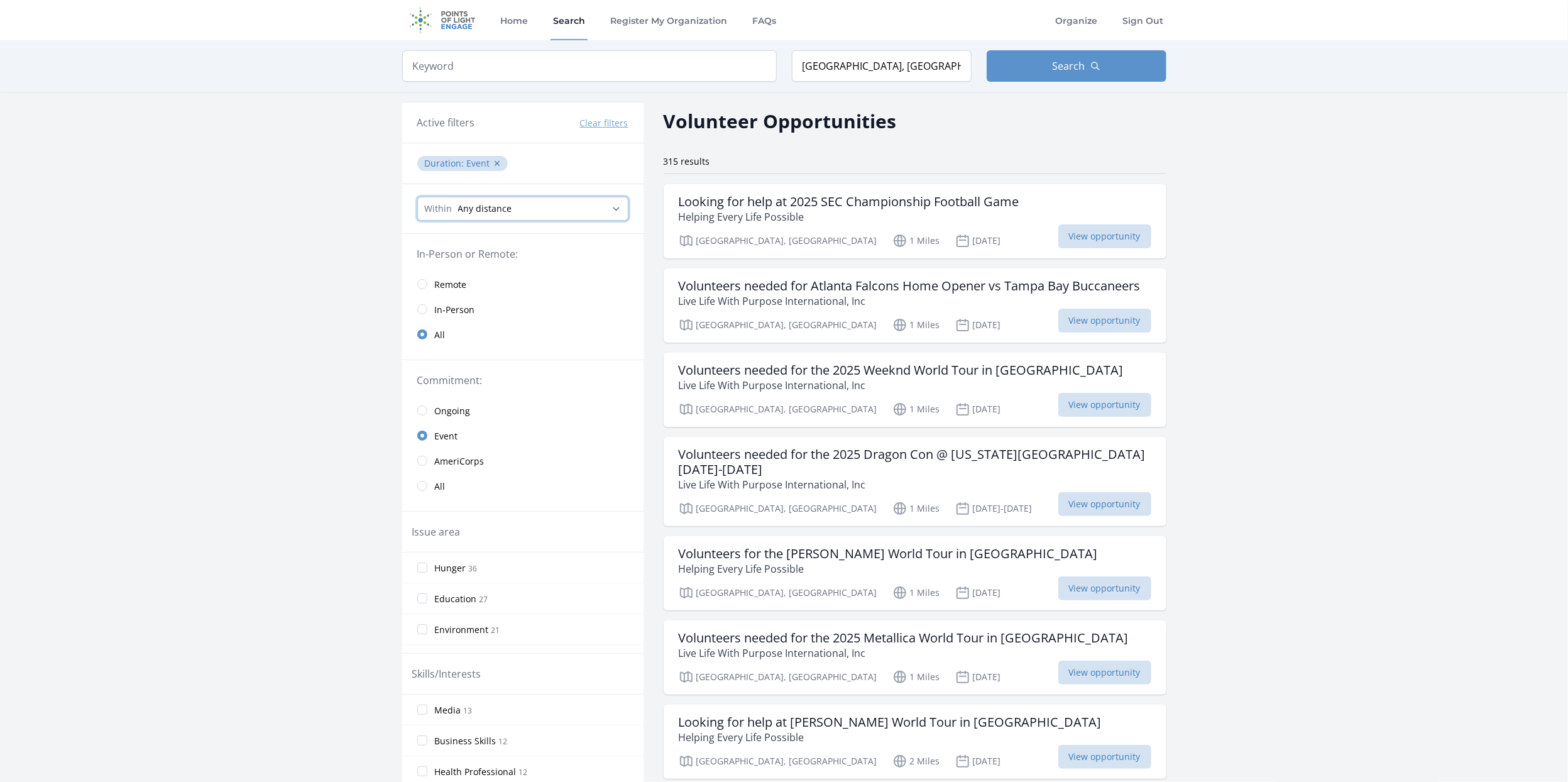
click at [555, 209] on select "Any distance , 5 Miles , 20 Miles , 50 Miles , 100 Miles" at bounding box center [522, 208] width 211 height 24
select select "8046"
click at [417, 197] on select "Any distance , 5 Miles , 20 Miles , 50 Miles , 100 Miles" at bounding box center [522, 208] width 211 height 24
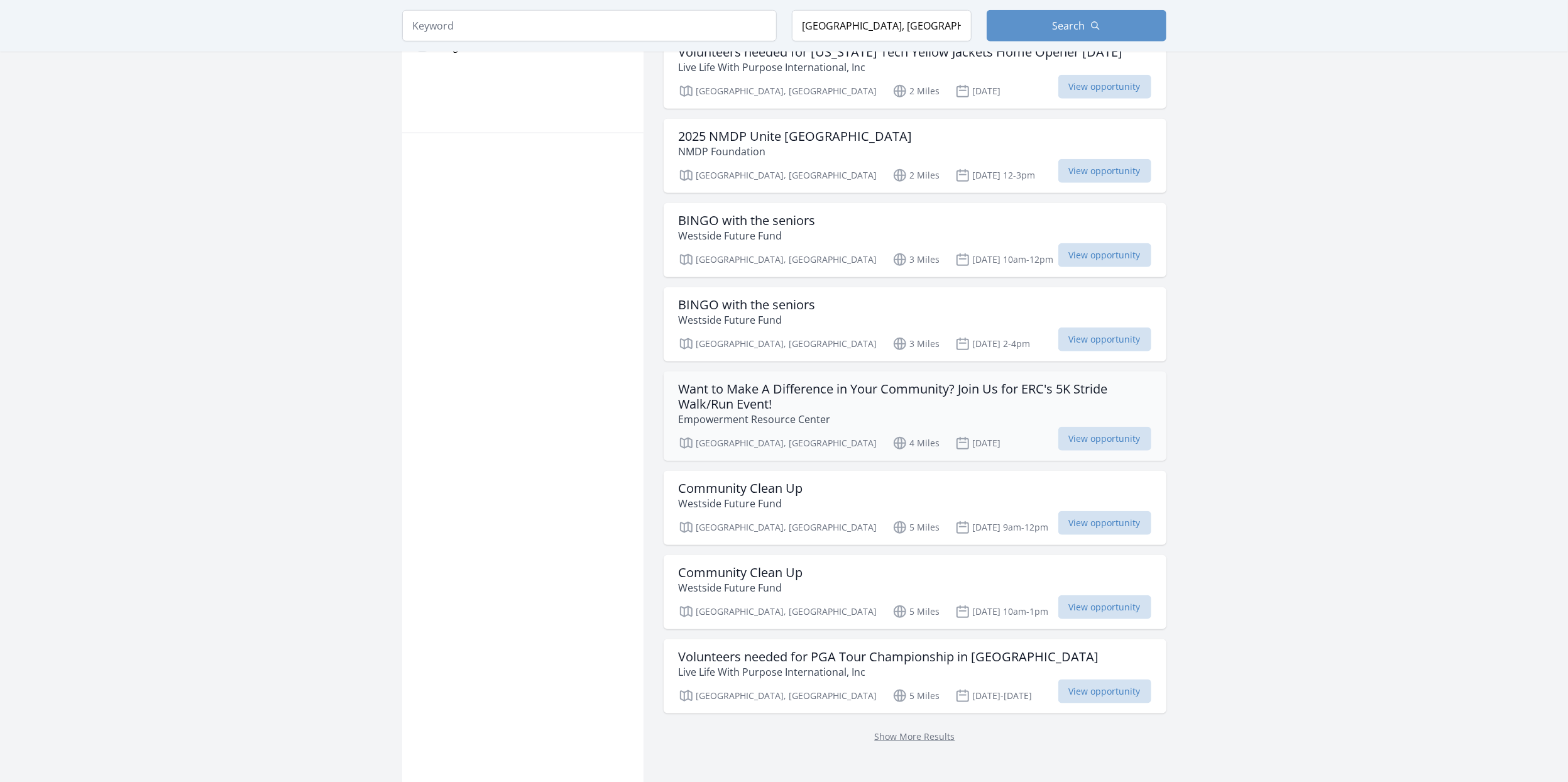
scroll to position [965, 0]
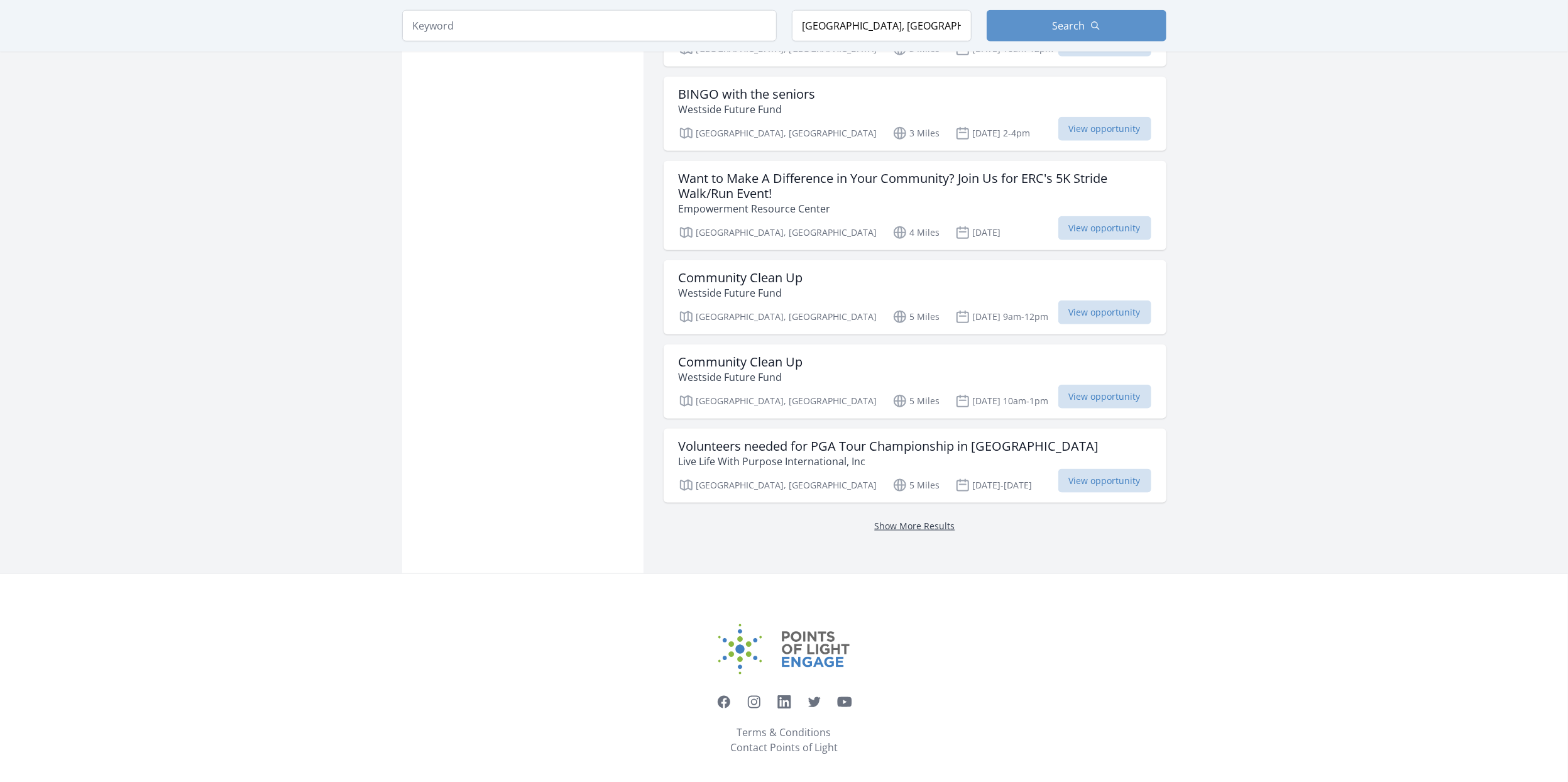
click at [915, 520] on link "Show More Results" at bounding box center [915, 525] width 81 height 12
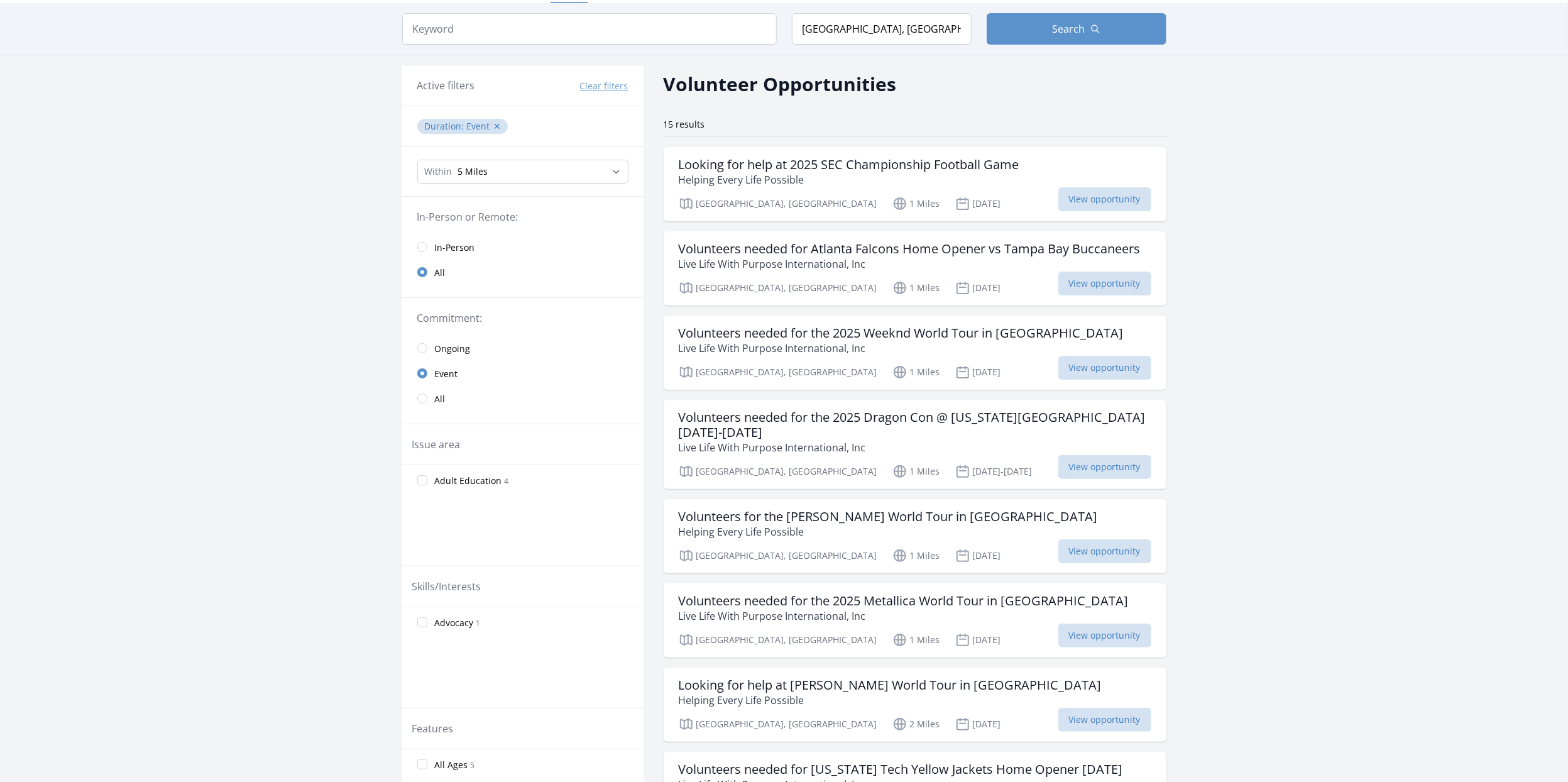
scroll to position [22, 0]
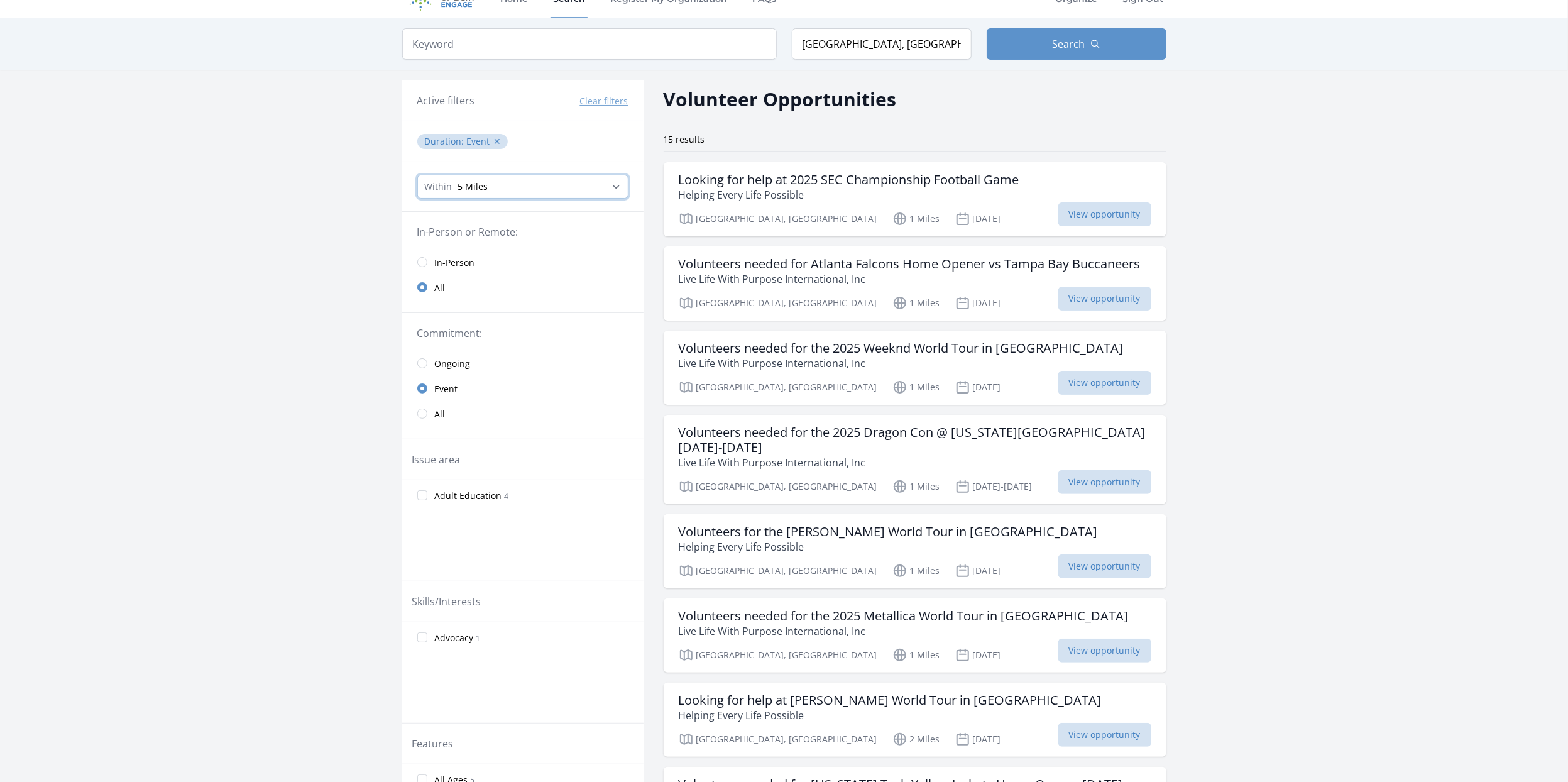
click at [620, 182] on select "Any distance , 5 Miles , 20 Miles , 50 Miles , 100 Miles" at bounding box center [522, 186] width 211 height 24
select select "32186"
click at [417, 175] on select "Any distance , 5 Miles , 20 Miles , 50 Miles , 100 Miles" at bounding box center [522, 186] width 211 height 24
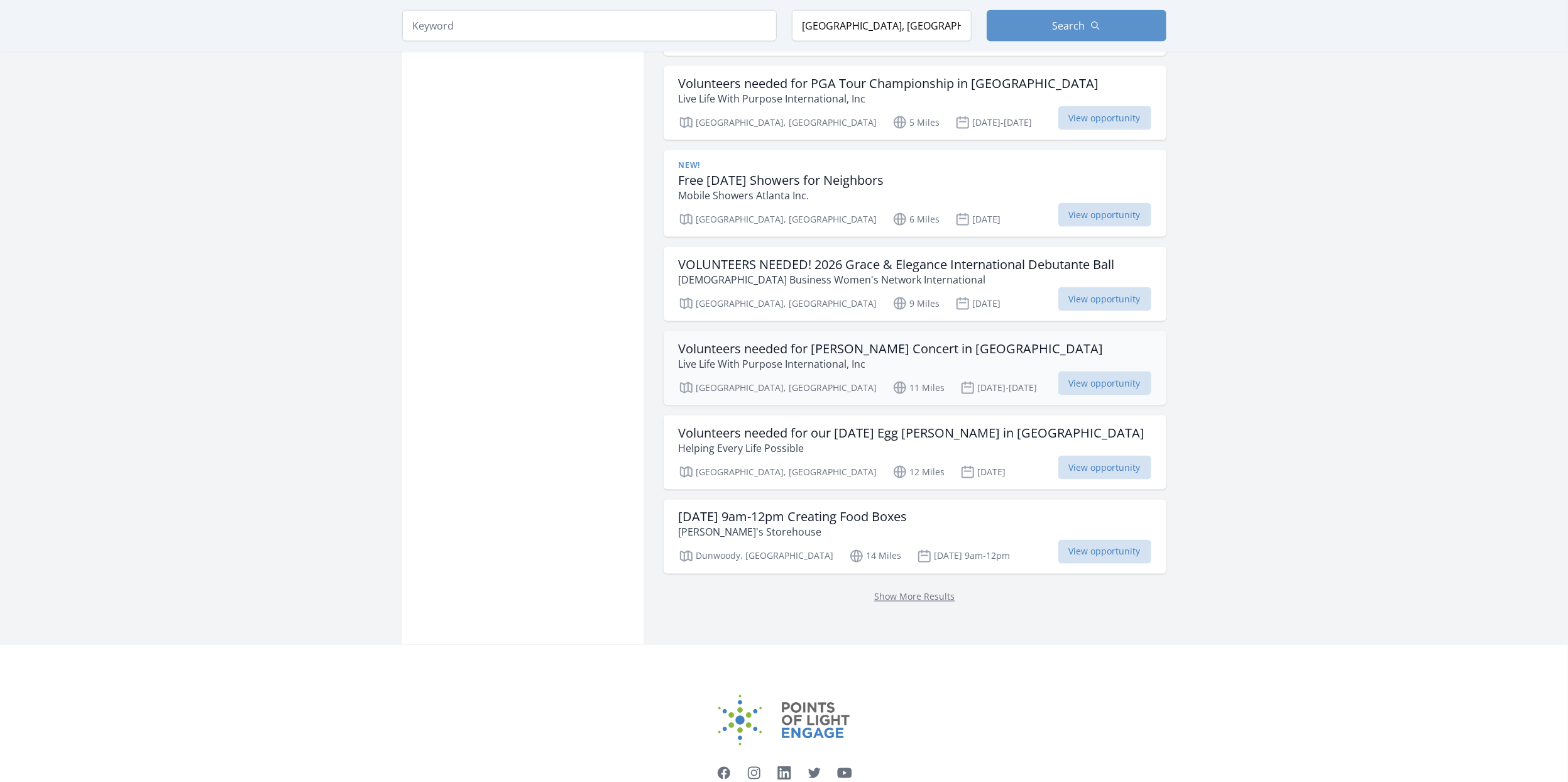
scroll to position [1396, 0]
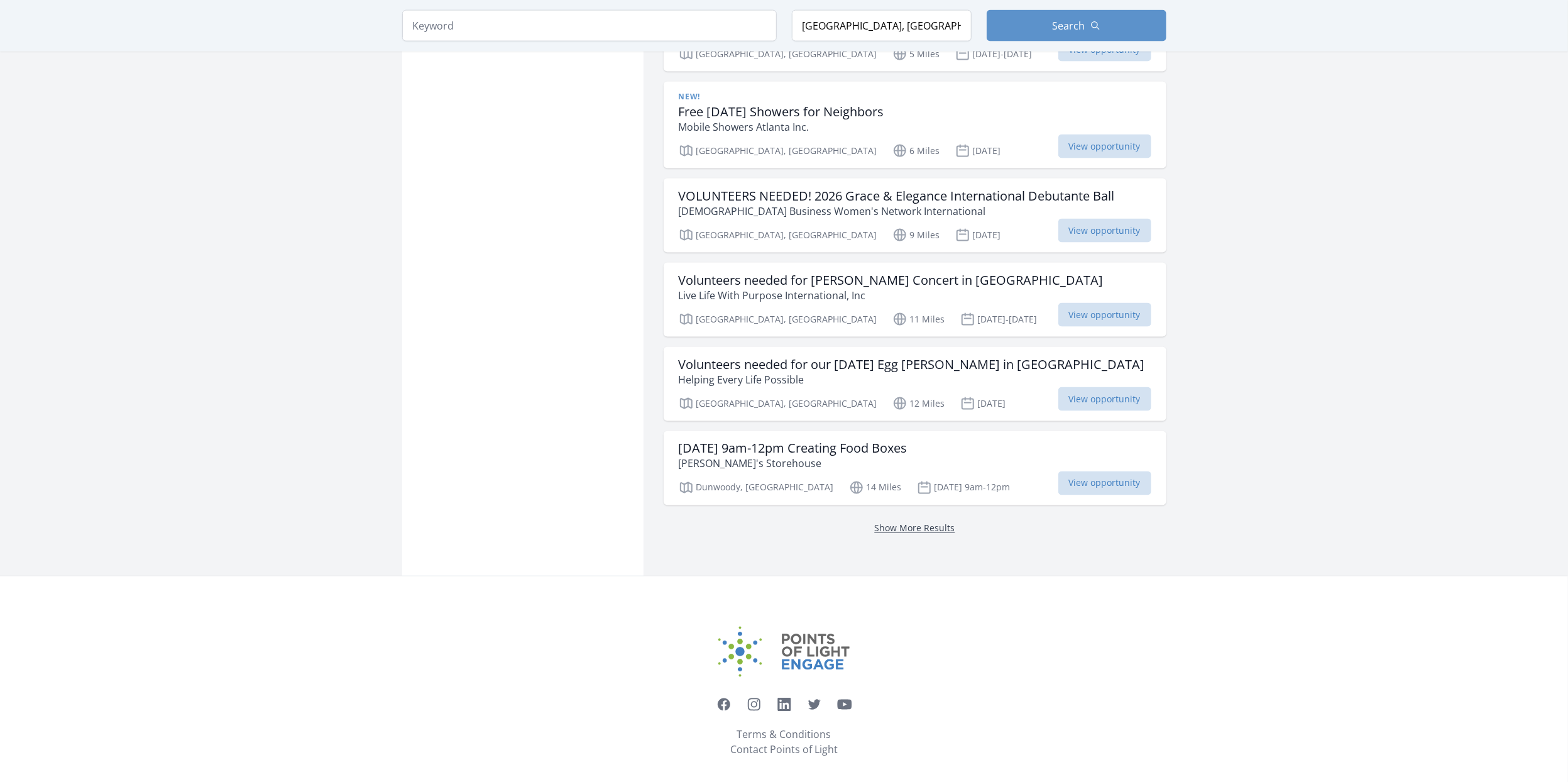
click at [945, 522] on link "Show More Results" at bounding box center [915, 528] width 81 height 12
click at [1103, 387] on span "View opportunity" at bounding box center [1104, 399] width 93 height 24
click at [966, 291] on p "Live Life With Purpose International, Inc" at bounding box center [891, 296] width 425 height 15
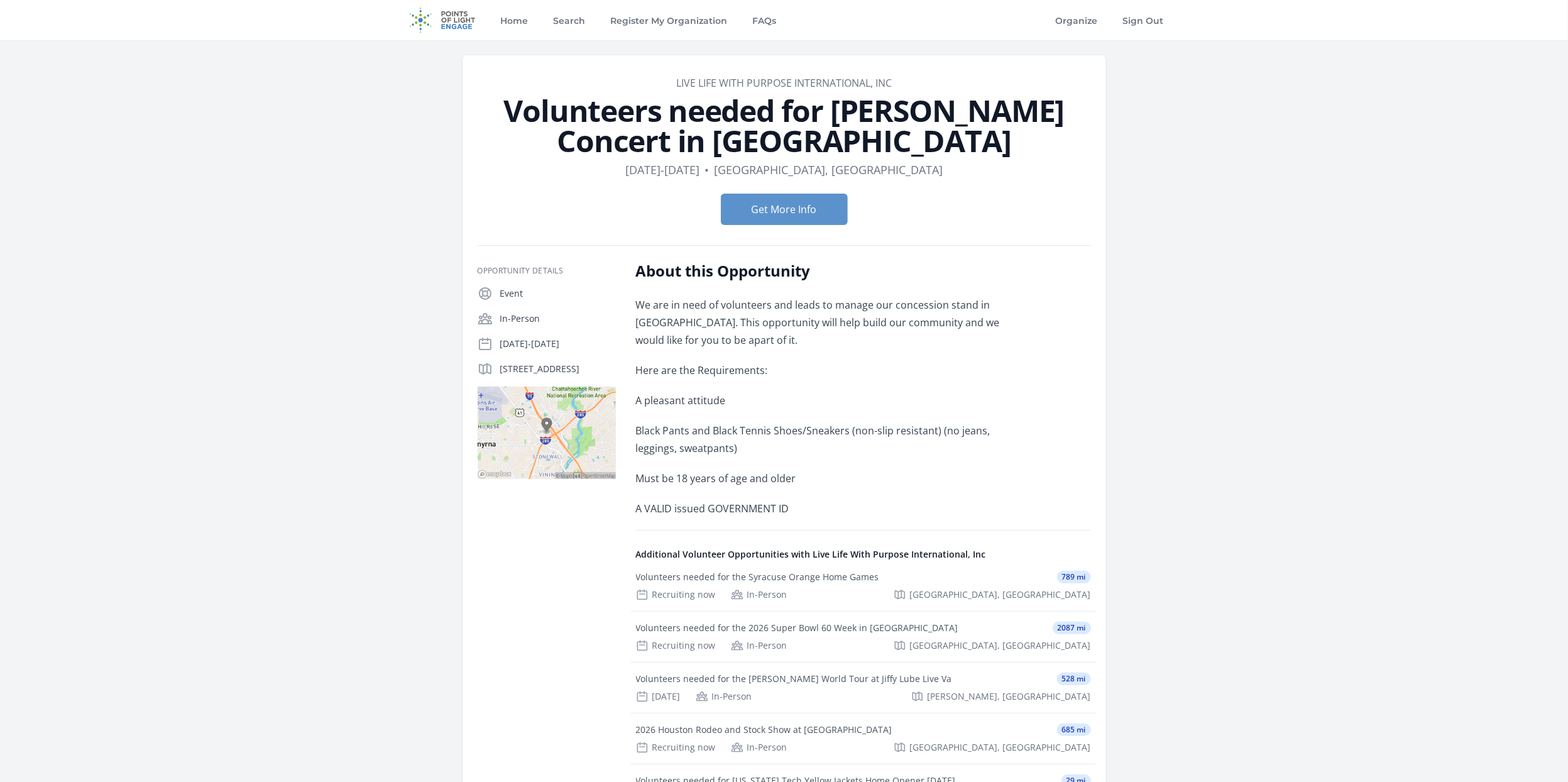
click at [485, 342] on icon at bounding box center [485, 344] width 12 height 12
click at [784, 212] on button "Get More Info" at bounding box center [784, 210] width 127 height 31
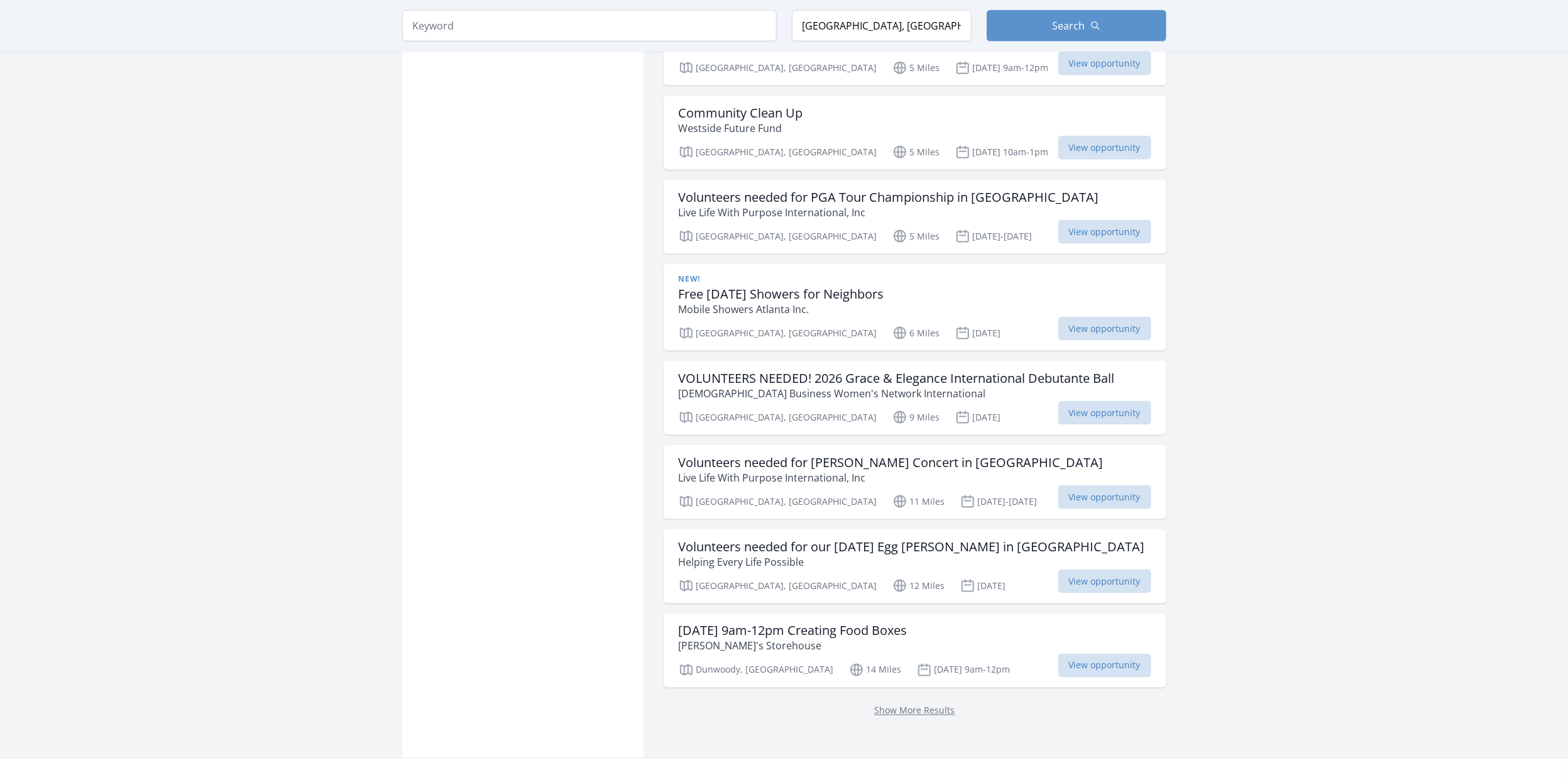
scroll to position [1349, 0]
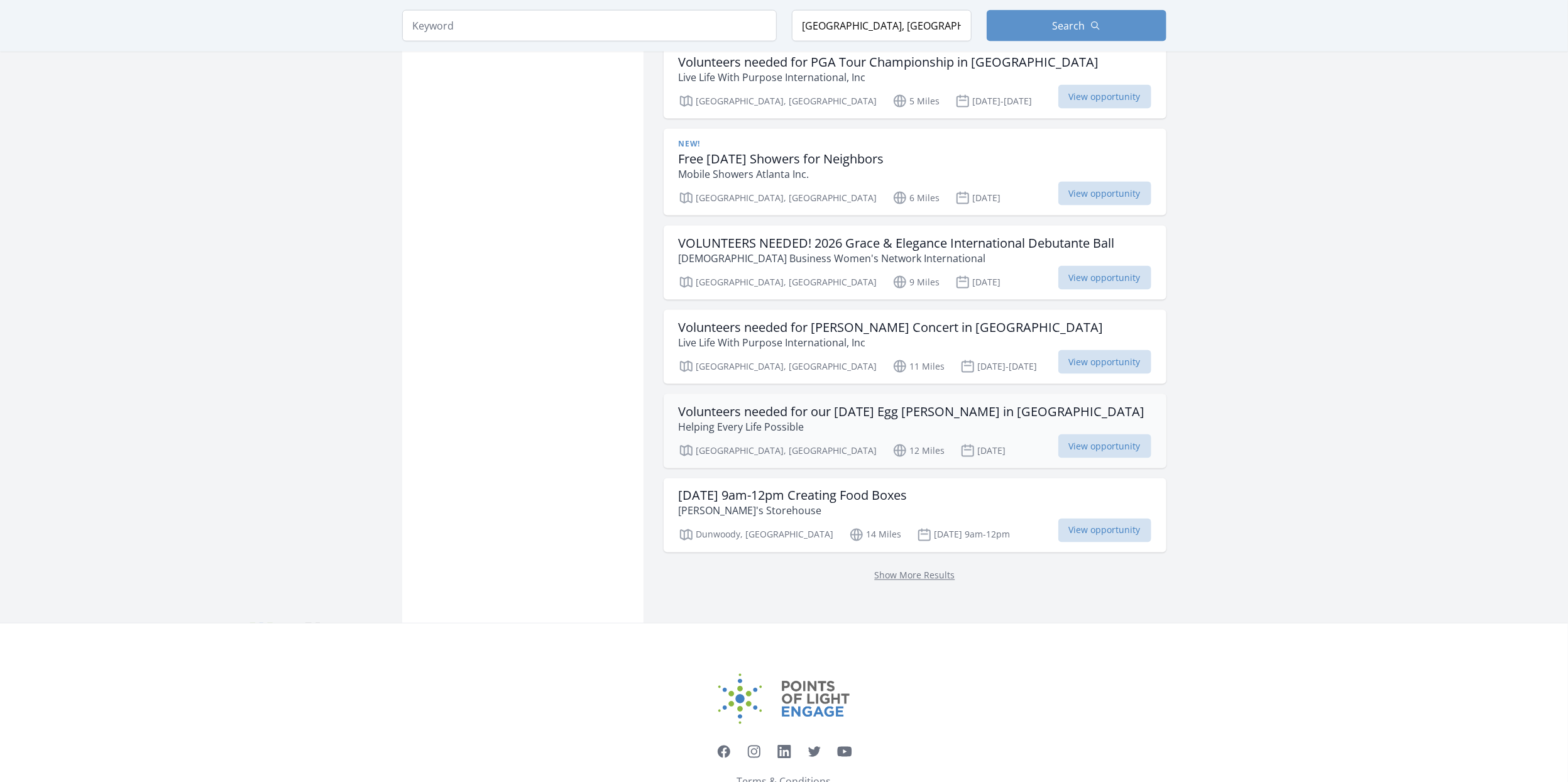
click at [920, 427] on div "Volunteers needed for our [DATE] Egg [PERSON_NAME] in [GEOGRAPHIC_DATA] Helping…" at bounding box center [915, 431] width 502 height 74
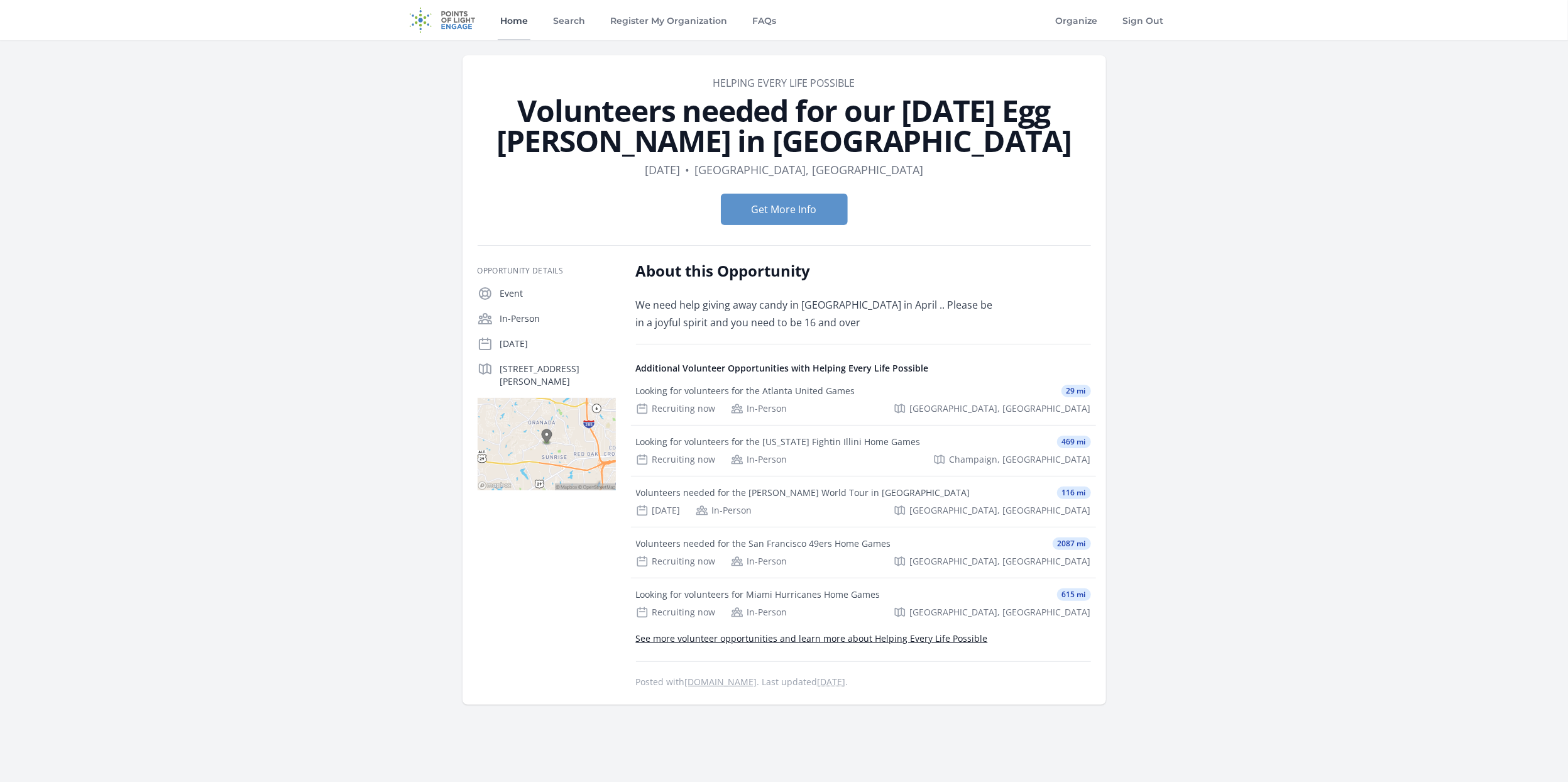
click at [523, 27] on link "Home" at bounding box center [514, 20] width 33 height 40
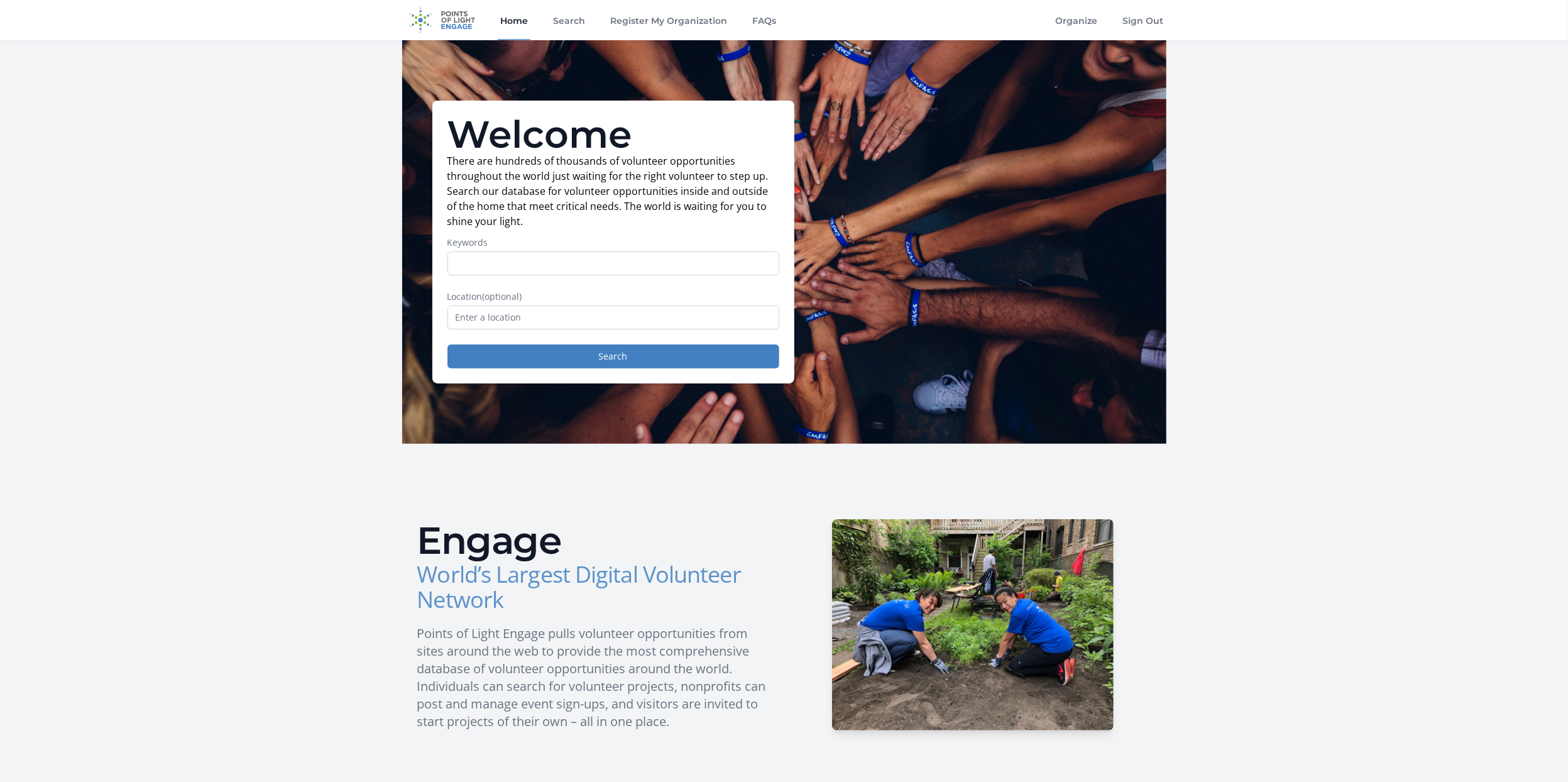
click at [536, 256] on input "Keywords" at bounding box center [613, 263] width 332 height 24
type input "september"
click at [552, 315] on input "text" at bounding box center [613, 317] width 332 height 24
type input "[GEOGRAPHIC_DATA], [GEOGRAPHIC_DATA], [GEOGRAPHIC_DATA]"
click at [575, 360] on button "Search" at bounding box center [613, 356] width 332 height 24
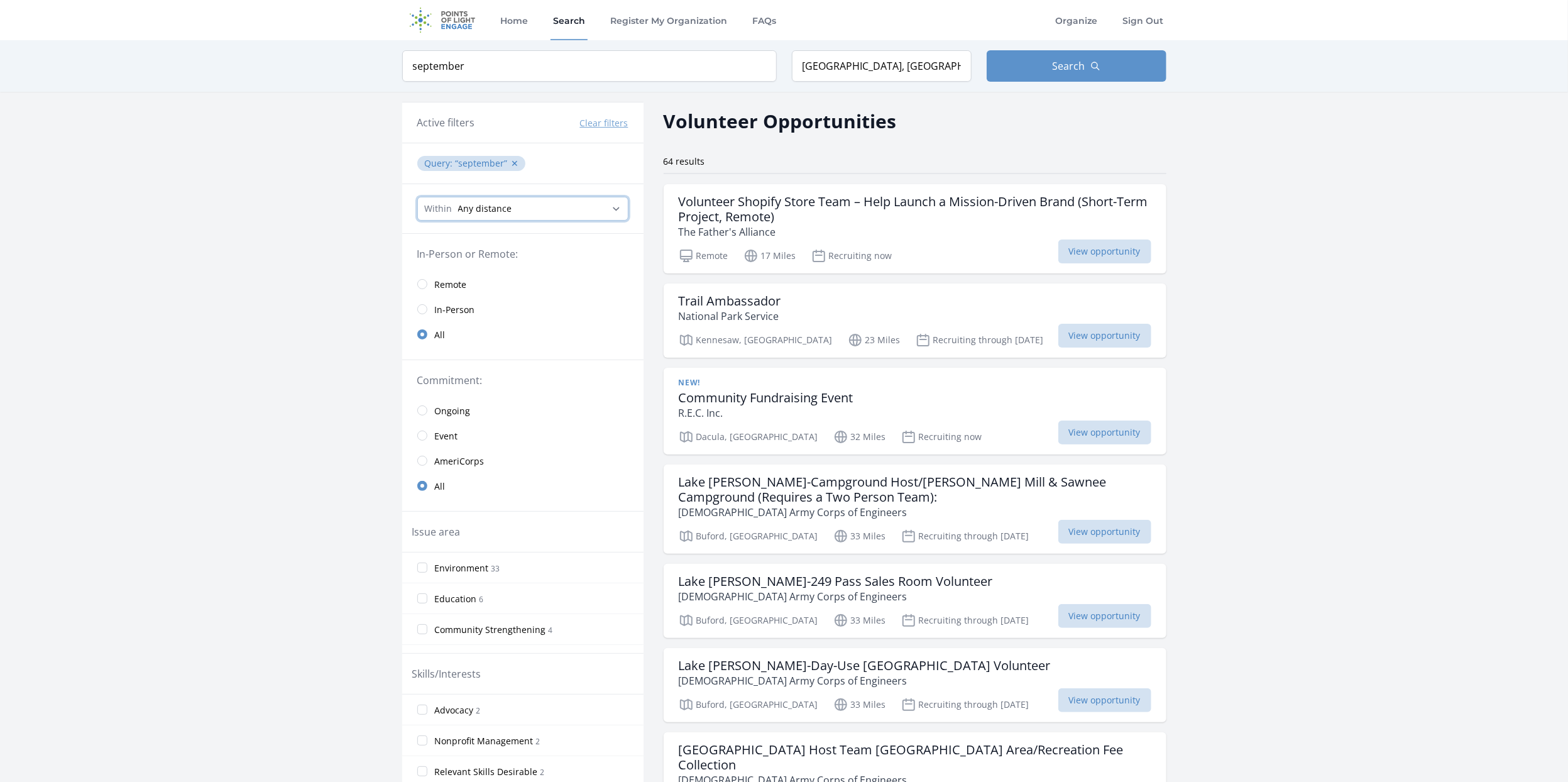
click at [596, 205] on select "Any distance , 5 Miles , 20 Miles , 50 Miles , 100 Miles" at bounding box center [522, 208] width 211 height 24
select select "32186"
click at [417, 197] on select "Any distance , 5 Miles , 20 Miles , 50 Miles , 100 Miles" at bounding box center [522, 208] width 211 height 24
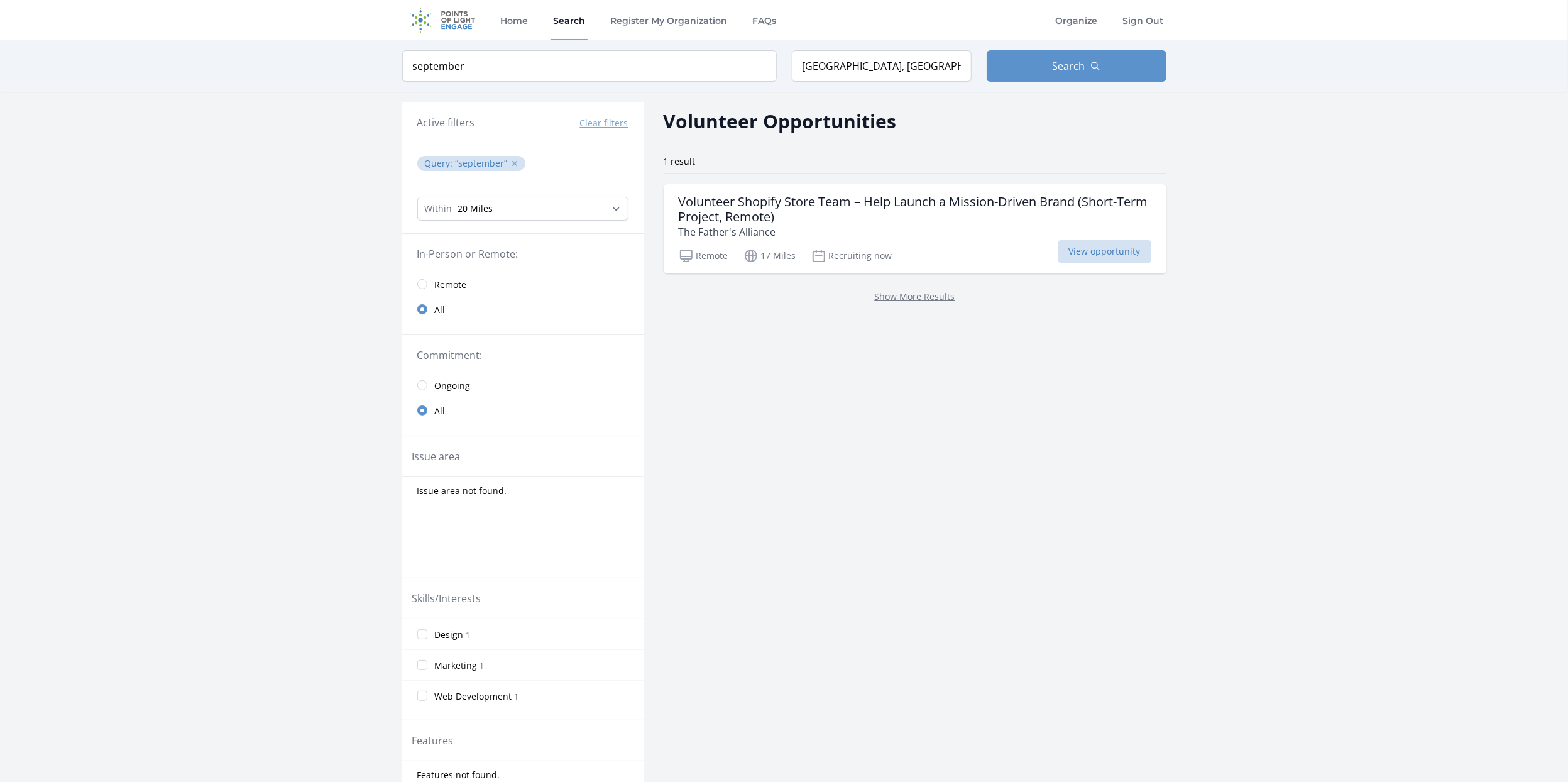
click at [514, 162] on button "✕" at bounding box center [515, 163] width 8 height 12
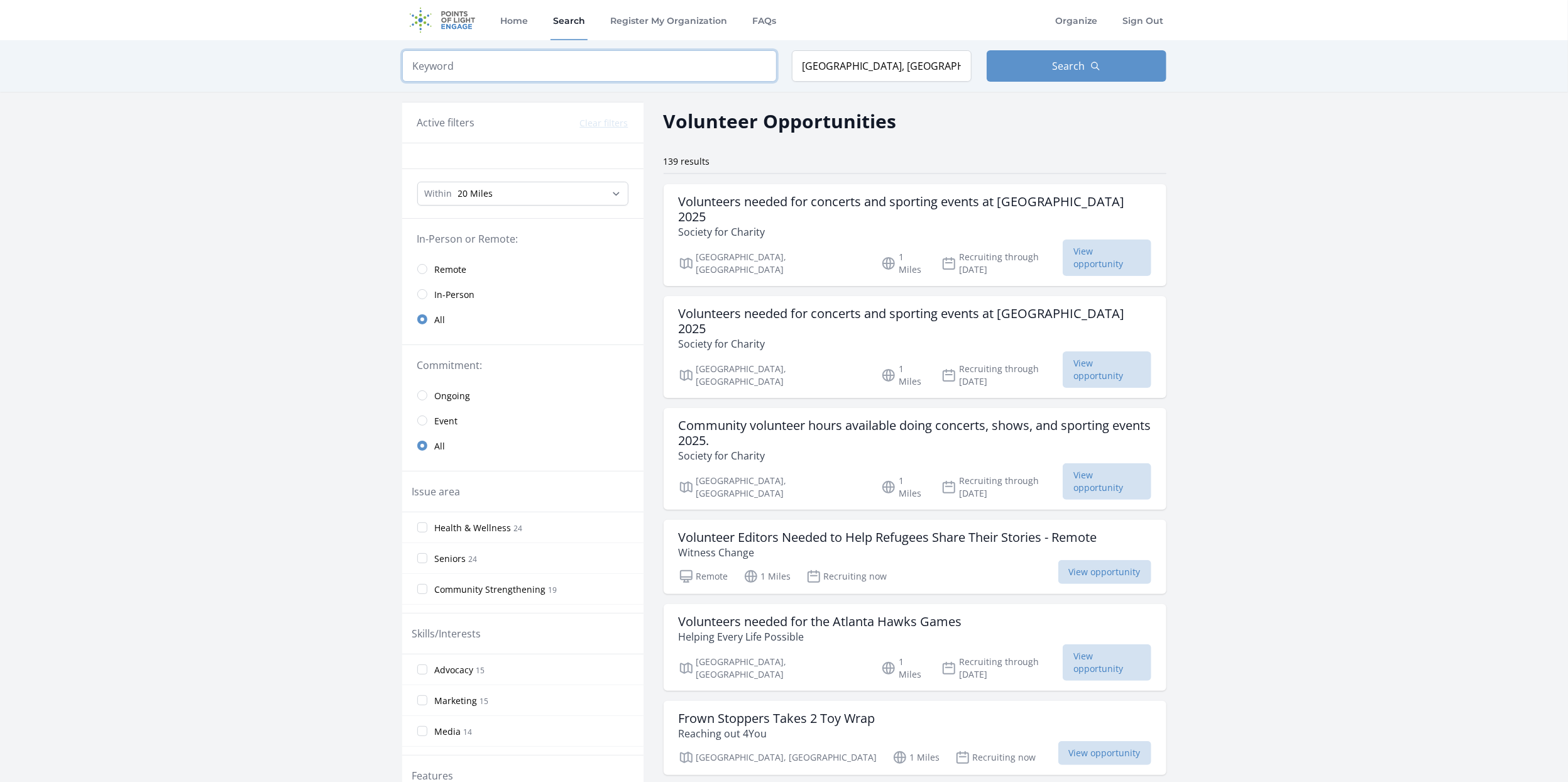
click at [515, 67] on input "search" at bounding box center [589, 66] width 375 height 31
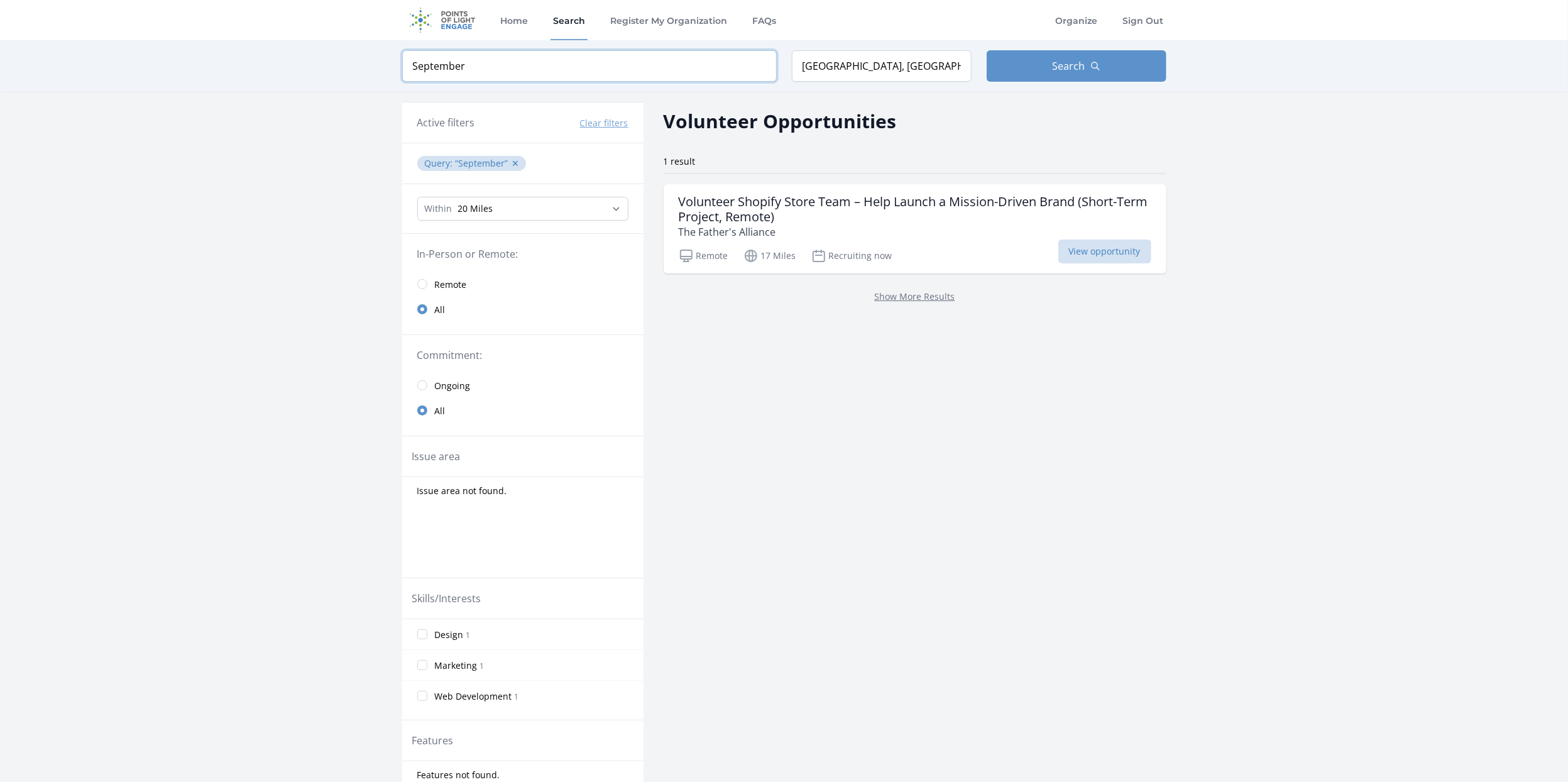
type input "September"
click button "submit" at bounding box center [0, 0] width 0 height 0
click at [514, 163] on button "✕" at bounding box center [515, 163] width 8 height 12
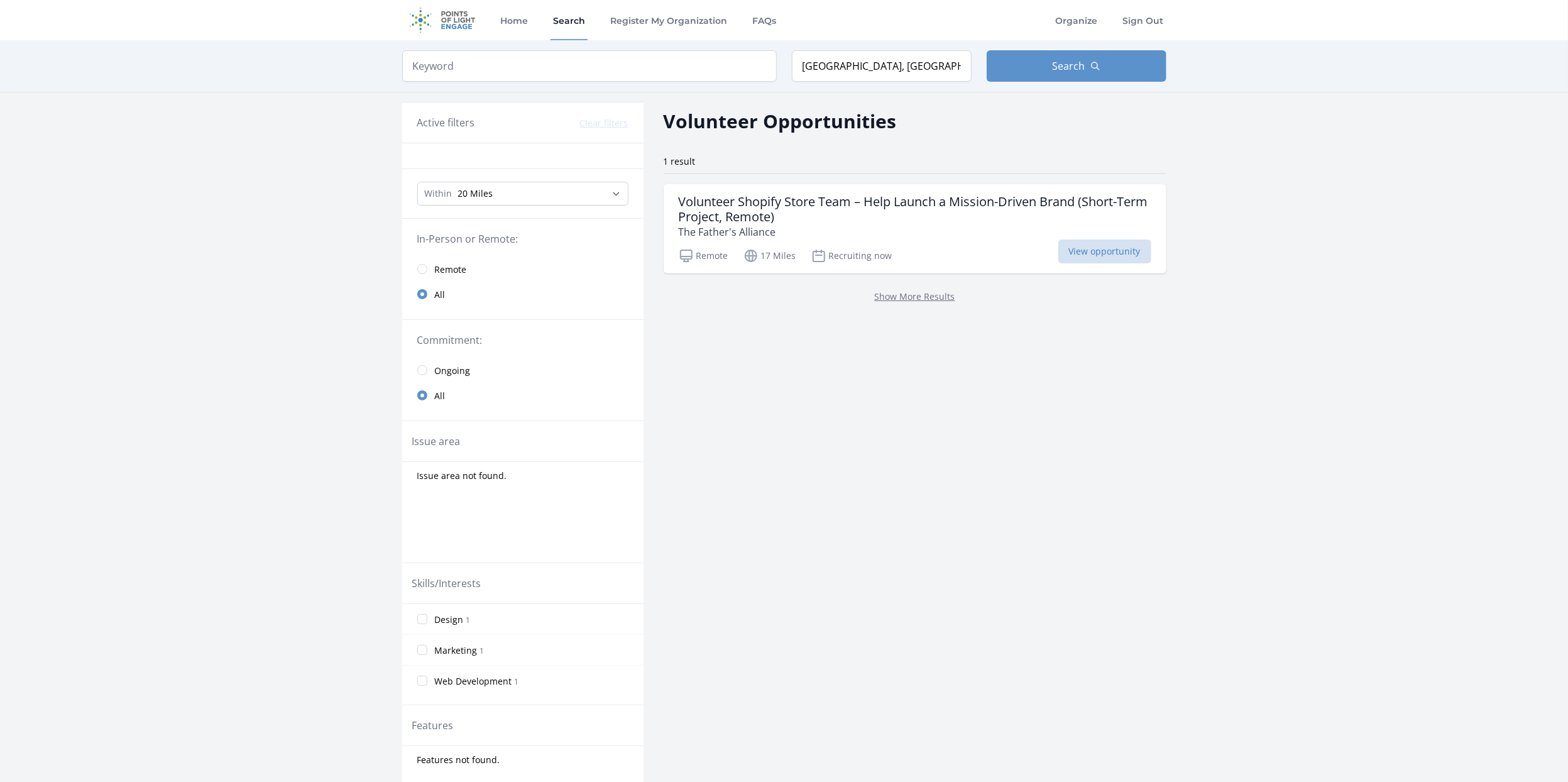
click at [522, 152] on div at bounding box center [522, 156] width 241 height 26
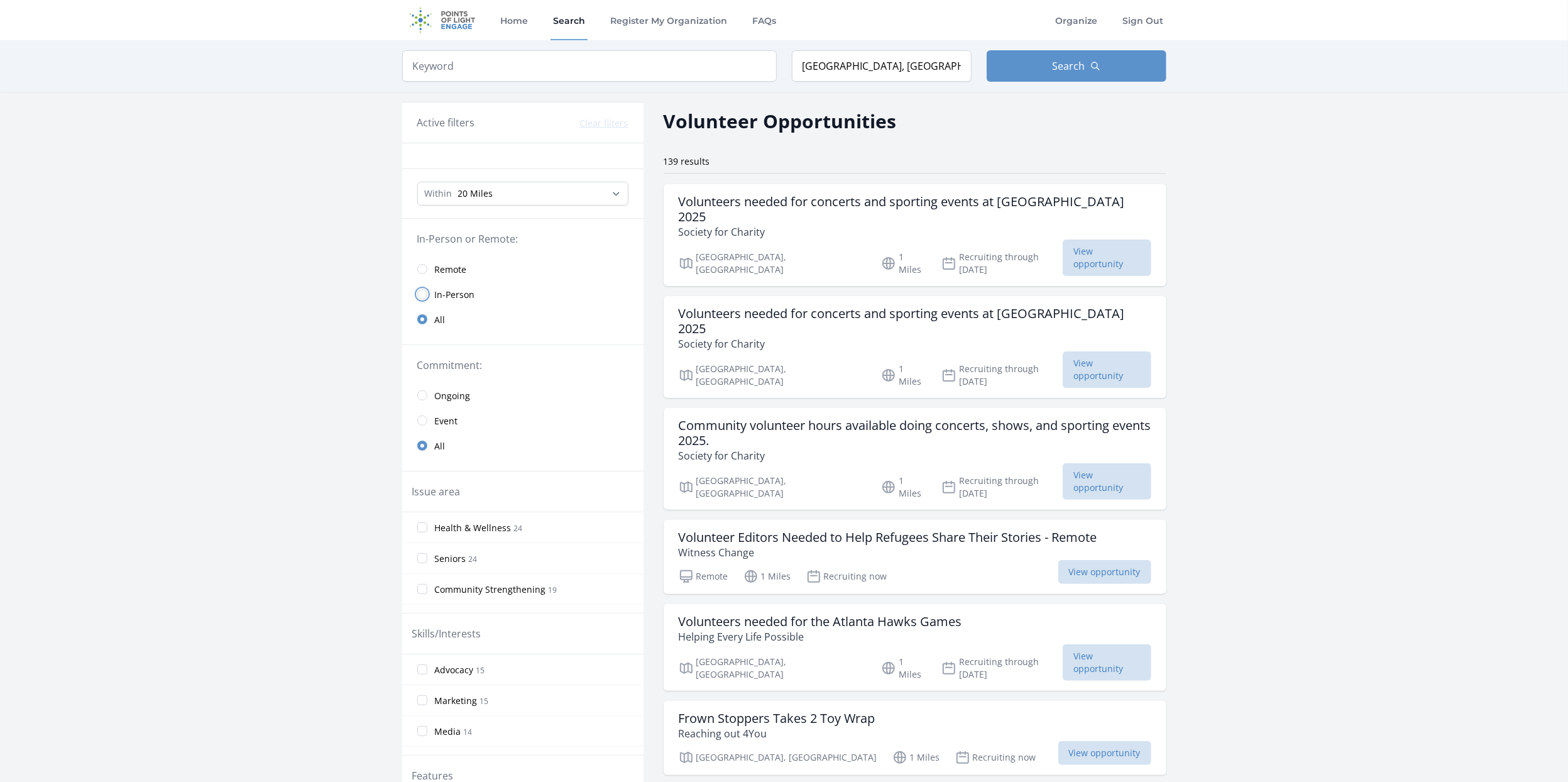
click at [420, 290] on input "radio" at bounding box center [422, 294] width 10 height 10
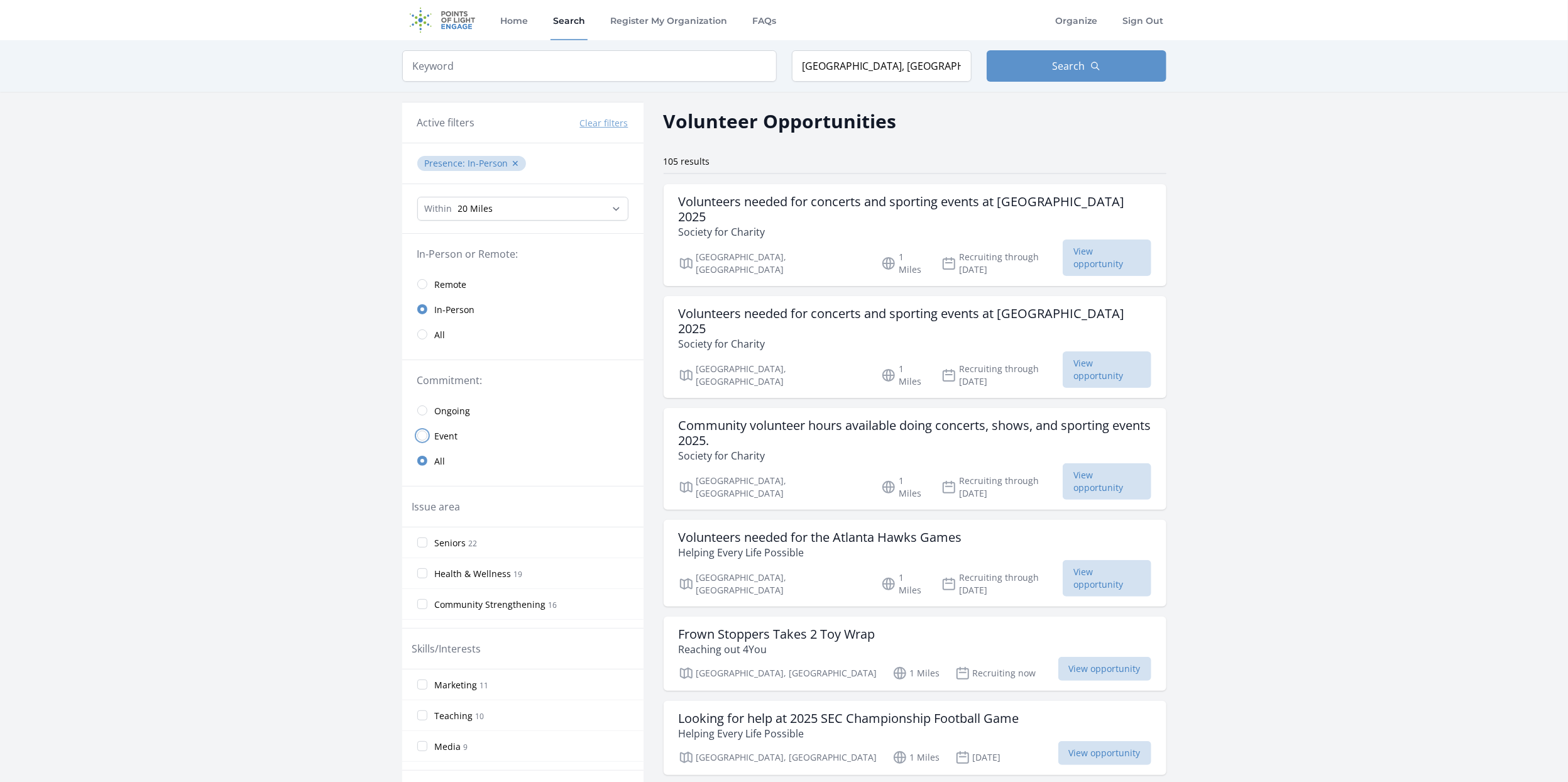
click at [420, 432] on input "radio" at bounding box center [422, 436] width 10 height 10
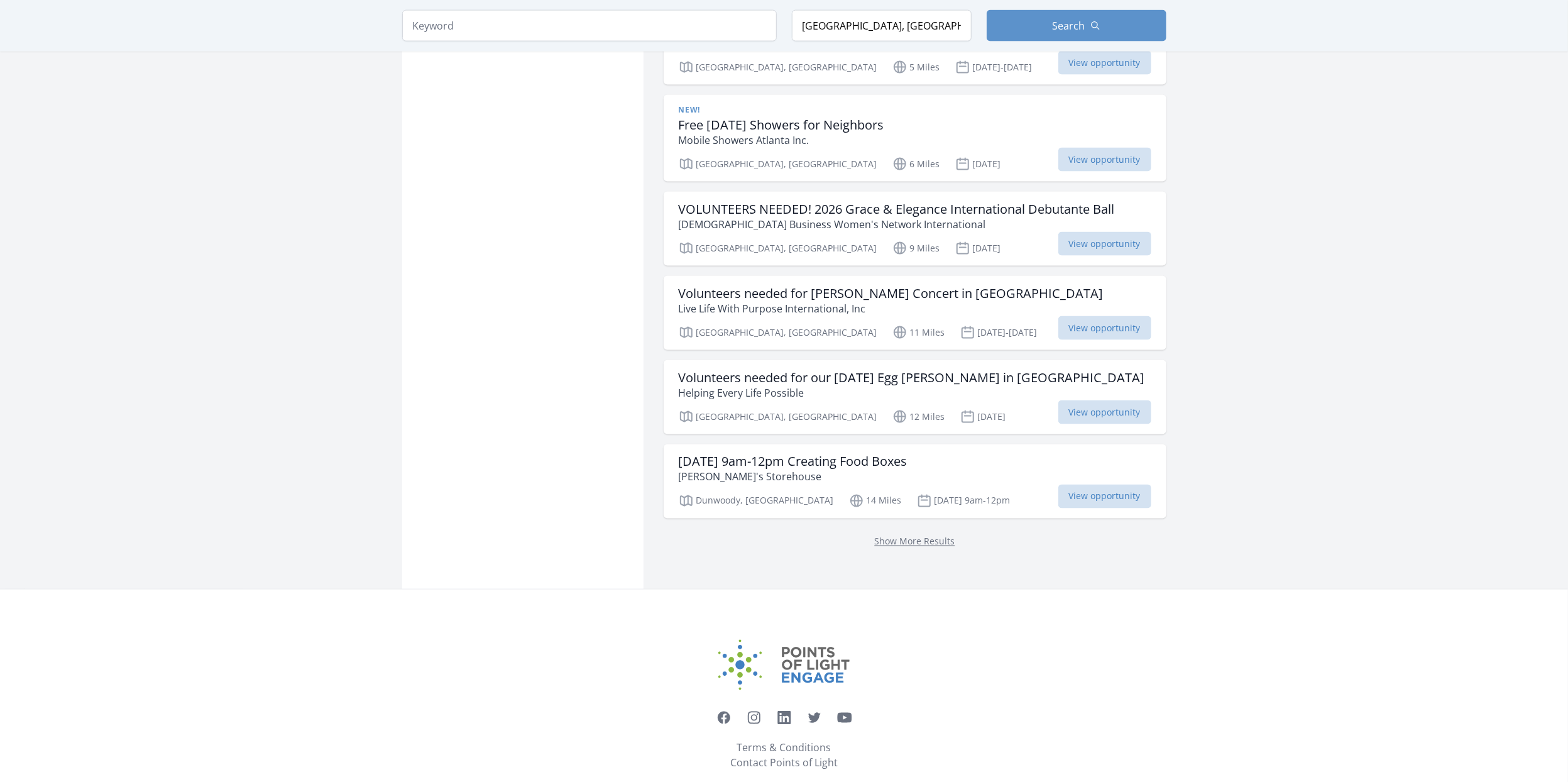
scroll to position [1396, 0]
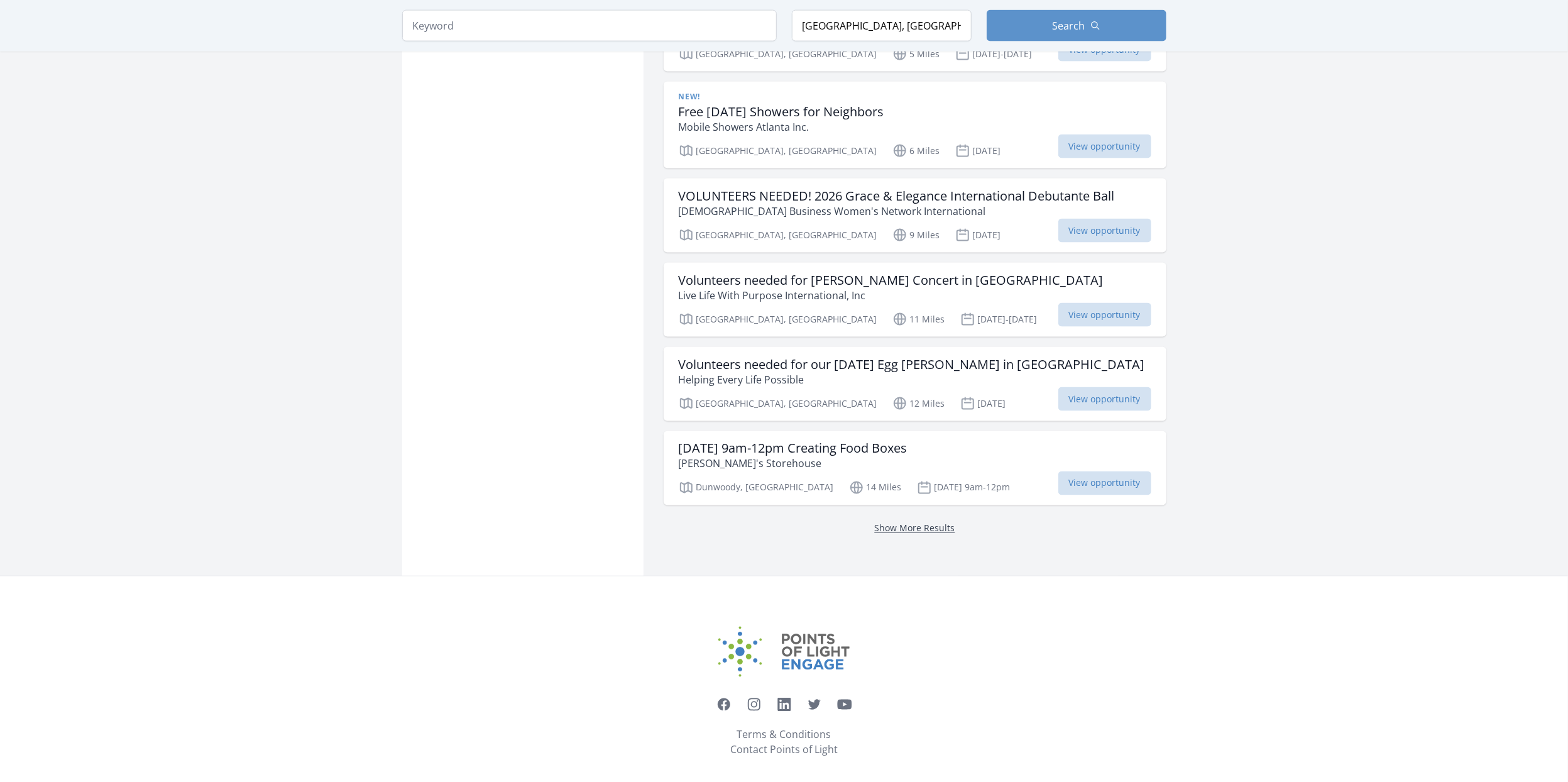
click at [905, 522] on link "Show More Results" at bounding box center [915, 528] width 81 height 12
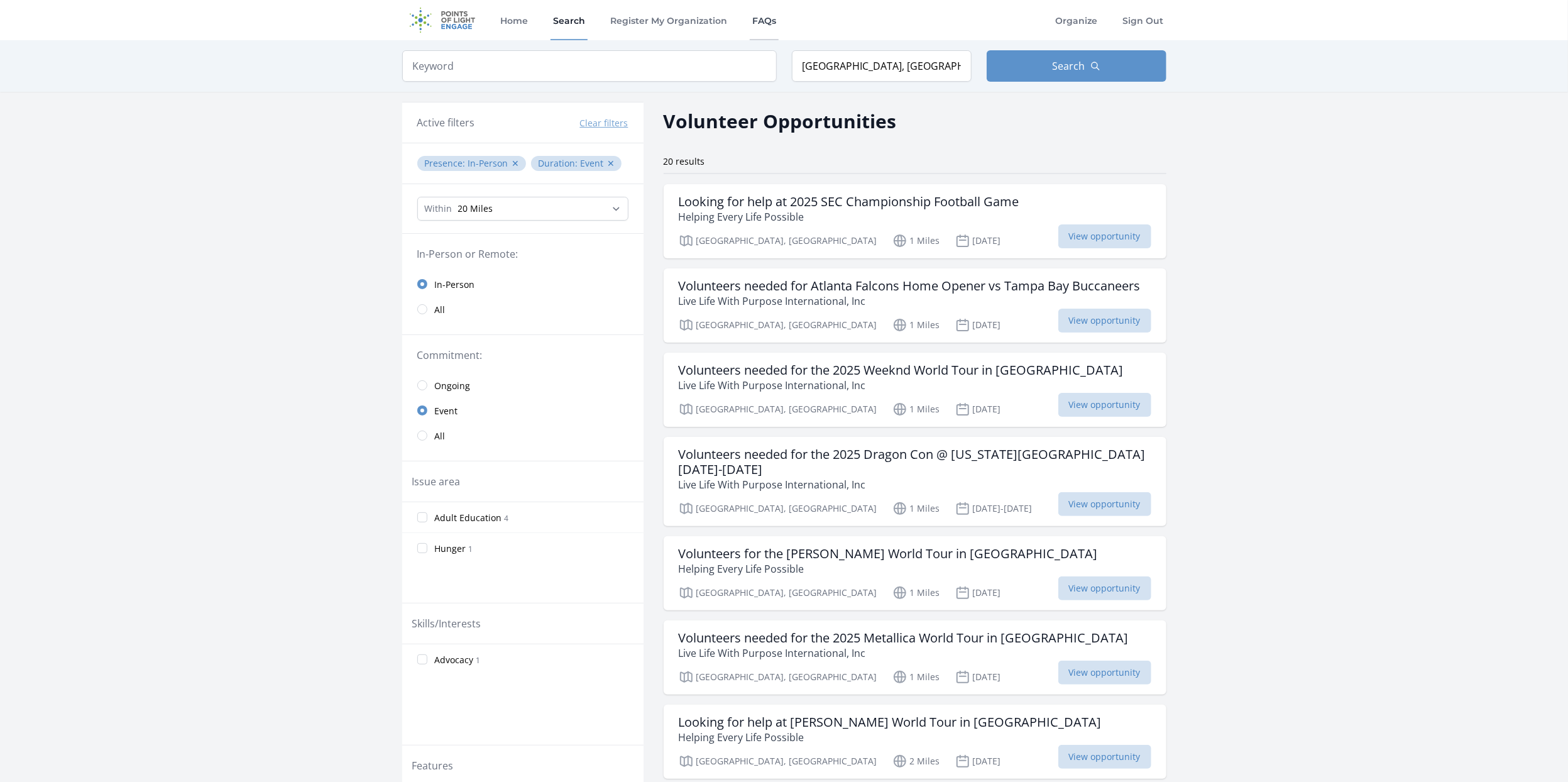
click at [763, 24] on link "FAQs" at bounding box center [764, 20] width 29 height 40
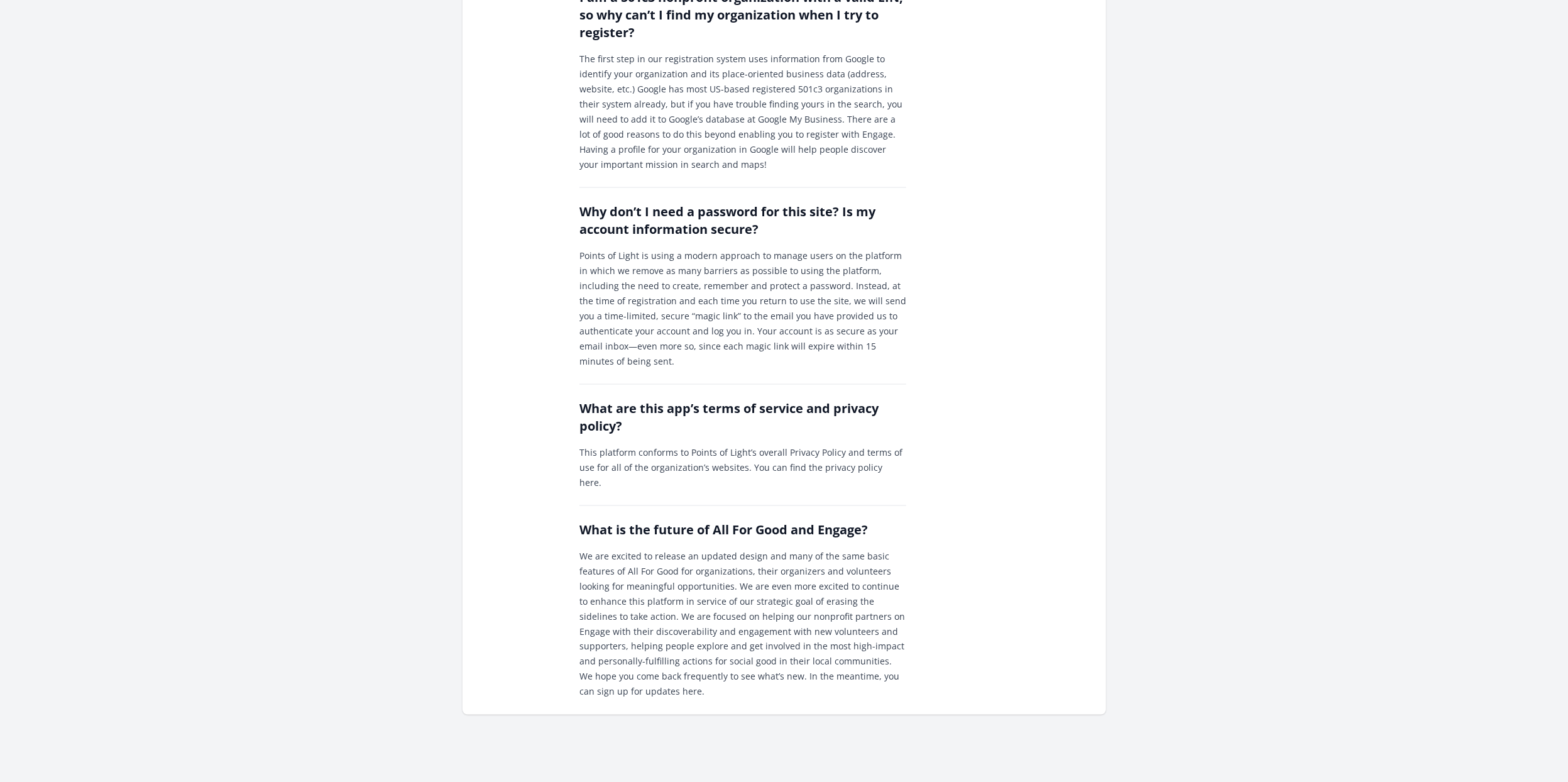
scroll to position [1320, 0]
